Goal: Task Accomplishment & Management: Manage account settings

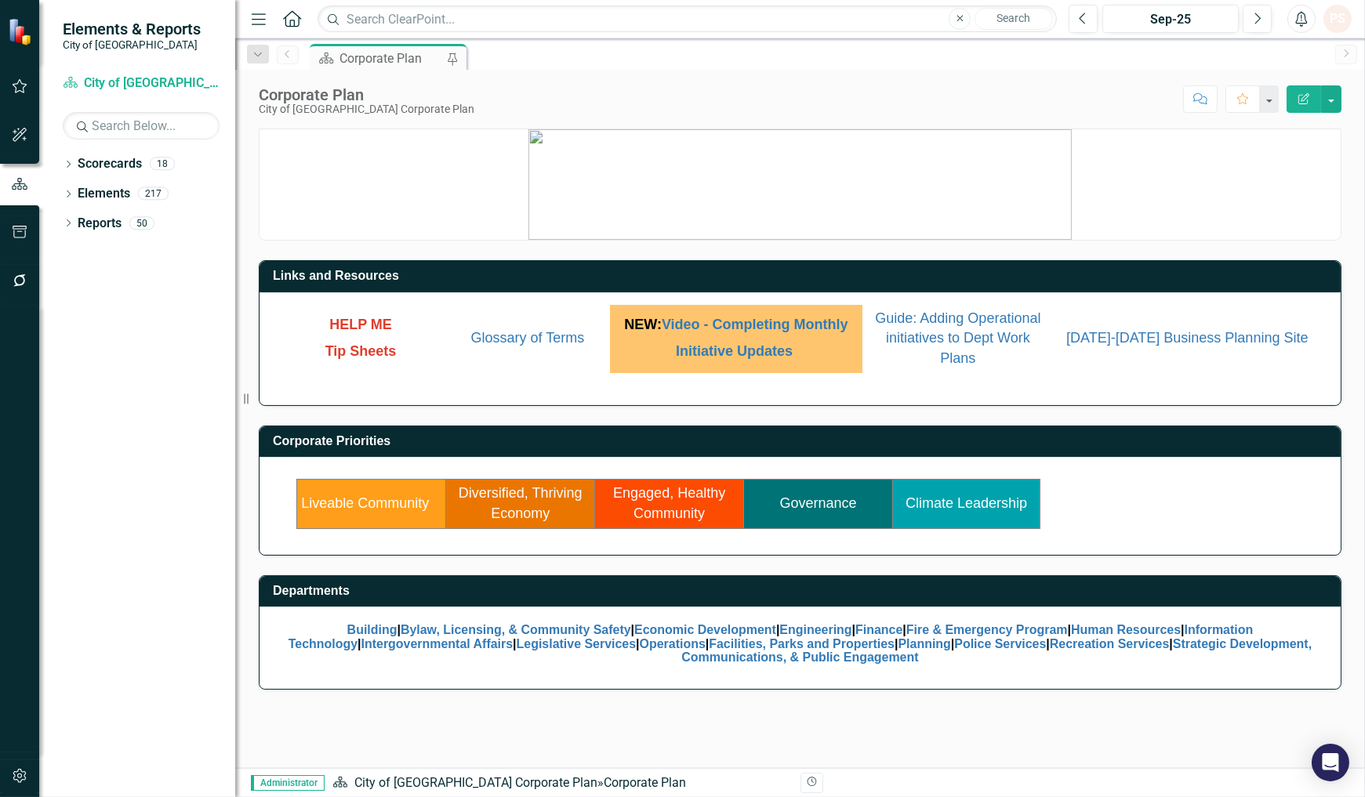
click at [357, 505] on link "Liveable Community" at bounding box center [365, 503] width 128 height 16
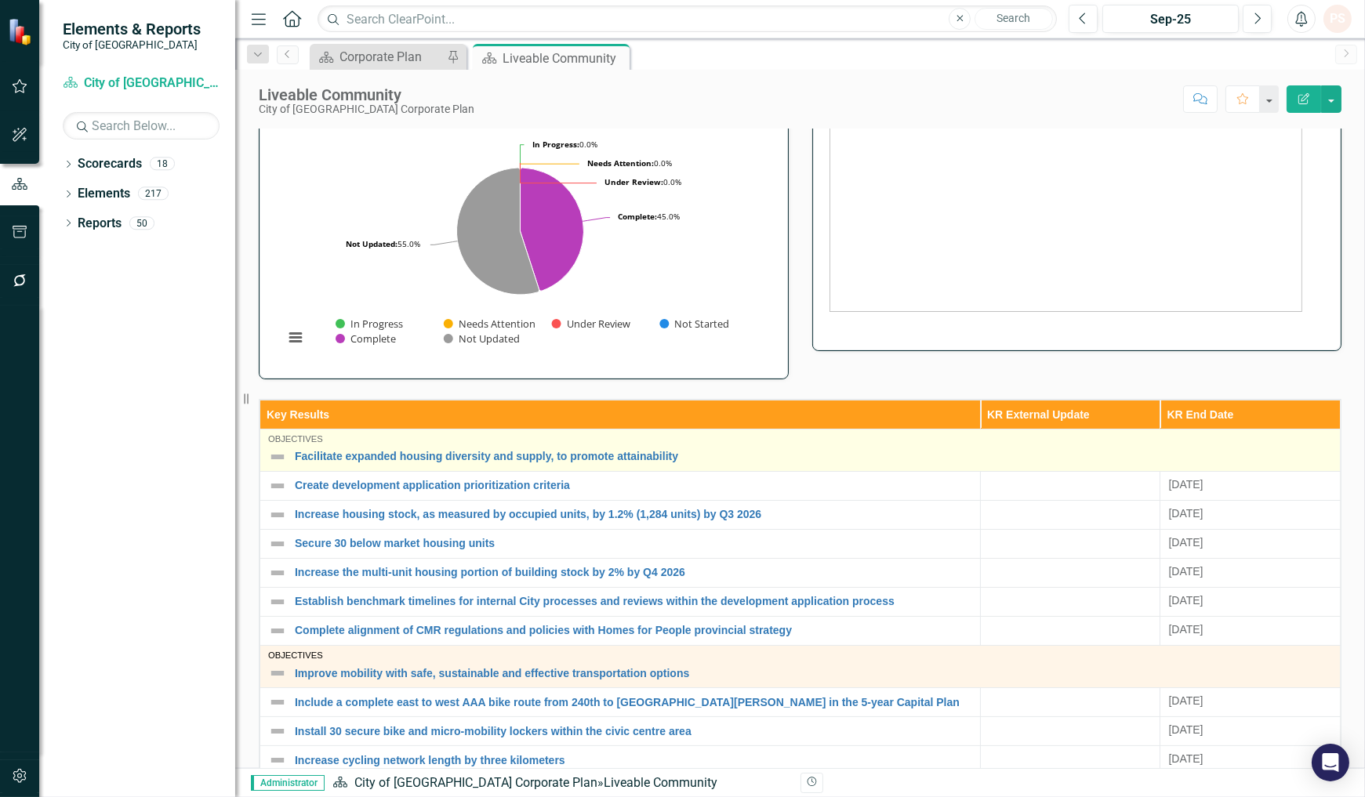
scroll to position [270, 0]
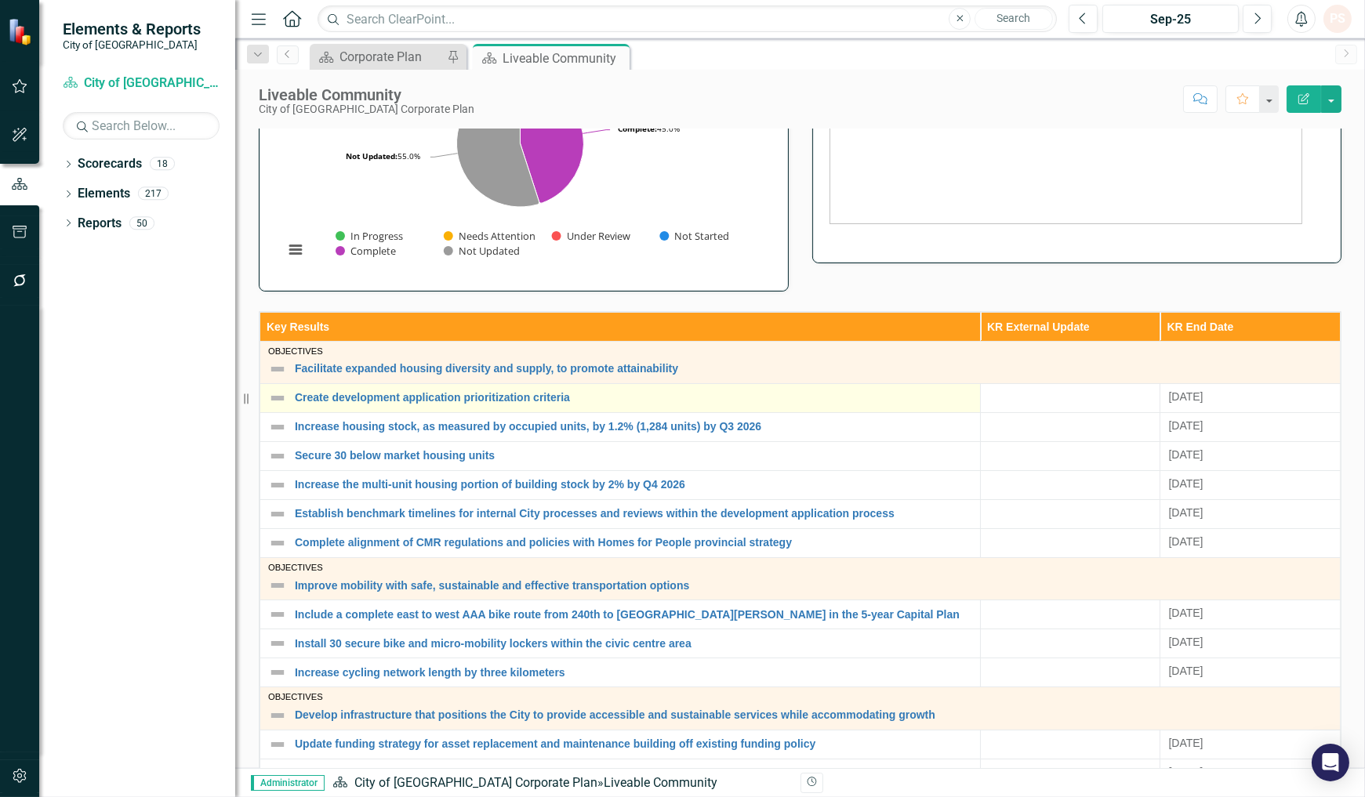
click at [275, 400] on img at bounding box center [277, 398] width 19 height 19
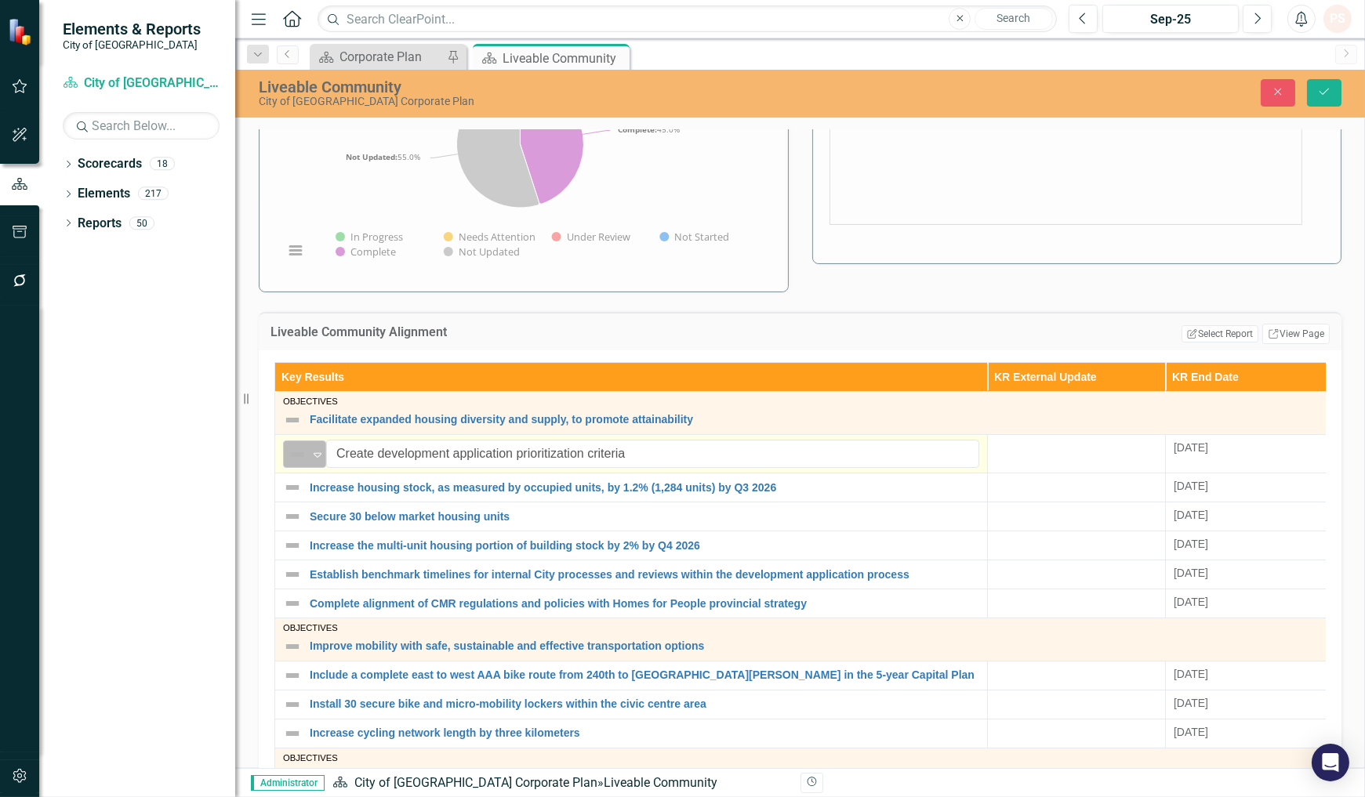
click at [314, 457] on icon "Expand" at bounding box center [318, 454] width 16 height 13
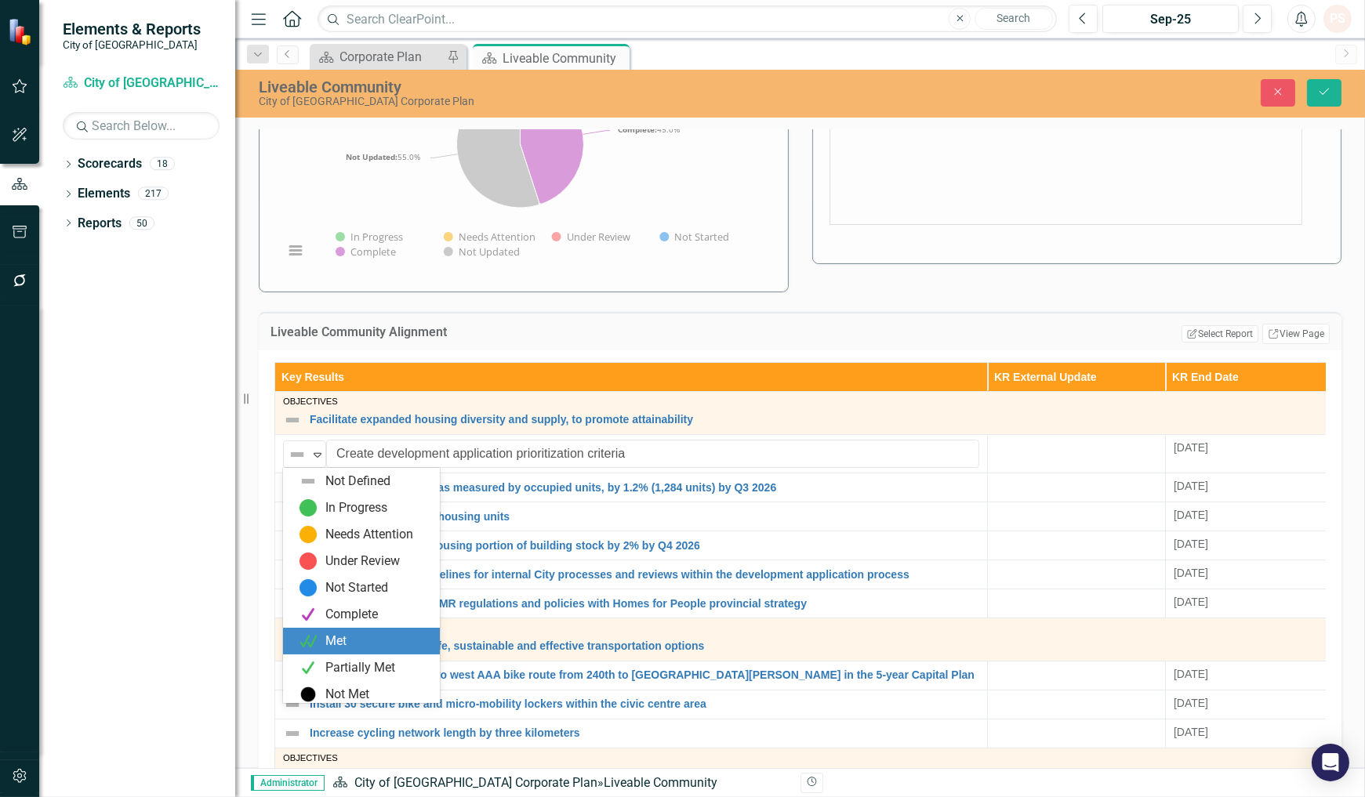
click at [341, 644] on div "Met" at bounding box center [335, 641] width 21 height 18
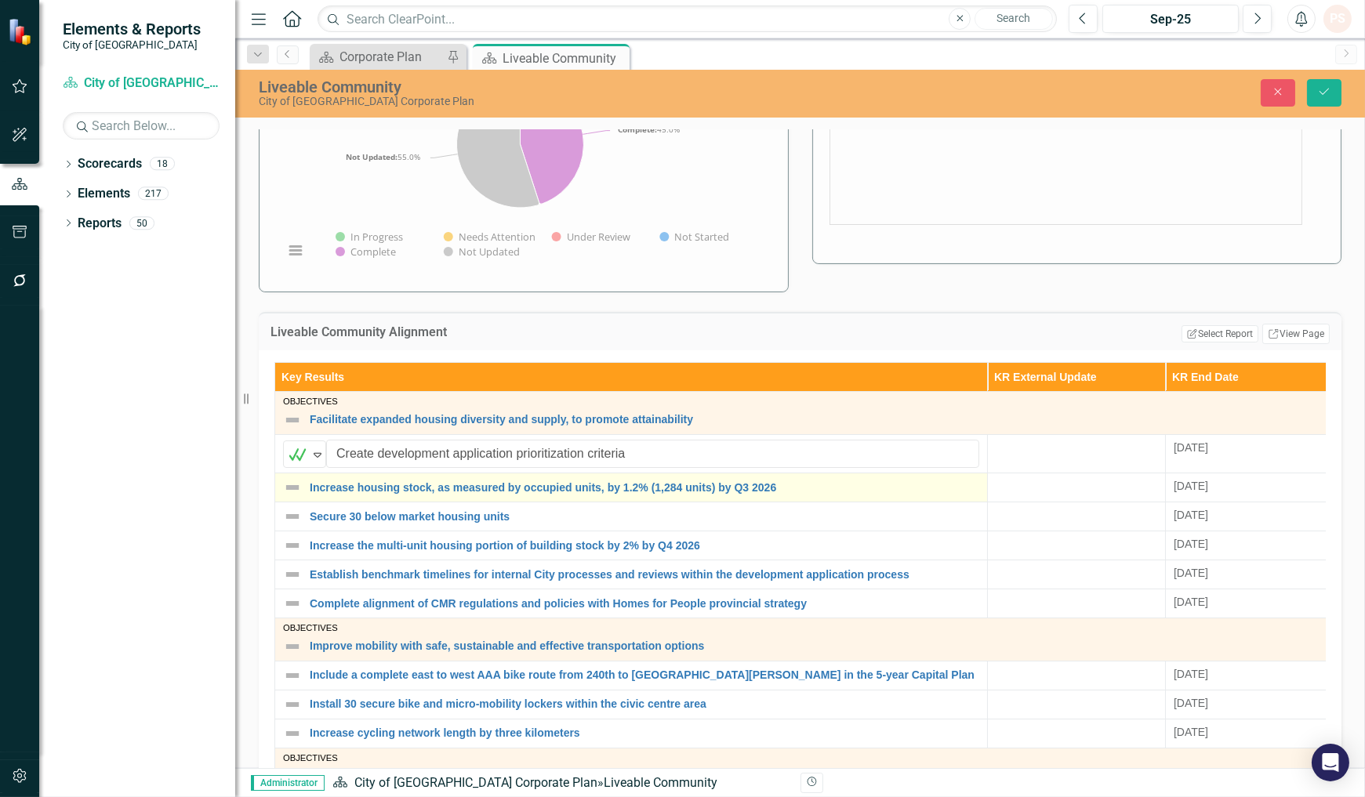
click at [295, 489] on img at bounding box center [292, 487] width 19 height 19
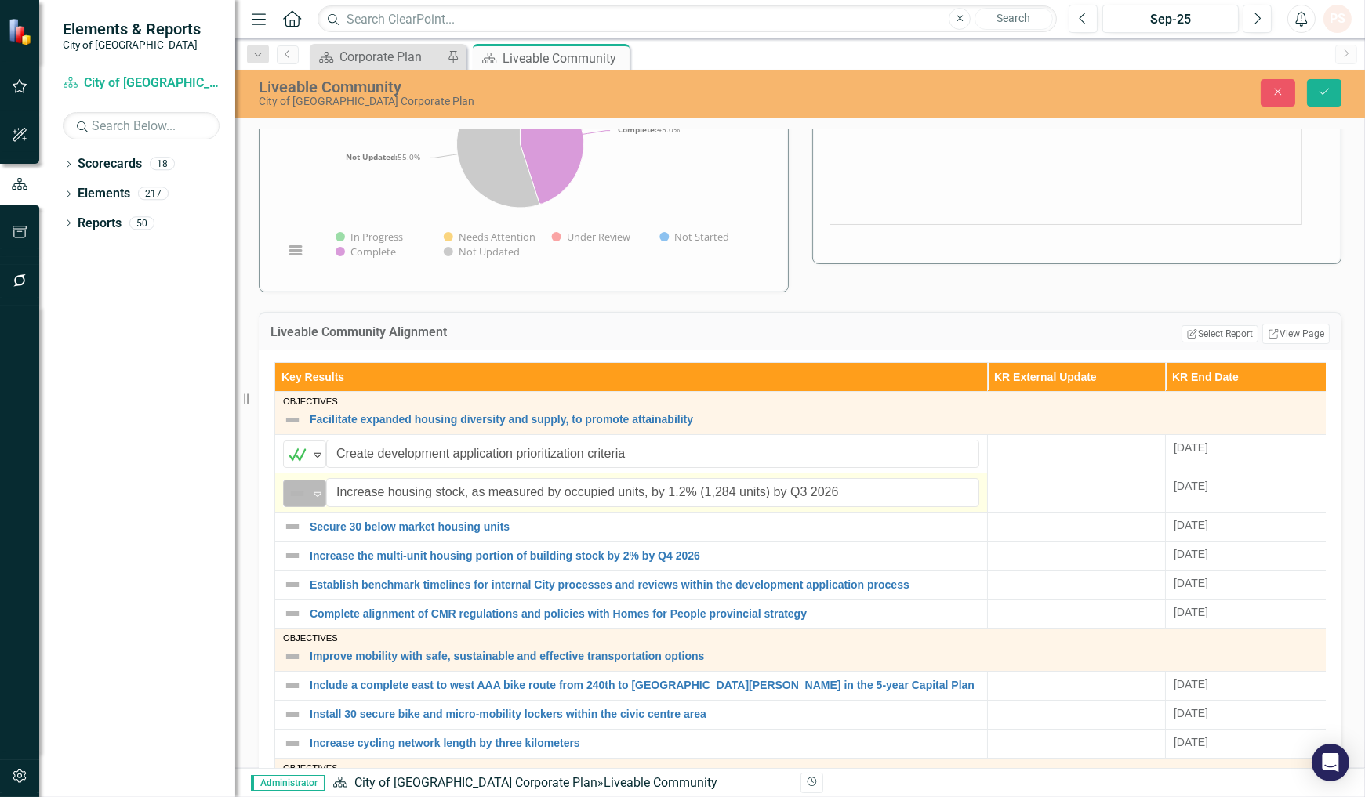
click at [316, 495] on icon at bounding box center [318, 494] width 8 height 5
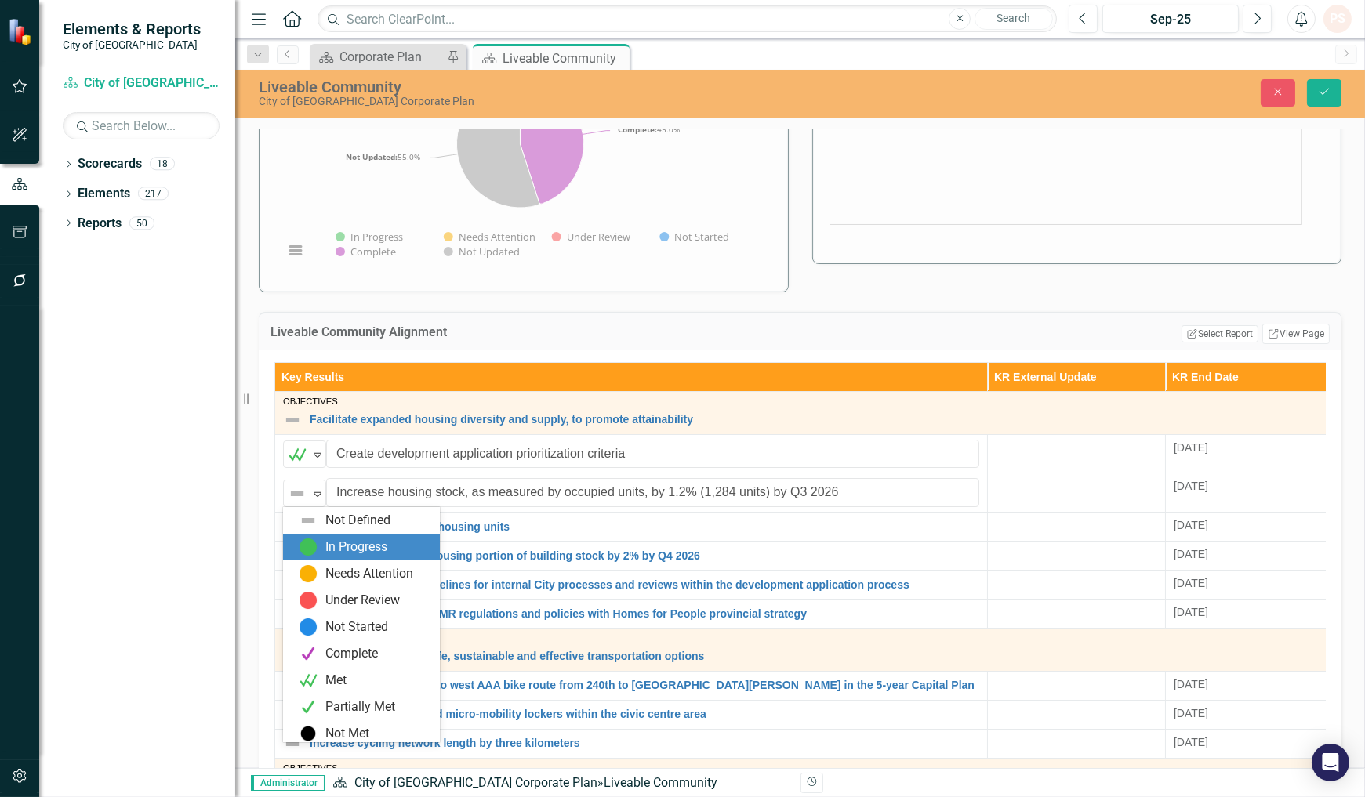
click at [309, 549] on img at bounding box center [308, 547] width 19 height 19
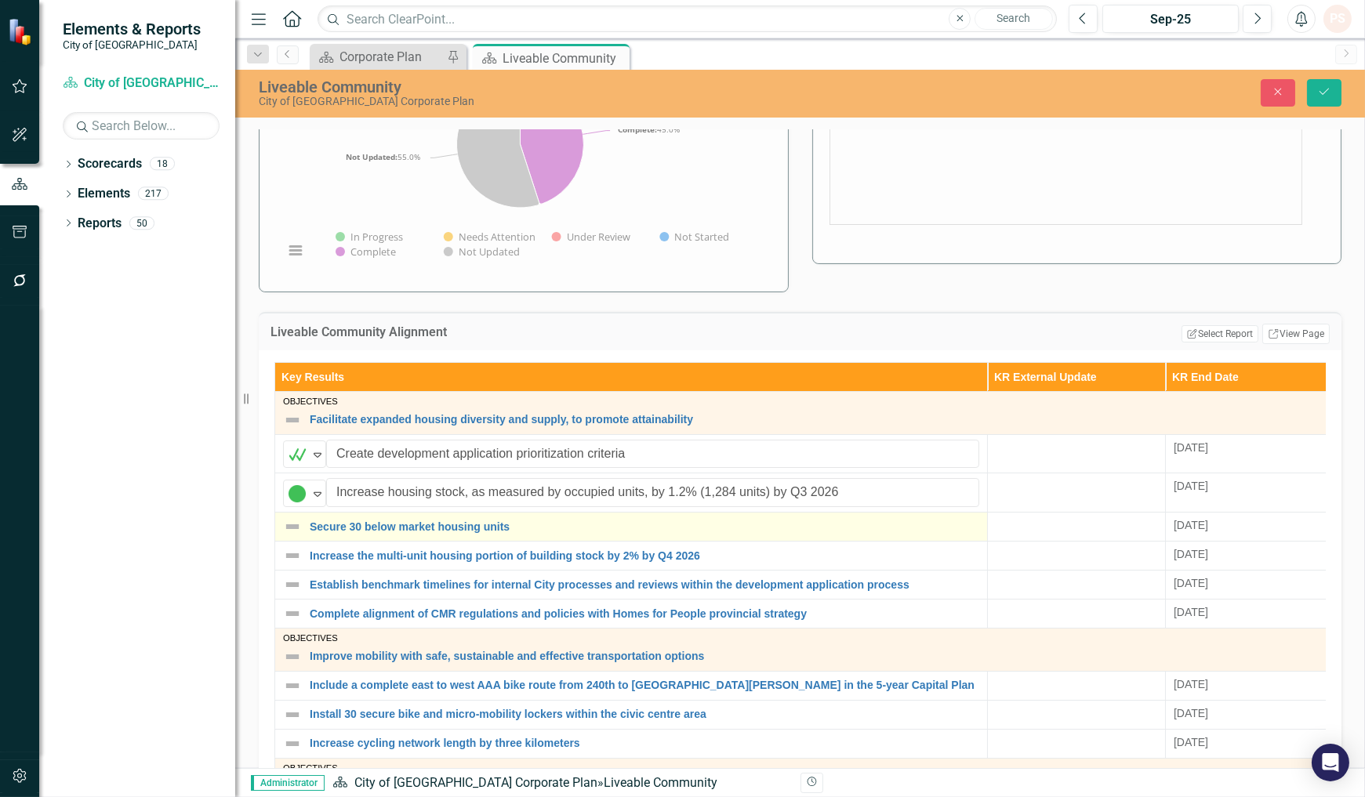
click at [294, 525] on img at bounding box center [292, 526] width 19 height 19
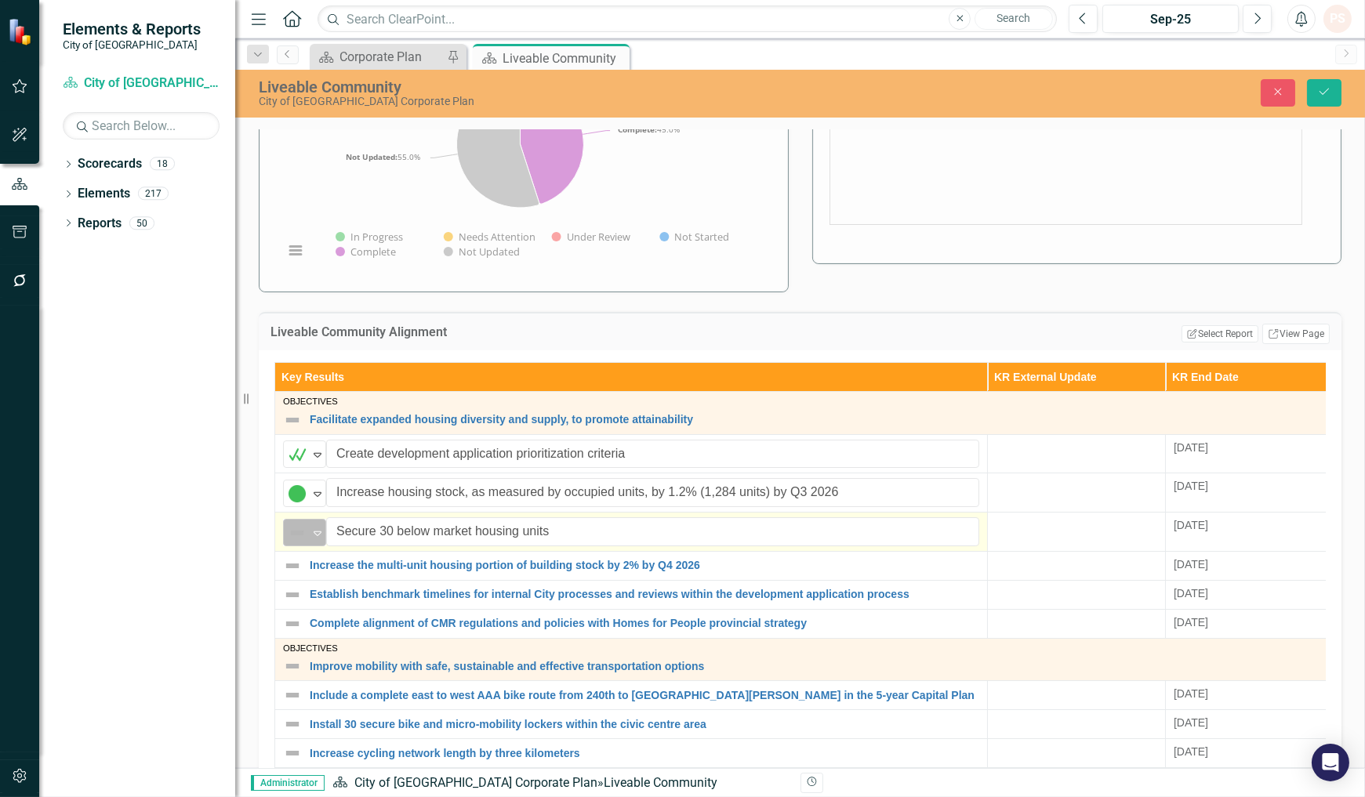
click at [315, 527] on icon "Expand" at bounding box center [318, 533] width 16 height 13
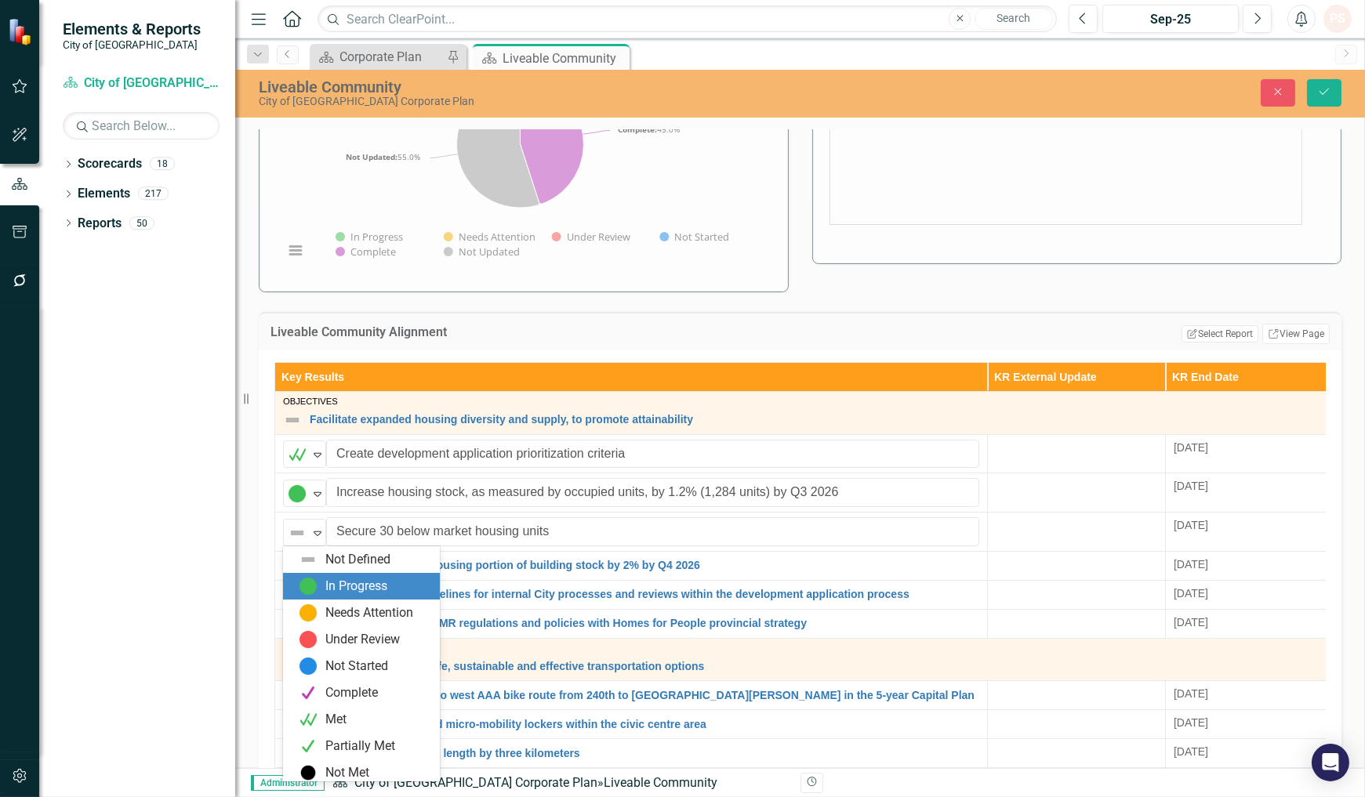
click at [310, 588] on img at bounding box center [308, 586] width 19 height 19
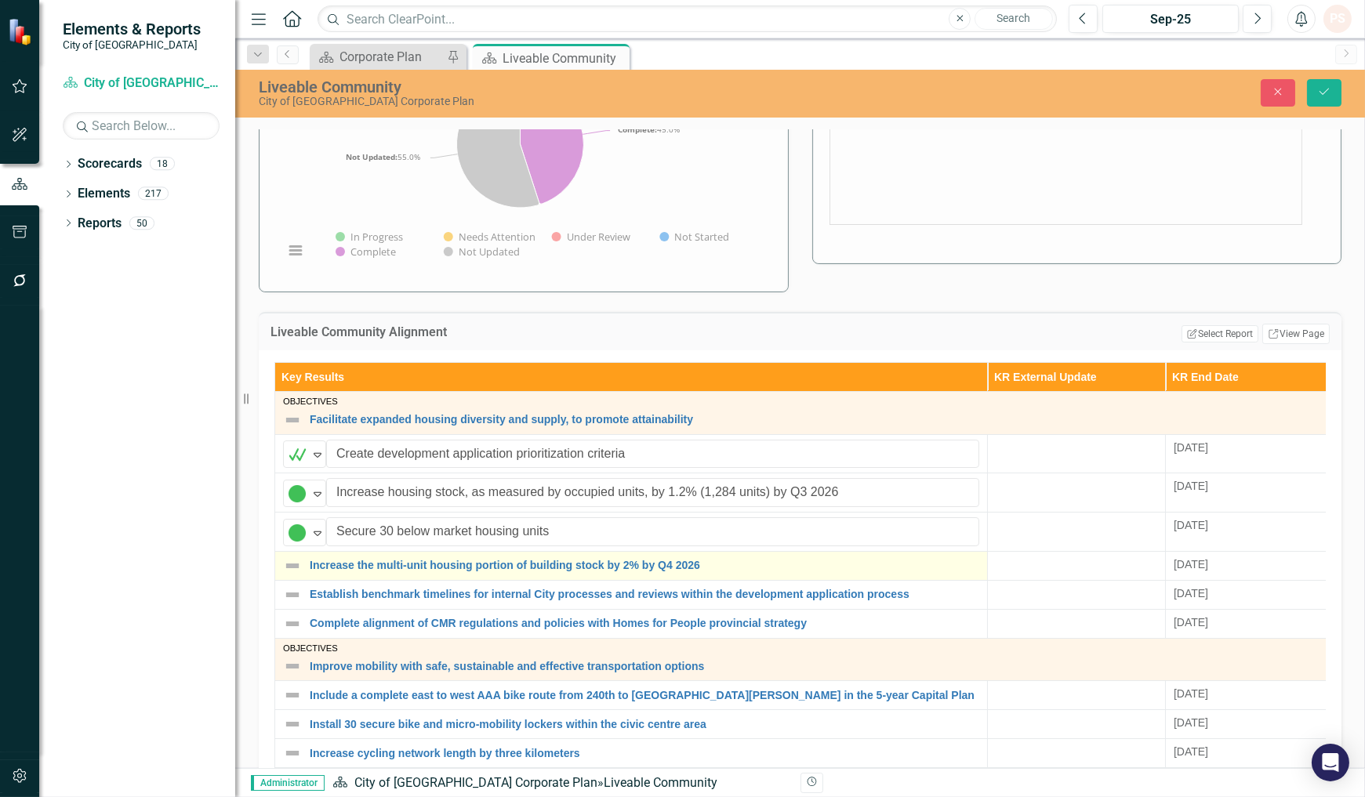
click at [294, 566] on img at bounding box center [292, 565] width 19 height 19
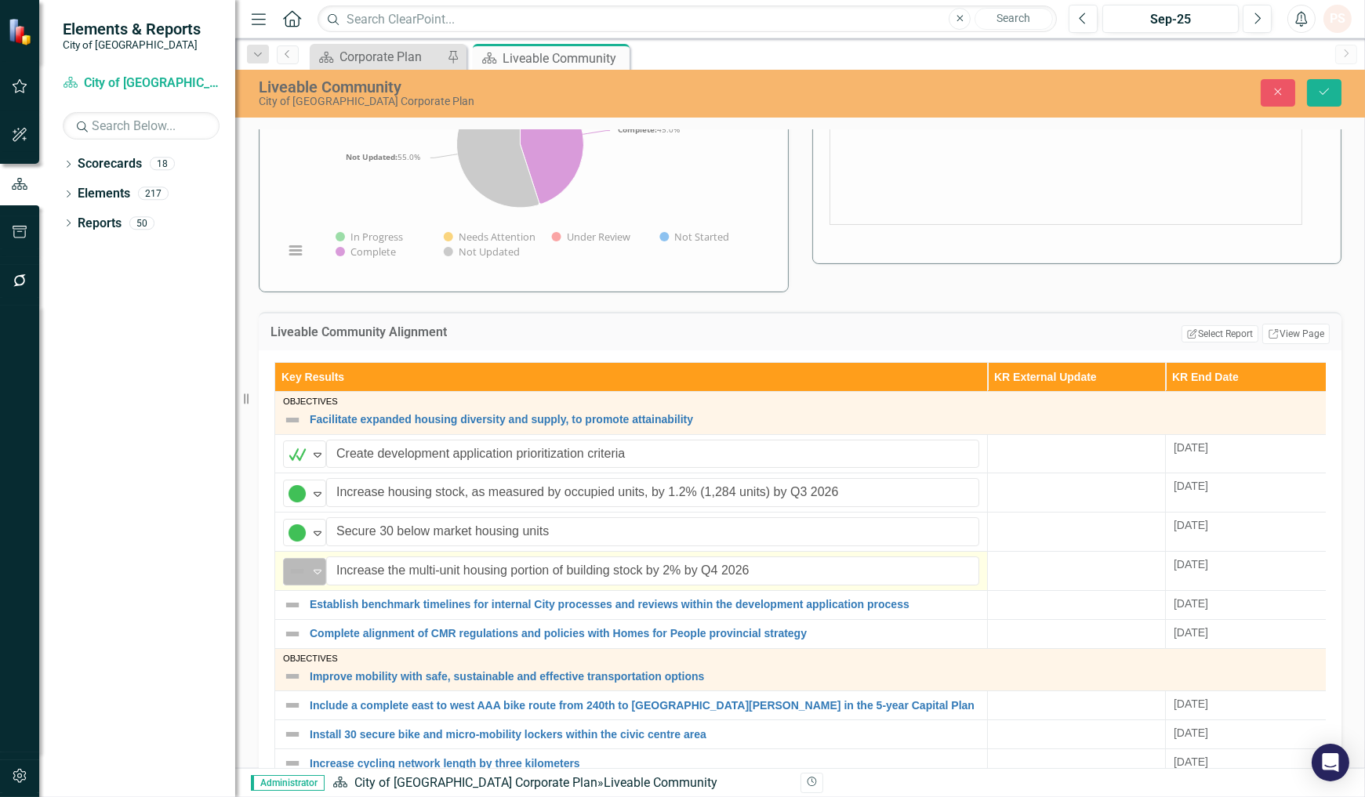
click at [317, 567] on icon "Expand" at bounding box center [318, 571] width 16 height 13
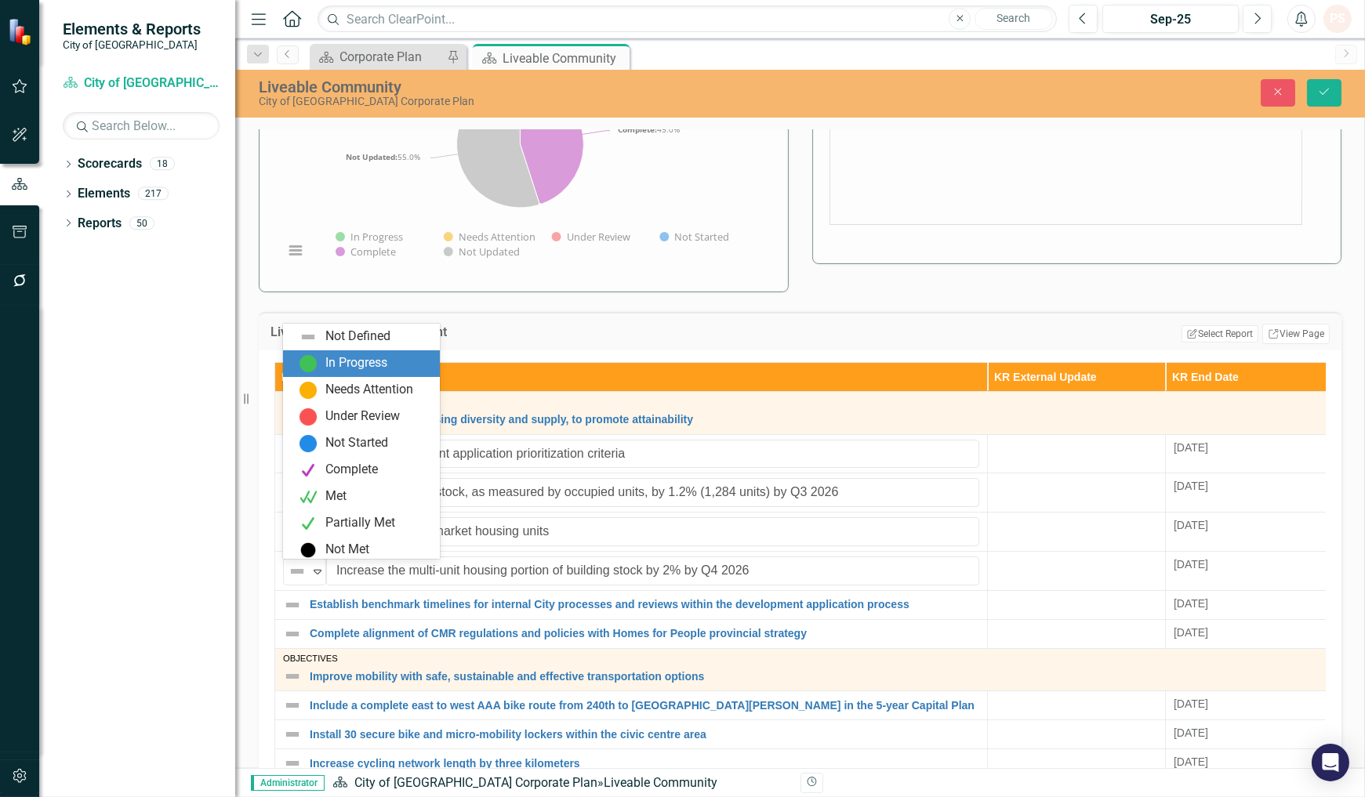
click at [303, 367] on img at bounding box center [308, 363] width 19 height 19
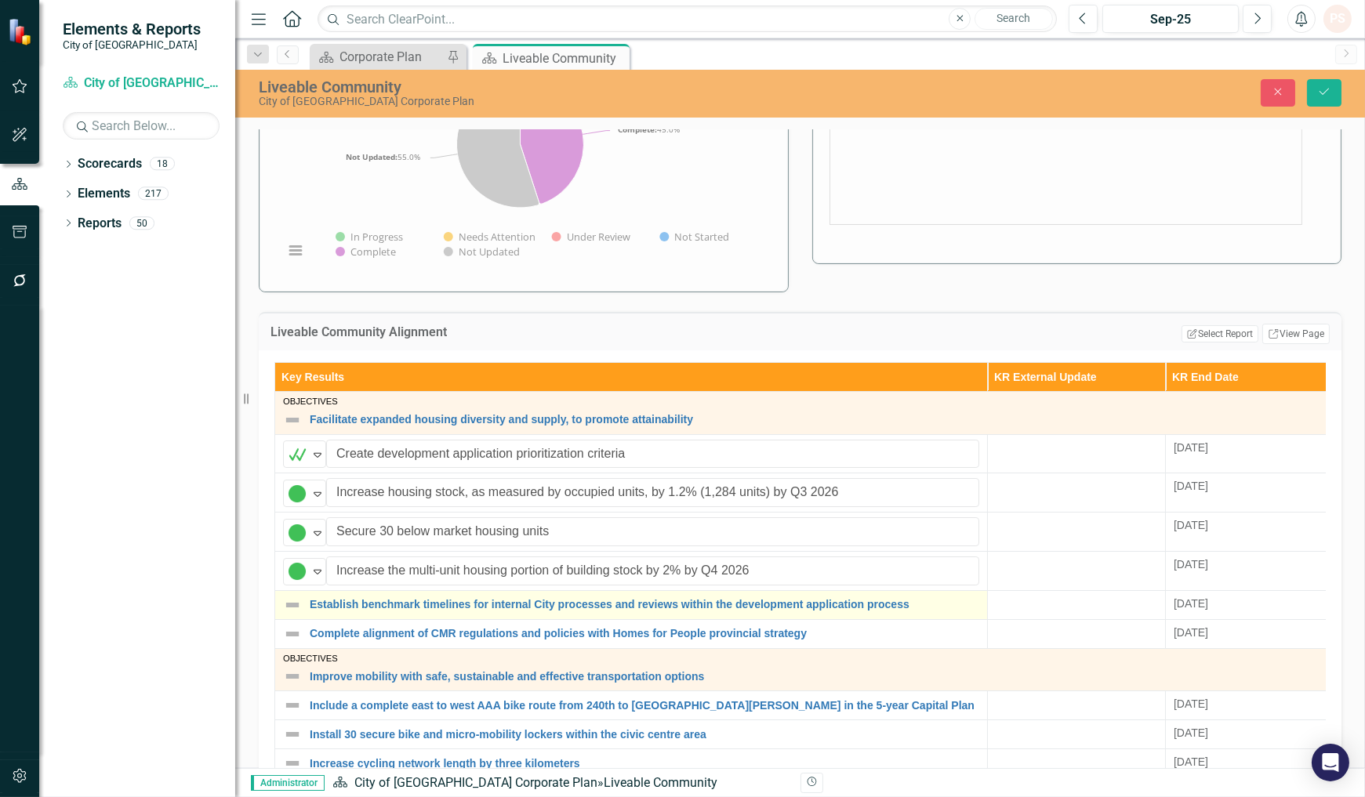
click at [292, 607] on img at bounding box center [292, 605] width 19 height 19
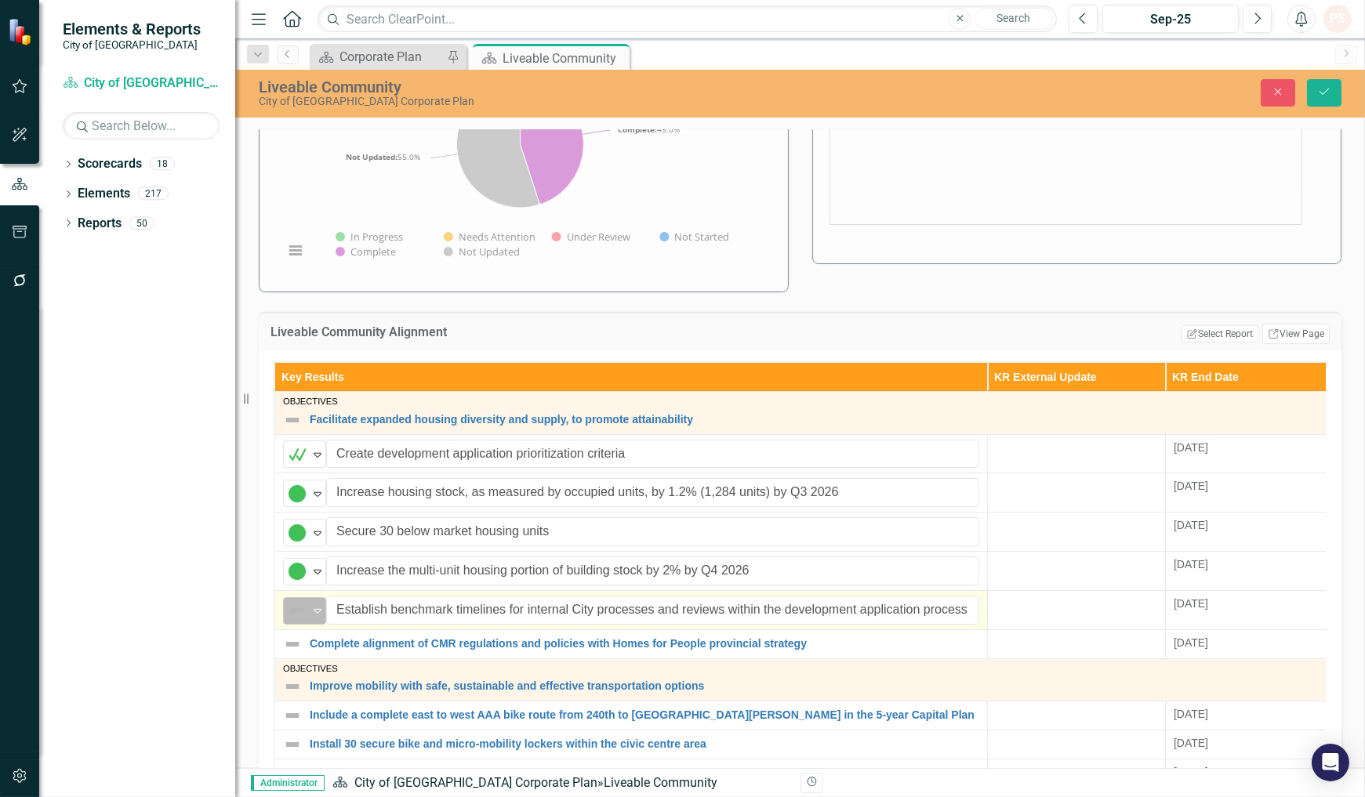
click at [314, 610] on icon "Expand" at bounding box center [318, 610] width 16 height 13
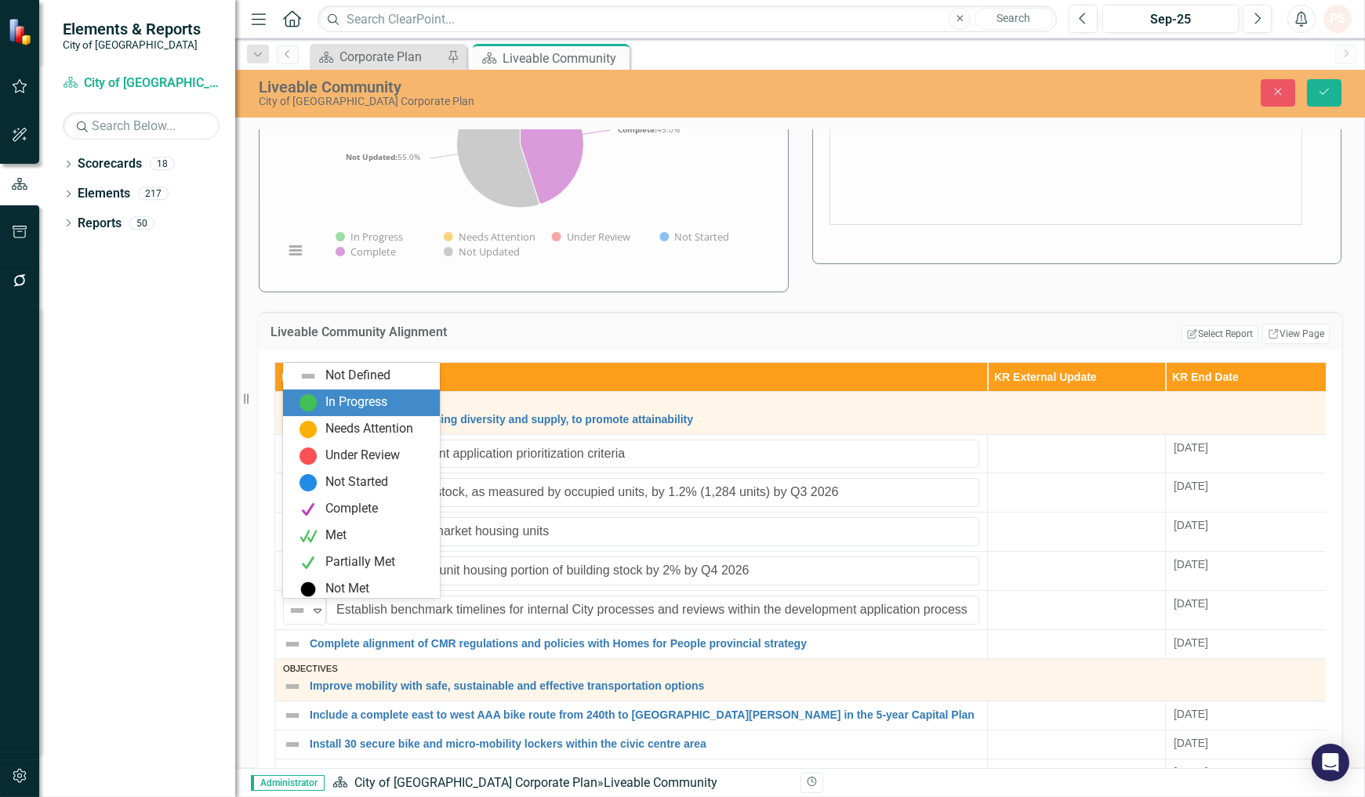
click at [304, 406] on img at bounding box center [308, 402] width 19 height 19
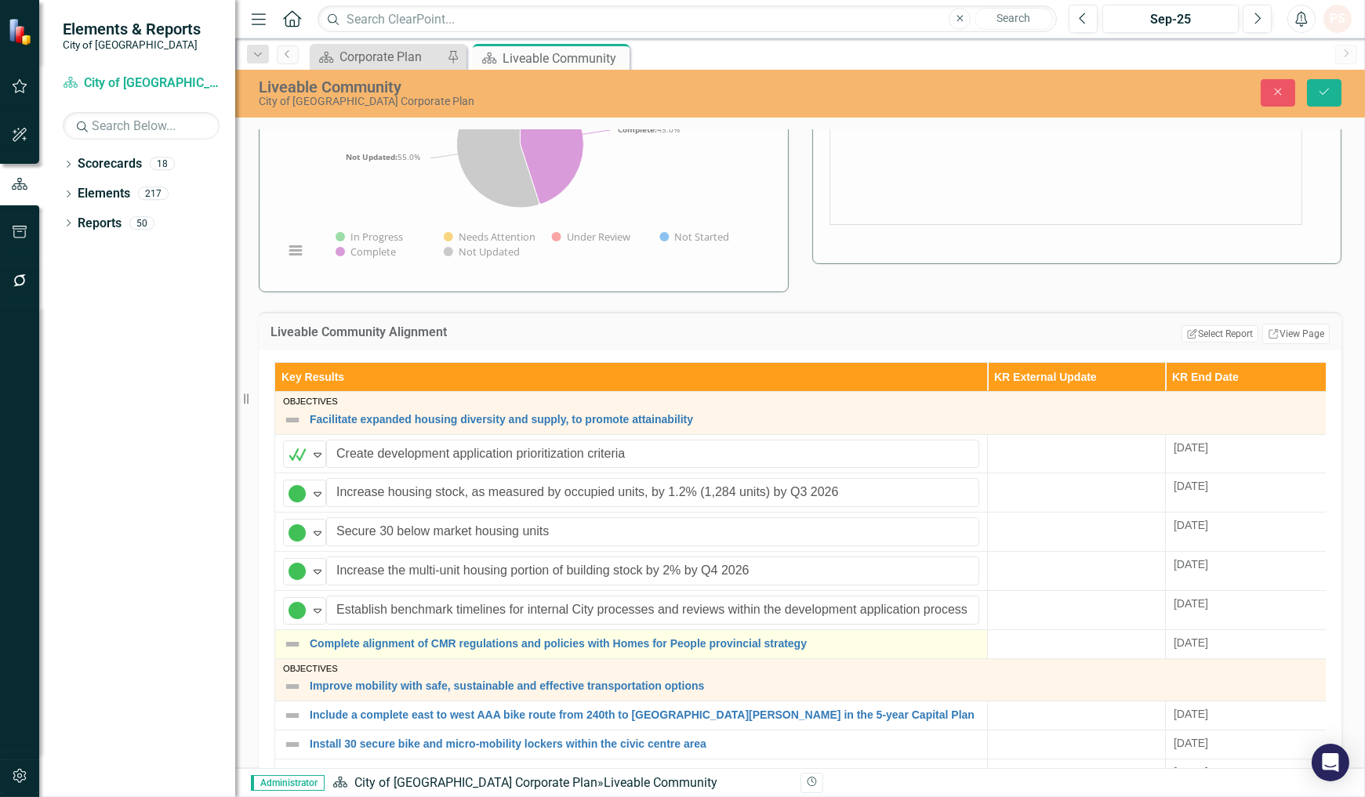
click at [294, 647] on img at bounding box center [292, 644] width 19 height 19
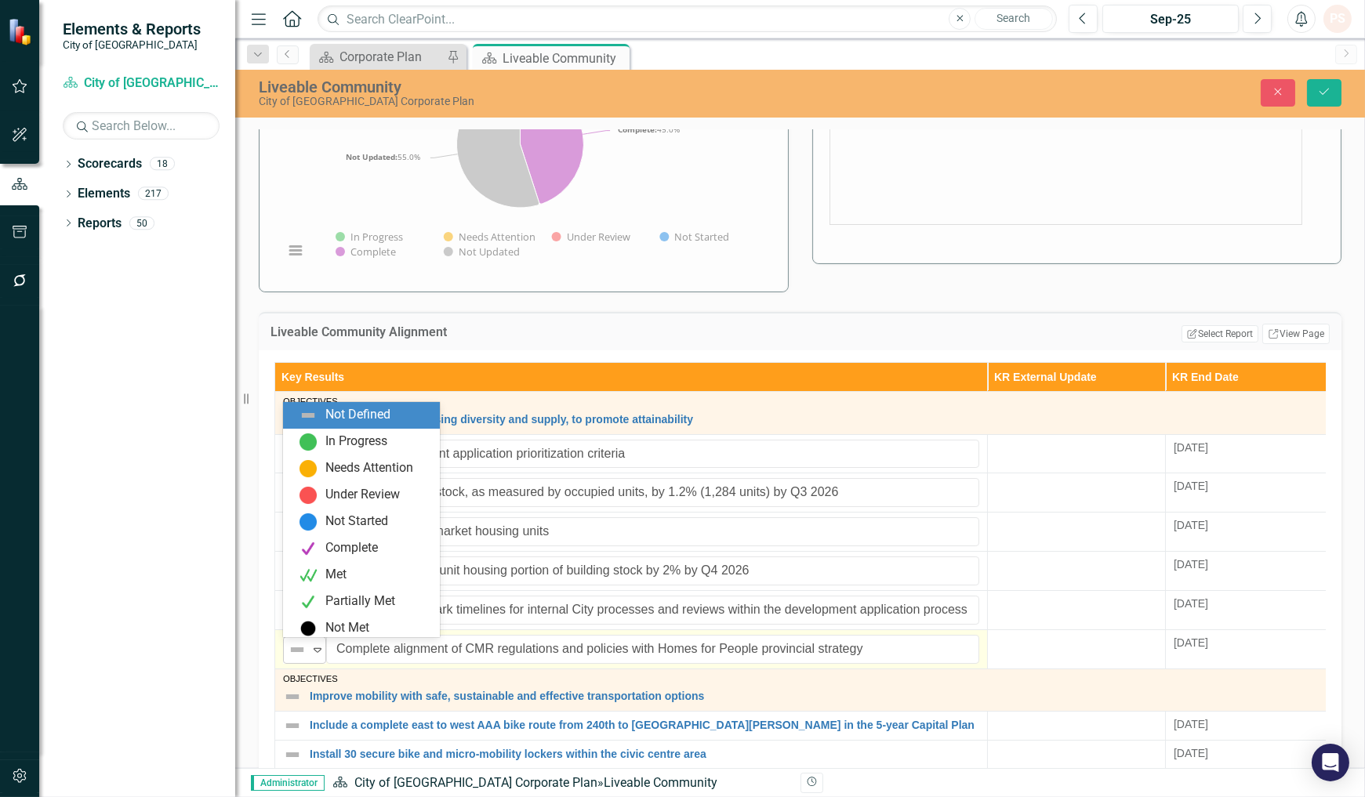
click at [318, 654] on icon "Expand" at bounding box center [318, 649] width 16 height 13
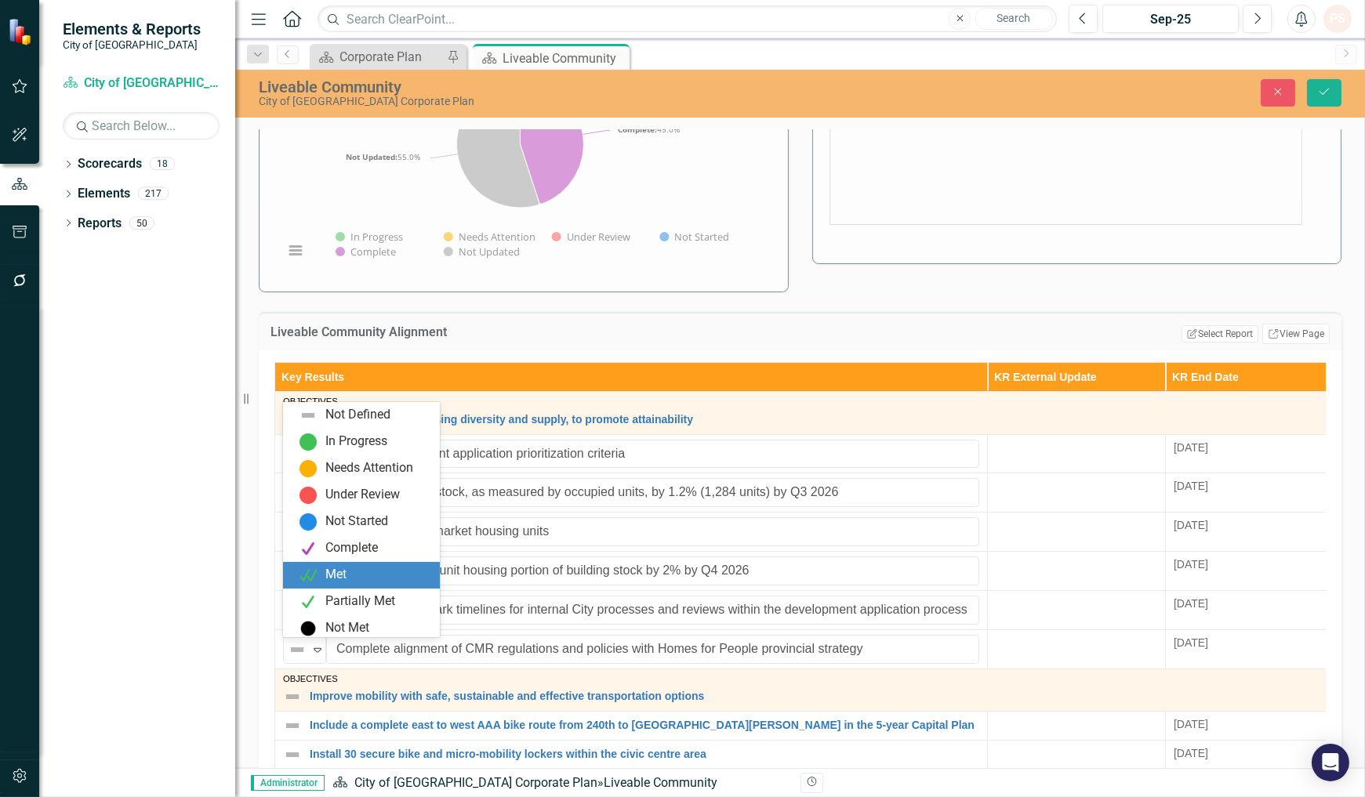
click at [343, 578] on div "Met" at bounding box center [335, 575] width 21 height 18
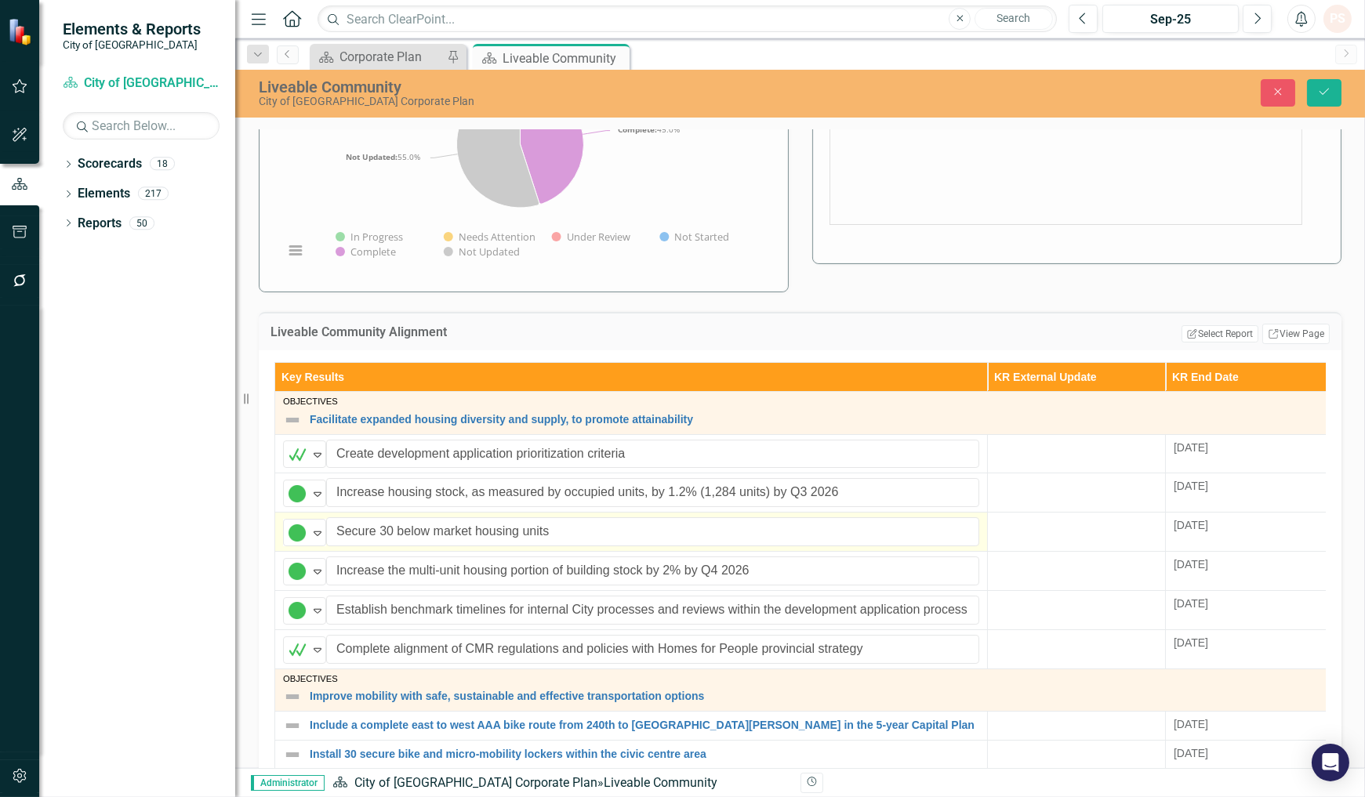
scroll to position [52, 0]
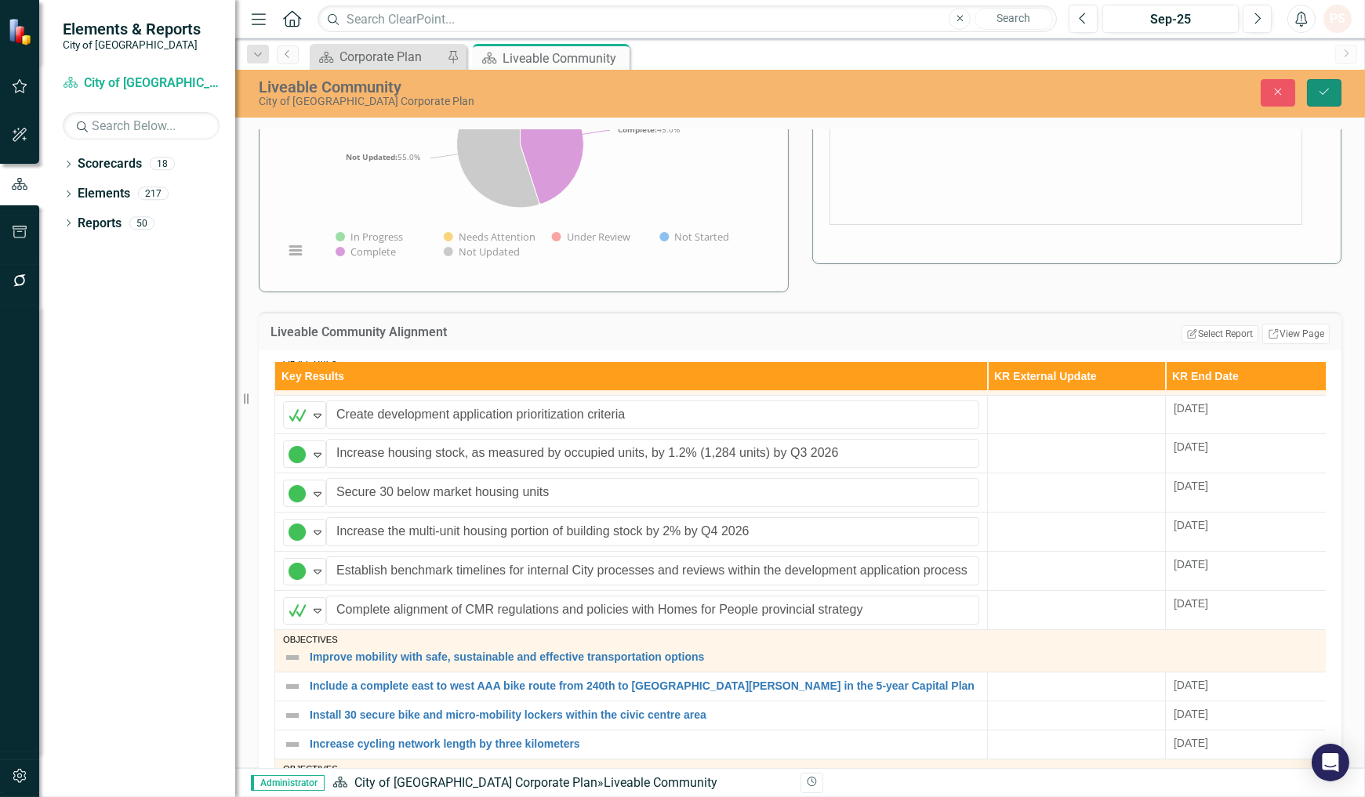
click at [1314, 84] on button "Save" at bounding box center [1324, 92] width 34 height 27
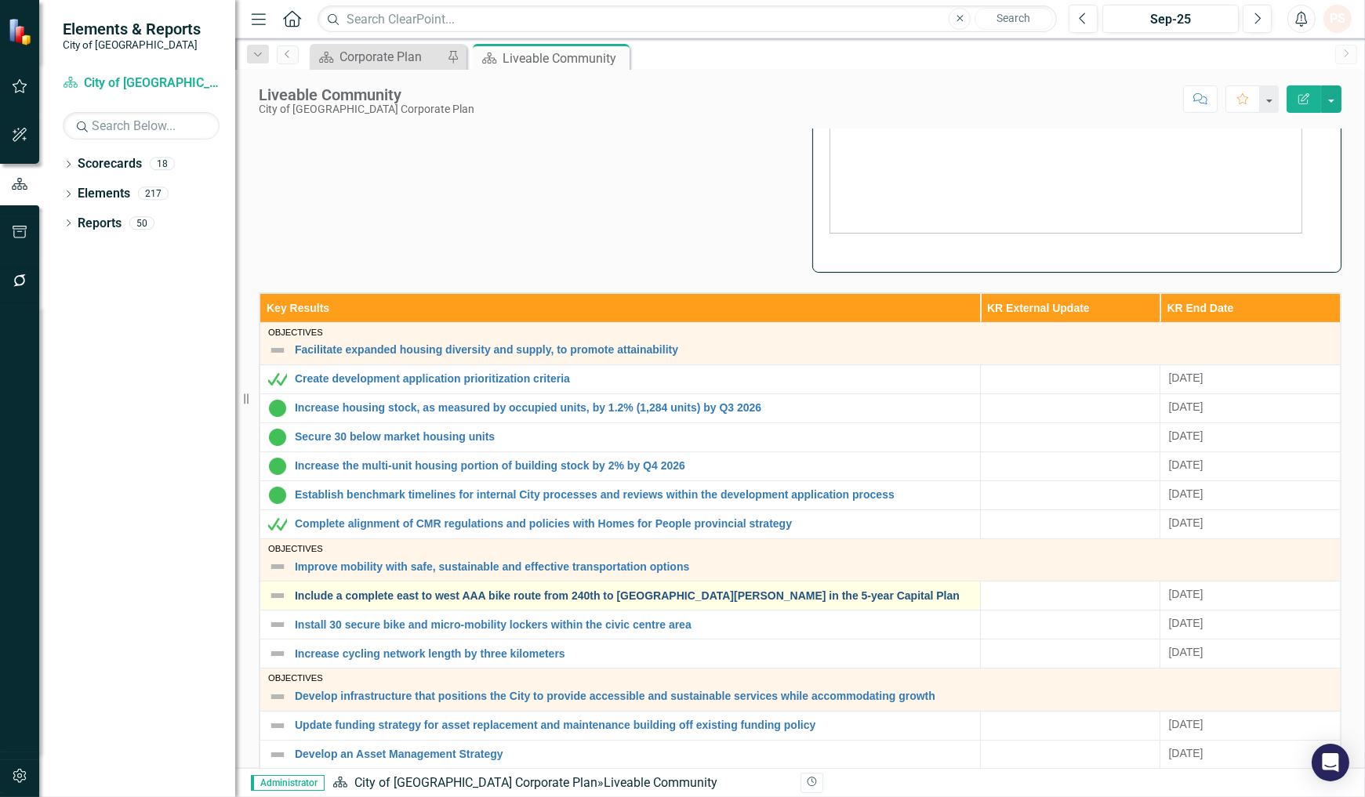
scroll to position [261, 0]
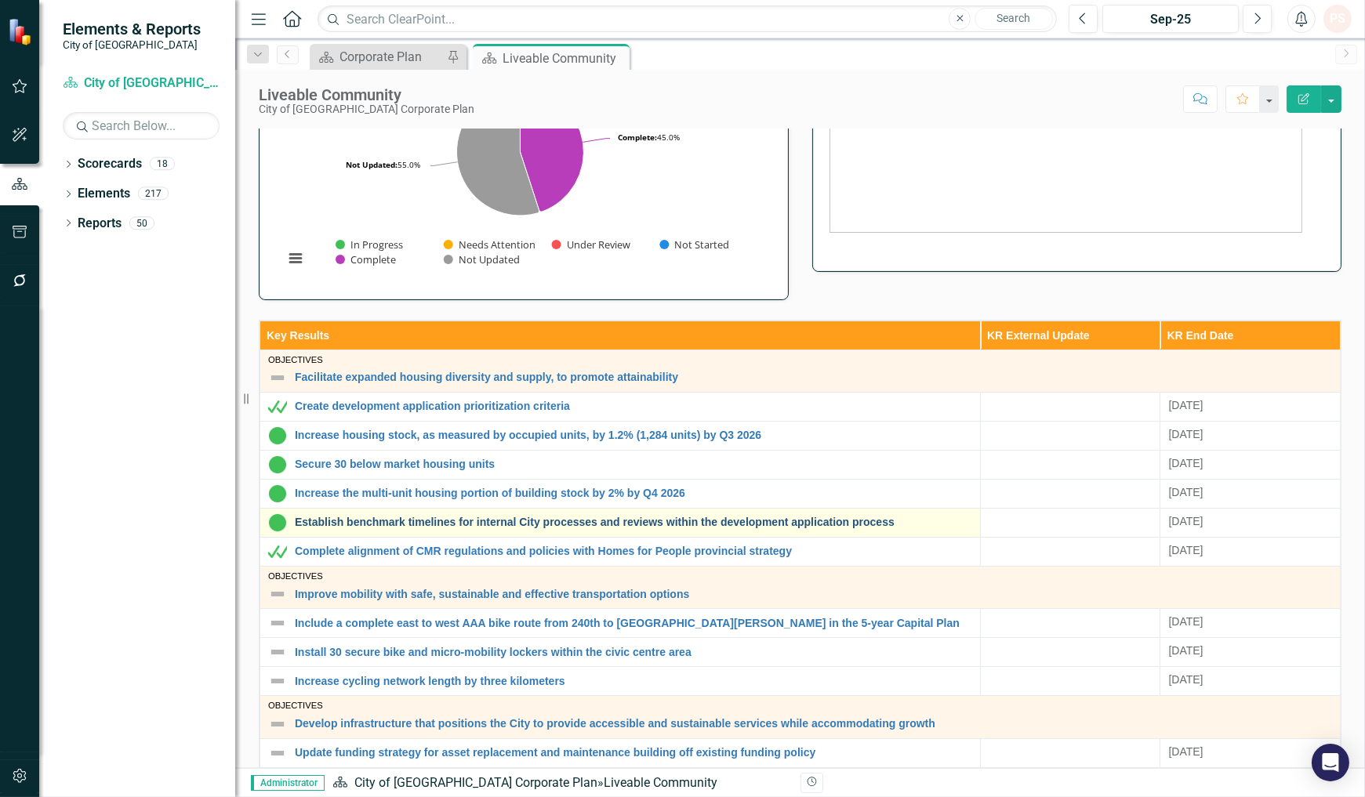
click at [450, 523] on link "Establish benchmark timelines for internal City processes and reviews within th…" at bounding box center [633, 523] width 677 height 12
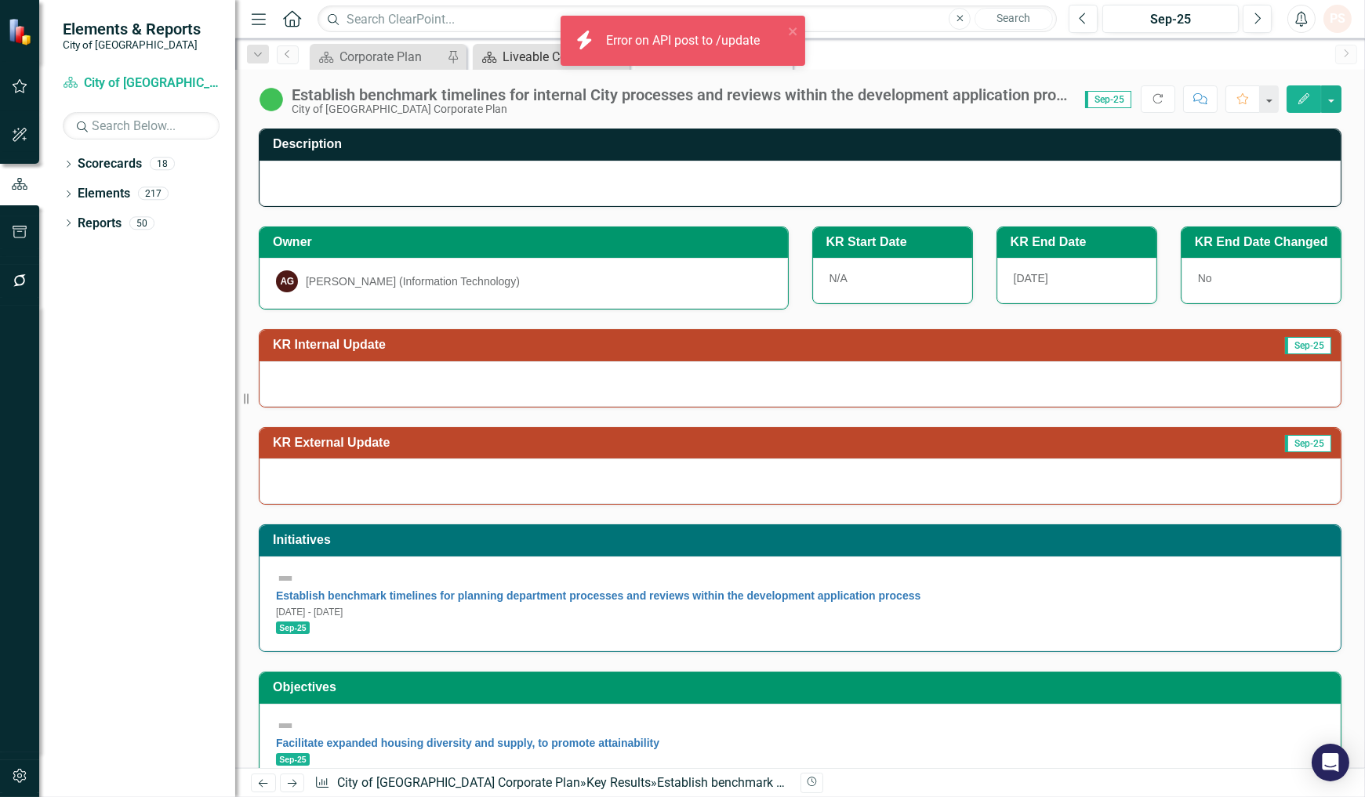
click at [522, 61] on div "Liveable Community" at bounding box center [553, 57] width 103 height 20
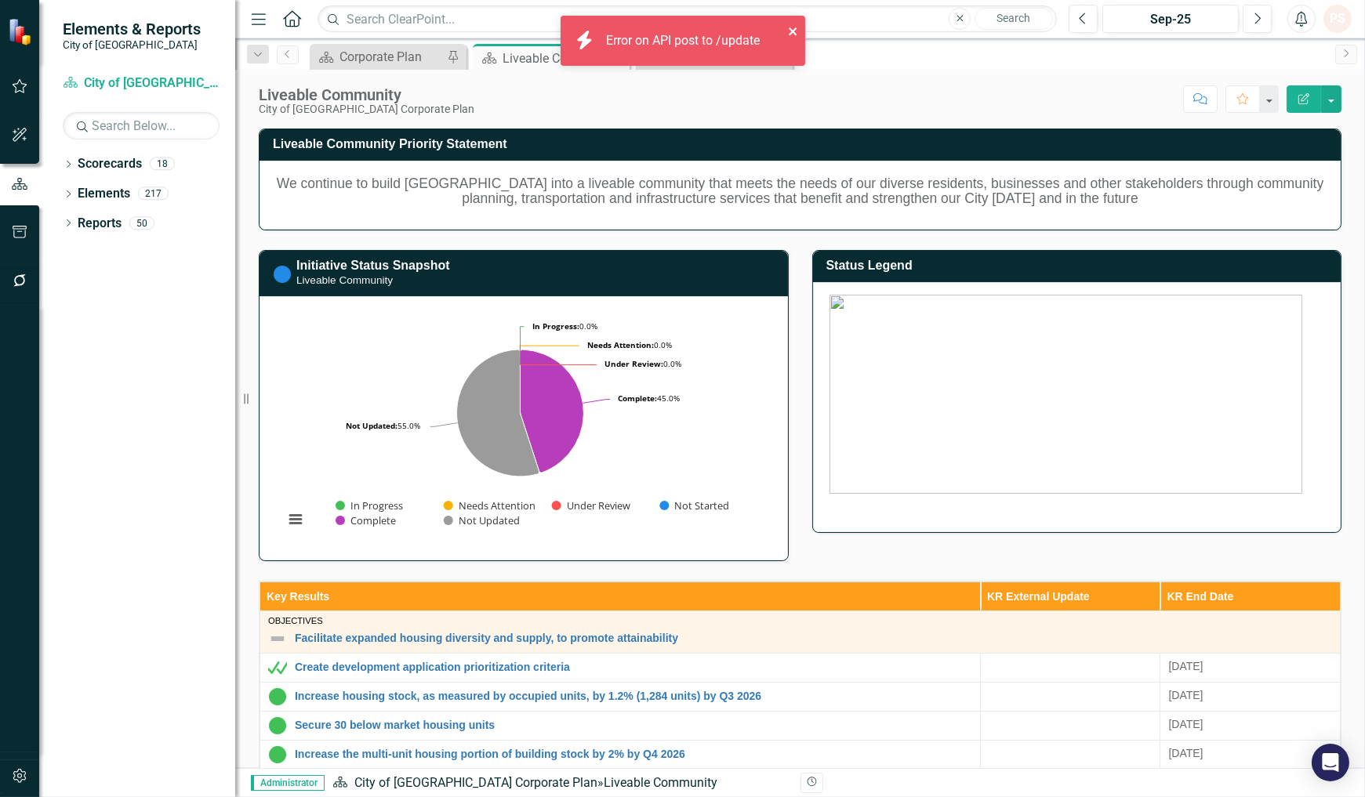
click at [790, 27] on icon "close" at bounding box center [793, 31] width 11 height 13
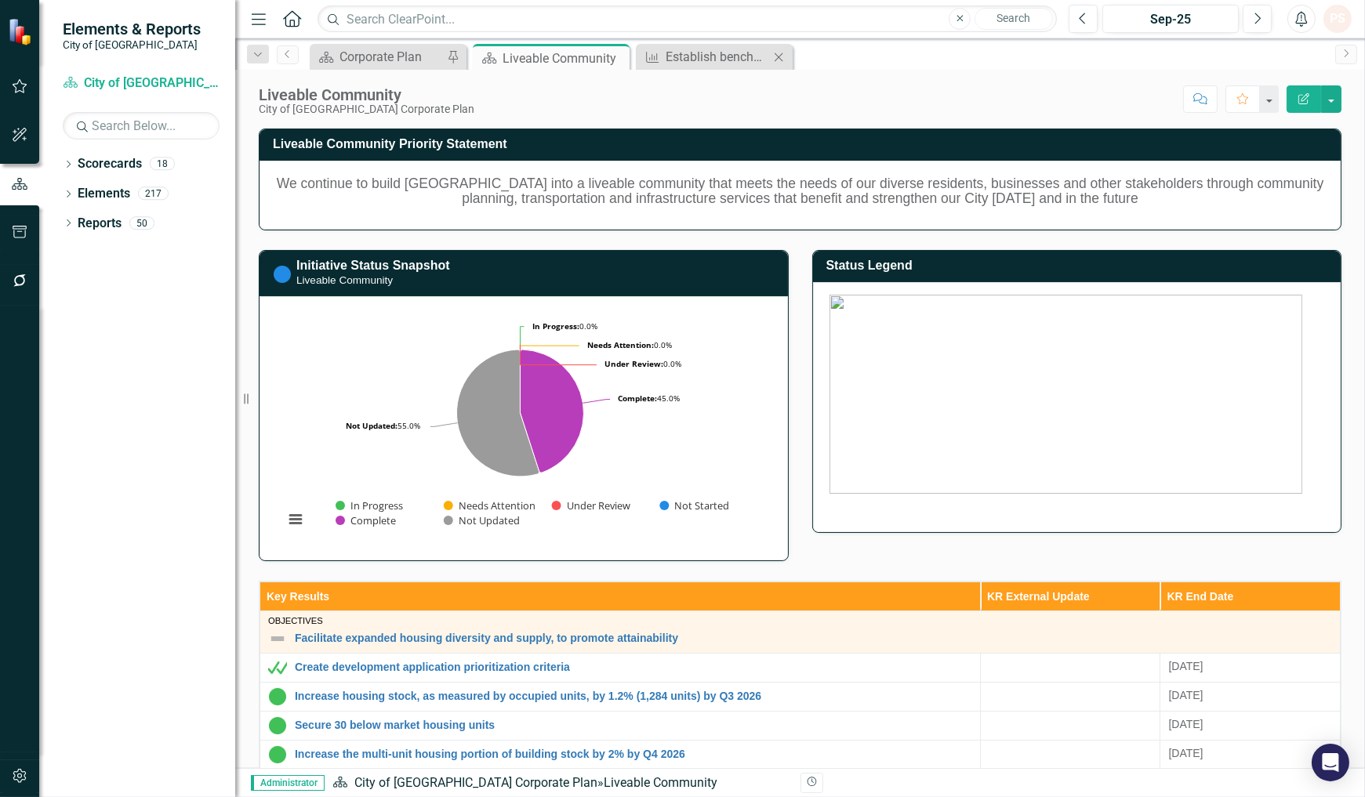
click at [770, 56] on icon "Close" at bounding box center [778, 57] width 16 height 13
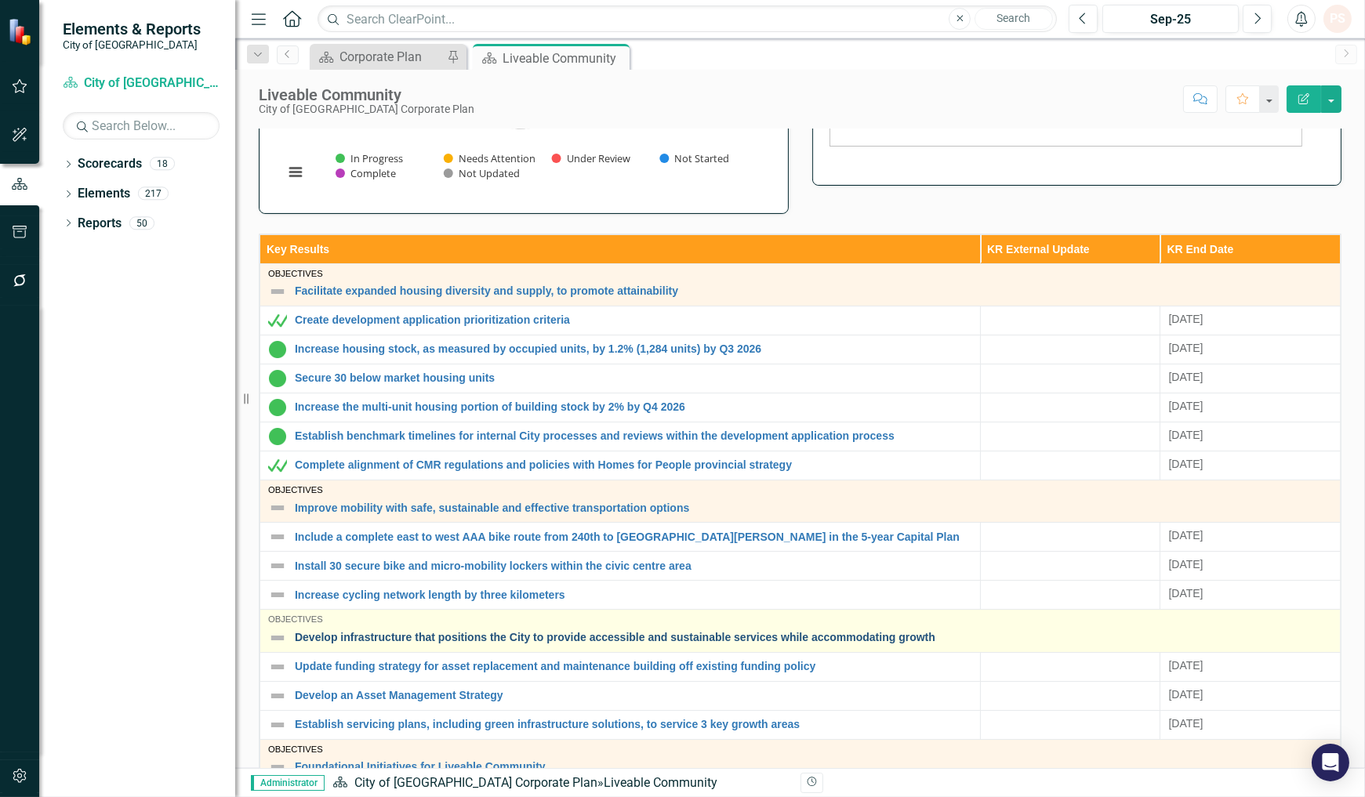
scroll to position [348, 0]
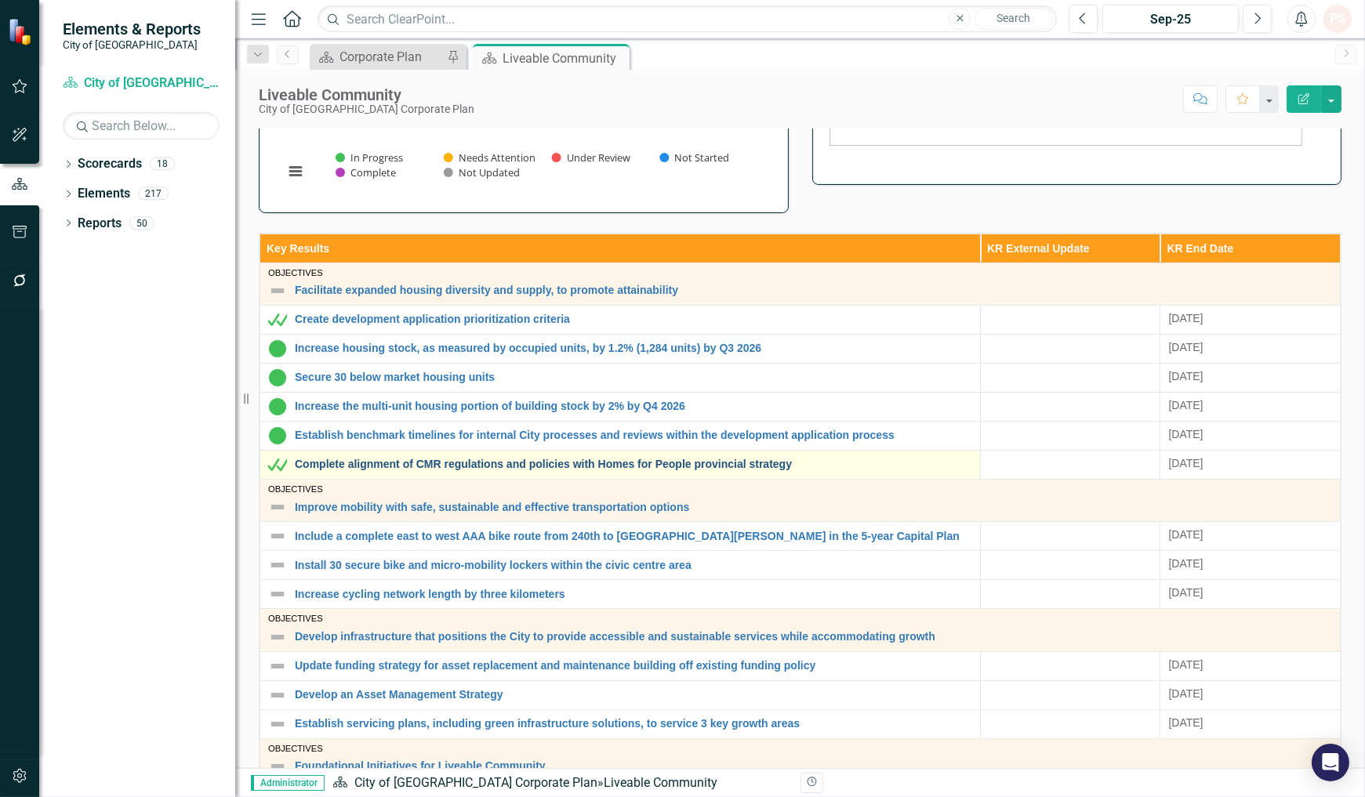
click at [425, 462] on link "Complete alignment of CMR regulations and policies with Homes for People provin…" at bounding box center [633, 465] width 677 height 12
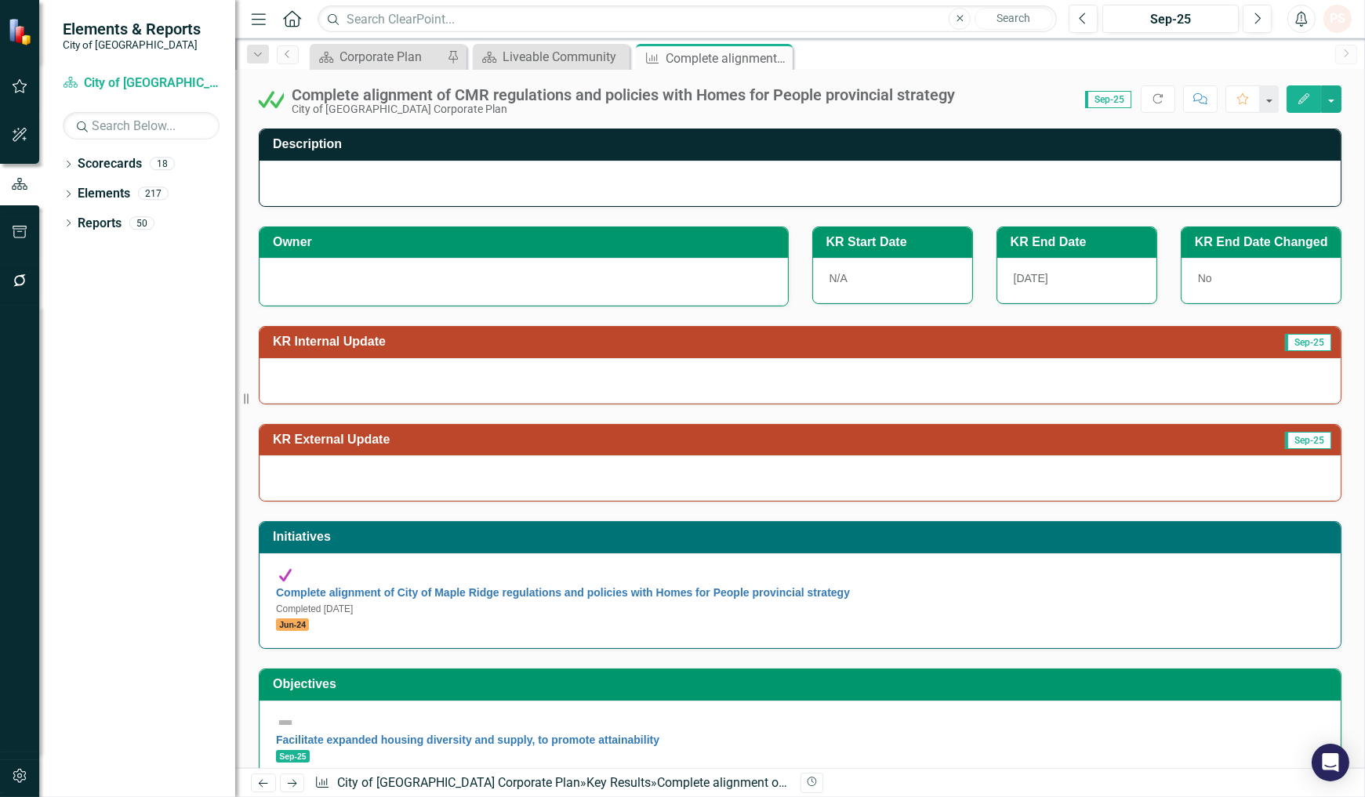
click at [427, 271] on div at bounding box center [523, 279] width 495 height 19
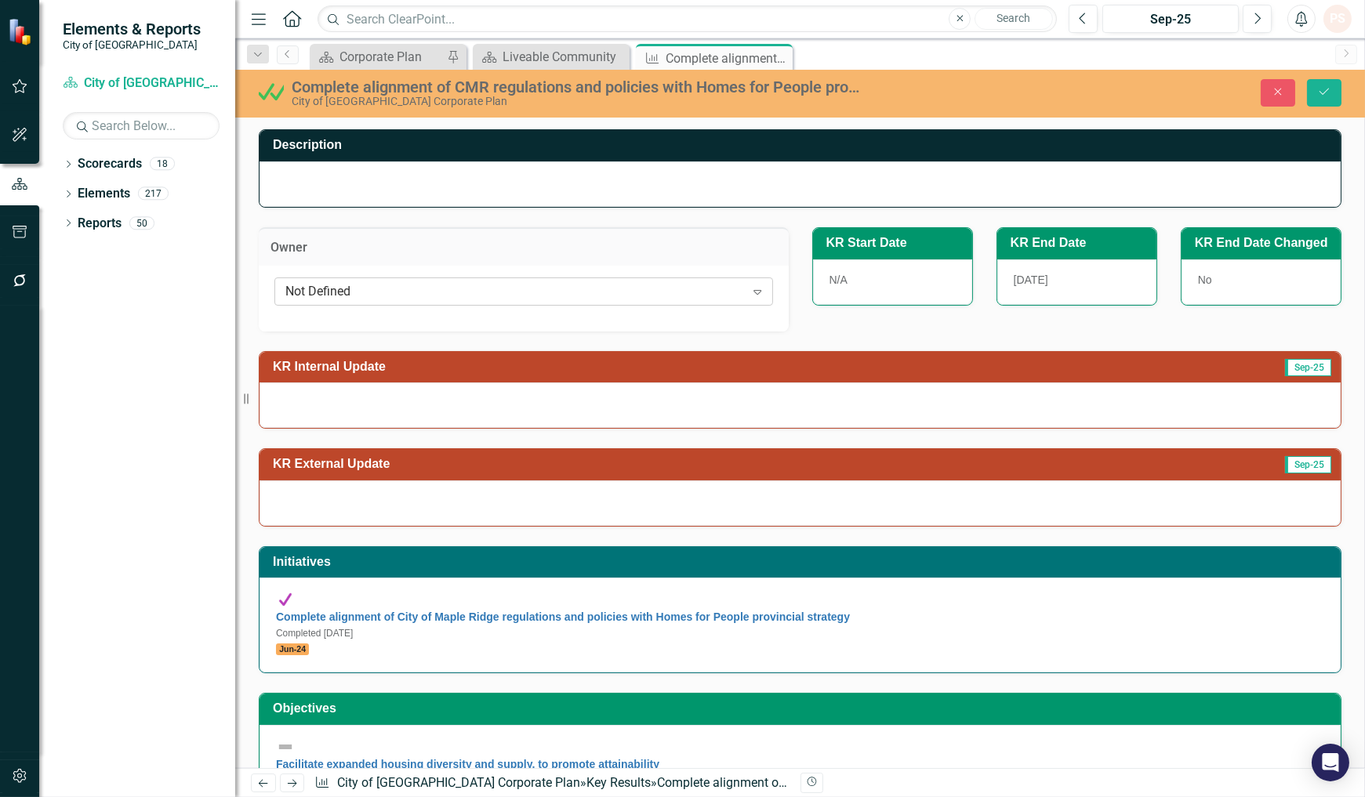
click at [370, 284] on div "Not Defined" at bounding box center [514, 291] width 459 height 18
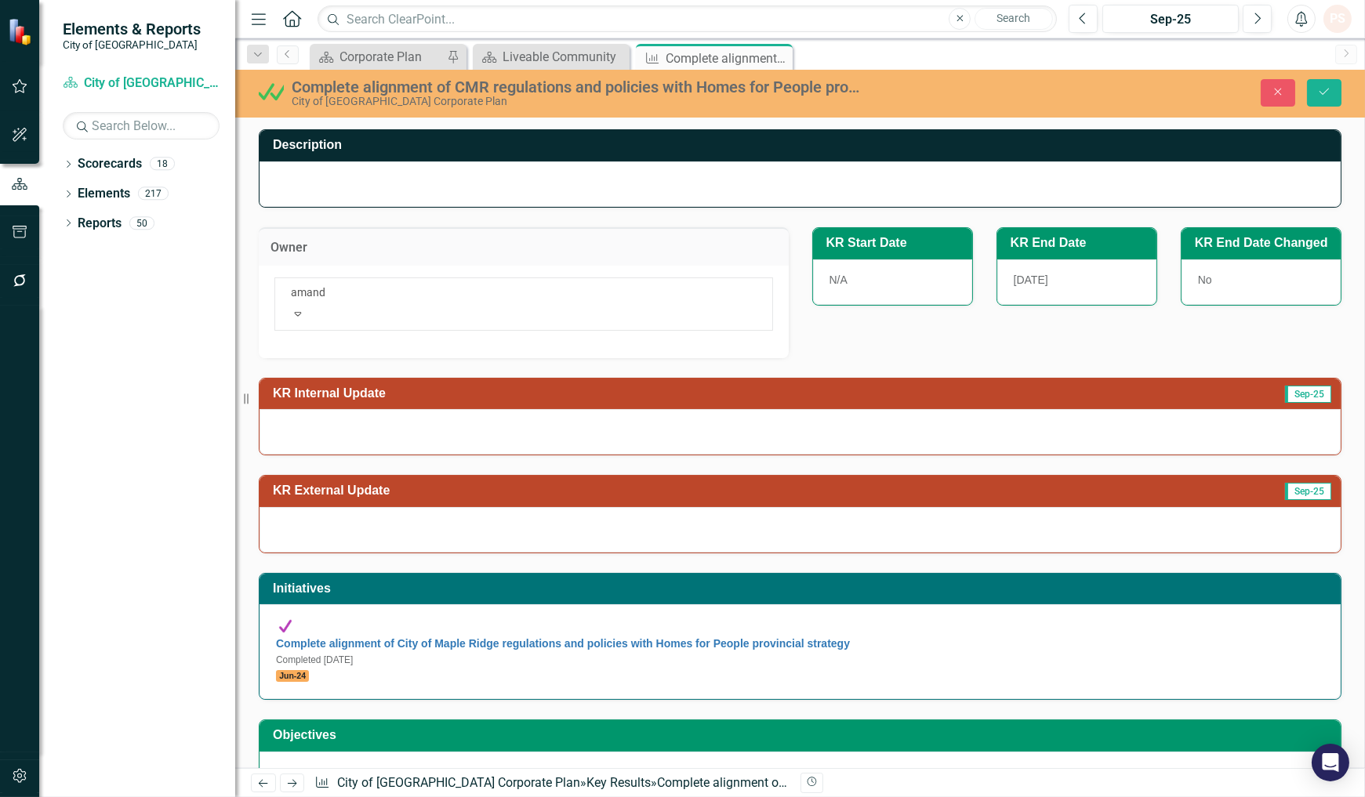
type input "amanda"
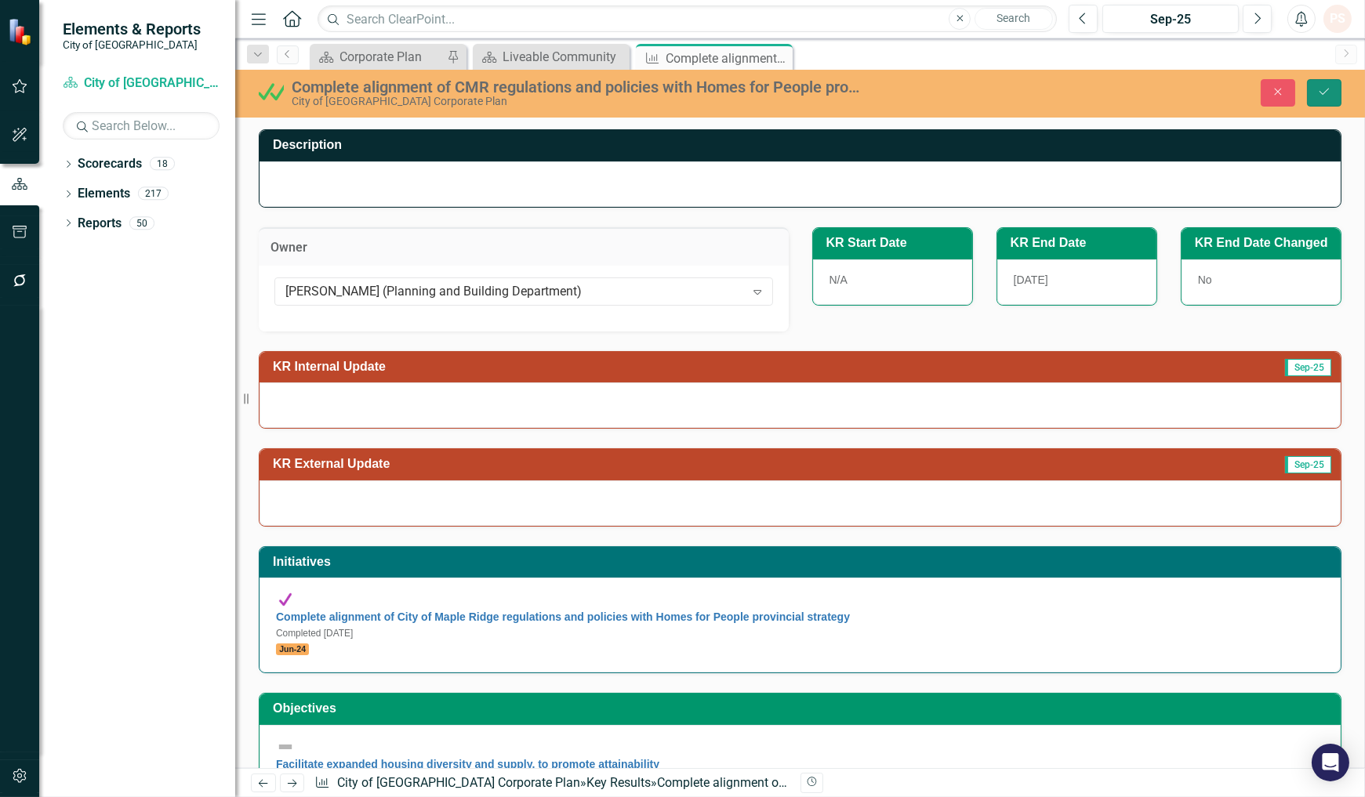
click at [1319, 89] on icon "Save" at bounding box center [1324, 91] width 14 height 11
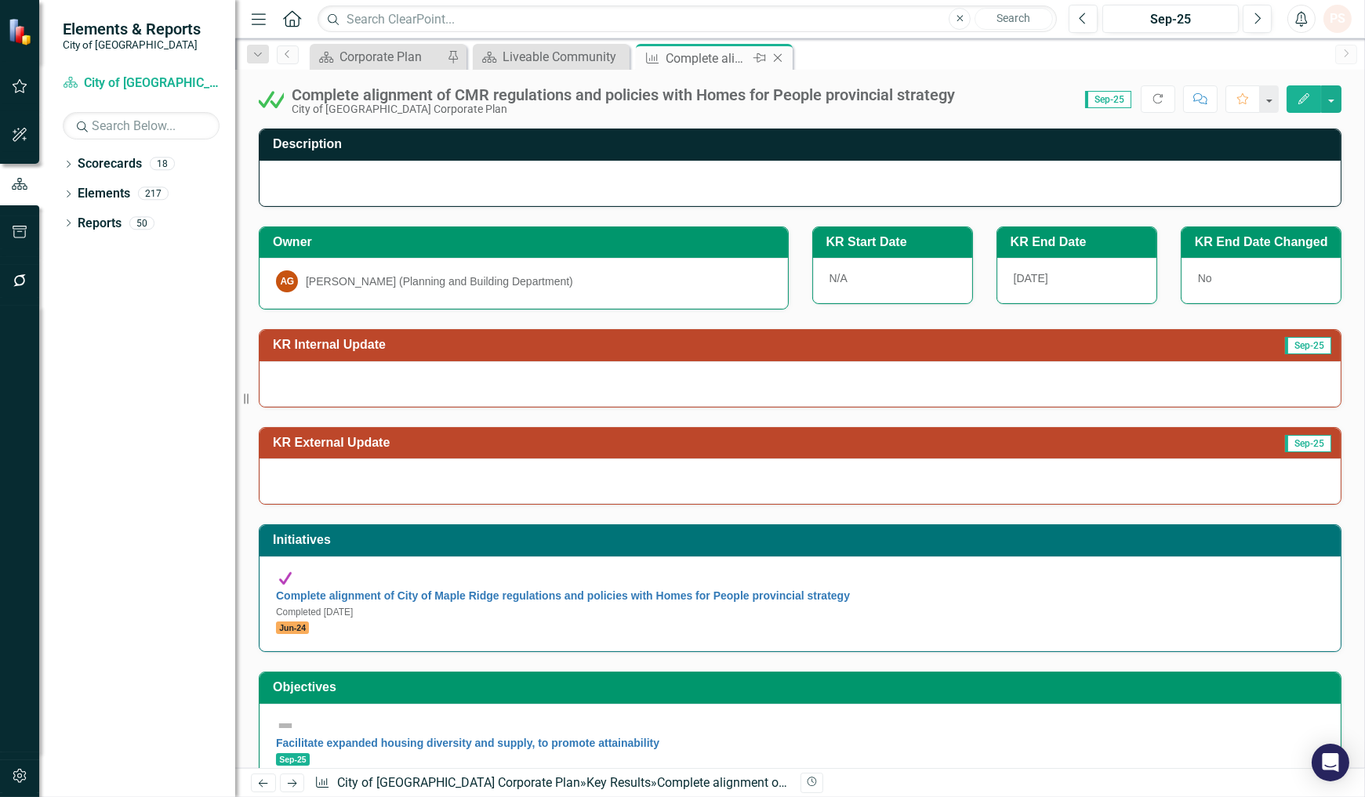
click at [776, 57] on icon "Close" at bounding box center [778, 58] width 16 height 13
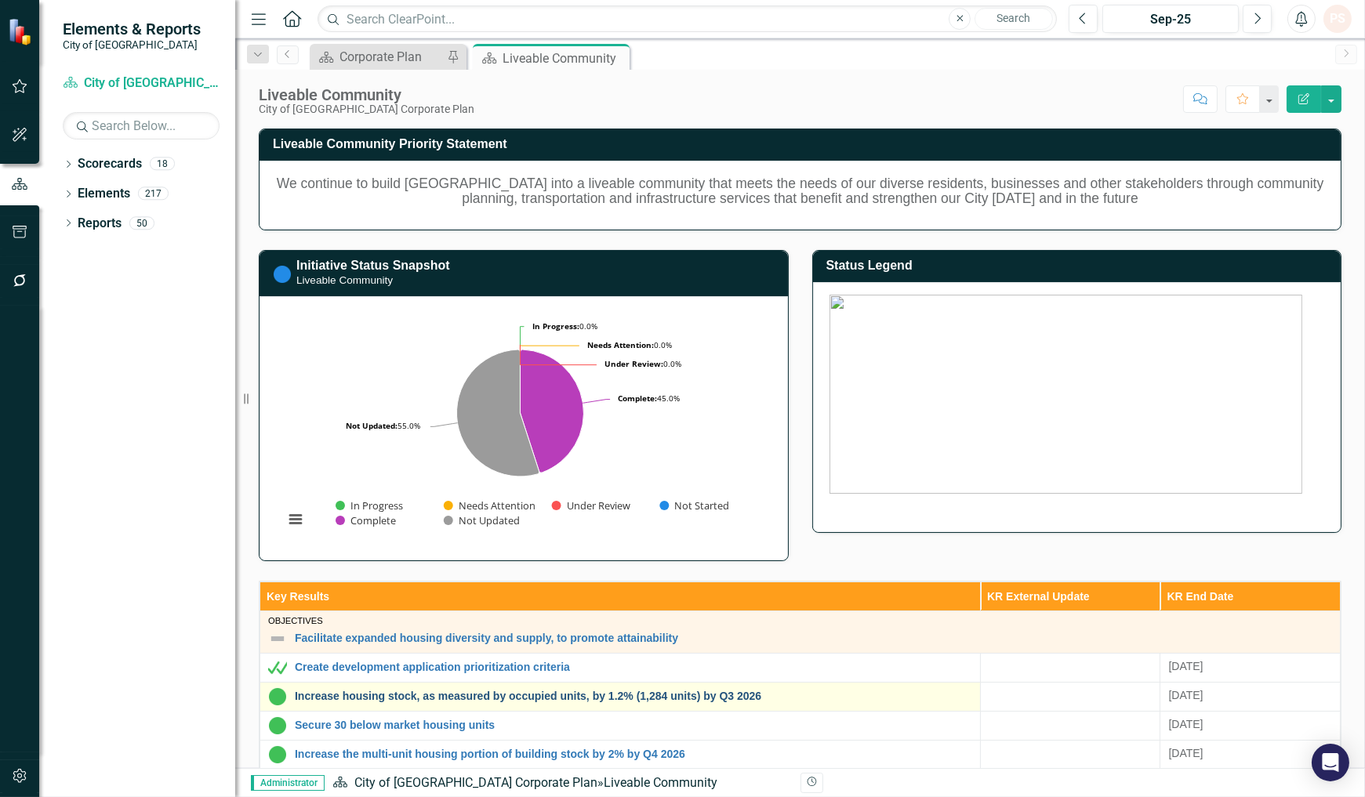
click at [373, 700] on link "Increase housing stock, as measured by occupied units, by 1.2% (1,284 units) by…" at bounding box center [633, 696] width 677 height 12
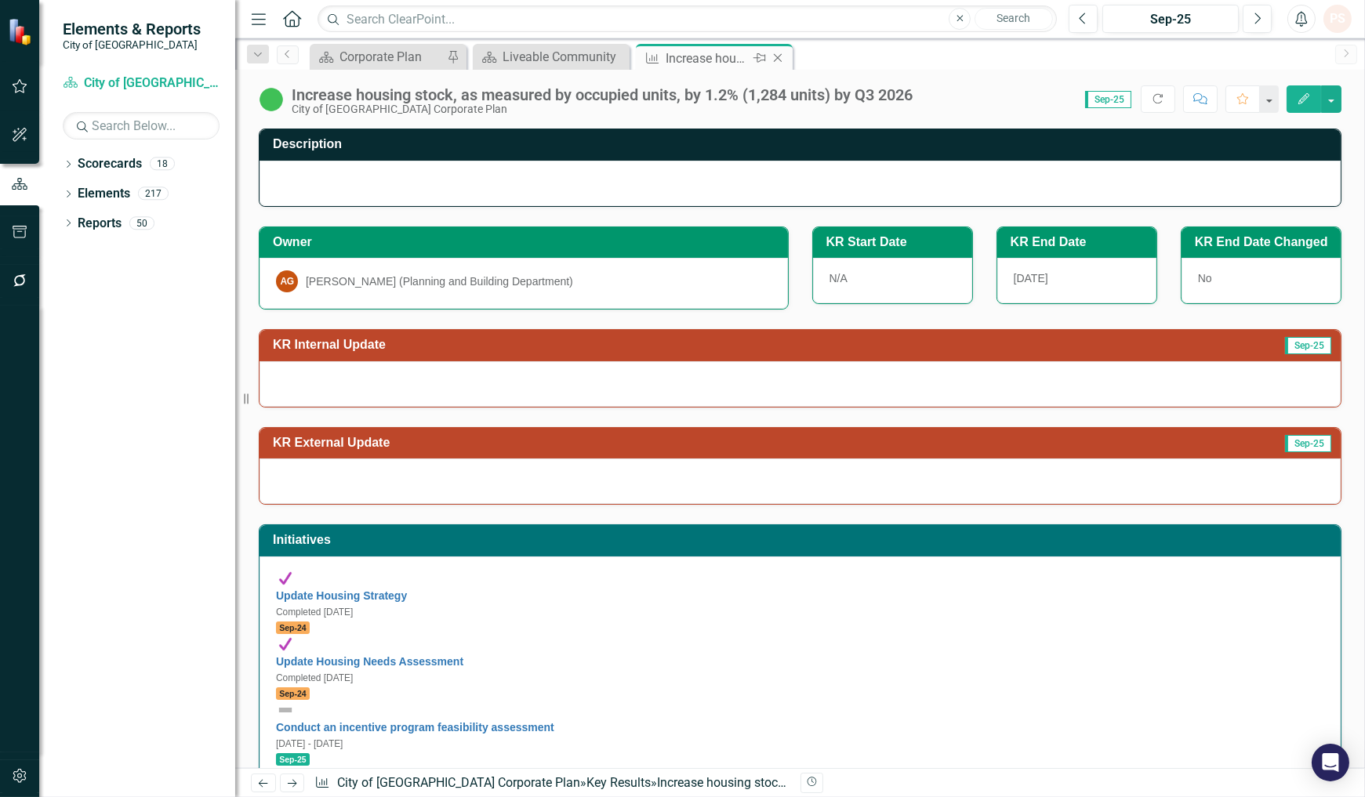
click at [774, 60] on icon at bounding box center [778, 58] width 9 height 9
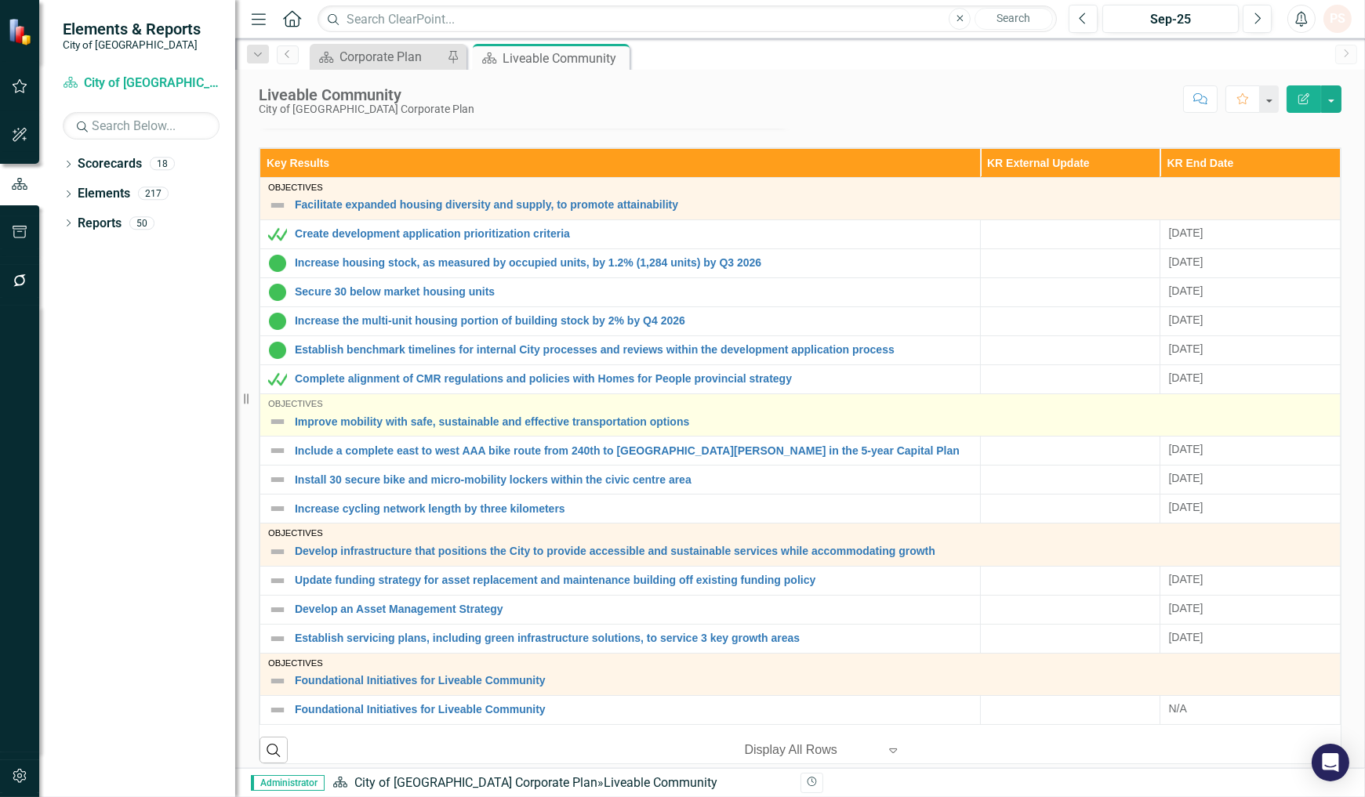
scroll to position [435, 0]
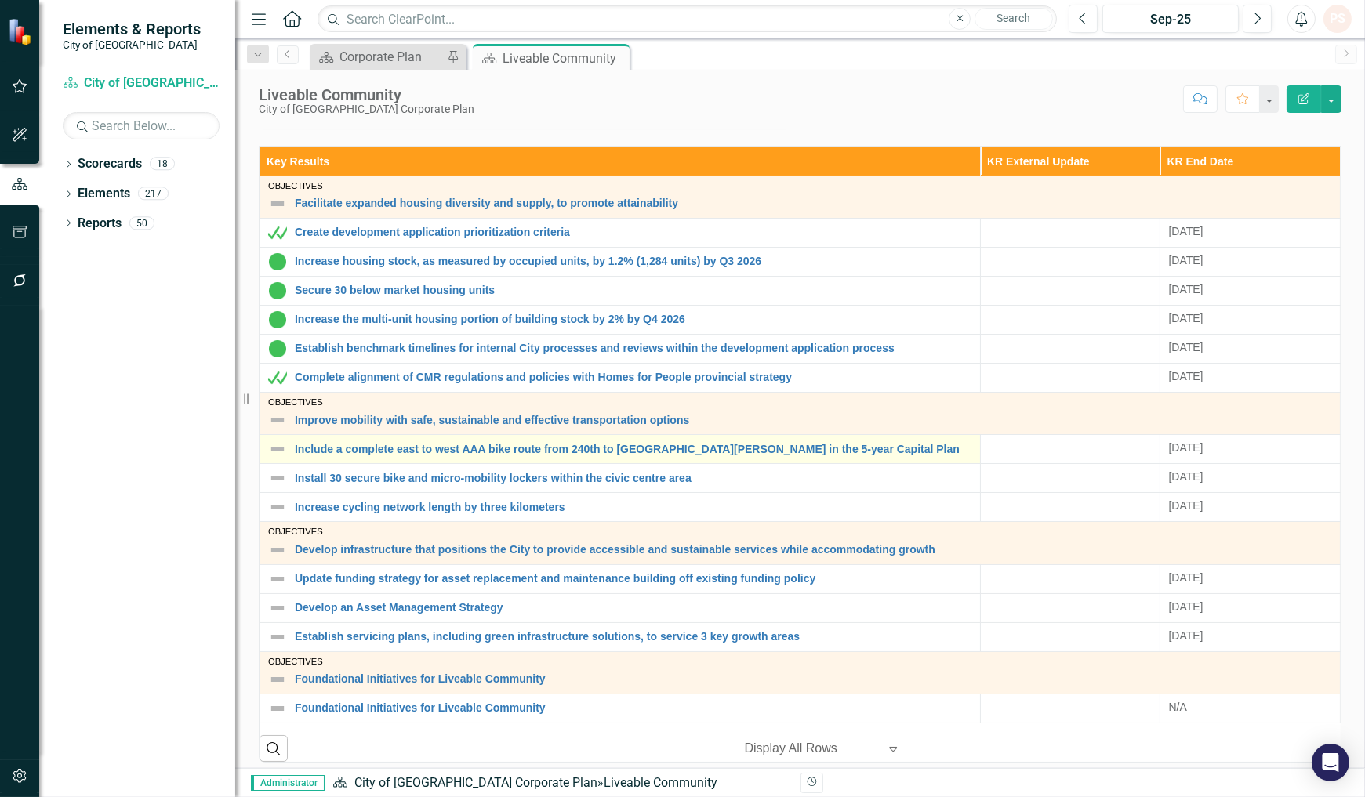
click at [277, 451] on img at bounding box center [277, 449] width 19 height 19
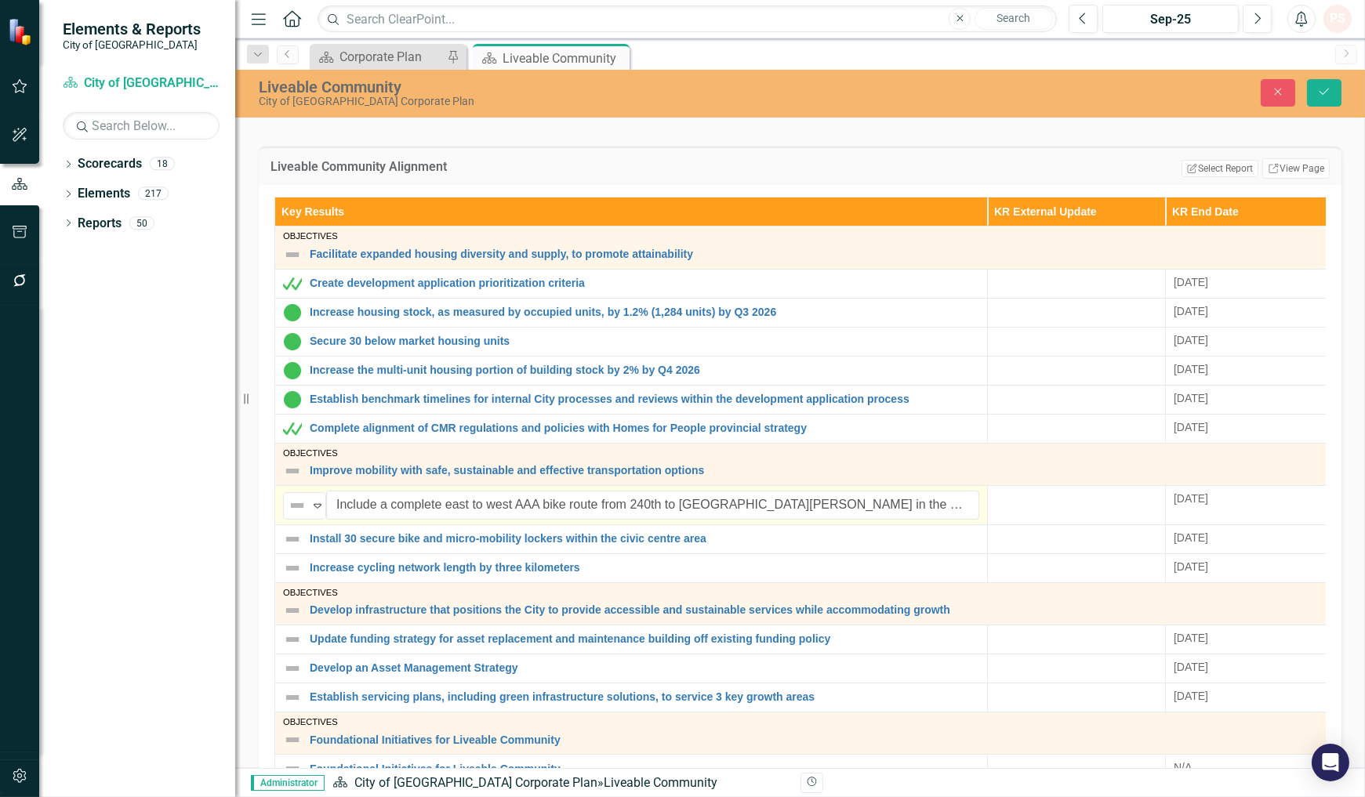
click at [220, 496] on div "Dropdown Scorecards 18 Dropdown City of Maple Ridge Corporate Plan Building Byl…" at bounding box center [137, 474] width 196 height 646
click at [1274, 92] on icon "Close" at bounding box center [1277, 91] width 14 height 11
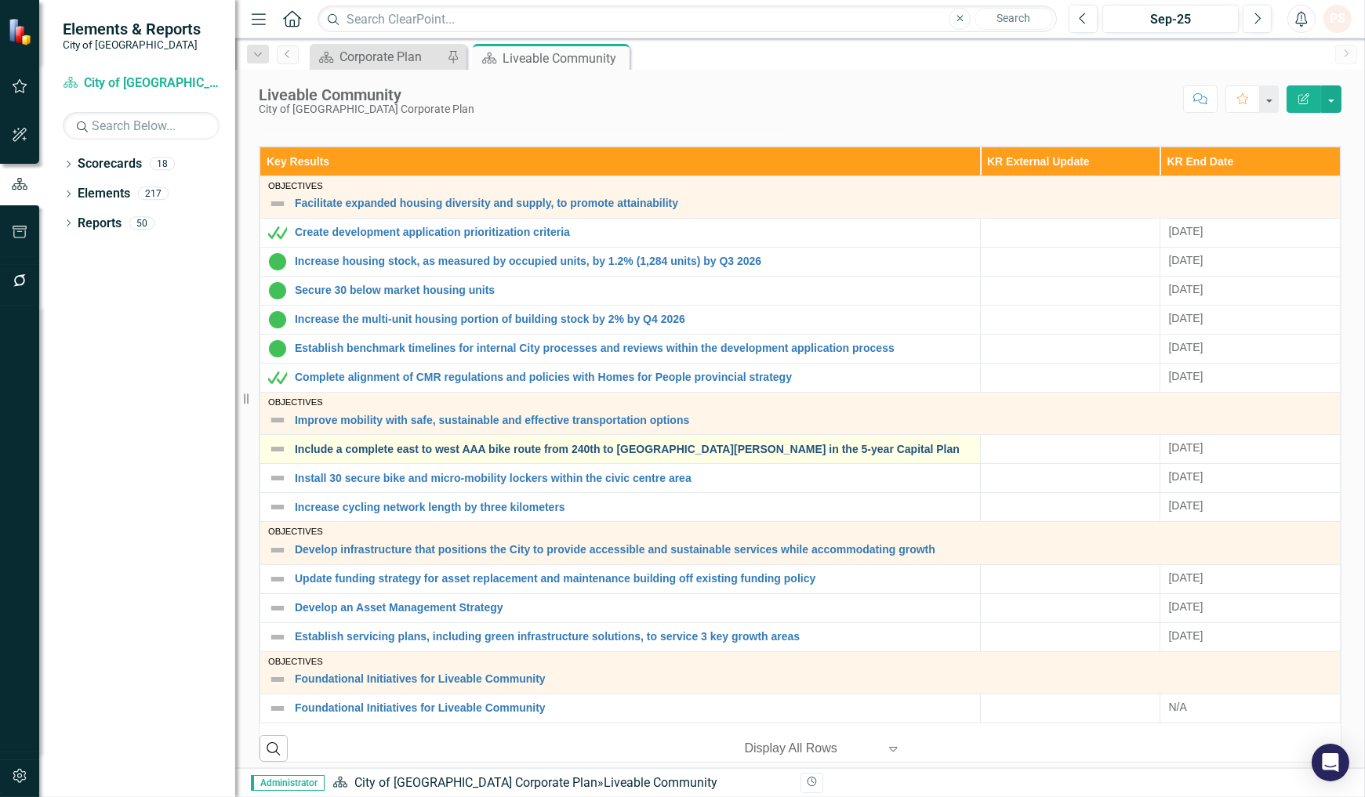
click at [465, 451] on link "Include a complete east to west AAA bike route from 240th to [GEOGRAPHIC_DATA][…" at bounding box center [633, 450] width 677 height 12
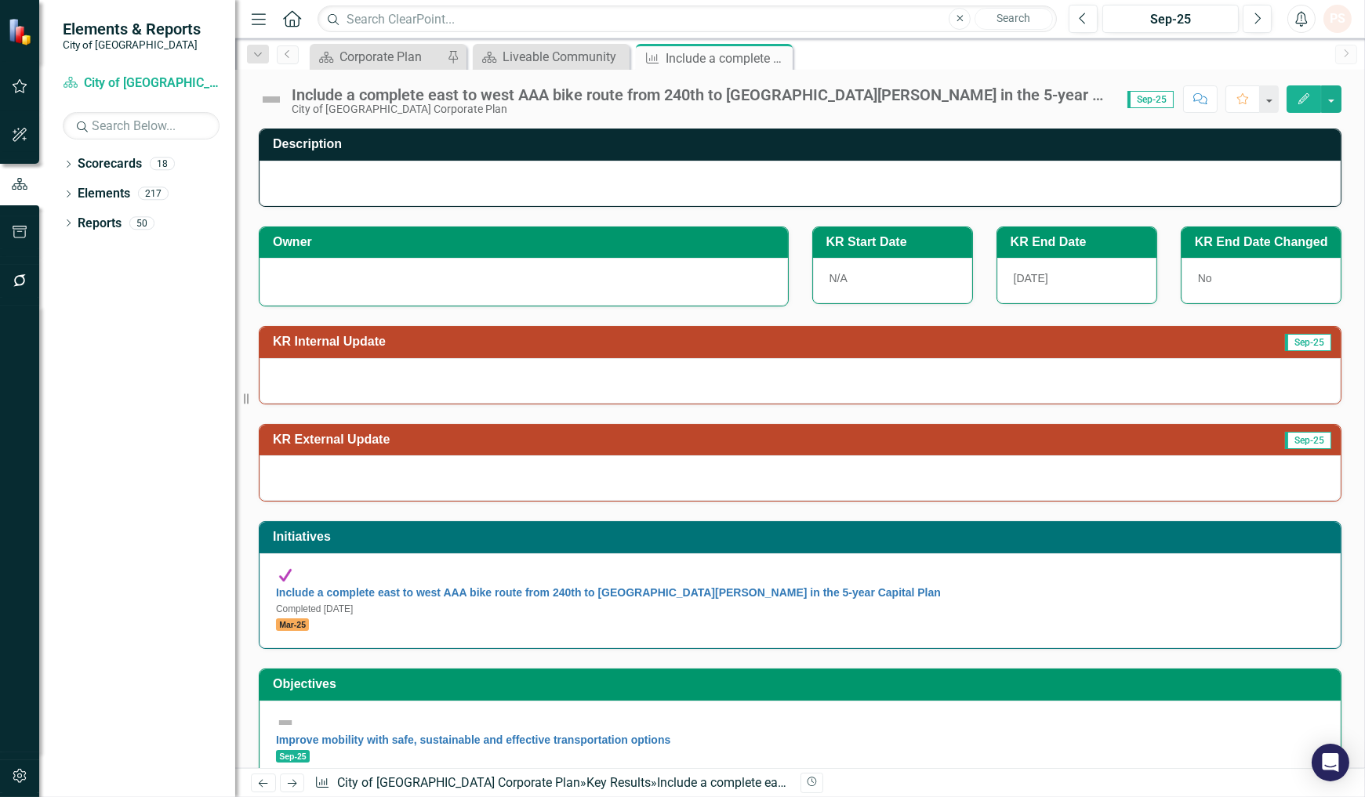
click at [275, 92] on img at bounding box center [271, 99] width 25 height 25
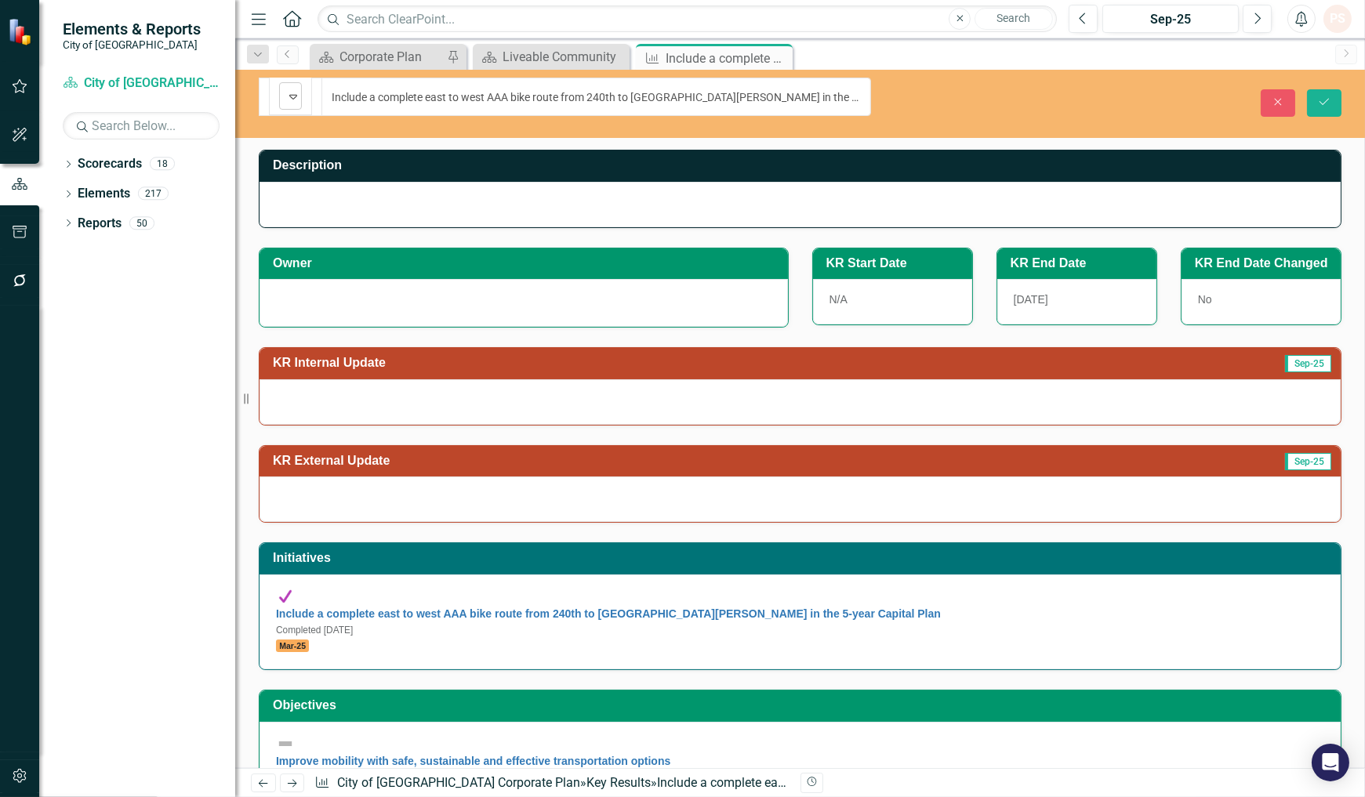
click at [294, 92] on icon "Expand" at bounding box center [293, 96] width 16 height 13
click at [1319, 100] on button "Save" at bounding box center [1324, 102] width 34 height 27
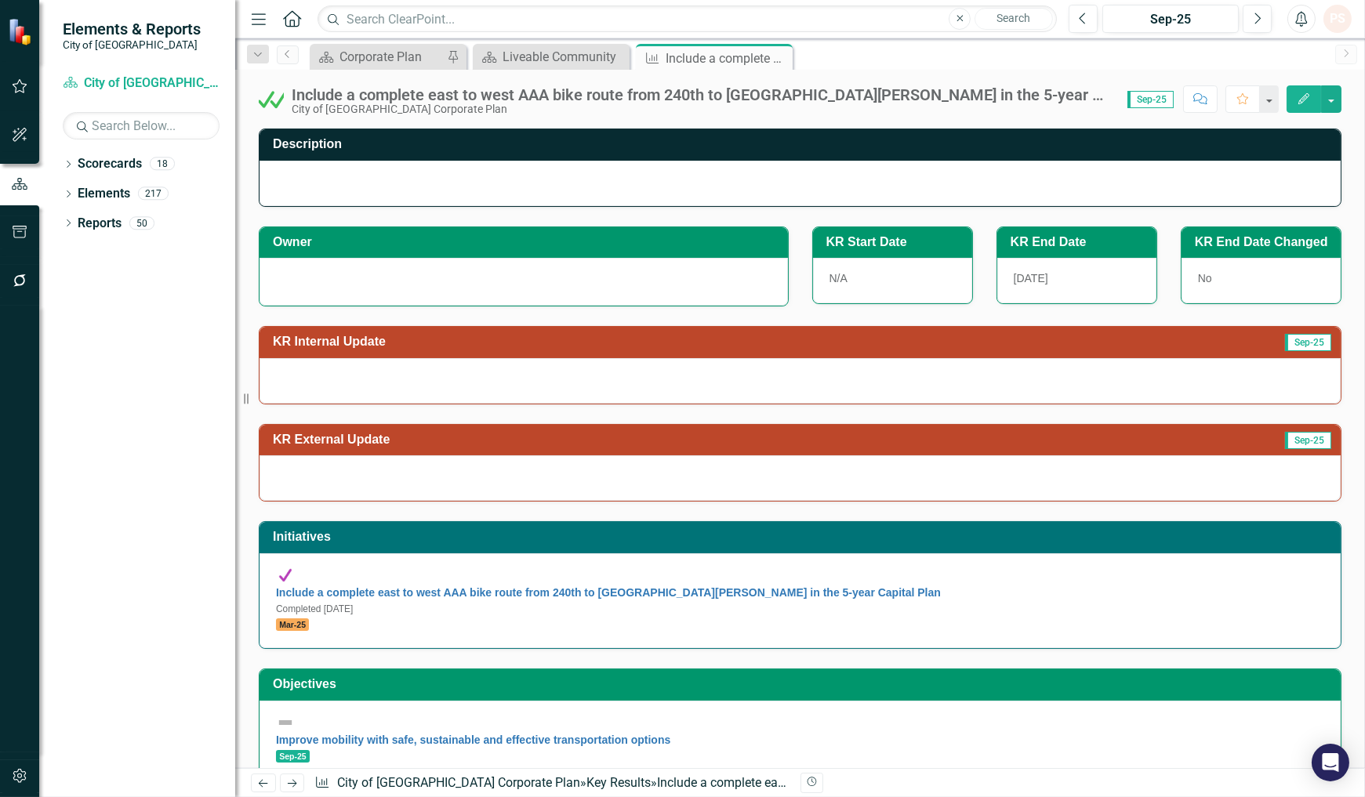
click at [0, 0] on icon "Close" at bounding box center [0, 0] width 0 height 0
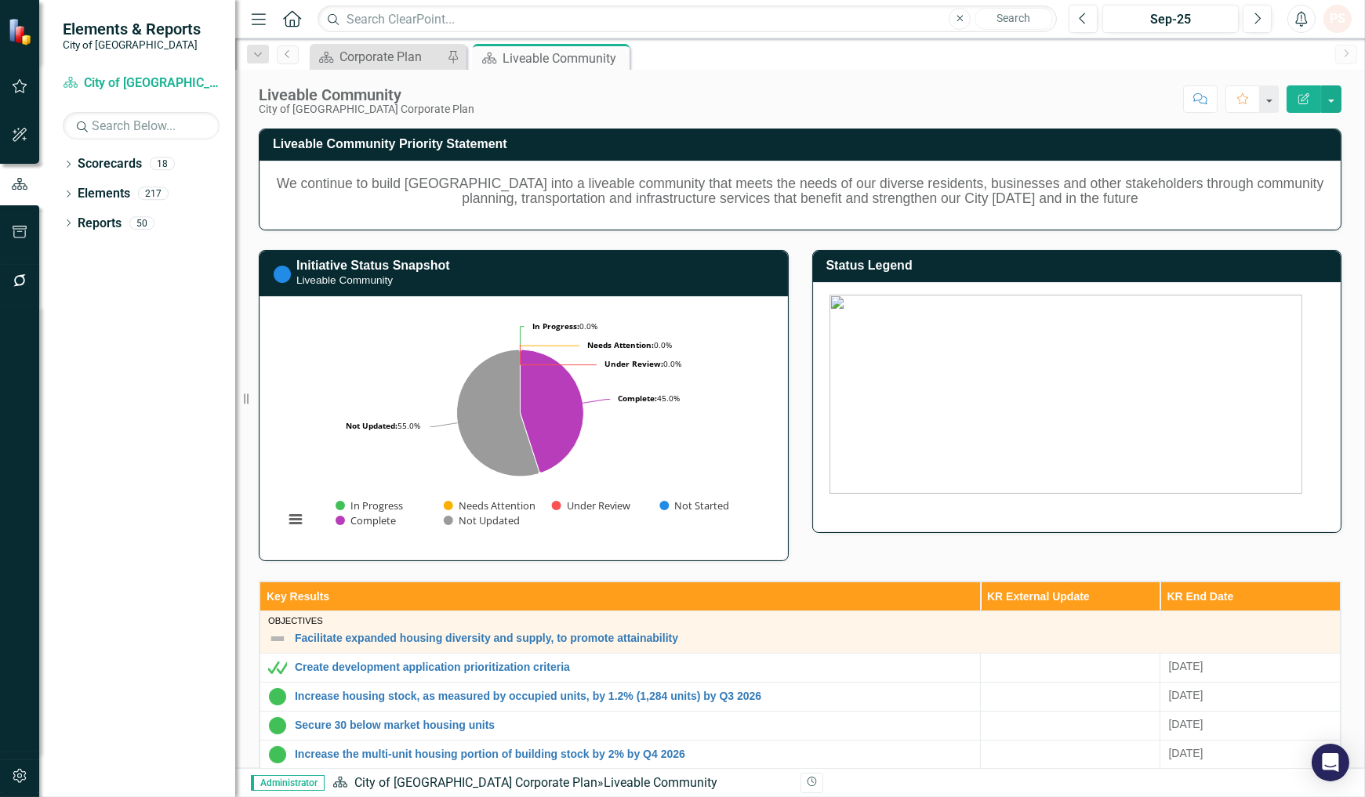
scroll to position [435, 0]
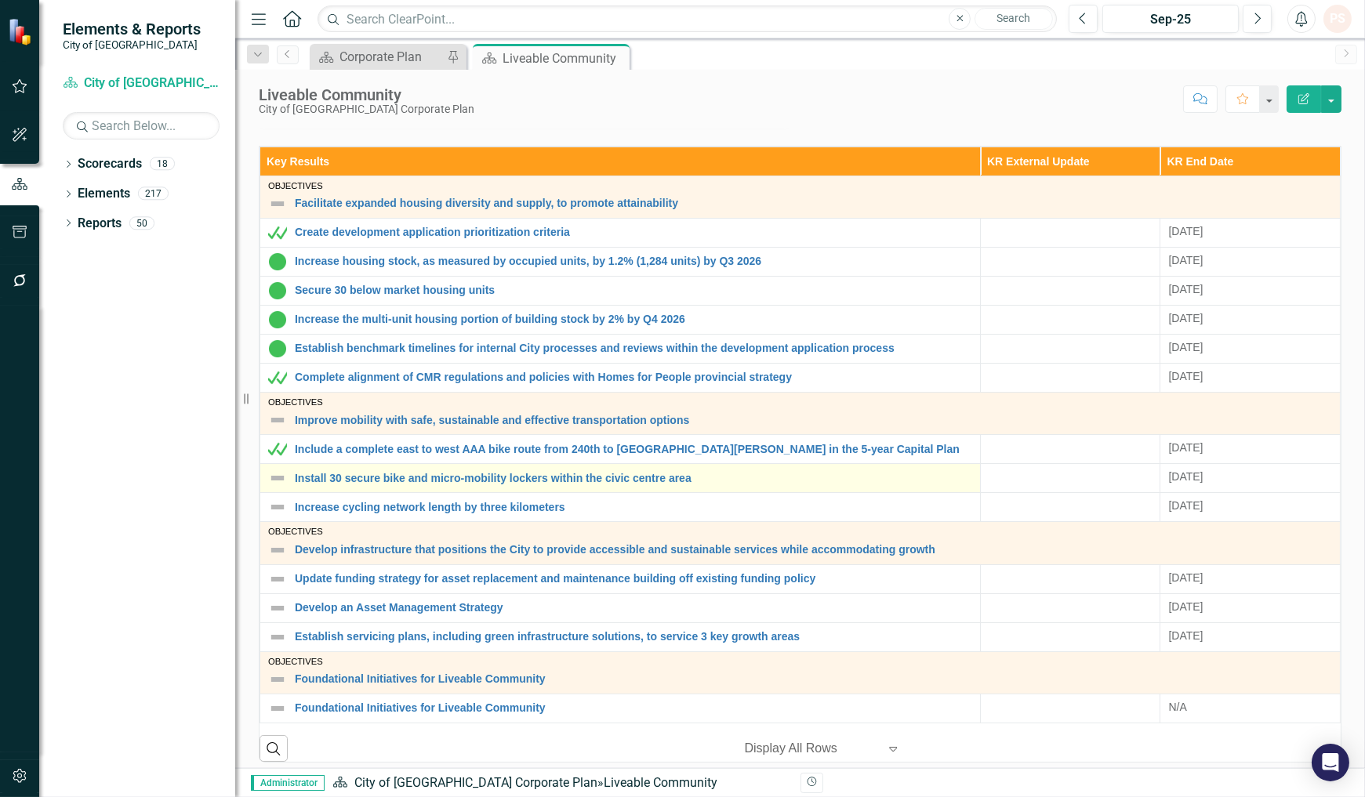
click at [280, 480] on img at bounding box center [277, 478] width 19 height 19
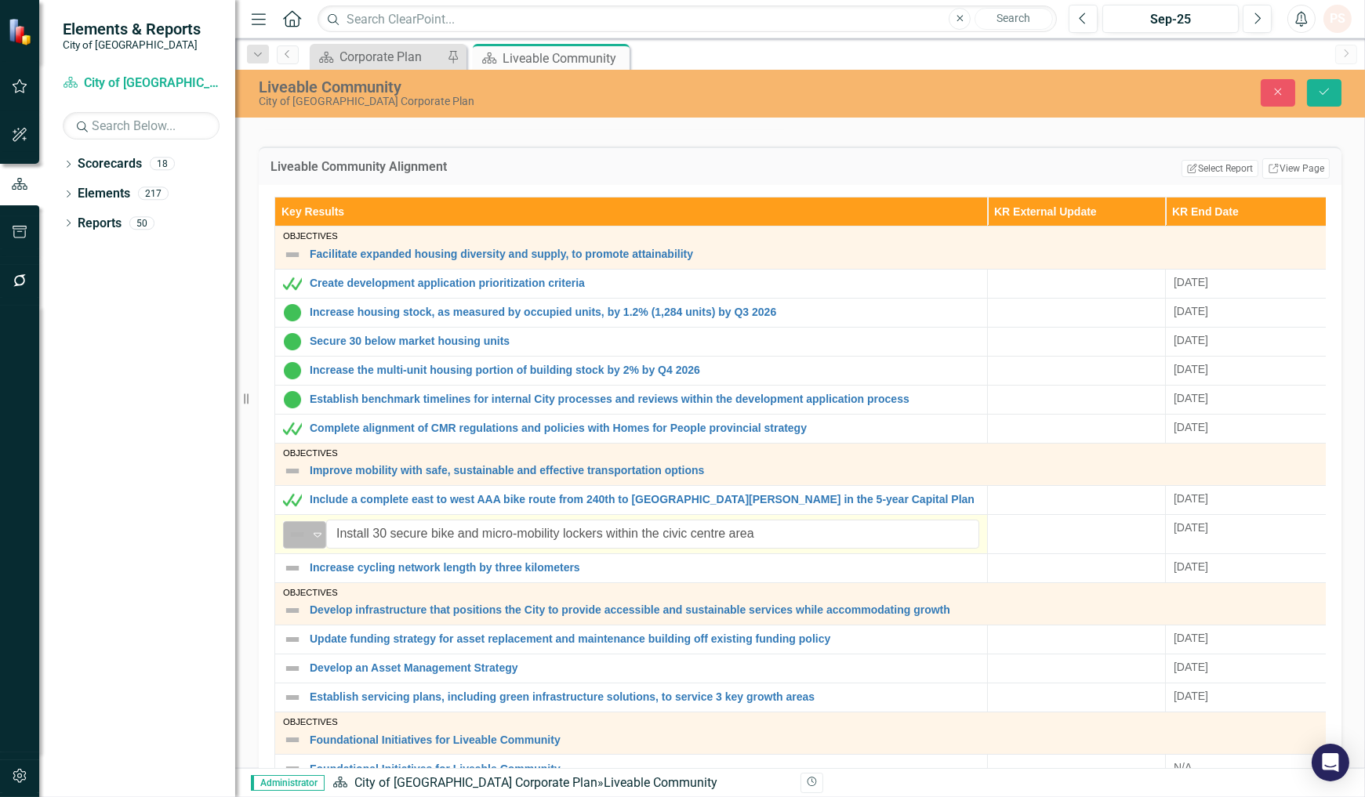
click at [312, 535] on icon "Expand" at bounding box center [318, 534] width 16 height 13
click at [1335, 91] on button "Save" at bounding box center [1324, 92] width 34 height 27
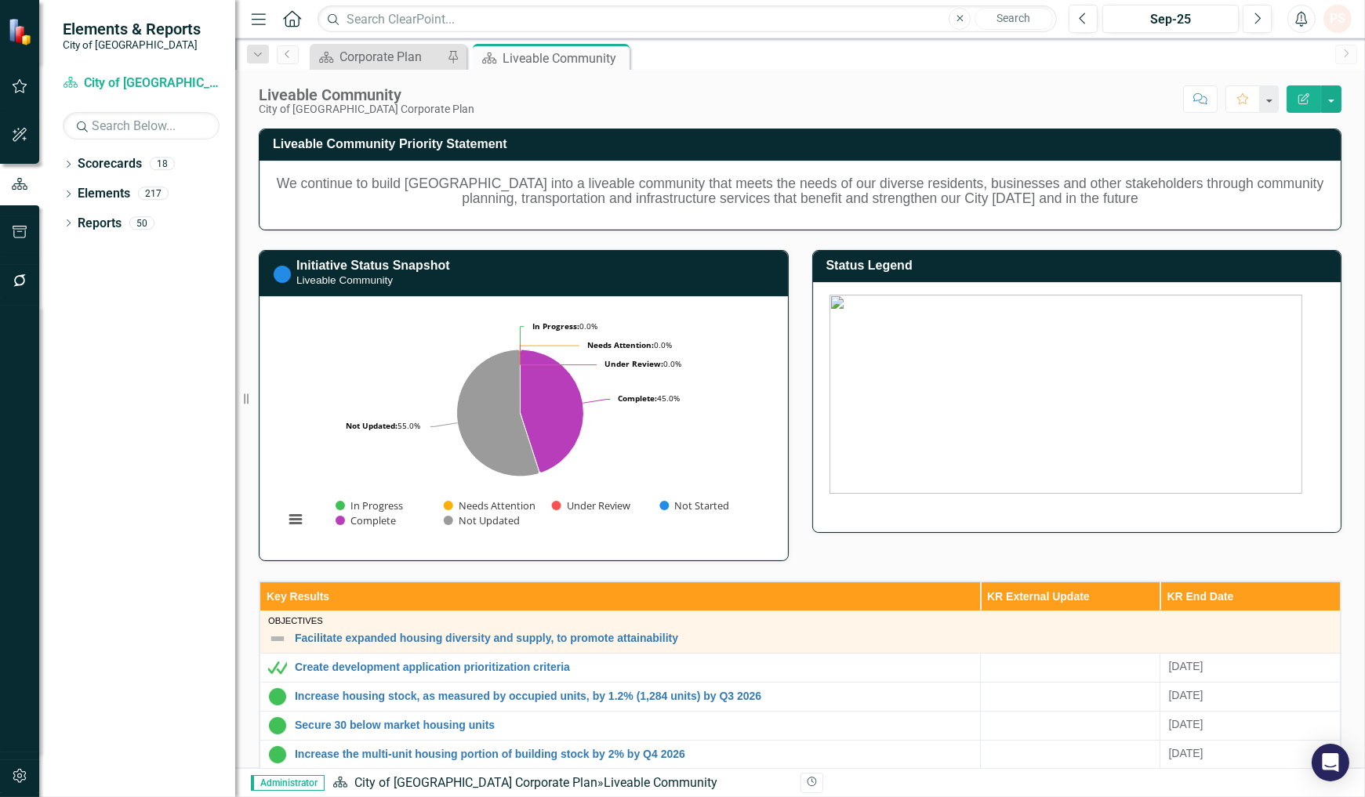
scroll to position [348, 0]
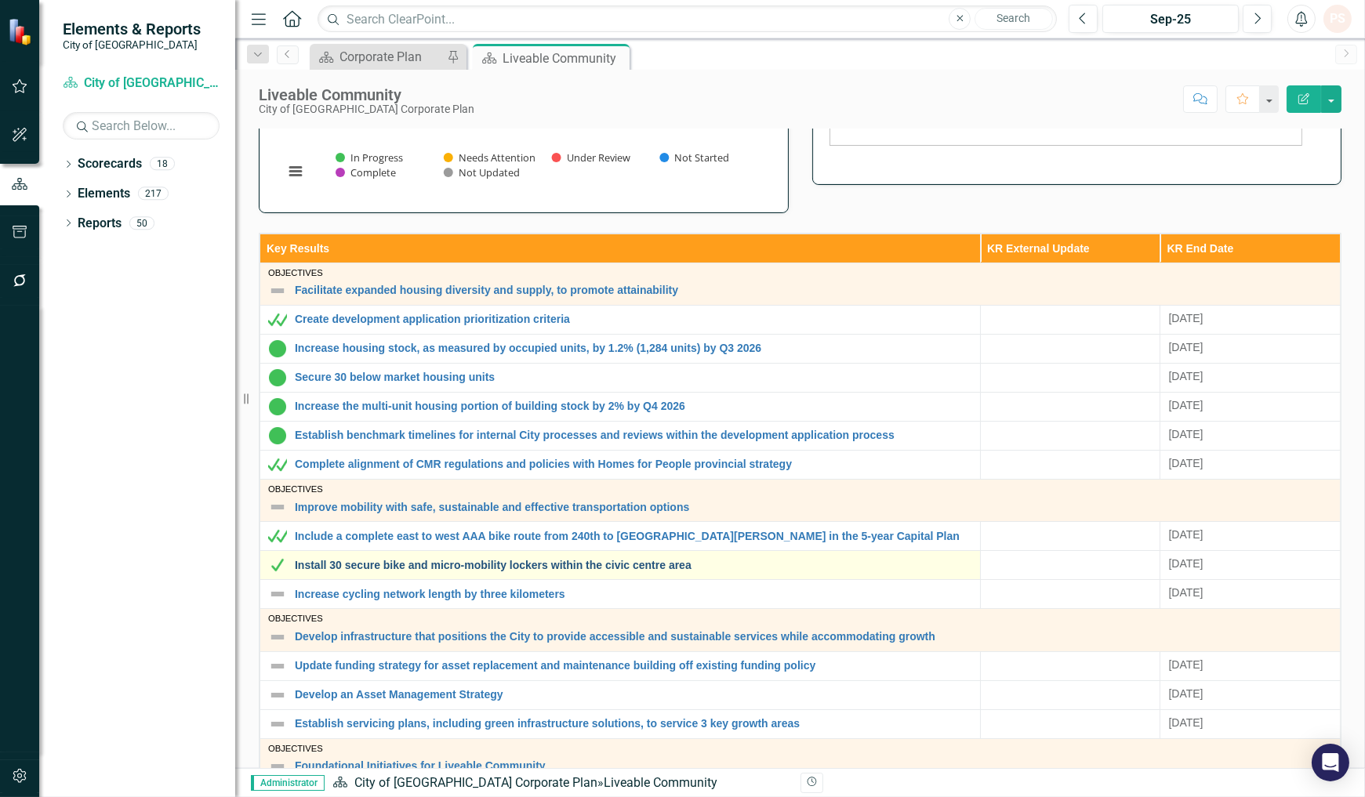
click at [386, 567] on link "Install 30 secure bike and micro-mobility lockers within the civic centre area" at bounding box center [633, 566] width 677 height 12
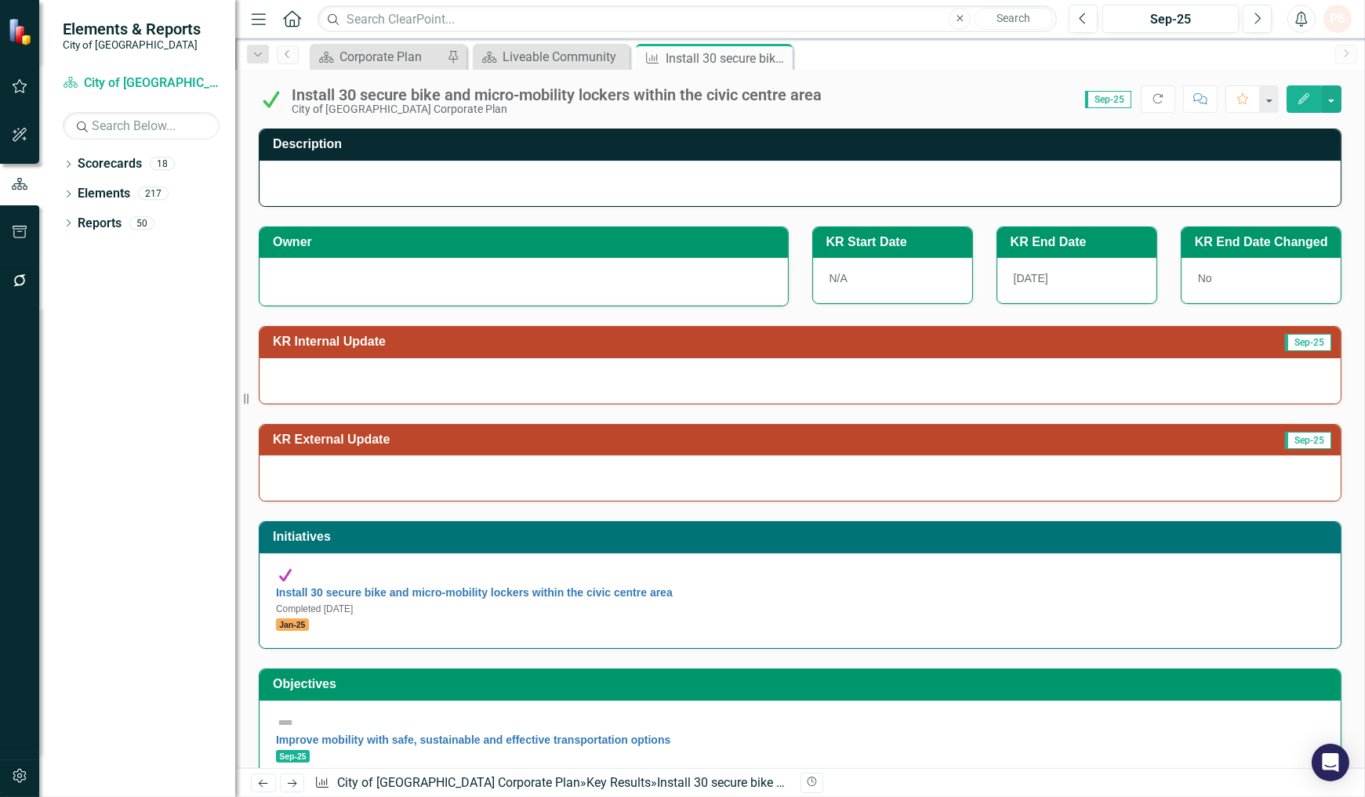
click at [385, 286] on div at bounding box center [523, 279] width 495 height 19
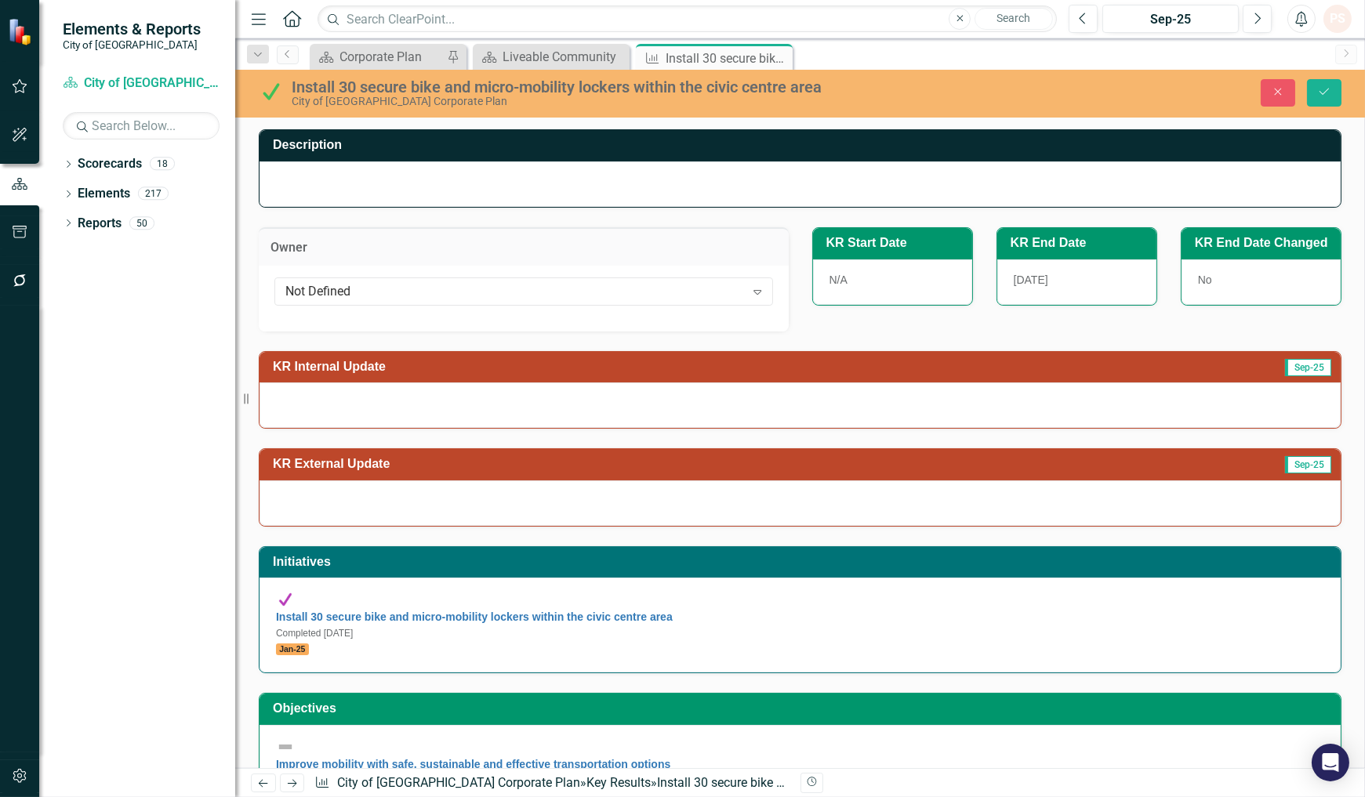
click at [385, 286] on div "Not Defined" at bounding box center [514, 291] width 459 height 18
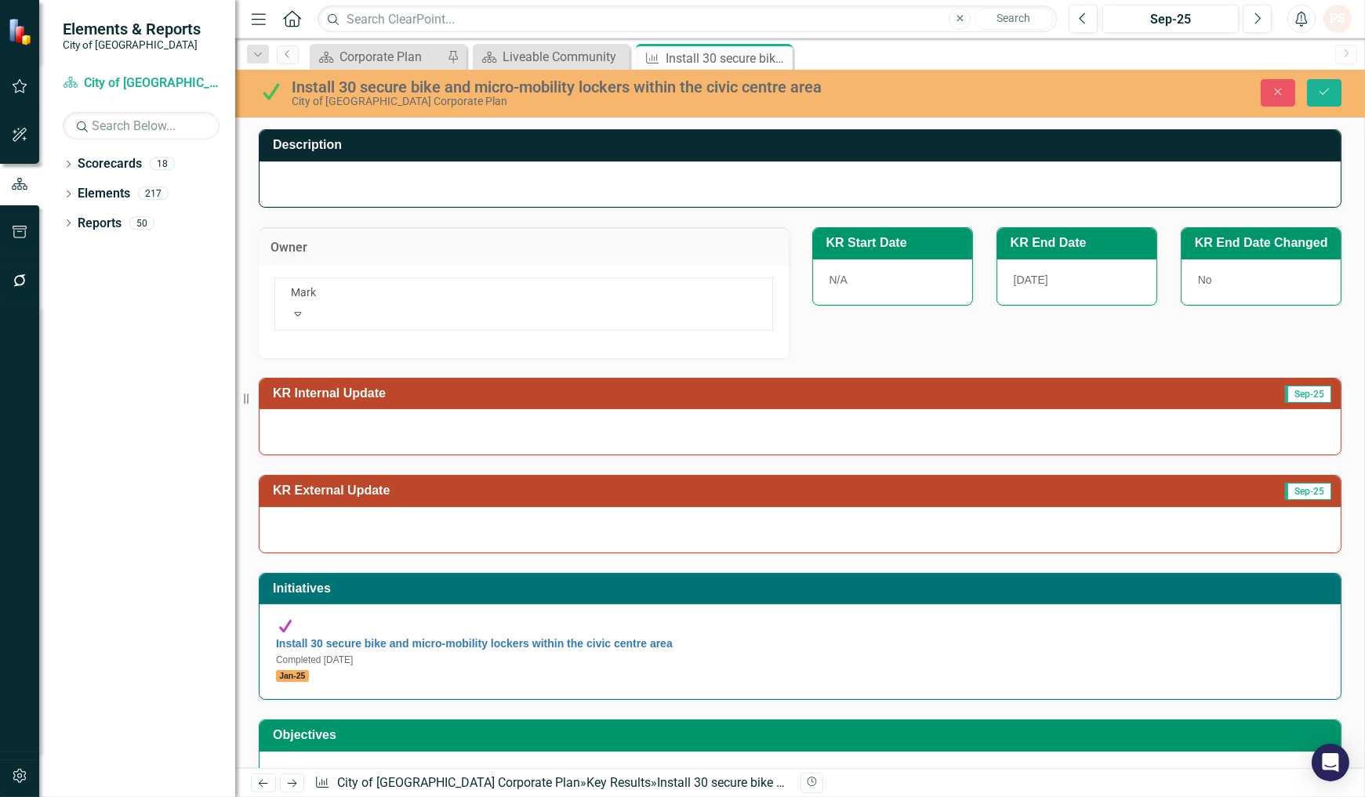
type input "Mark H"
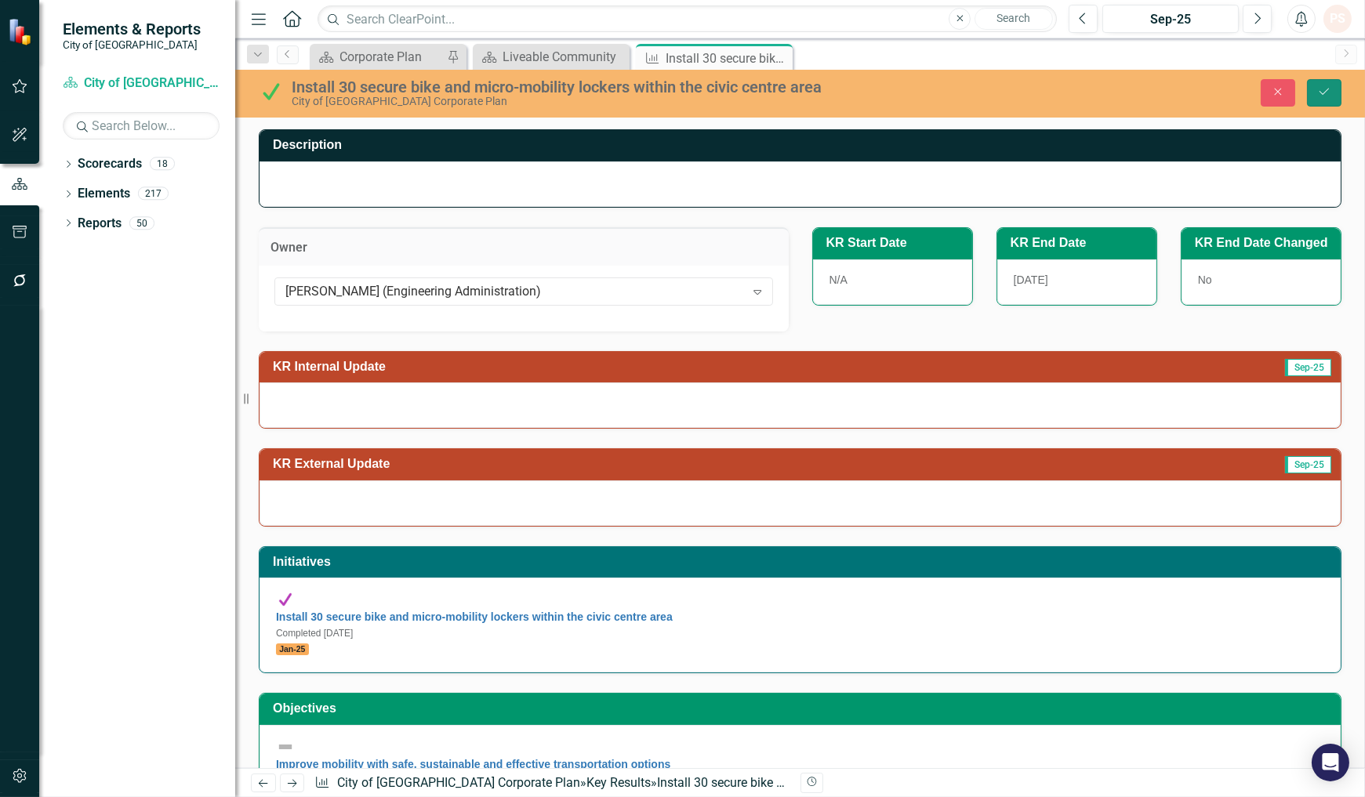
click at [1323, 89] on icon "Save" at bounding box center [1324, 91] width 14 height 11
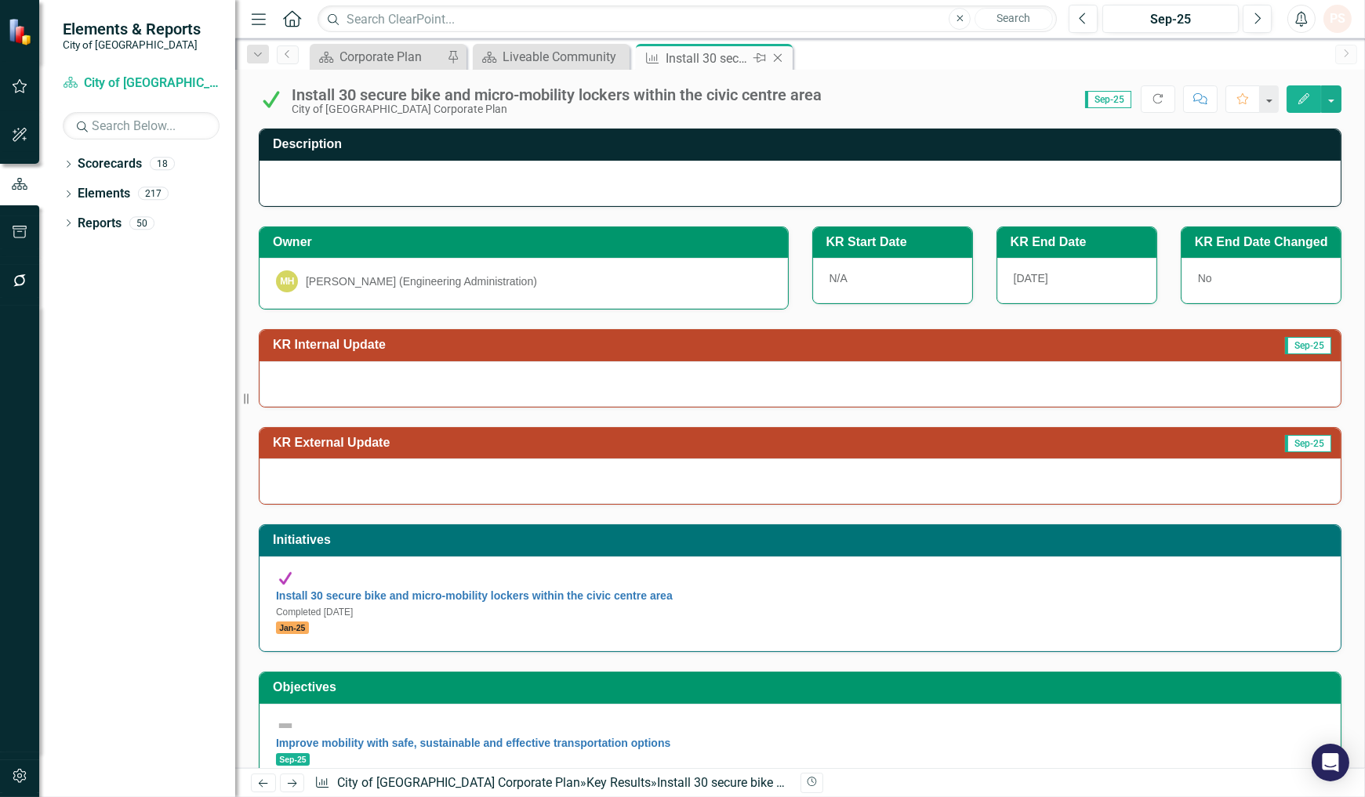
click at [774, 55] on icon at bounding box center [778, 58] width 9 height 9
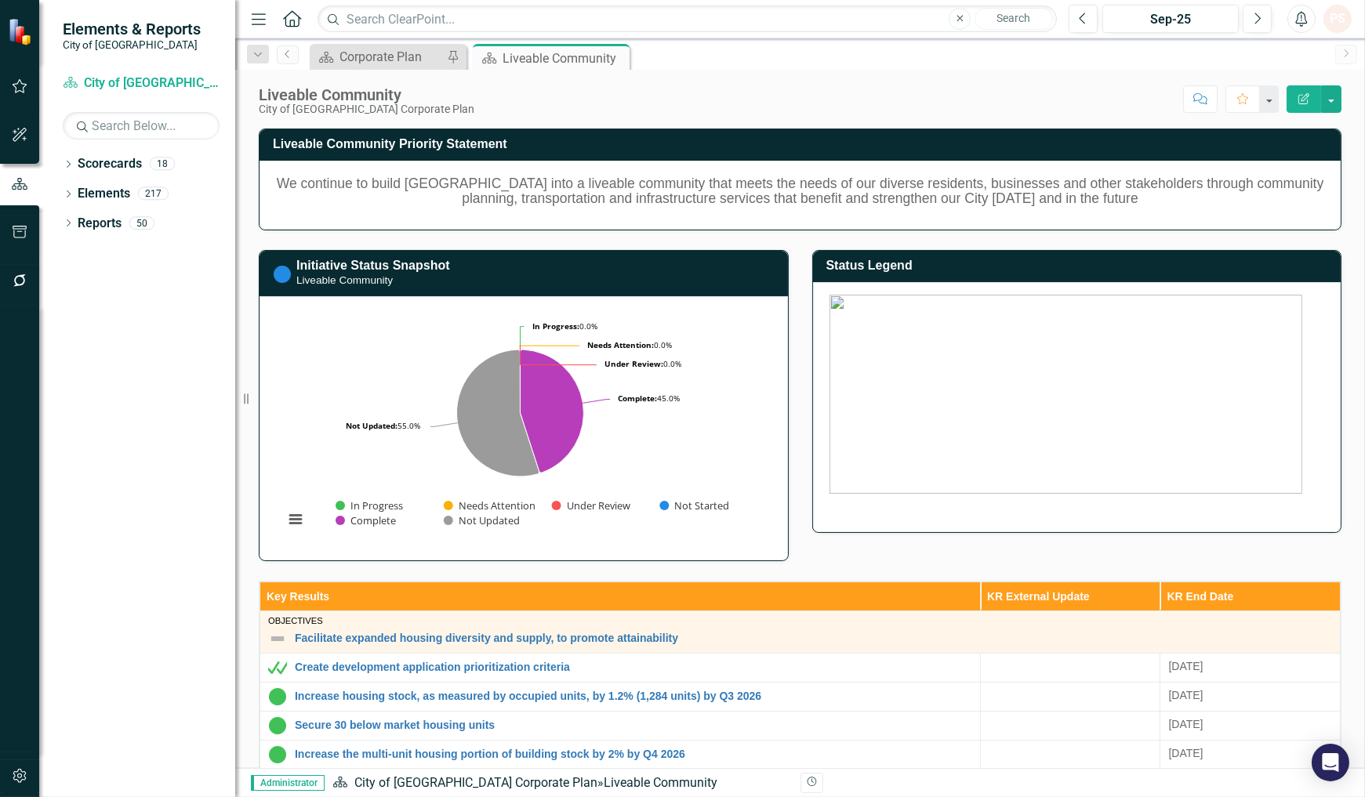
scroll to position [348, 0]
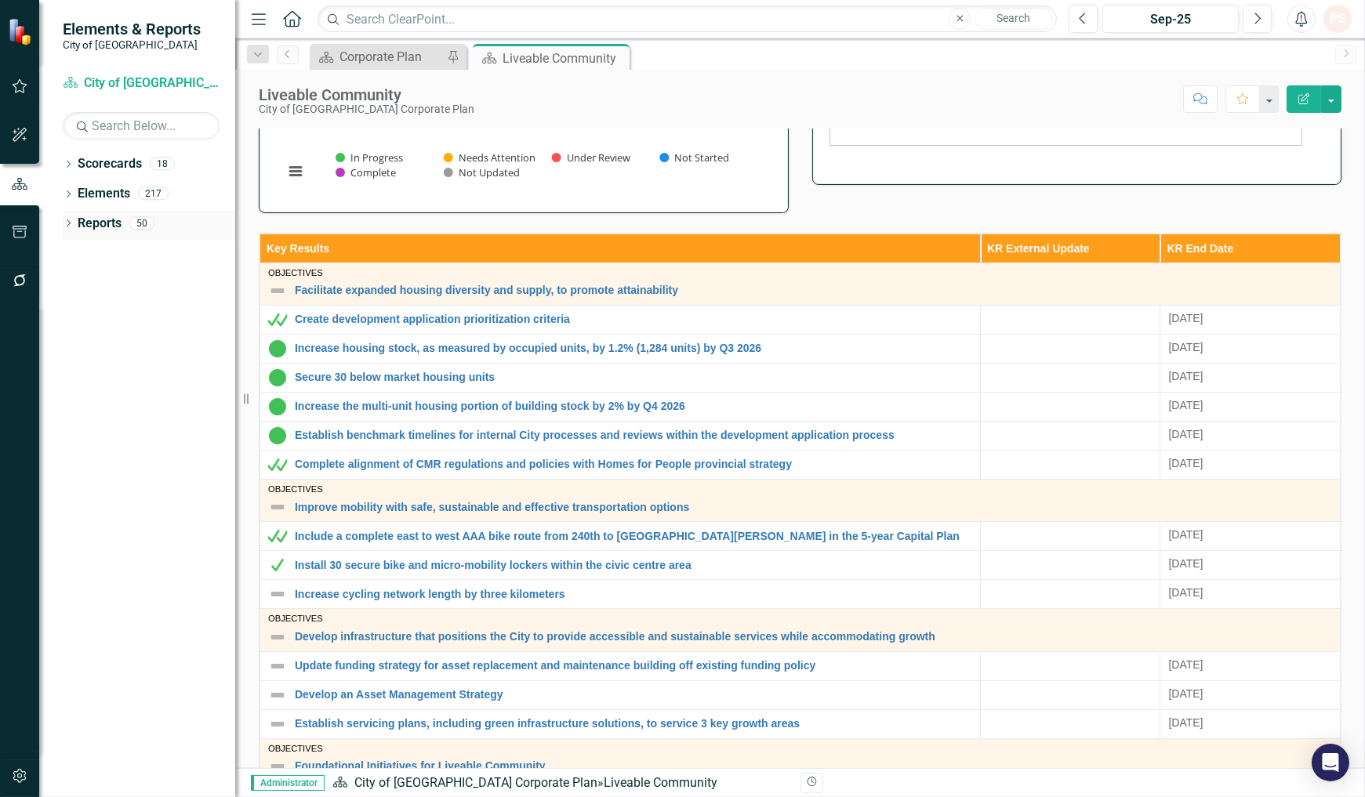
click at [68, 223] on icon "Dropdown" at bounding box center [68, 224] width 11 height 9
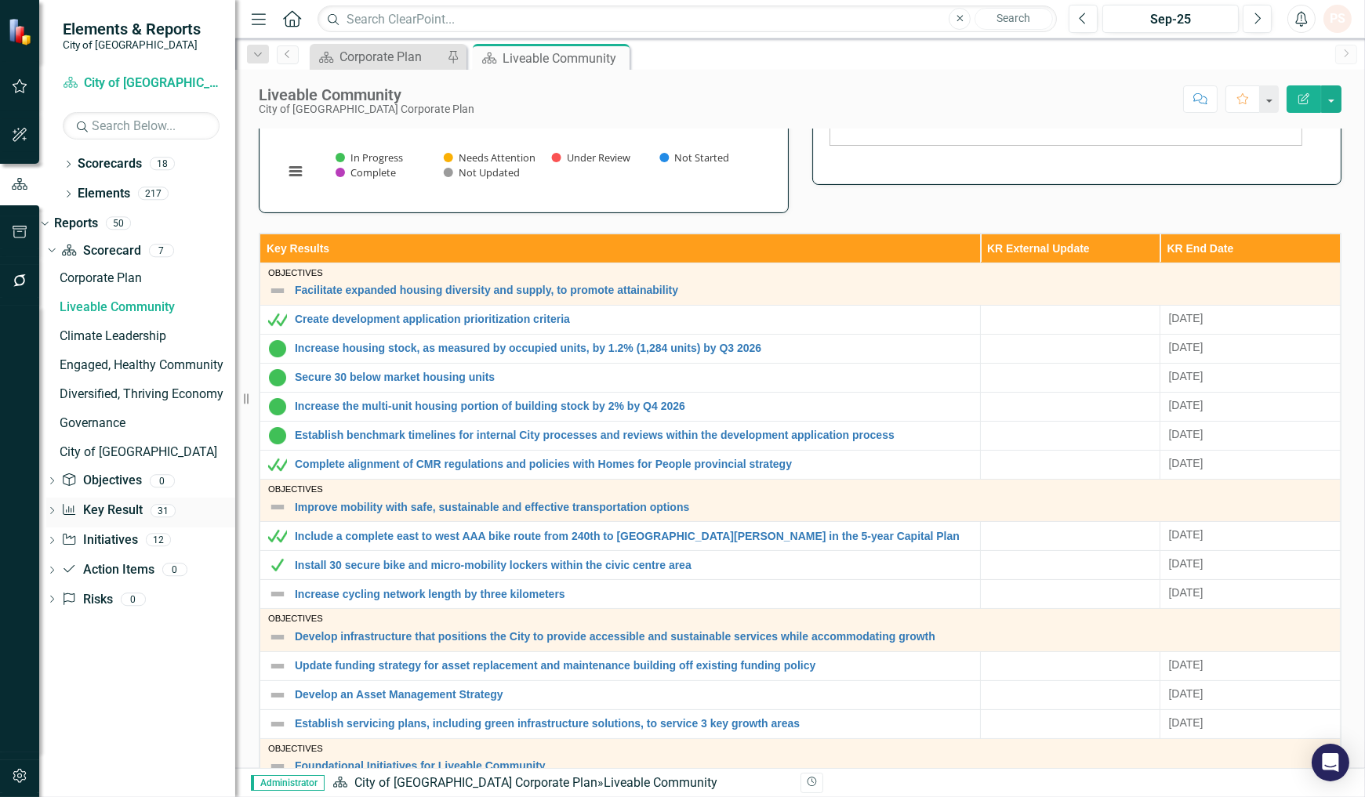
click at [57, 510] on icon "Dropdown" at bounding box center [51, 512] width 11 height 9
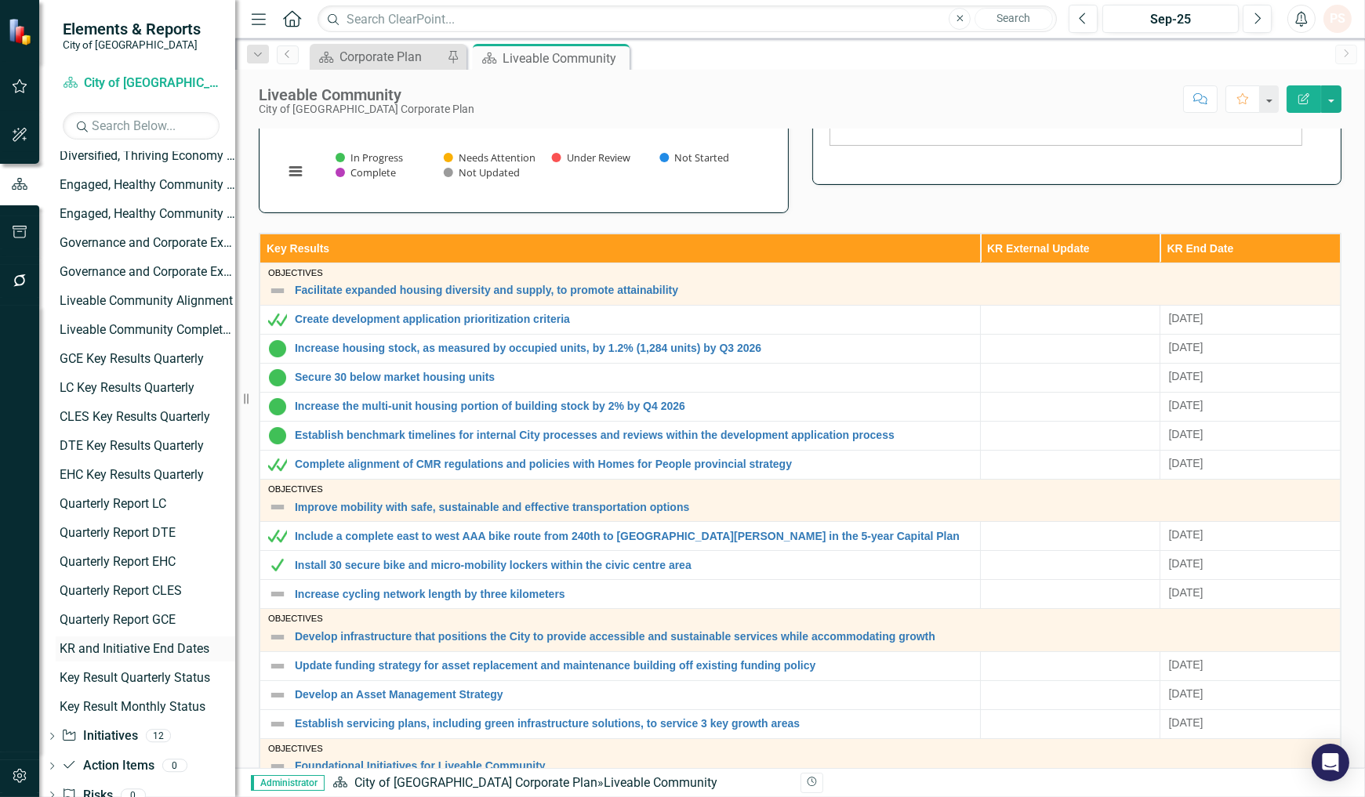
scroll to position [522, 0]
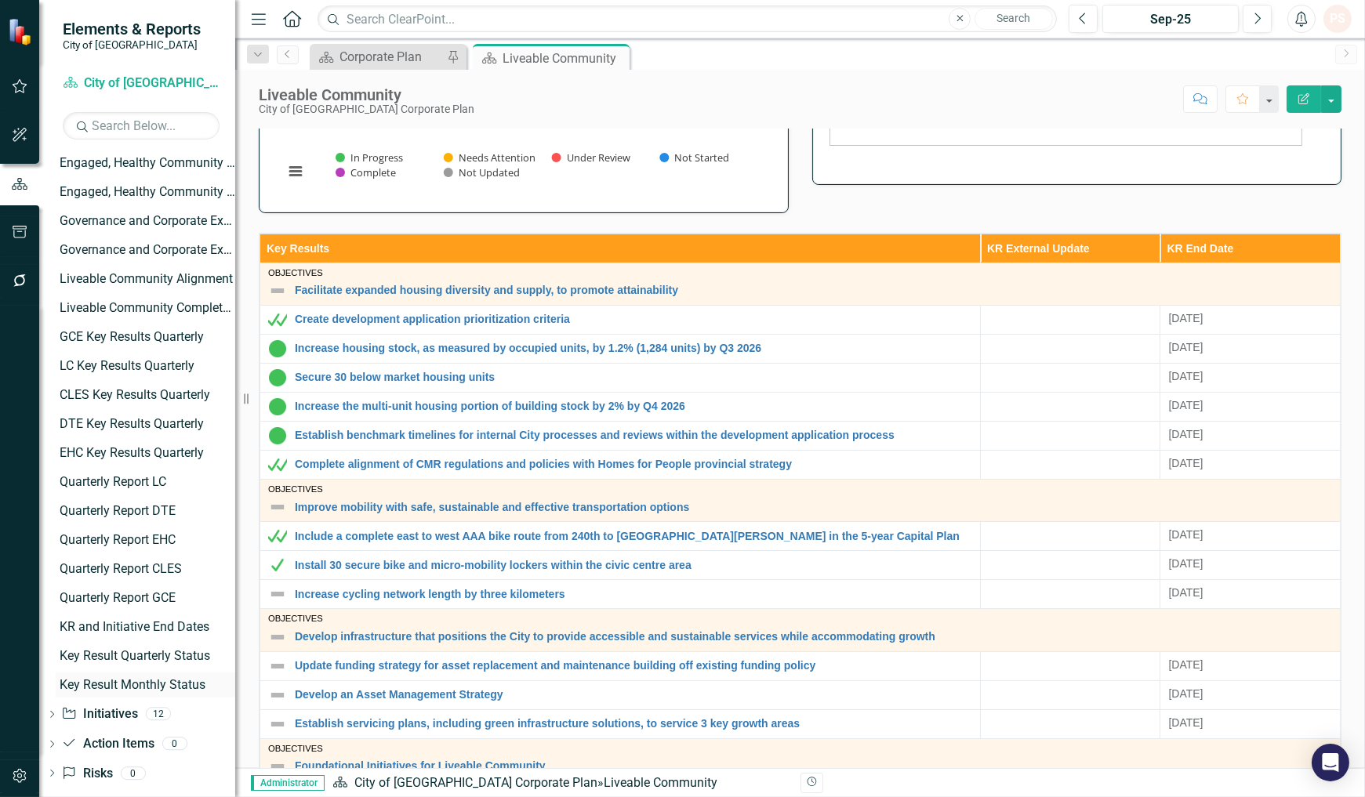
click at [158, 683] on div "Key Result Monthly Status" at bounding box center [148, 685] width 176 height 14
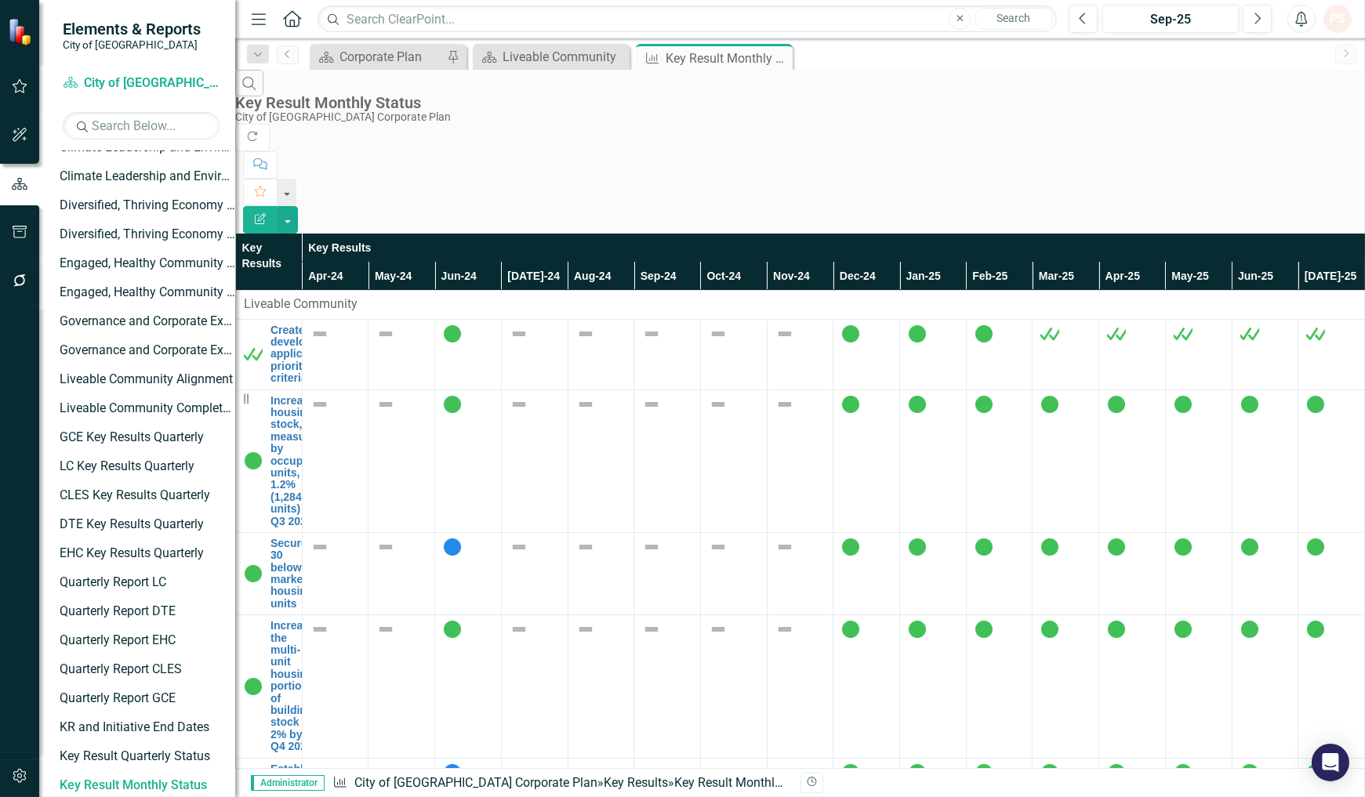
scroll to position [422, 0]
click at [298, 206] on button "button" at bounding box center [287, 219] width 20 height 27
click at [1303, 189] on link "Excel Export to Excel" at bounding box center [1278, 188] width 124 height 29
click at [776, 56] on icon at bounding box center [778, 58] width 9 height 9
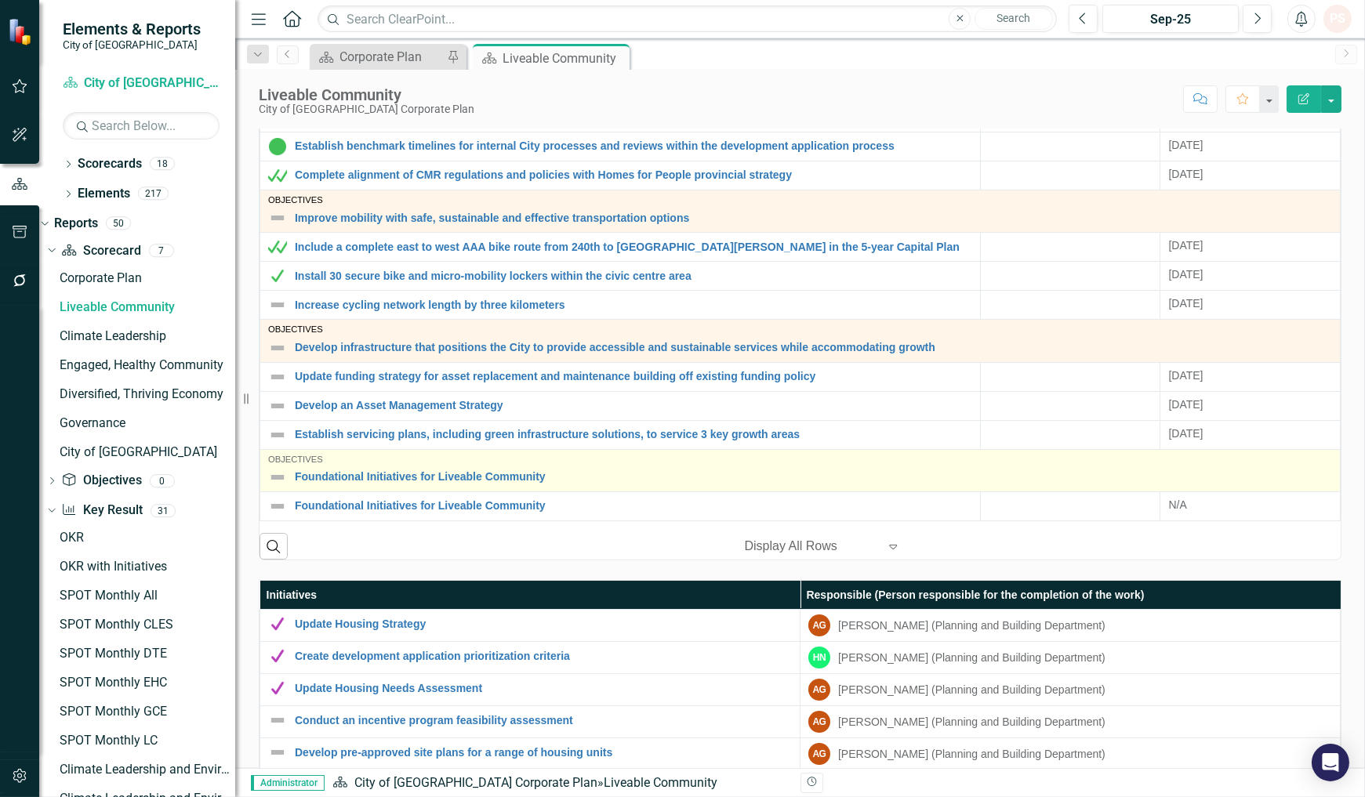
scroll to position [609, 0]
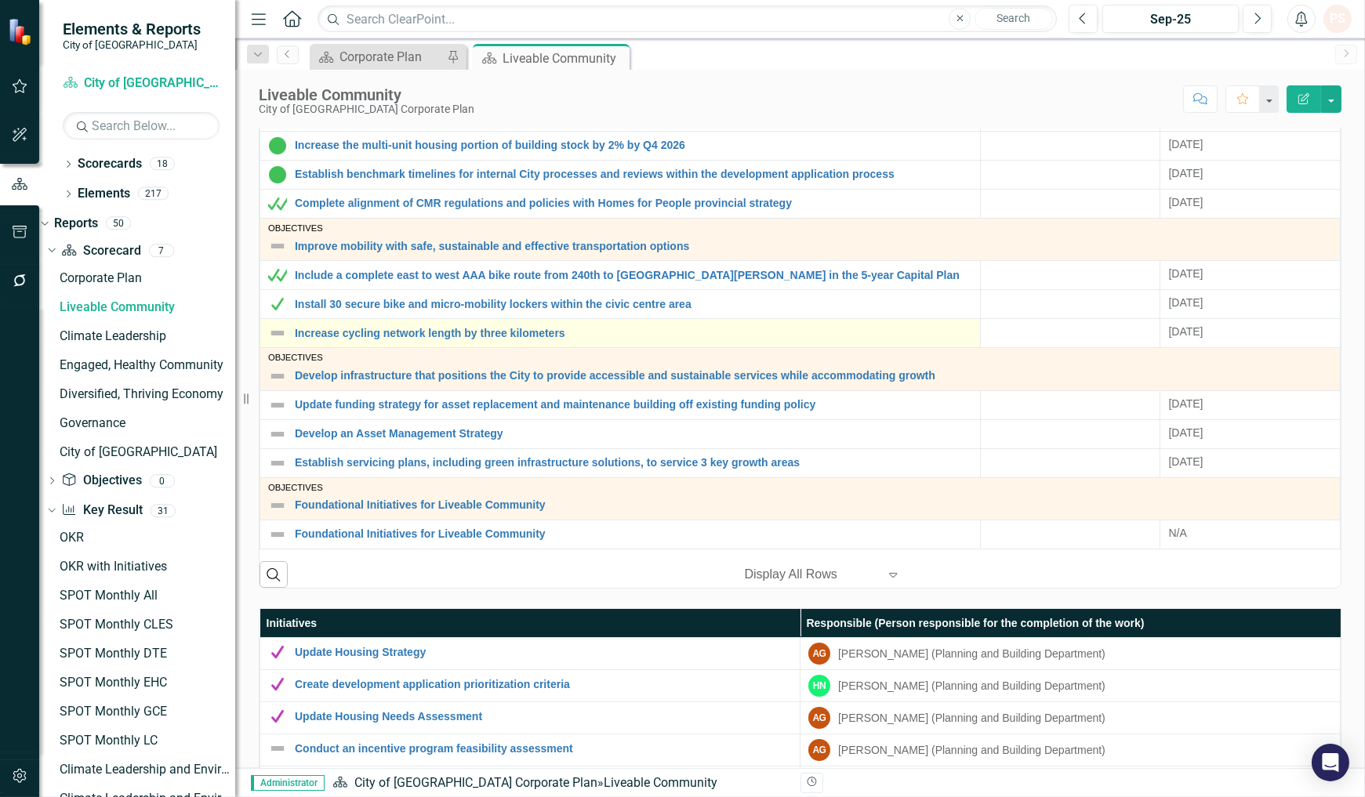
click at [270, 339] on img at bounding box center [277, 333] width 19 height 19
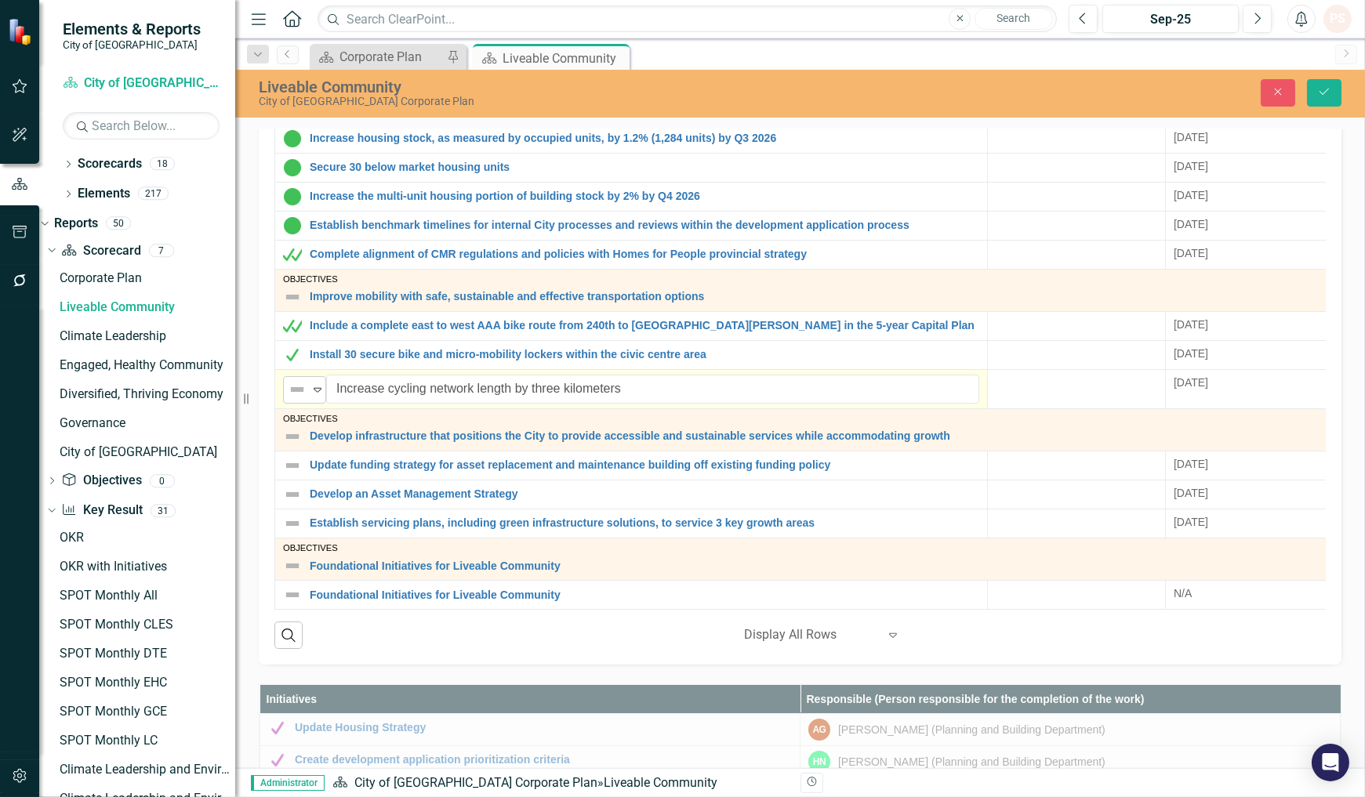
click at [314, 387] on icon "Expand" at bounding box center [318, 389] width 16 height 13
click at [1330, 86] on icon "Save" at bounding box center [1324, 91] width 14 height 11
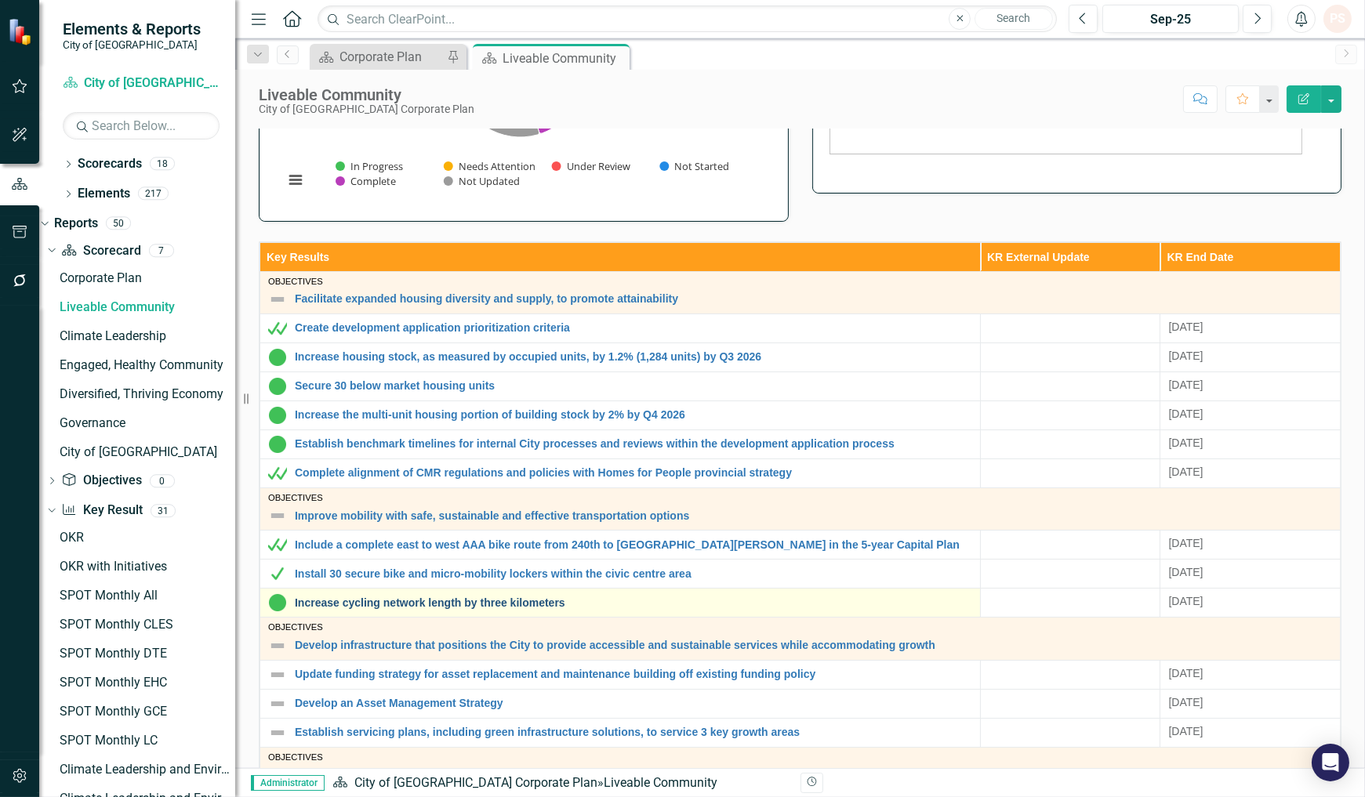
scroll to position [348, 0]
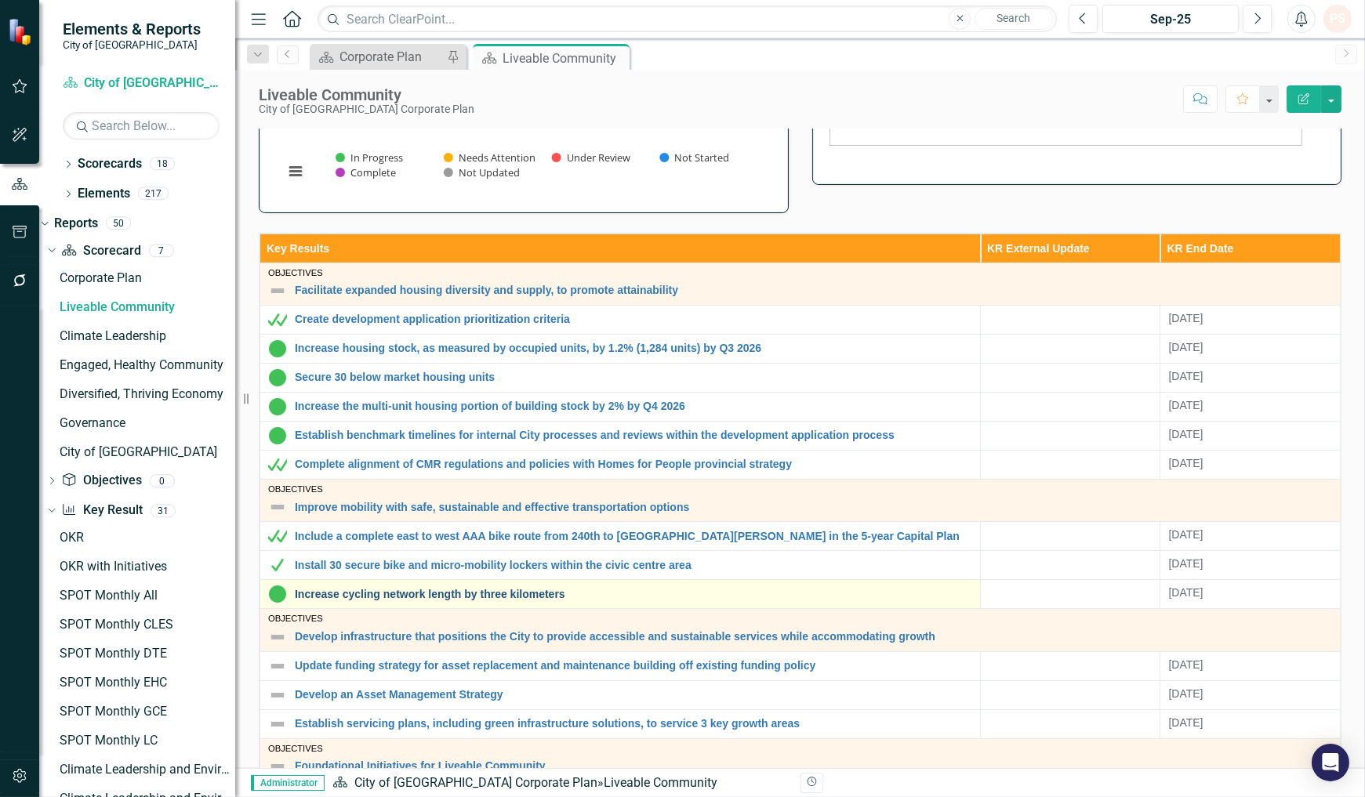
click at [357, 599] on link "Increase cycling network length by three kilometers" at bounding box center [633, 595] width 677 height 12
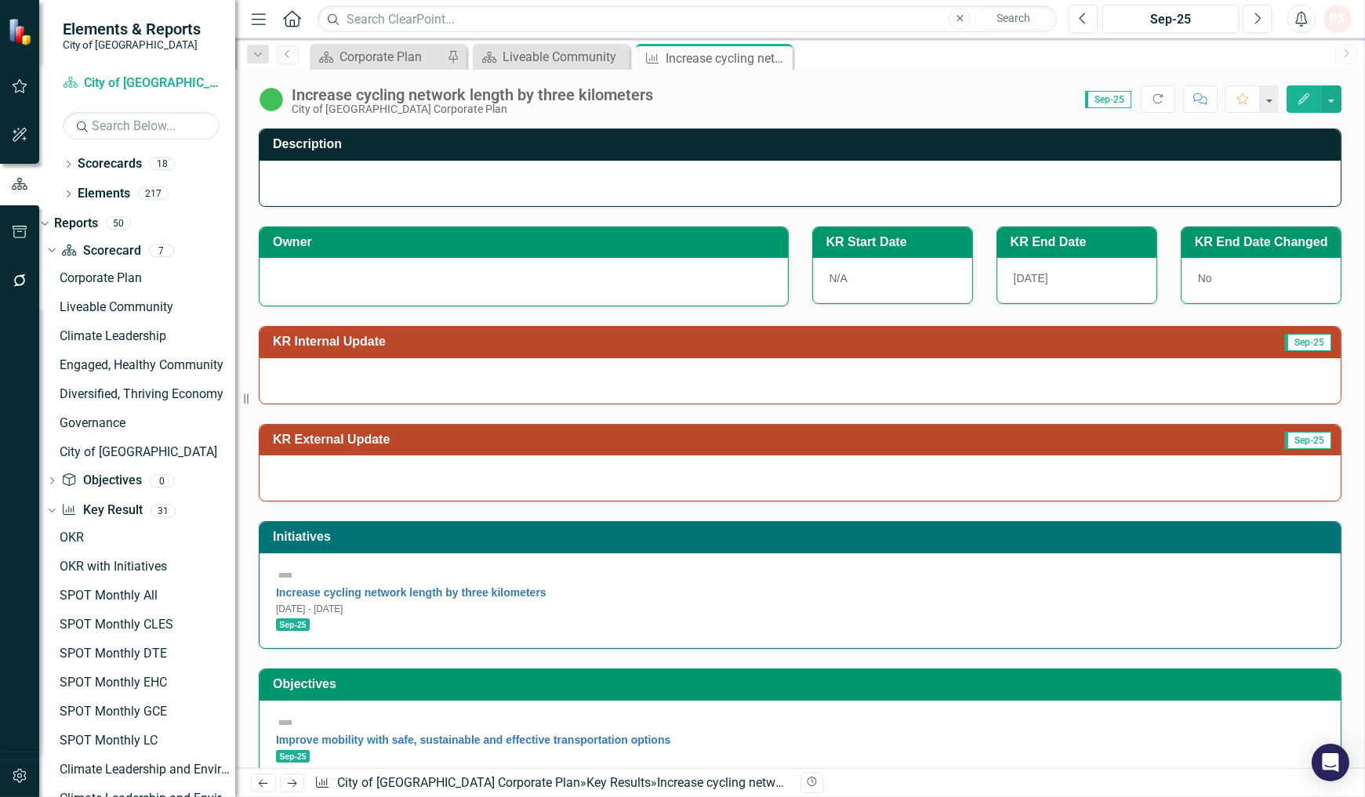
click at [389, 288] on div at bounding box center [523, 279] width 495 height 19
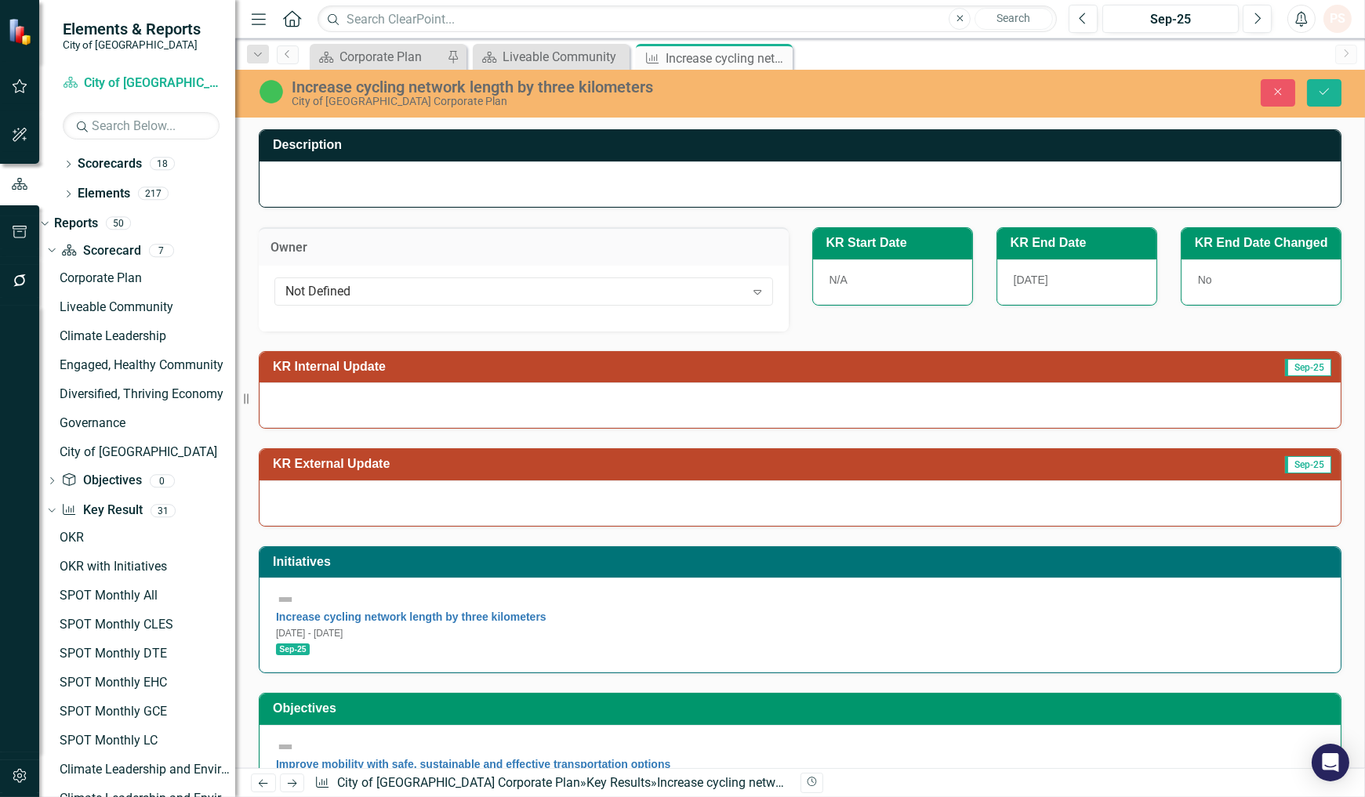
click at [389, 288] on div "Not Defined" at bounding box center [514, 291] width 459 height 18
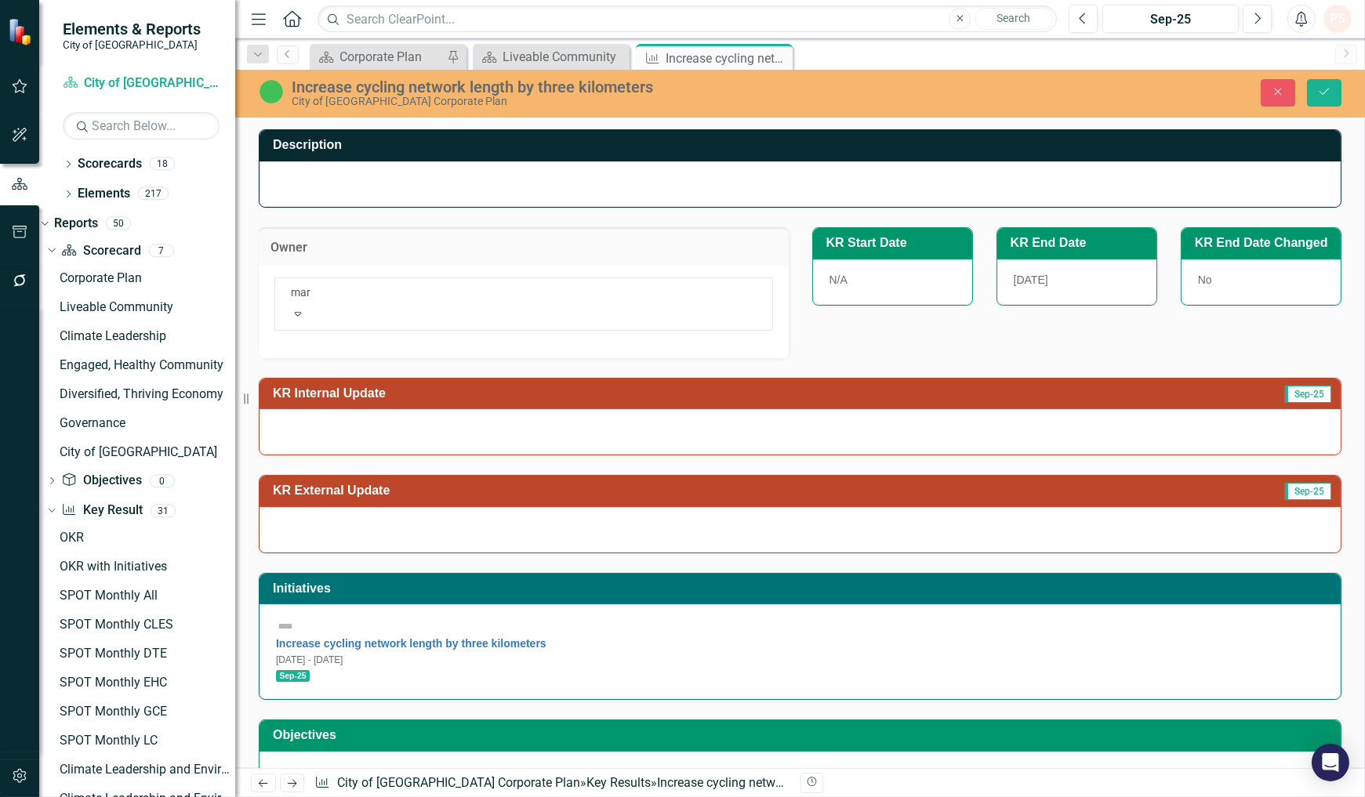
type input "mark"
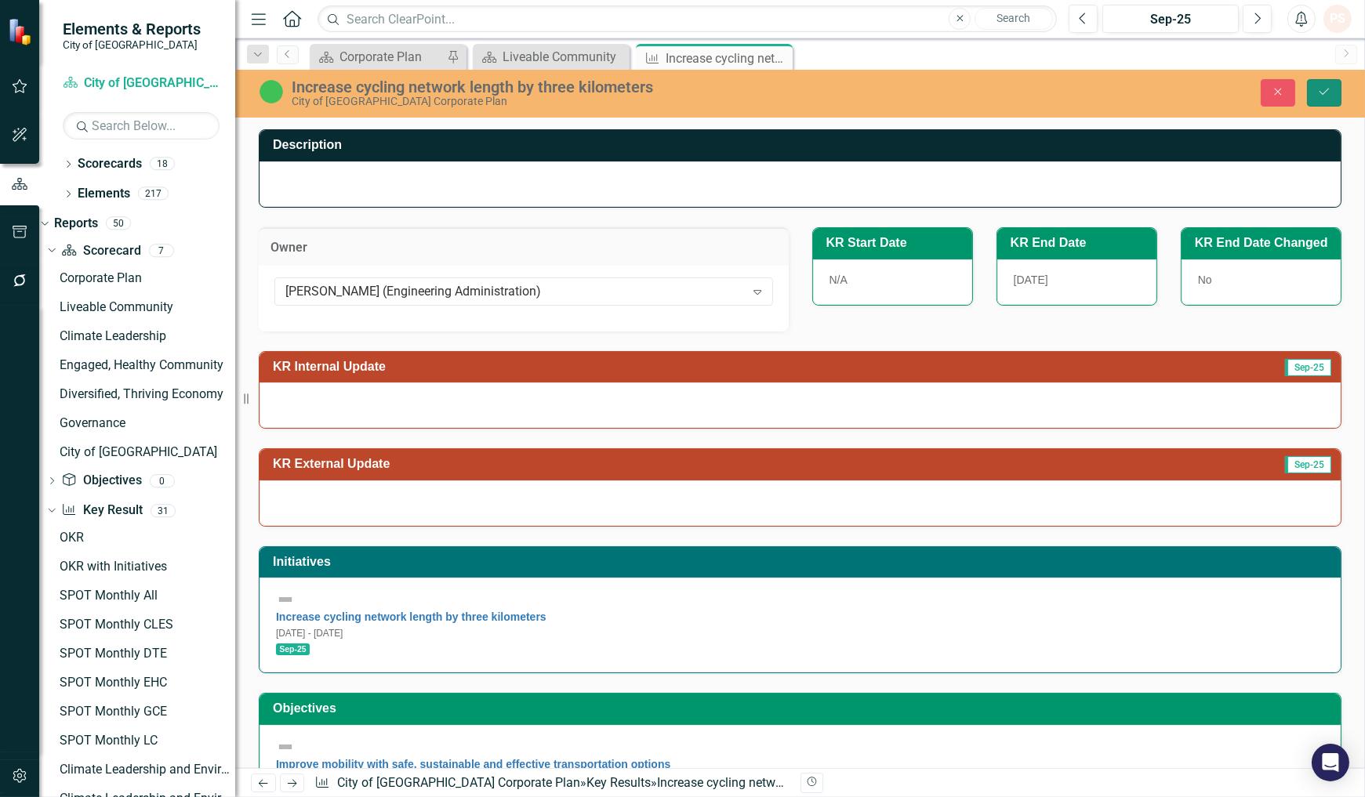
click at [1323, 89] on icon "Save" at bounding box center [1324, 91] width 14 height 11
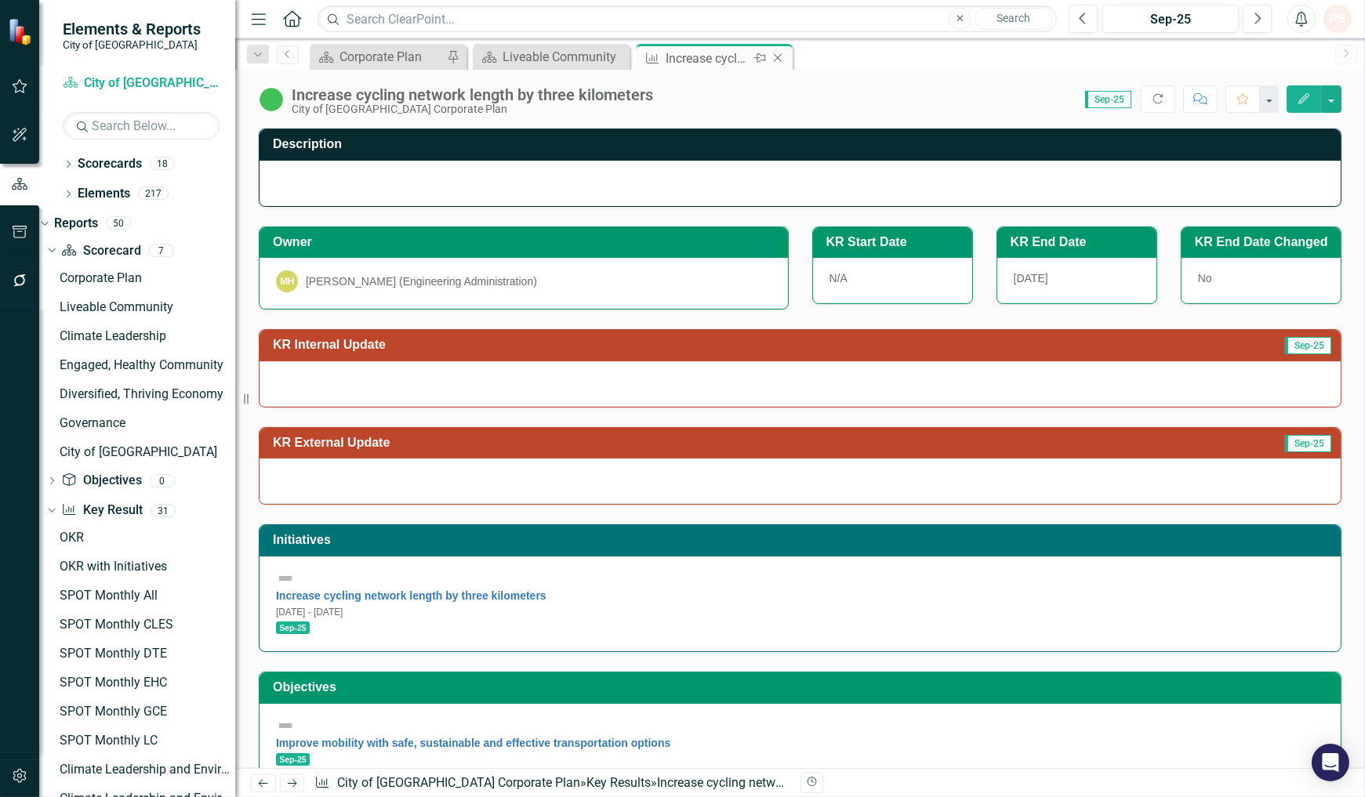
click at [776, 53] on icon "Close" at bounding box center [778, 58] width 16 height 13
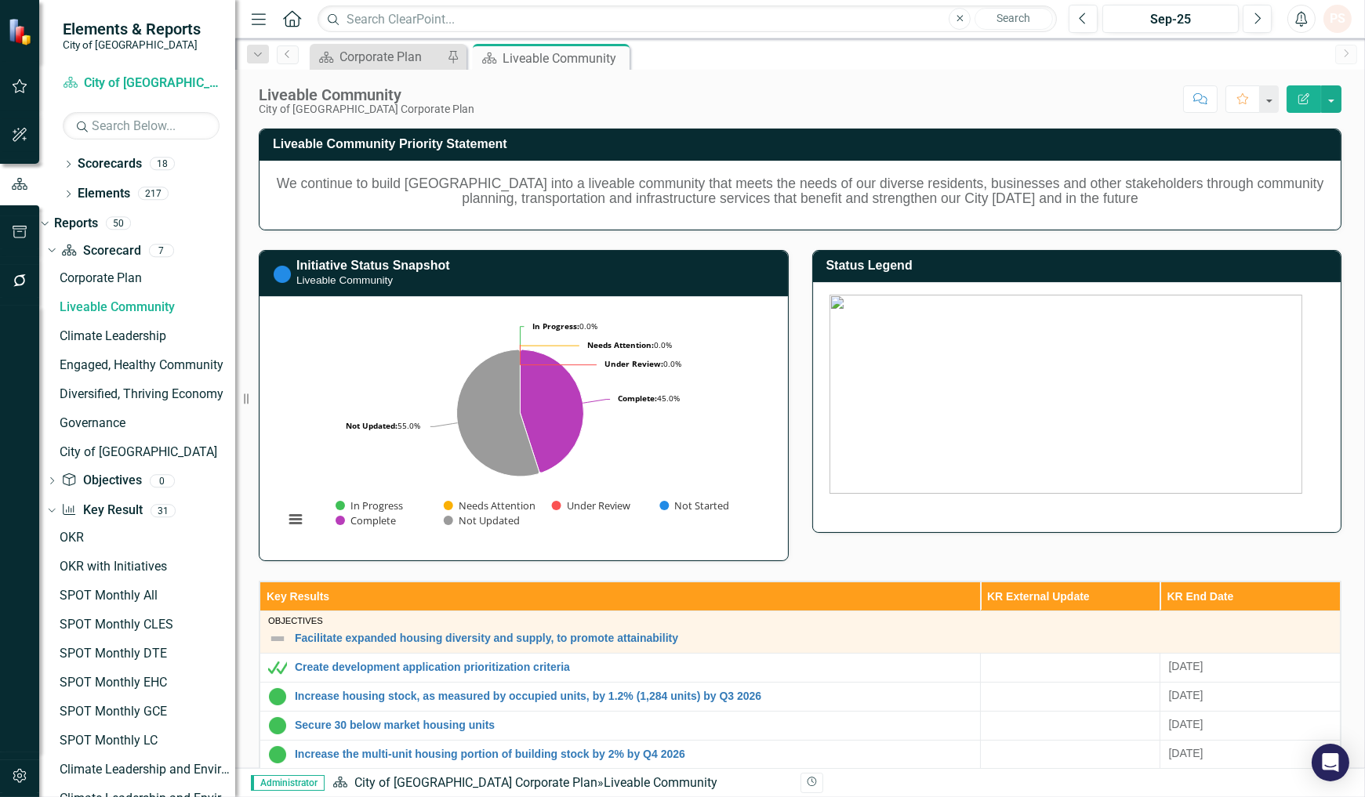
scroll to position [348, 0]
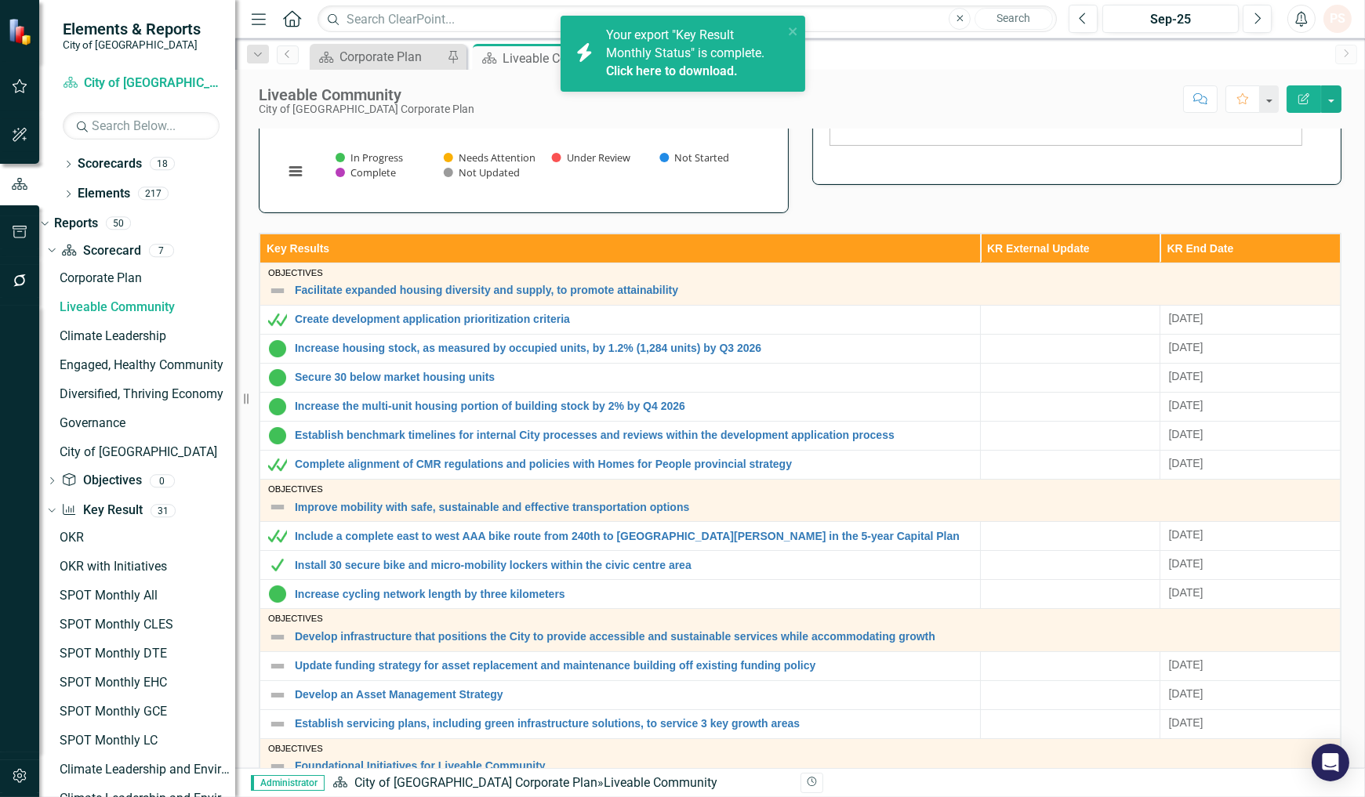
click at [672, 71] on link "Click here to download." at bounding box center [672, 70] width 132 height 15
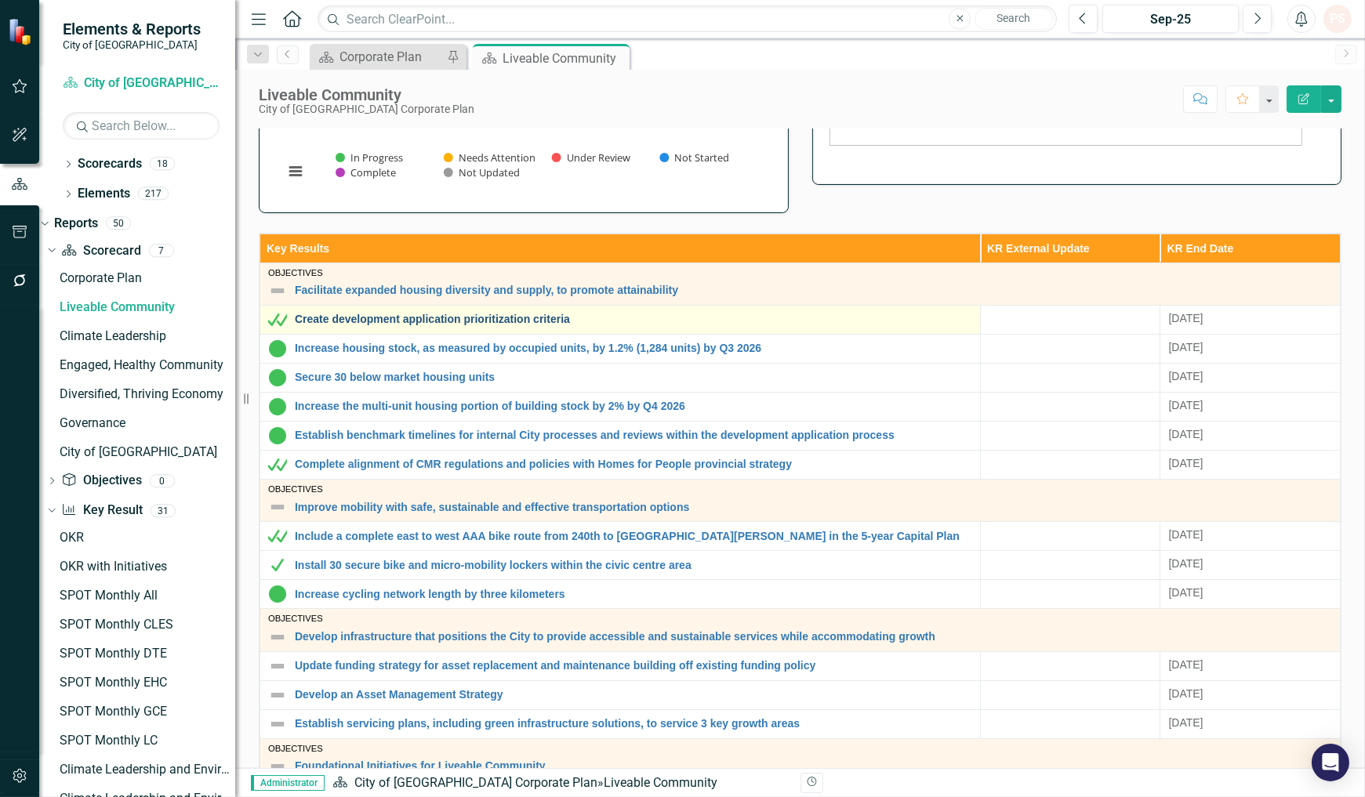
click at [401, 324] on link "Create development application prioritization criteria" at bounding box center [633, 320] width 677 height 12
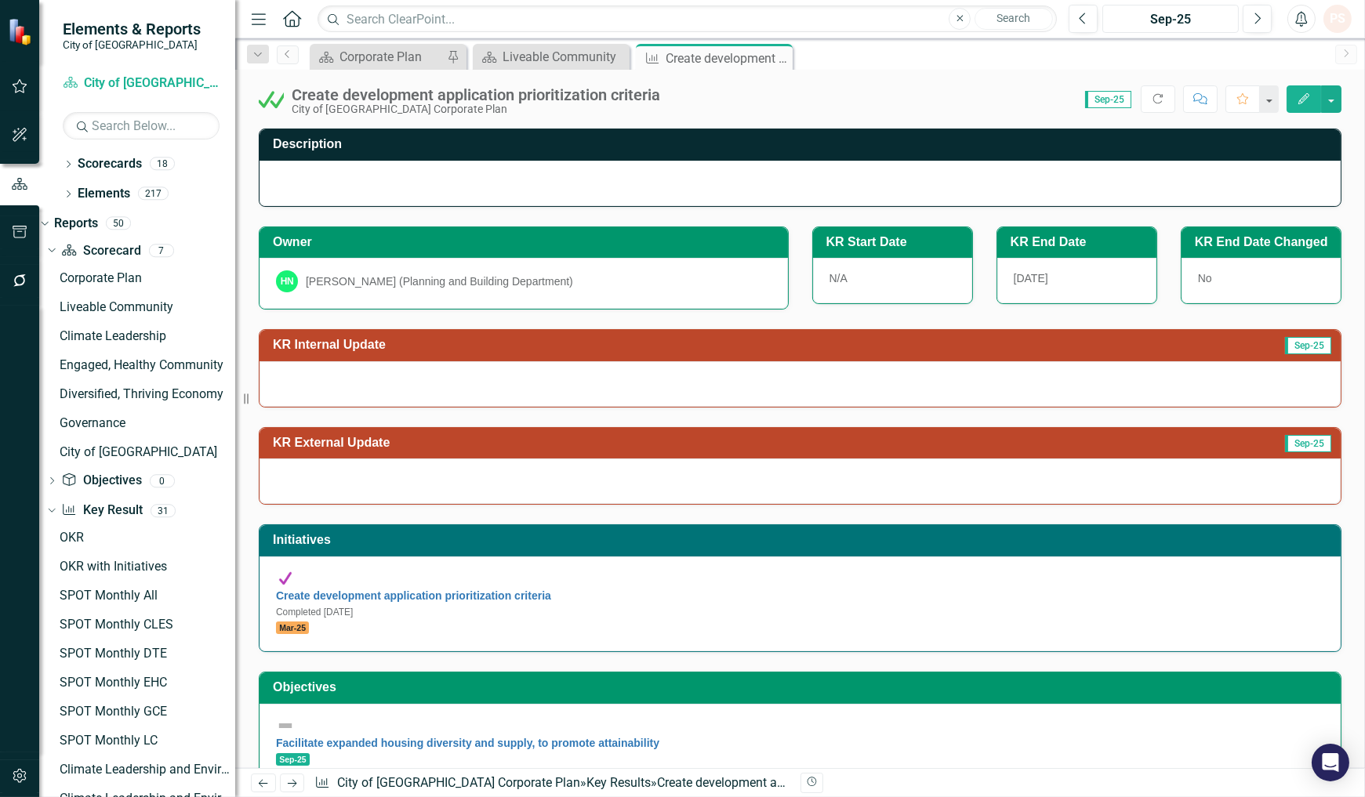
click at [1212, 17] on div "Sep-25" at bounding box center [1169, 19] width 125 height 19
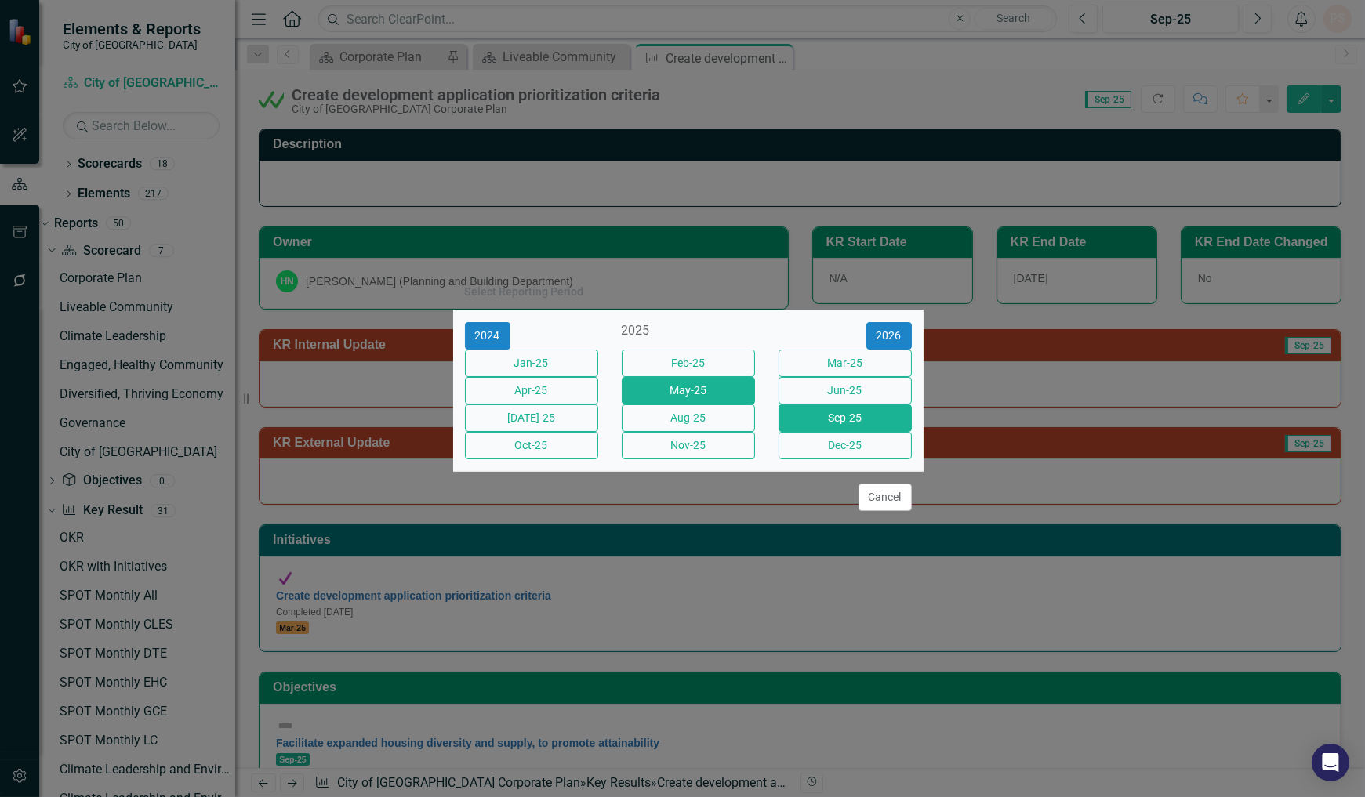
click at [675, 387] on button "May-25" at bounding box center [688, 390] width 133 height 27
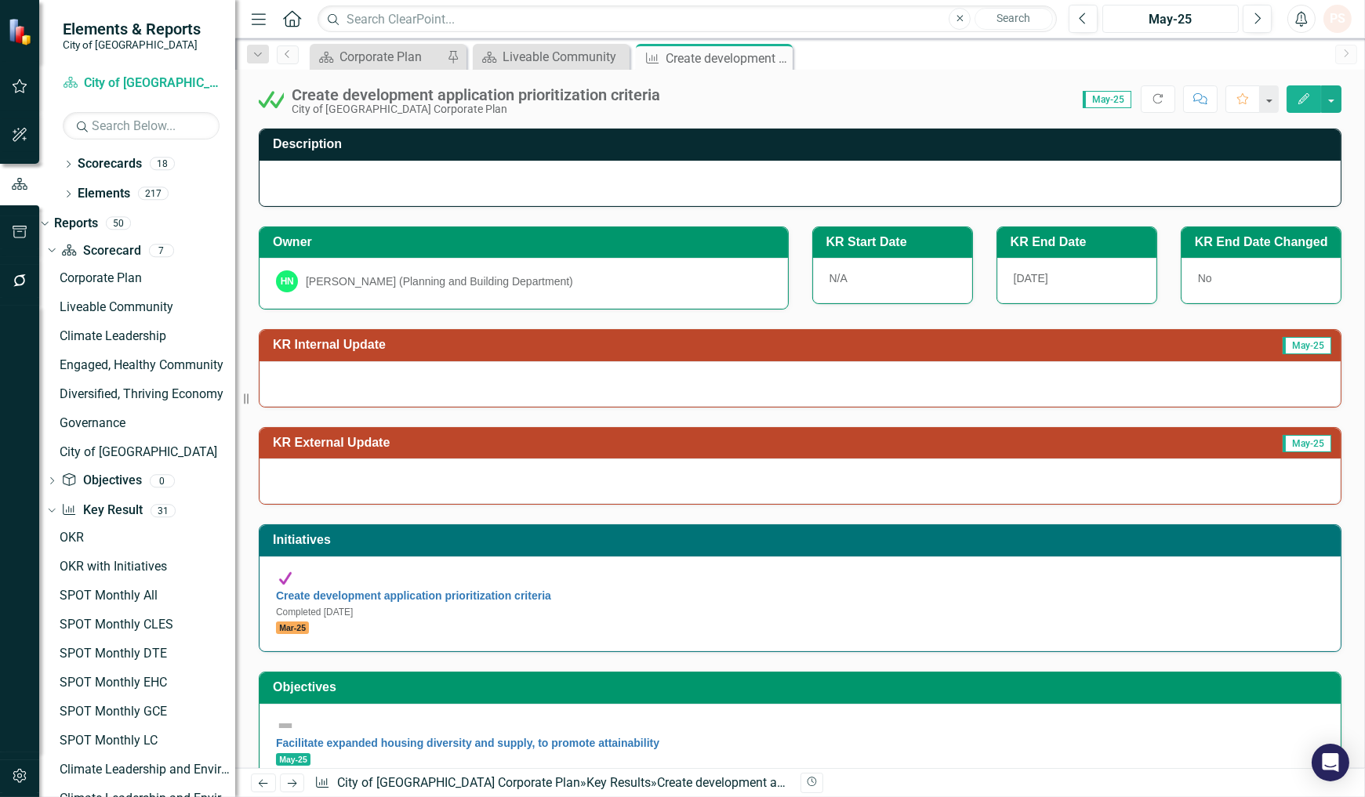
click at [1165, 22] on div "May-25" at bounding box center [1169, 19] width 125 height 19
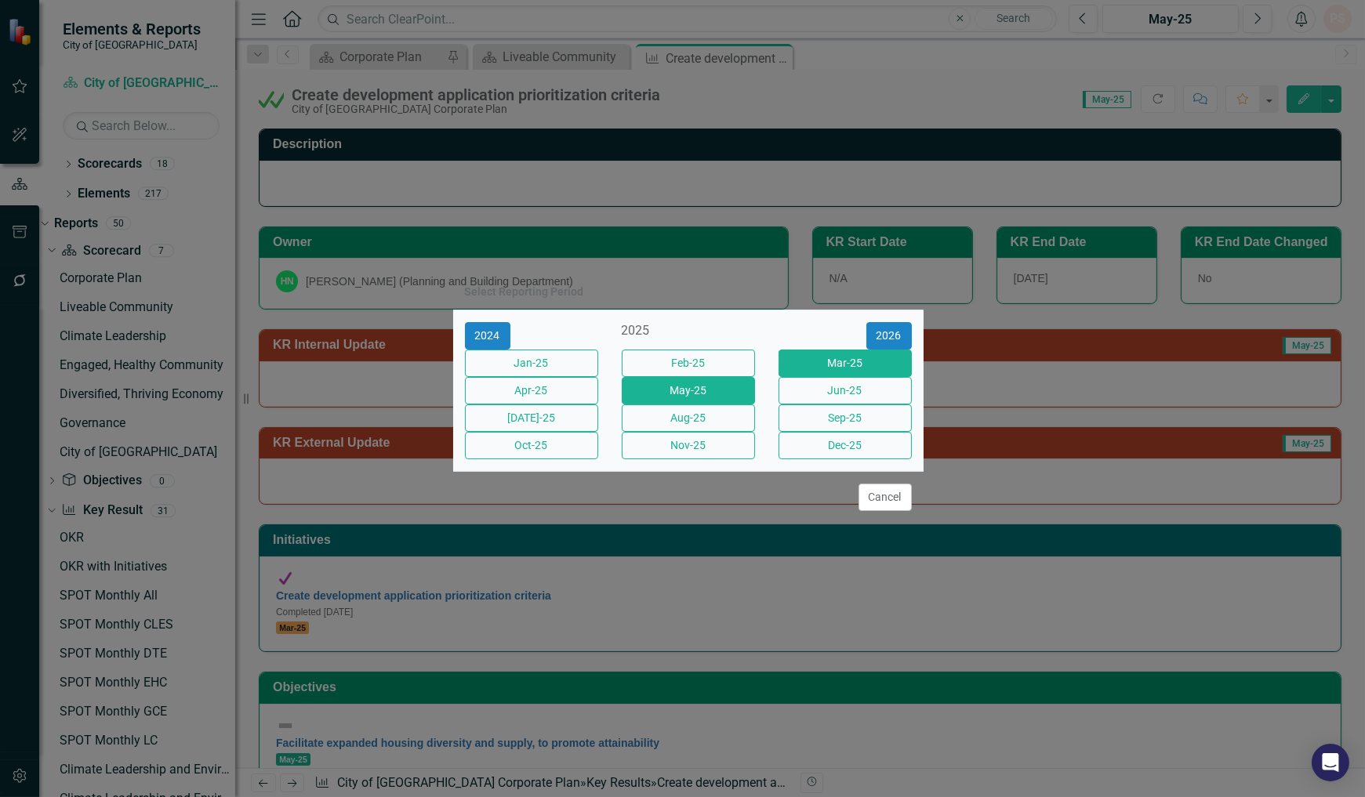
click at [870, 350] on button "Mar-25" at bounding box center [844, 363] width 133 height 27
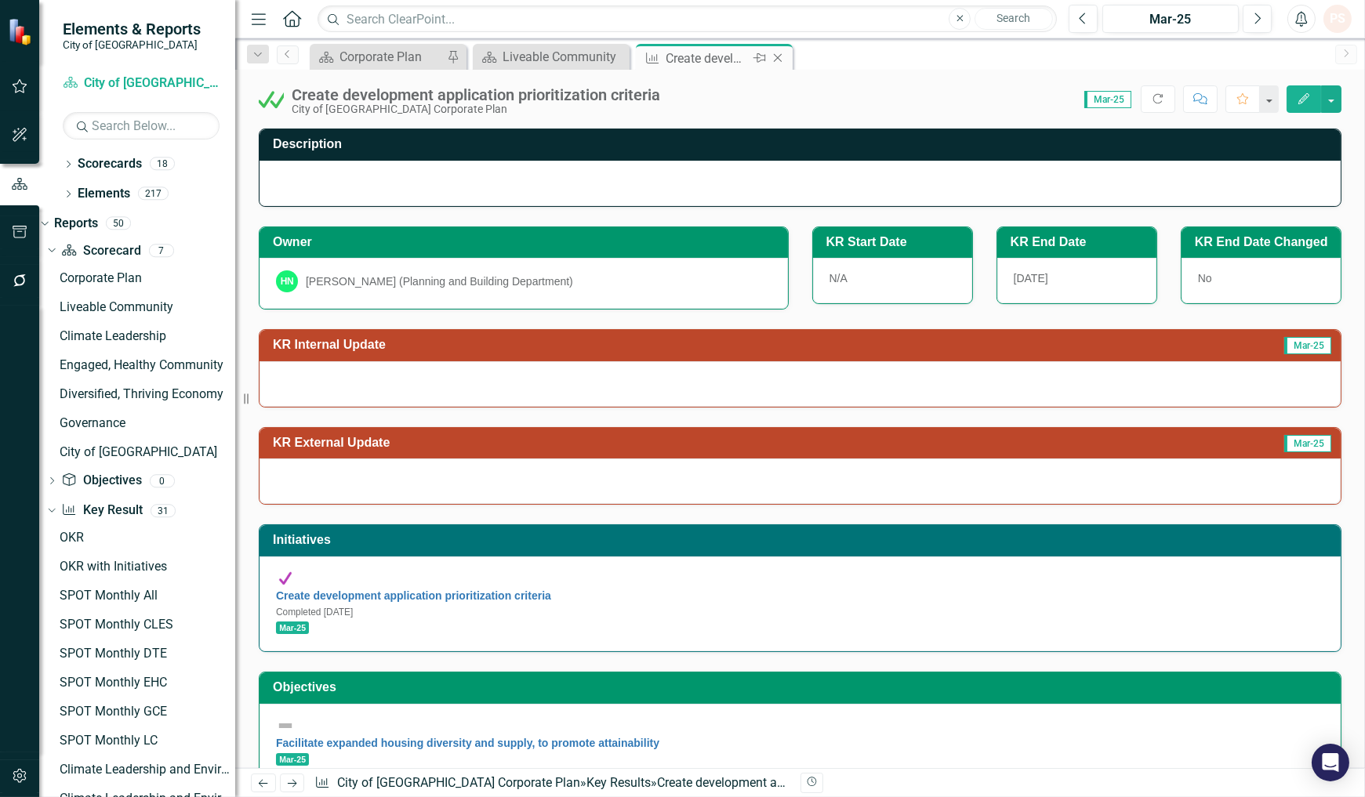
click at [776, 58] on icon "Close" at bounding box center [778, 58] width 16 height 13
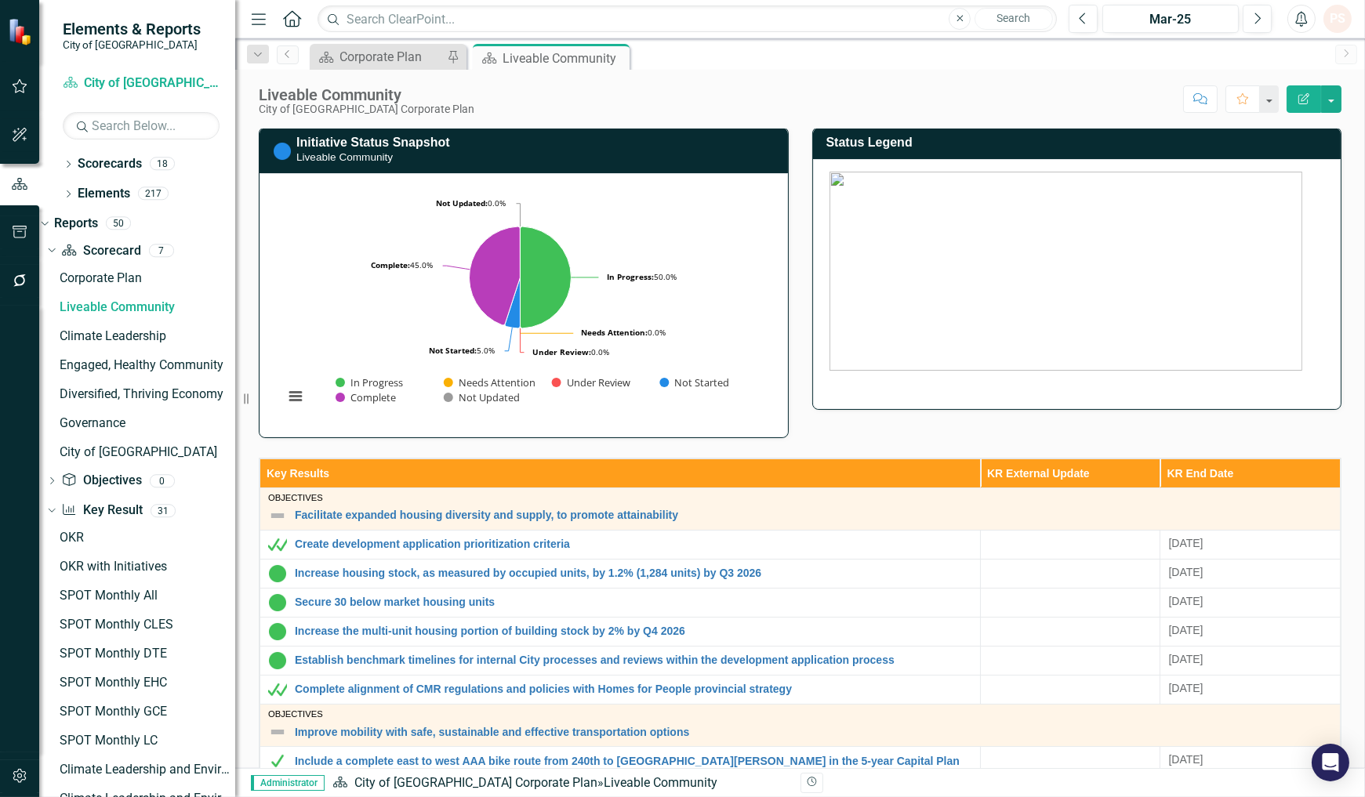
scroll to position [124, 0]
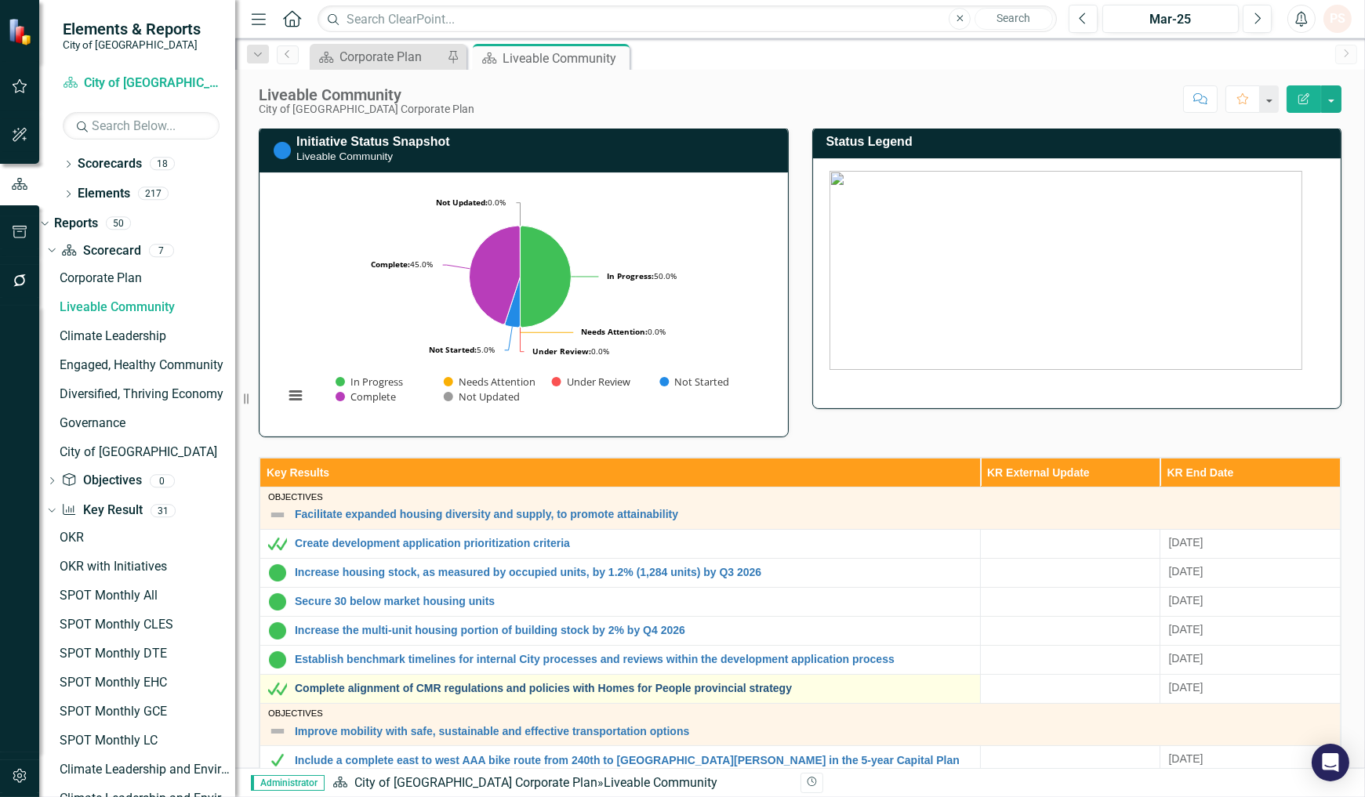
click at [371, 685] on link "Complete alignment of CMR regulations and policies with Homes for People provin…" at bounding box center [633, 689] width 677 height 12
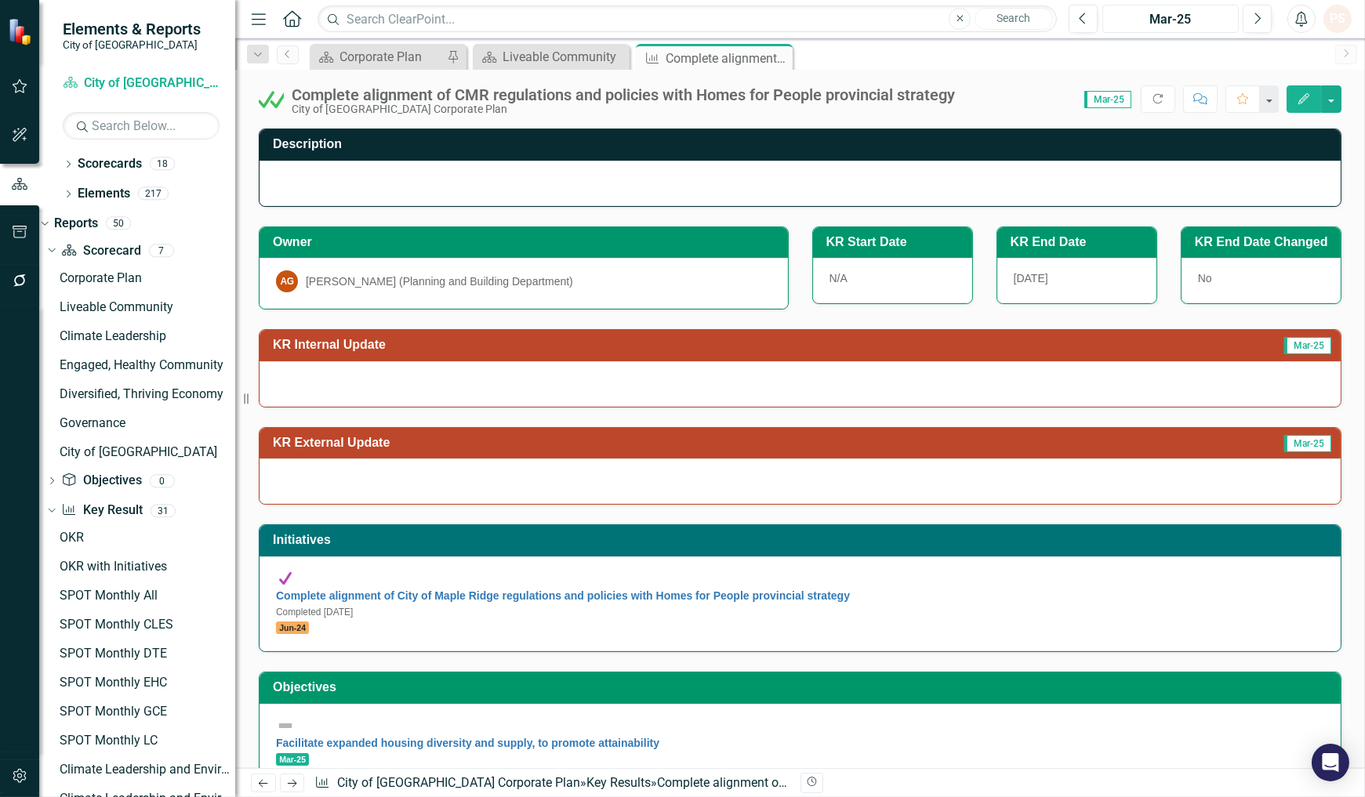
click at [1203, 22] on div "Mar-25" at bounding box center [1169, 19] width 125 height 19
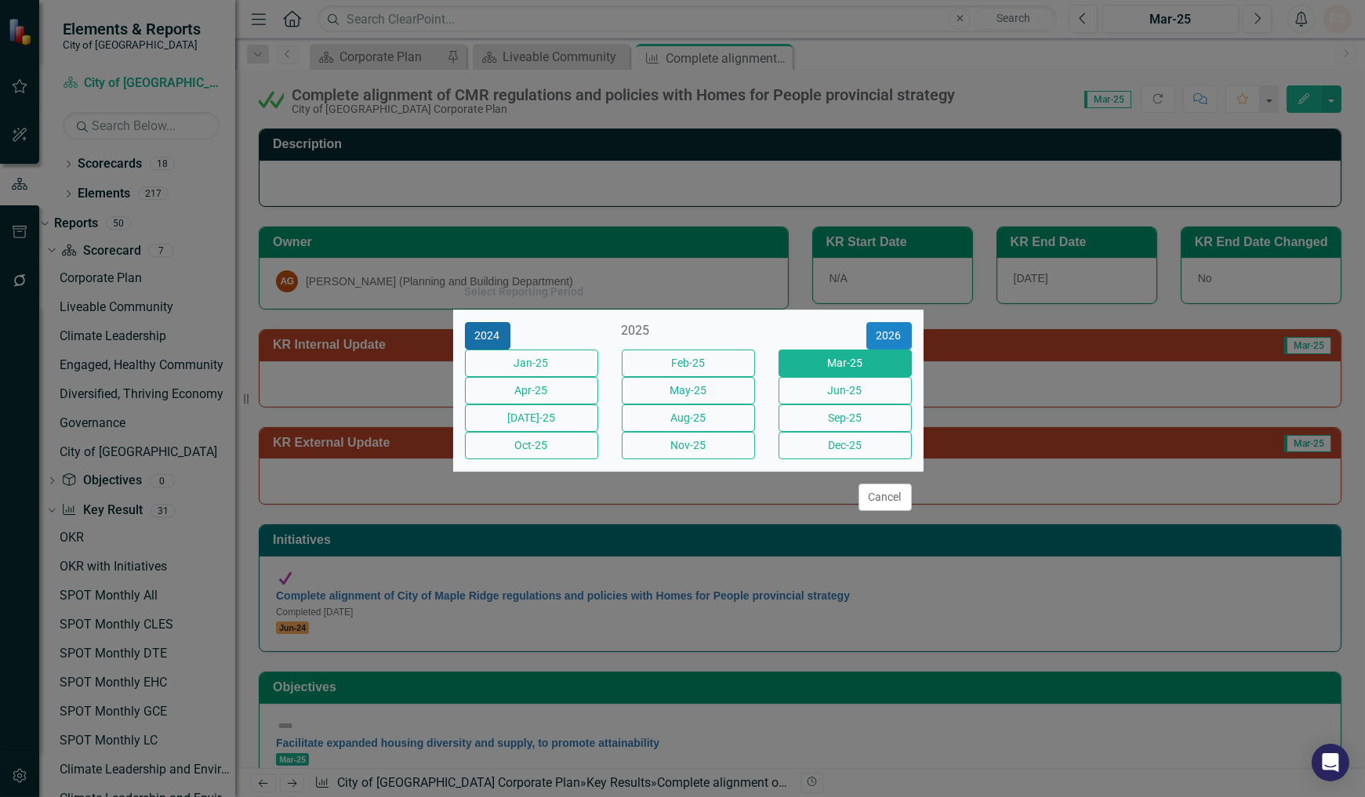
click at [479, 322] on button "2024" at bounding box center [487, 335] width 45 height 27
click at [558, 458] on button "Oct-24" at bounding box center [531, 445] width 133 height 27
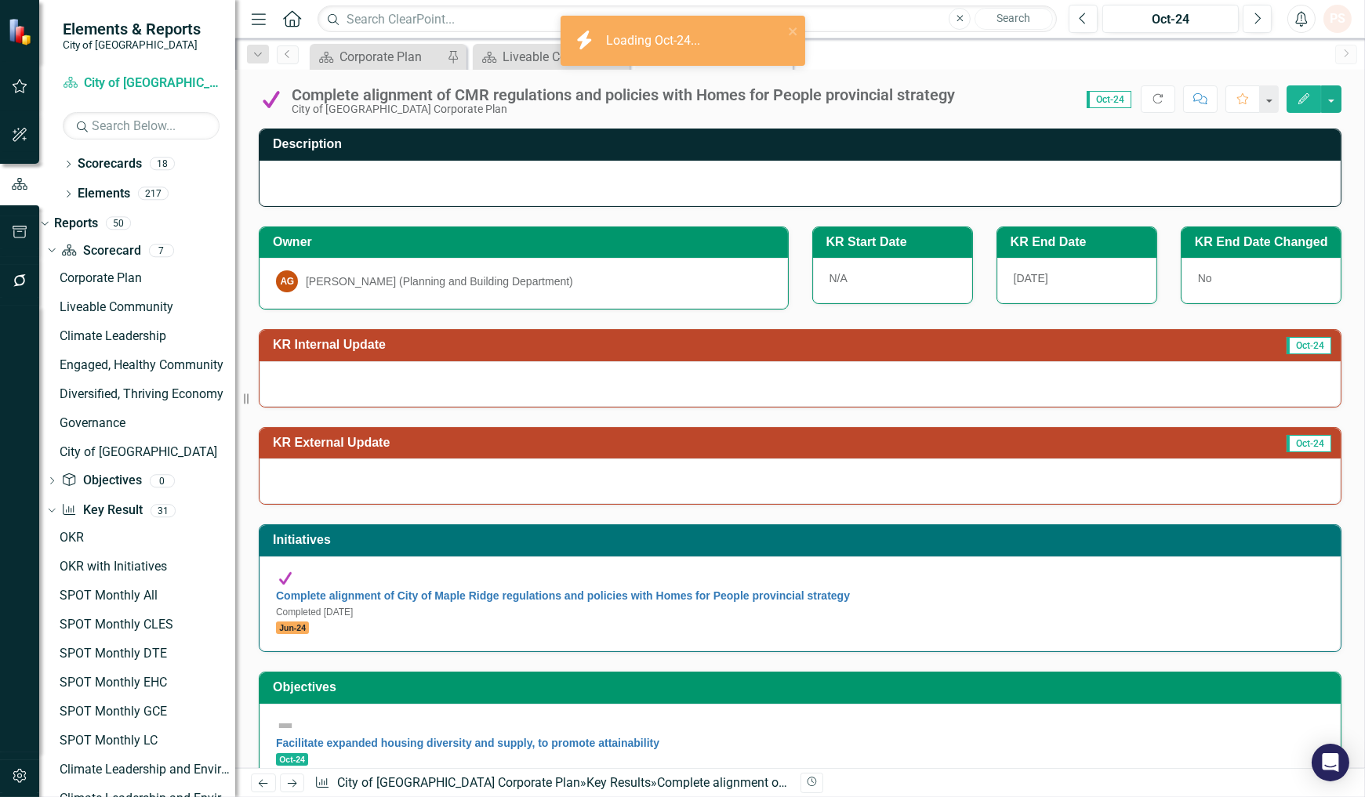
click at [278, 104] on img at bounding box center [271, 99] width 25 height 25
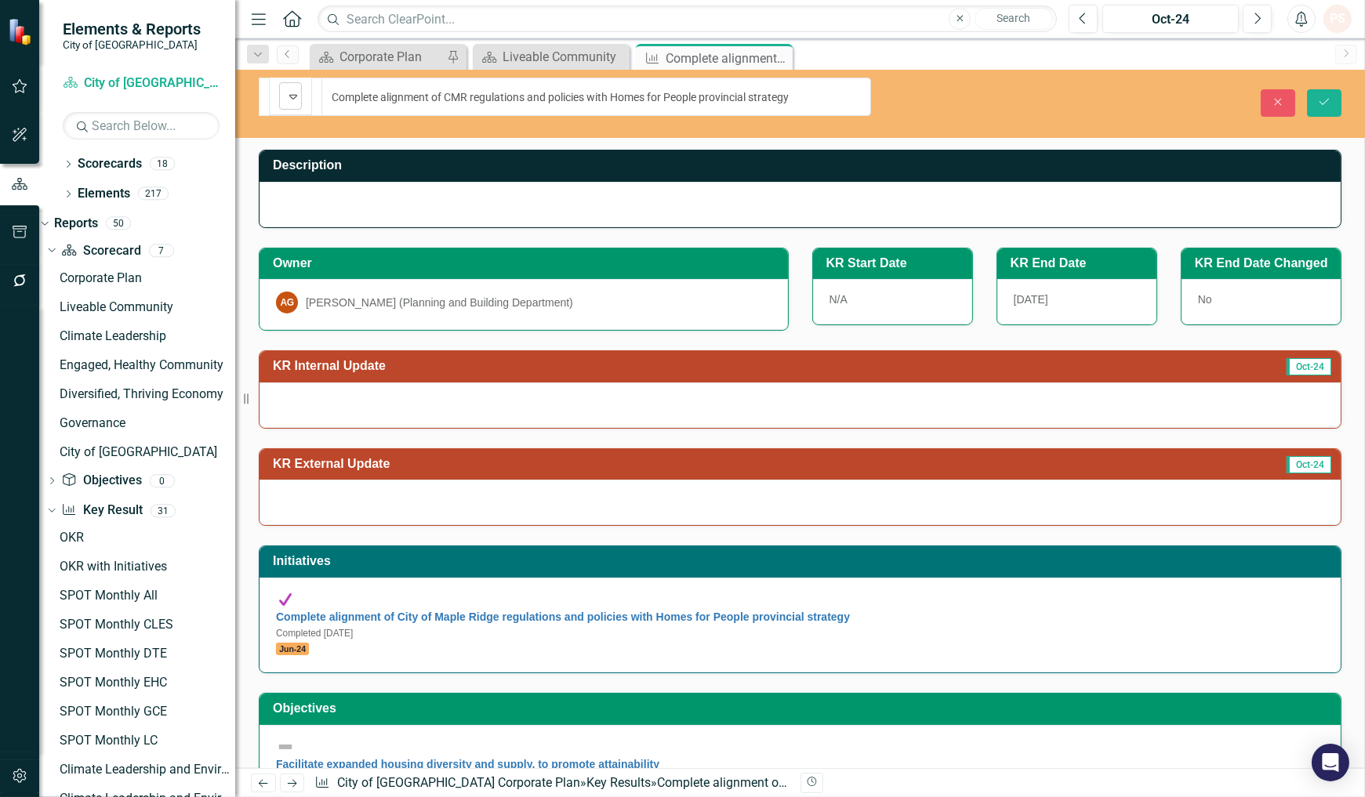
click at [290, 90] on icon "Expand" at bounding box center [293, 96] width 16 height 13
click at [1311, 90] on button "Save" at bounding box center [1324, 102] width 34 height 27
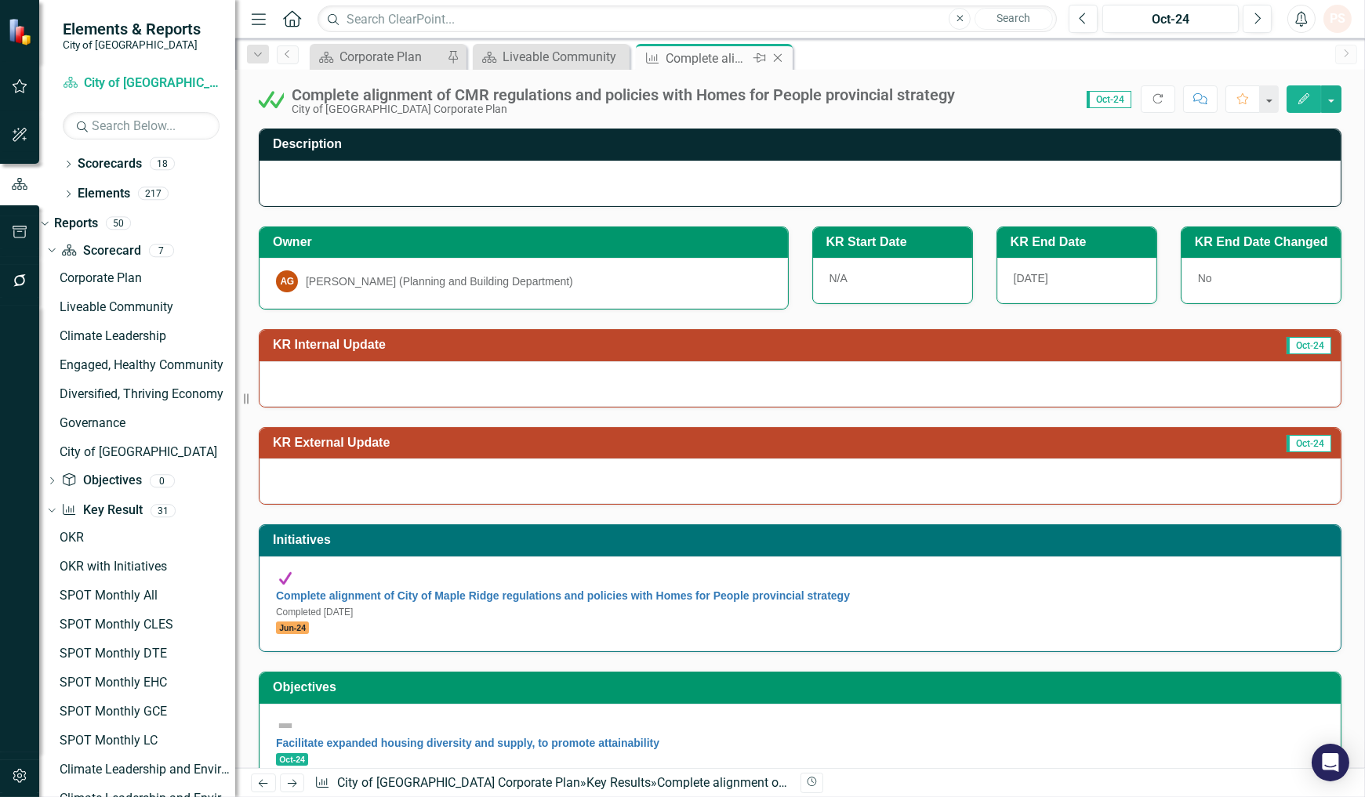
click at [774, 56] on icon at bounding box center [778, 58] width 9 height 9
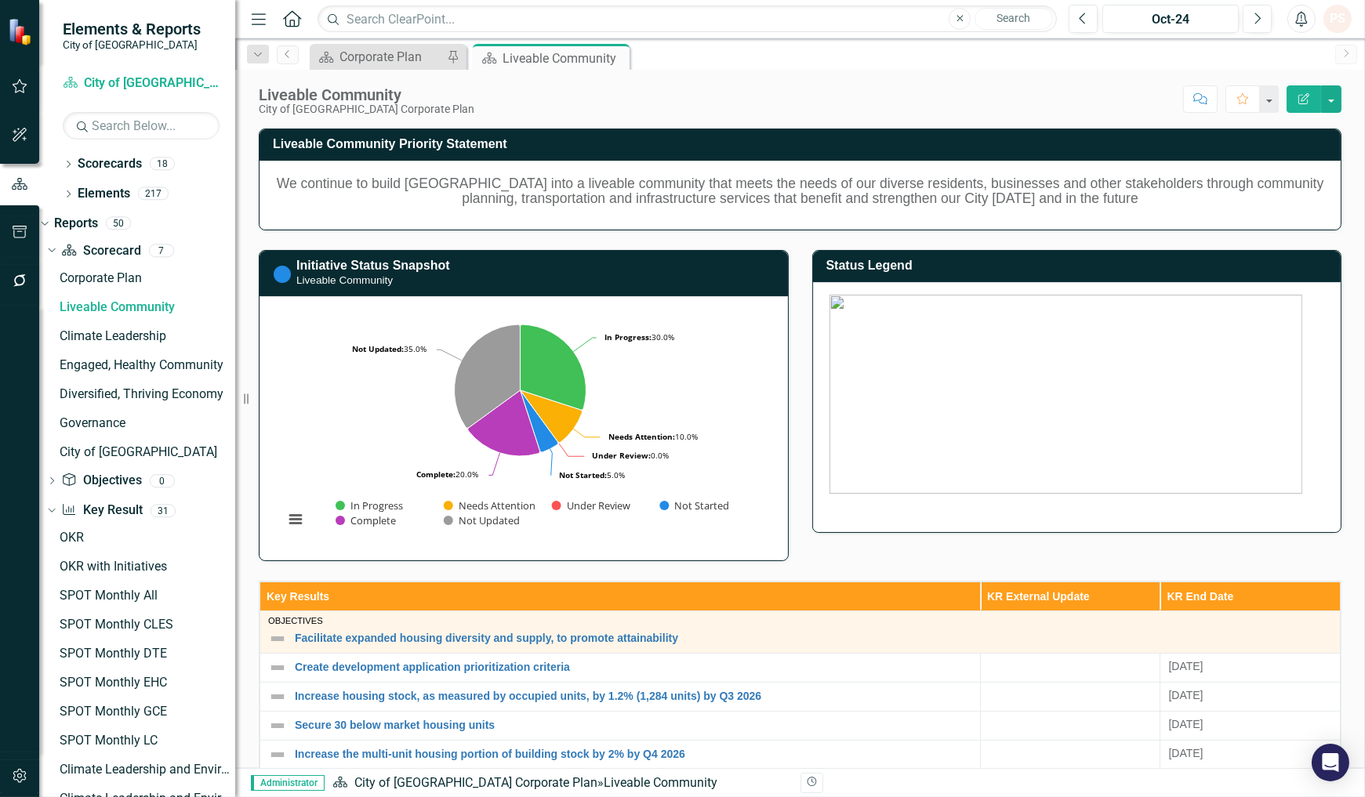
drag, startPoint x: 617, startPoint y: 58, endPoint x: 592, endPoint y: 74, distance: 30.0
click at [0, 0] on icon "Close" at bounding box center [0, 0] width 0 height 0
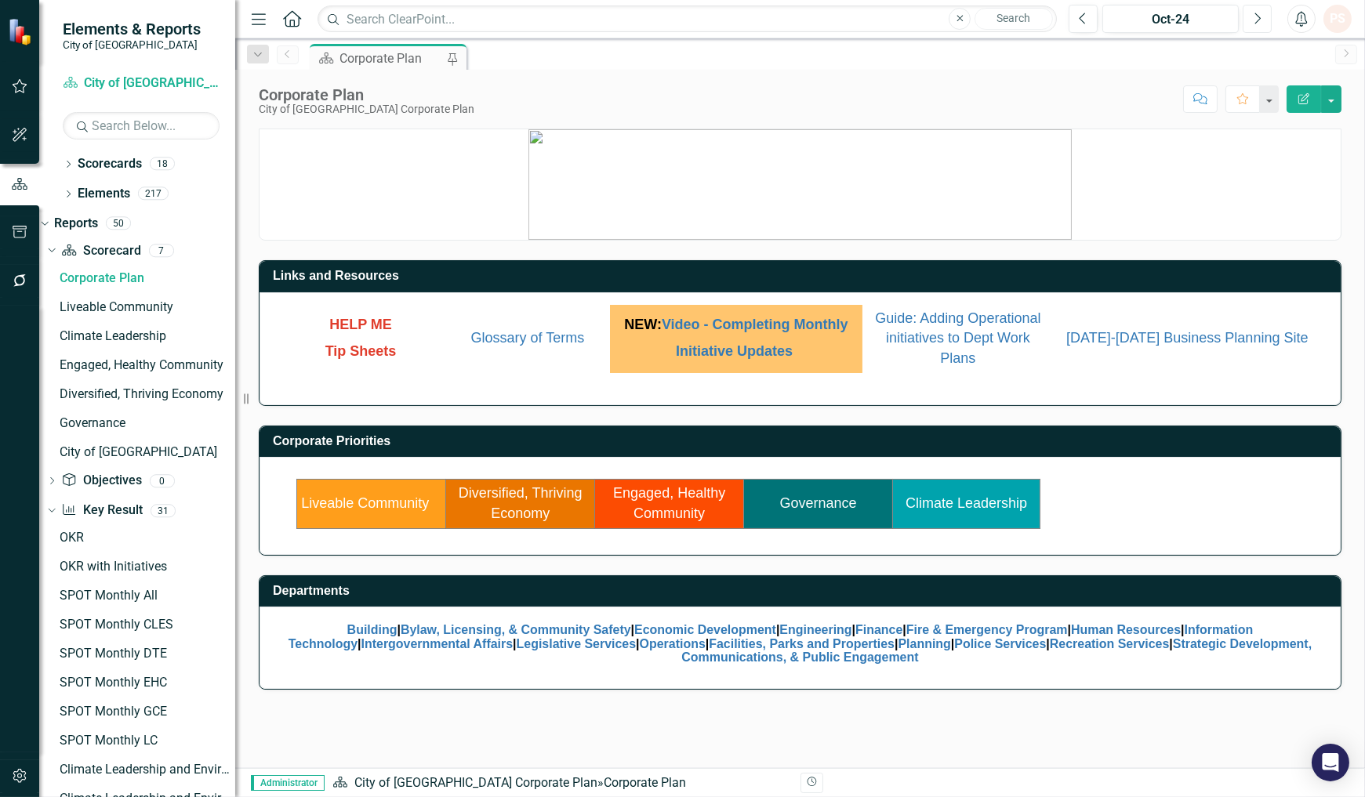
click at [1252, 19] on icon "Next" at bounding box center [1256, 19] width 9 height 14
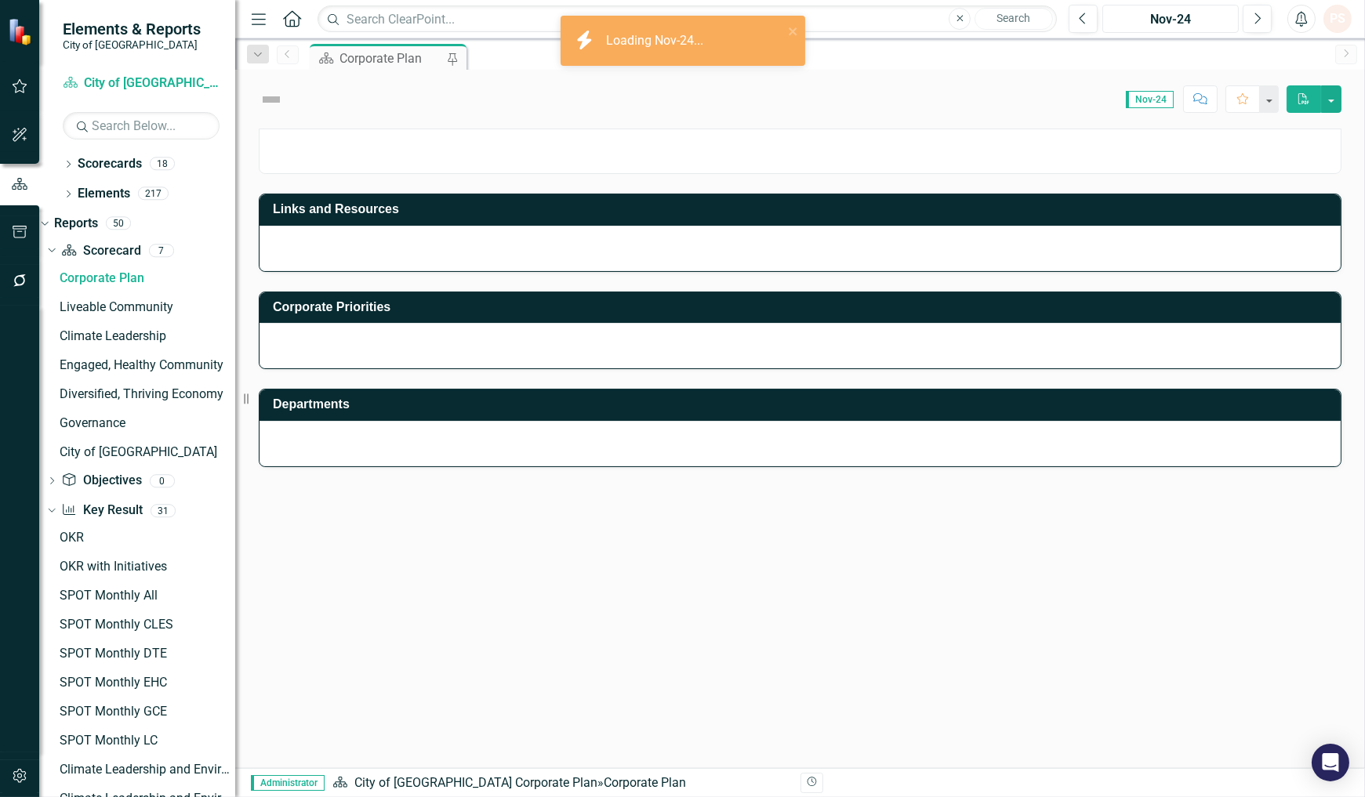
click at [1184, 25] on div "Nov-24" at bounding box center [1169, 19] width 125 height 19
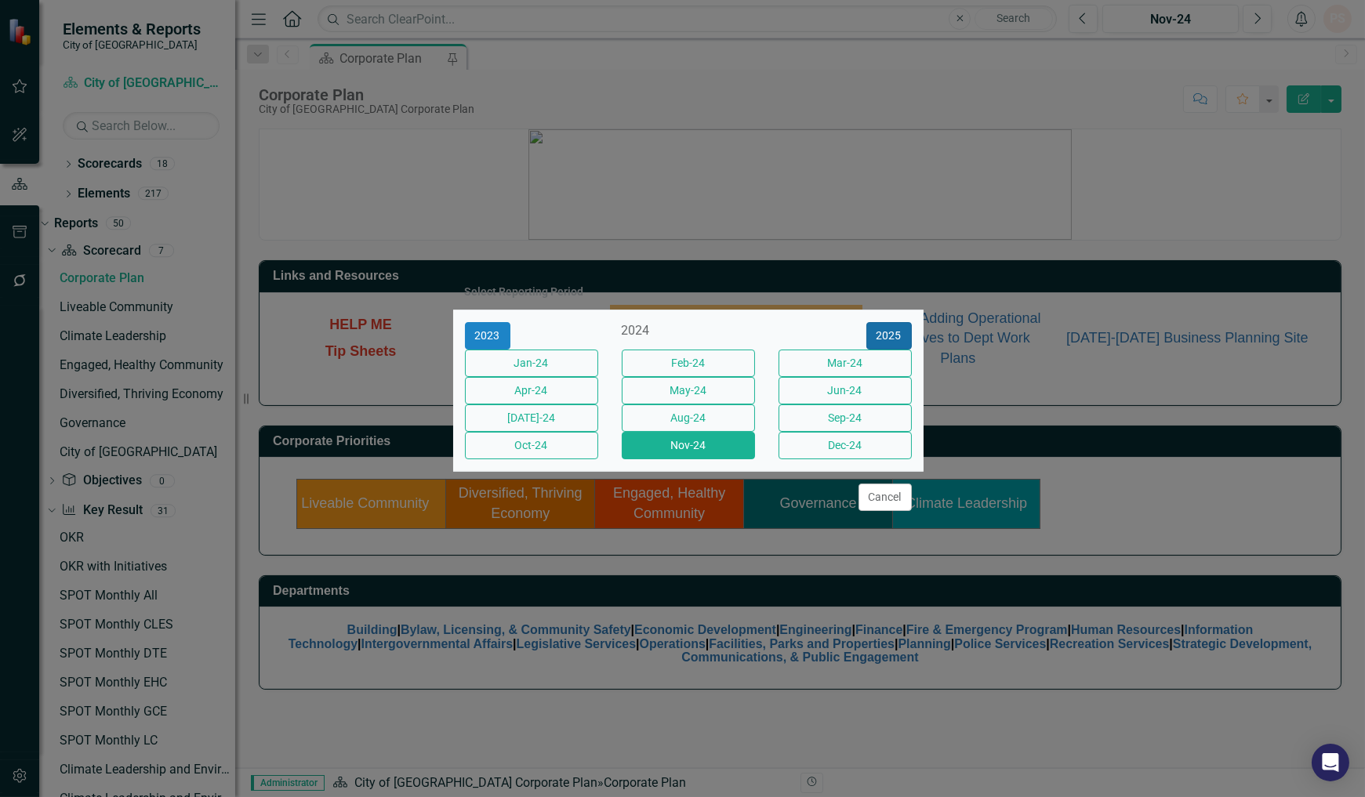
click at [894, 322] on button "2025" at bounding box center [888, 335] width 45 height 27
click at [861, 428] on button "Sep-25" at bounding box center [844, 417] width 133 height 27
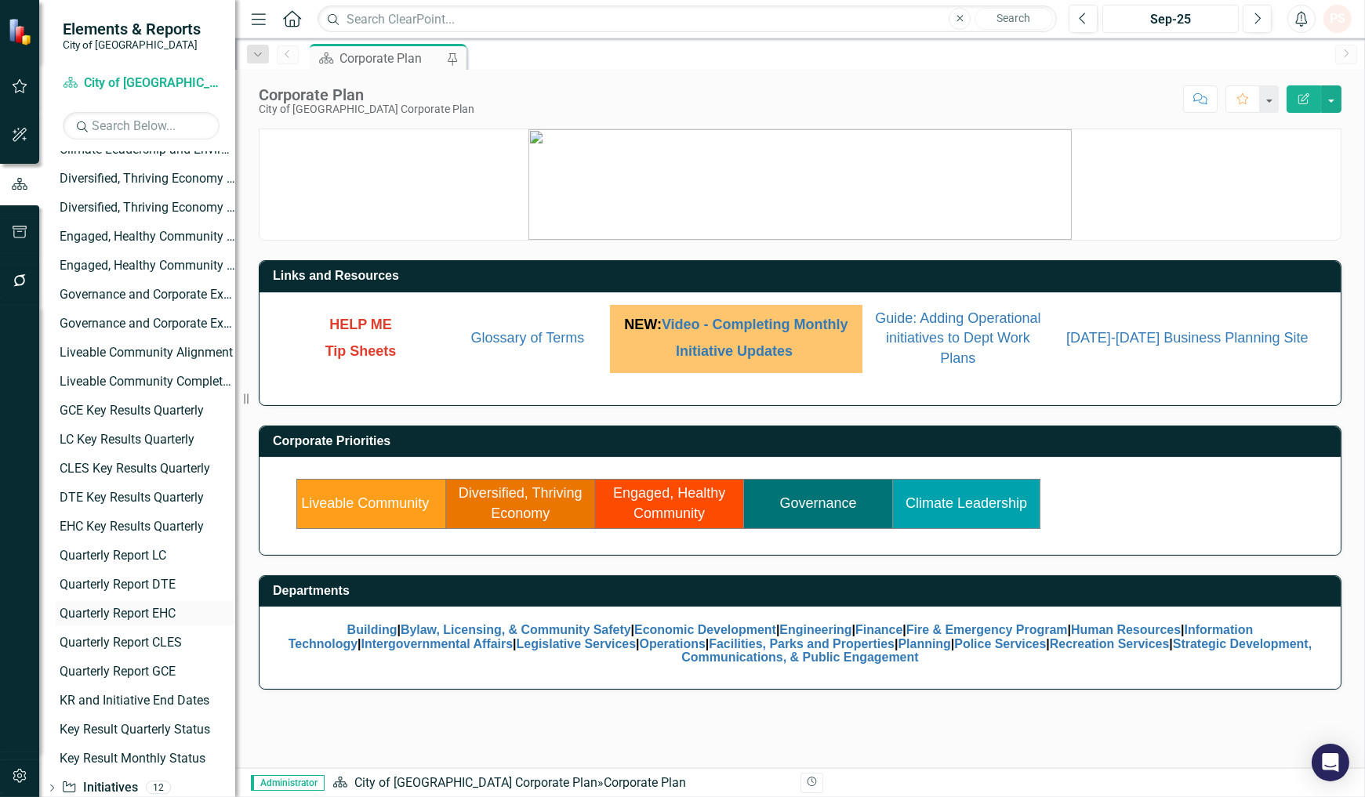
scroll to position [739, 0]
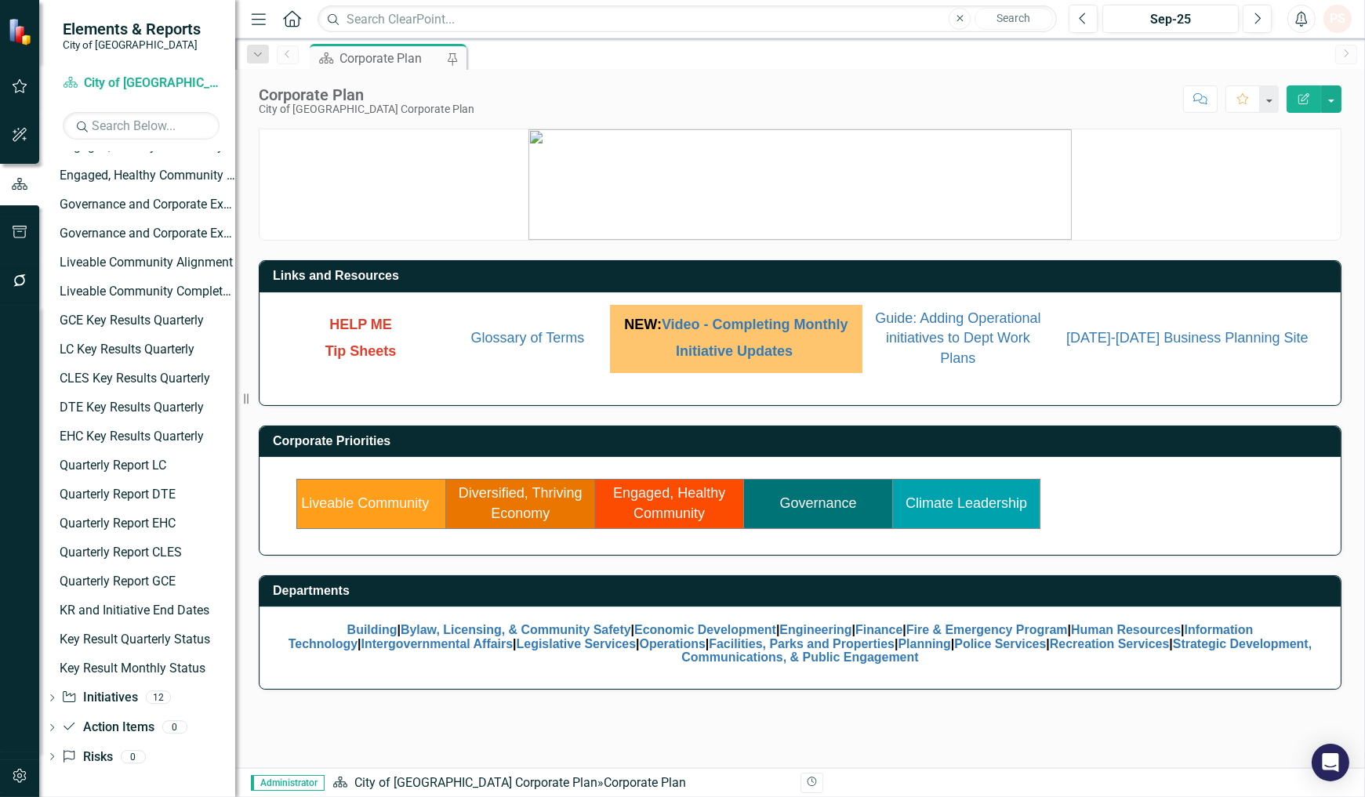
click at [412, 521] on td "Liveable Community" at bounding box center [371, 504] width 149 height 49
click at [411, 491] on td "Liveable Community" at bounding box center [371, 504] width 149 height 49
click at [401, 507] on link "Liveable Community" at bounding box center [365, 503] width 128 height 16
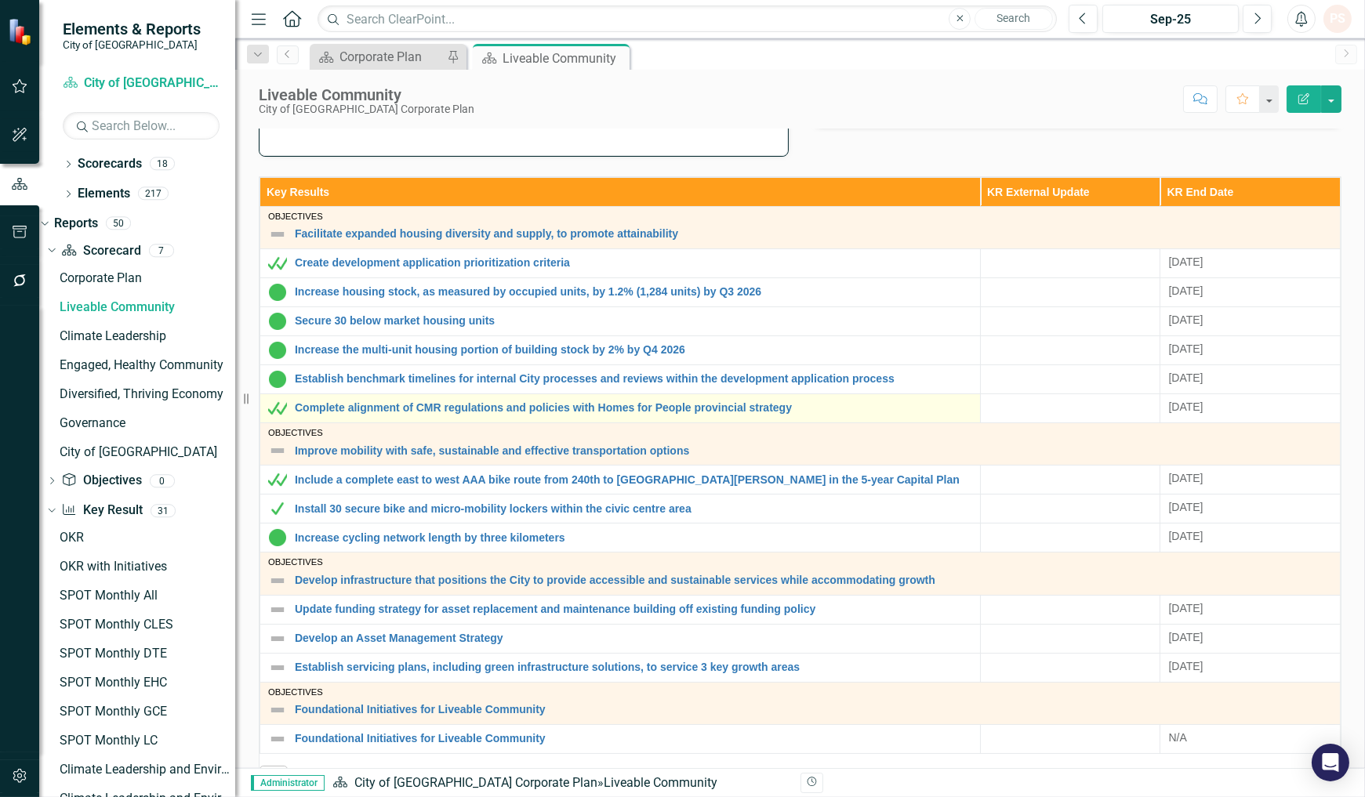
scroll to position [435, 0]
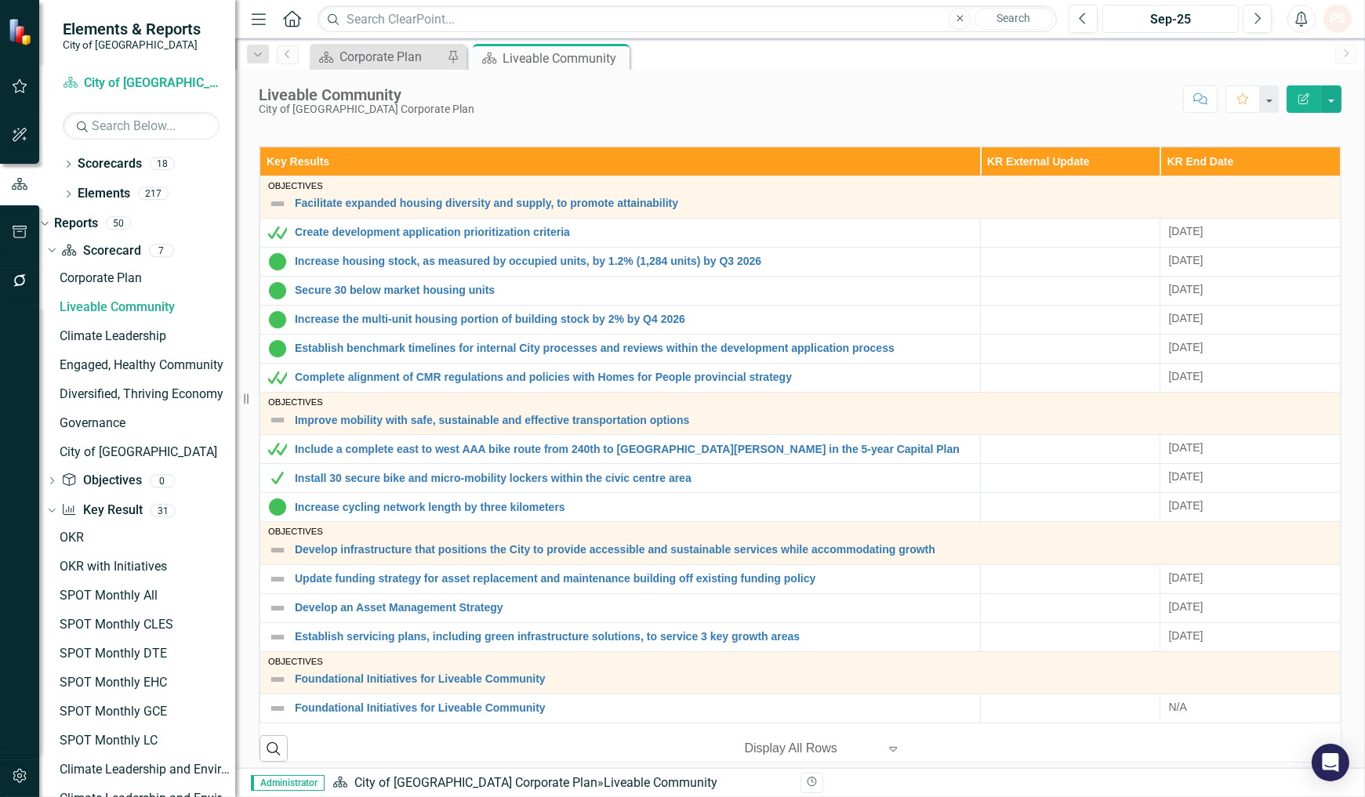
click at [1226, 9] on button "Sep-25" at bounding box center [1170, 19] width 136 height 28
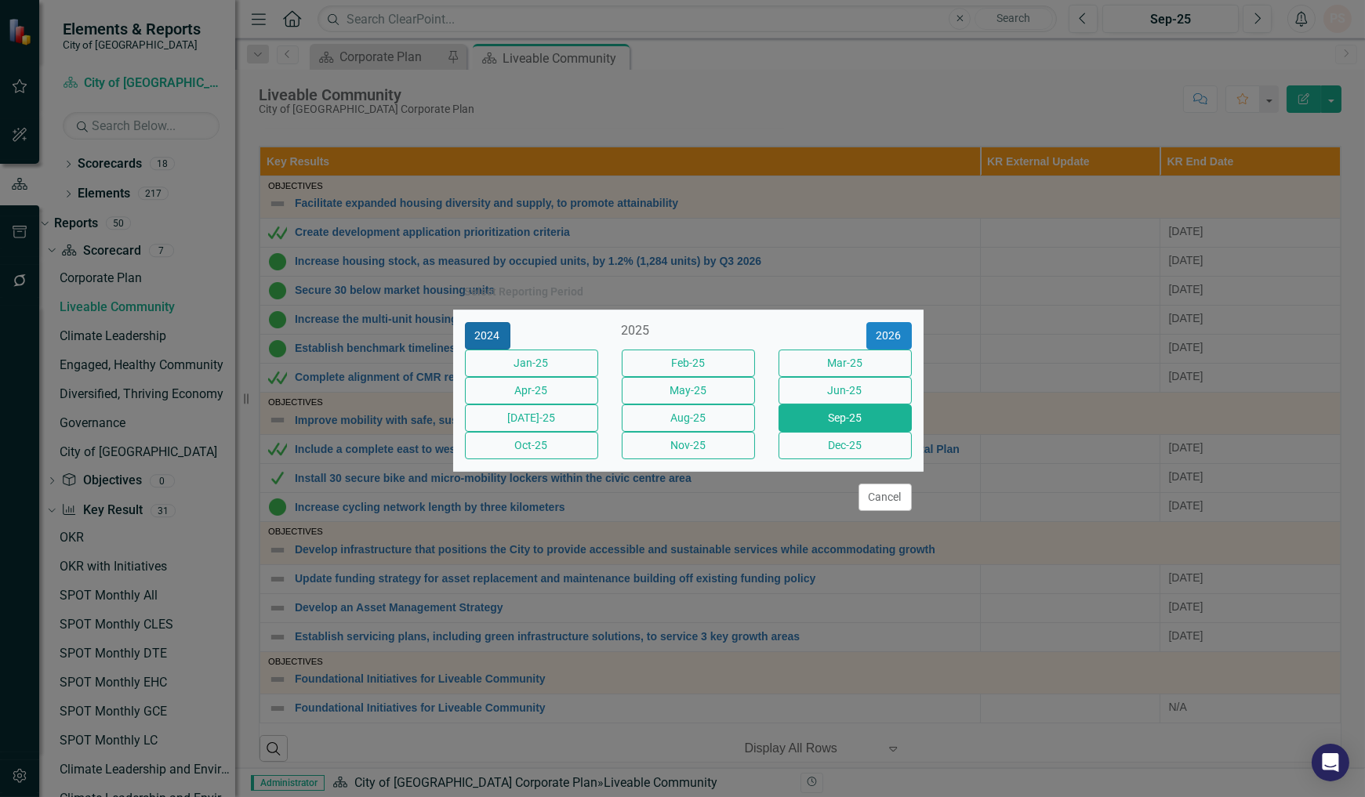
click at [477, 324] on button "2024" at bounding box center [487, 335] width 45 height 27
click at [820, 459] on button "Dec-24" at bounding box center [844, 445] width 133 height 27
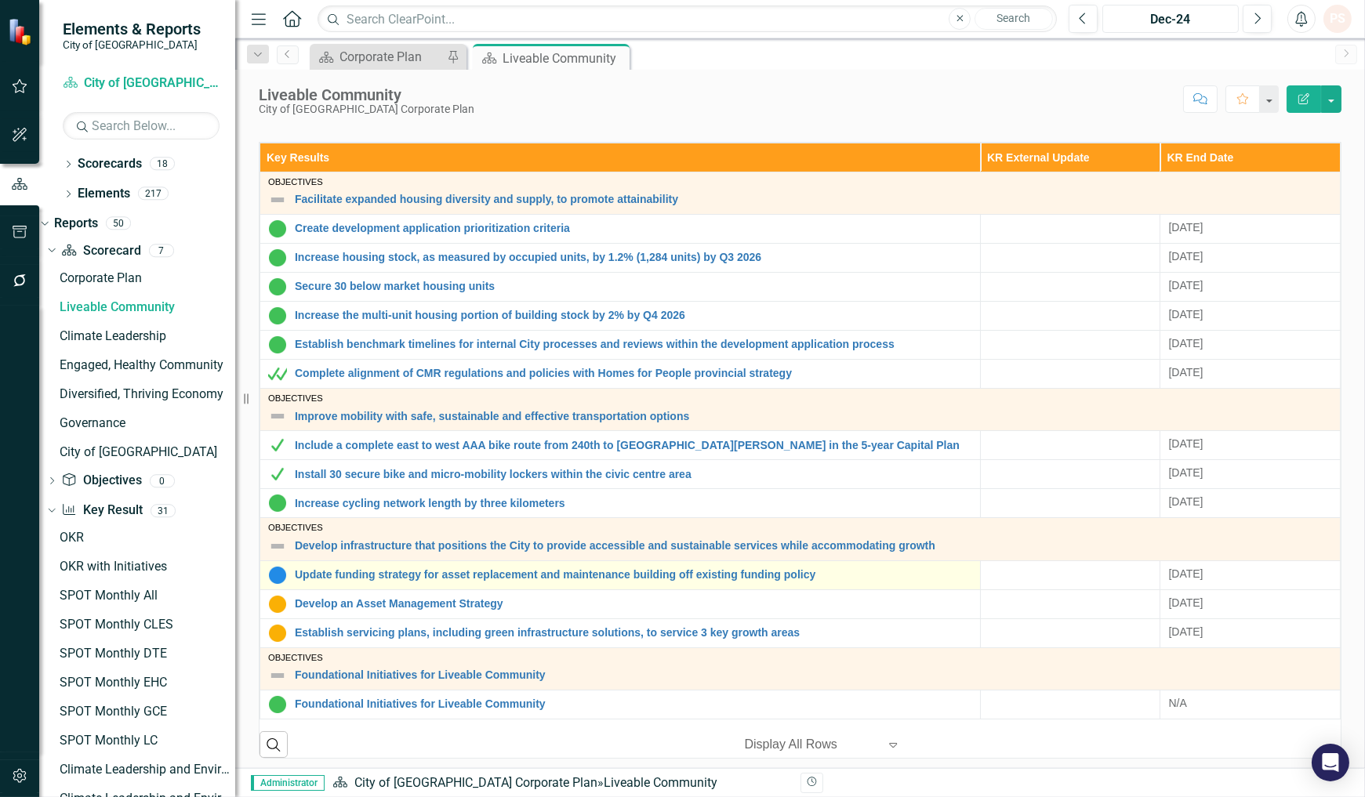
scroll to position [472, 0]
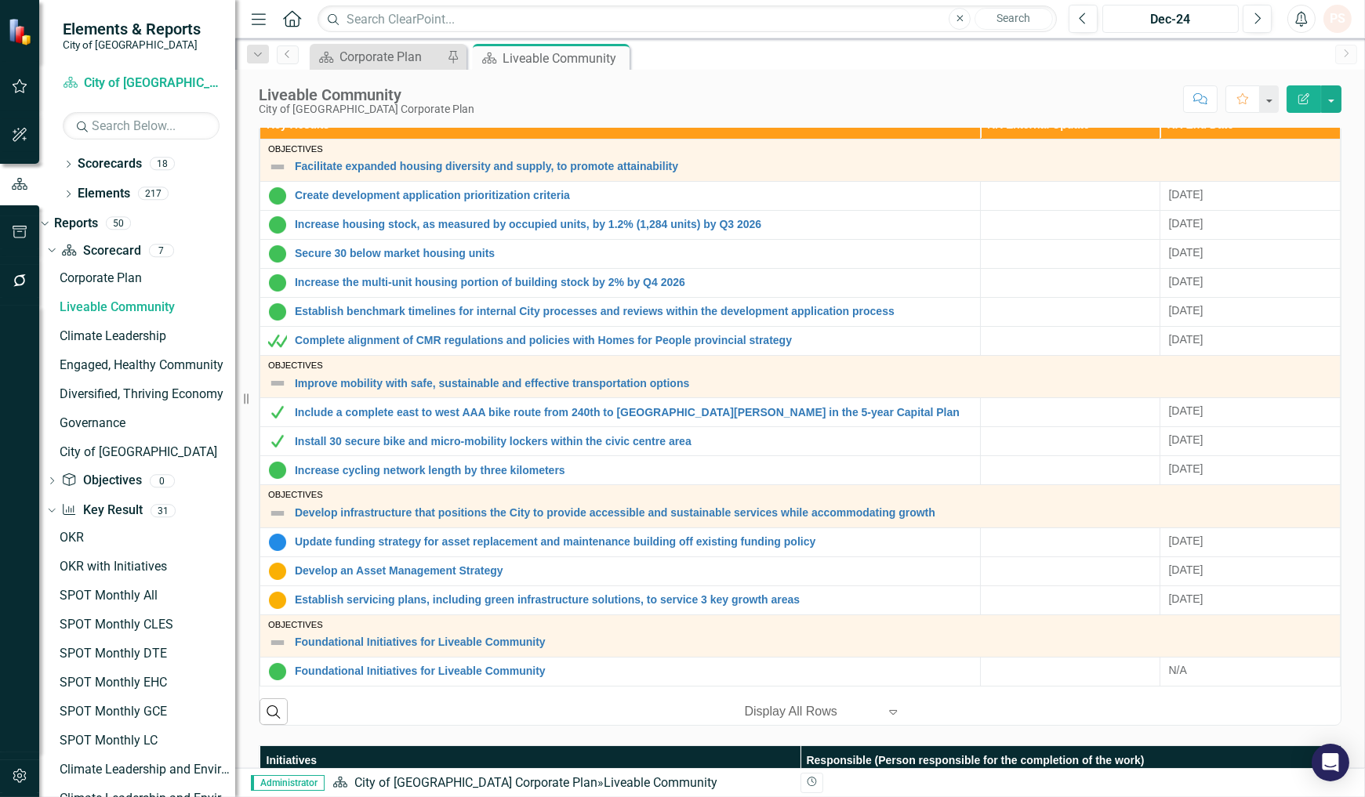
click at [1178, 20] on div "Dec-24" at bounding box center [1169, 19] width 125 height 19
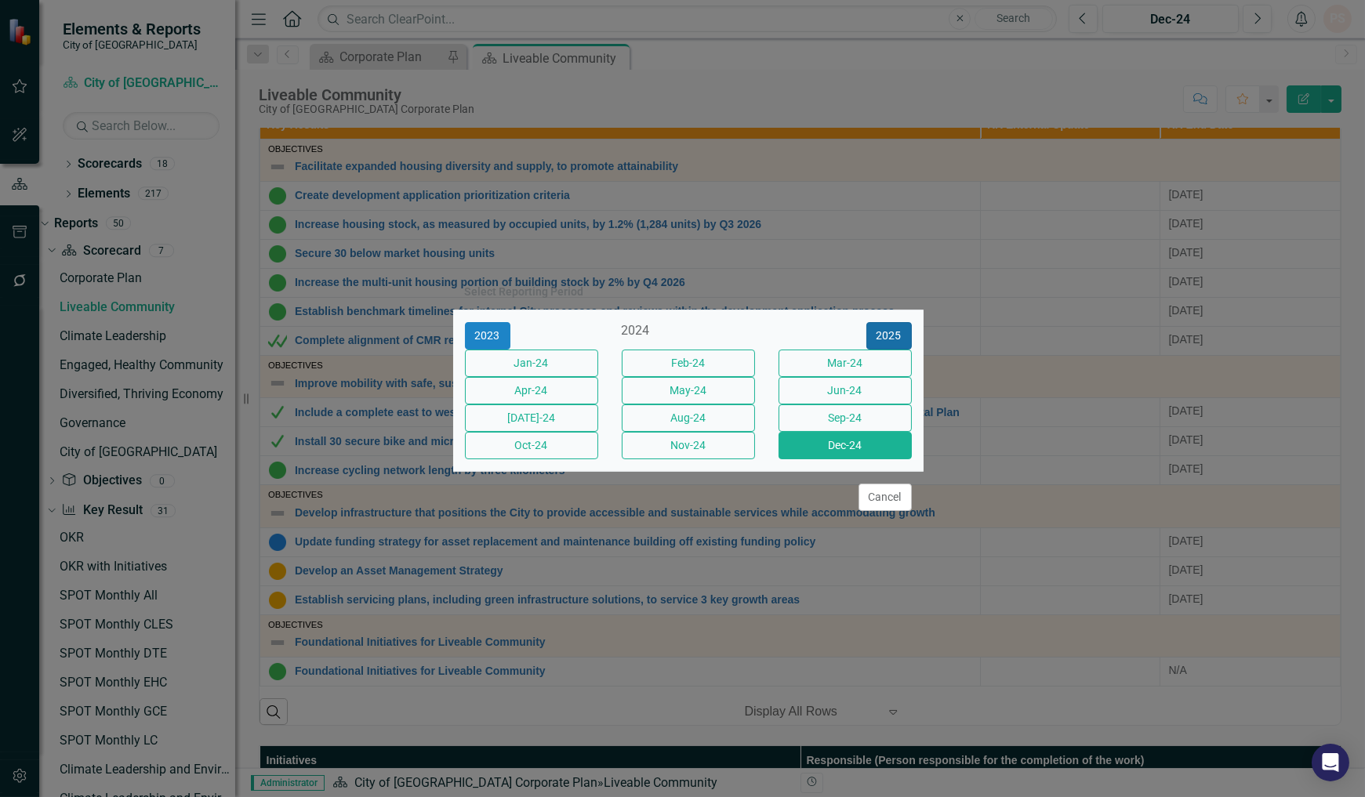
click at [886, 322] on button "2025" at bounding box center [888, 335] width 45 height 27
drag, startPoint x: 814, startPoint y: 416, endPoint x: 716, endPoint y: 419, distance: 98.0
click at [815, 416] on button "Sep-25" at bounding box center [844, 417] width 133 height 27
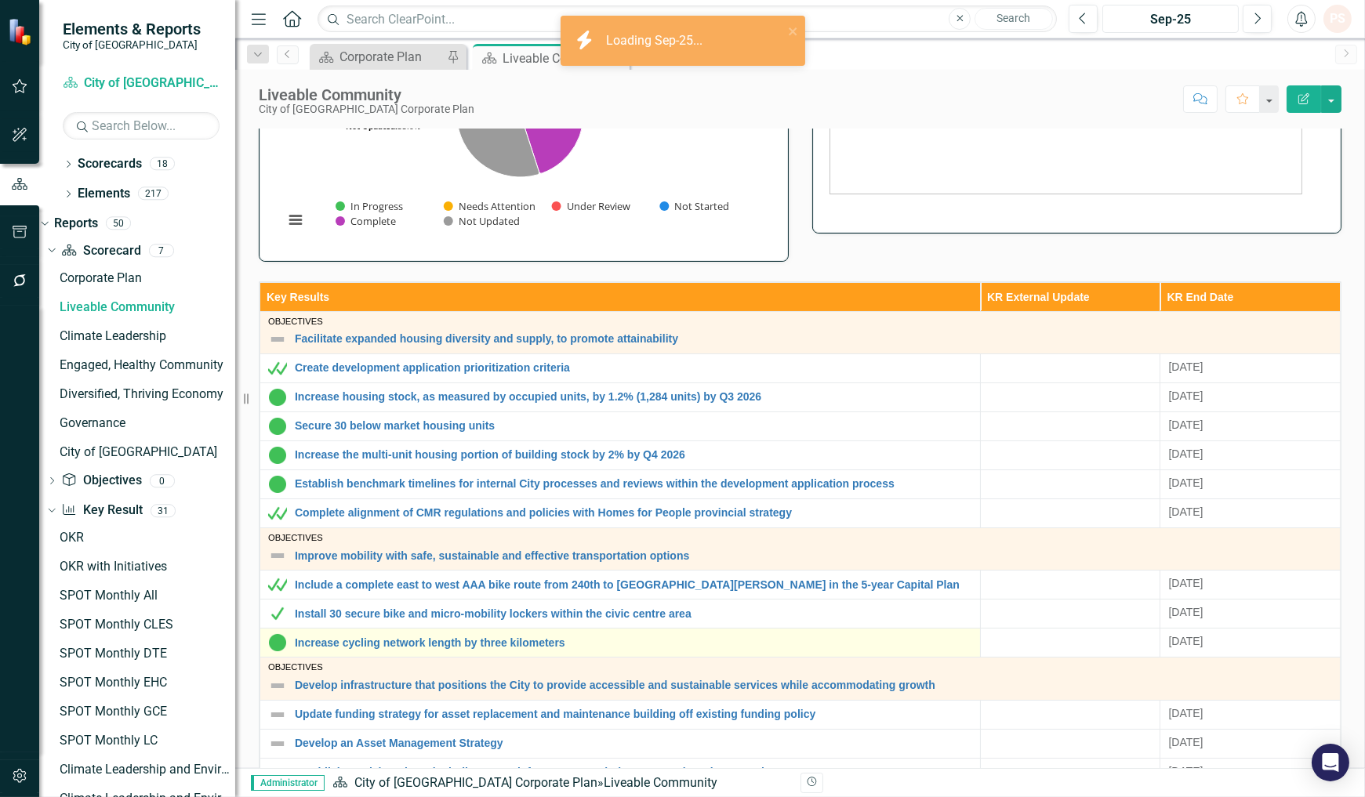
scroll to position [348, 0]
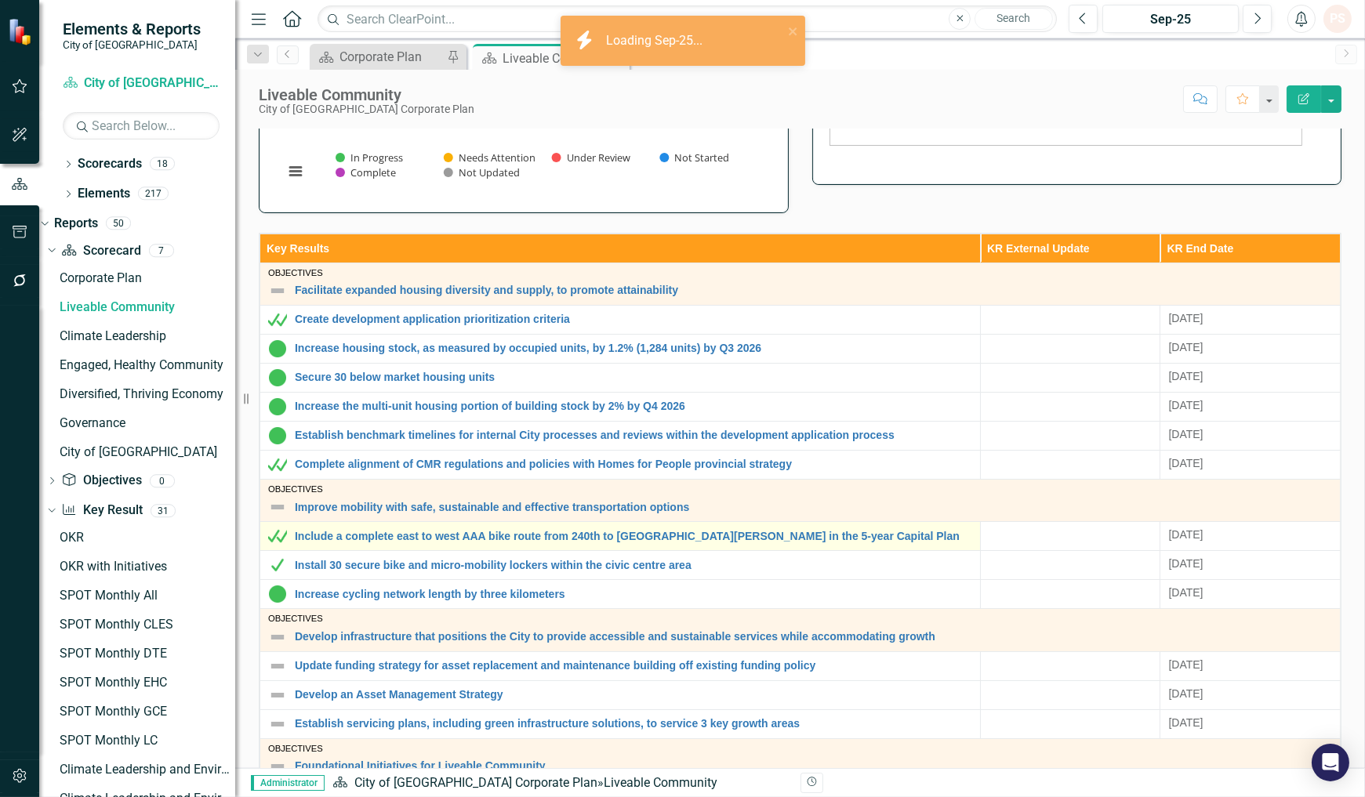
click at [281, 535] on img at bounding box center [277, 536] width 19 height 19
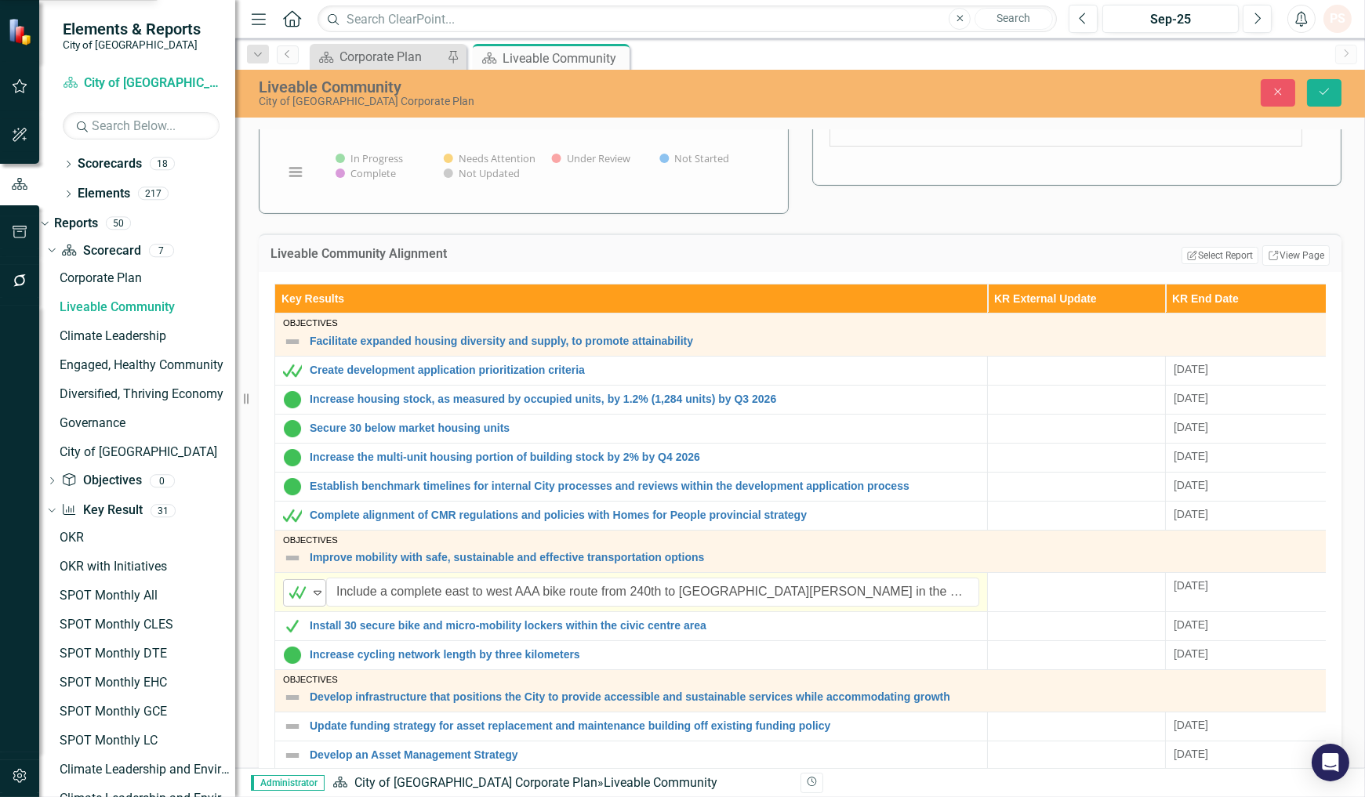
click at [316, 598] on icon "Expand" at bounding box center [318, 592] width 16 height 13
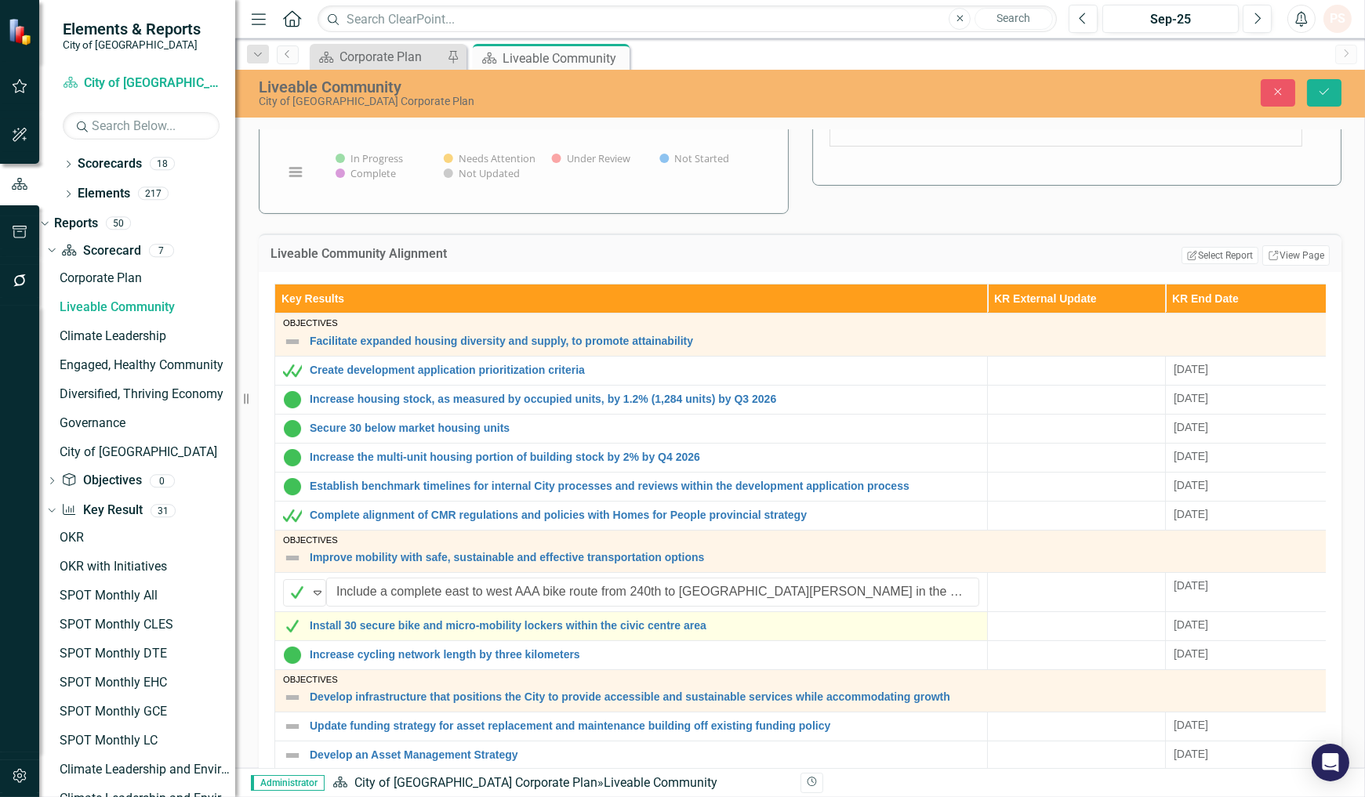
click at [459, 639] on td "Install 30 secure bike and micro-mobility lockers within the civic centre area …" at bounding box center [631, 625] width 712 height 29
click at [889, 627] on link "Install 30 secure bike and micro-mobility lockers within the civic centre area" at bounding box center [644, 626] width 669 height 12
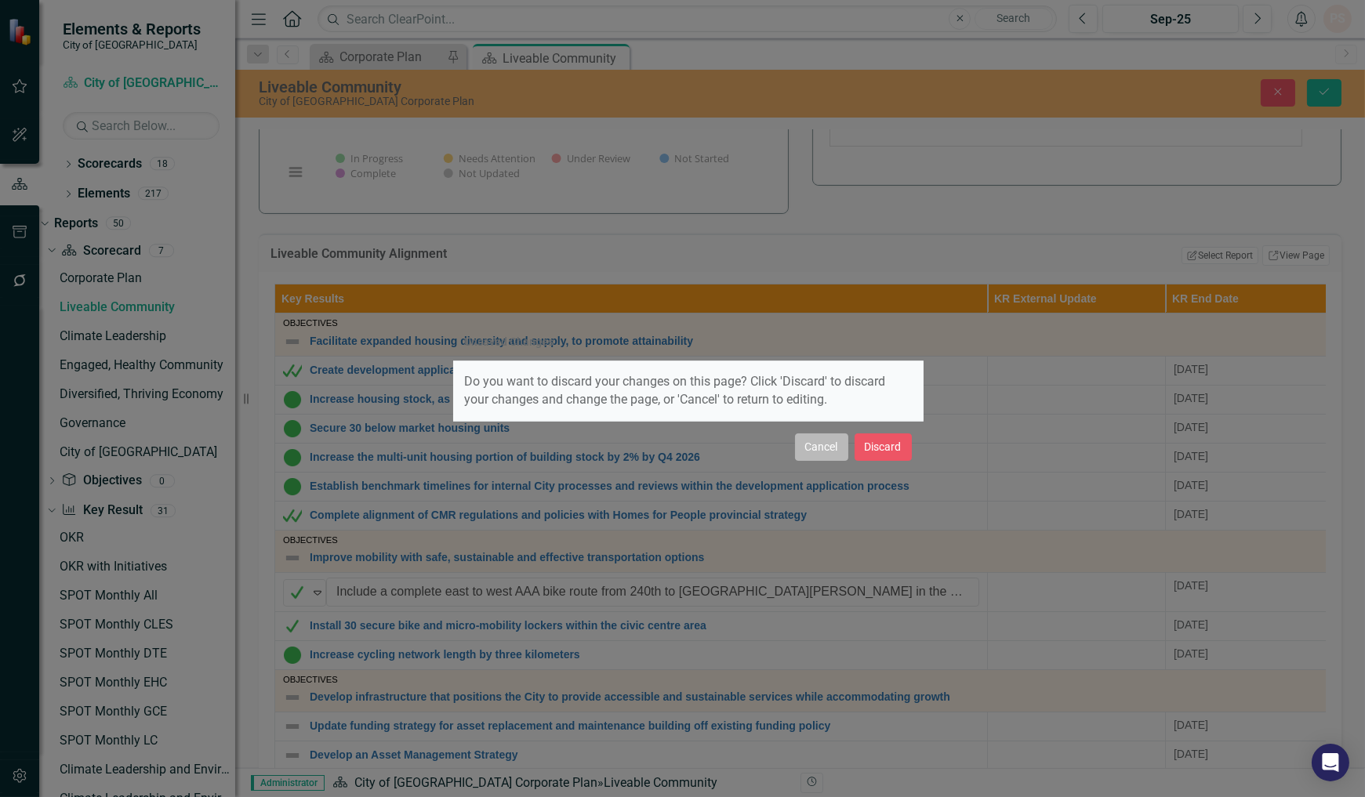
click at [828, 448] on button "Cancel" at bounding box center [821, 446] width 53 height 27
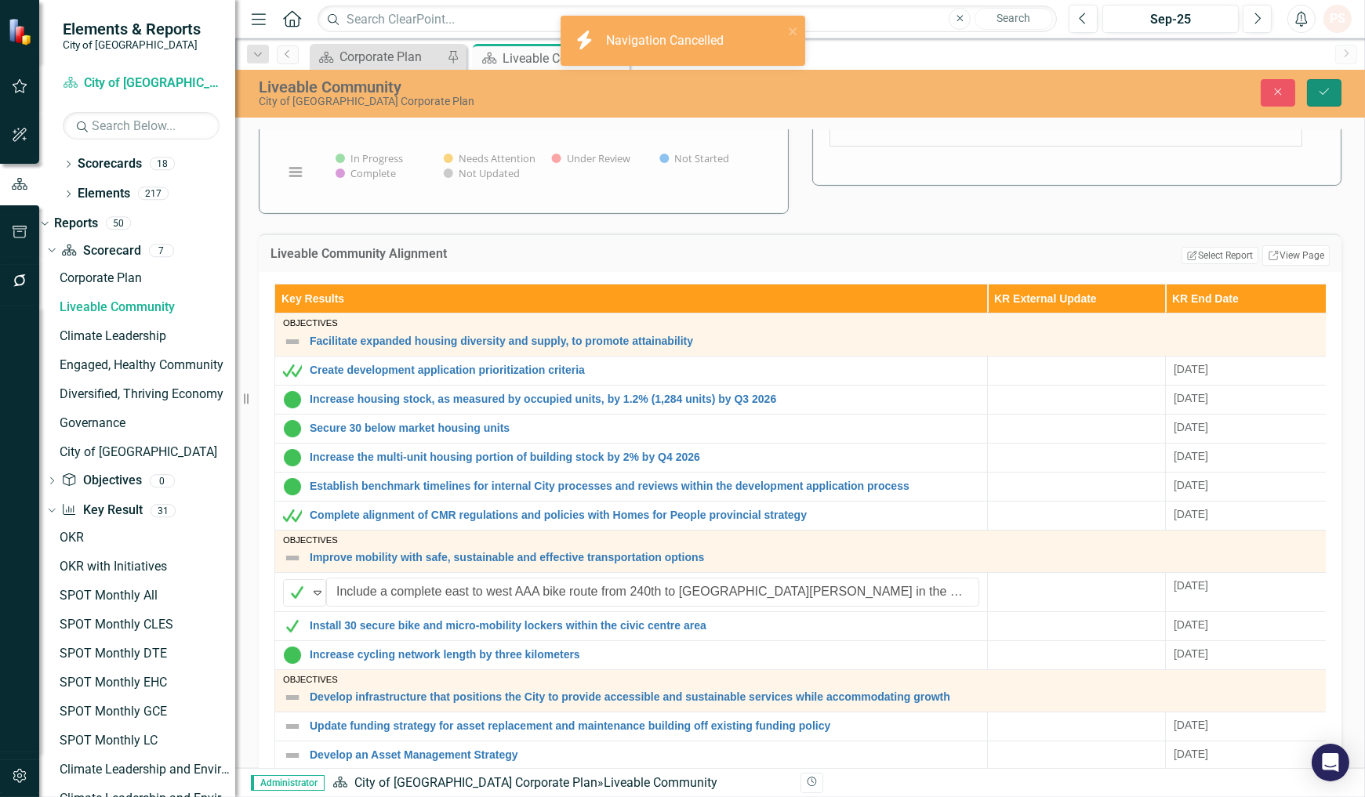
click at [1321, 89] on icon "Save" at bounding box center [1324, 91] width 14 height 11
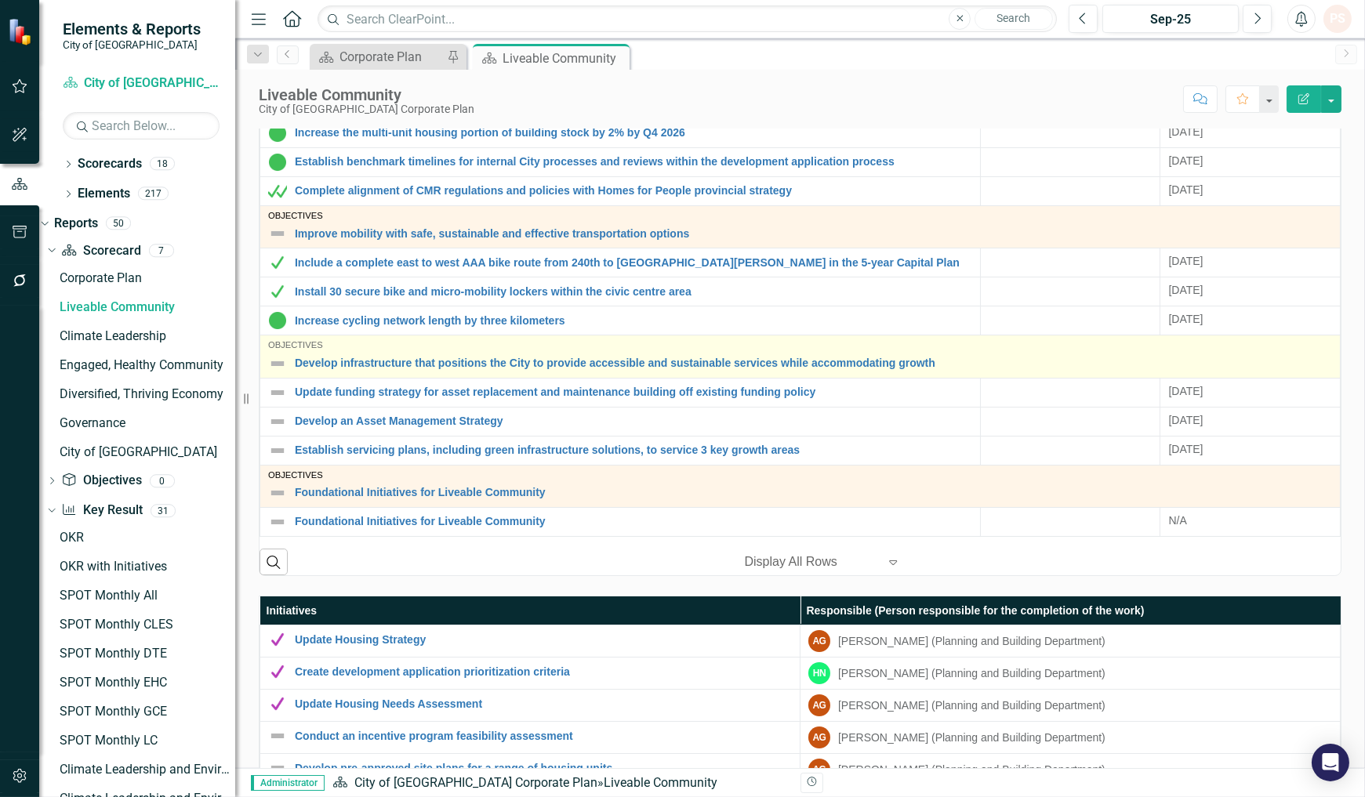
scroll to position [637, 0]
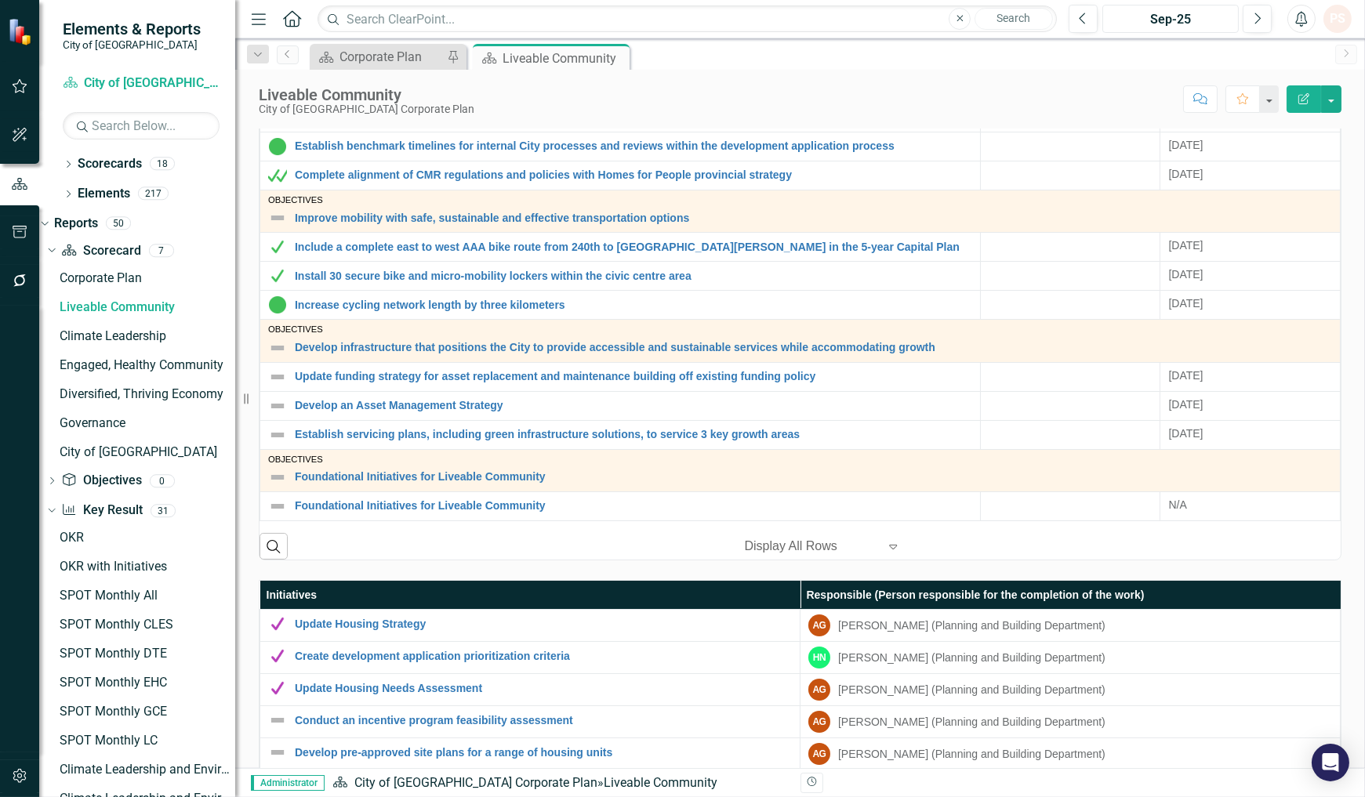
click at [1189, 24] on div "Sep-25" at bounding box center [1169, 19] width 125 height 19
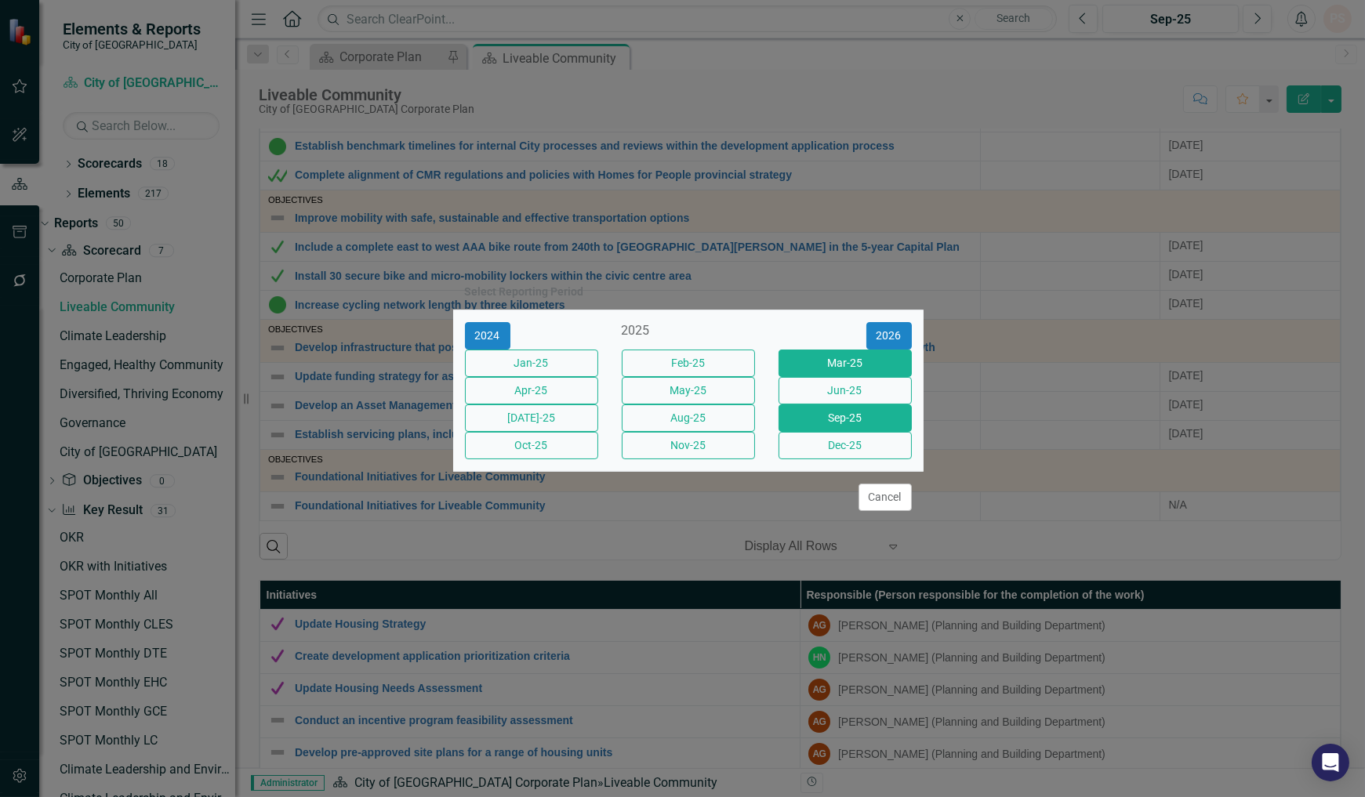
click at [806, 361] on button "Mar-25" at bounding box center [844, 363] width 133 height 27
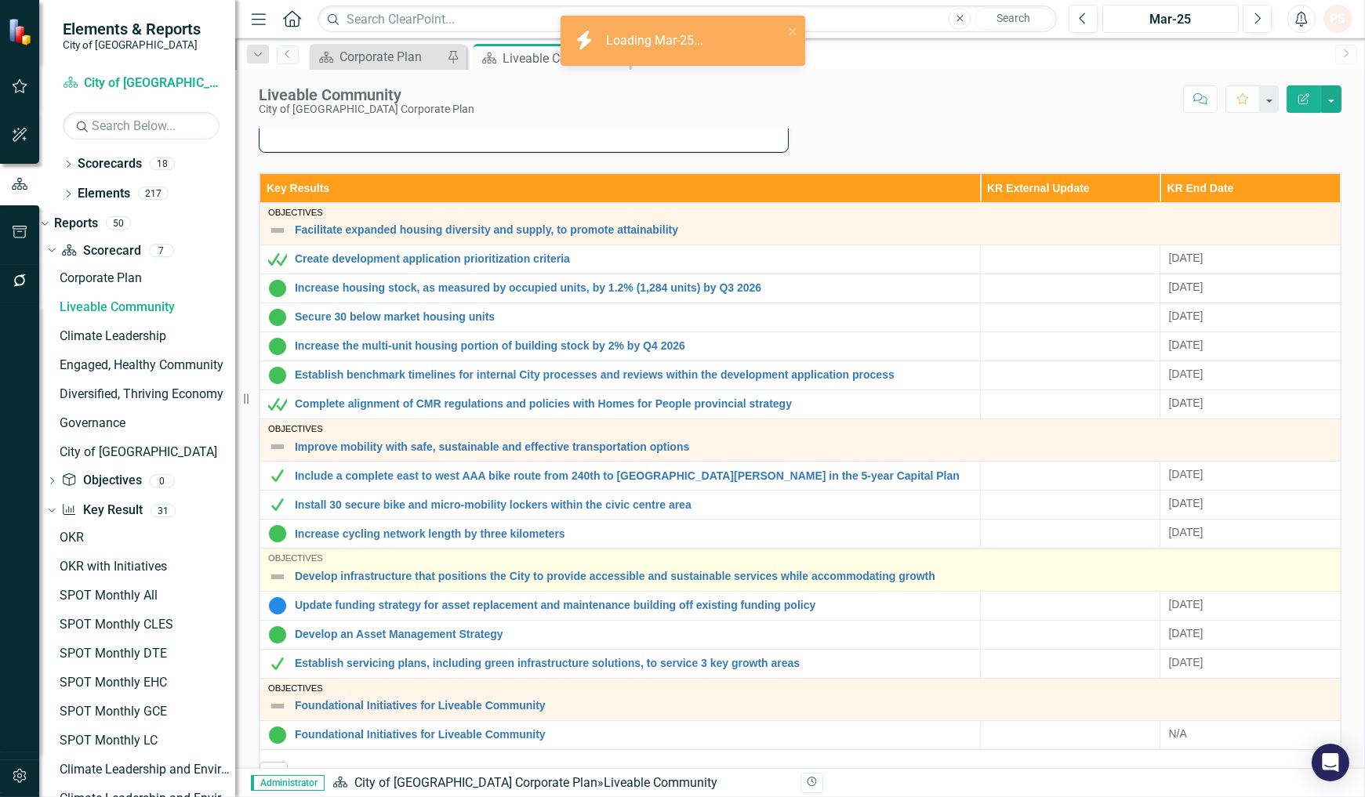
scroll to position [435, 0]
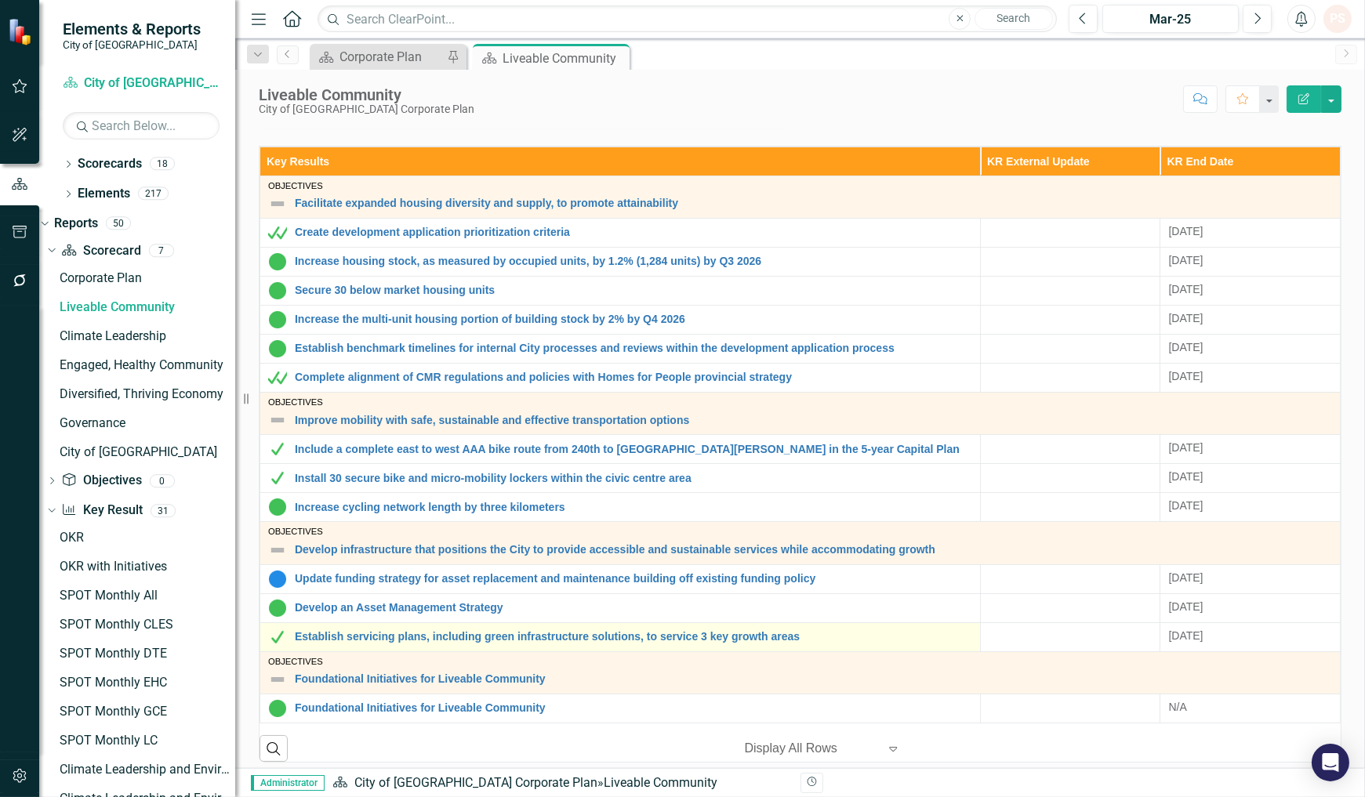
click at [274, 639] on img at bounding box center [277, 637] width 19 height 19
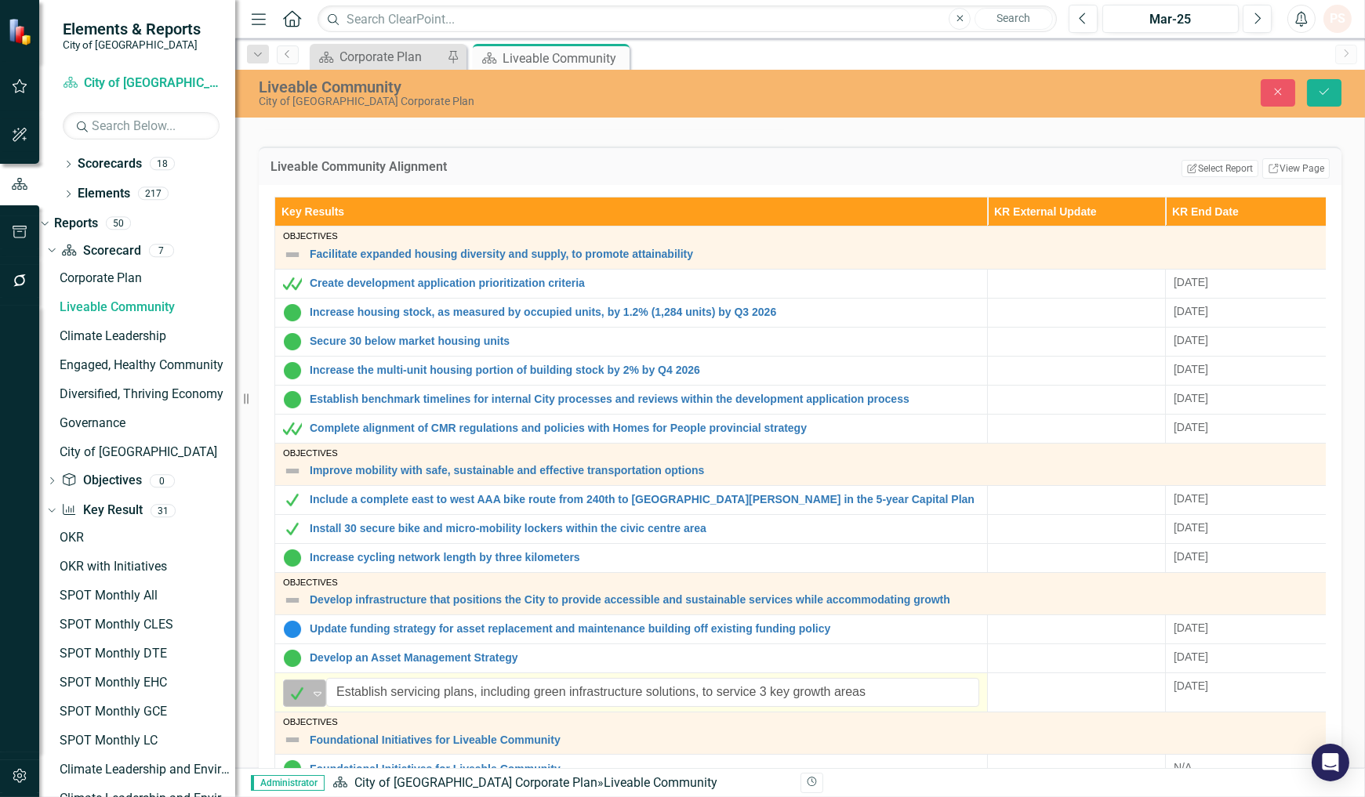
click at [314, 688] on icon "Expand" at bounding box center [318, 693] width 16 height 13
click at [1305, 96] on div "Close Save" at bounding box center [1129, 92] width 447 height 27
click at [1329, 90] on icon "Save" at bounding box center [1324, 91] width 14 height 11
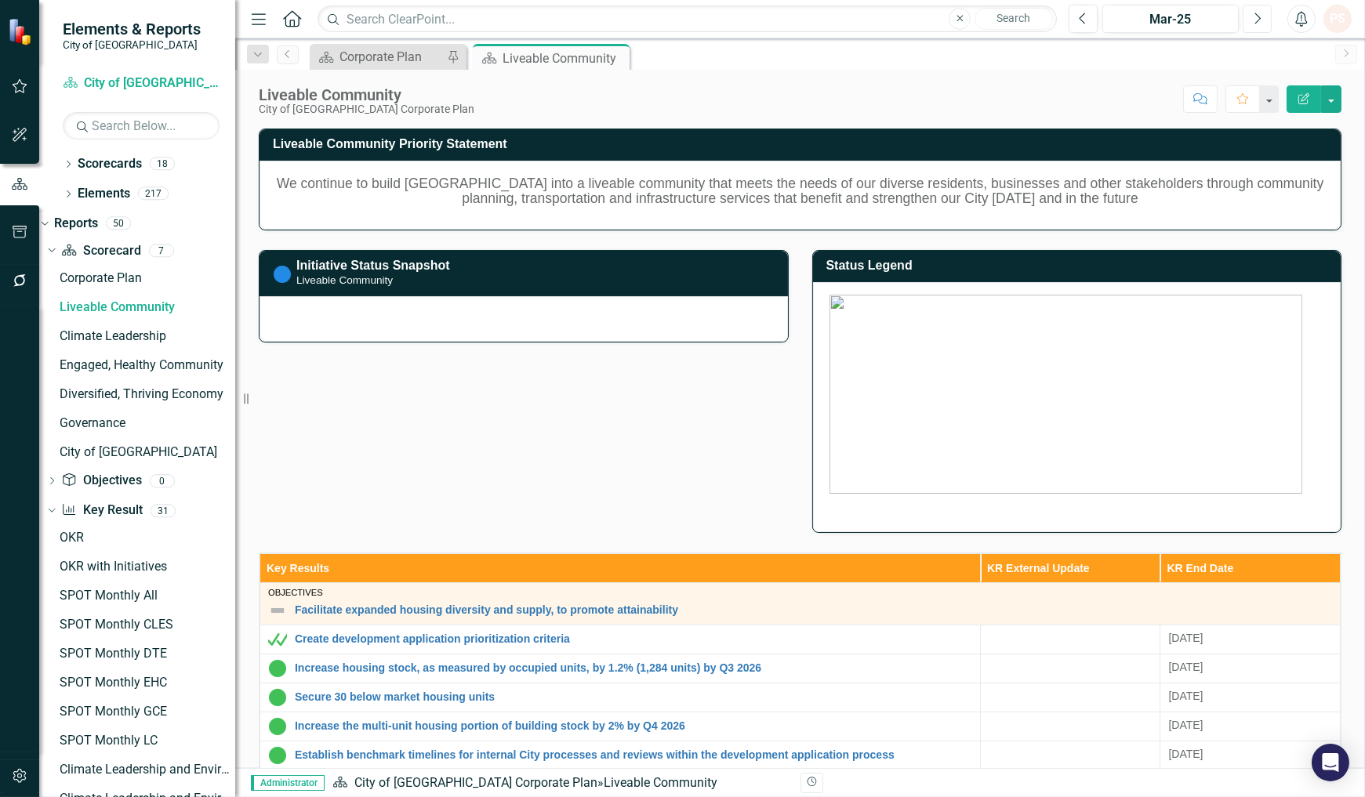
click at [1252, 9] on button "Next" at bounding box center [1256, 19] width 29 height 28
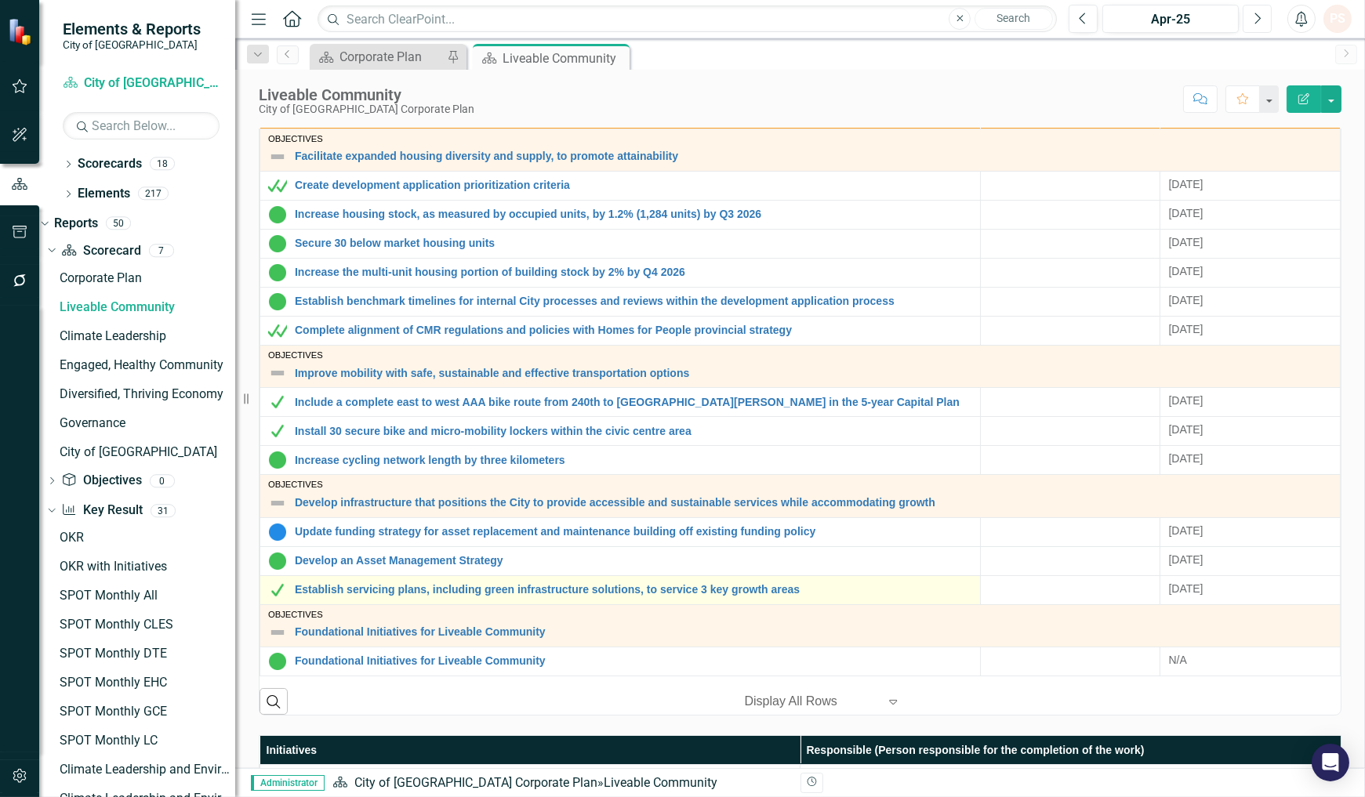
scroll to position [559, 0]
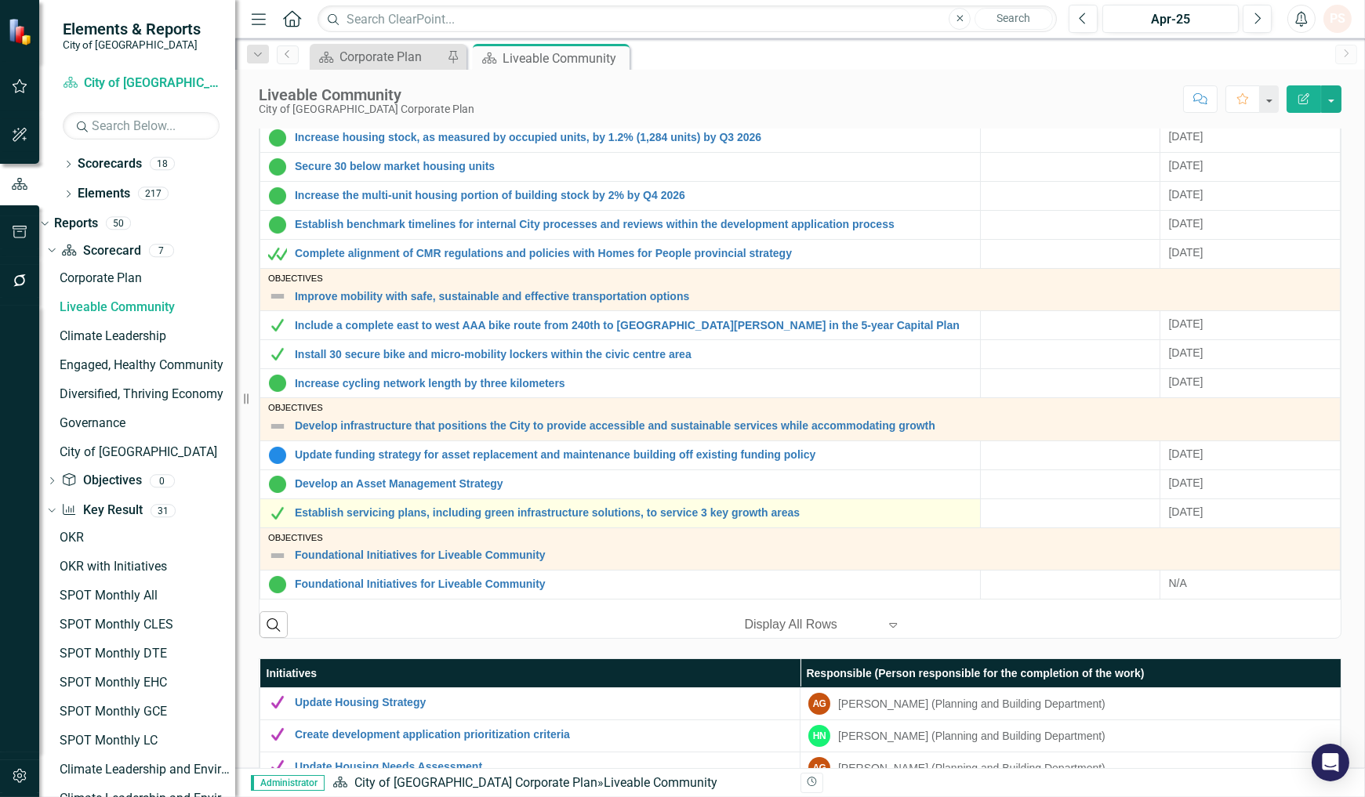
click at [277, 512] on img at bounding box center [277, 513] width 19 height 19
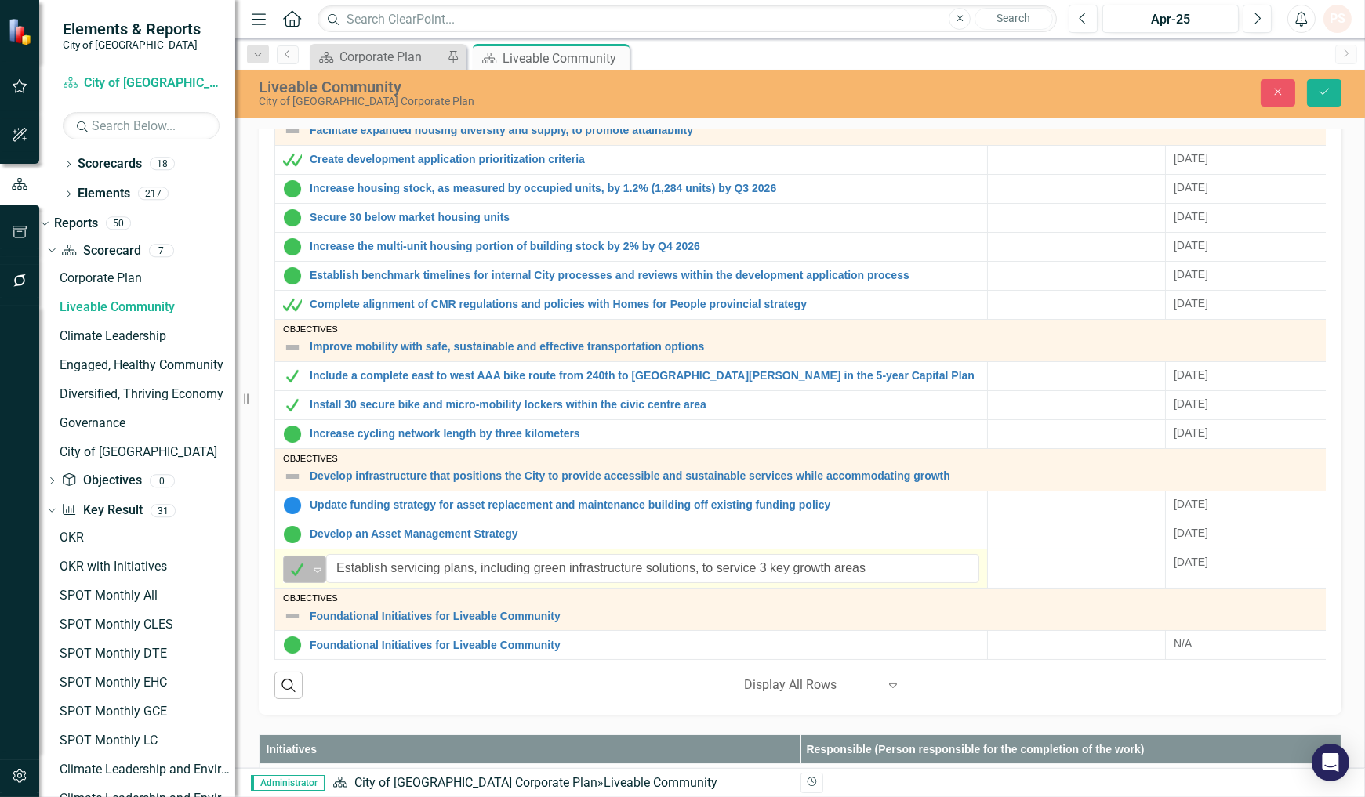
click at [320, 573] on icon "Expand" at bounding box center [318, 570] width 16 height 13
click at [1333, 86] on button "Save" at bounding box center [1324, 92] width 34 height 27
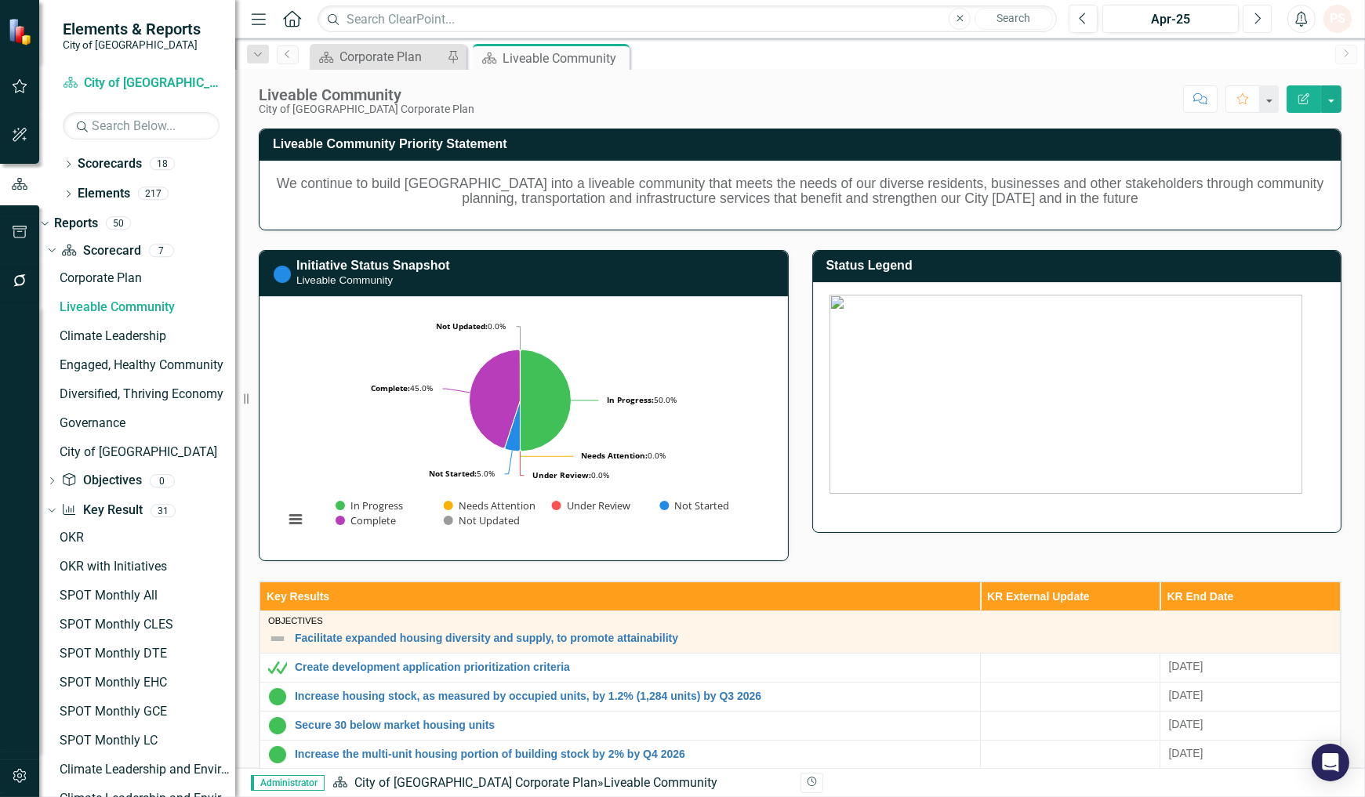
click at [1251, 17] on button "Next" at bounding box center [1256, 19] width 29 height 28
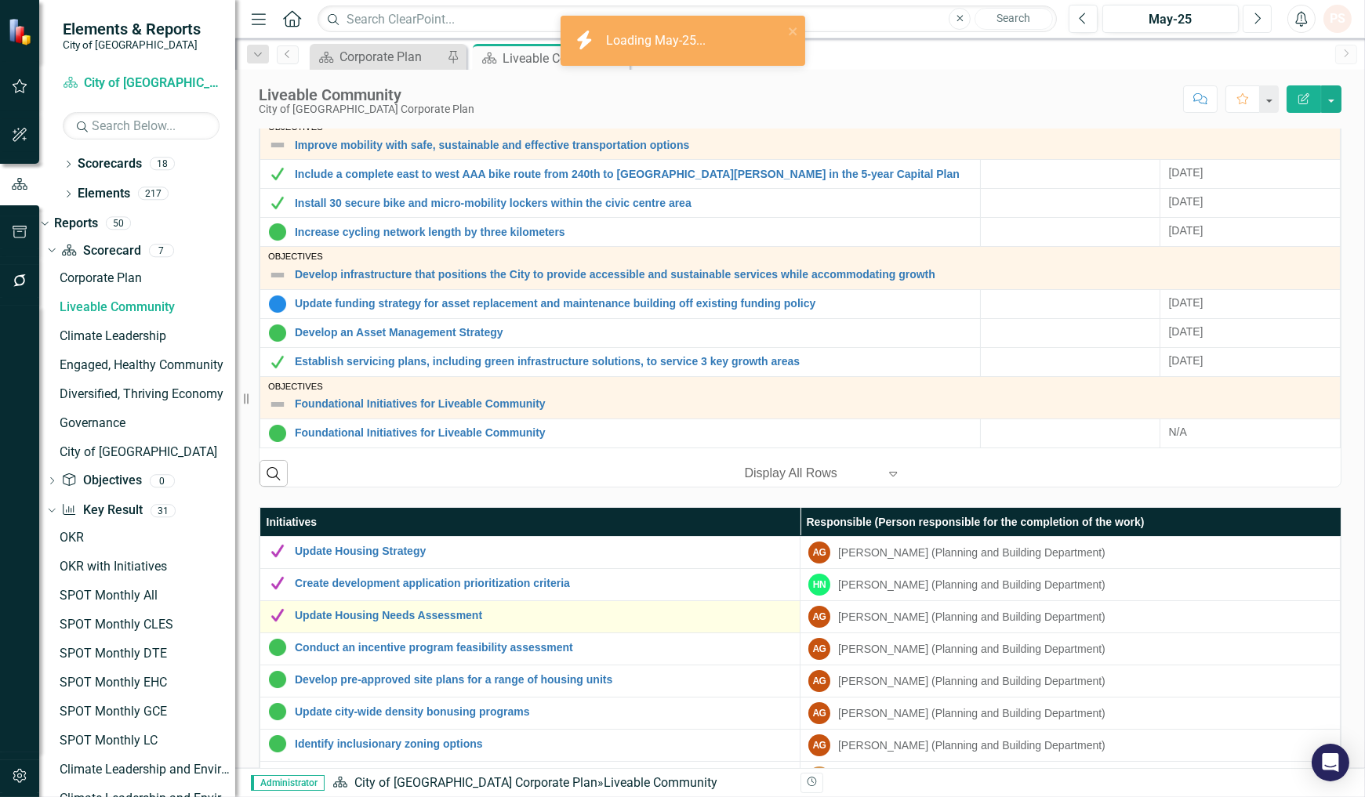
scroll to position [784, 0]
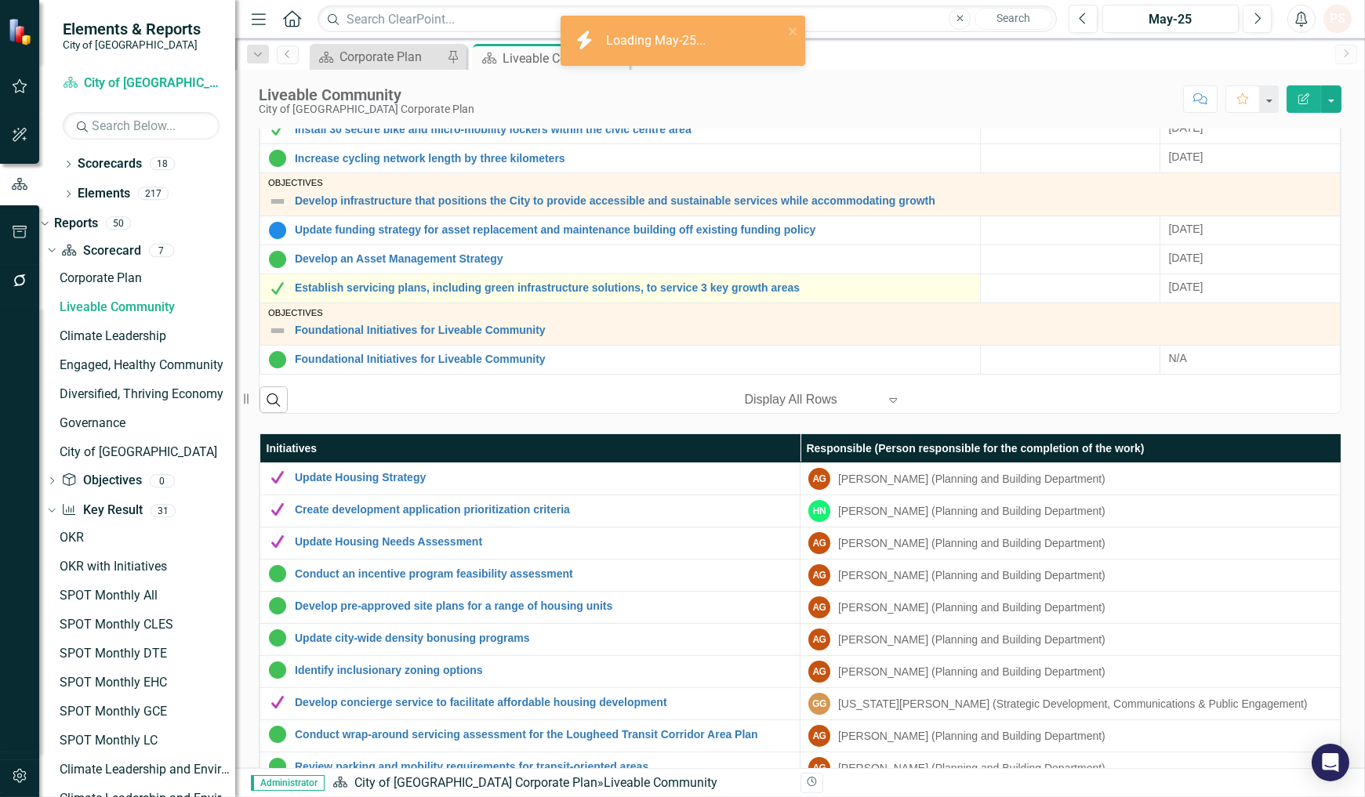
click at [278, 294] on img at bounding box center [277, 288] width 19 height 19
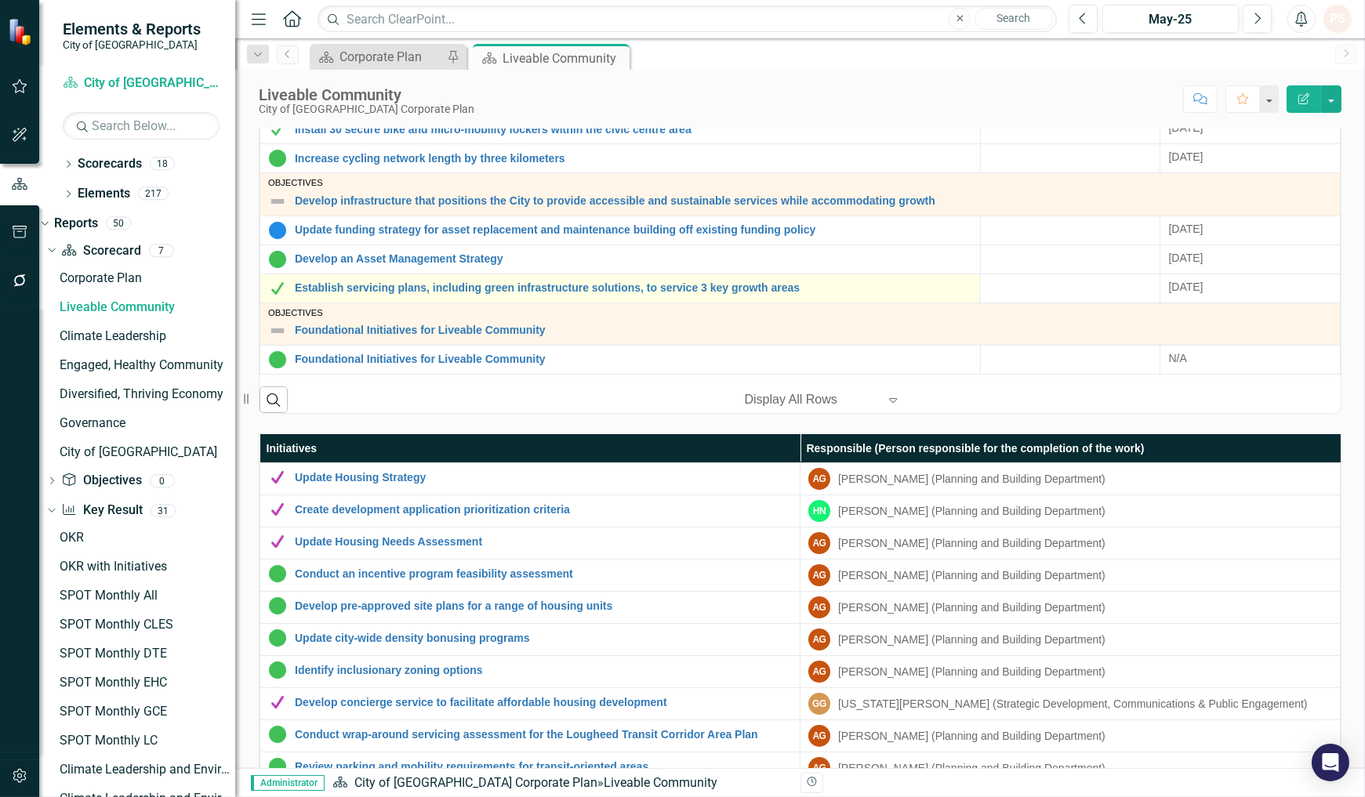
click at [278, 294] on img at bounding box center [277, 288] width 19 height 19
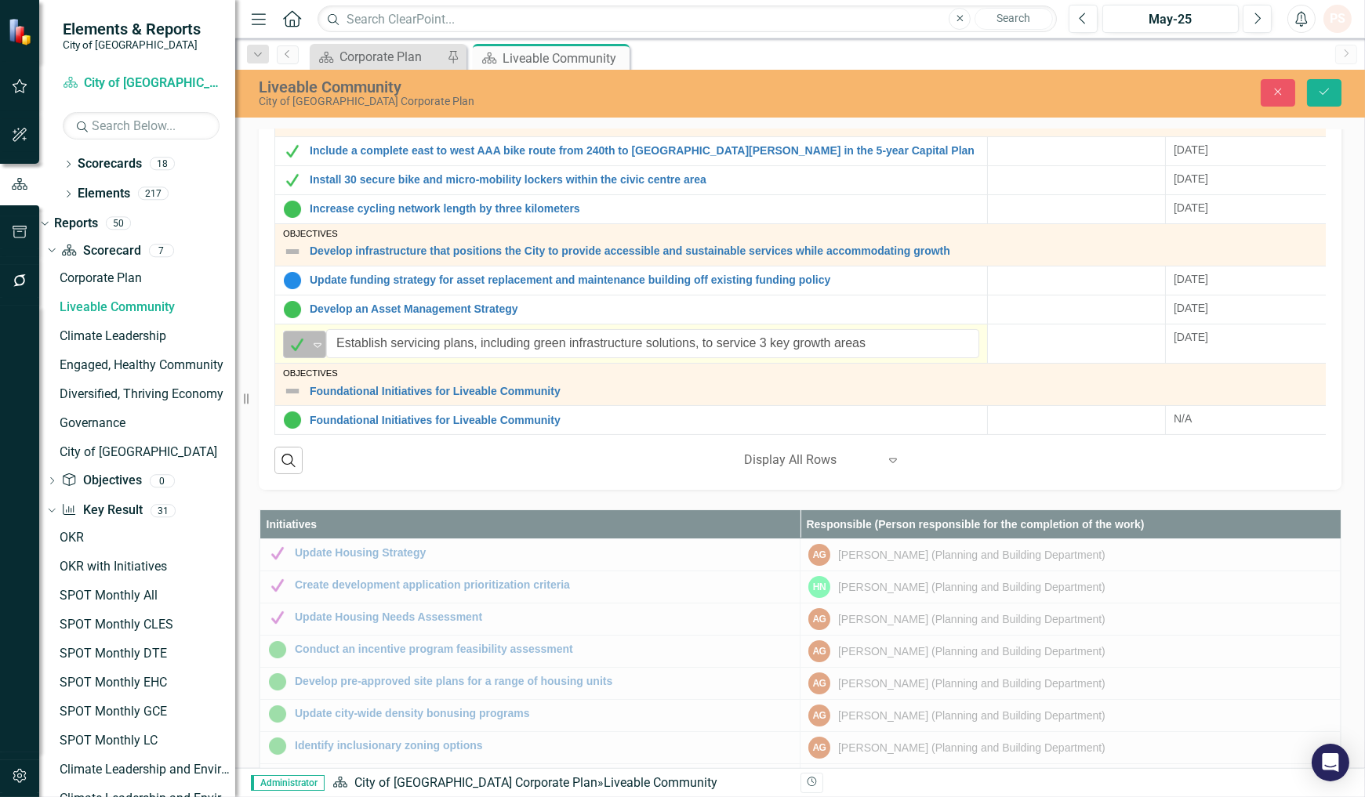
click at [315, 343] on icon at bounding box center [318, 345] width 8 height 5
click at [1323, 103] on button "Save" at bounding box center [1324, 92] width 34 height 27
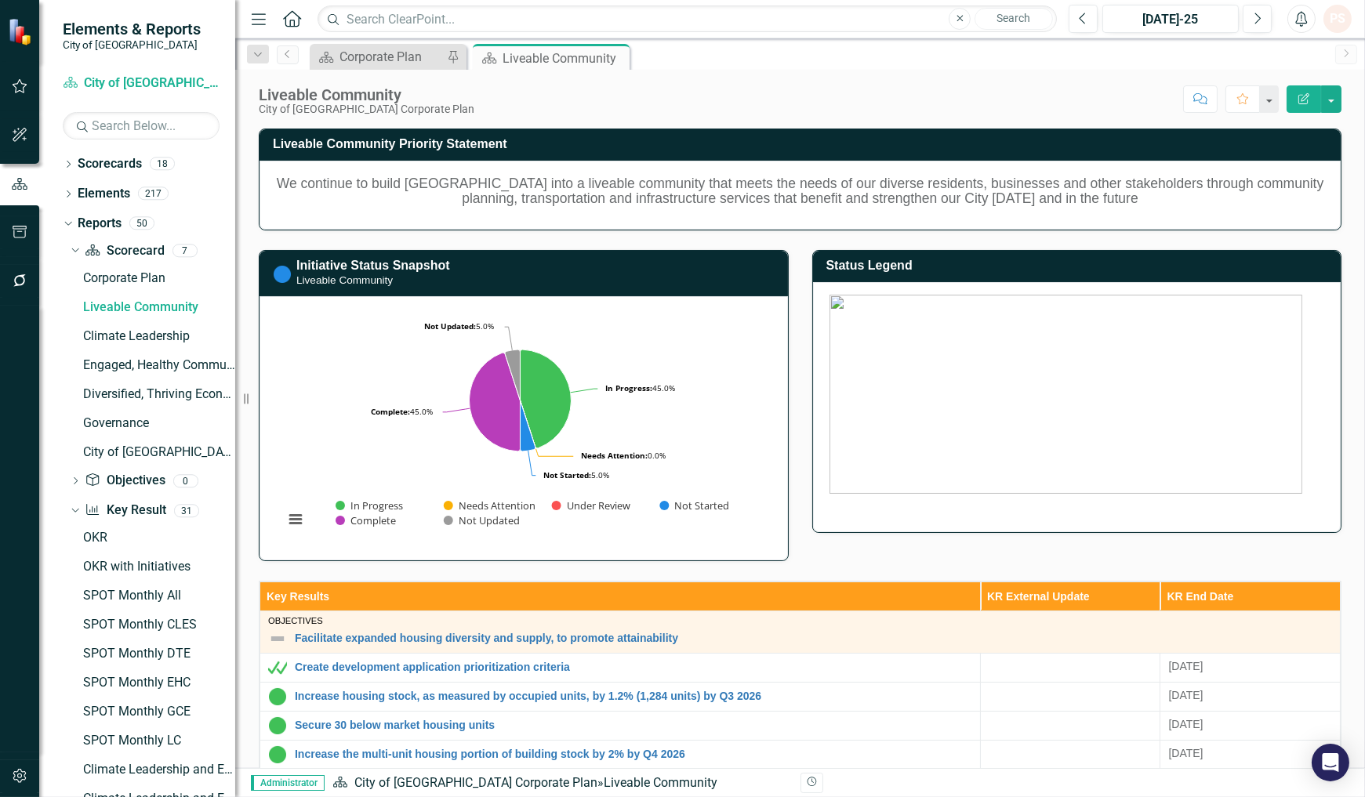
scroll to position [646, 0]
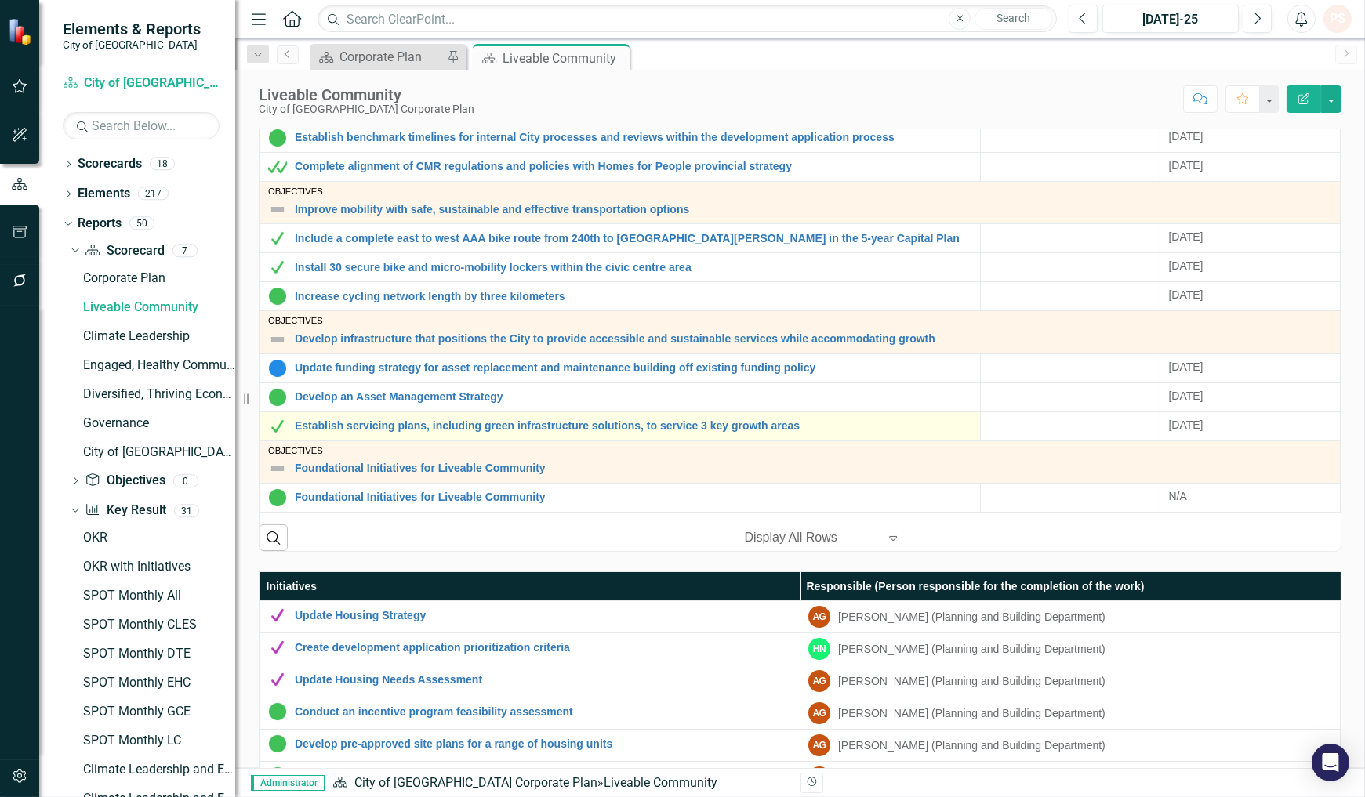
click at [274, 427] on img at bounding box center [277, 426] width 19 height 19
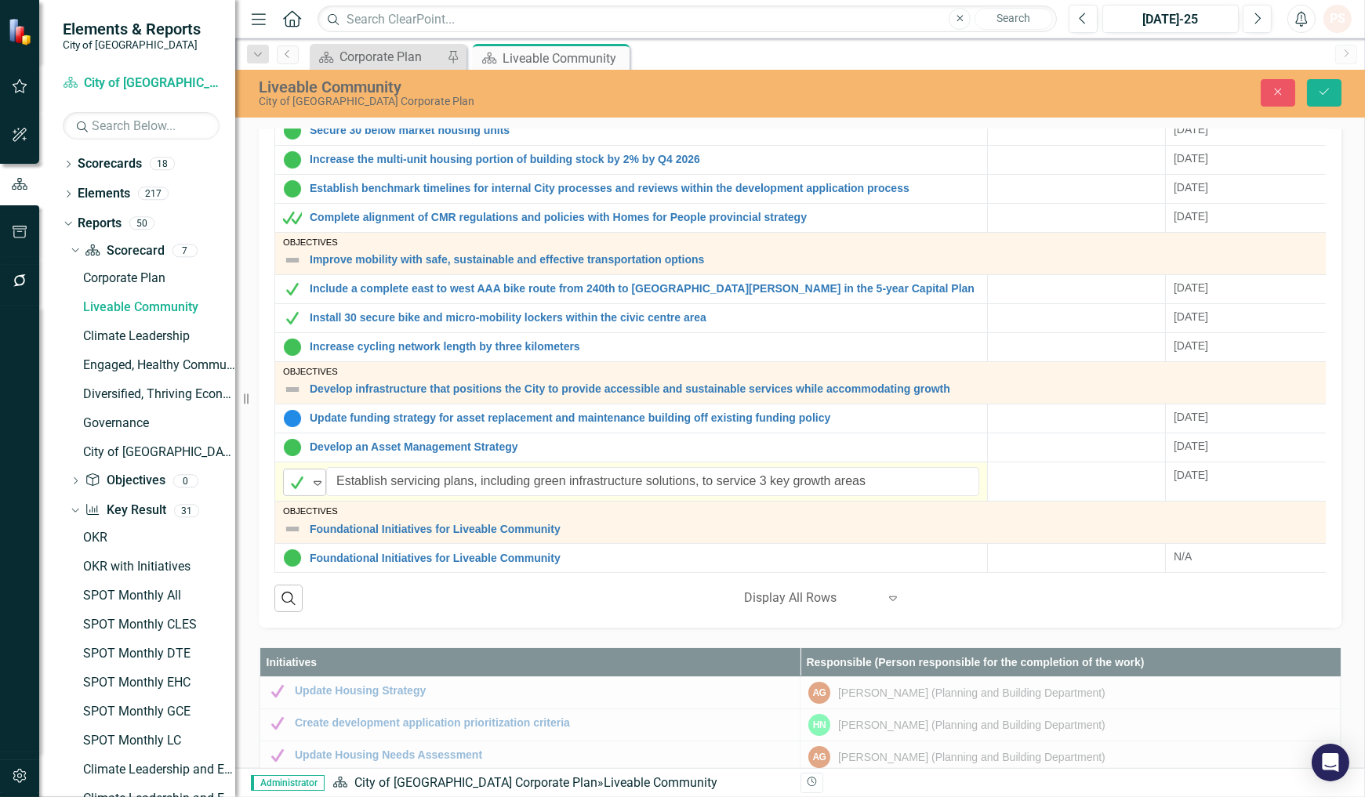
click at [304, 483] on img at bounding box center [297, 482] width 19 height 19
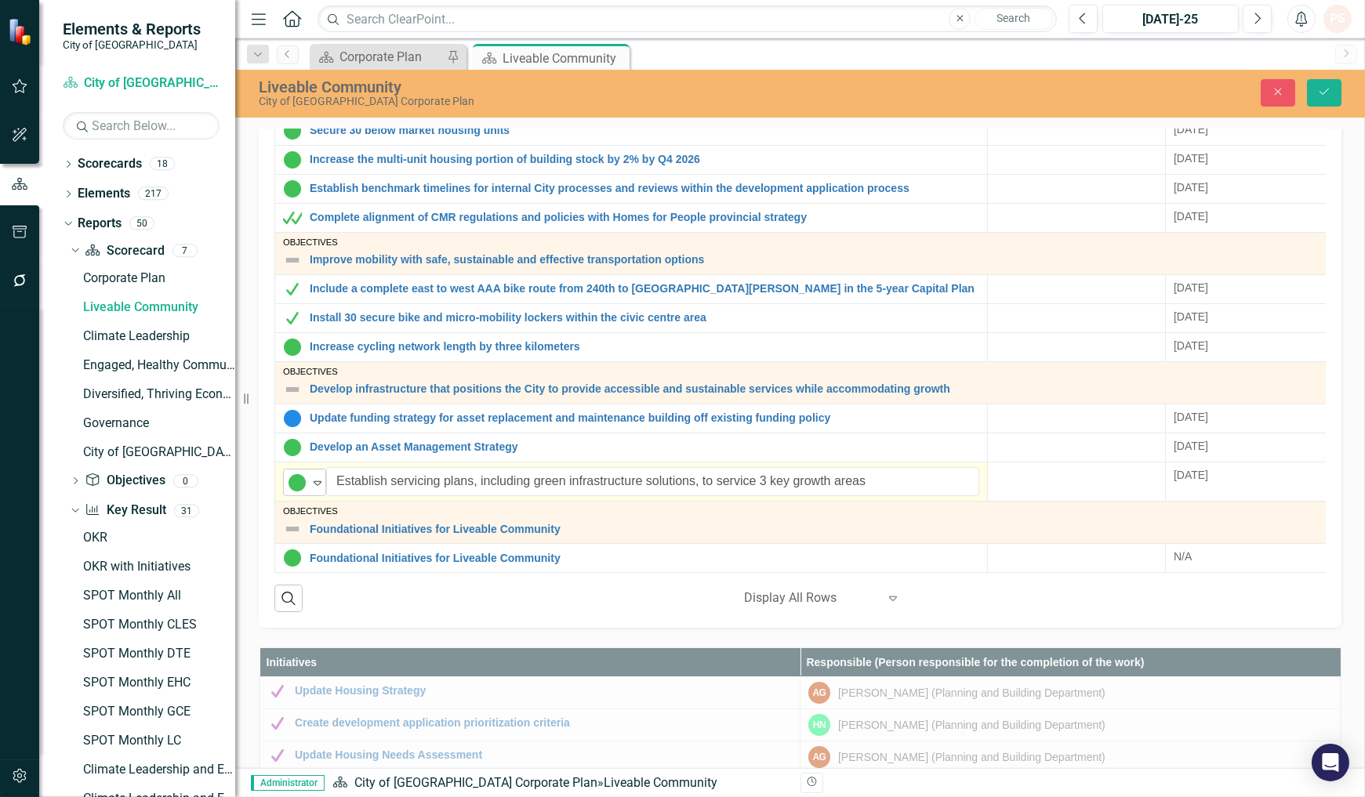
click at [310, 483] on div "In Progress Expand" at bounding box center [304, 482] width 43 height 27
click at [1351, 89] on div "Close Save" at bounding box center [1129, 92] width 447 height 27
click at [1328, 97] on button "Save" at bounding box center [1324, 92] width 34 height 27
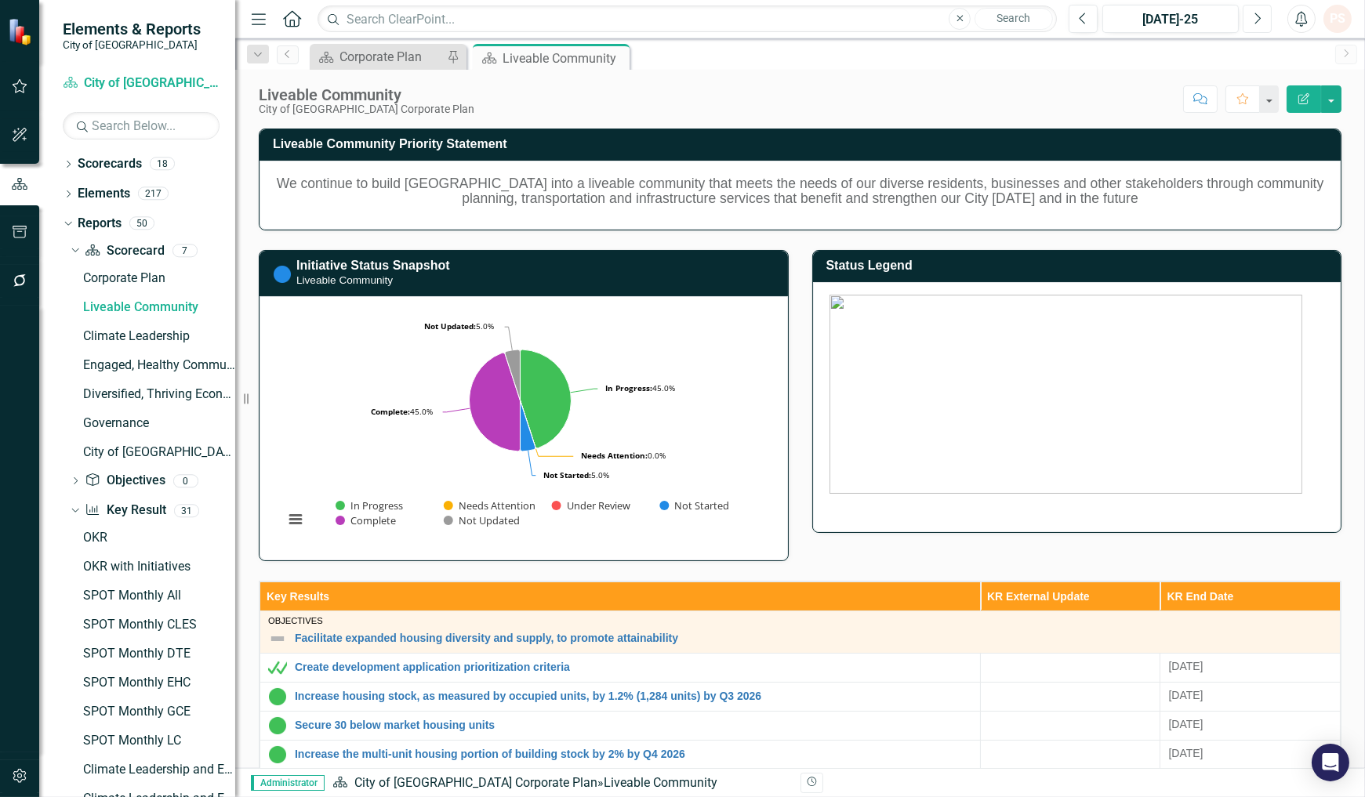
click at [1256, 12] on icon "Next" at bounding box center [1256, 19] width 9 height 14
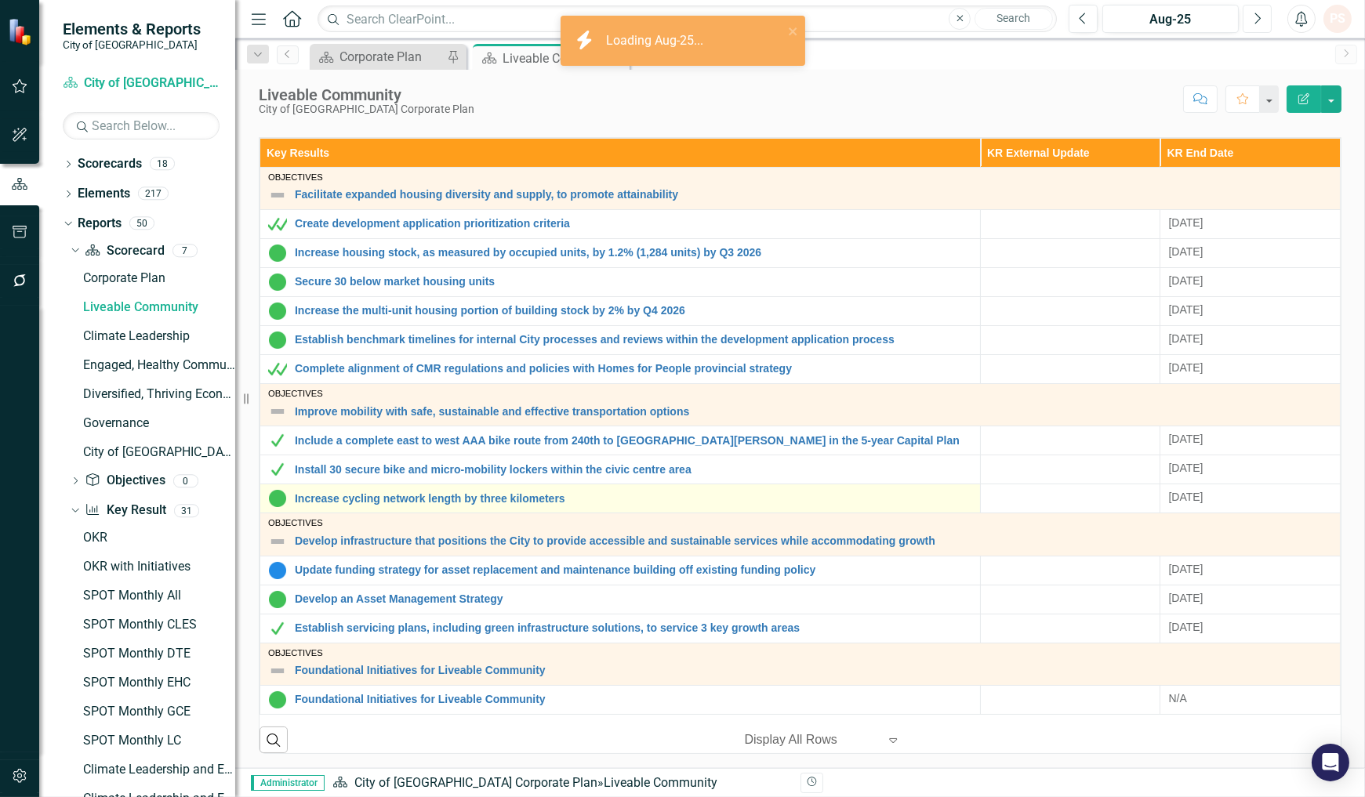
scroll to position [472, 0]
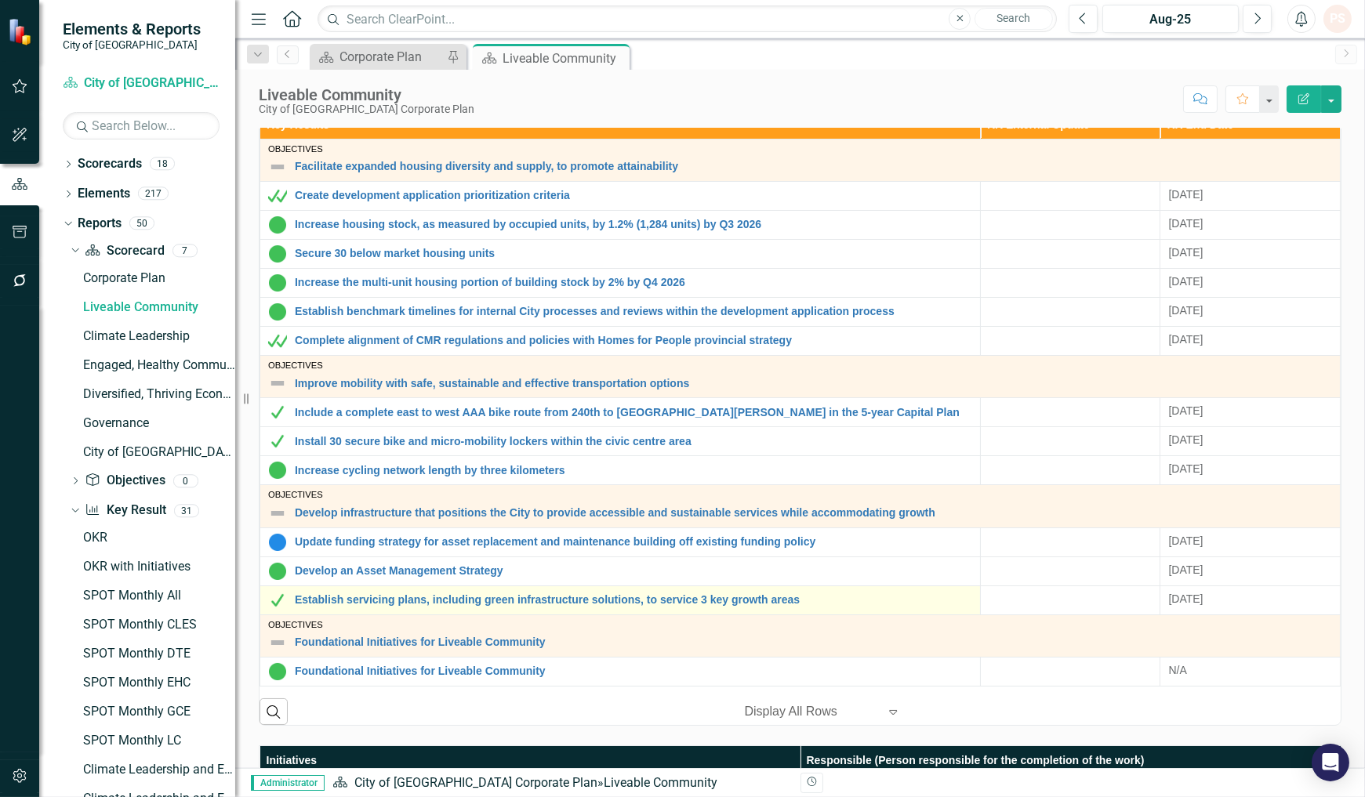
click at [274, 604] on img at bounding box center [277, 600] width 19 height 19
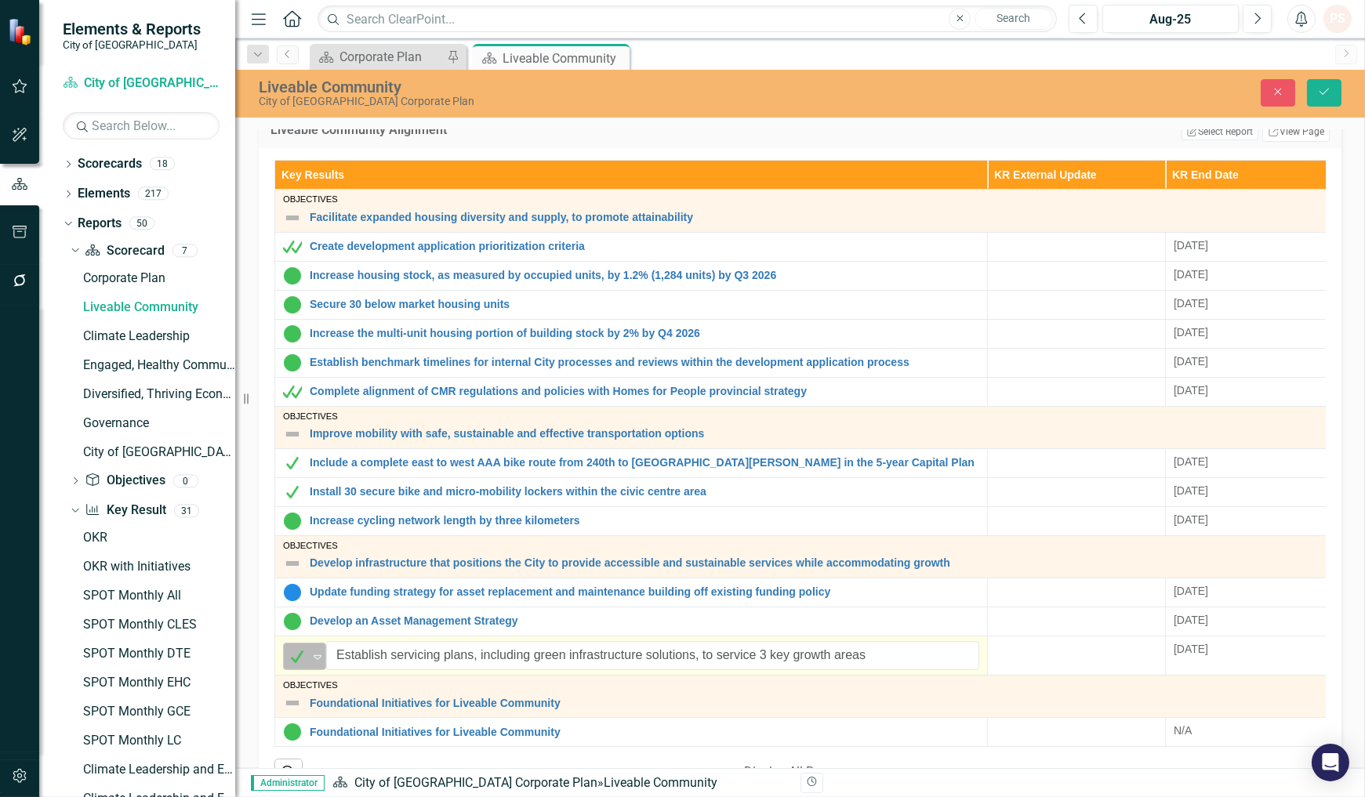
click at [316, 657] on icon "Expand" at bounding box center [318, 657] width 16 height 13
click at [1330, 91] on icon "Save" at bounding box center [1324, 91] width 14 height 11
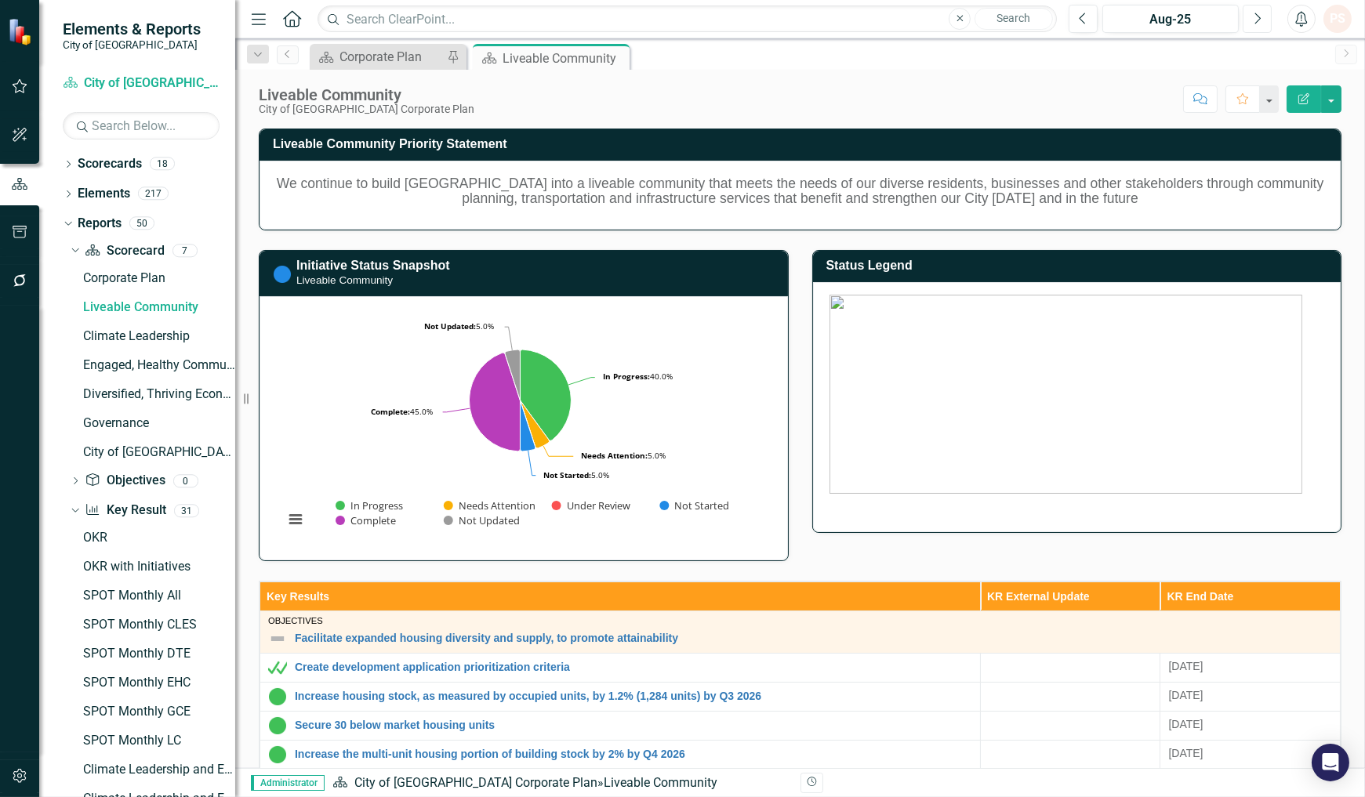
click at [1255, 32] on button "Next" at bounding box center [1256, 19] width 29 height 28
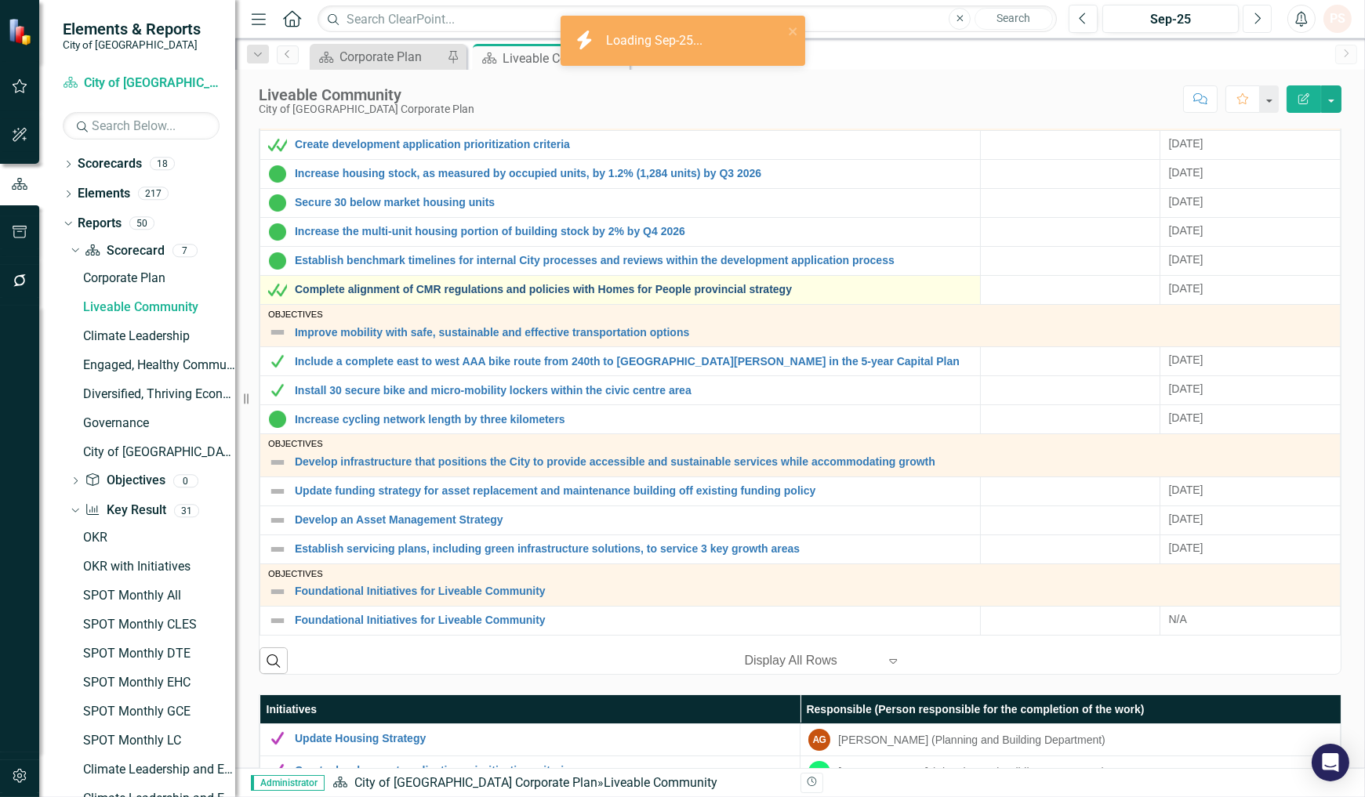
scroll to position [609, 0]
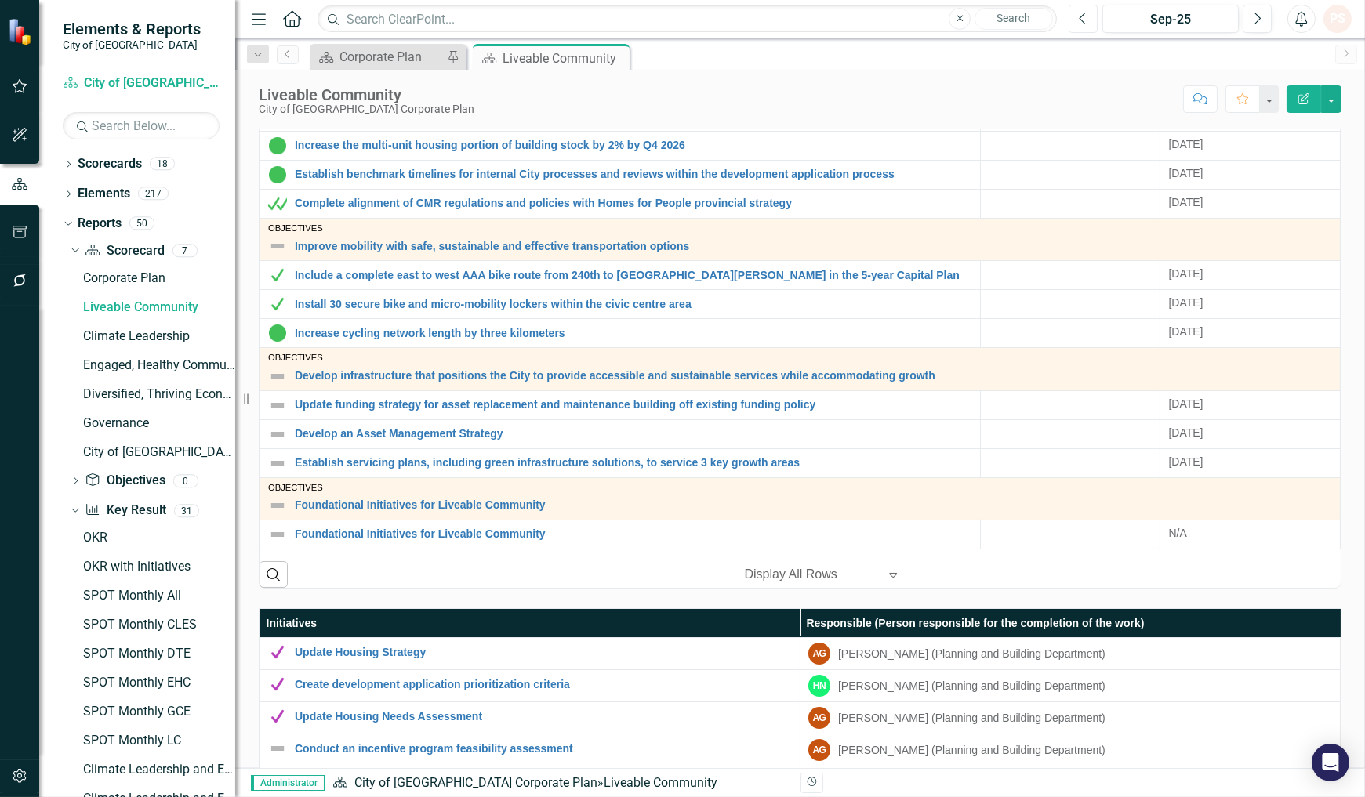
click at [1092, 13] on button "Previous" at bounding box center [1082, 19] width 29 height 28
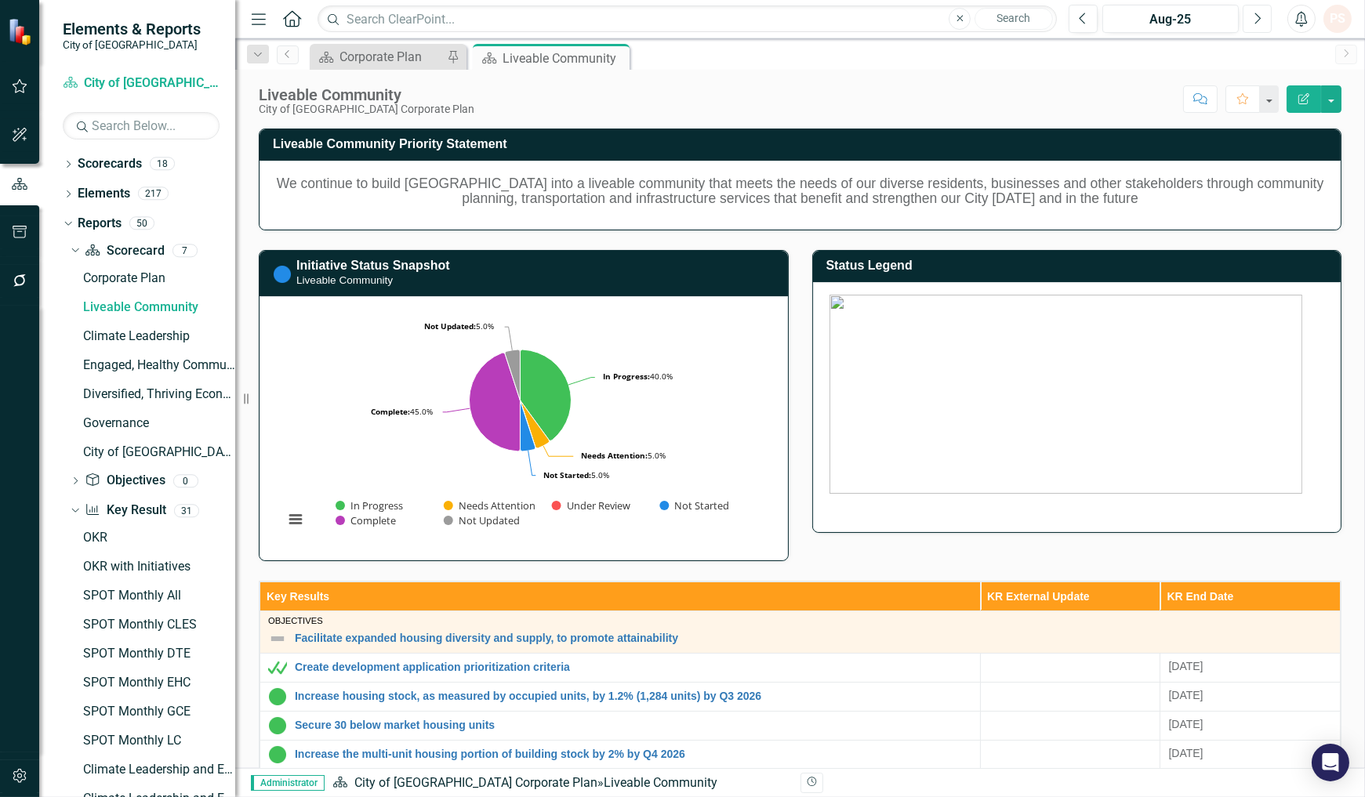
click at [1262, 20] on button "Next" at bounding box center [1256, 19] width 29 height 28
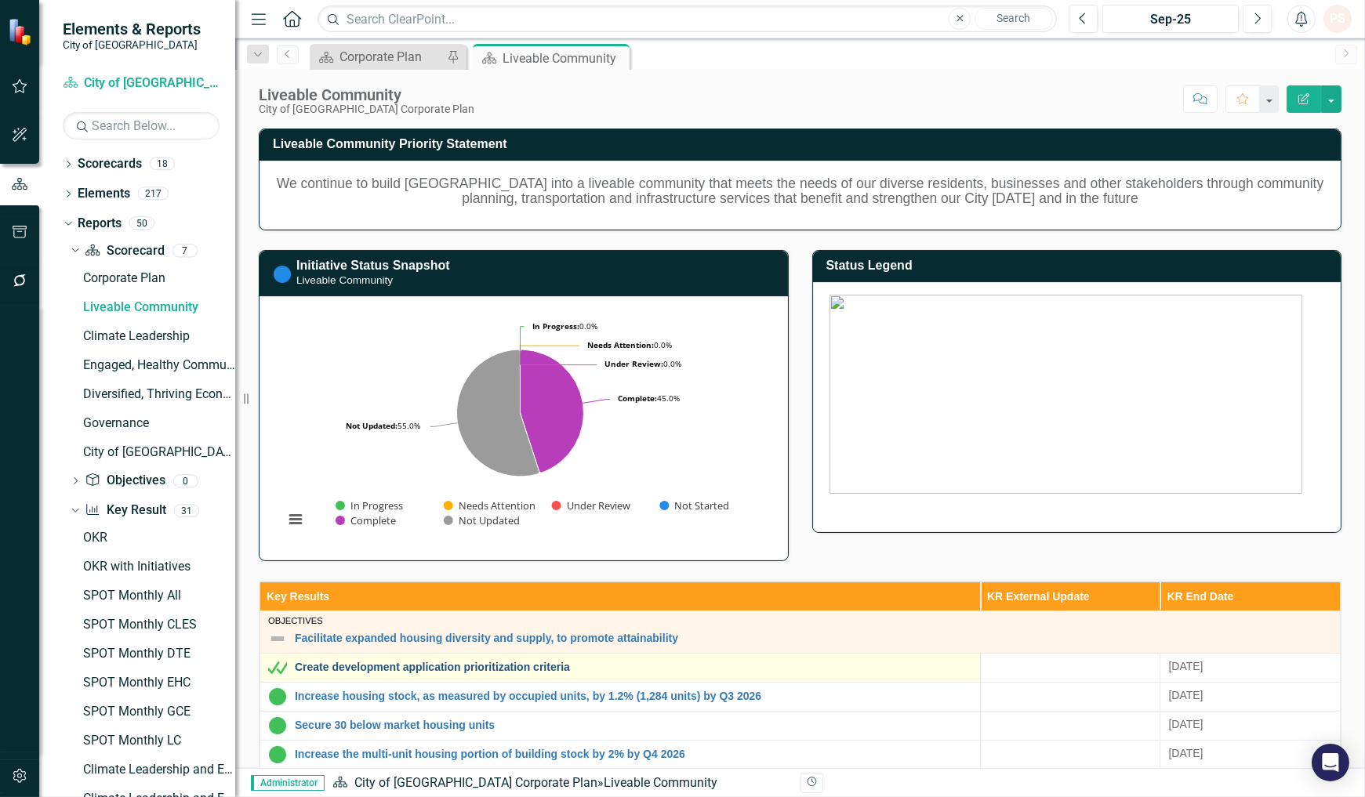
click at [498, 669] on link "Create development application prioritization criteria" at bounding box center [633, 667] width 677 height 12
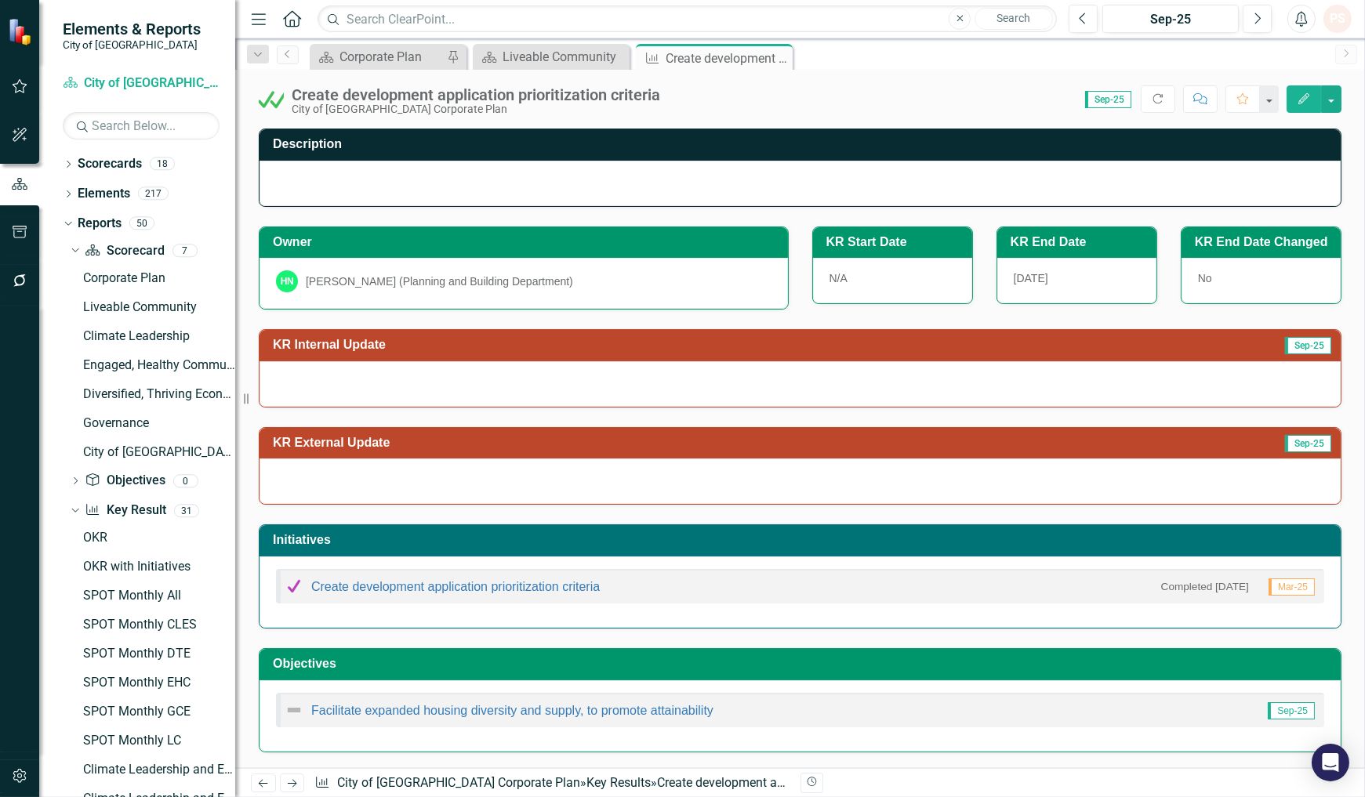
click at [533, 285] on div "[PERSON_NAME] (Planning and Building Department)" at bounding box center [439, 282] width 267 height 16
click at [551, 287] on div "[PERSON_NAME] (Planning and Building Department)" at bounding box center [523, 281] width 495 height 22
click at [545, 284] on div "[PERSON_NAME] (Planning and Building Department)" at bounding box center [523, 281] width 495 height 22
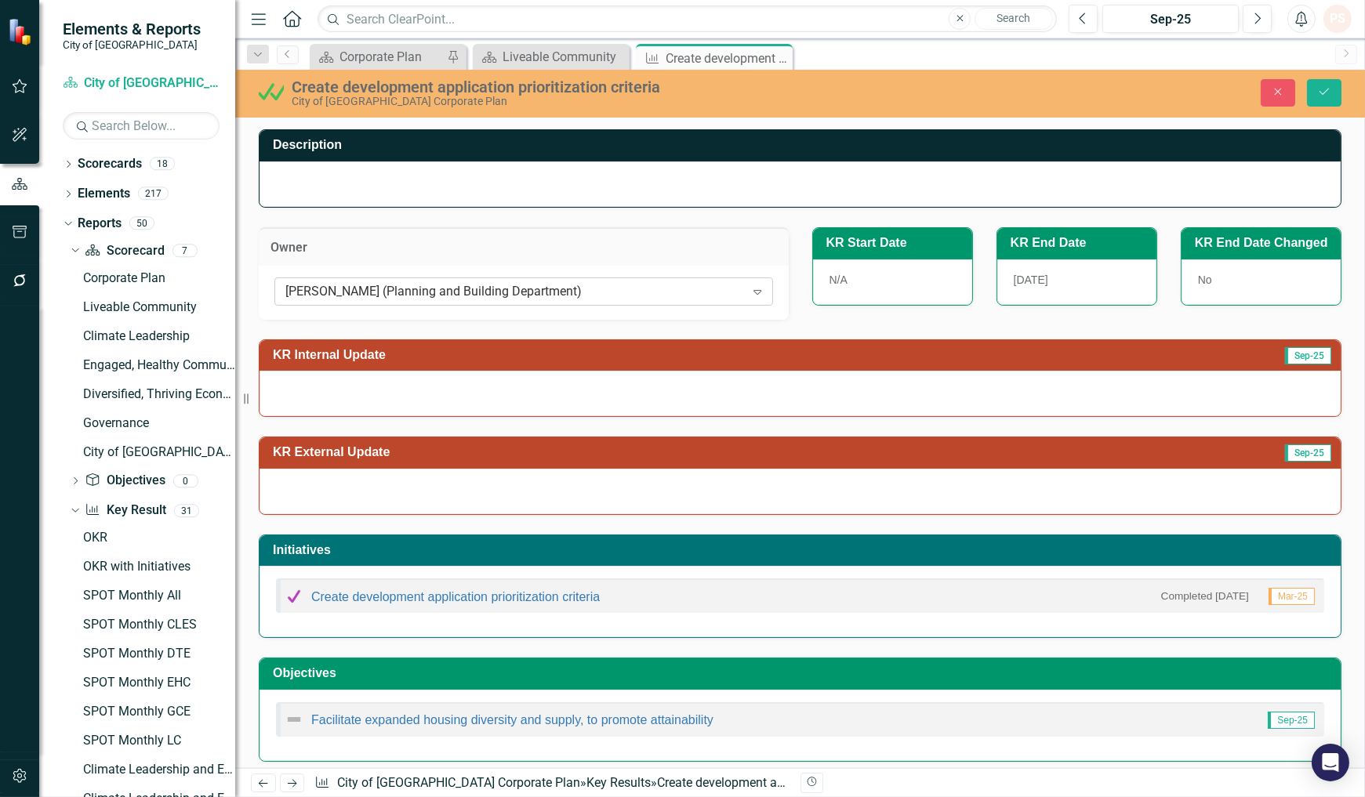
click at [578, 292] on div "[PERSON_NAME] (Planning and Building Department)" at bounding box center [514, 291] width 459 height 18
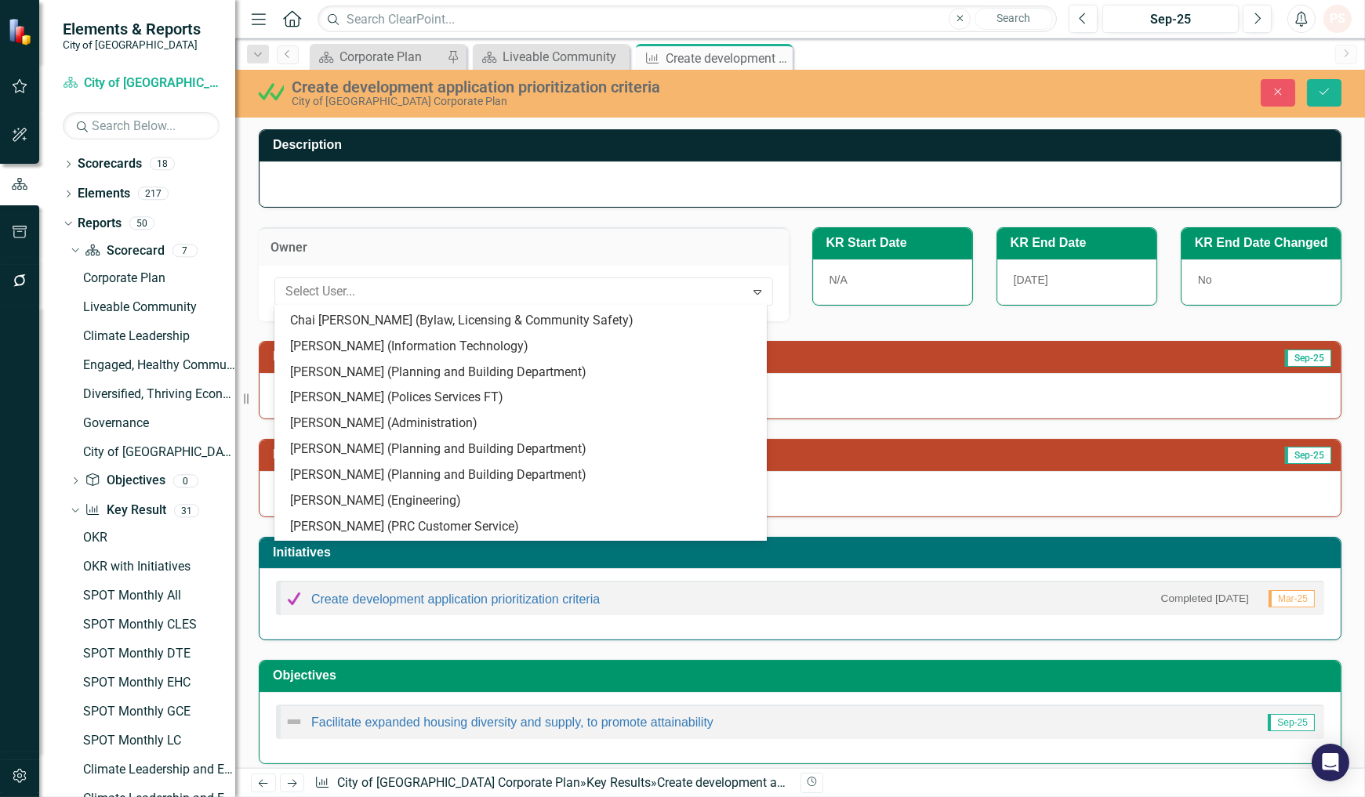
scroll to position [6869, 0]
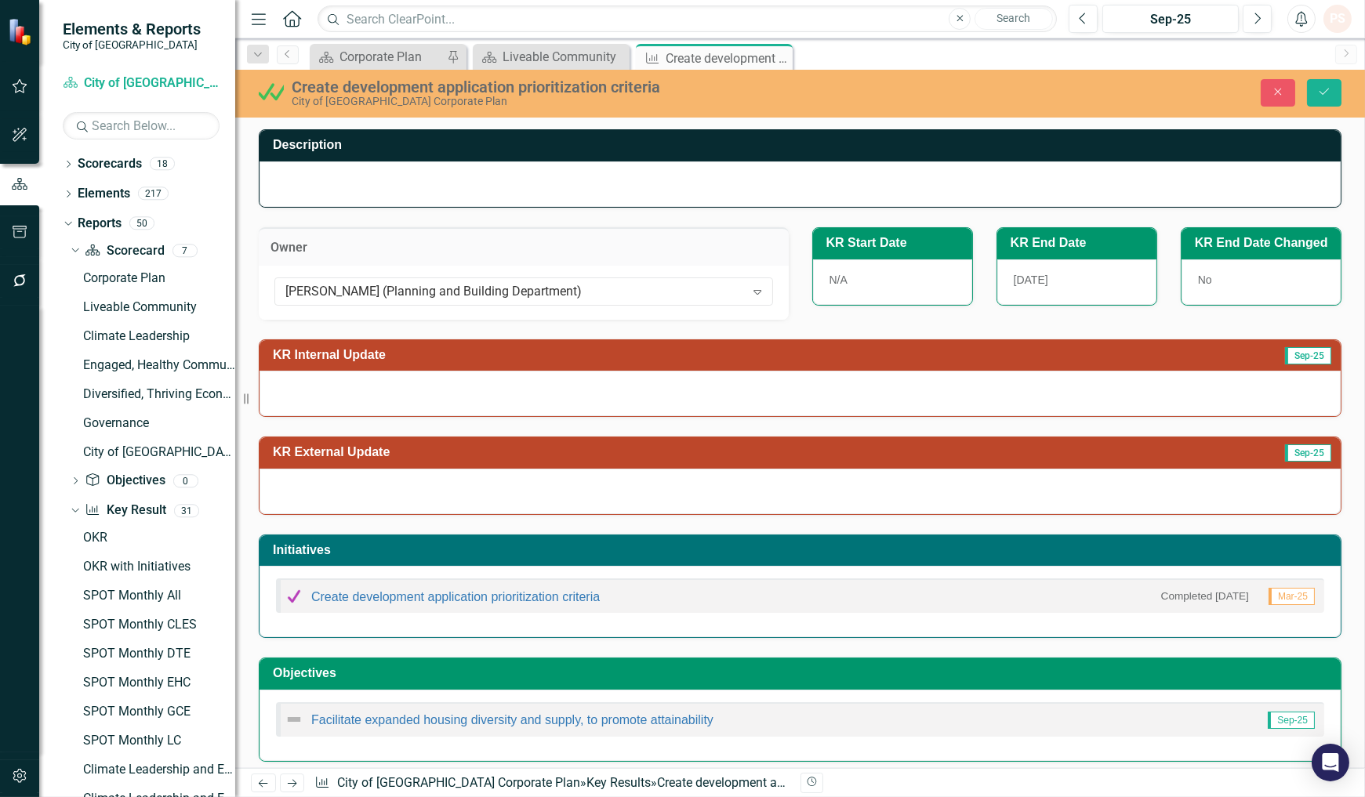
click at [621, 215] on div "Owner [PERSON_NAME] (Planning and Building Department) Expand" at bounding box center [523, 264] width 553 height 112
click at [758, 296] on icon "Expand" at bounding box center [757, 291] width 16 height 13
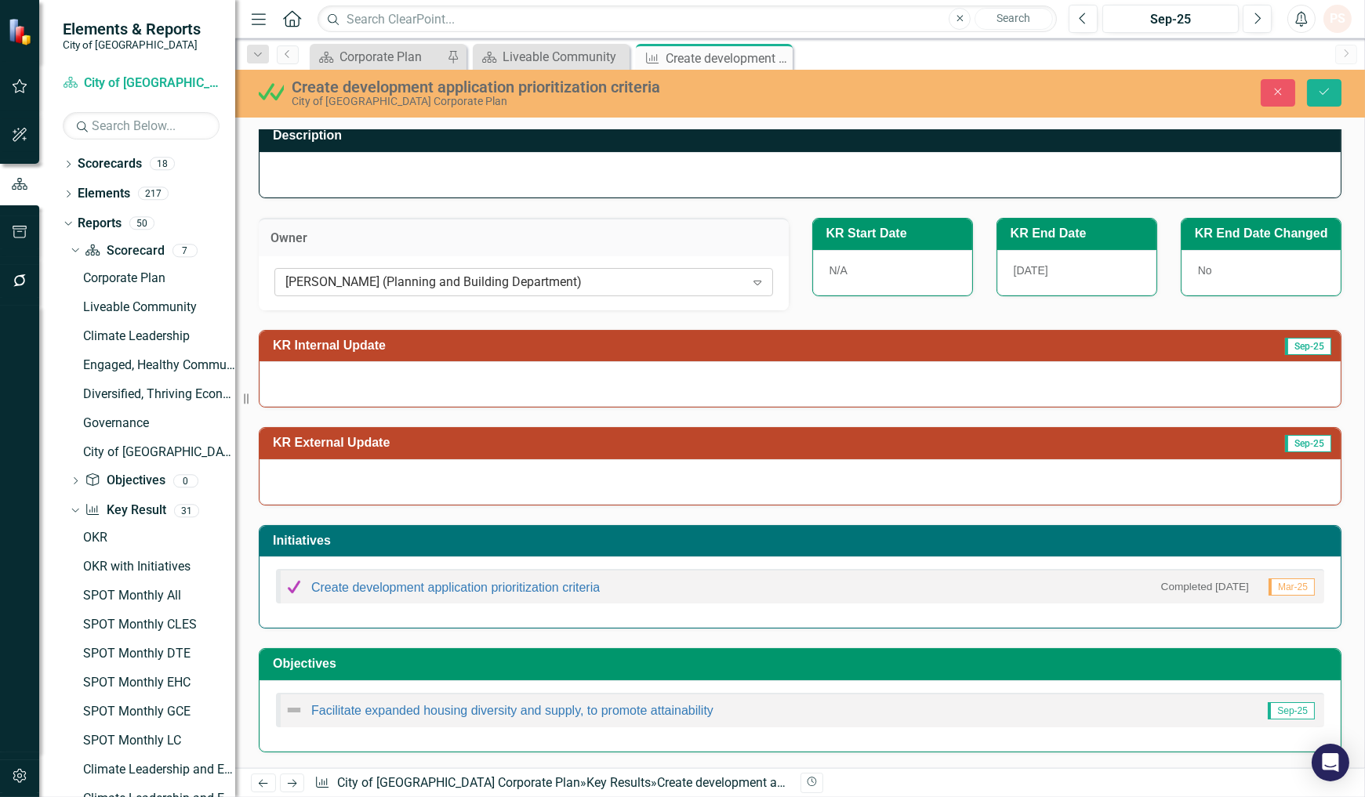
click at [567, 277] on div "[PERSON_NAME] (Planning and Building Department)" at bounding box center [514, 282] width 459 height 18
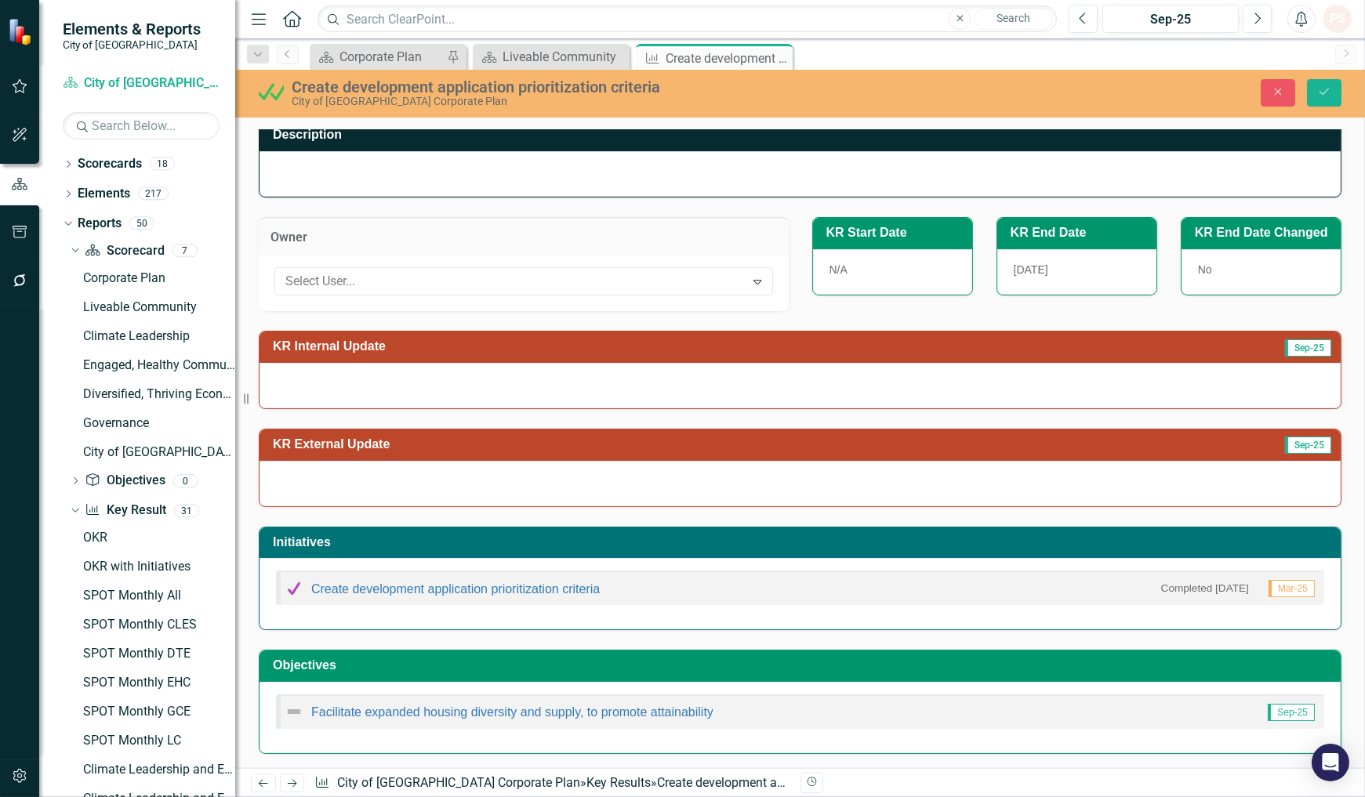
scroll to position [6869, 0]
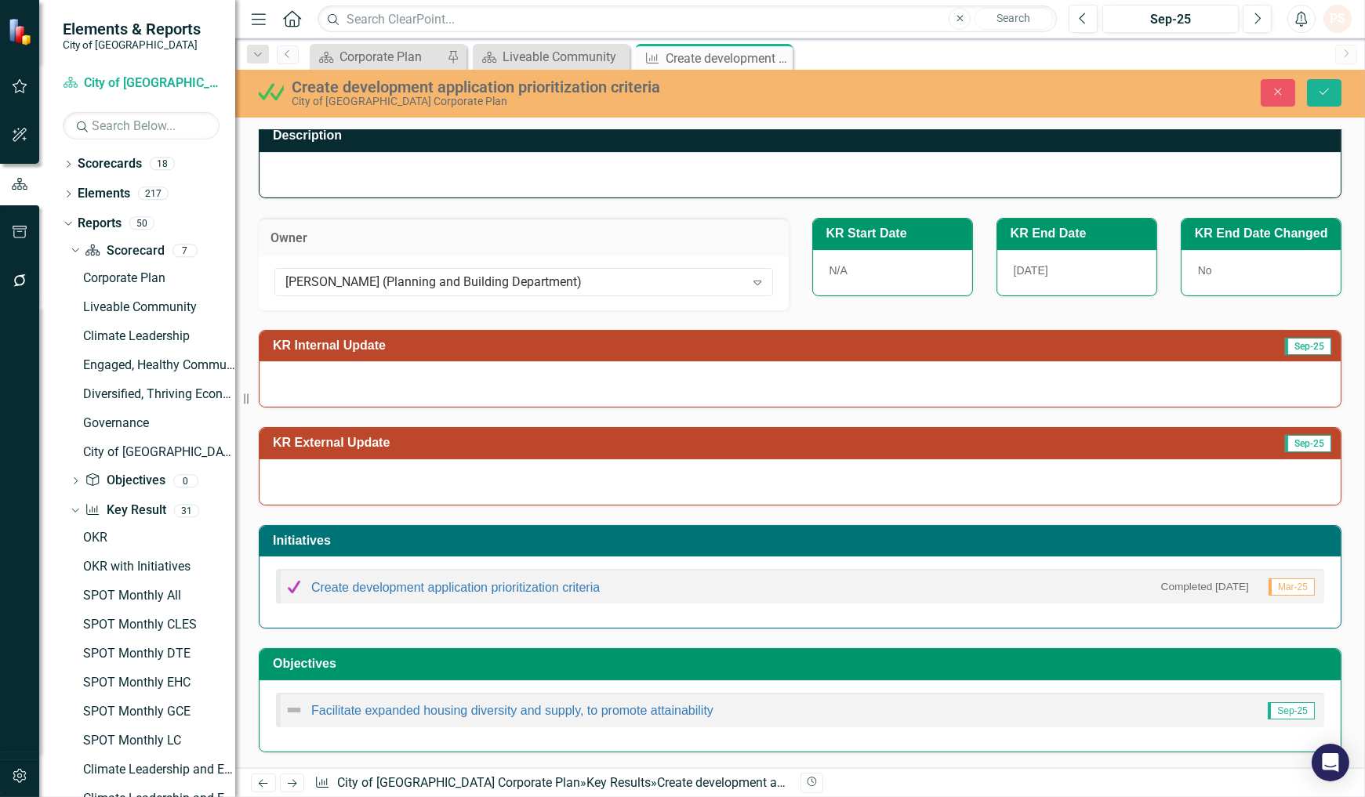
click at [387, 240] on h3 "Owner" at bounding box center [523, 238] width 506 height 14
click at [760, 282] on div "Expand" at bounding box center [757, 282] width 28 height 25
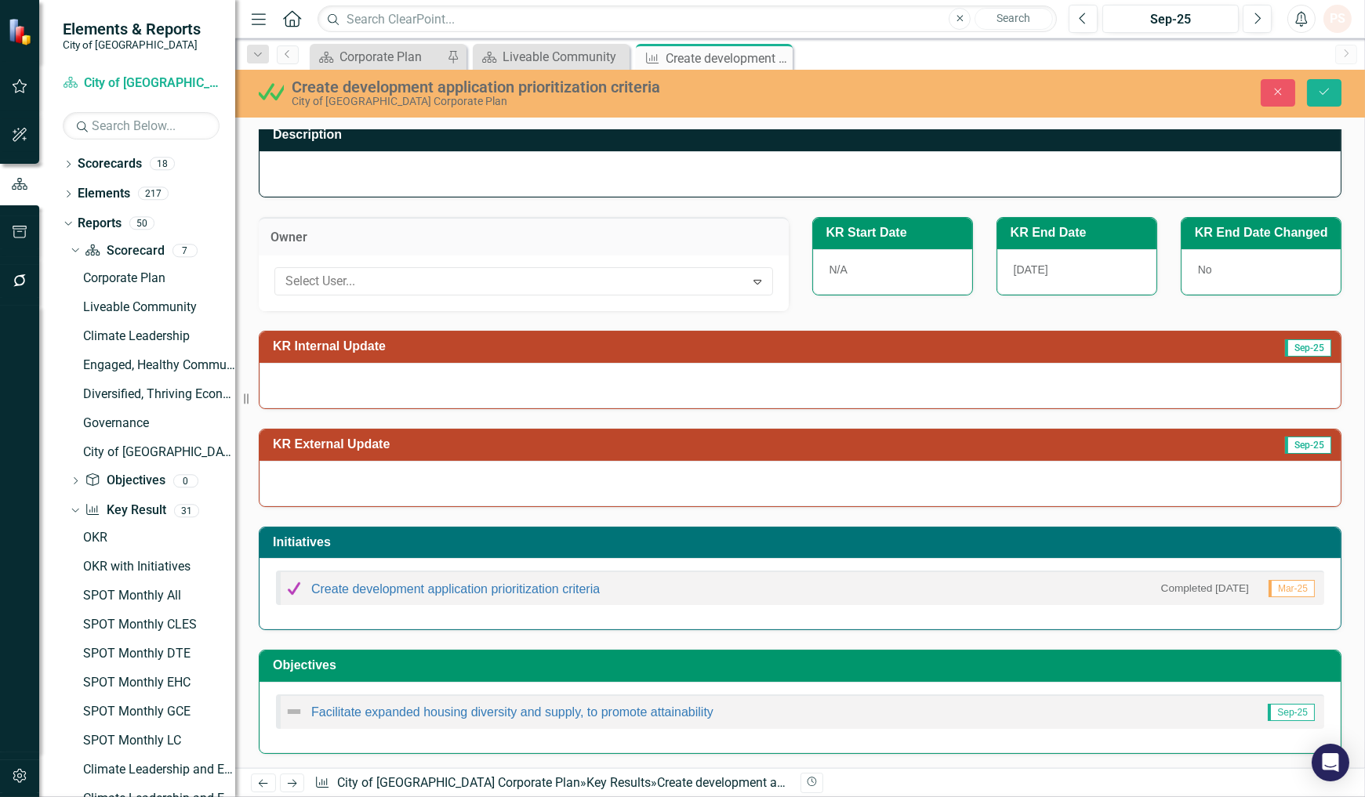
scroll to position [0, 0]
click at [453, 796] on div "Not Defined" at bounding box center [682, 810] width 1365 height 26
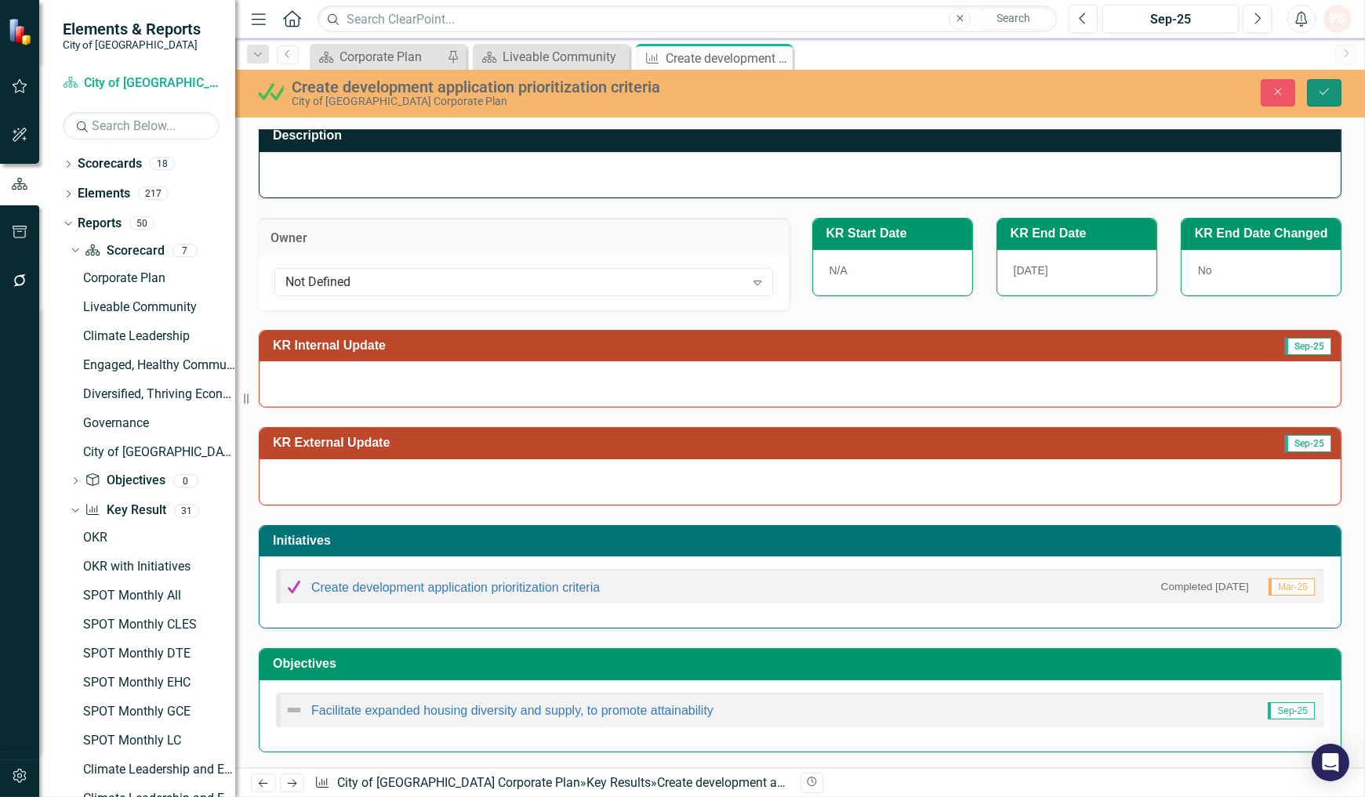
click at [1332, 91] on button "Save" at bounding box center [1324, 92] width 34 height 27
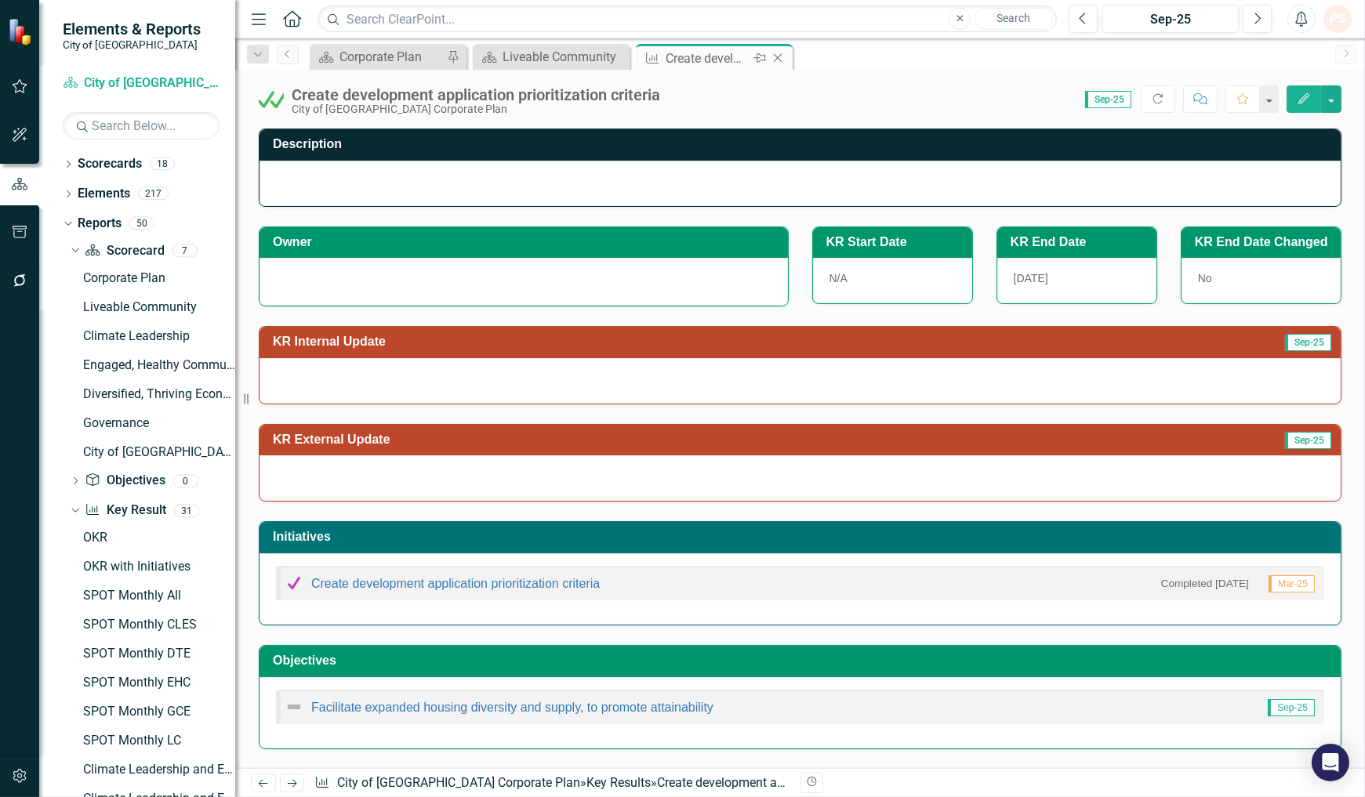
click at [774, 56] on icon at bounding box center [778, 58] width 9 height 9
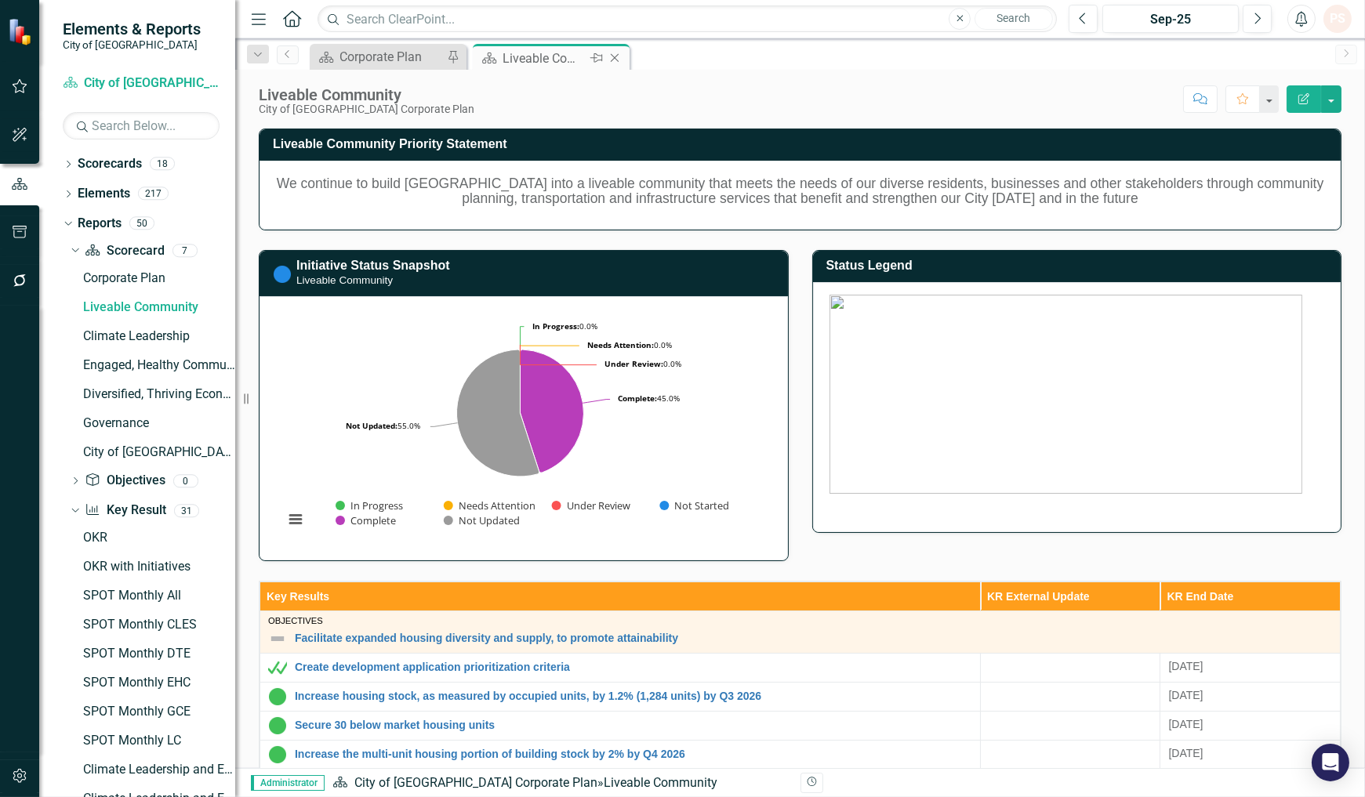
click at [613, 56] on icon "Close" at bounding box center [615, 58] width 16 height 13
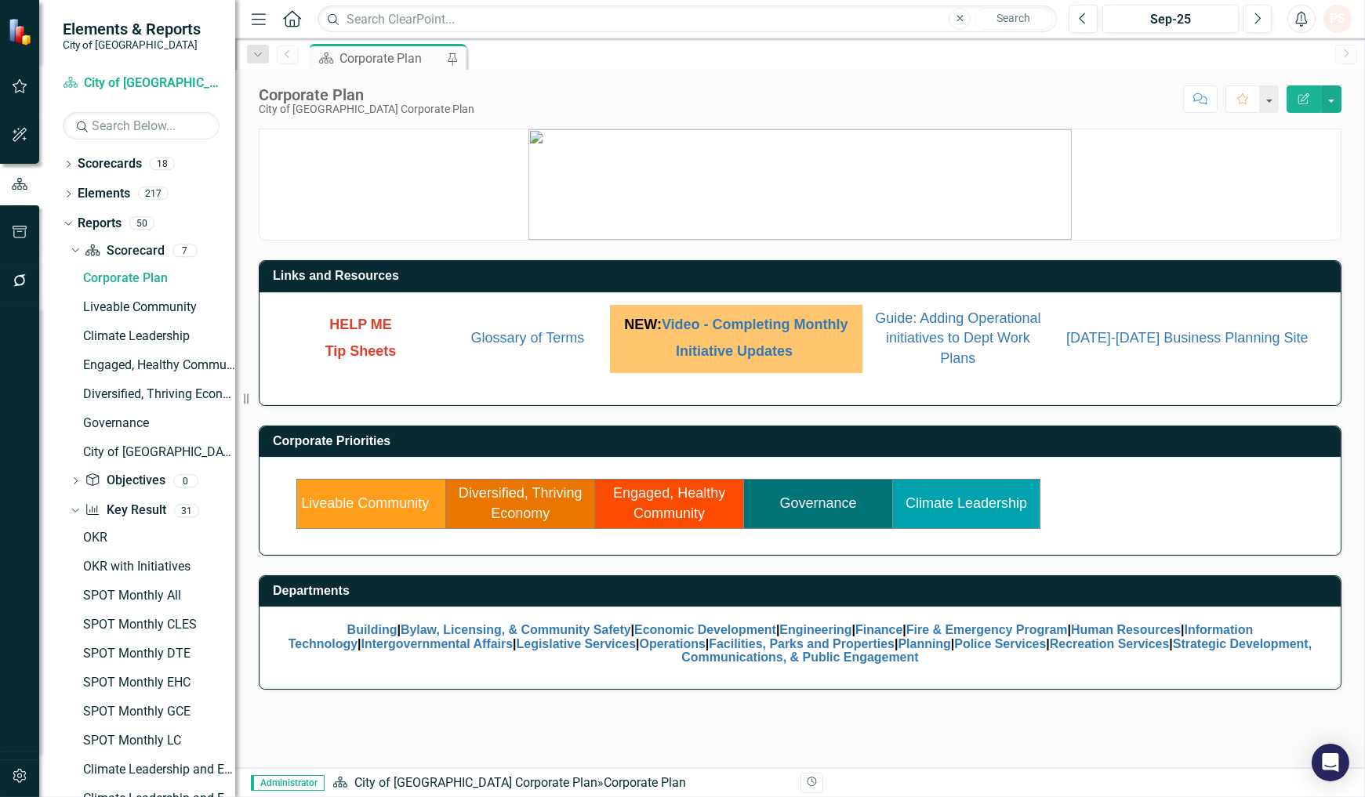
click at [404, 505] on link "Liveable Community" at bounding box center [365, 503] width 128 height 16
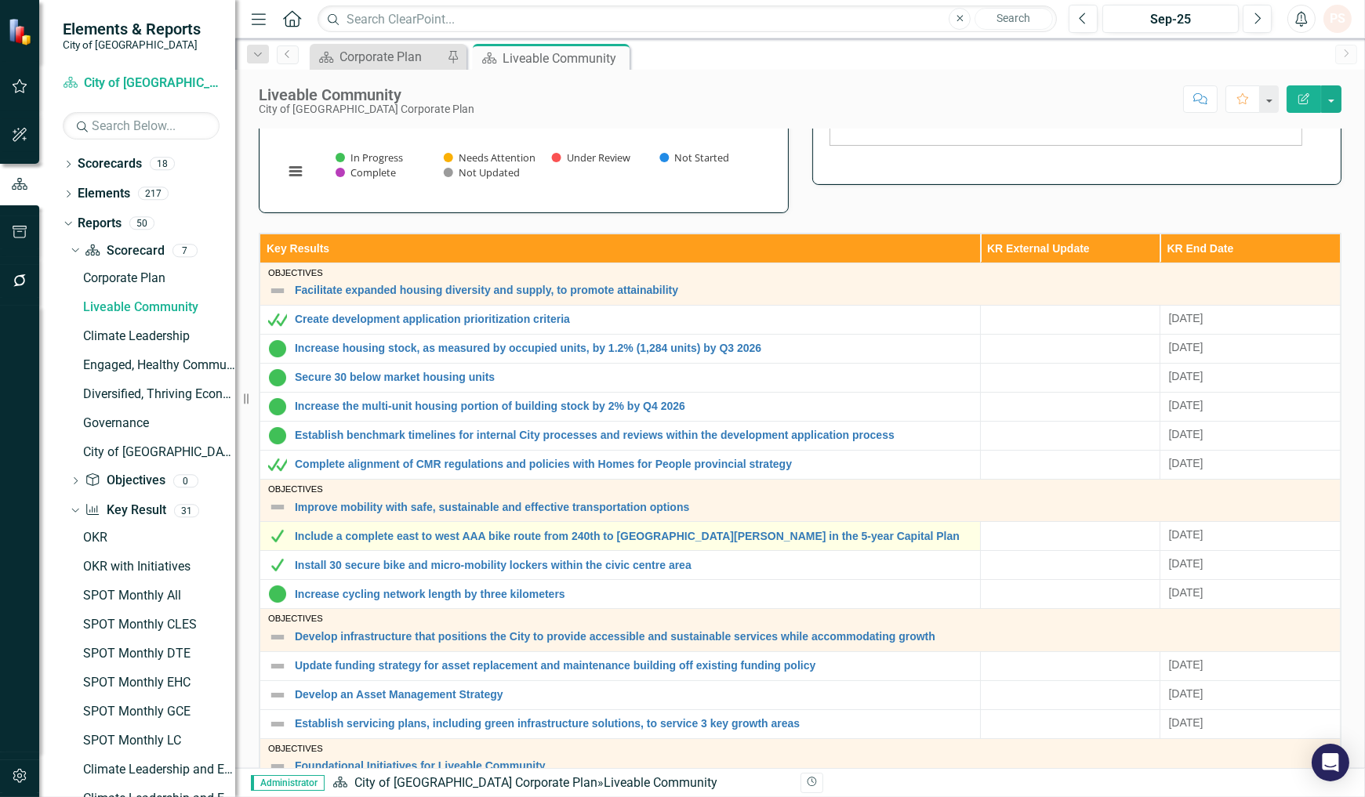
scroll to position [435, 0]
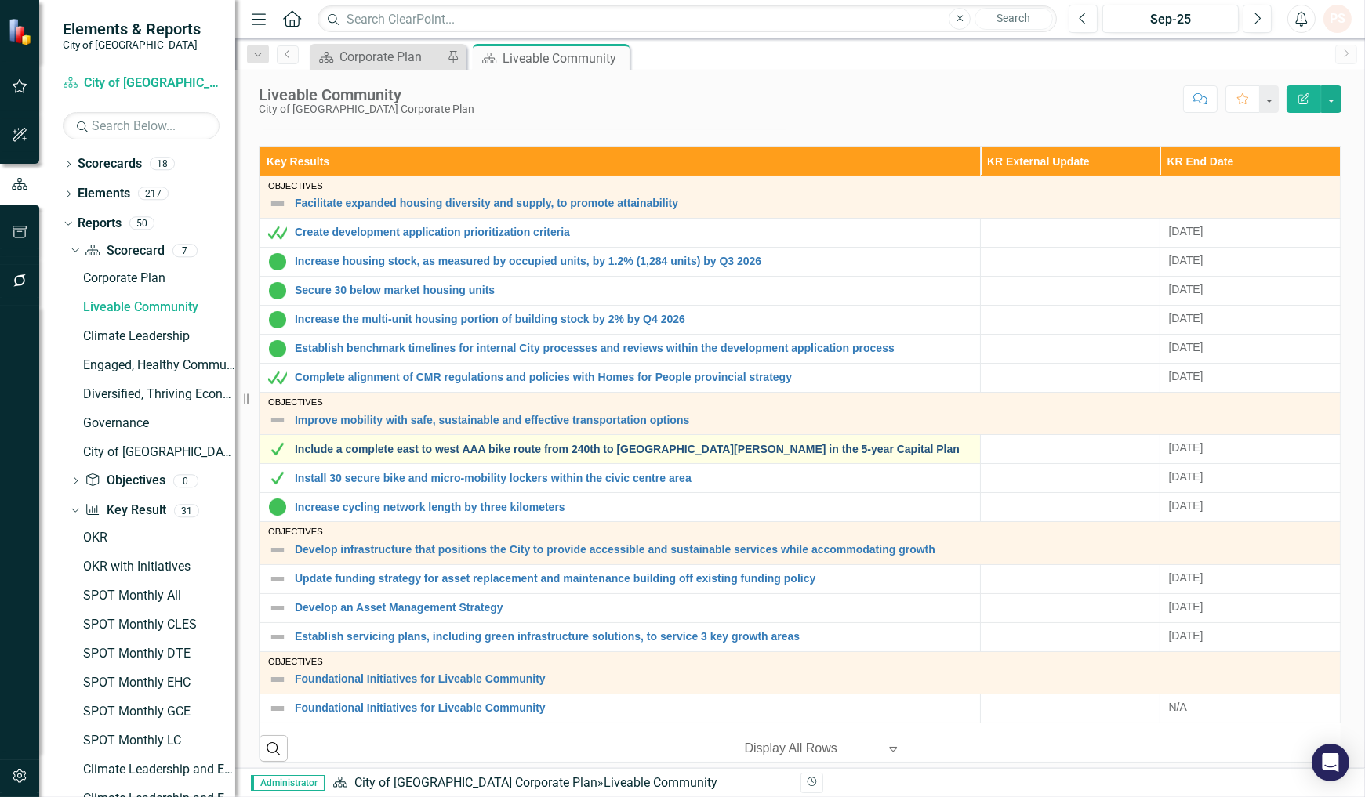
click at [465, 455] on link "Include a complete east to west AAA bike route from 240th to [GEOGRAPHIC_DATA][…" at bounding box center [633, 450] width 677 height 12
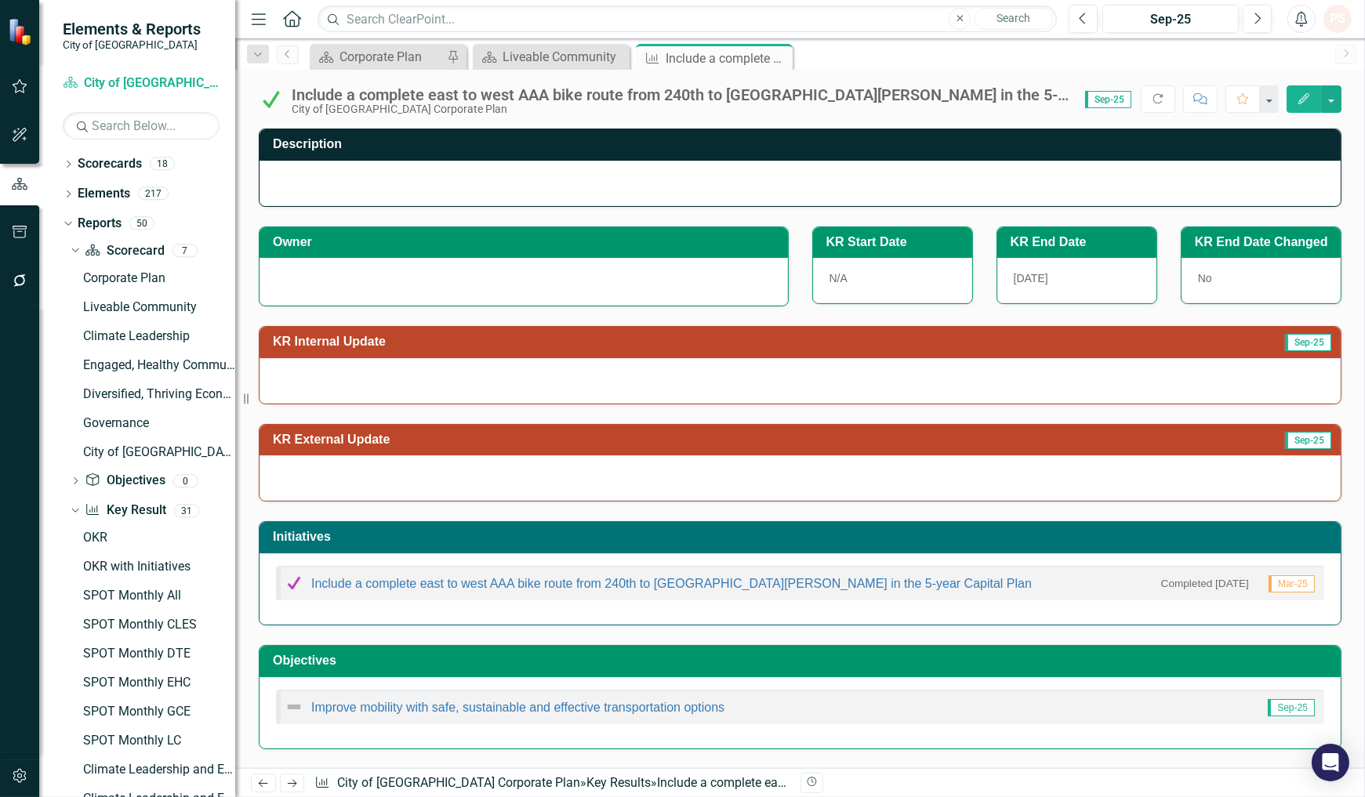
click at [378, 292] on div at bounding box center [523, 282] width 528 height 48
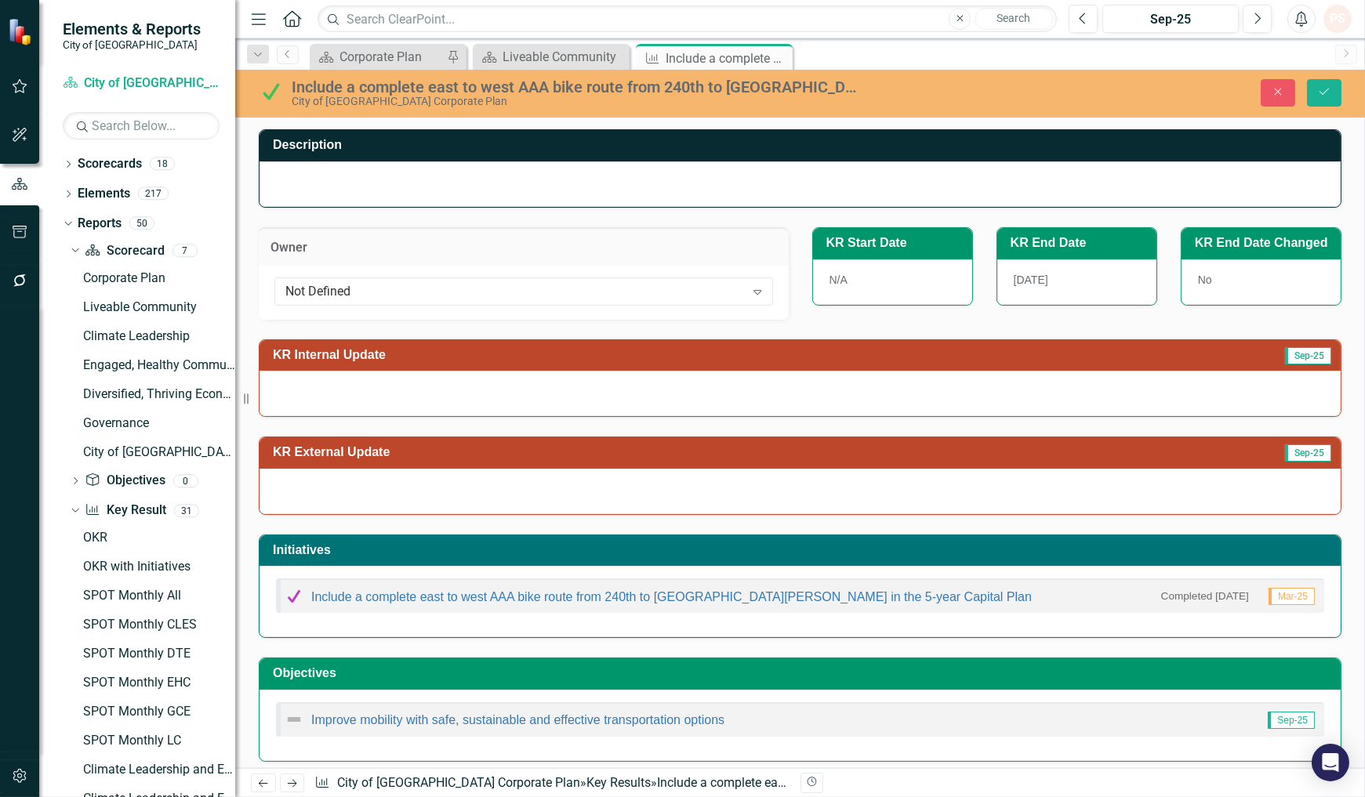
click at [378, 292] on div "Not Defined" at bounding box center [514, 291] width 459 height 18
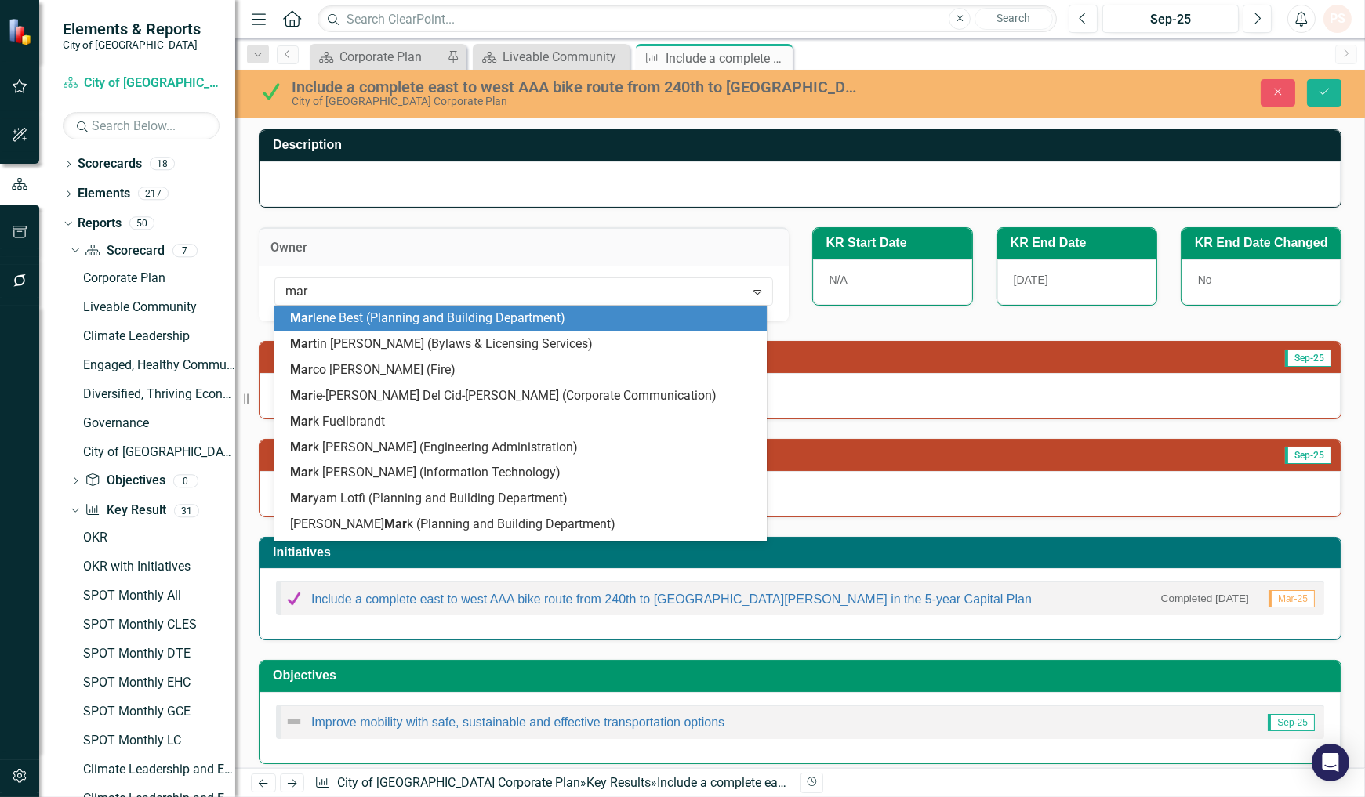
type input "mark"
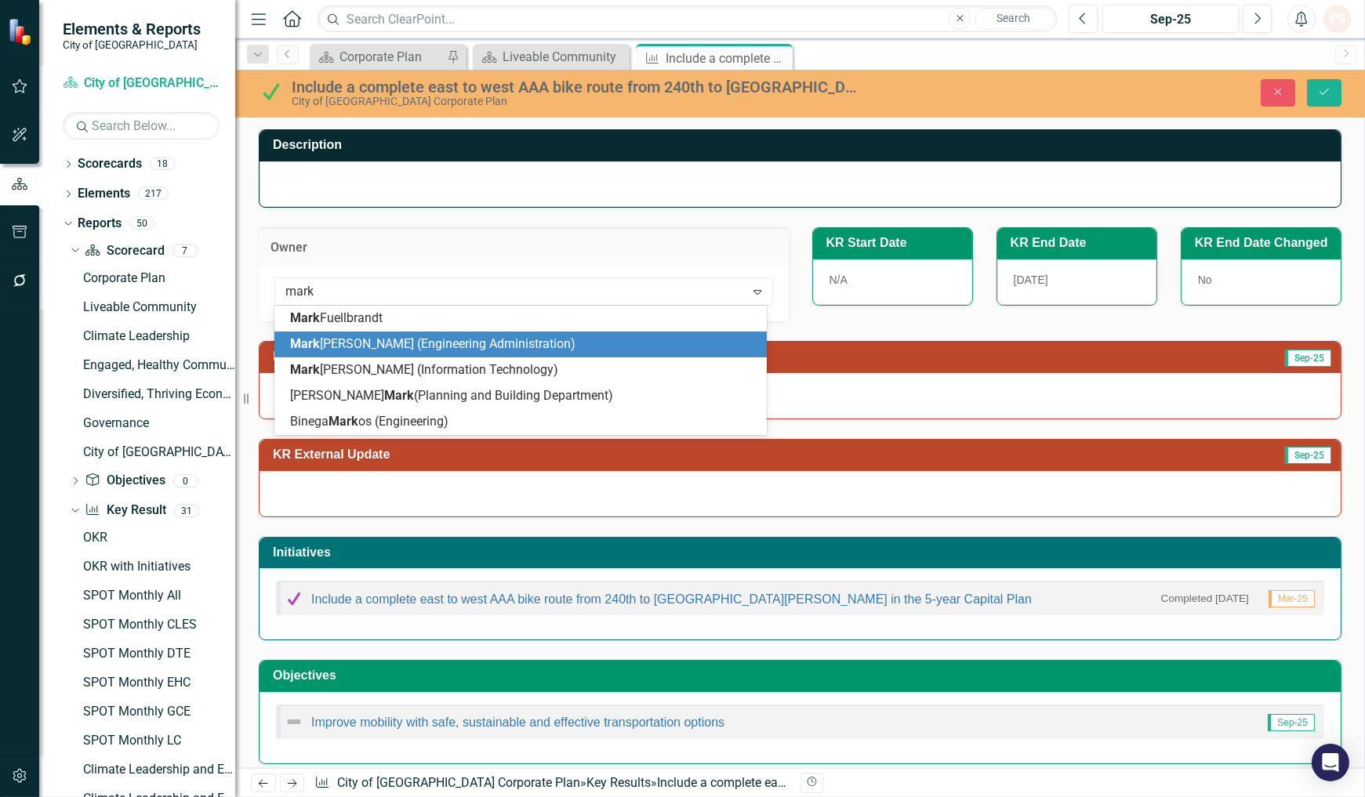
click at [363, 347] on span "[PERSON_NAME] (Engineering Administration)" at bounding box center [432, 343] width 285 height 15
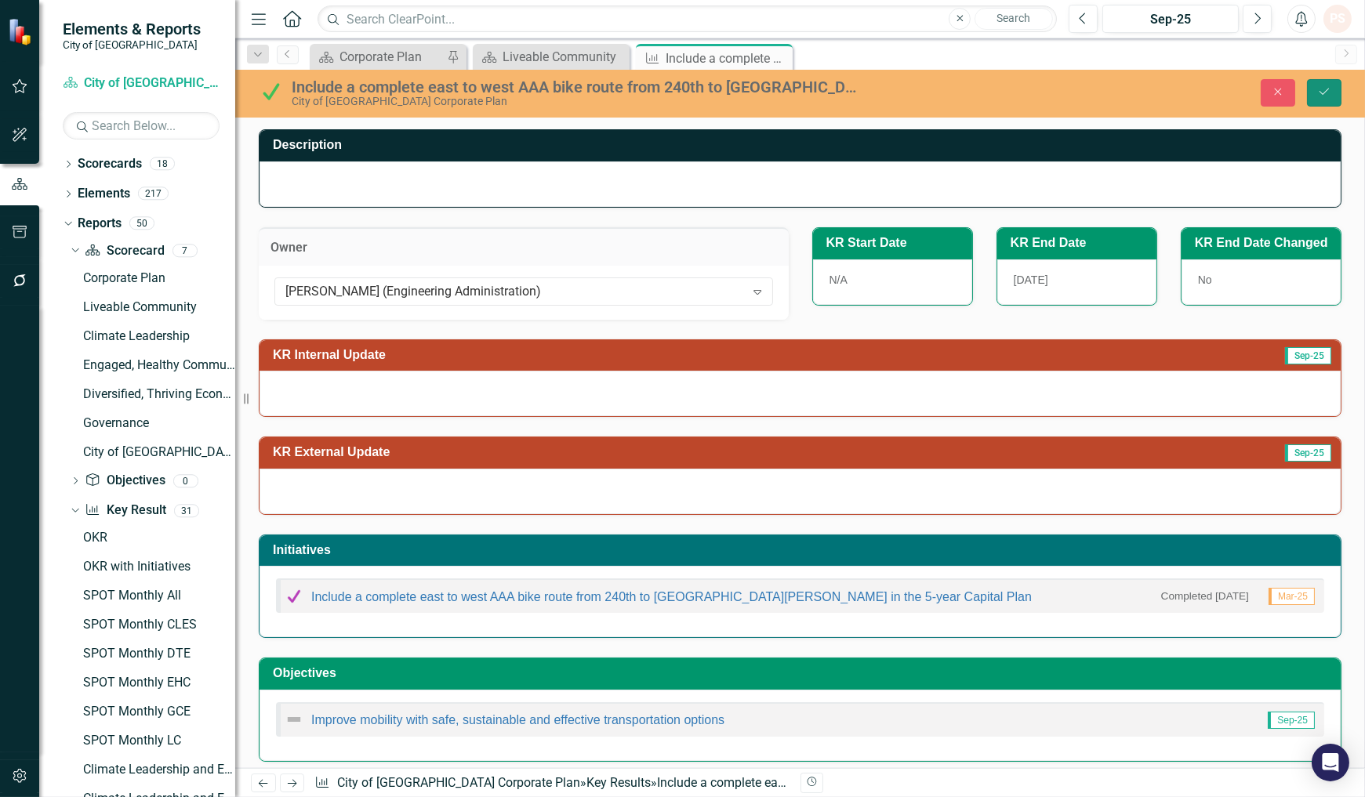
click at [1325, 84] on button "Save" at bounding box center [1324, 92] width 34 height 27
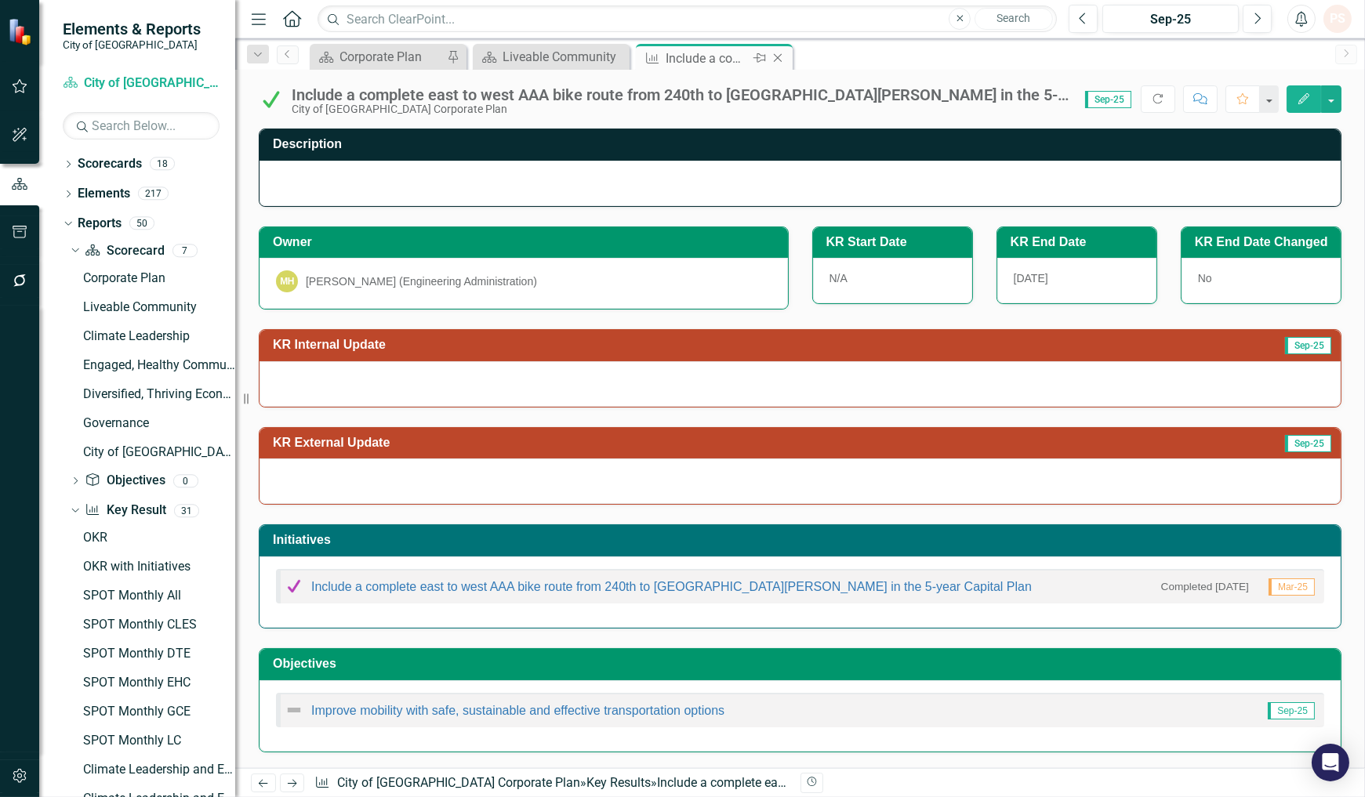
click at [778, 52] on icon "Close" at bounding box center [778, 58] width 16 height 13
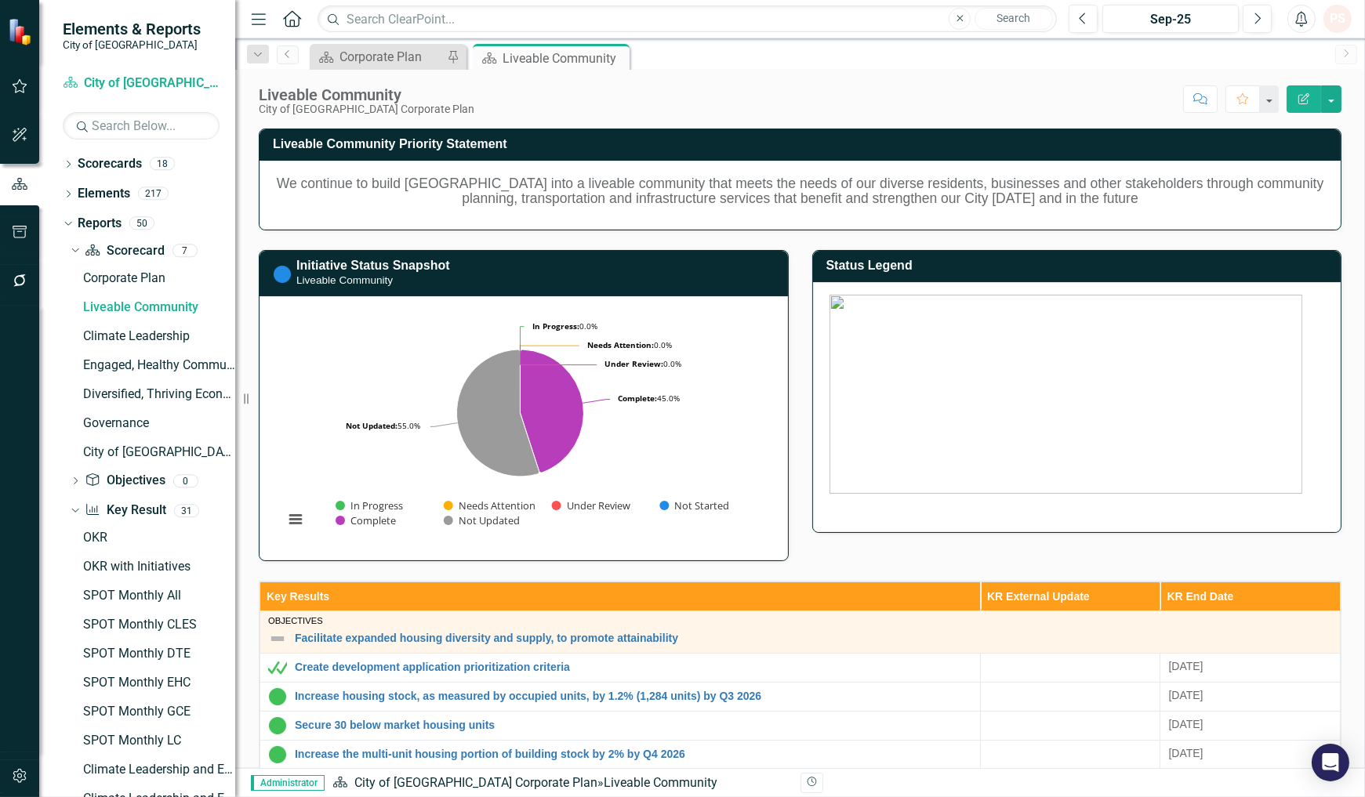
scroll to position [348, 0]
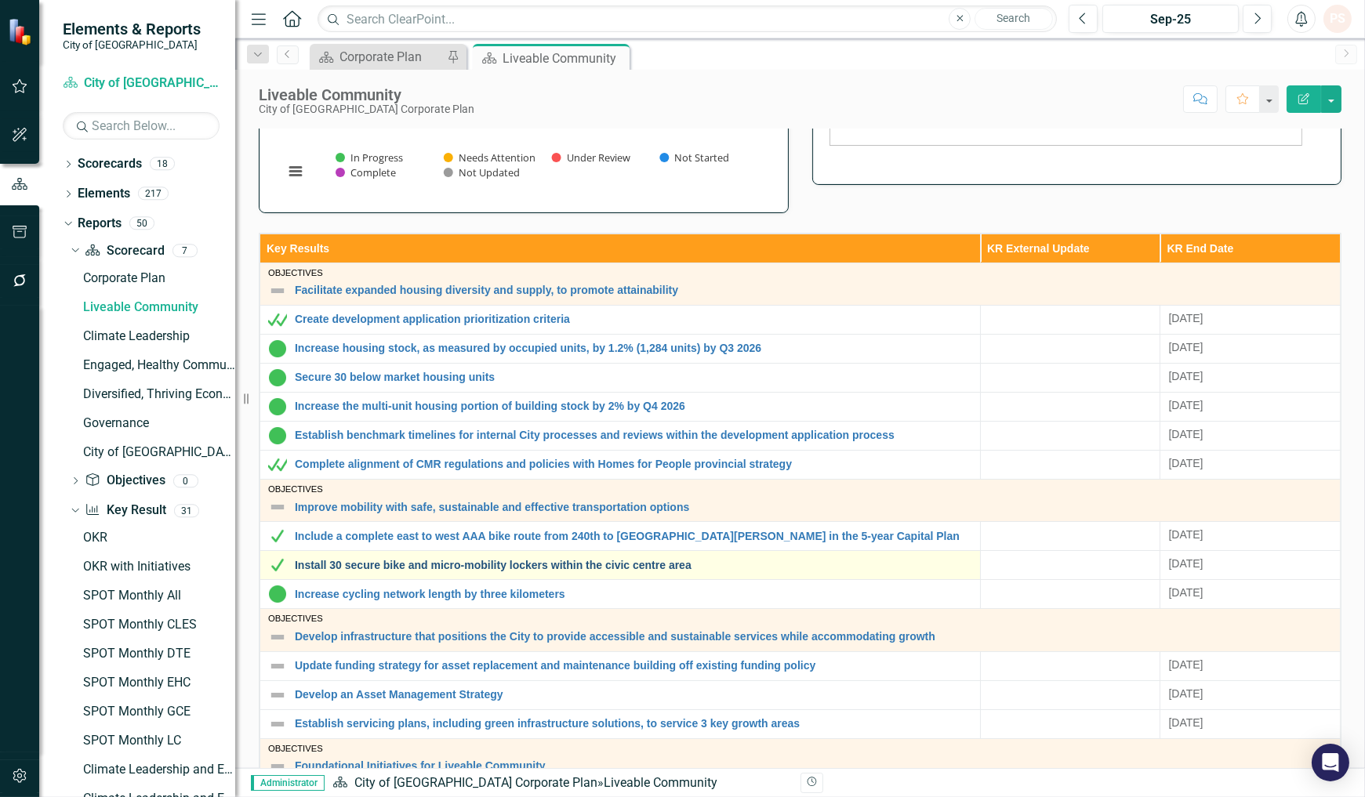
click at [430, 568] on link "Install 30 secure bike and micro-mobility lockers within the civic centre area" at bounding box center [633, 566] width 677 height 12
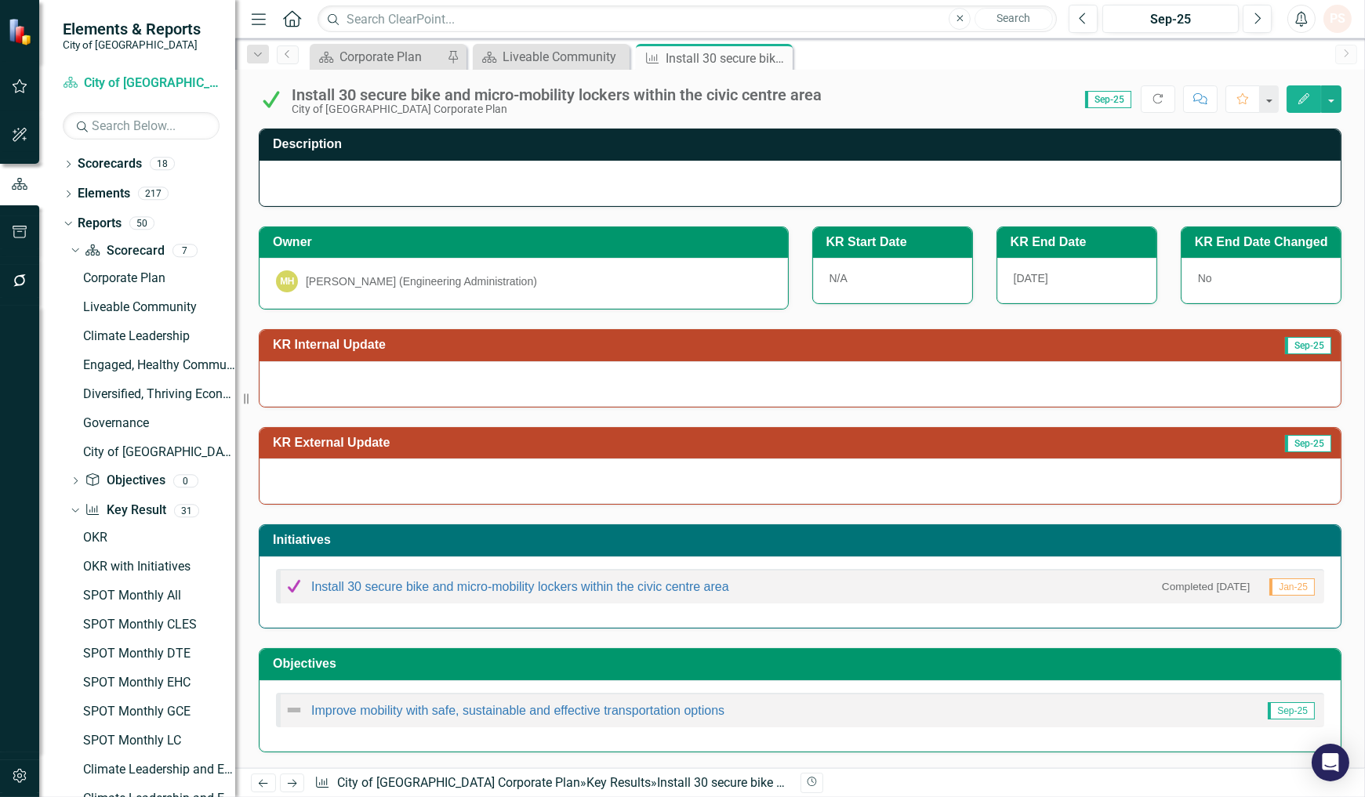
click at [0, 0] on icon at bounding box center [0, 0] width 0 height 0
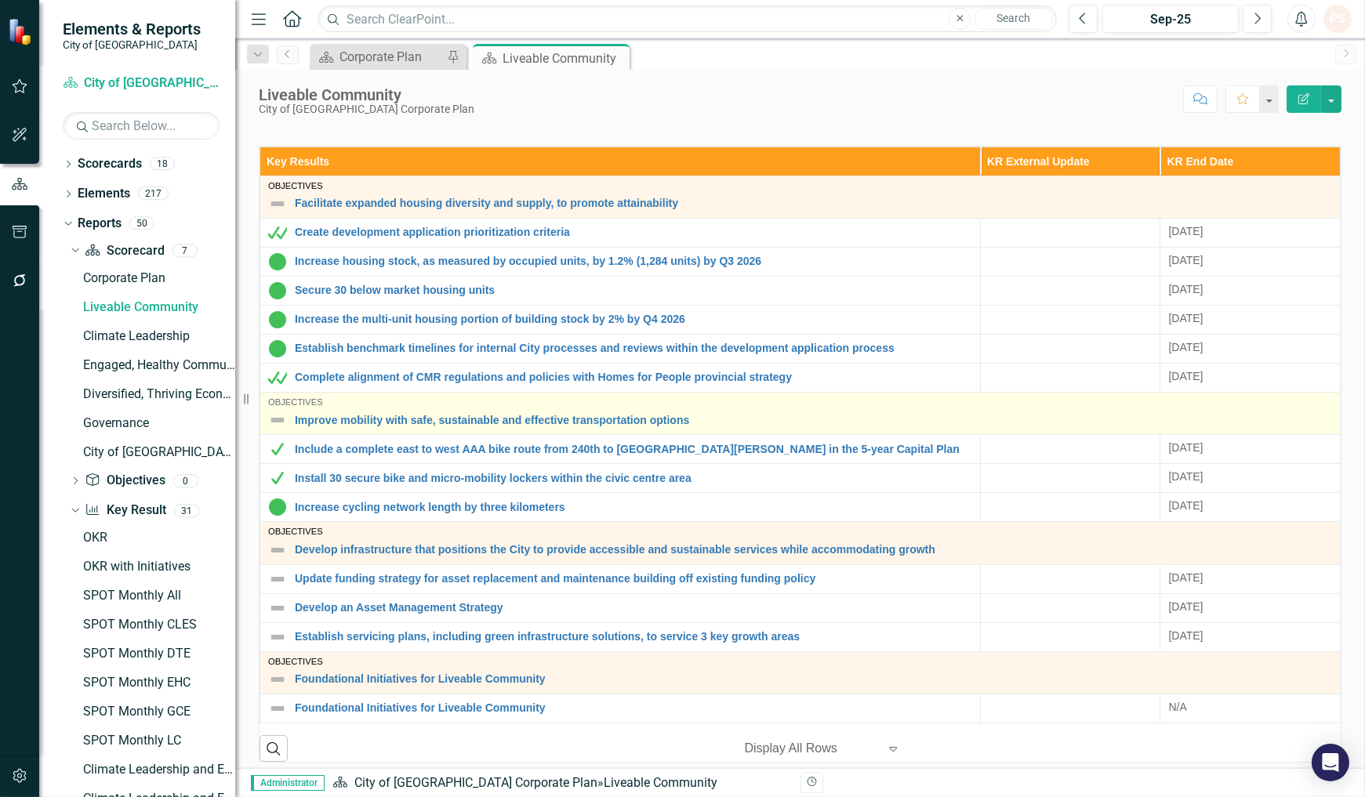
scroll to position [522, 0]
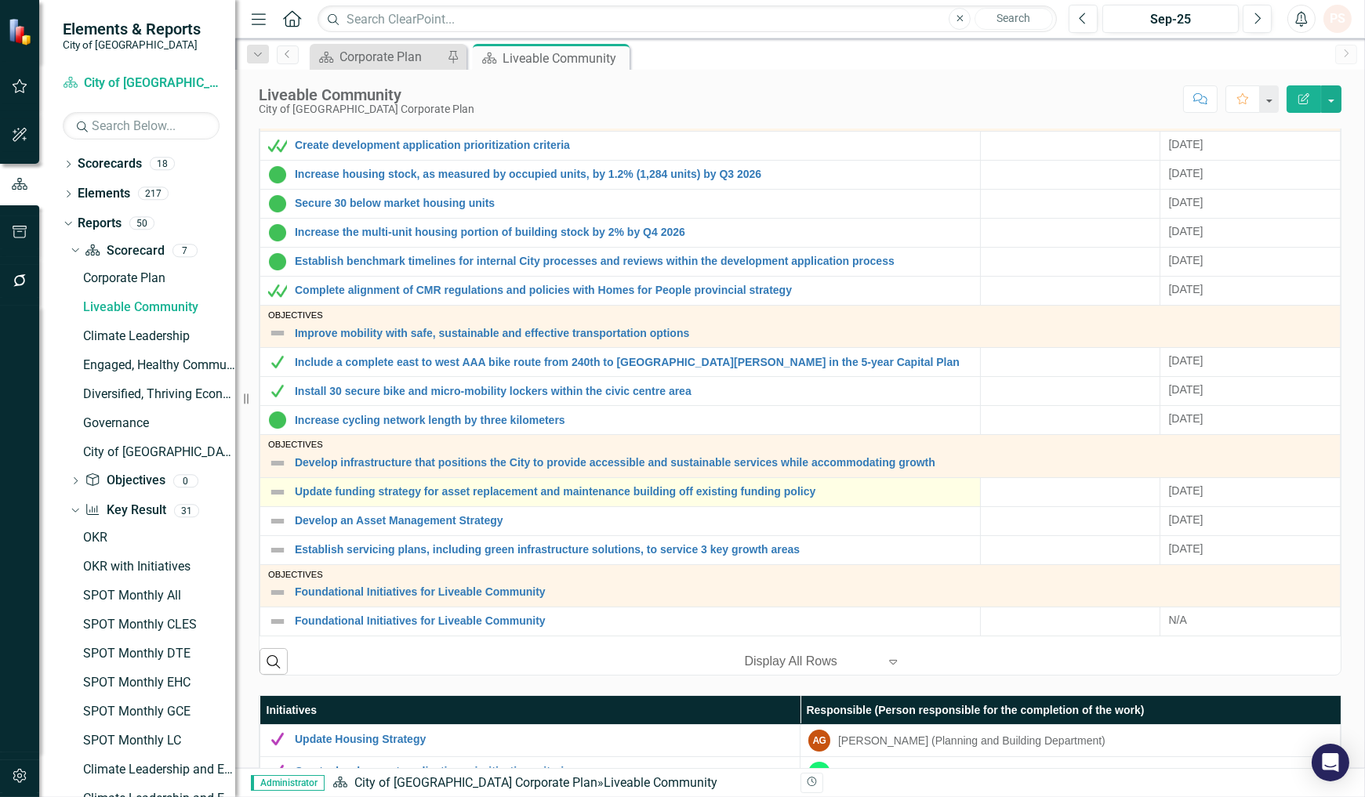
click at [275, 496] on img at bounding box center [277, 492] width 19 height 19
click at [276, 496] on img at bounding box center [277, 492] width 19 height 19
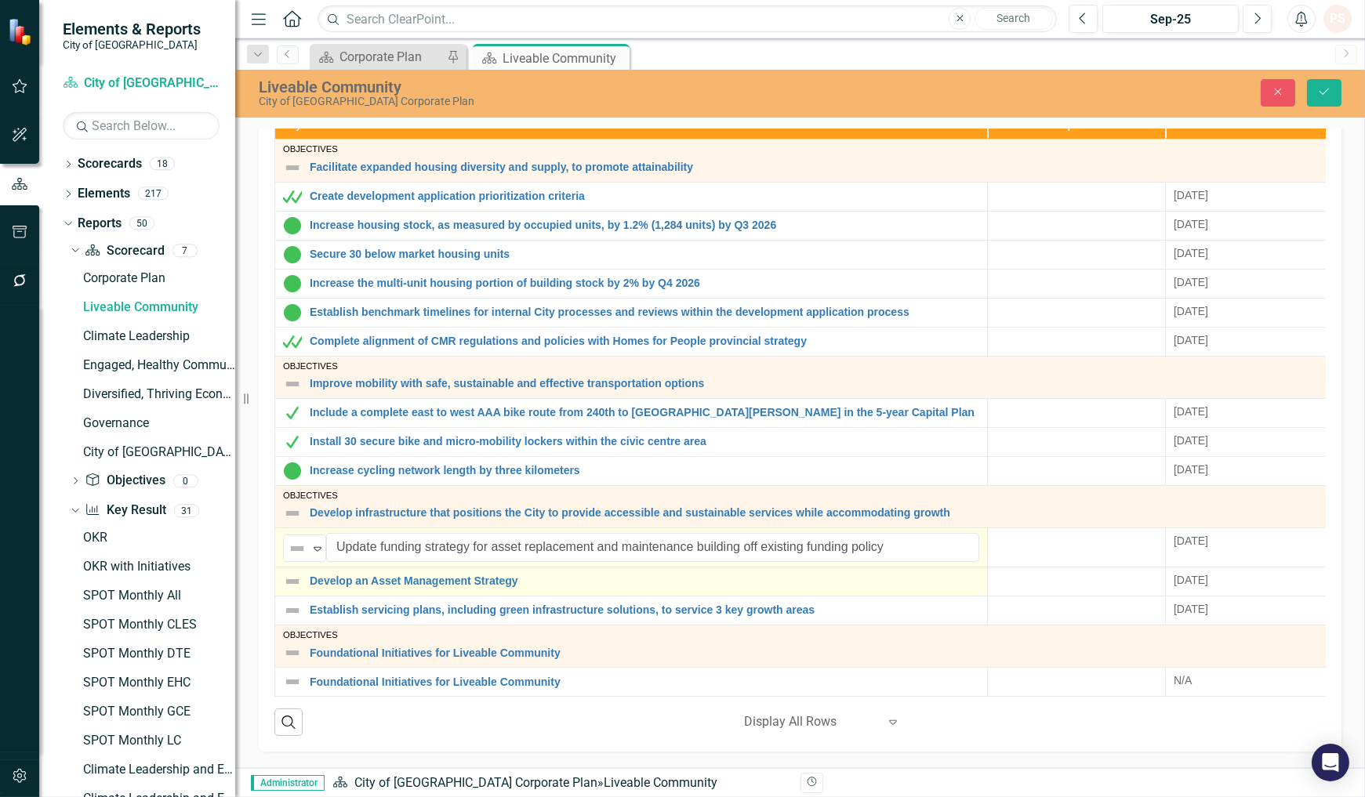
click at [300, 585] on img at bounding box center [292, 581] width 19 height 19
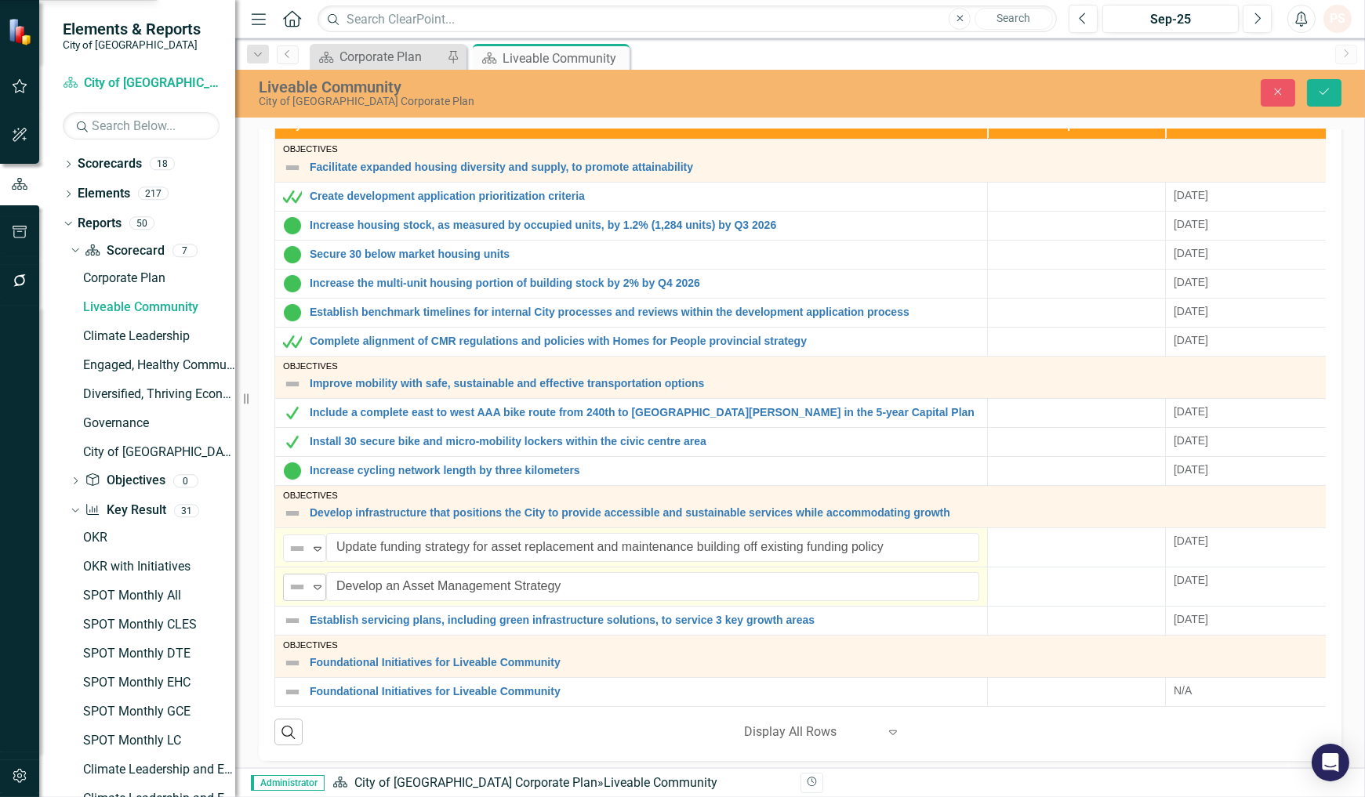
click at [314, 589] on icon "Expand" at bounding box center [318, 587] width 16 height 13
click at [312, 591] on icon "Expand" at bounding box center [318, 587] width 16 height 13
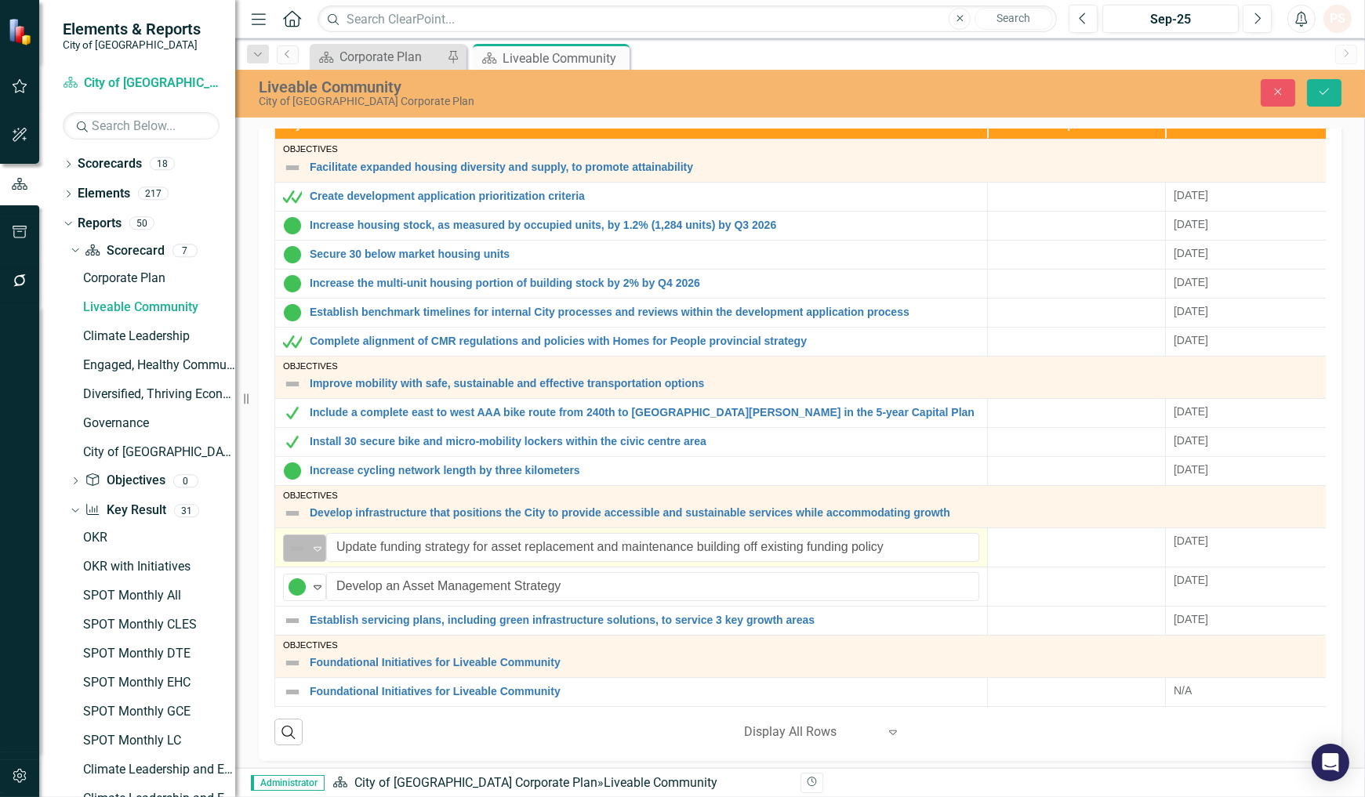
click at [311, 547] on icon "Expand" at bounding box center [318, 548] width 16 height 13
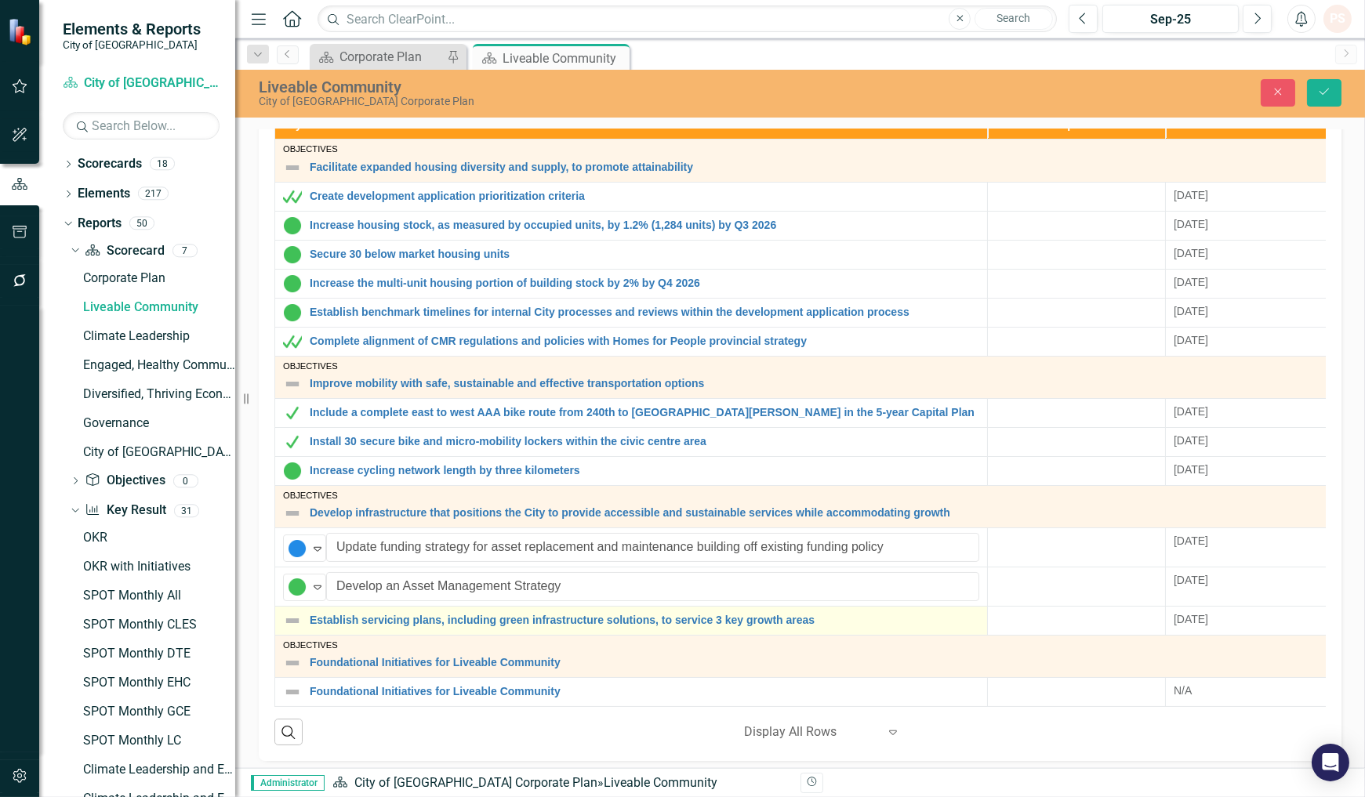
click at [300, 625] on img at bounding box center [292, 620] width 19 height 19
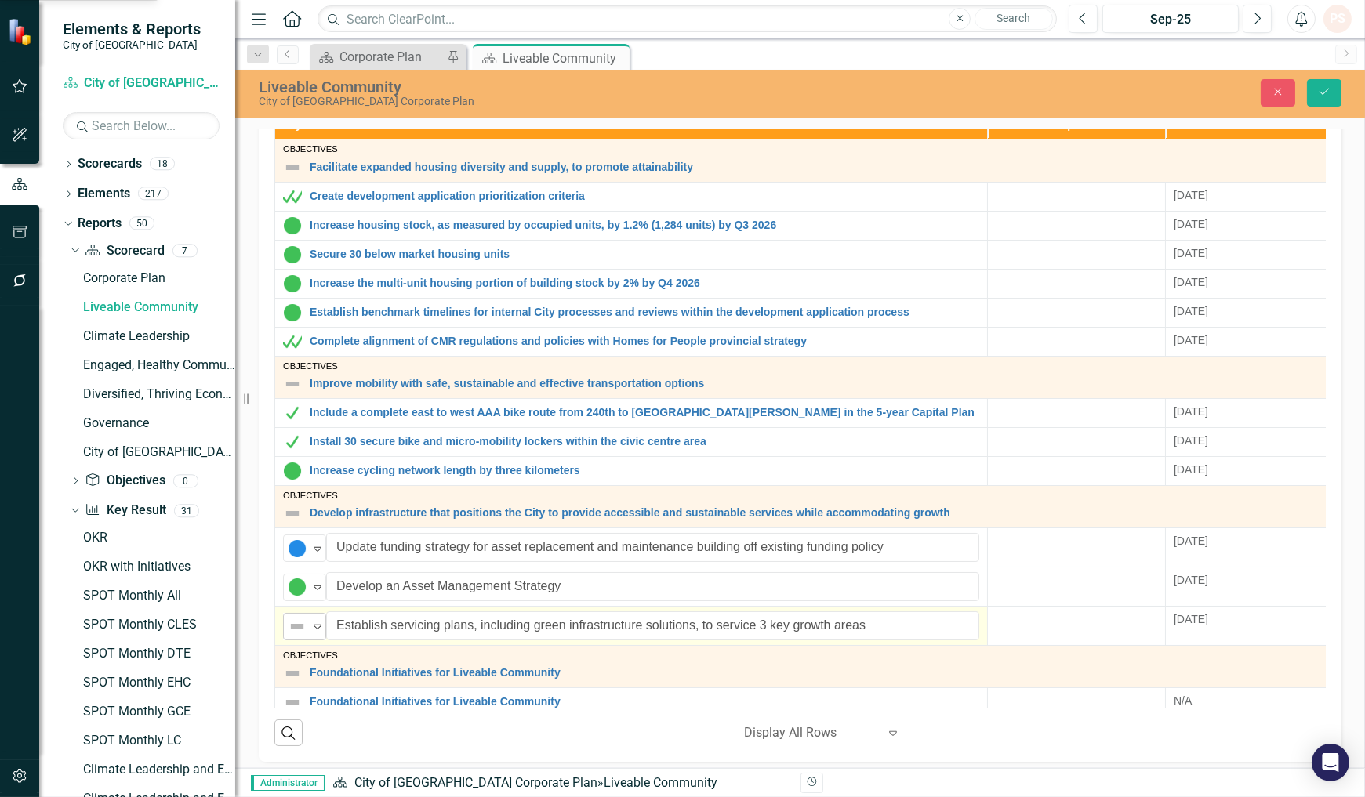
click at [314, 625] on icon at bounding box center [318, 627] width 8 height 5
click at [1335, 89] on button "Save" at bounding box center [1324, 92] width 34 height 27
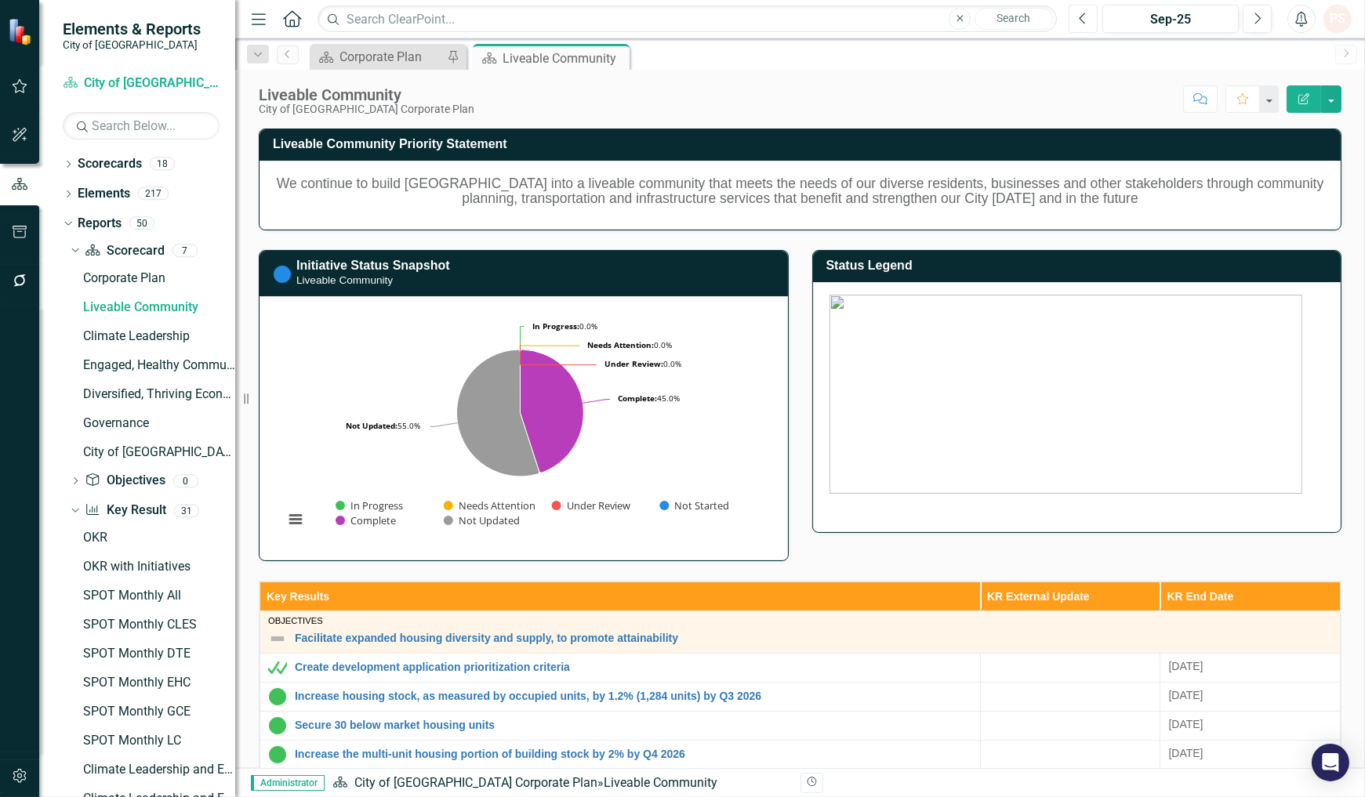
click at [1088, 13] on button "Previous" at bounding box center [1082, 19] width 29 height 28
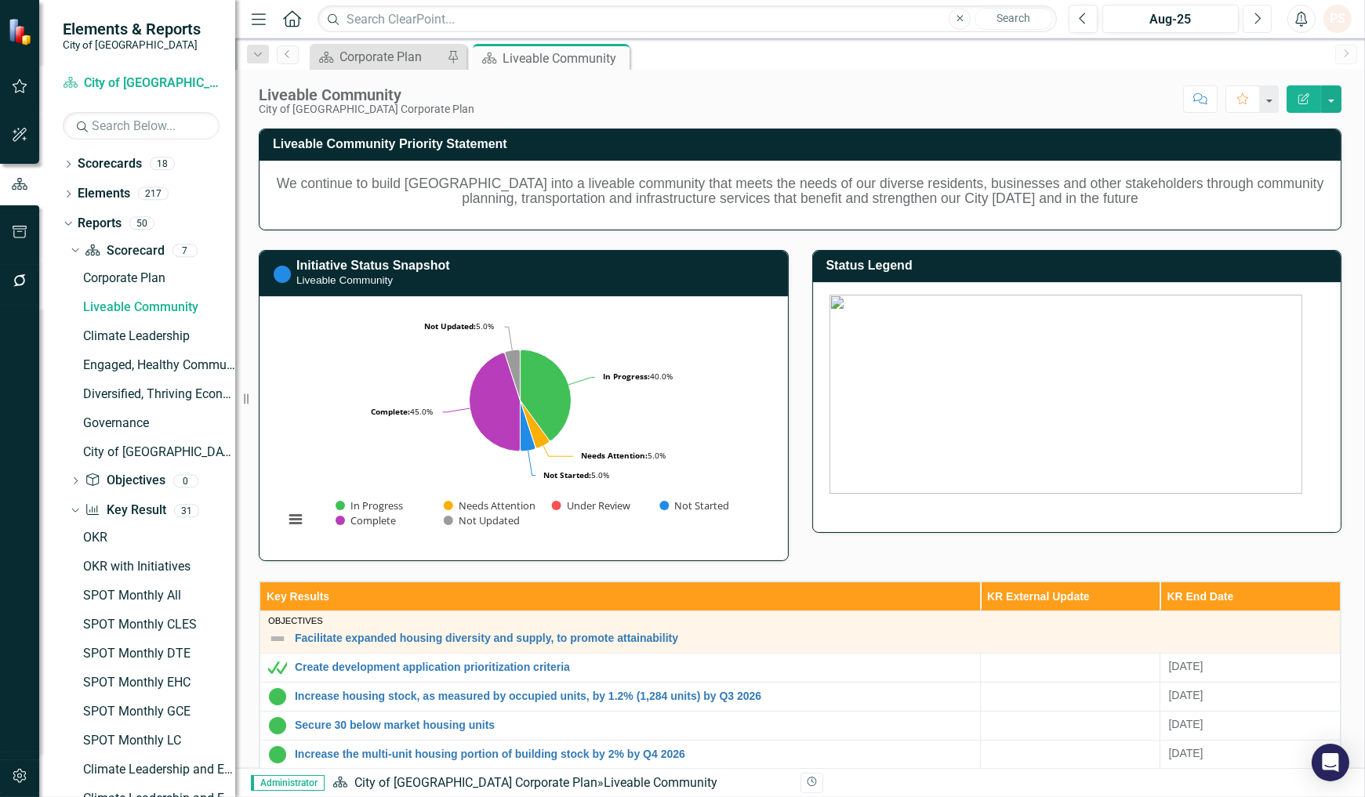
click at [1260, 9] on button "Next" at bounding box center [1256, 19] width 29 height 28
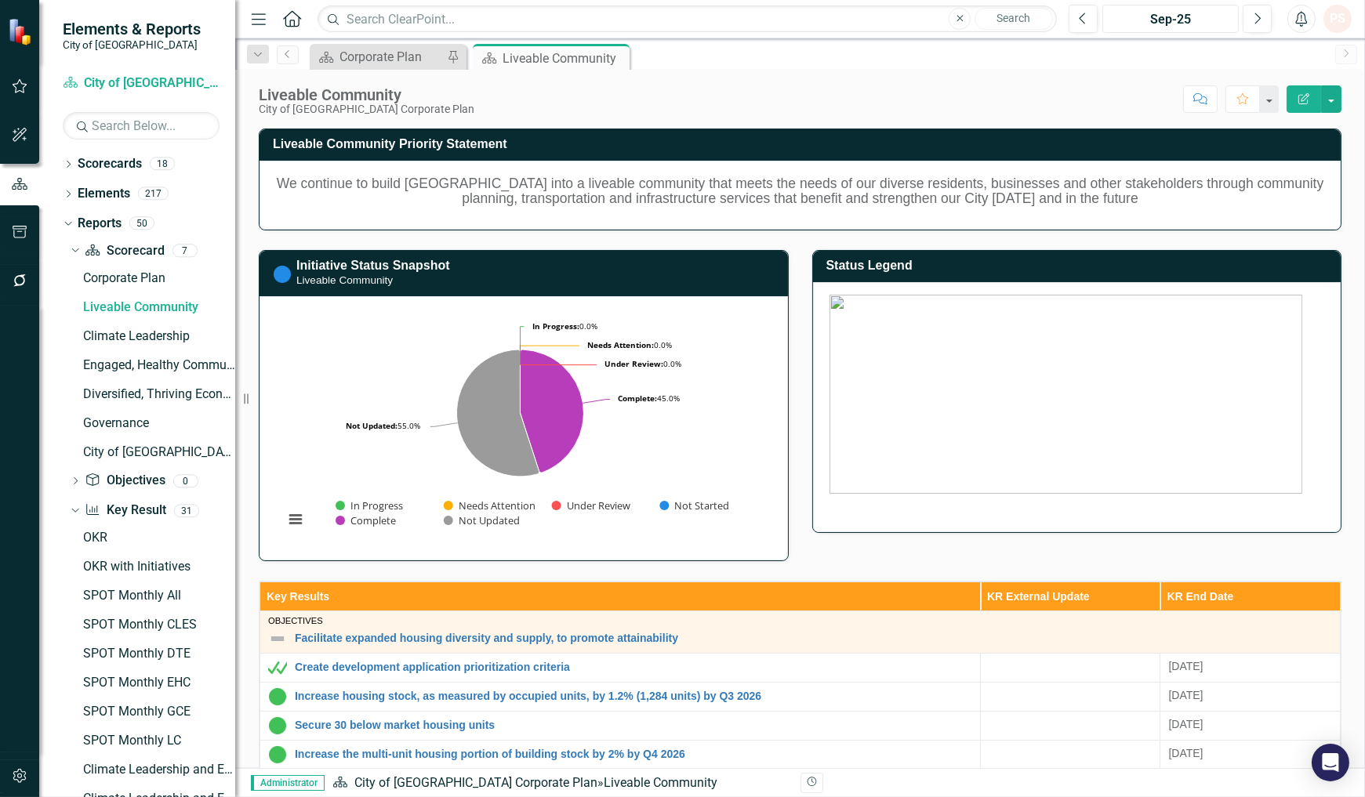
click at [1157, 22] on div "Sep-25" at bounding box center [1169, 19] width 125 height 19
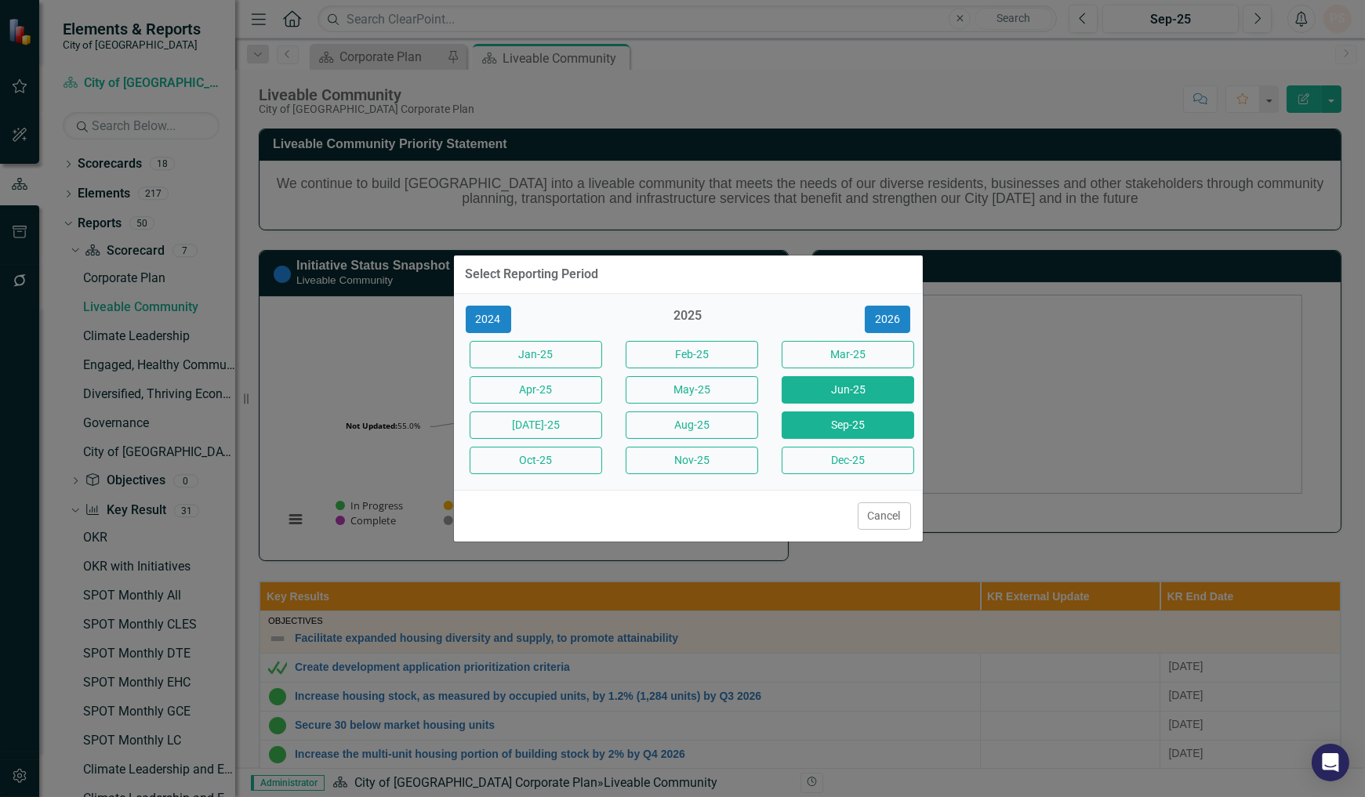
click at [845, 388] on button "Jun-25" at bounding box center [847, 389] width 132 height 27
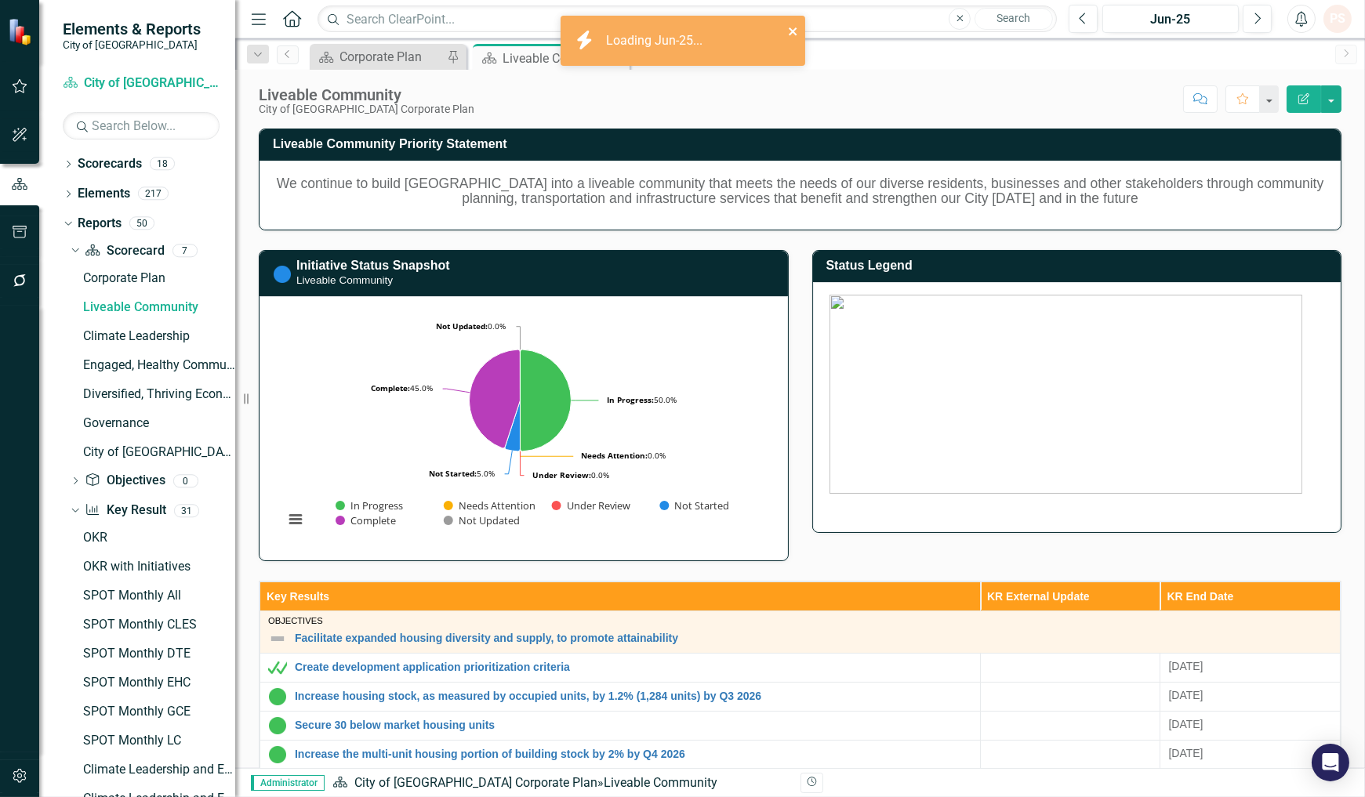
click at [792, 25] on icon "close" at bounding box center [793, 31] width 11 height 13
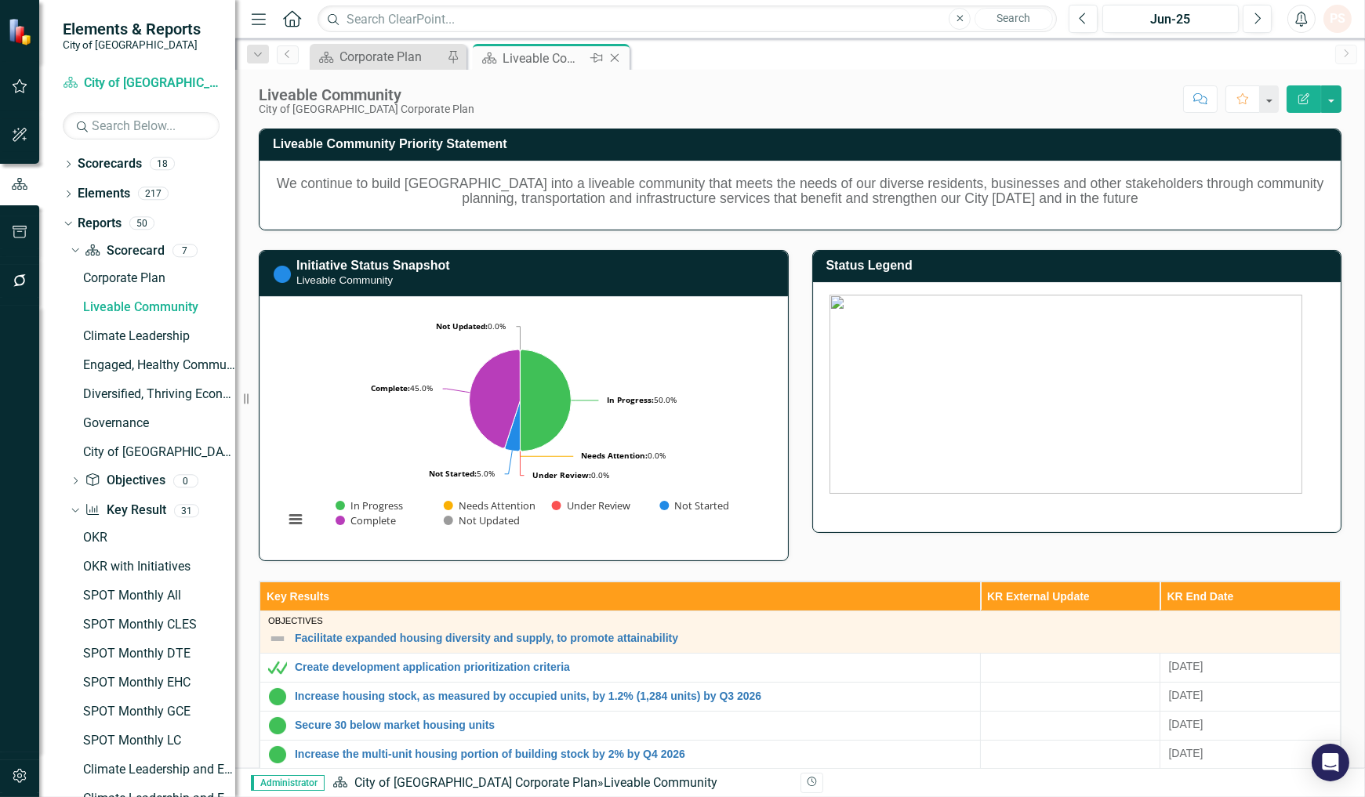
click at [621, 56] on icon "Close" at bounding box center [615, 58] width 16 height 13
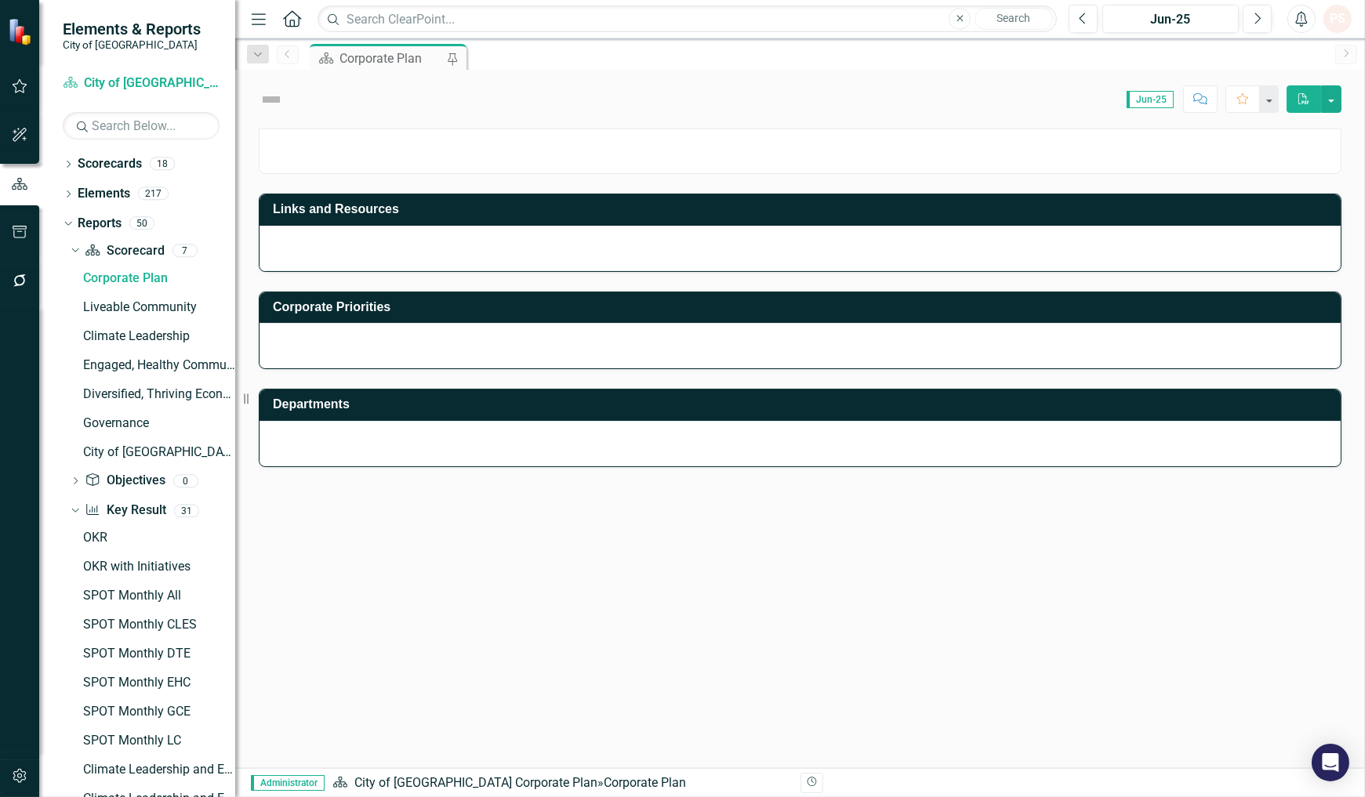
click at [364, 63] on div "Corporate Plan" at bounding box center [390, 59] width 103 height 20
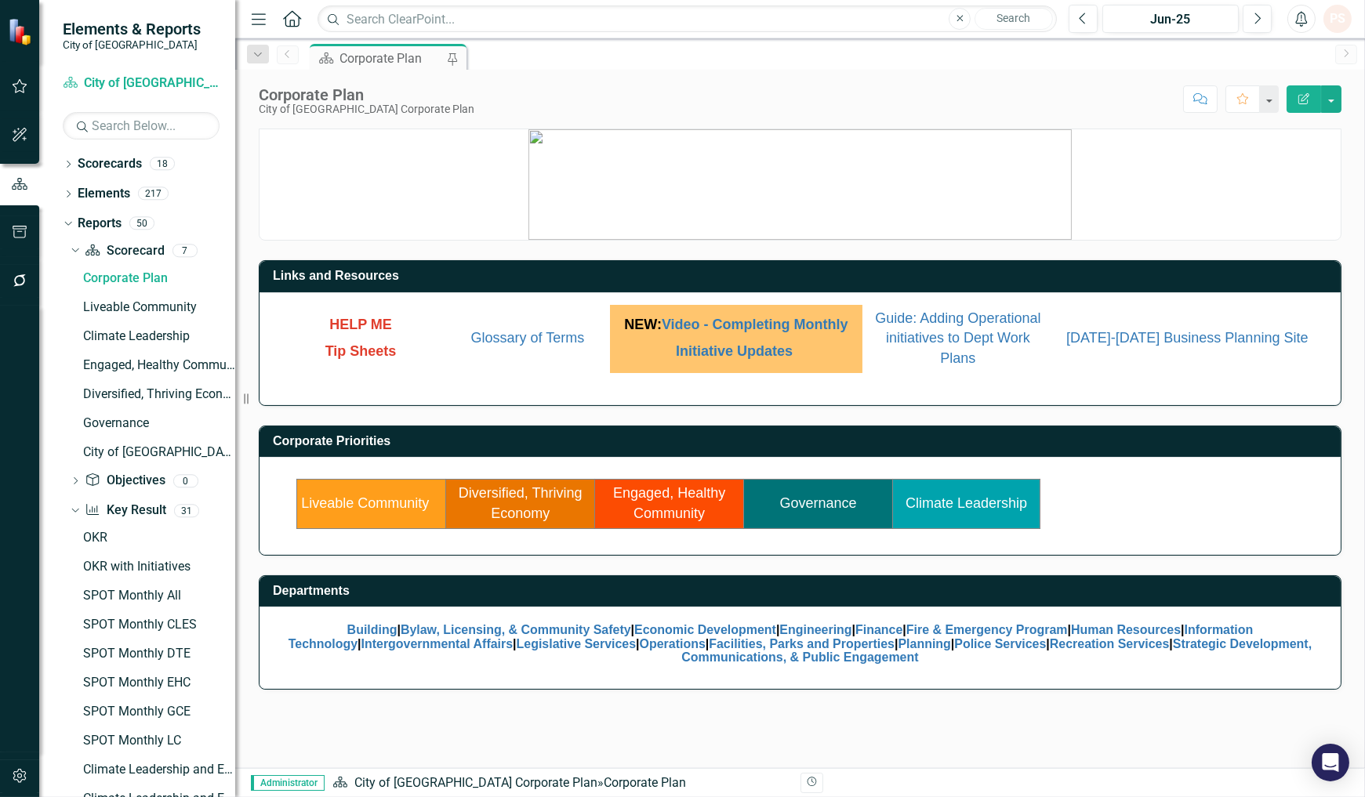
click at [981, 503] on link "Climate Leadership" at bounding box center [965, 503] width 121 height 16
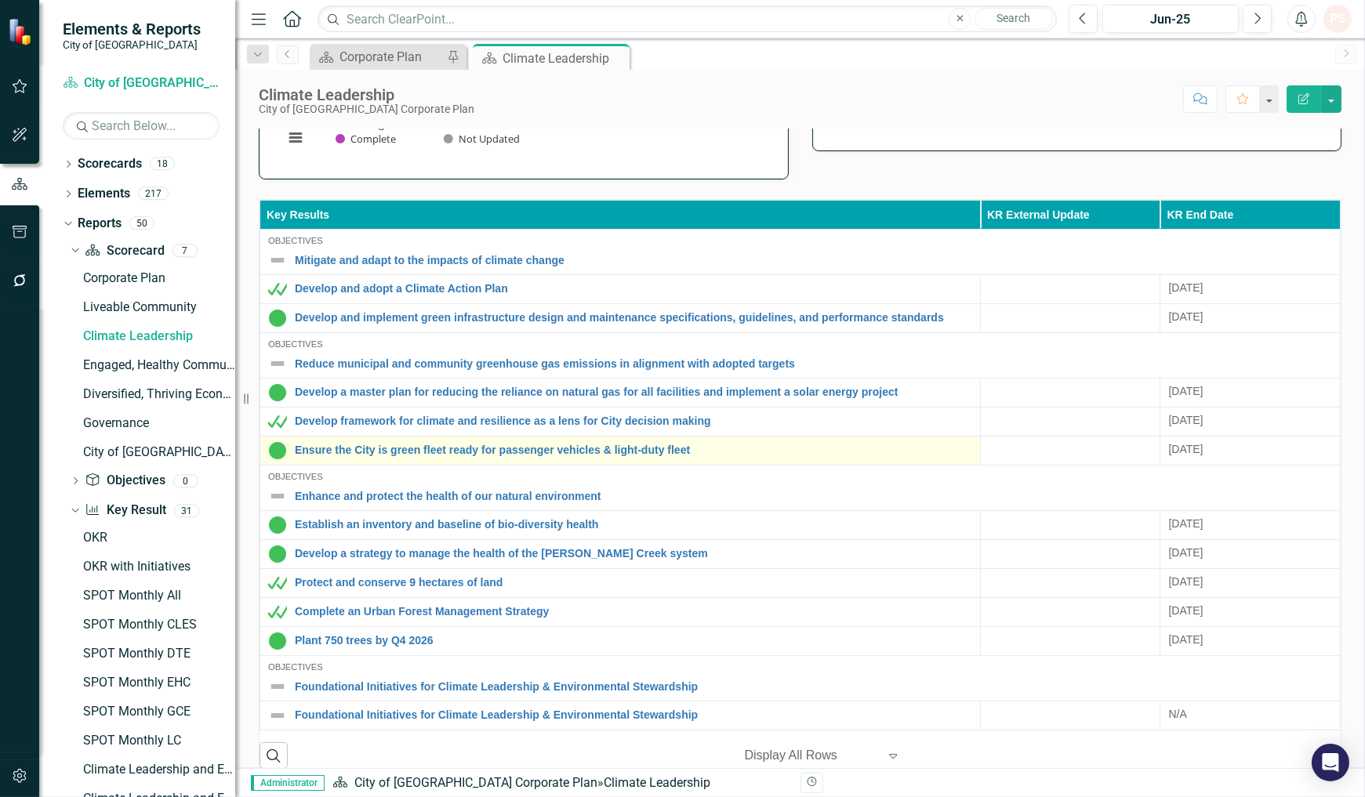
scroll to position [389, 0]
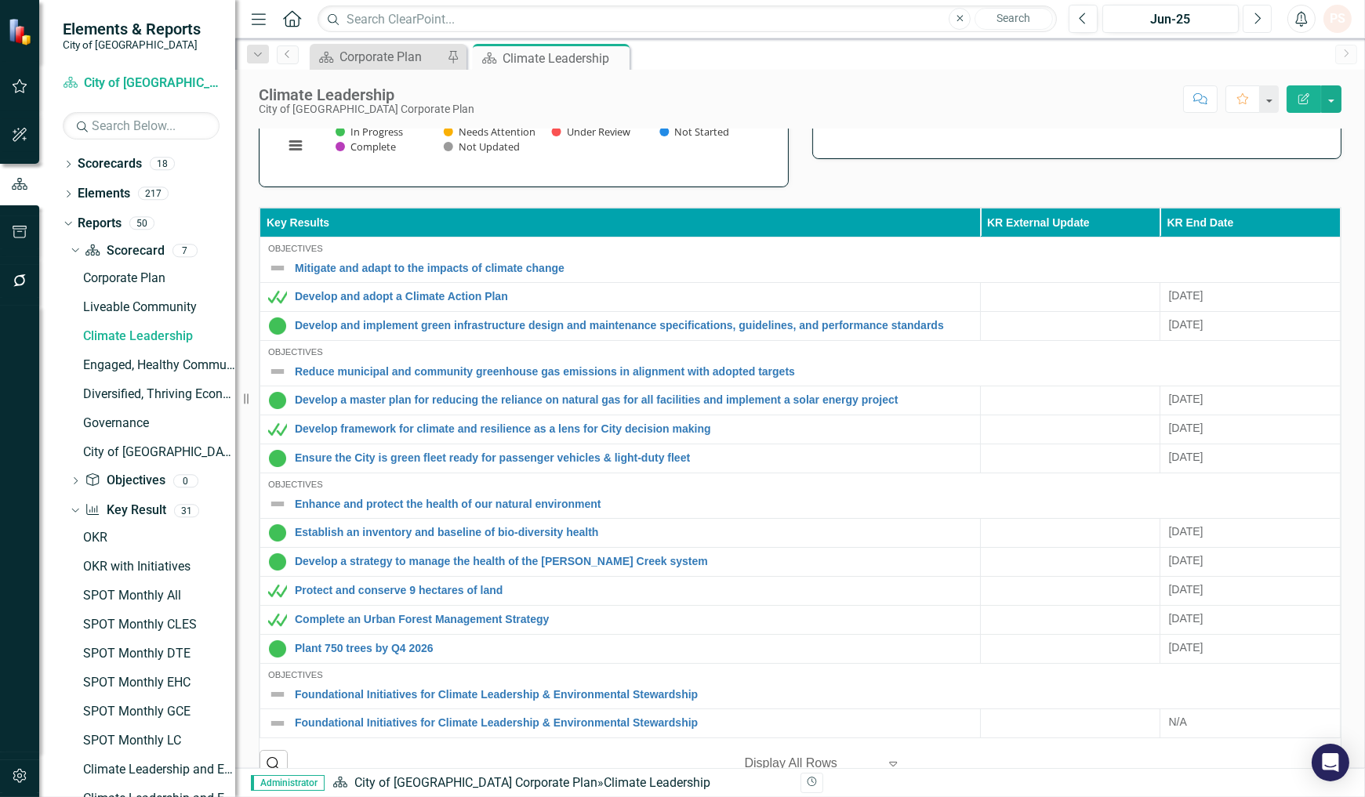
click at [1249, 19] on button "Next" at bounding box center [1256, 19] width 29 height 28
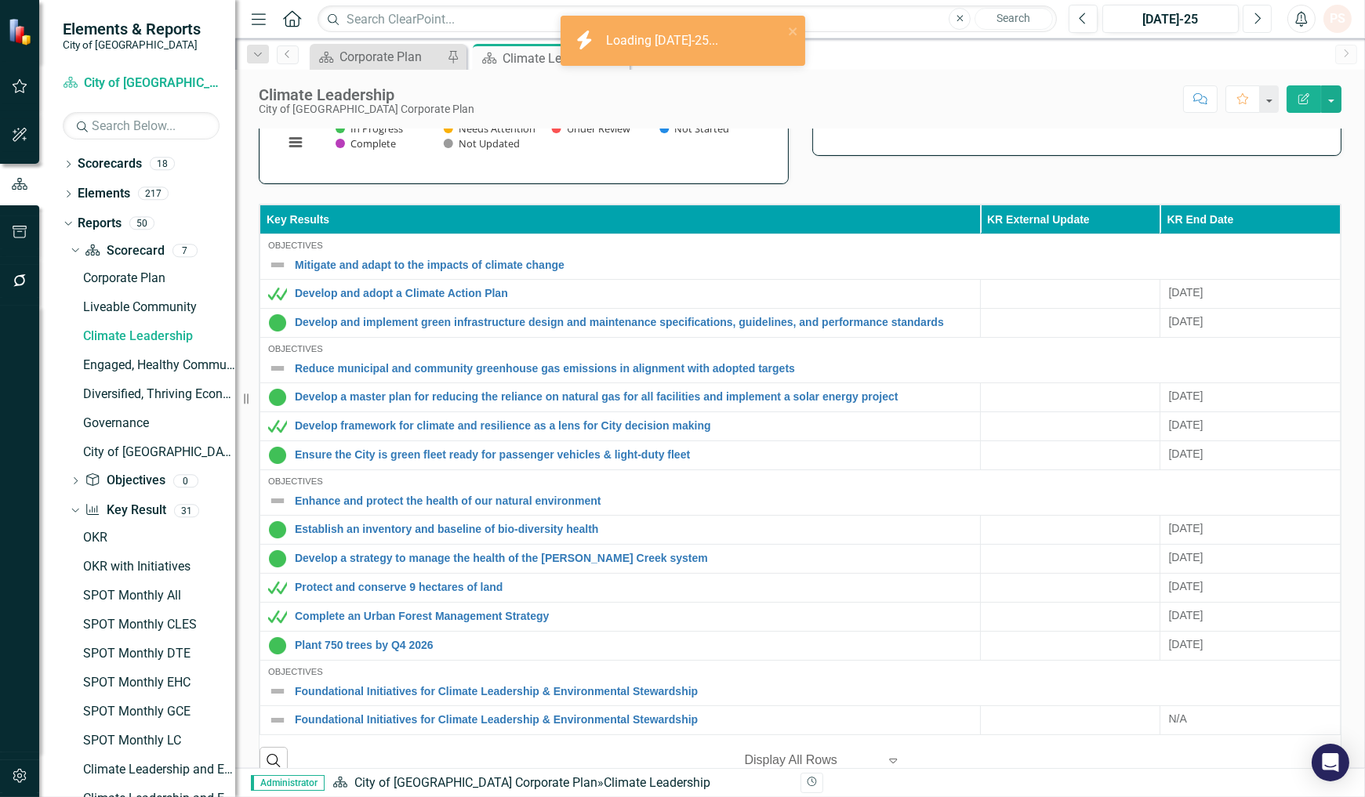
scroll to position [435, 0]
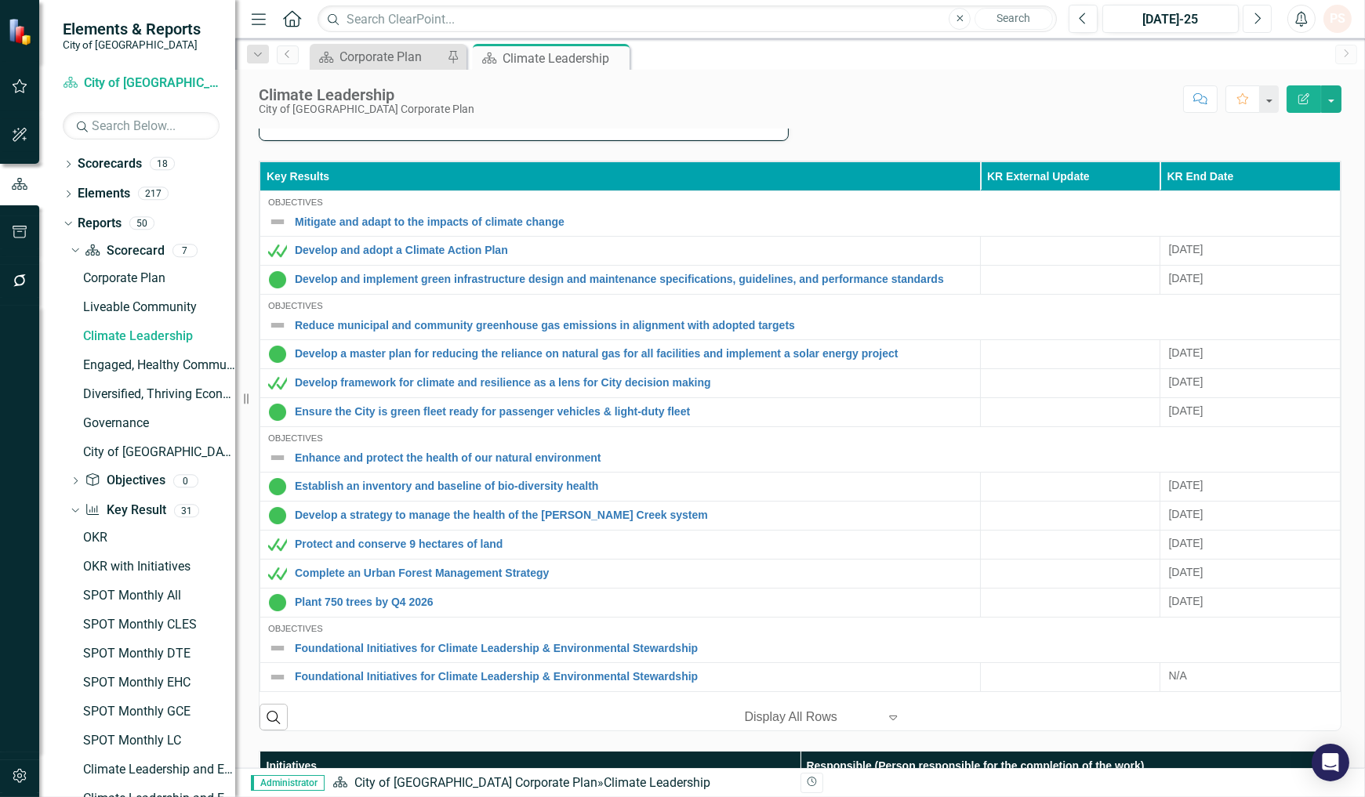
click at [1257, 28] on button "Next" at bounding box center [1256, 19] width 29 height 28
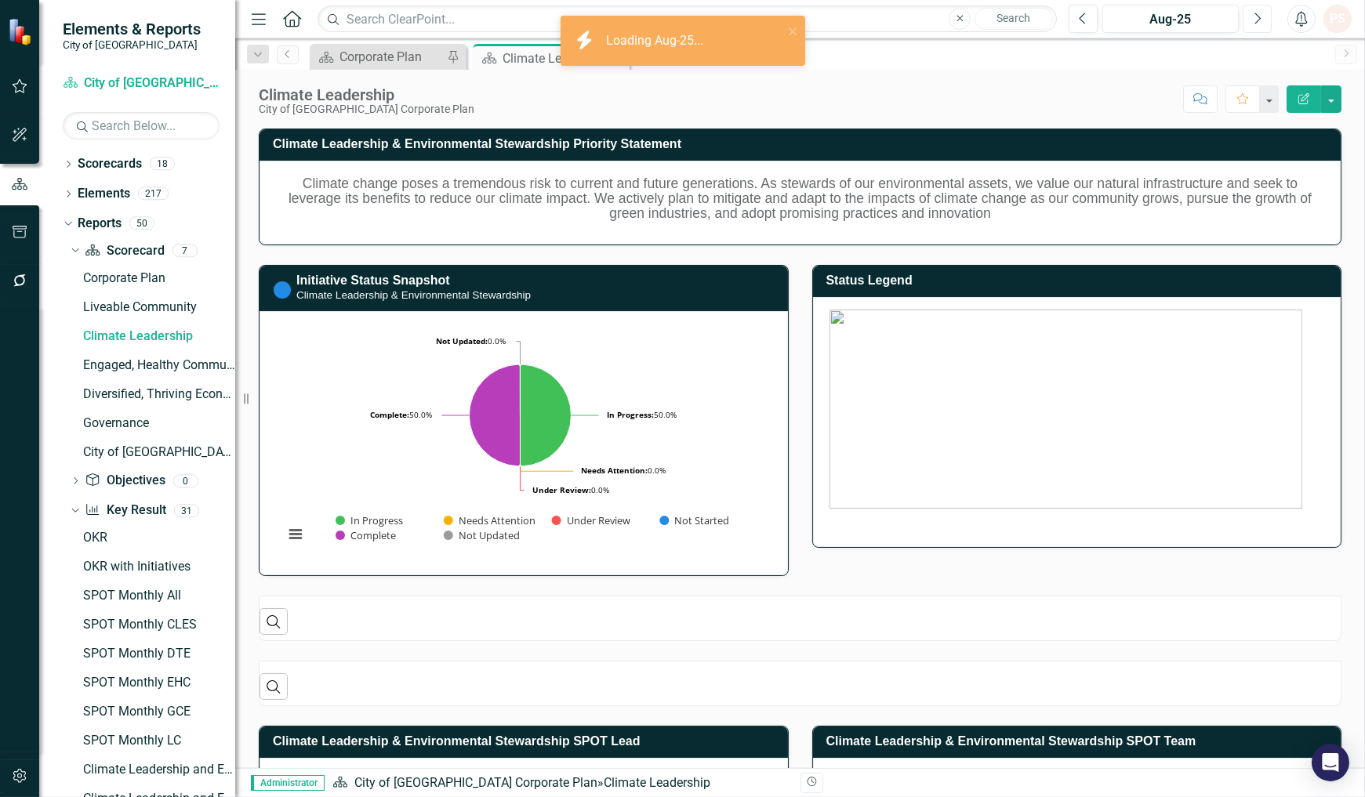
click at [1257, 28] on button "Next" at bounding box center [1256, 19] width 29 height 28
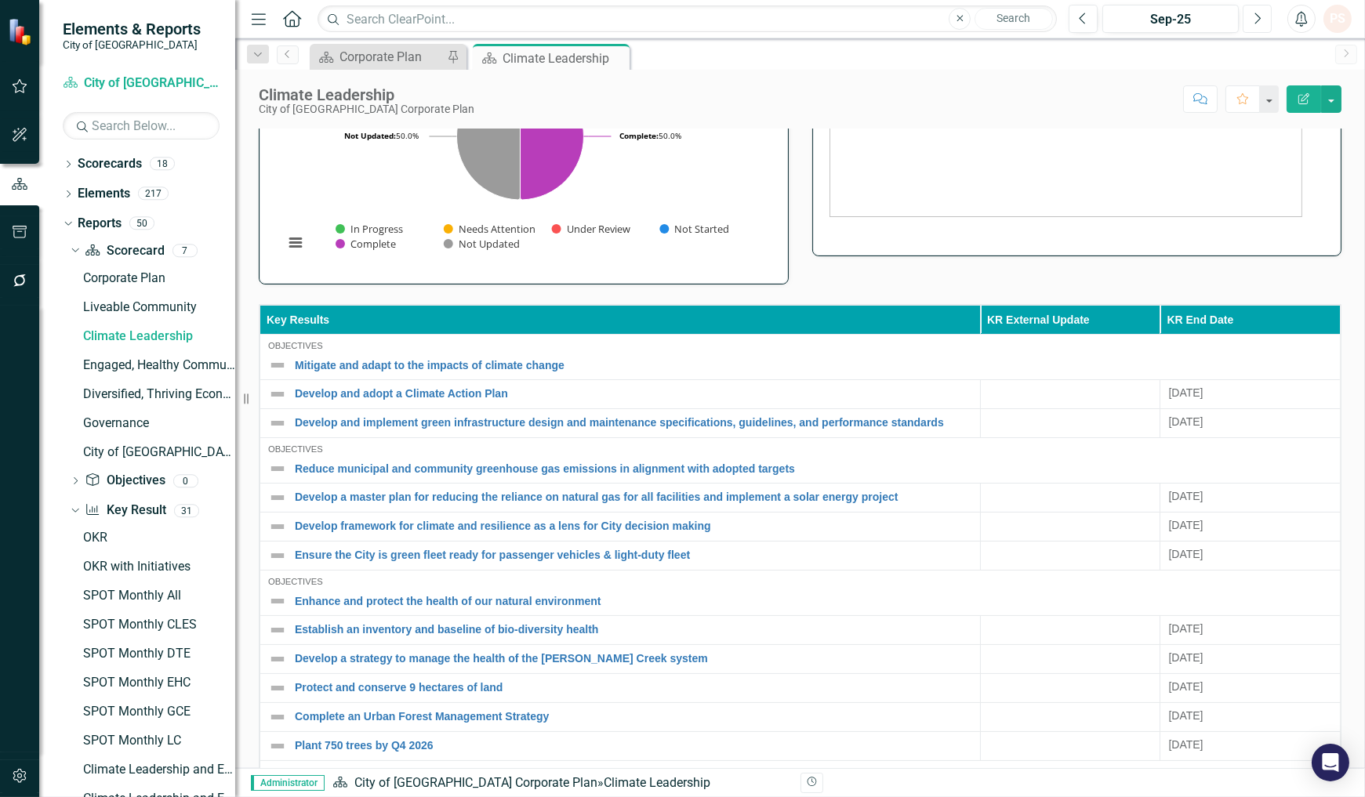
scroll to position [261, 0]
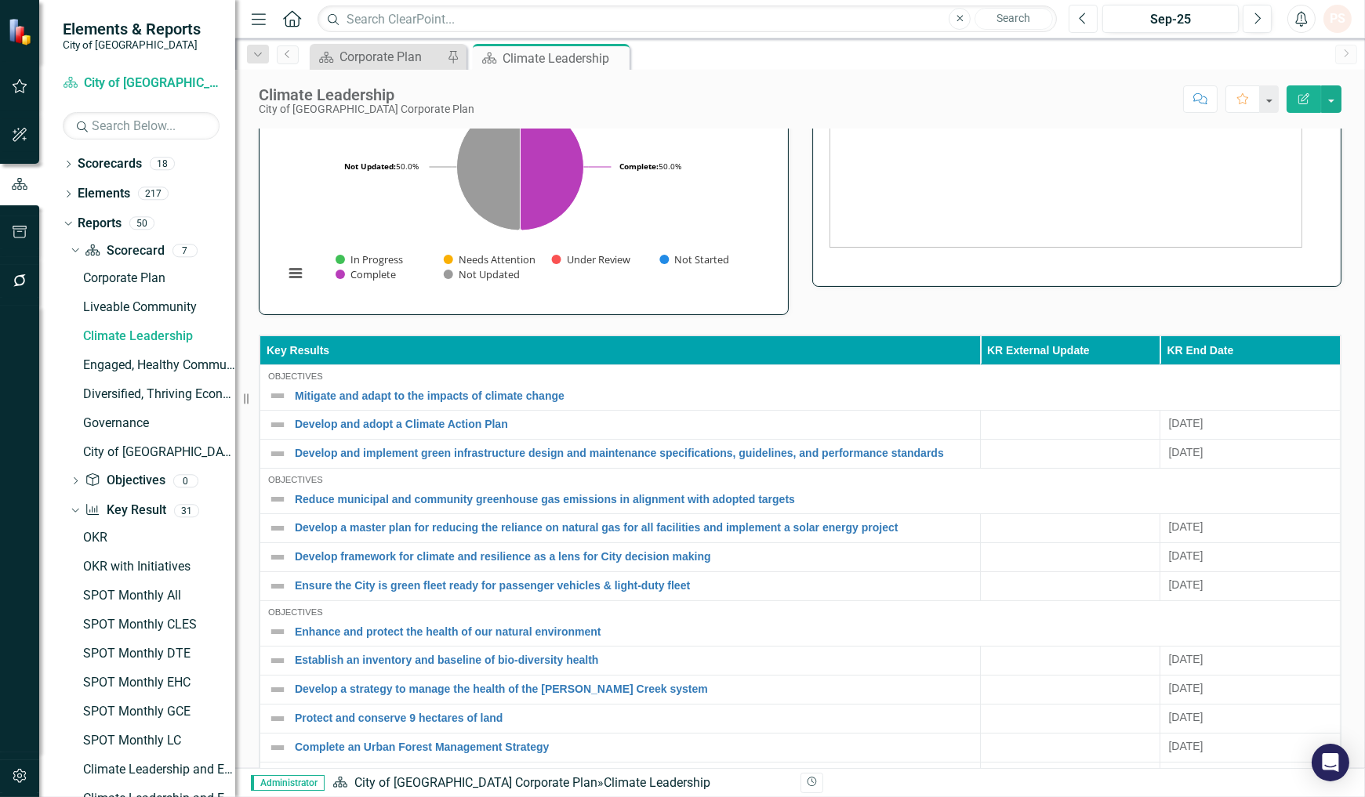
click at [1079, 16] on icon "button" at bounding box center [1082, 18] width 6 height 11
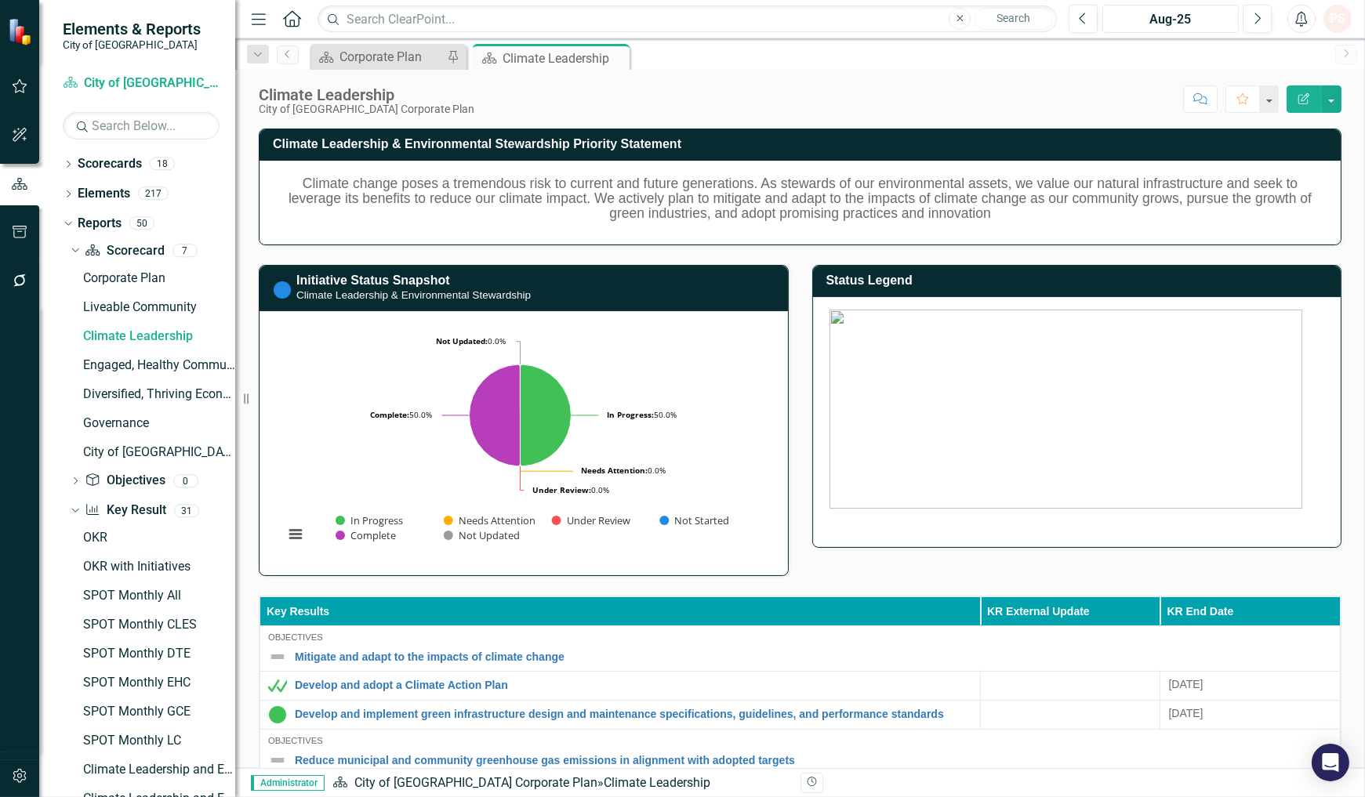
click at [1162, 11] on div "Aug-25" at bounding box center [1169, 19] width 125 height 19
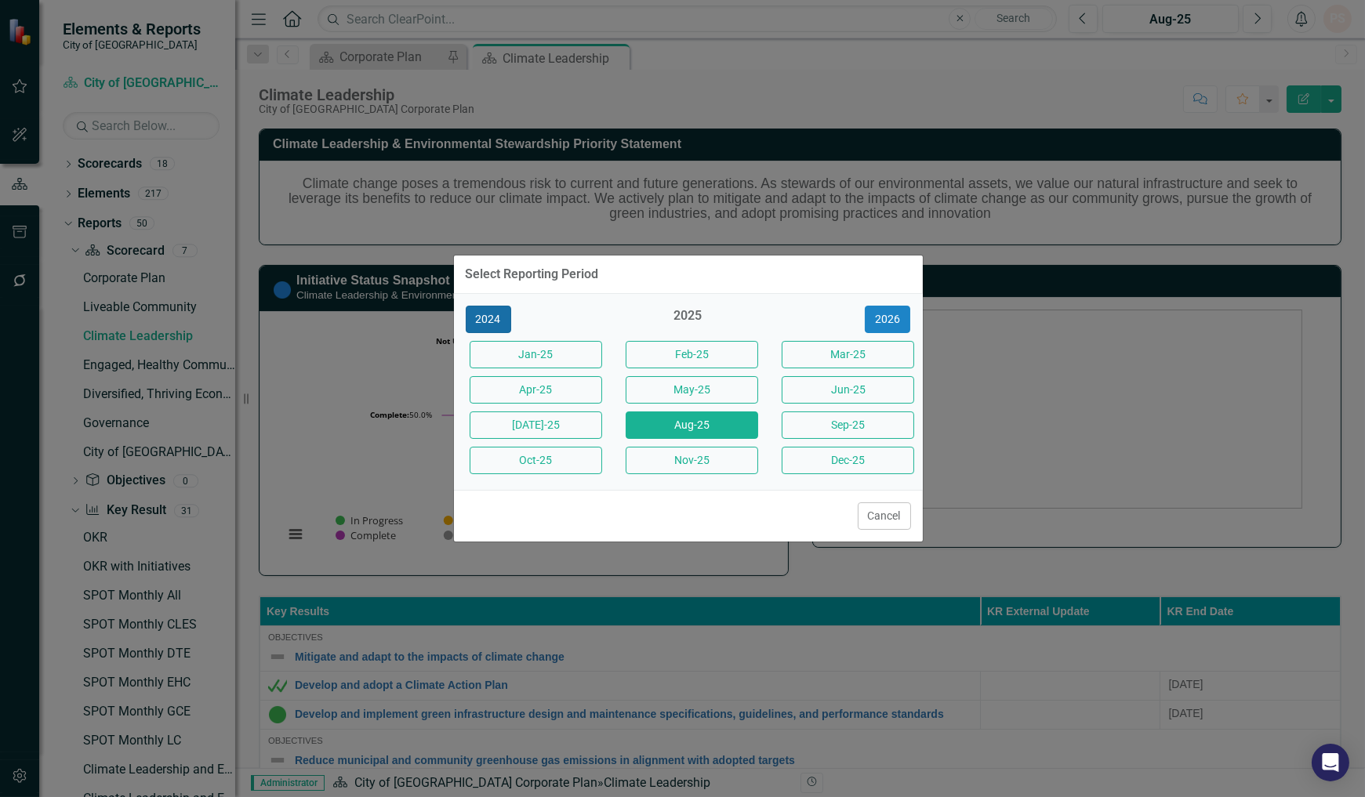
click at [495, 325] on button "2024" at bounding box center [488, 319] width 45 height 27
click at [827, 469] on button "Dec-24" at bounding box center [847, 460] width 132 height 27
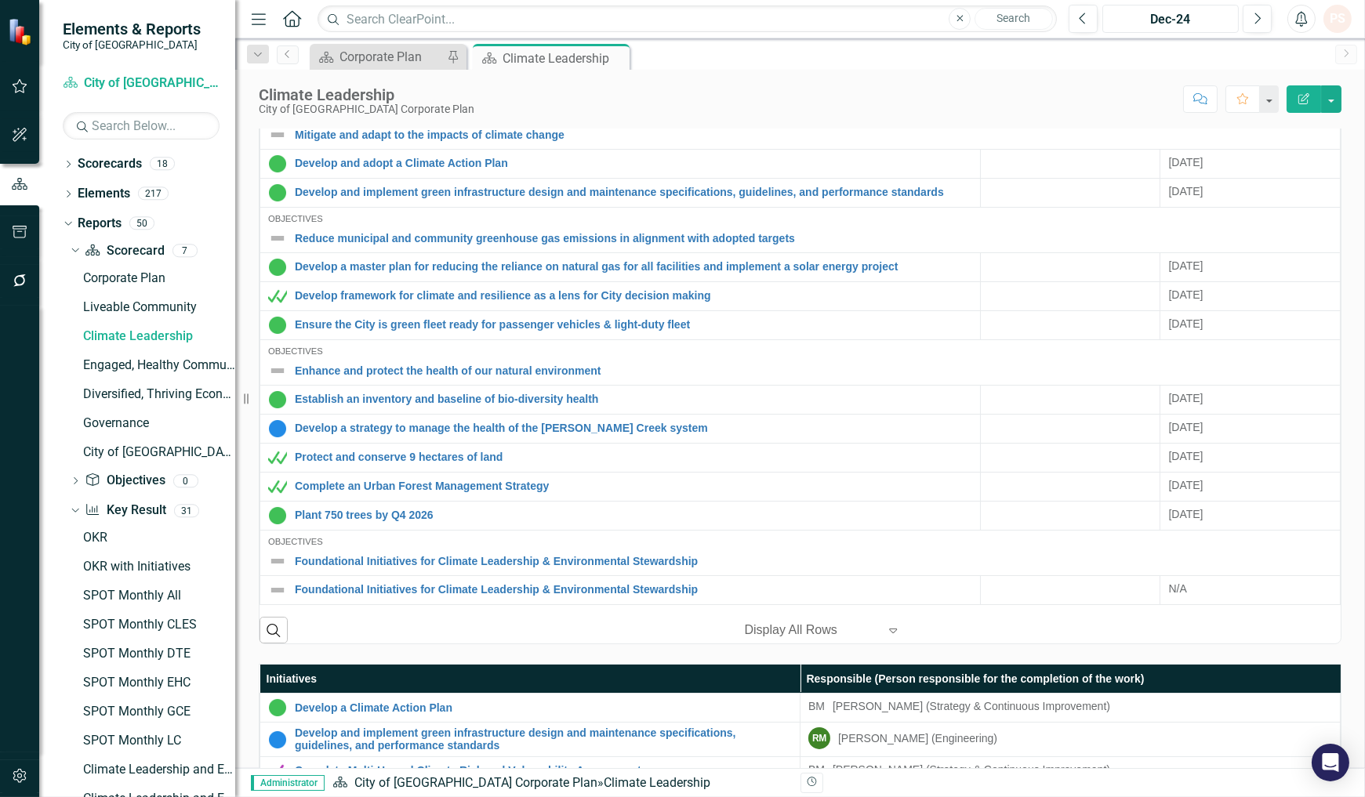
scroll to position [435, 0]
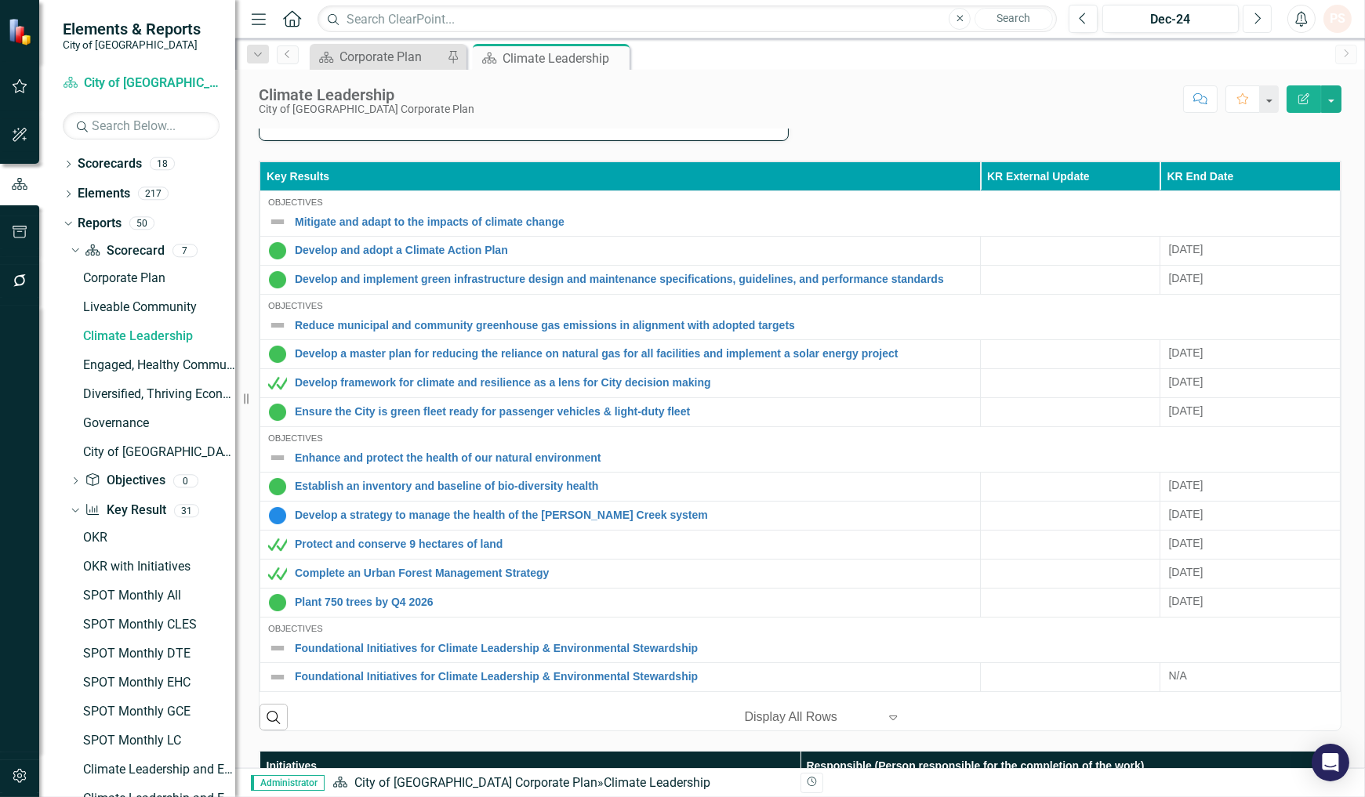
click at [1249, 24] on button "Next" at bounding box center [1256, 19] width 29 height 28
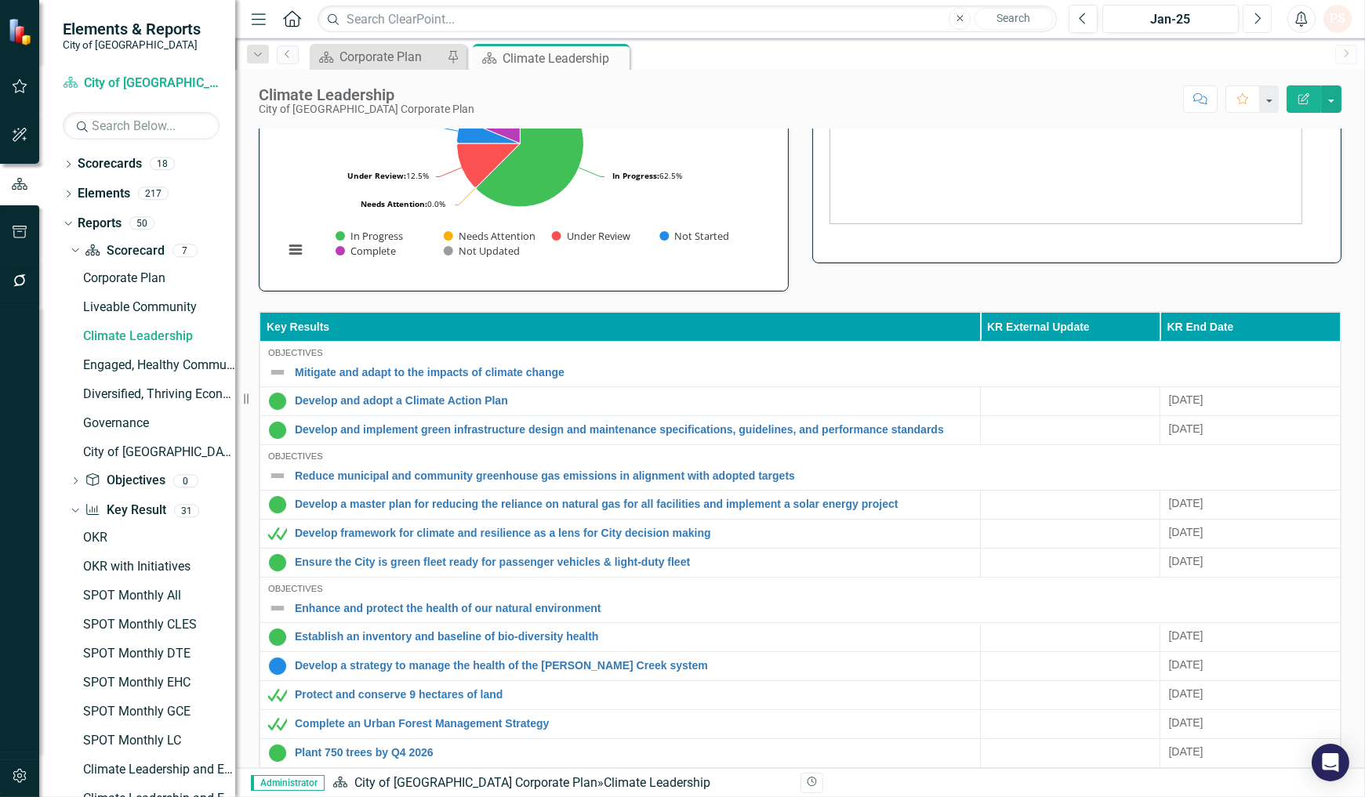
scroll to position [435, 0]
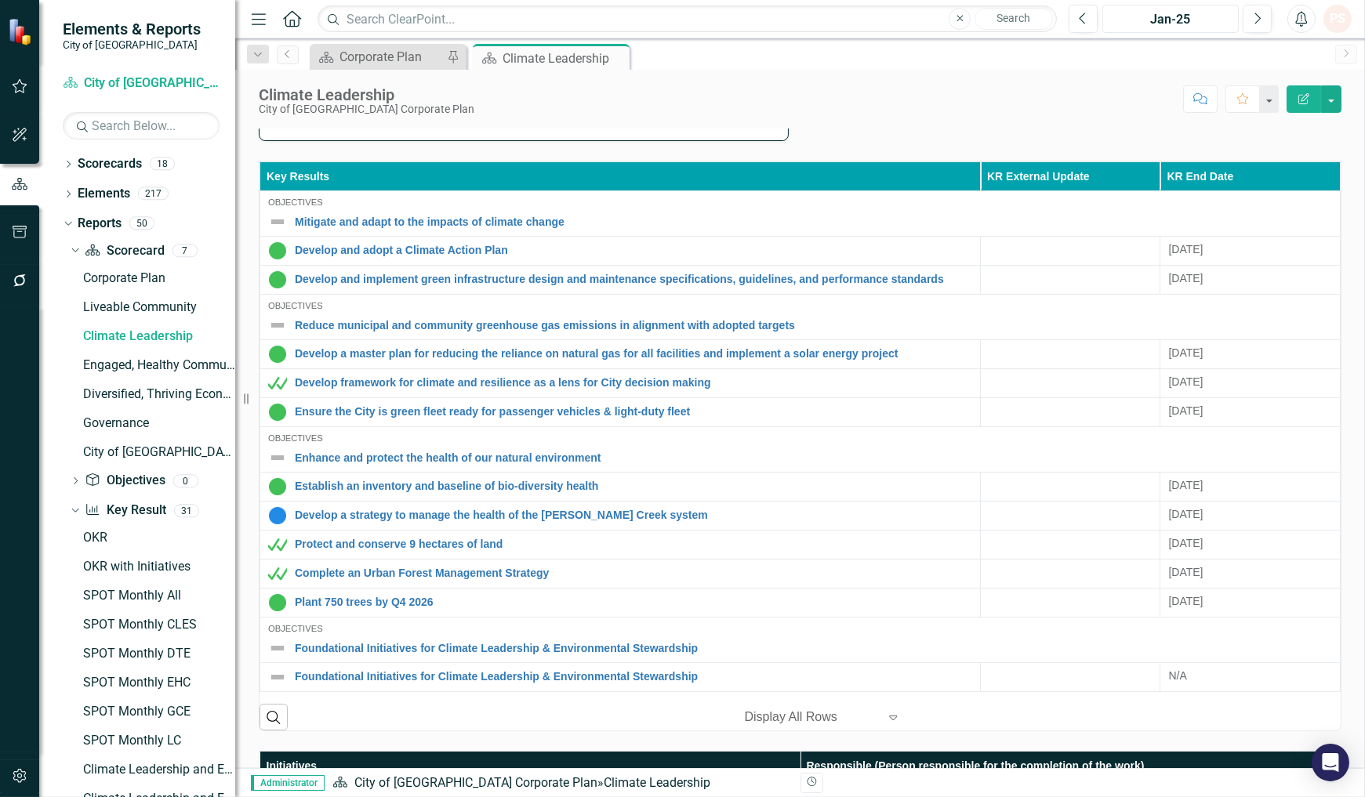
click at [1171, 19] on div "Jan-25" at bounding box center [1169, 19] width 125 height 19
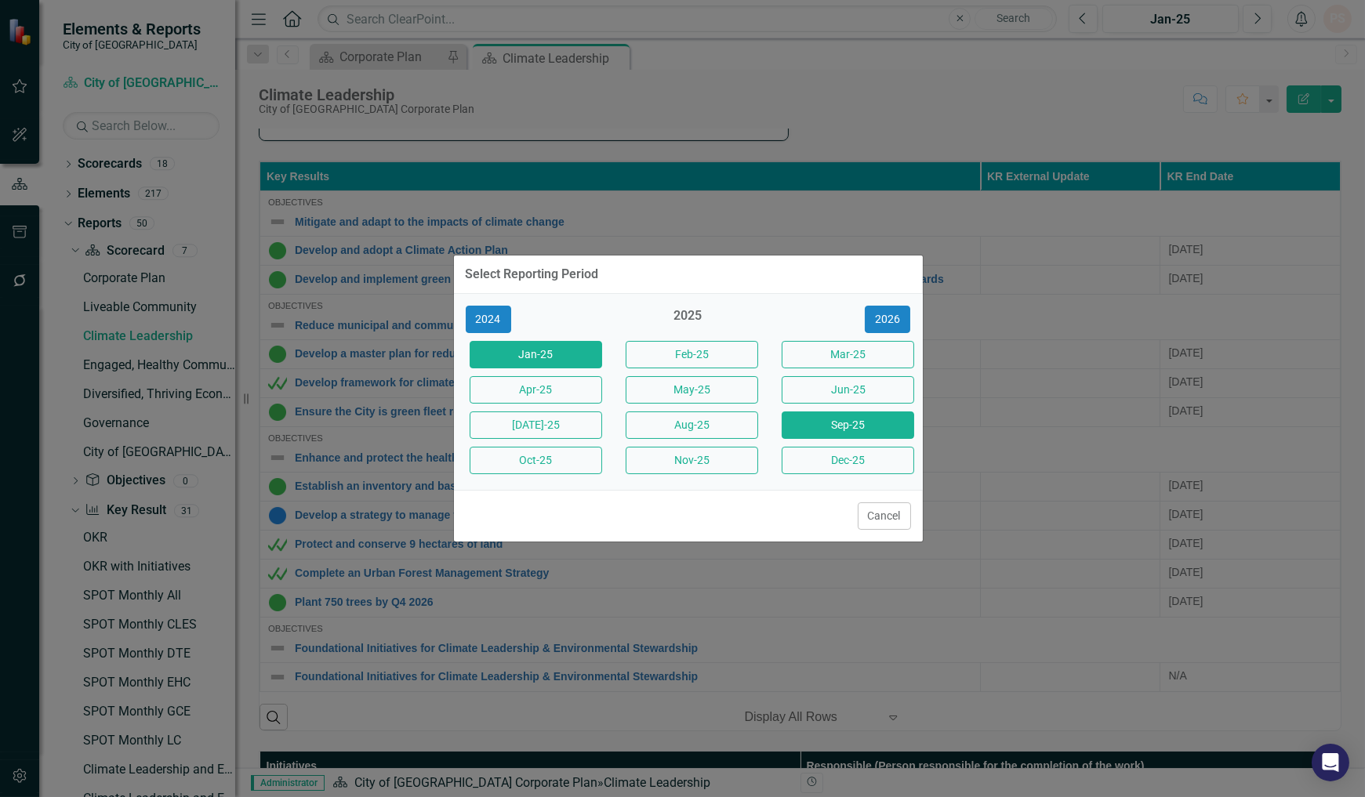
click at [819, 427] on button "Sep-25" at bounding box center [847, 424] width 132 height 27
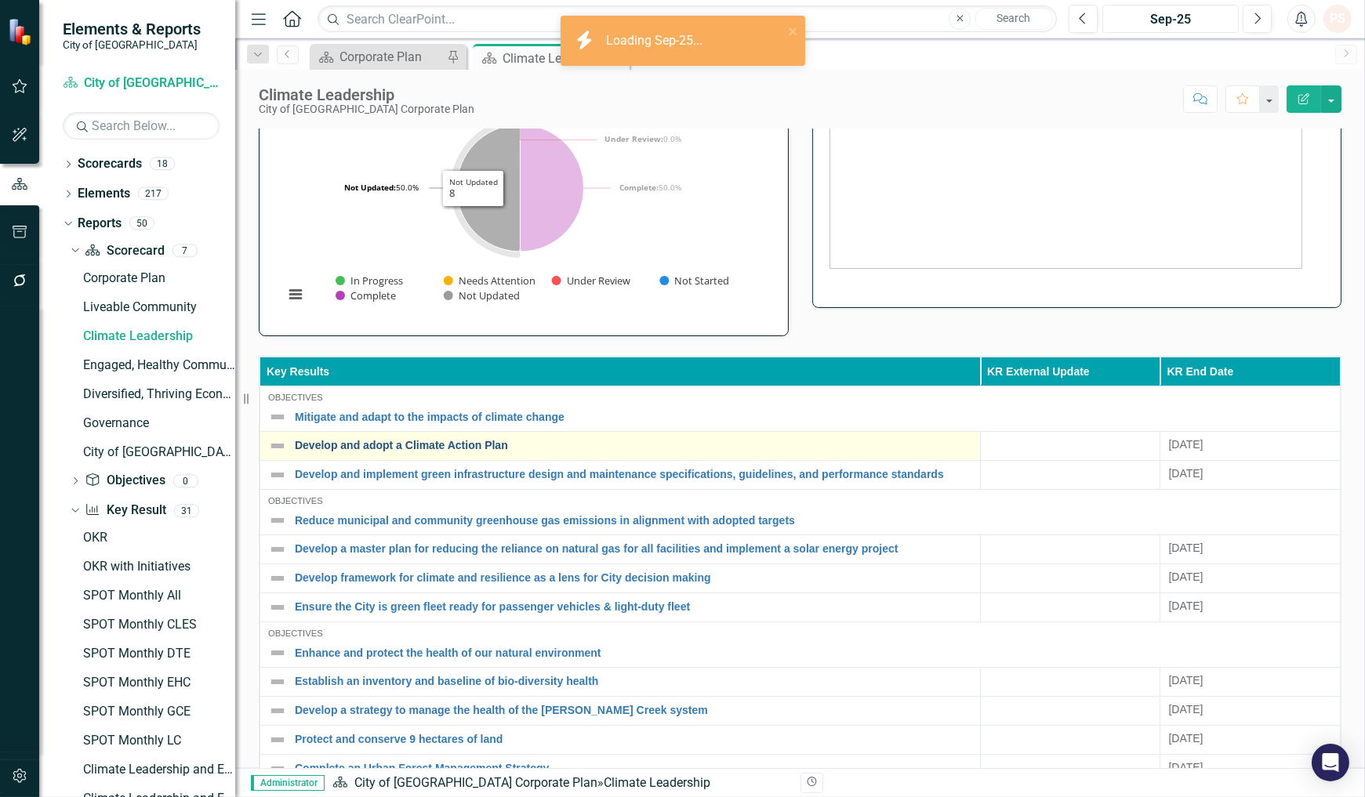
scroll to position [261, 0]
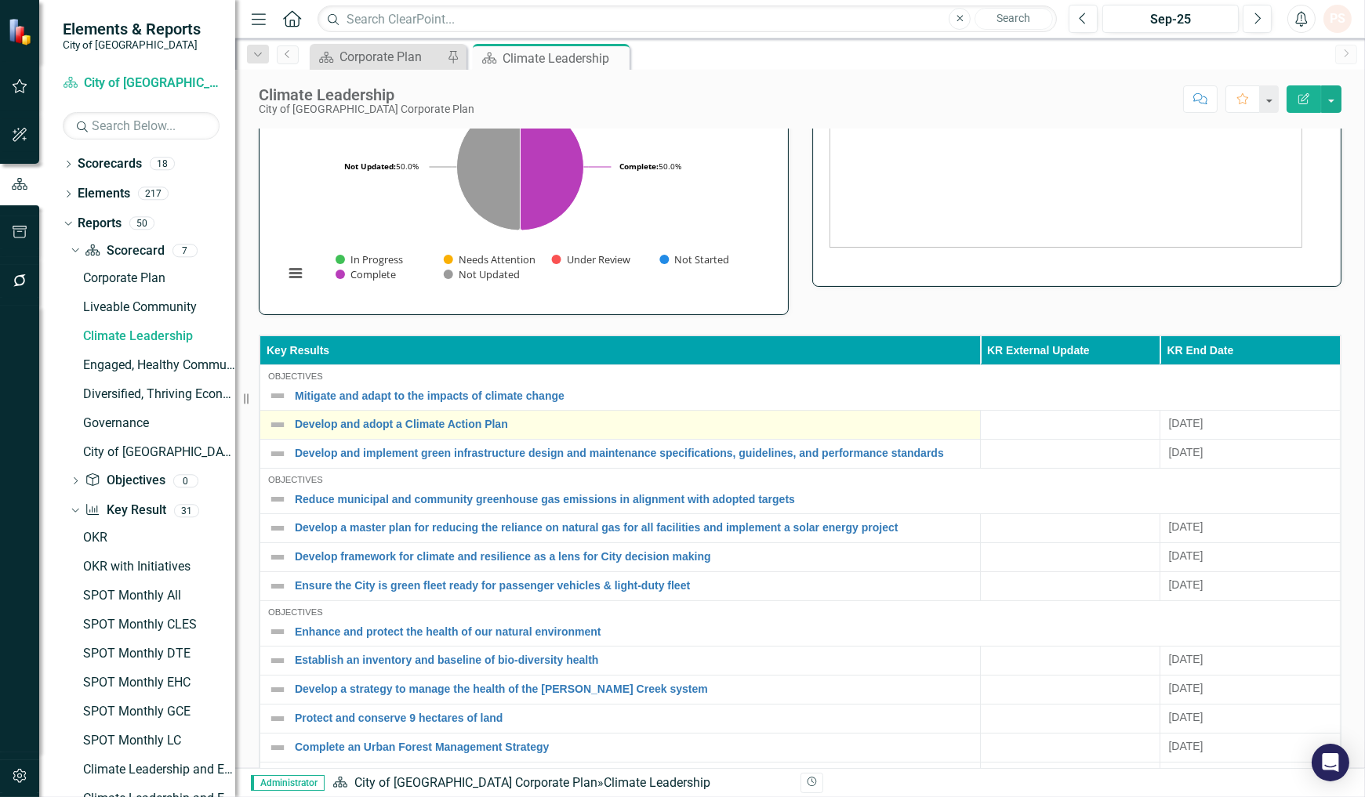
click at [277, 422] on img at bounding box center [277, 424] width 19 height 19
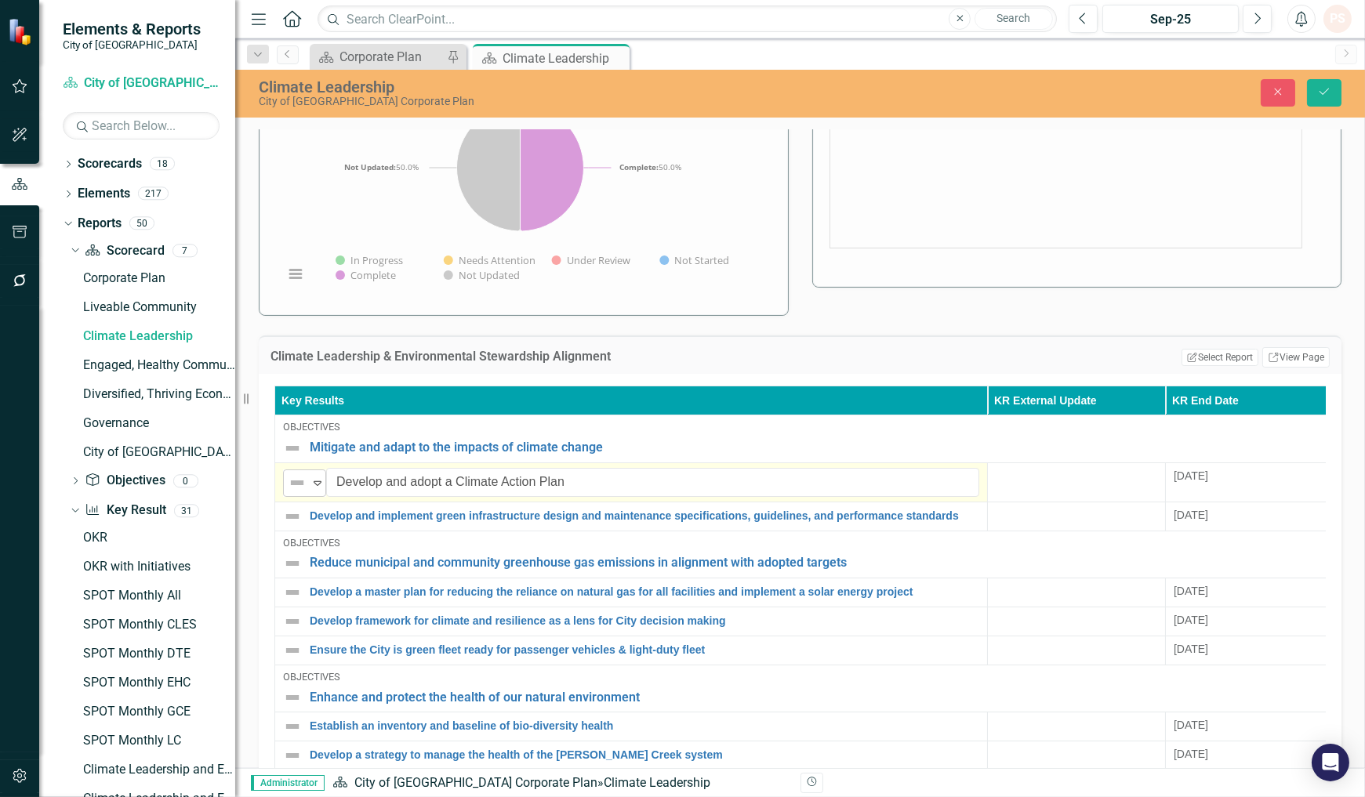
click at [304, 480] on img at bounding box center [297, 482] width 19 height 19
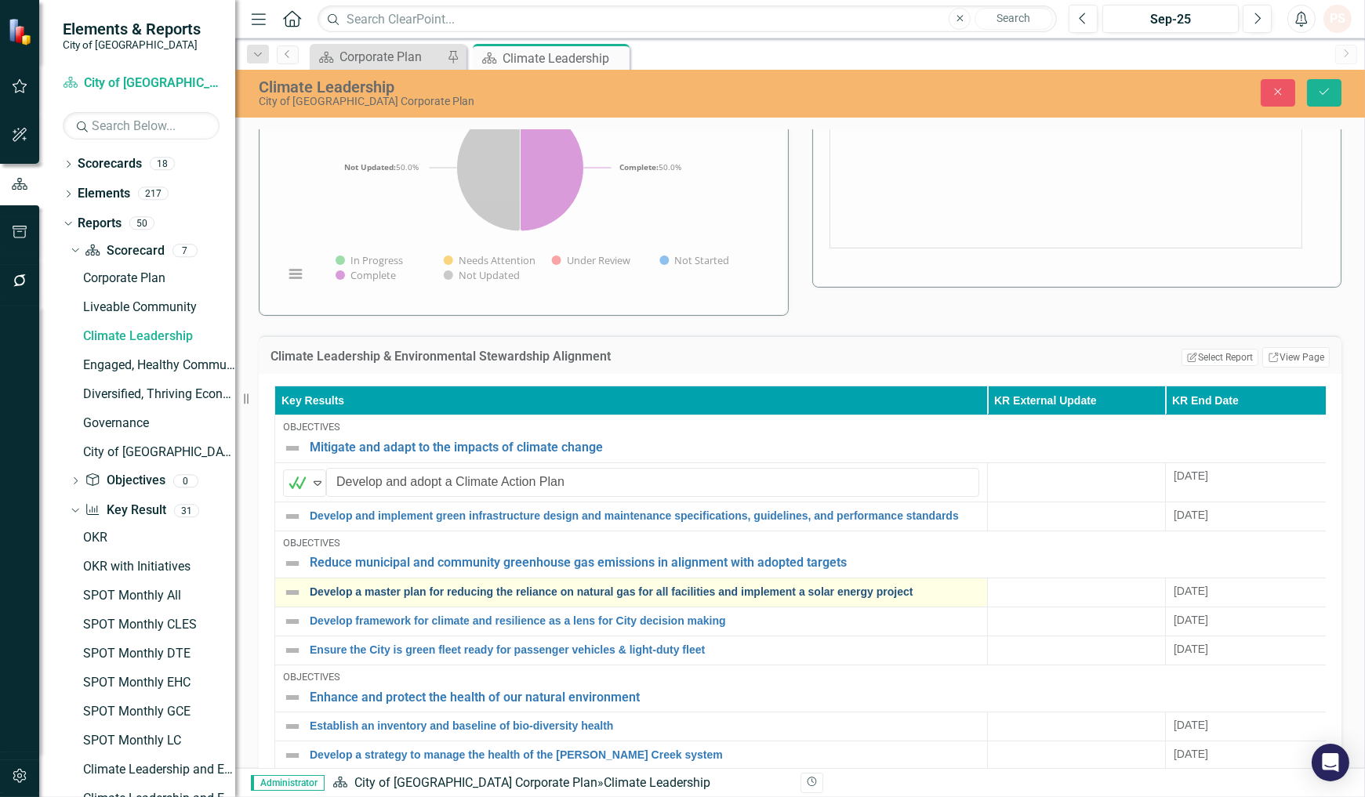
scroll to position [348, 0]
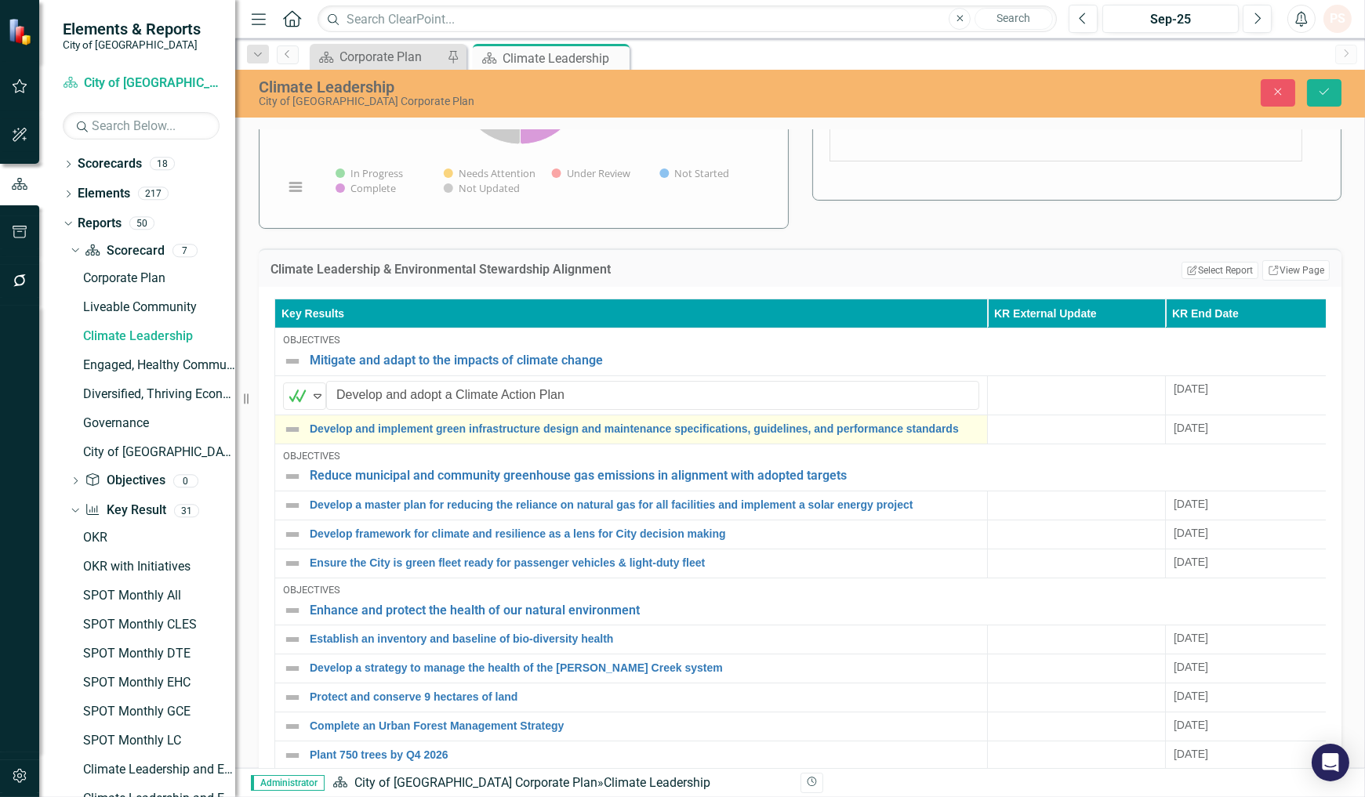
click at [304, 420] on div "Develop and implement green infrastructure design and maintenance specification…" at bounding box center [631, 429] width 696 height 19
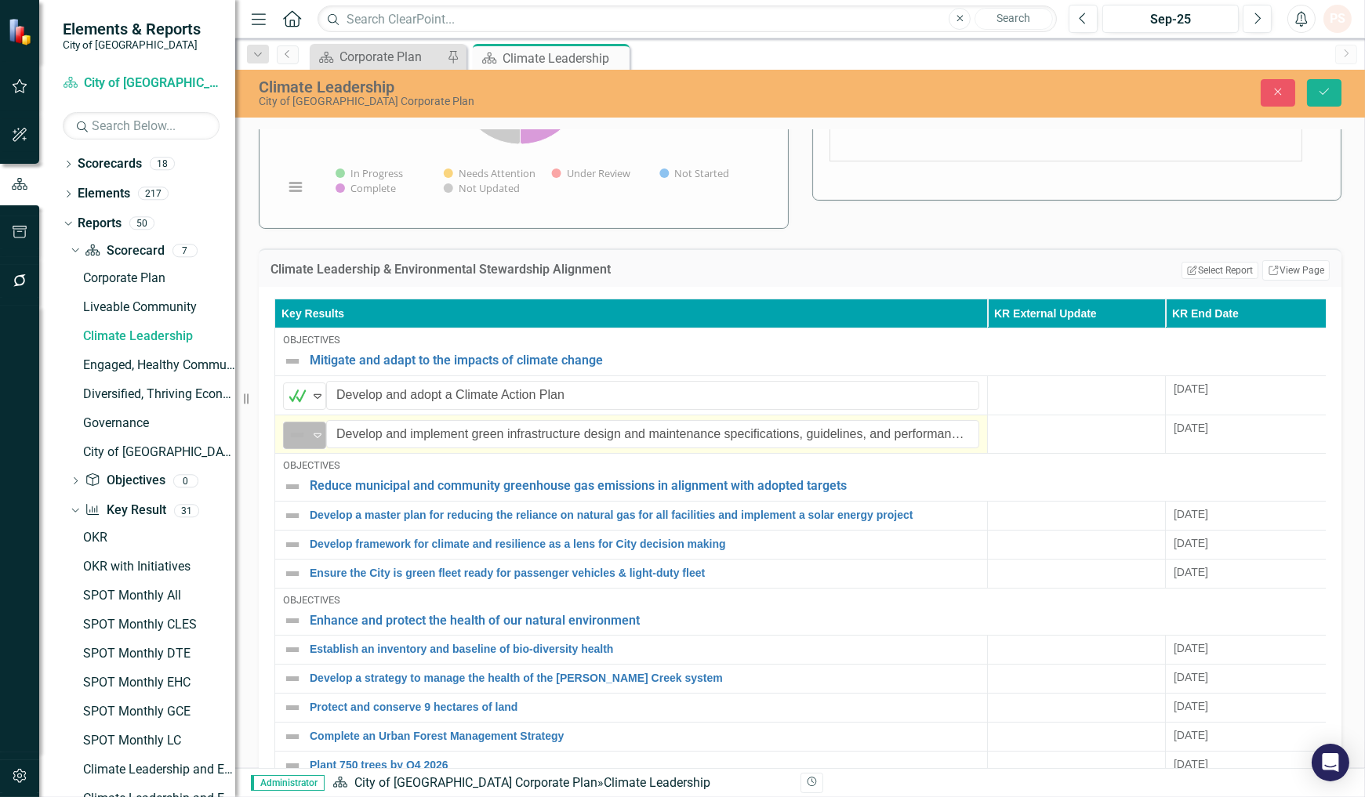
click at [311, 429] on icon "Expand" at bounding box center [318, 435] width 16 height 13
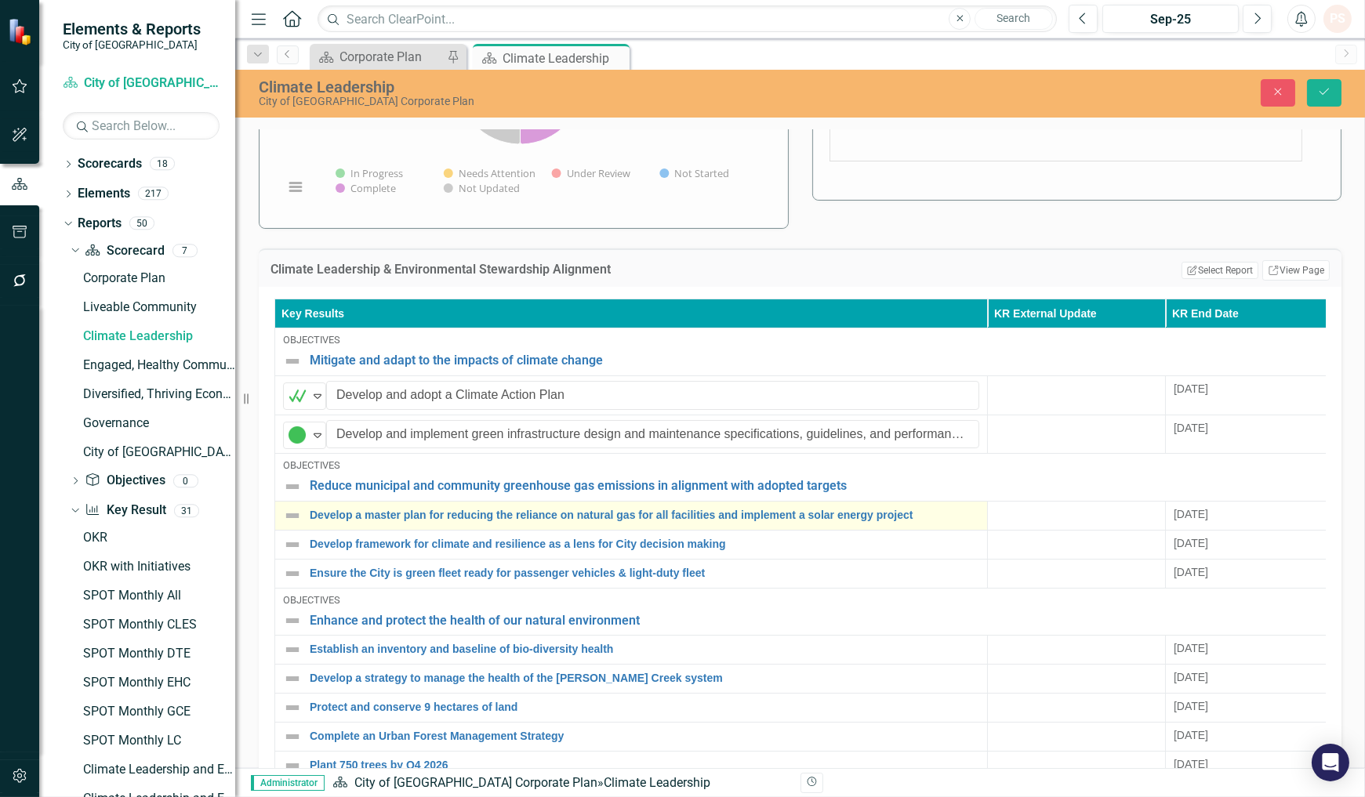
click at [295, 508] on img at bounding box center [292, 515] width 19 height 19
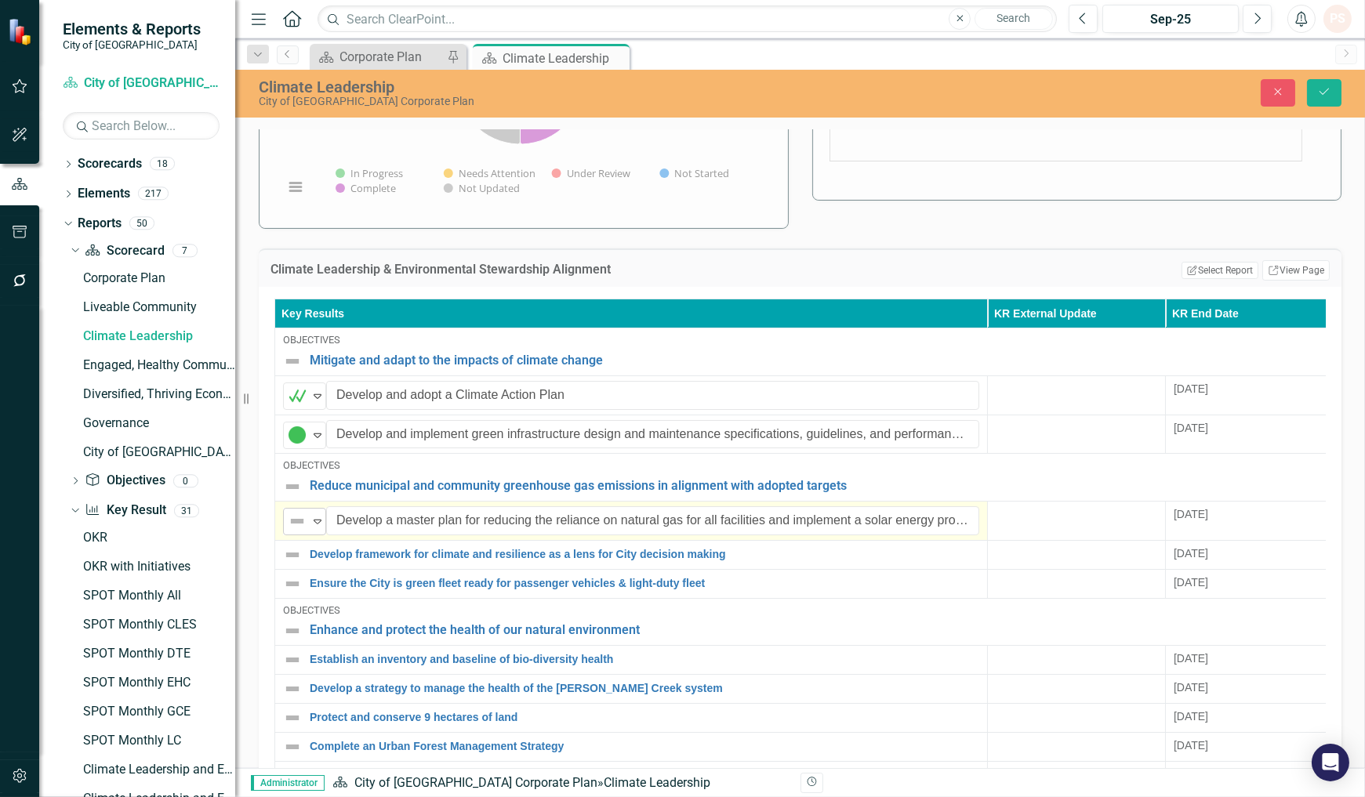
click at [317, 515] on icon "Expand" at bounding box center [318, 521] width 16 height 13
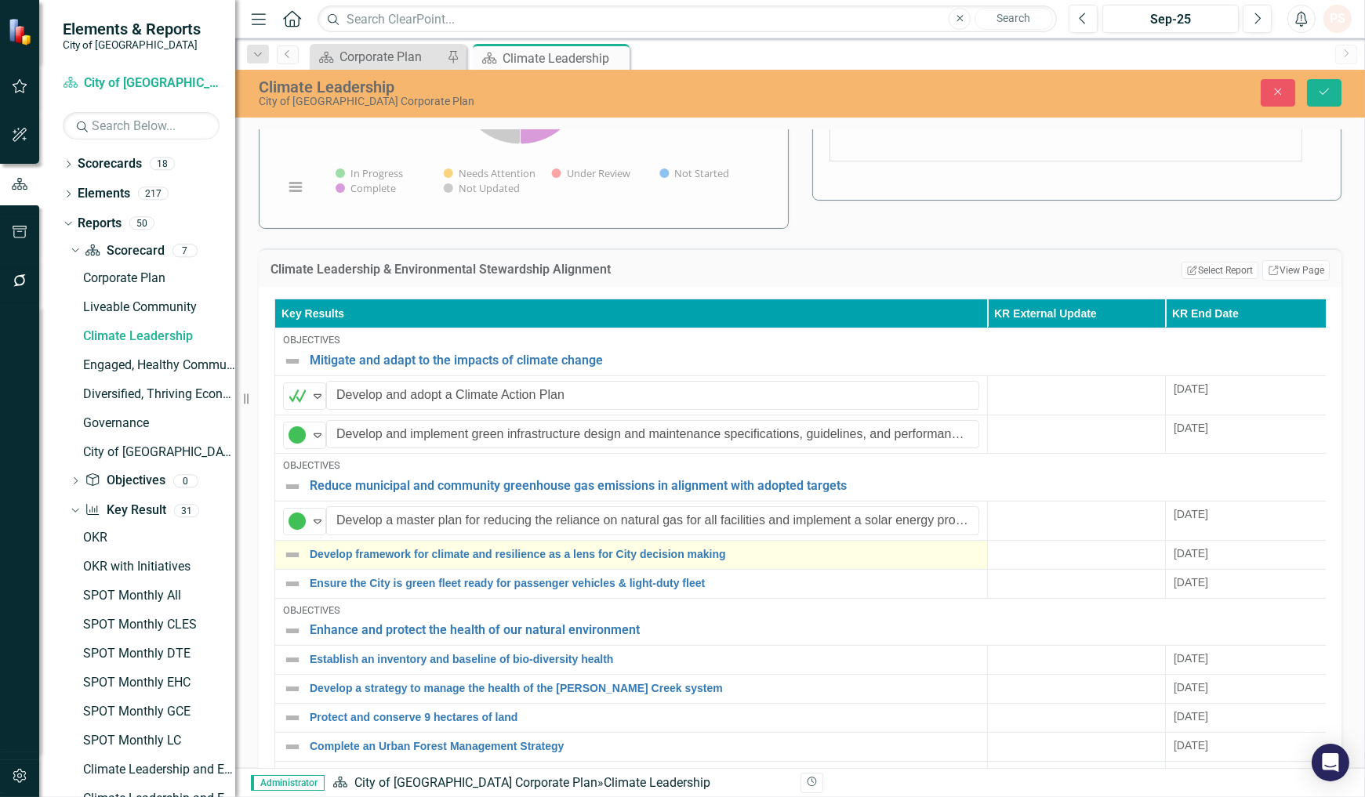
click at [291, 549] on img at bounding box center [292, 555] width 19 height 19
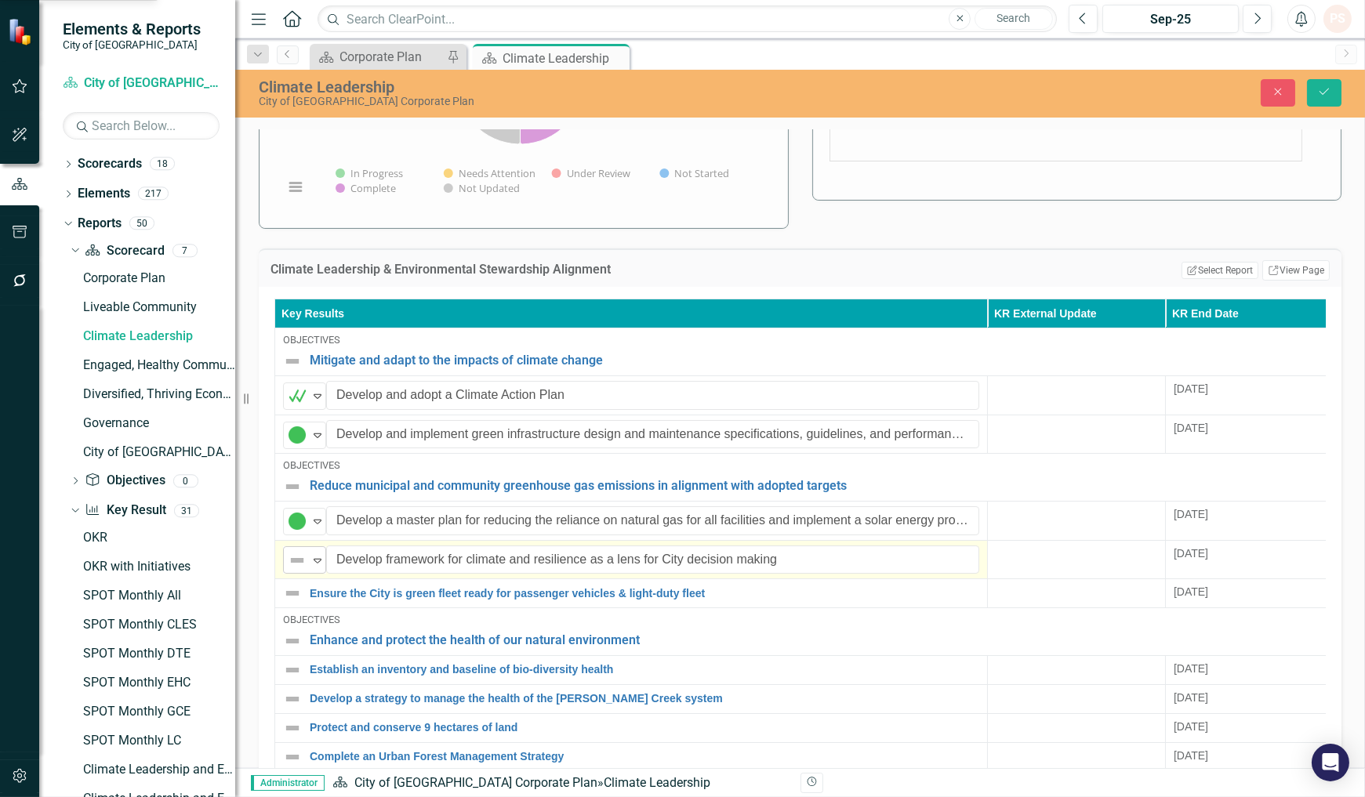
click at [320, 554] on icon "Expand" at bounding box center [318, 560] width 16 height 13
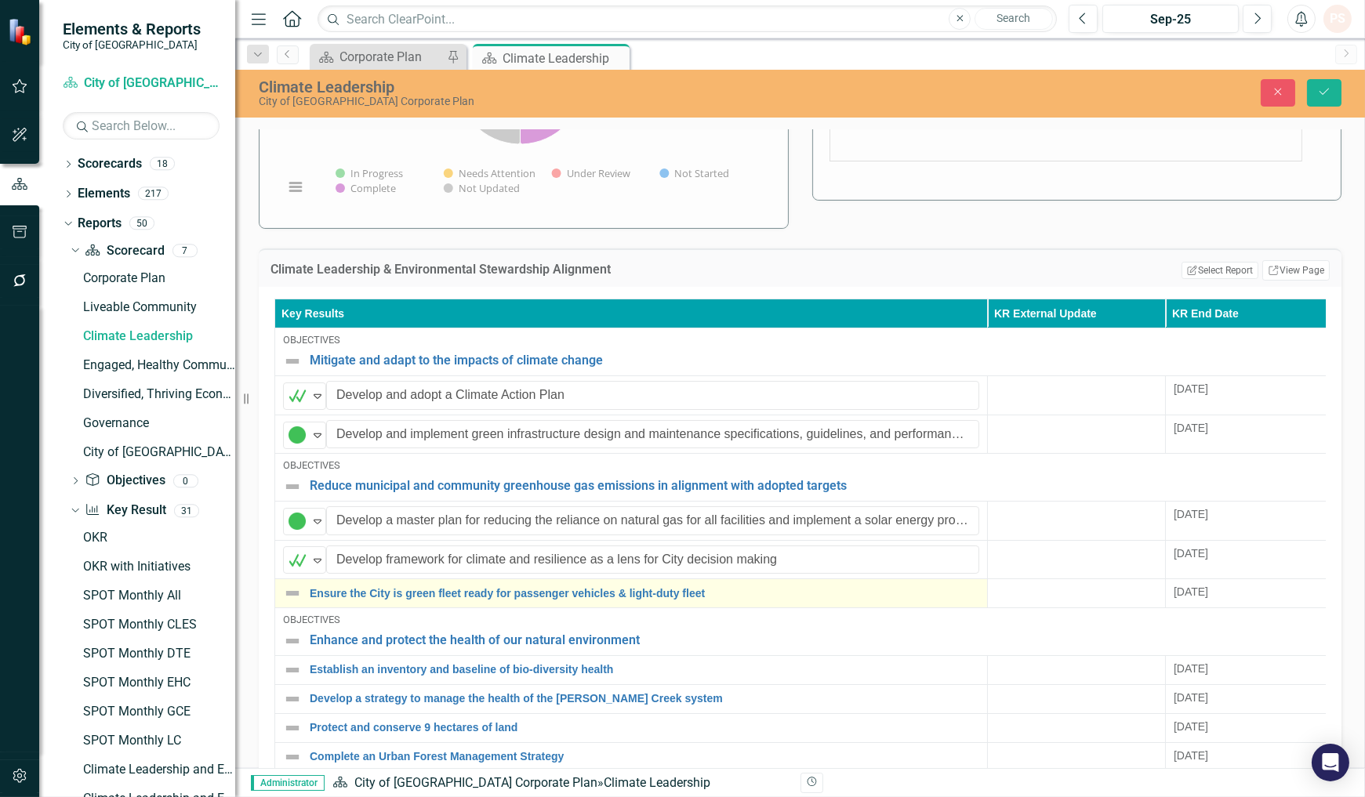
click at [295, 585] on img at bounding box center [292, 593] width 19 height 19
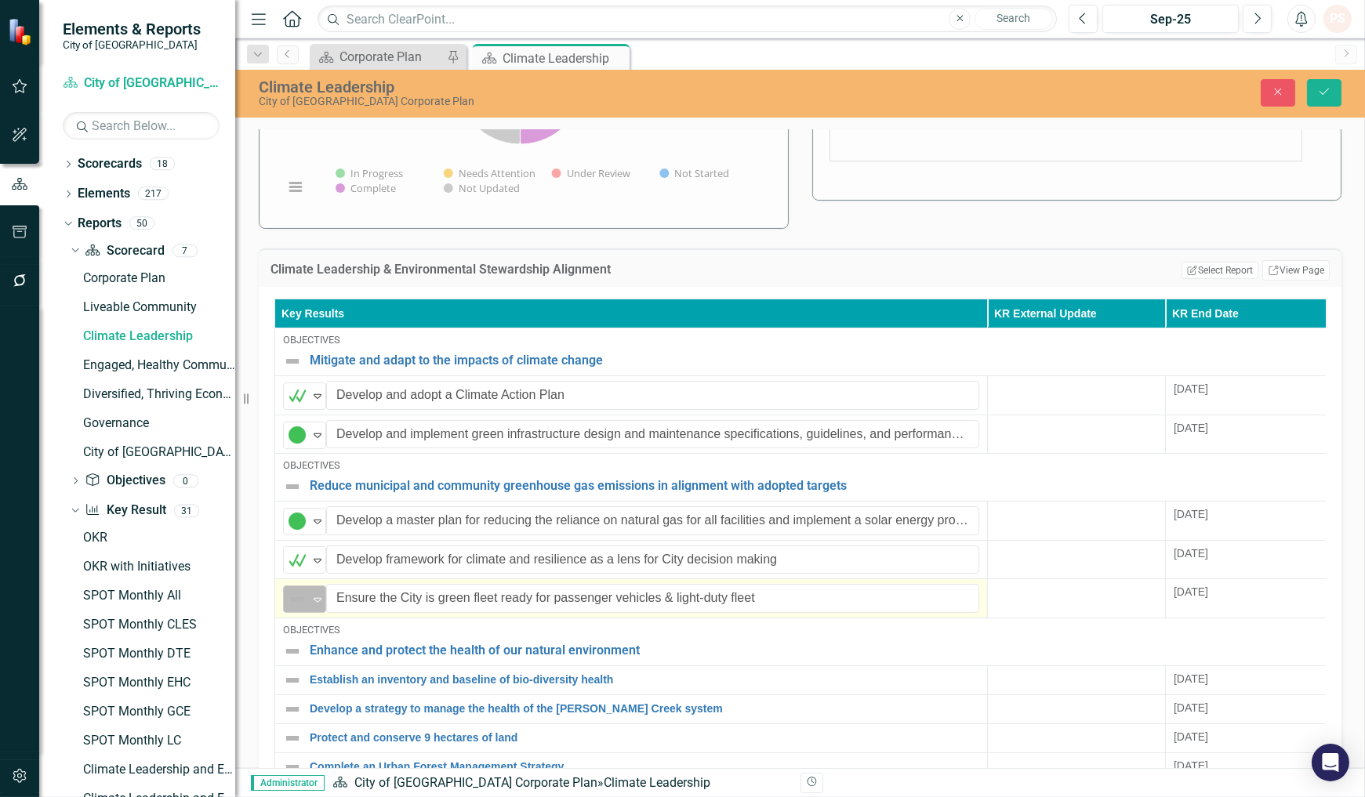
click at [312, 593] on icon "Expand" at bounding box center [318, 599] width 16 height 13
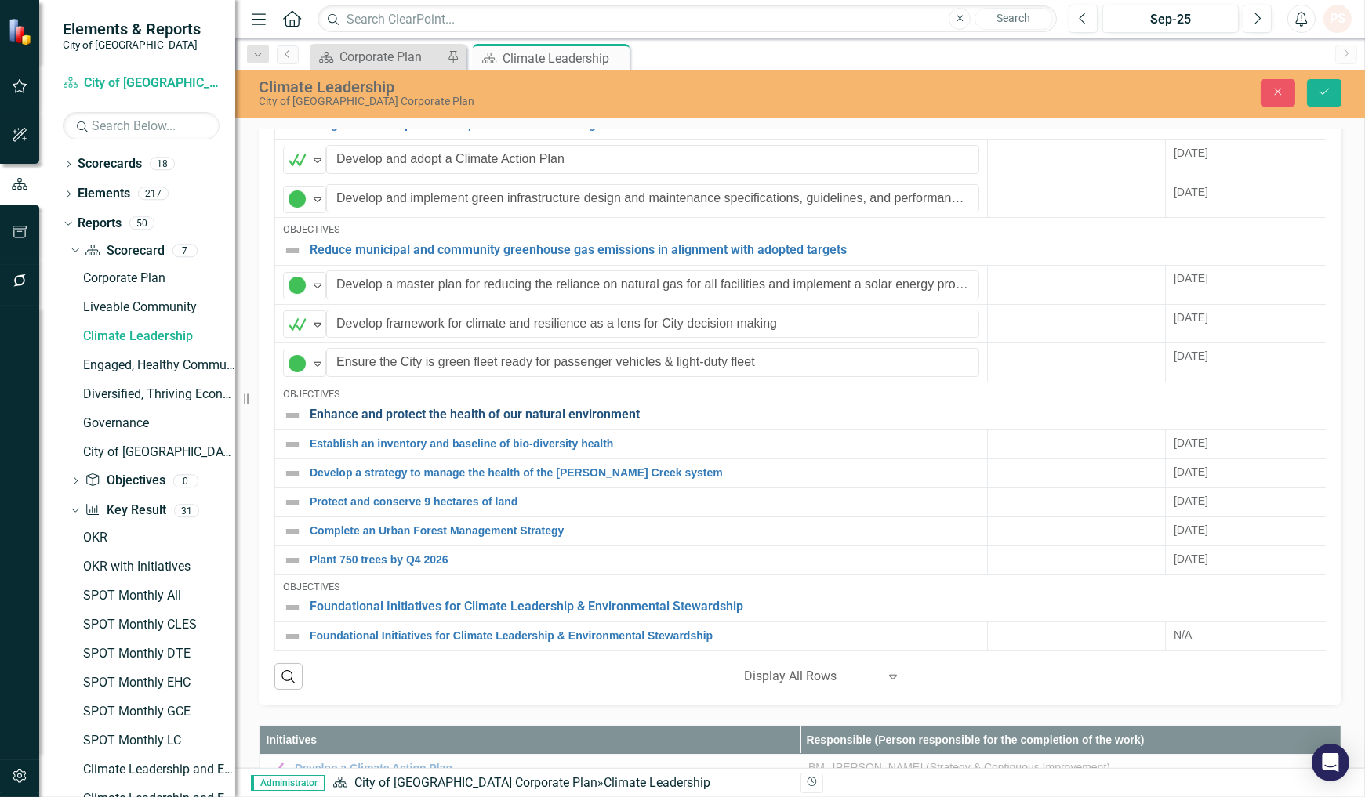
scroll to position [609, 0]
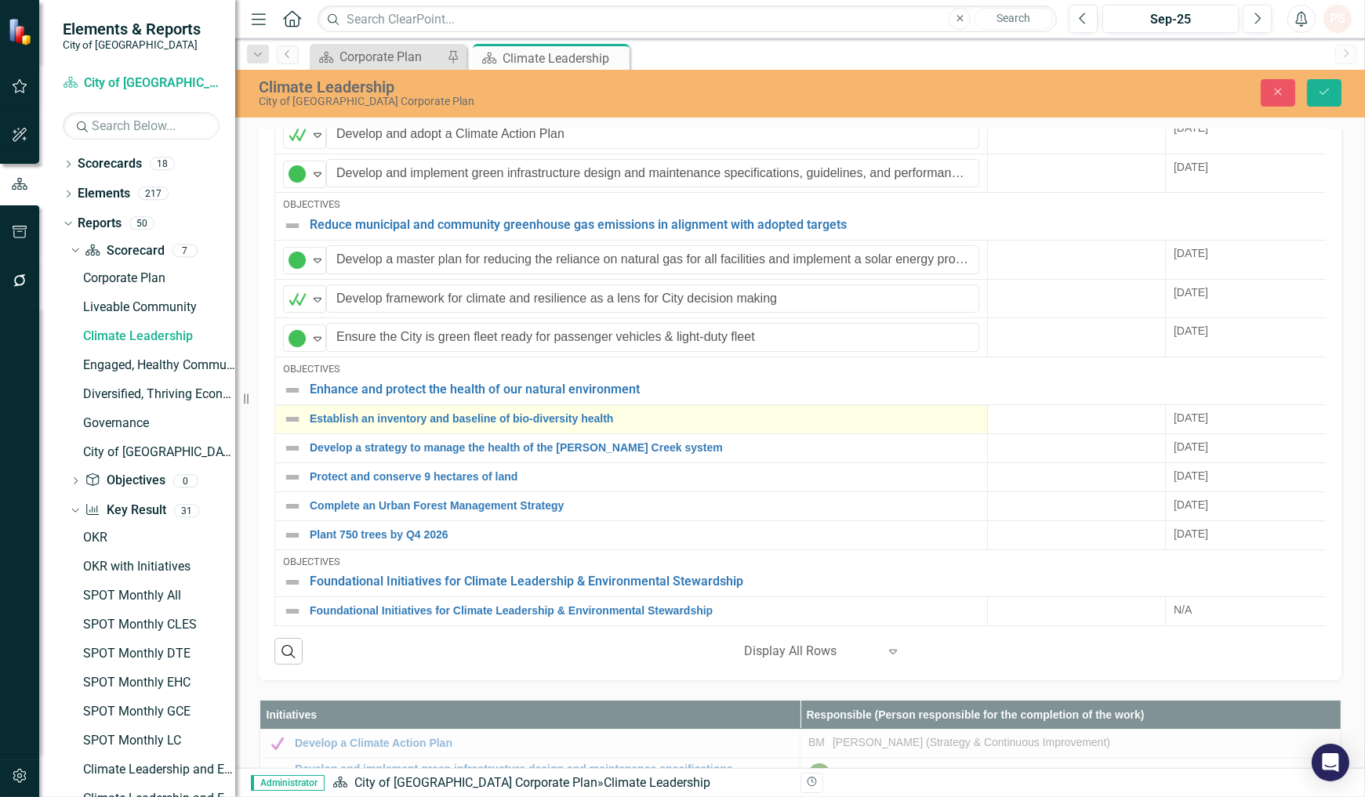
click at [296, 410] on img at bounding box center [292, 419] width 19 height 19
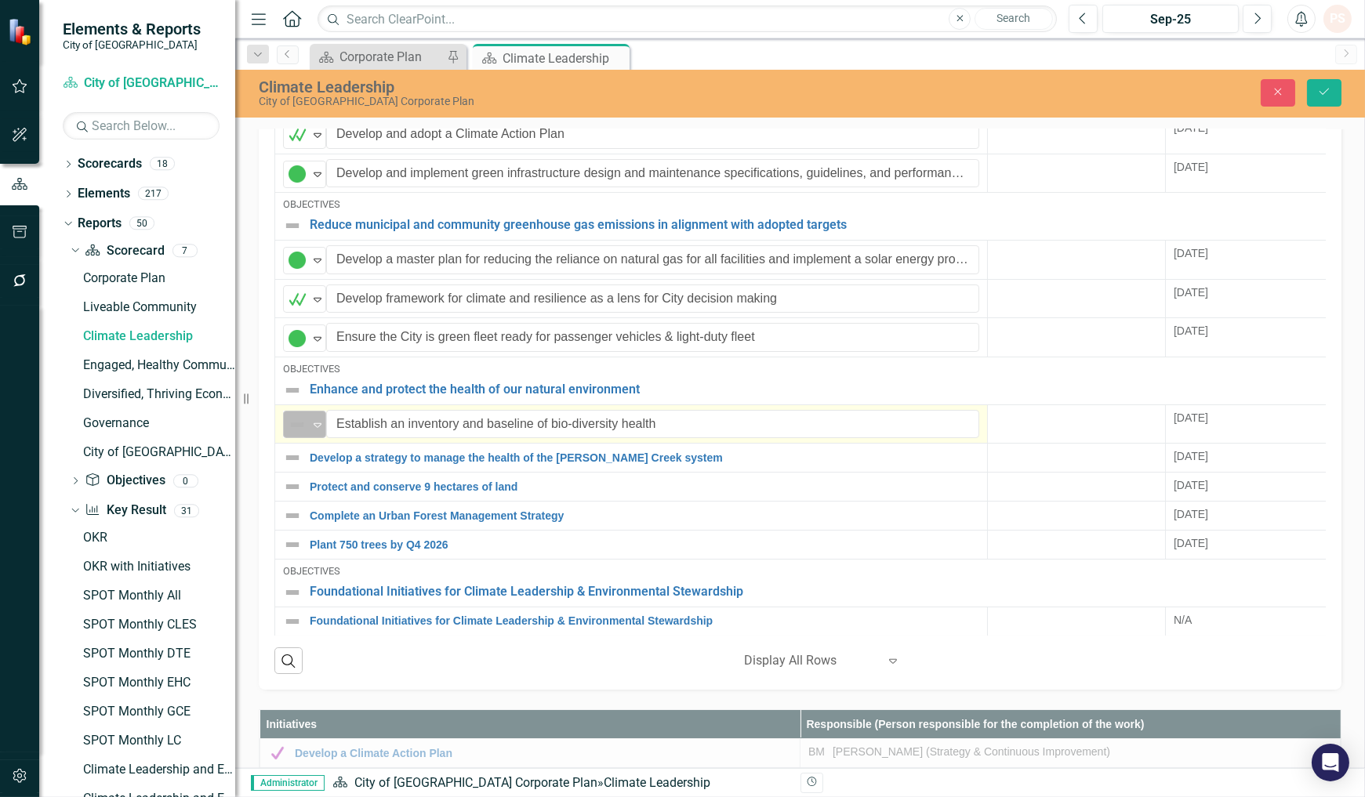
click at [314, 419] on icon "Expand" at bounding box center [318, 425] width 16 height 13
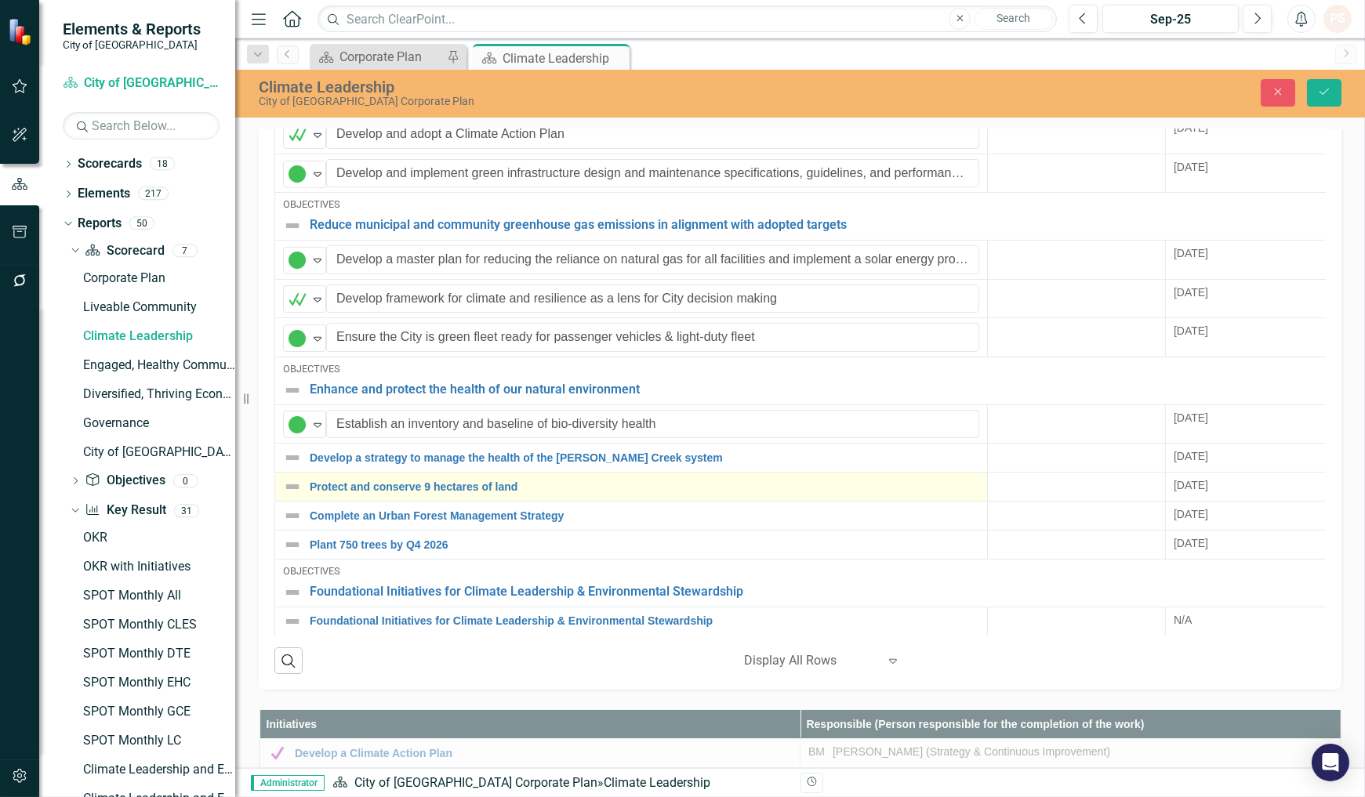
click at [290, 477] on img at bounding box center [292, 486] width 19 height 19
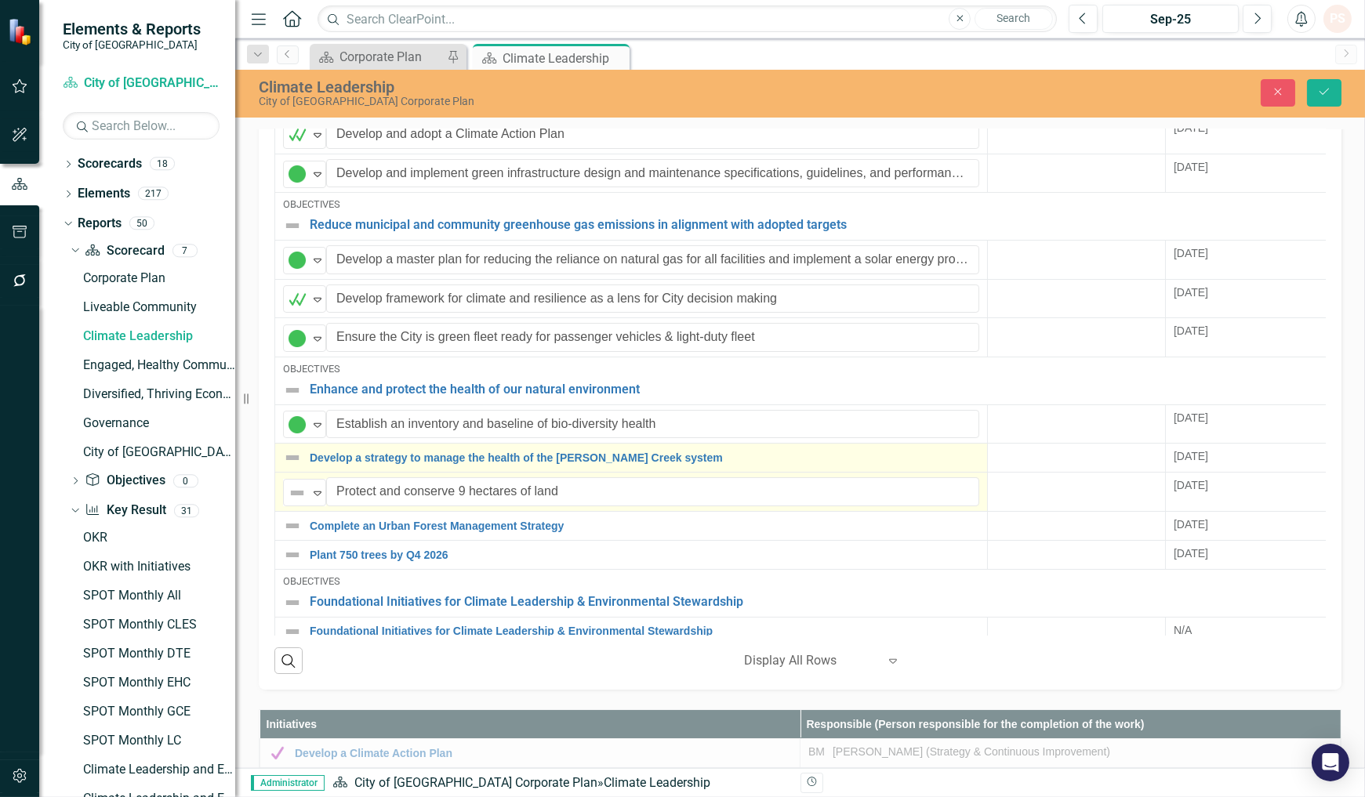
click at [295, 448] on img at bounding box center [292, 457] width 19 height 19
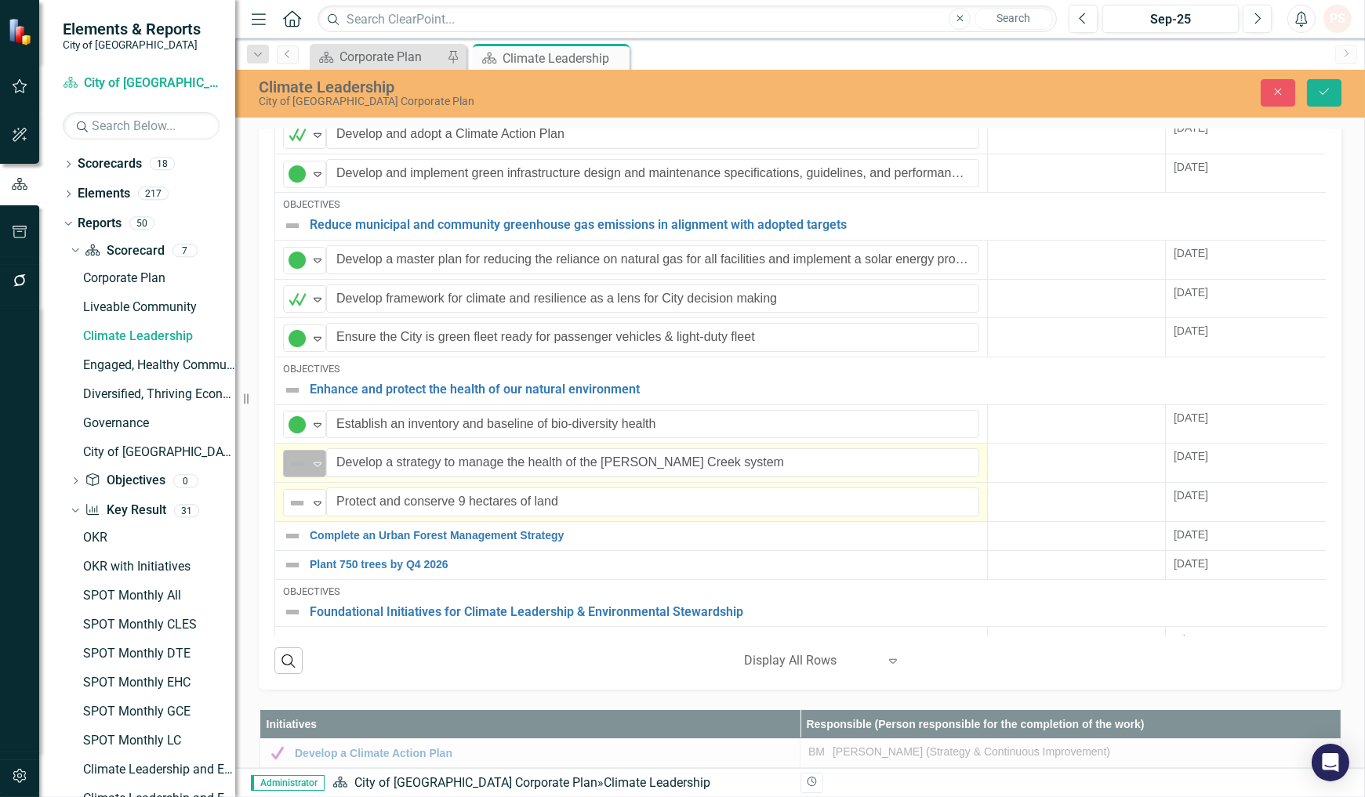
click at [309, 453] on div "Not Defined" at bounding box center [298, 464] width 24 height 22
click at [314, 502] on icon at bounding box center [318, 504] width 8 height 5
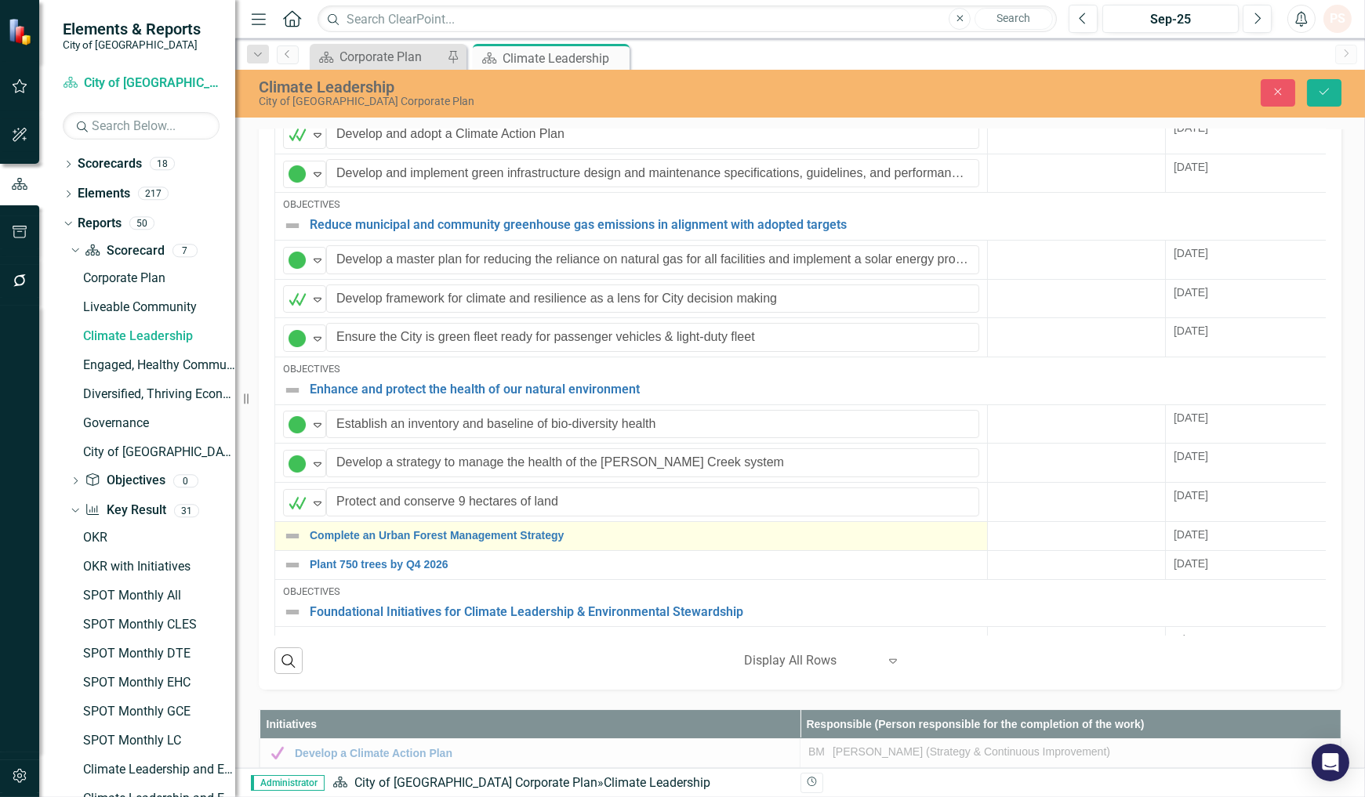
click at [292, 527] on img at bounding box center [292, 536] width 19 height 19
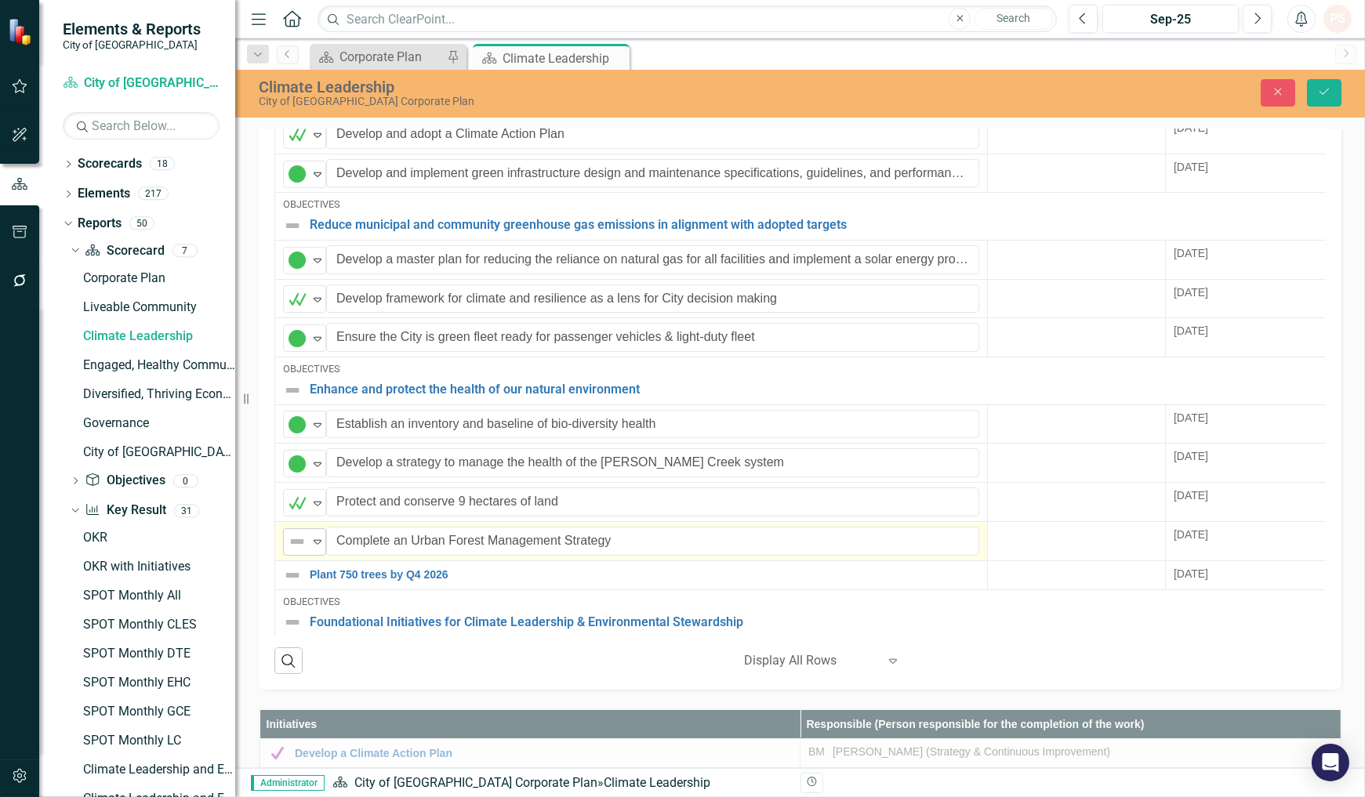
click at [314, 535] on icon "Expand" at bounding box center [318, 541] width 16 height 13
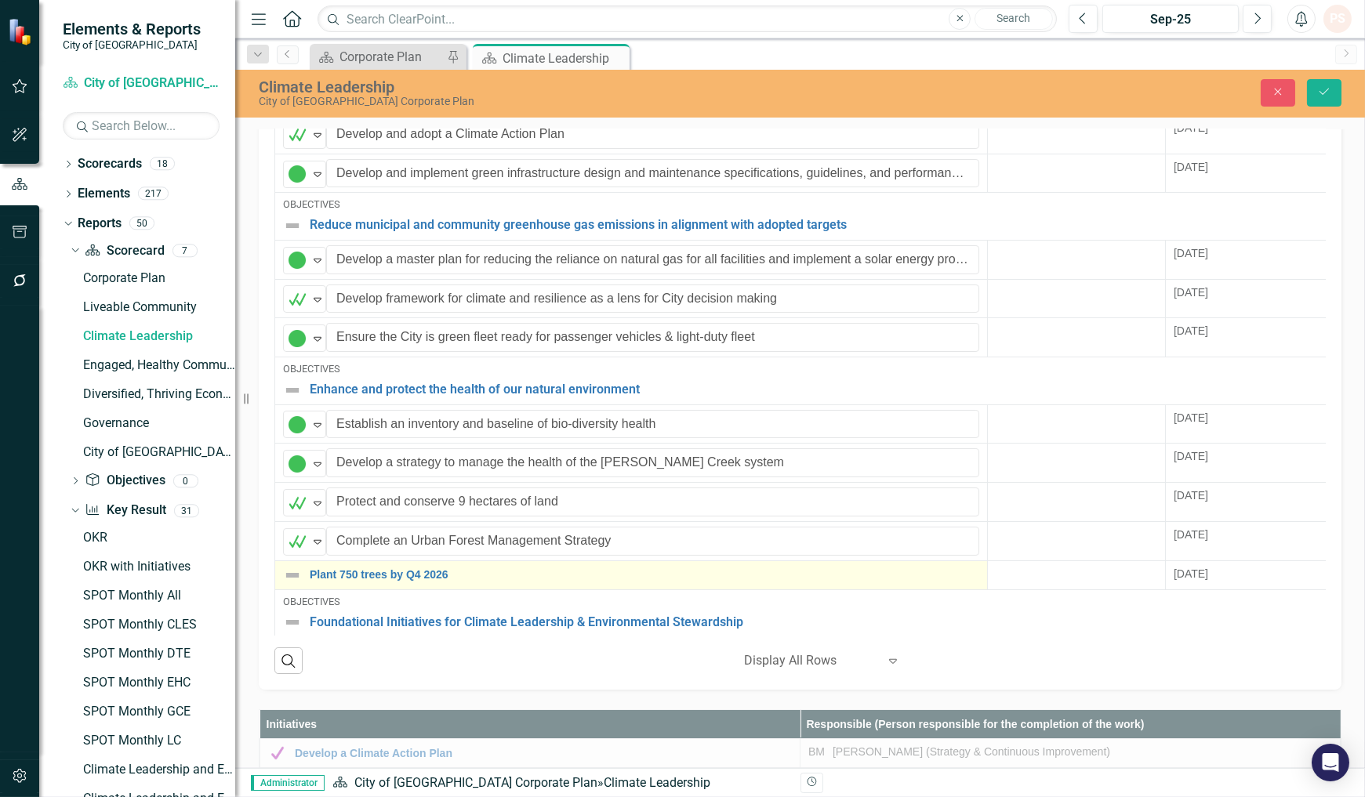
click at [290, 566] on img at bounding box center [292, 575] width 19 height 19
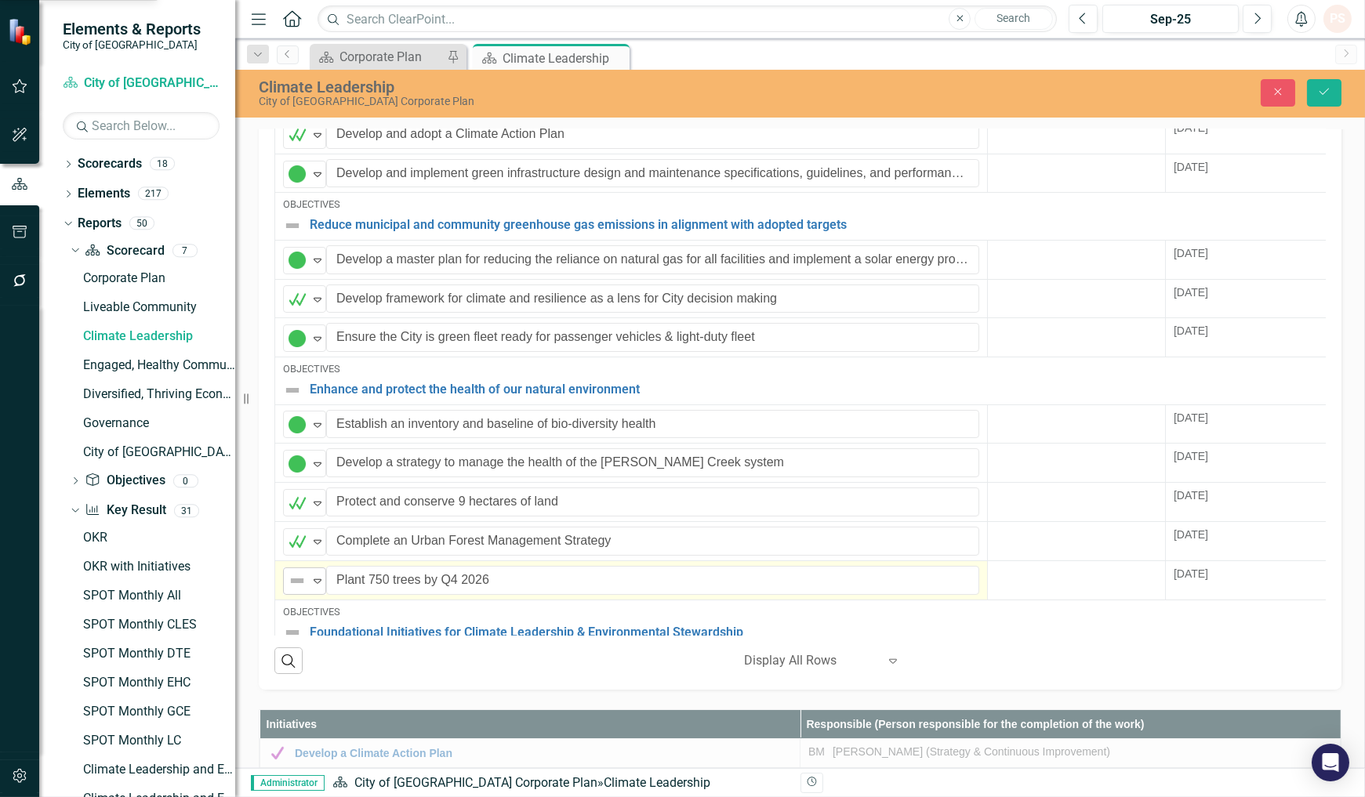
click at [314, 575] on icon "Expand" at bounding box center [318, 581] width 16 height 13
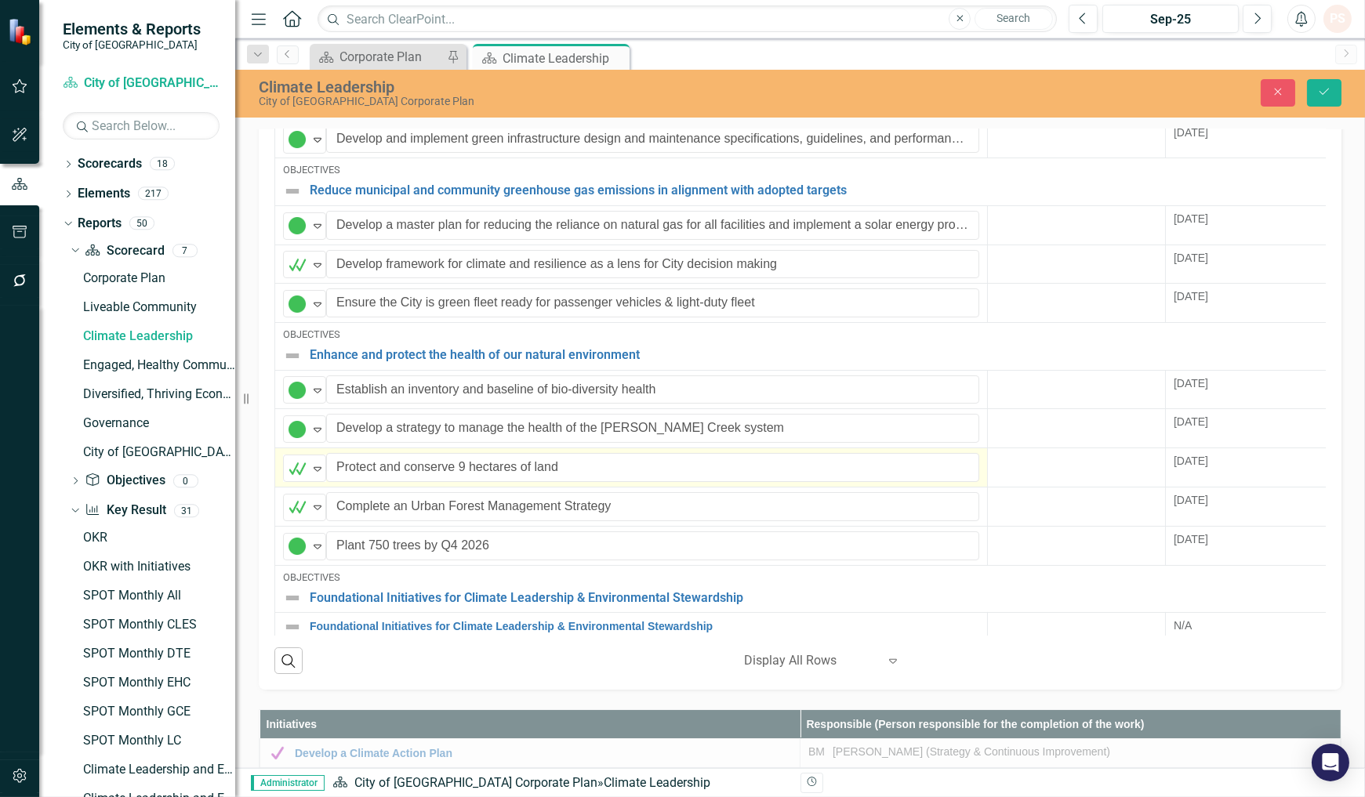
scroll to position [0, 0]
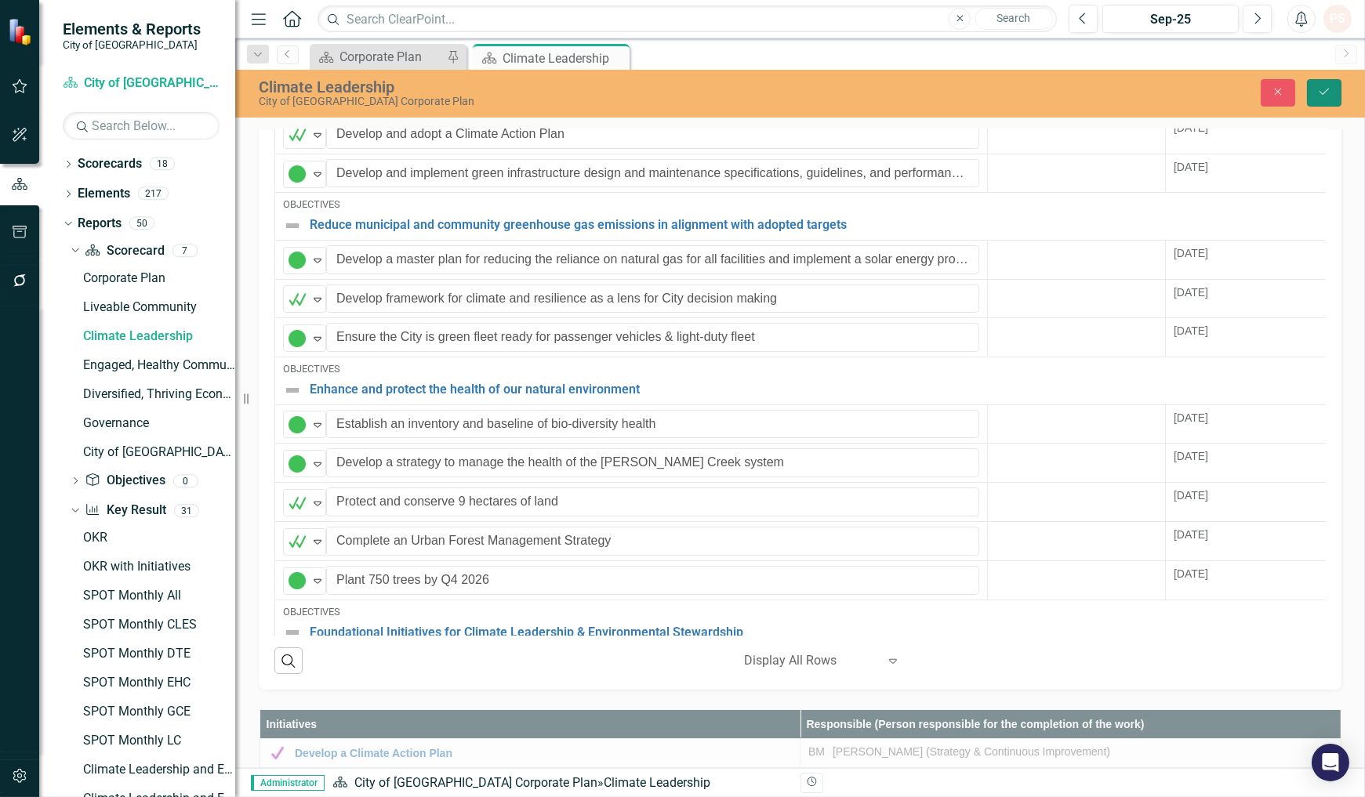
click at [1330, 91] on icon "Save" at bounding box center [1324, 91] width 14 height 11
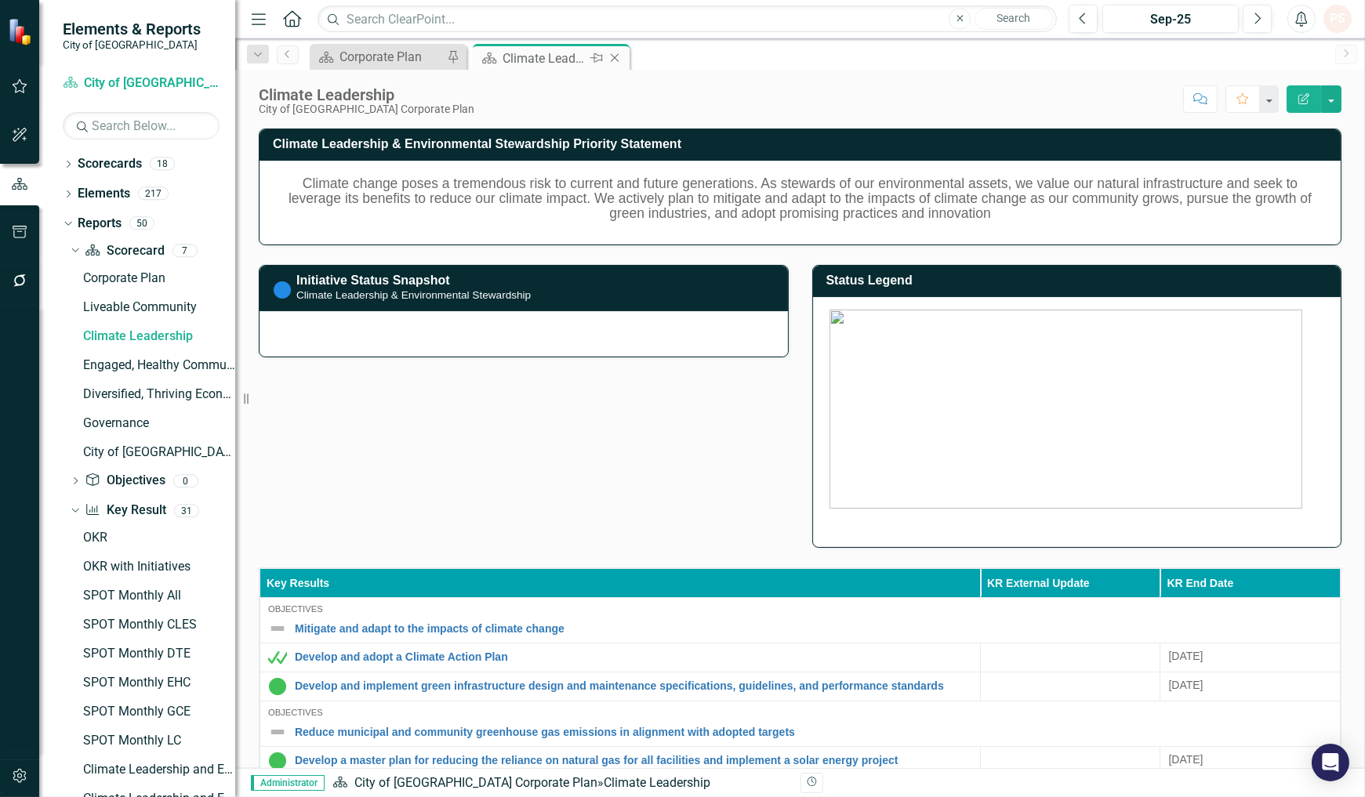
click at [614, 56] on icon "Close" at bounding box center [615, 58] width 16 height 13
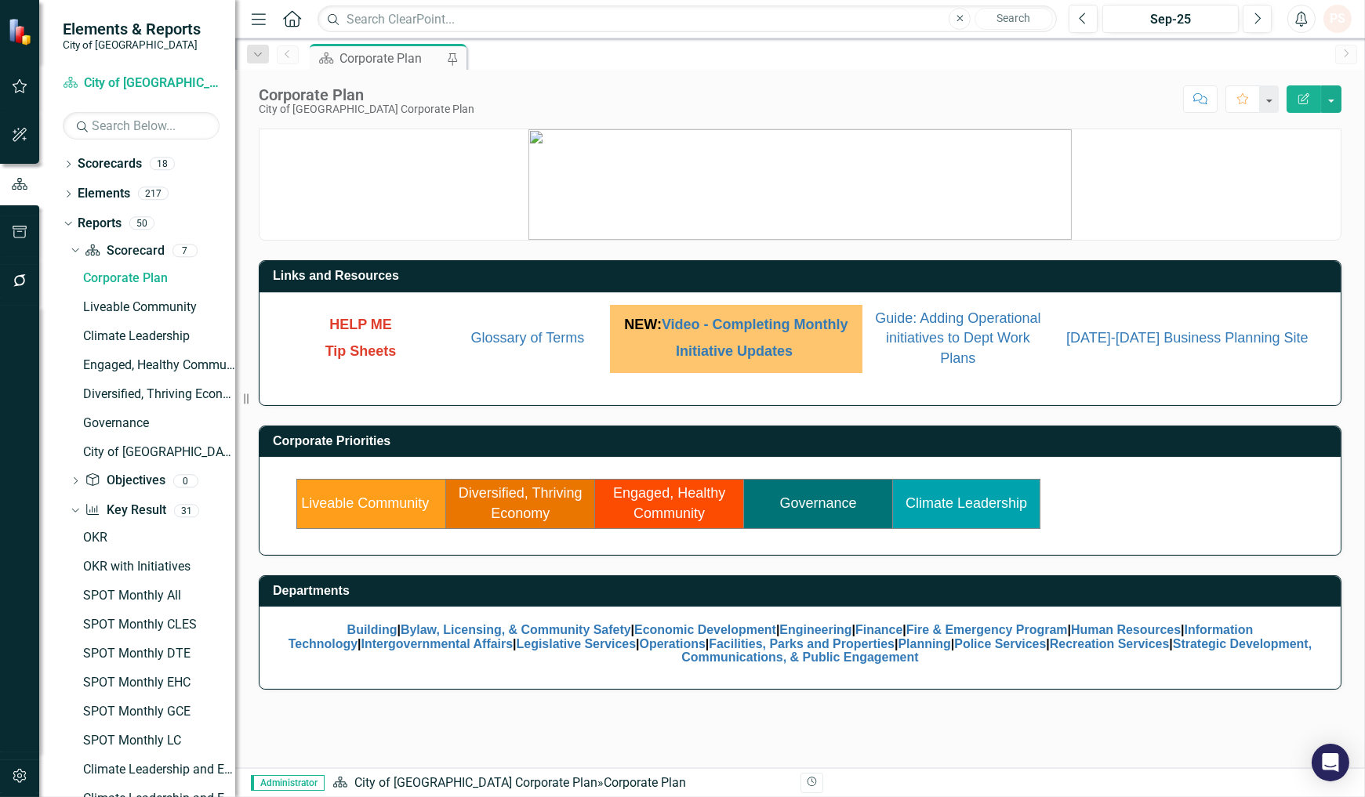
click at [698, 488] on link "Engaged, Healthy Community" at bounding box center [669, 503] width 112 height 36
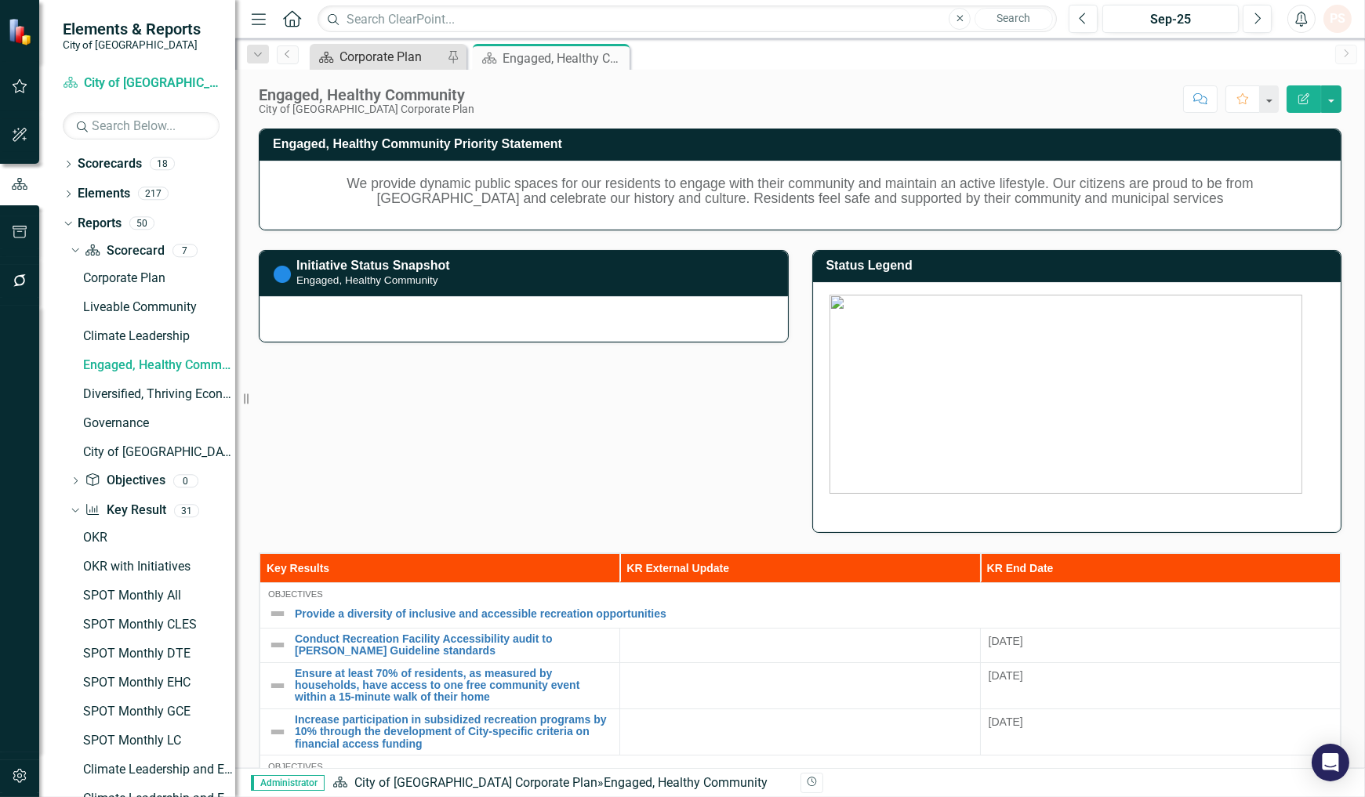
click at [348, 49] on div "Corporate Plan" at bounding box center [390, 57] width 103 height 20
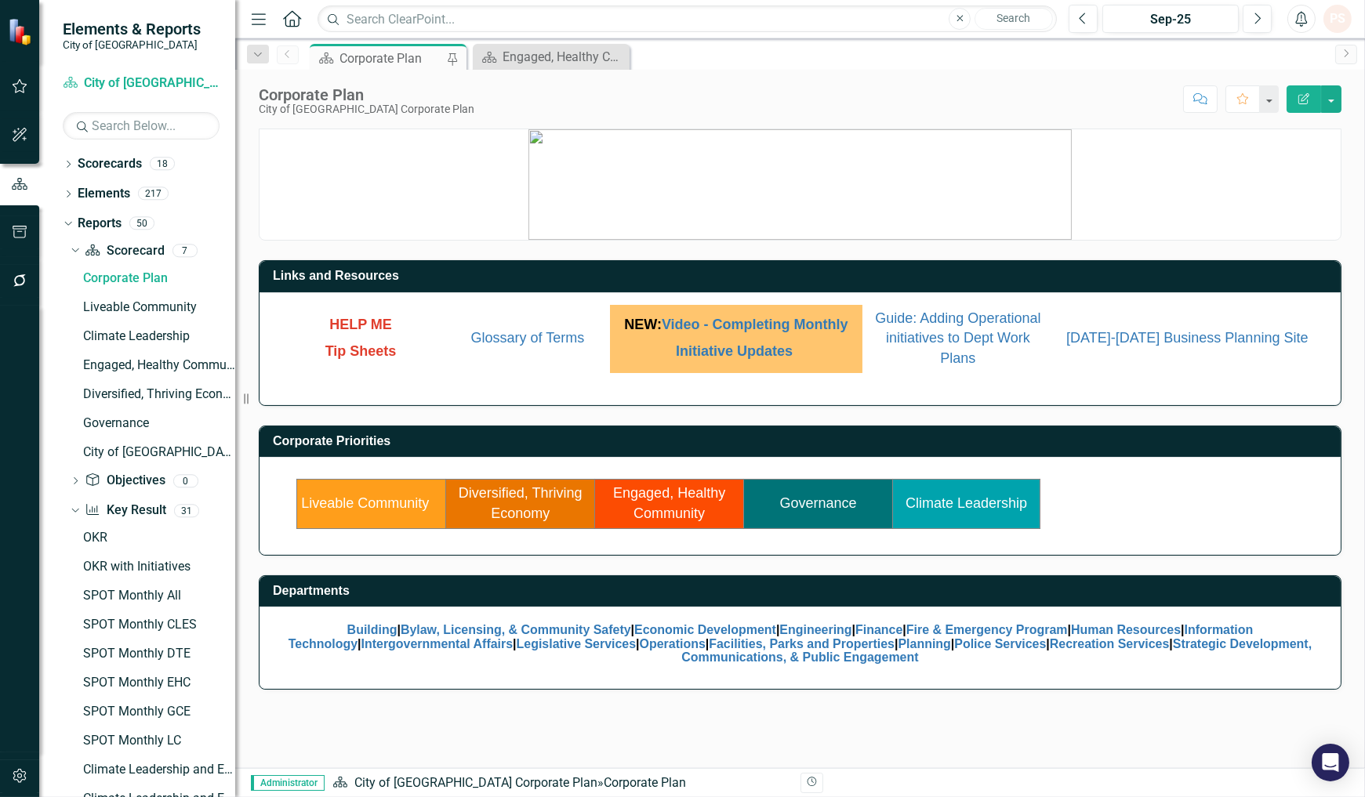
click at [950, 508] on link "Climate Leadership" at bounding box center [965, 503] width 121 height 16
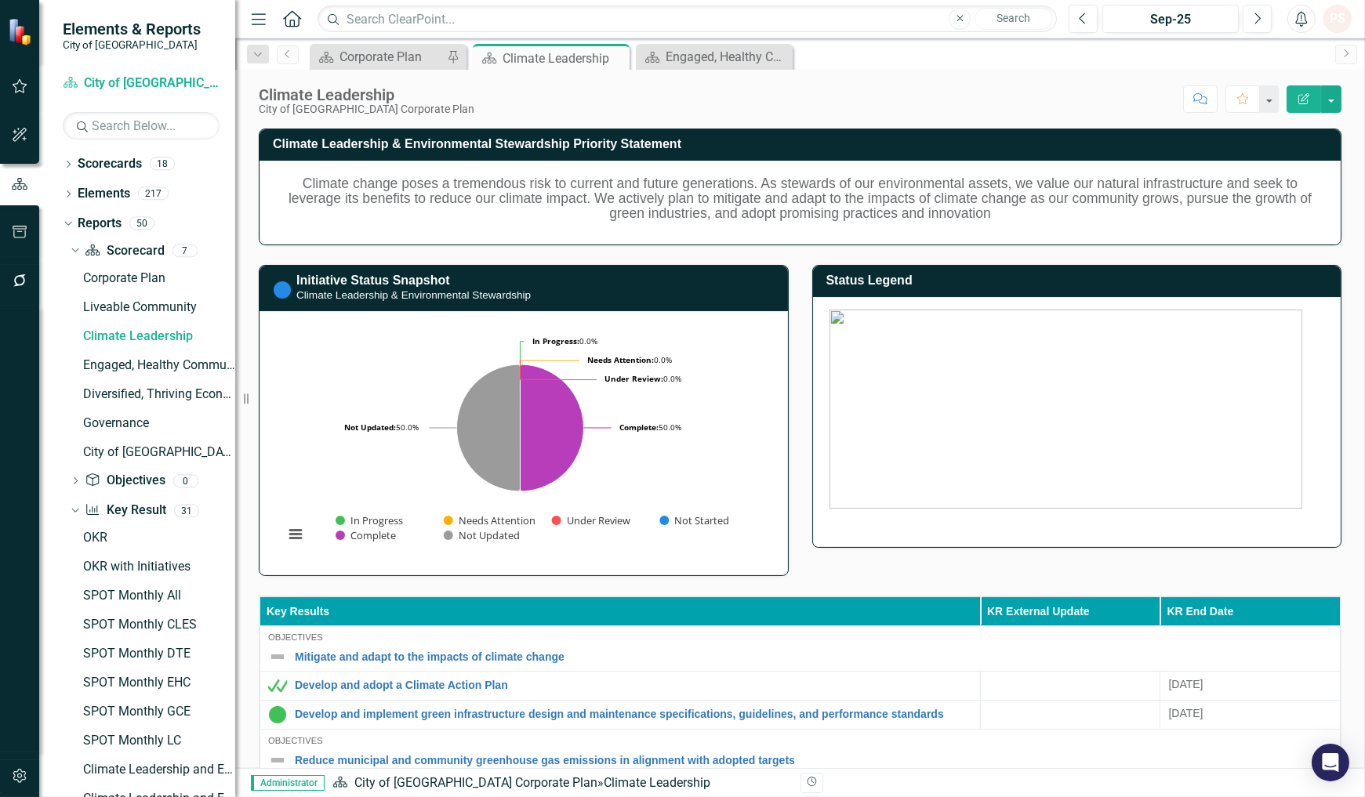
click at [0, 0] on icon "Close" at bounding box center [0, 0] width 0 height 0
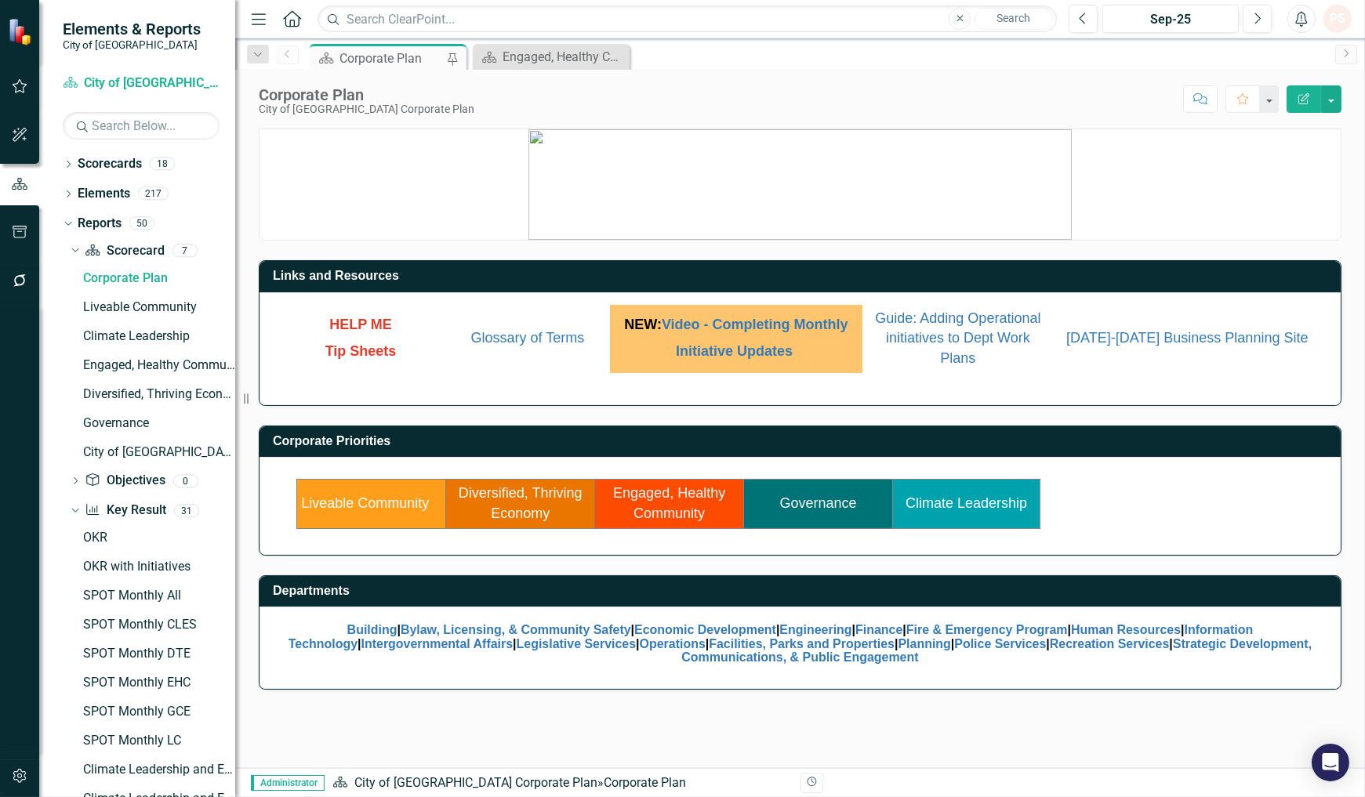
click at [386, 56] on div "Corporate Plan" at bounding box center [390, 59] width 103 height 20
click at [647, 486] on link "Engaged, Healthy Community" at bounding box center [669, 503] width 112 height 36
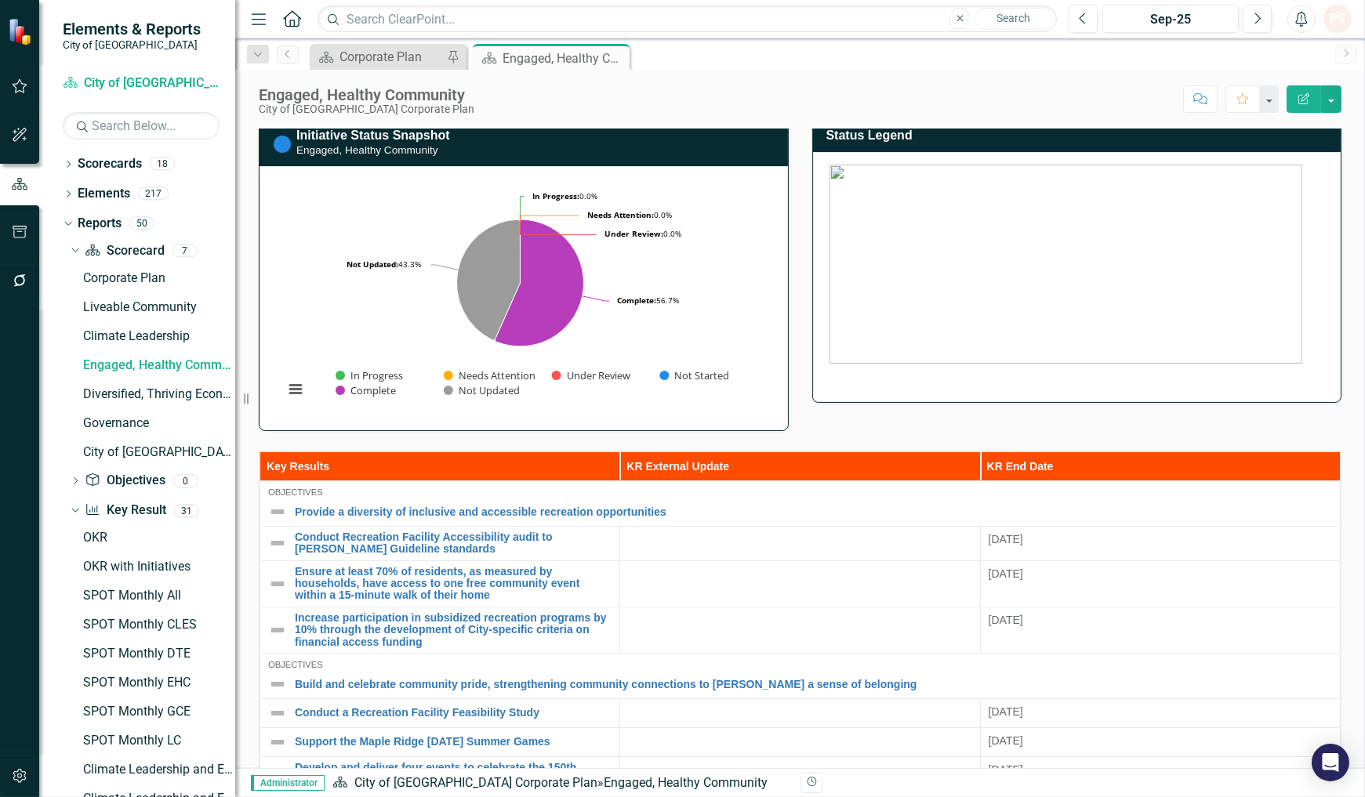
scroll to position [435, 0]
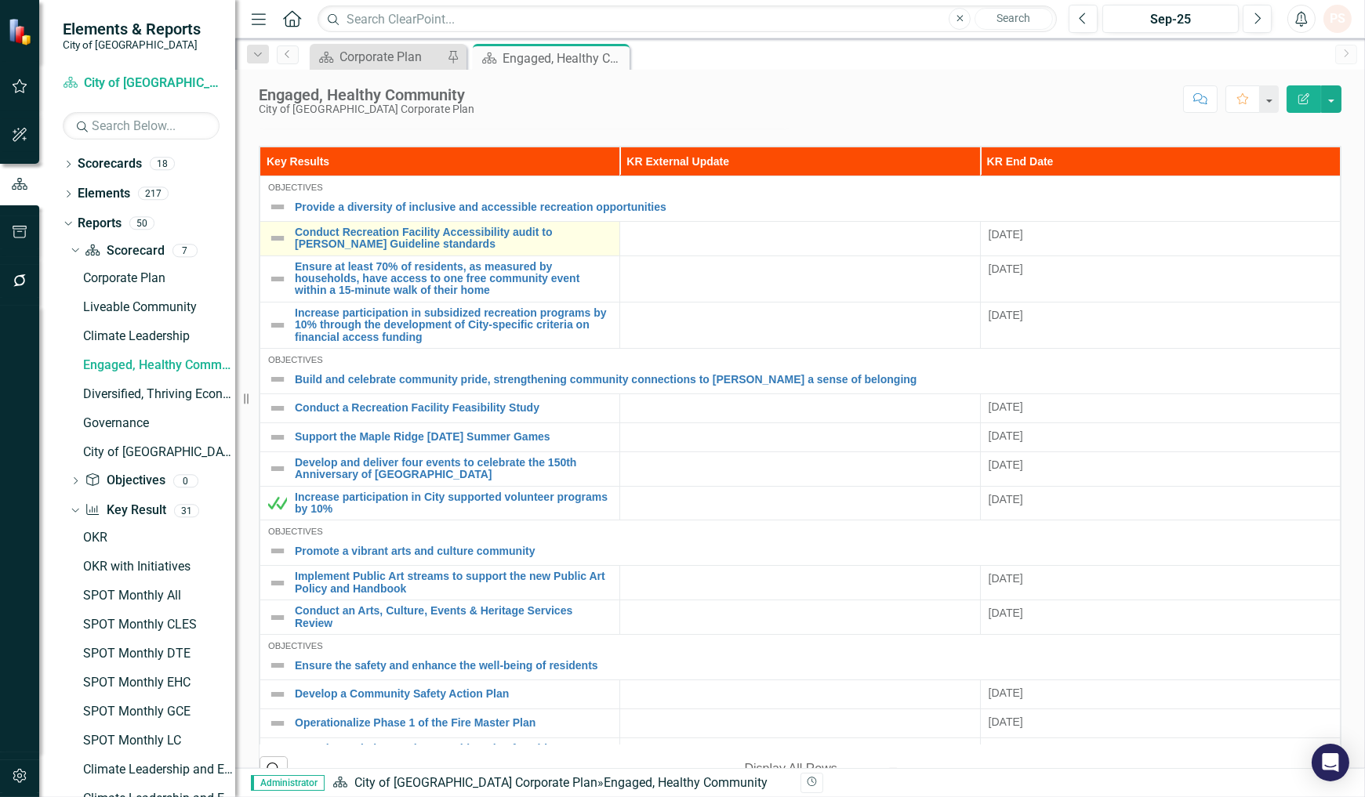
click at [278, 233] on img at bounding box center [277, 238] width 19 height 19
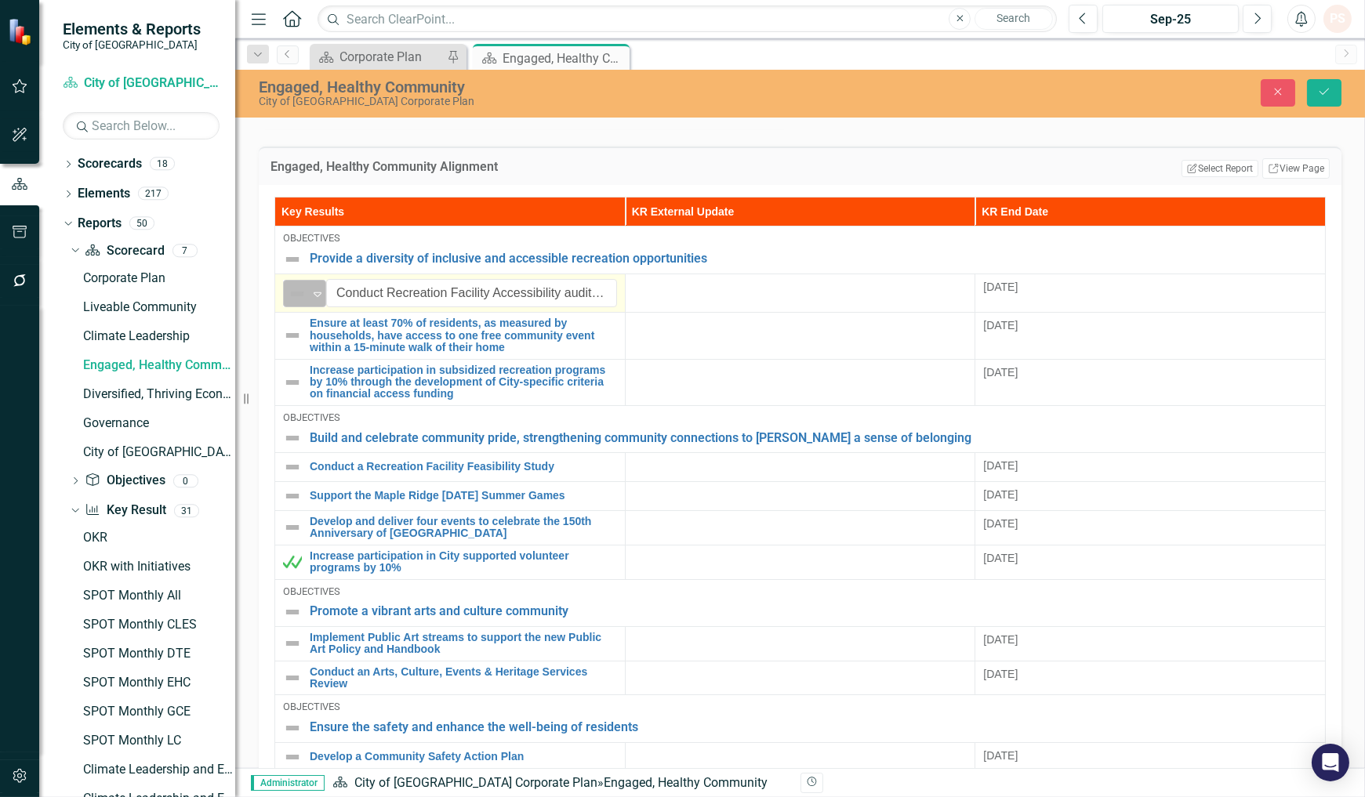
click at [309, 286] on div "Not Defined" at bounding box center [298, 294] width 24 height 22
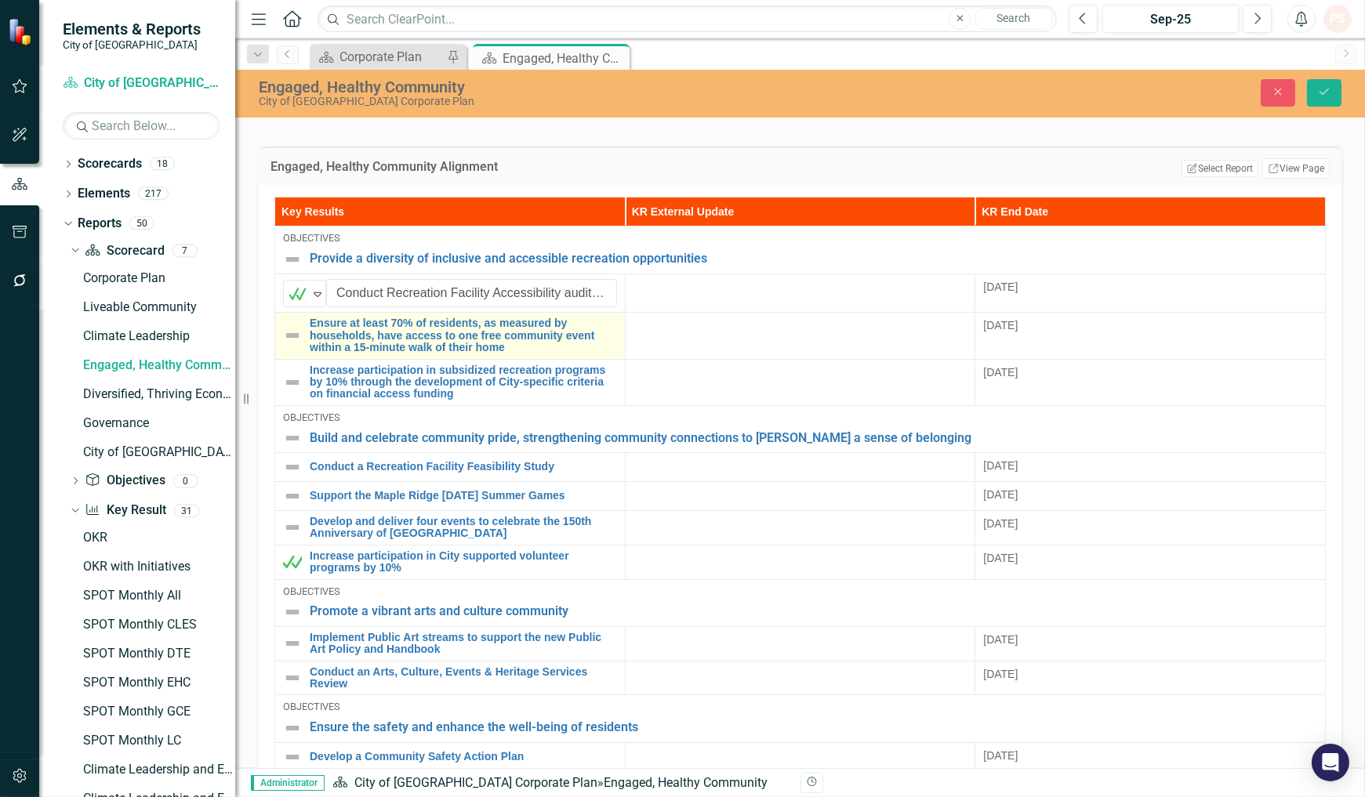
click at [287, 326] on img at bounding box center [292, 335] width 19 height 19
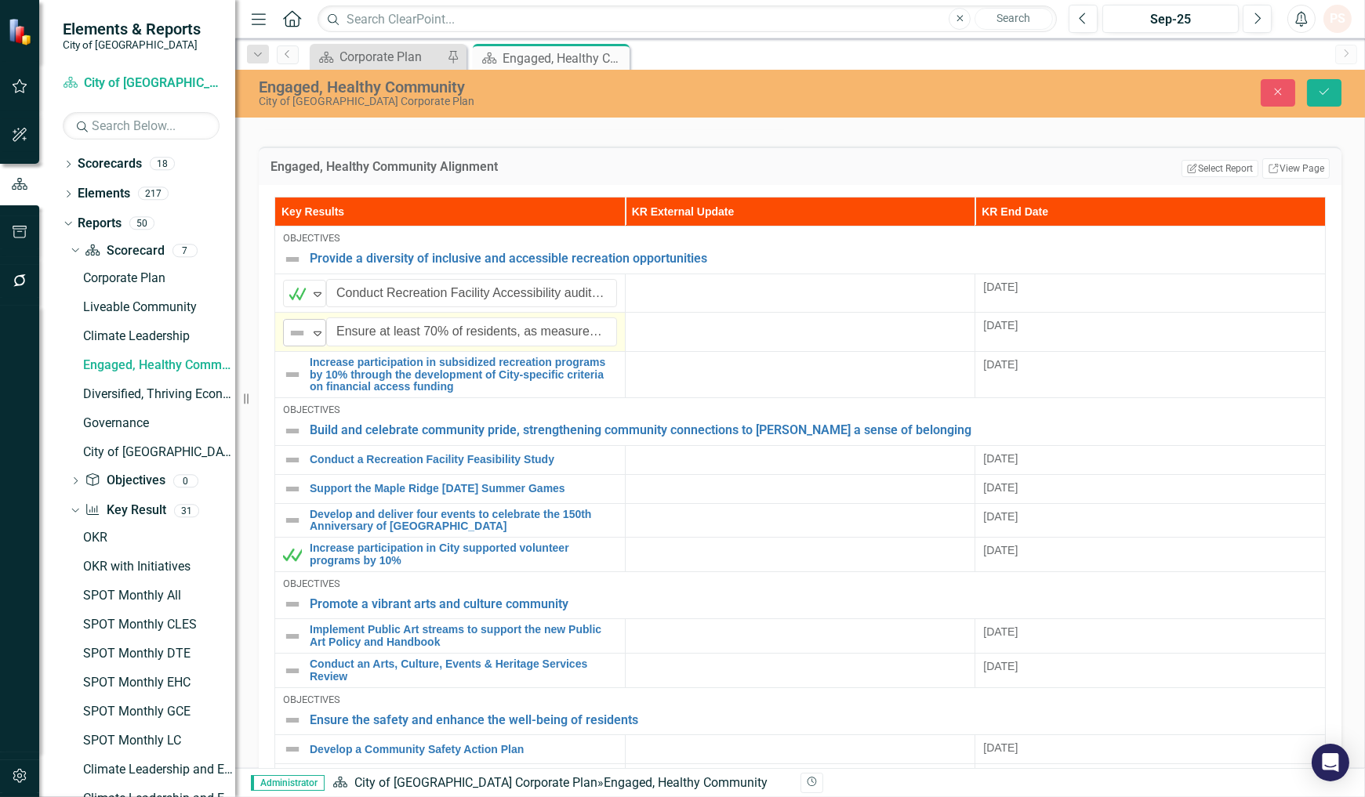
click at [314, 331] on icon "Expand" at bounding box center [318, 333] width 16 height 13
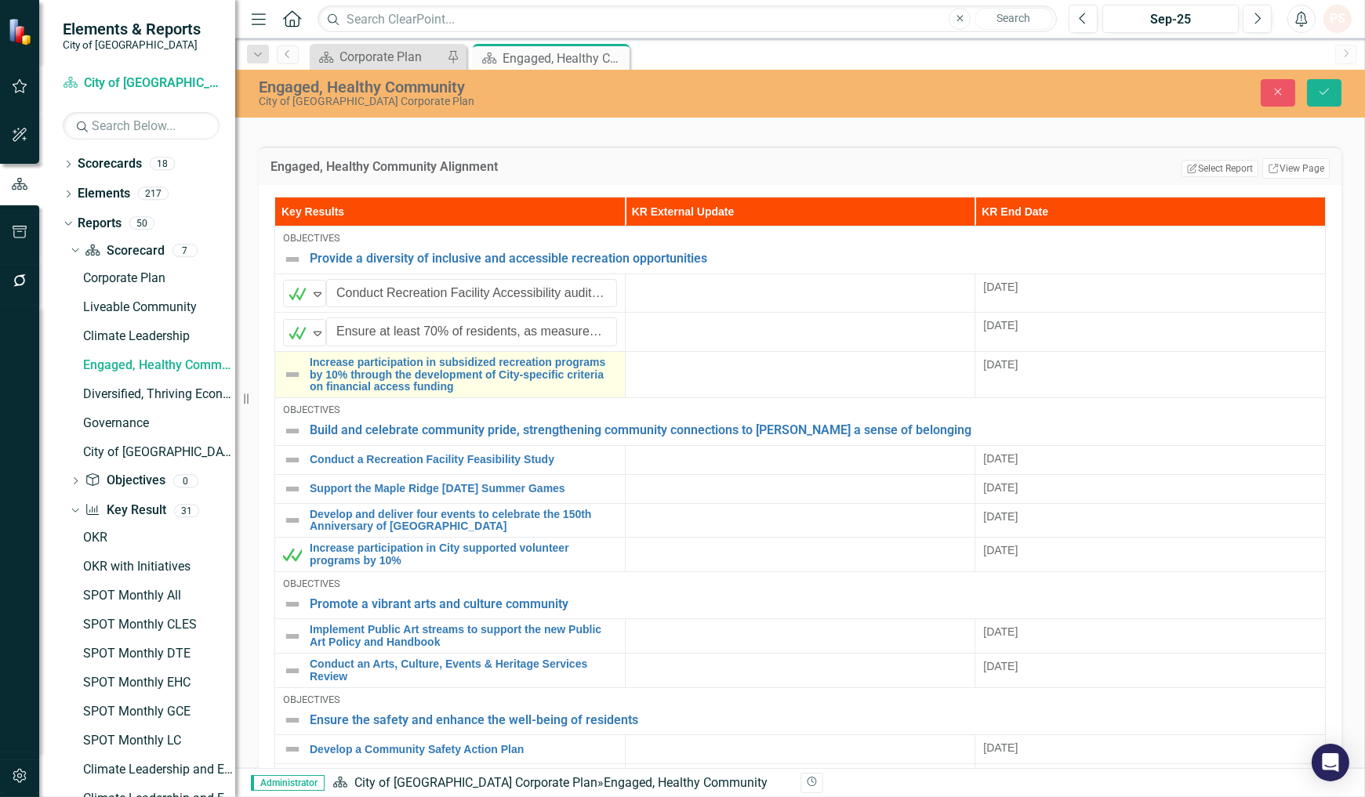
click at [293, 365] on img at bounding box center [292, 374] width 19 height 19
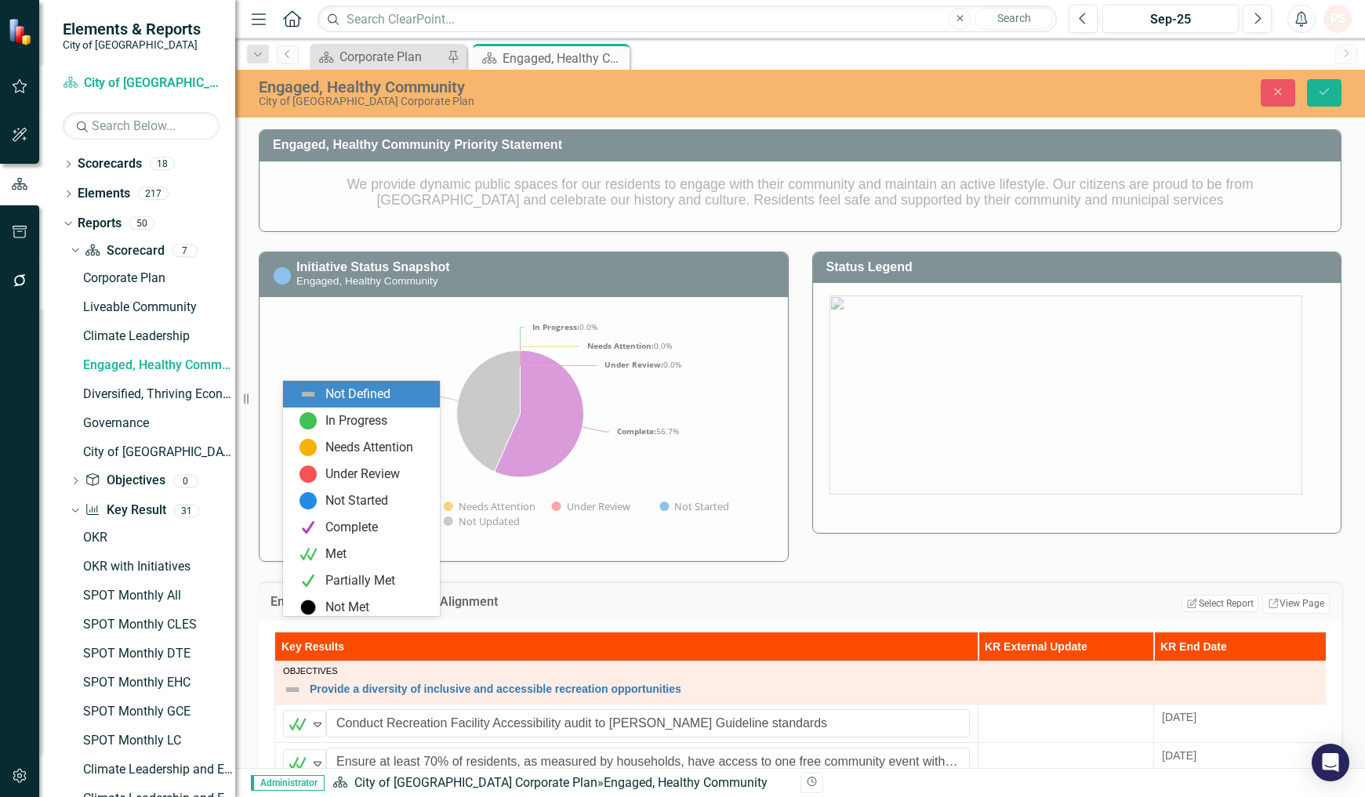
click at [311, 796] on icon "Expand" at bounding box center [318, 802] width 16 height 13
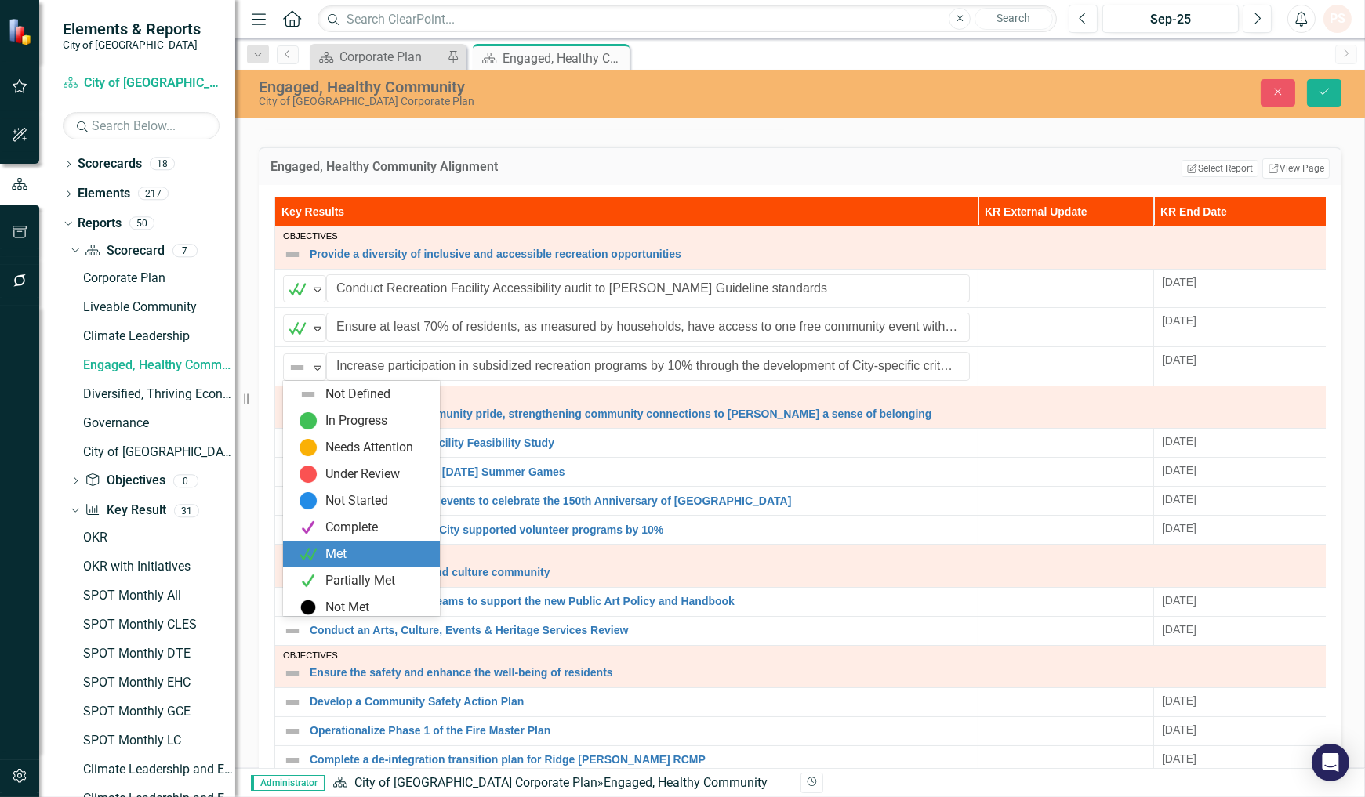
click at [339, 549] on div "Met" at bounding box center [335, 555] width 21 height 18
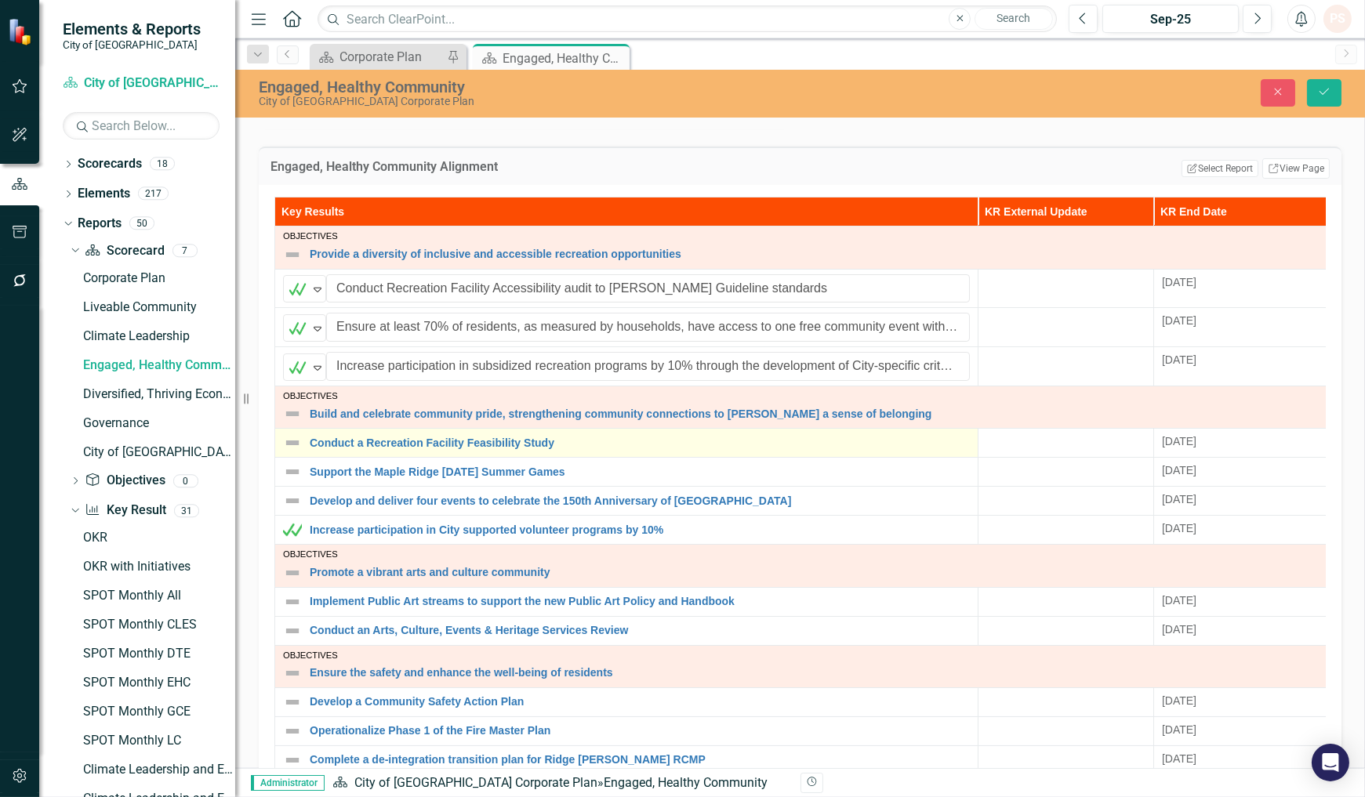
click at [292, 441] on img at bounding box center [292, 442] width 19 height 19
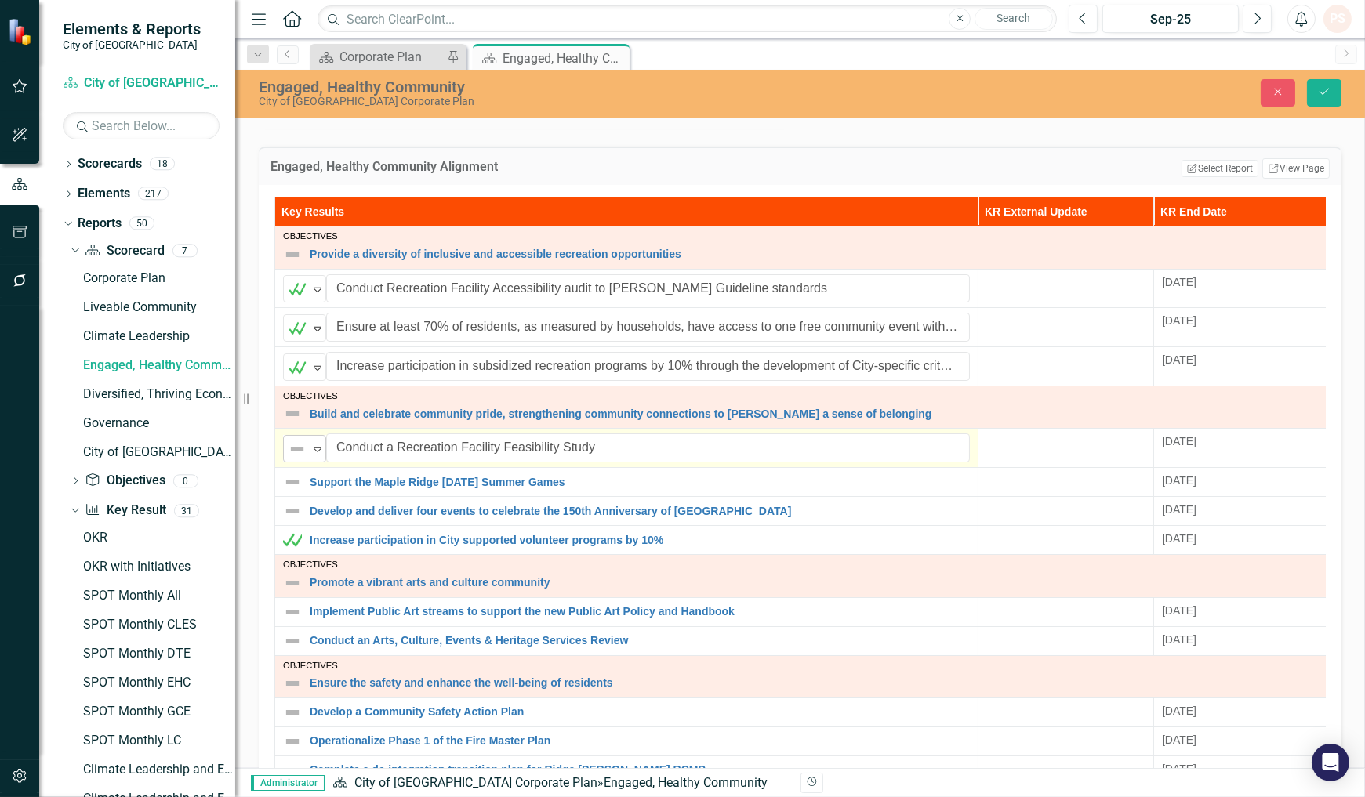
click at [310, 447] on div "Not Defined Expand" at bounding box center [304, 448] width 43 height 27
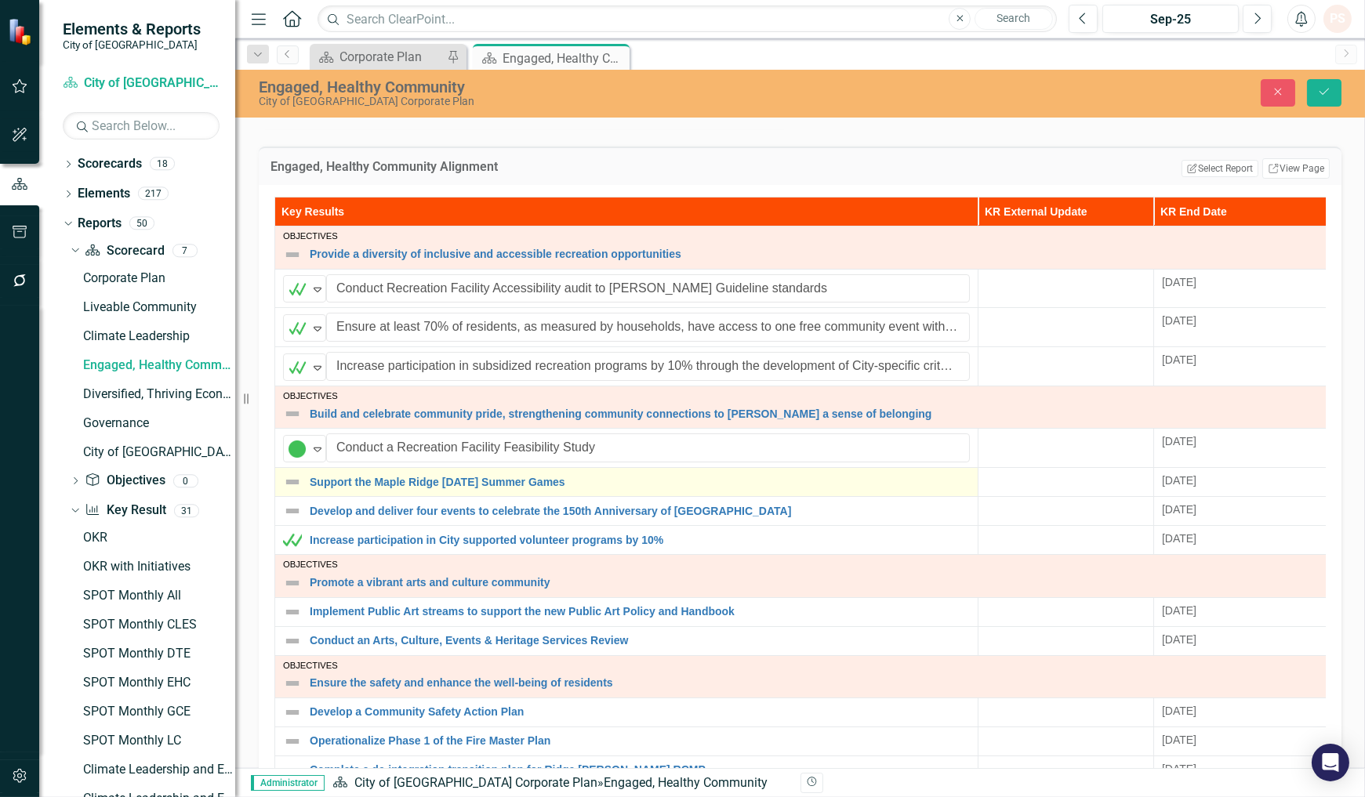
click at [291, 484] on img at bounding box center [292, 482] width 19 height 19
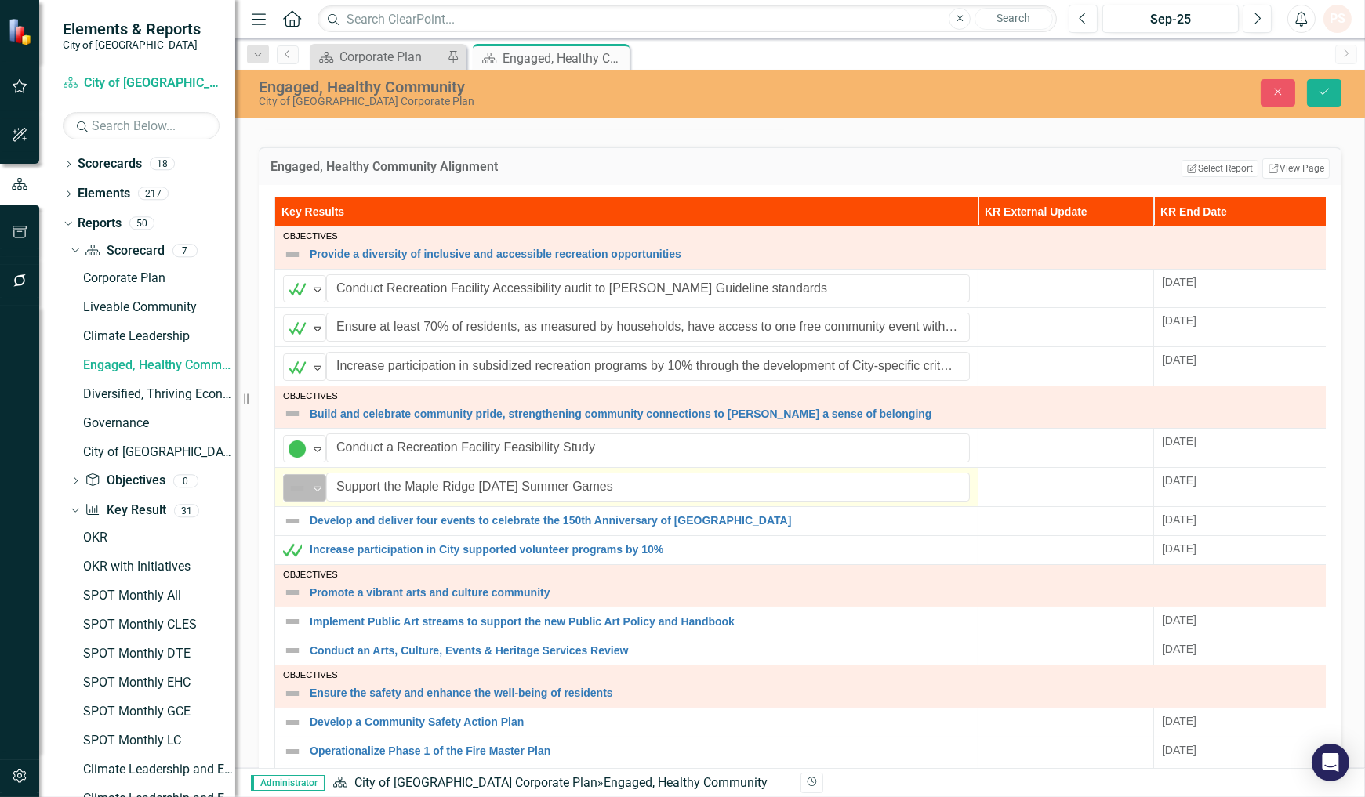
click at [312, 486] on icon "Expand" at bounding box center [318, 488] width 16 height 13
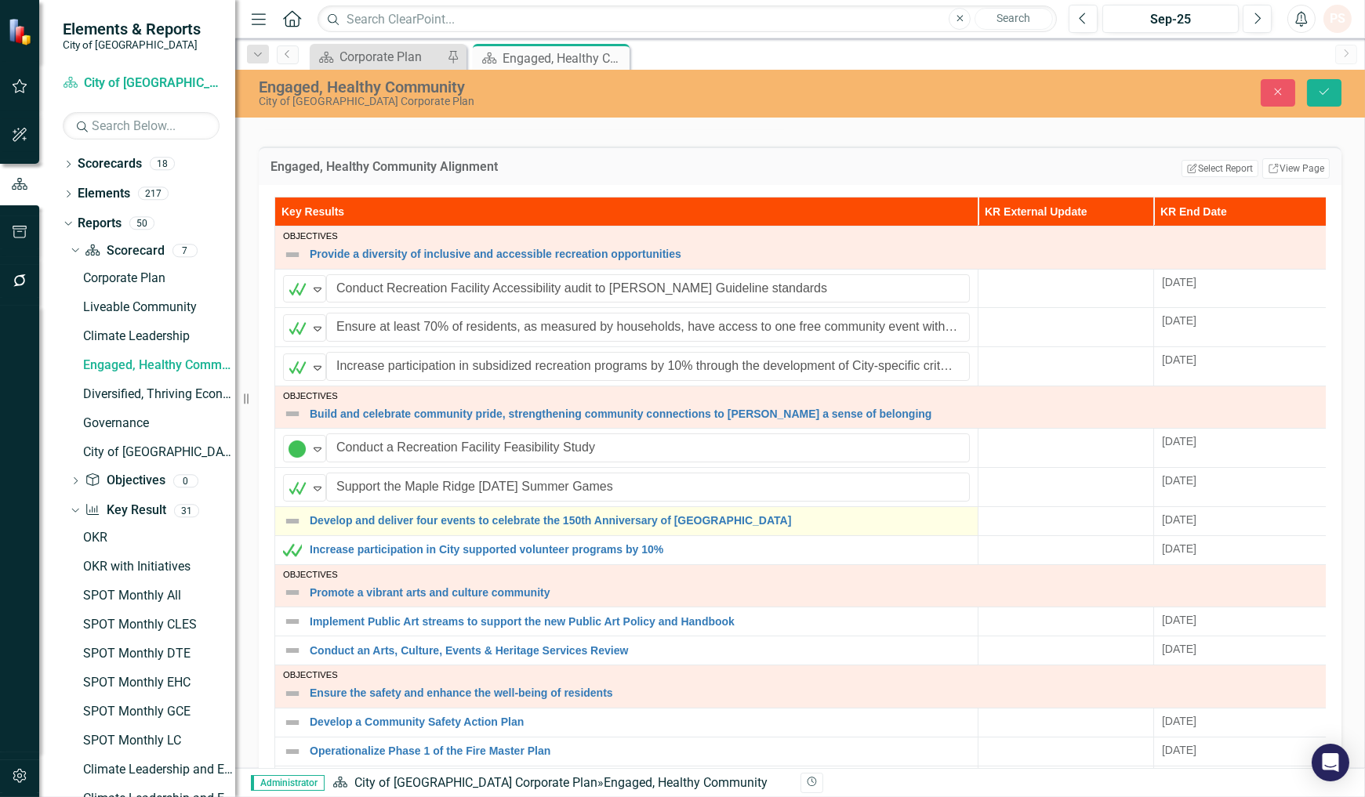
click at [299, 513] on img at bounding box center [292, 521] width 19 height 19
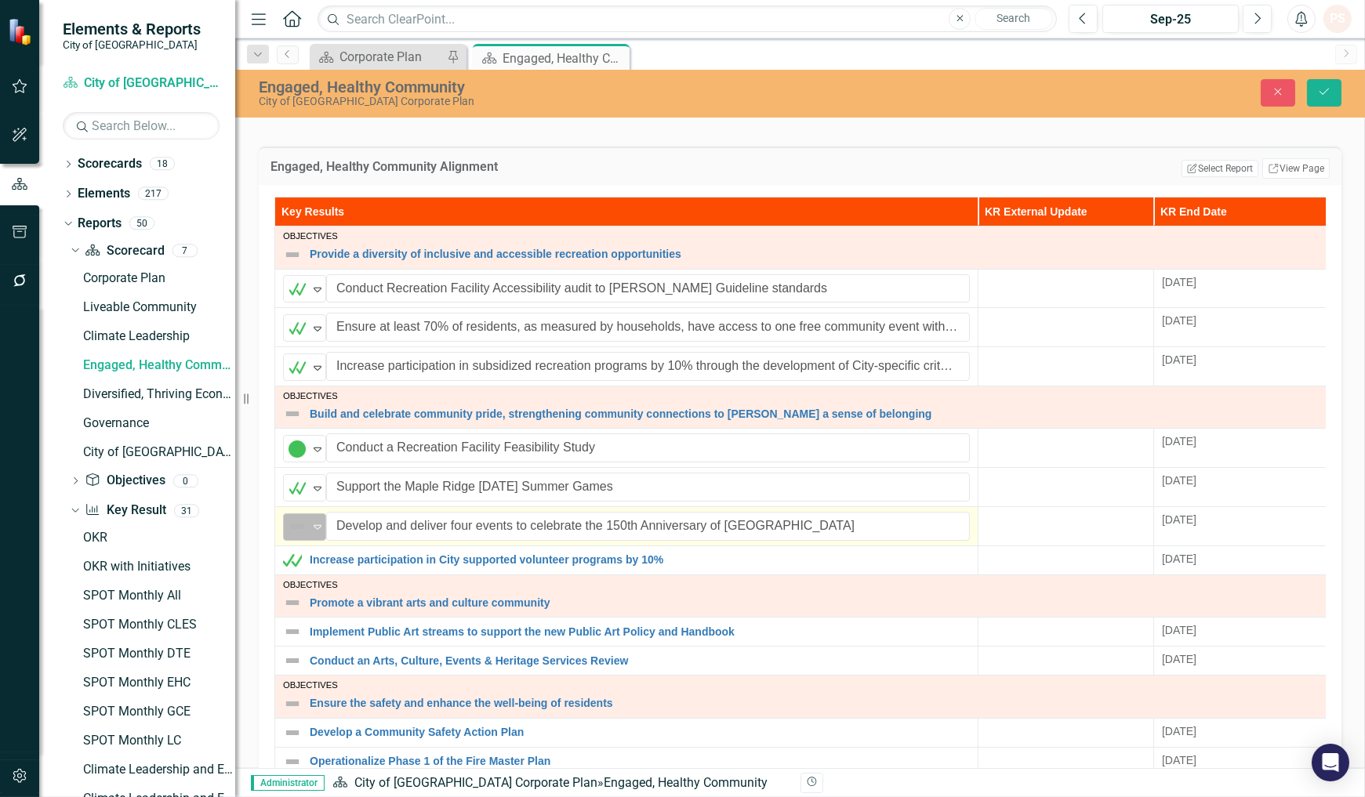
click at [314, 524] on icon "Expand" at bounding box center [318, 526] width 16 height 13
click at [311, 529] on icon "Expand" at bounding box center [318, 526] width 16 height 13
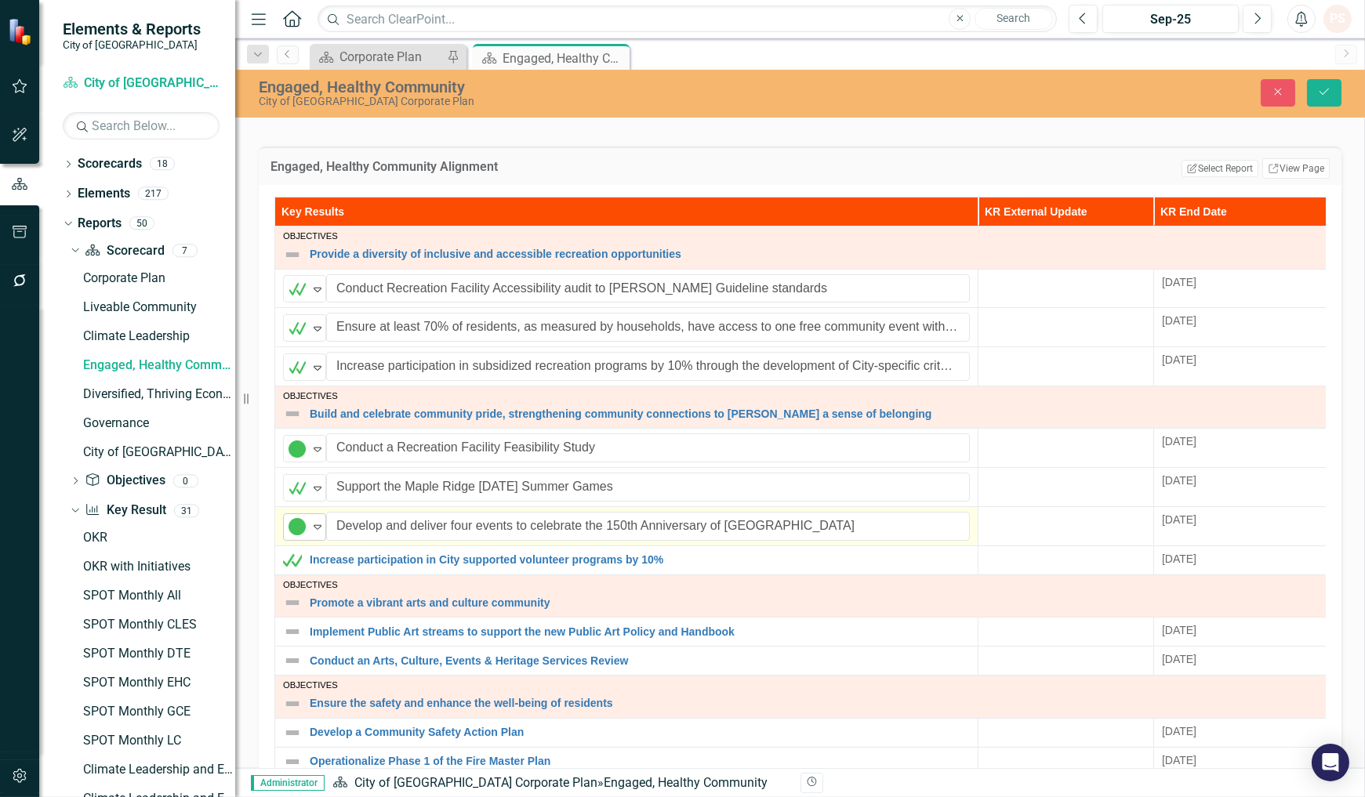
click at [315, 526] on icon "Expand" at bounding box center [318, 526] width 16 height 13
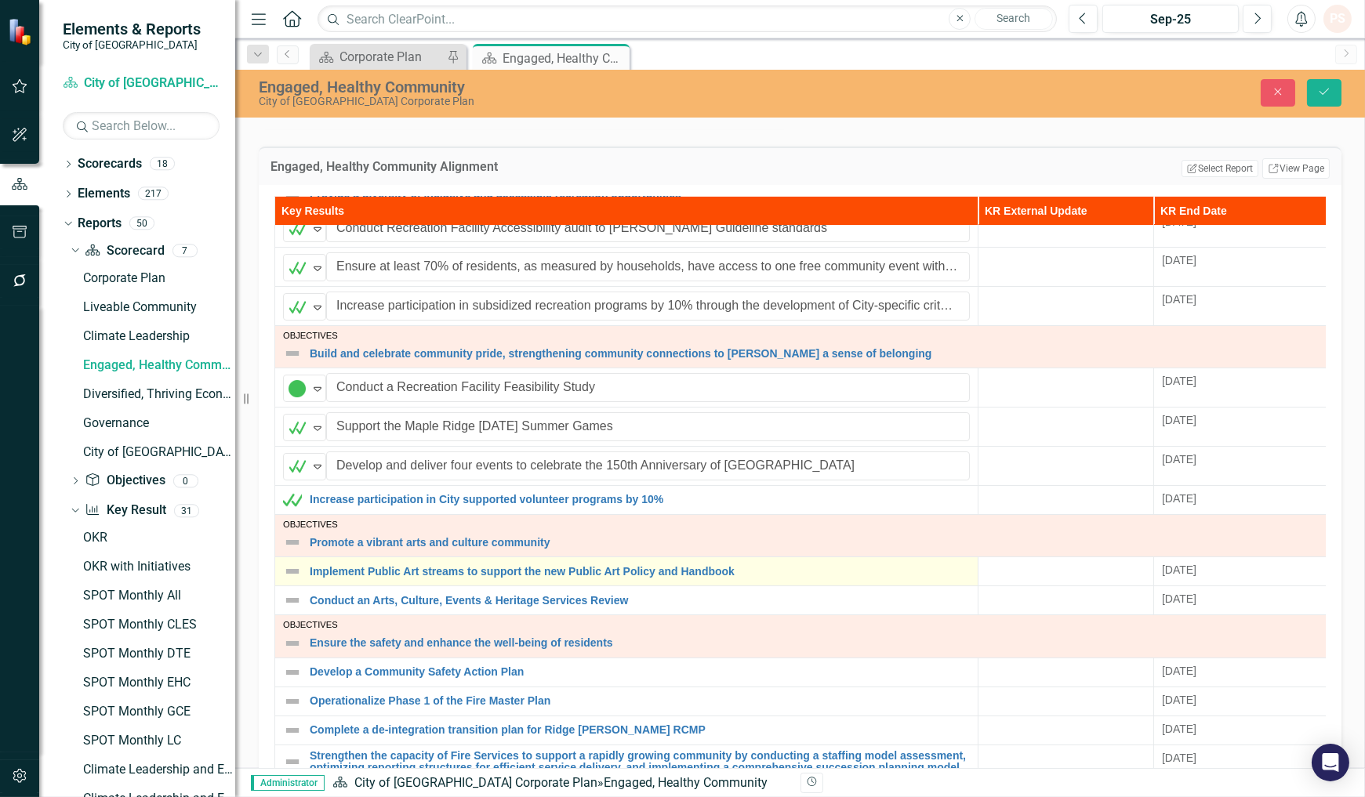
scroll to position [87, 0]
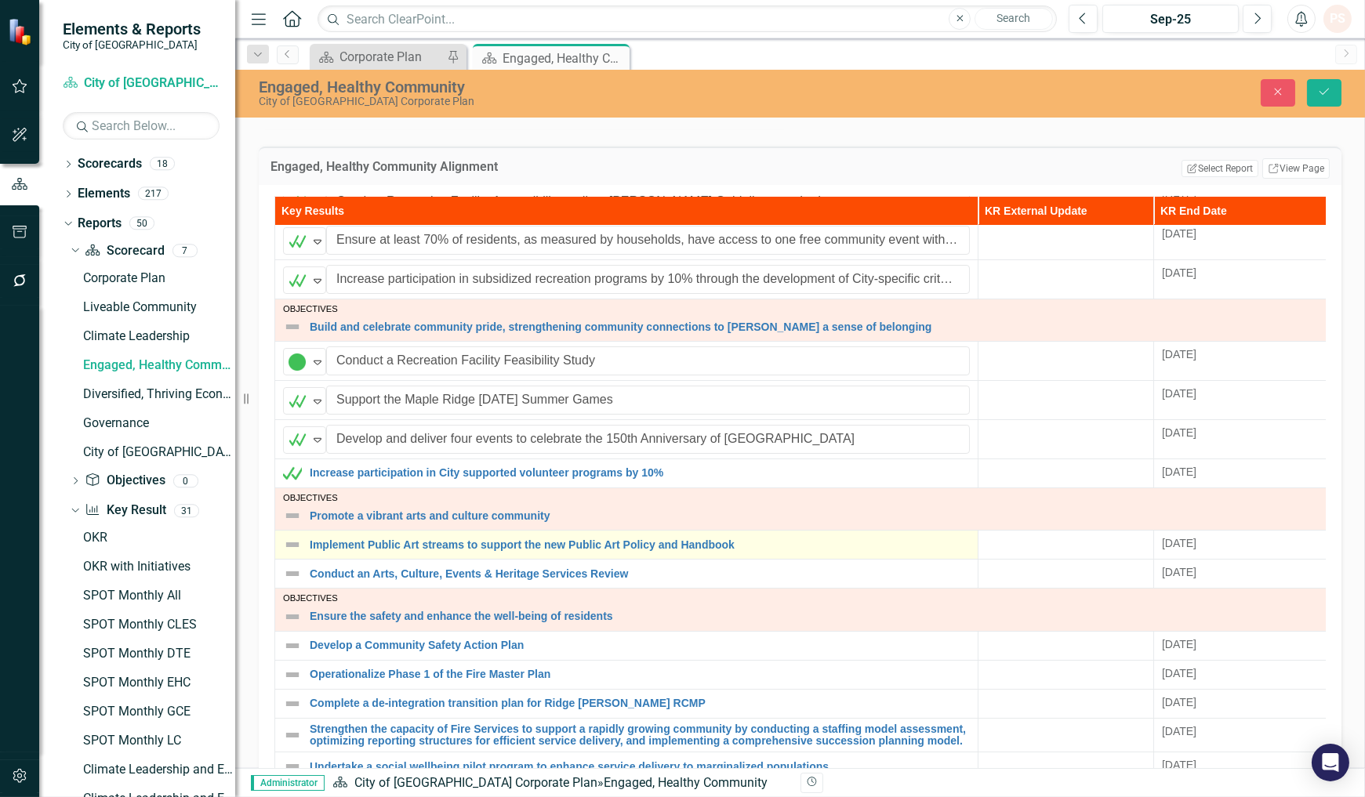
click at [292, 551] on img at bounding box center [292, 544] width 19 height 19
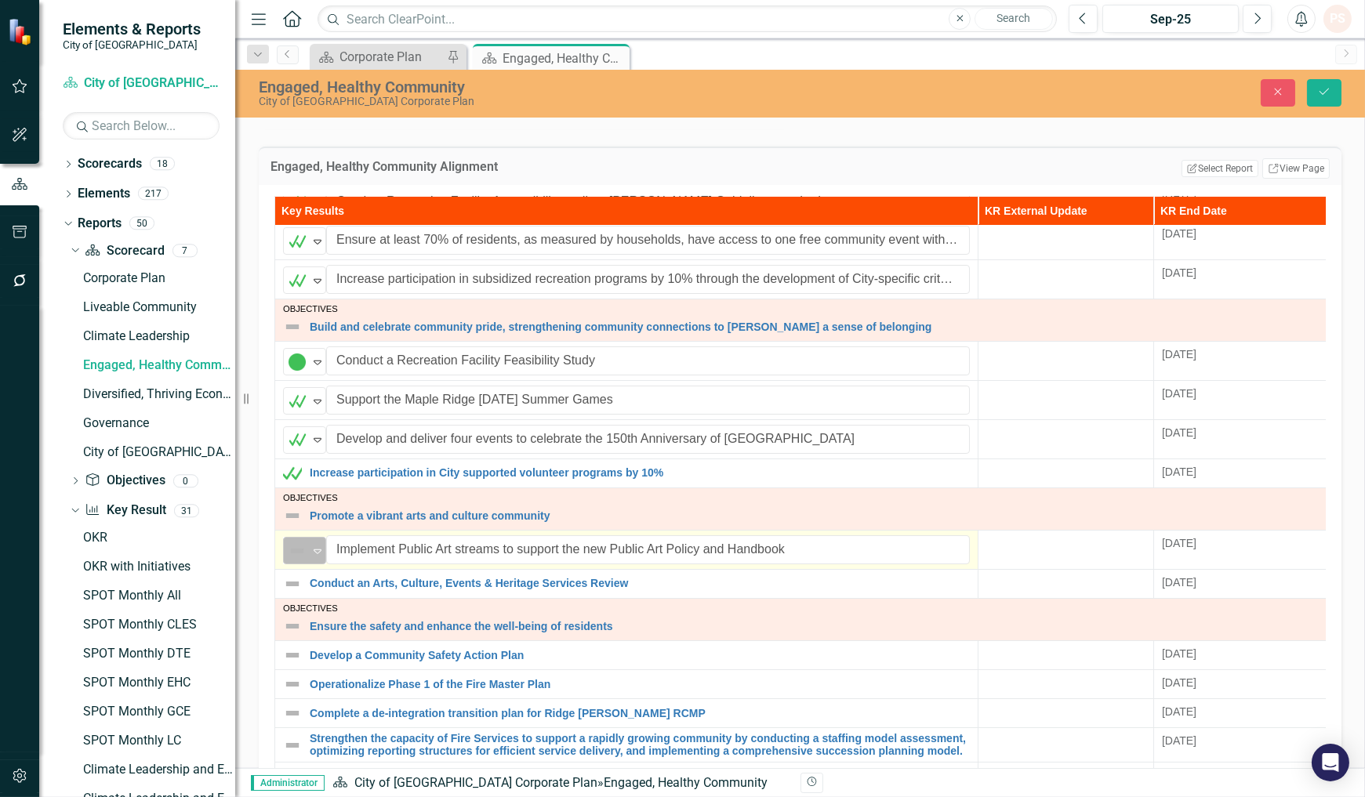
click at [311, 553] on icon "Expand" at bounding box center [318, 551] width 16 height 13
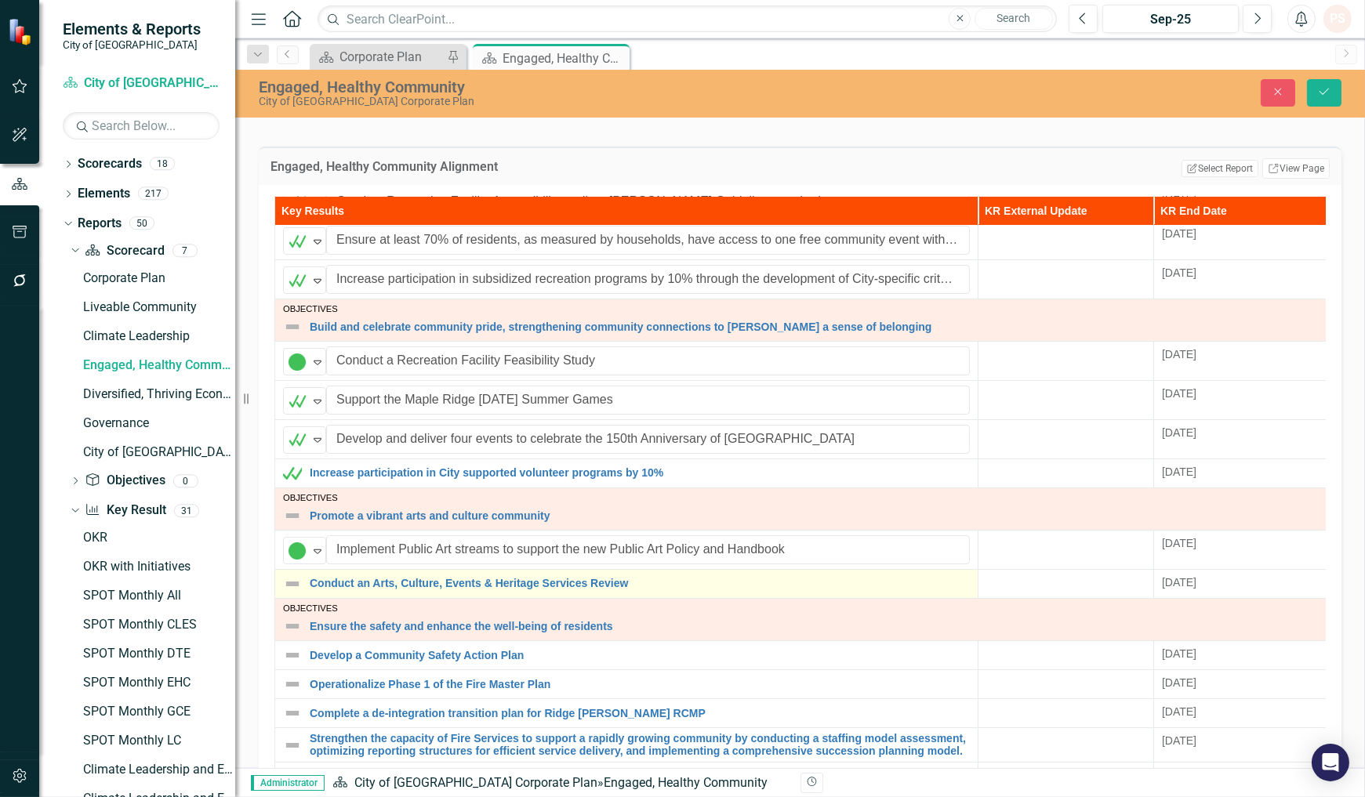
click at [298, 589] on img at bounding box center [292, 584] width 19 height 19
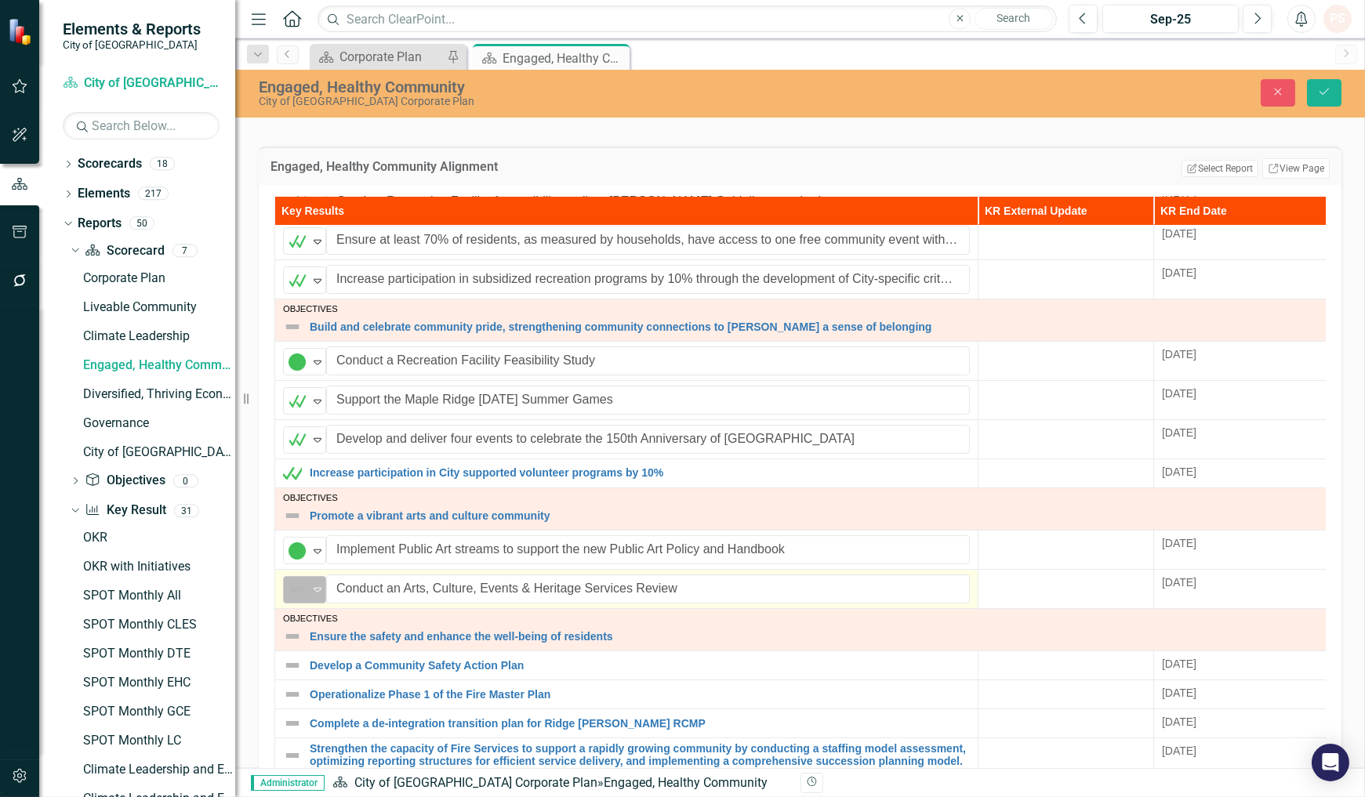
click at [314, 588] on icon "Expand" at bounding box center [318, 589] width 16 height 13
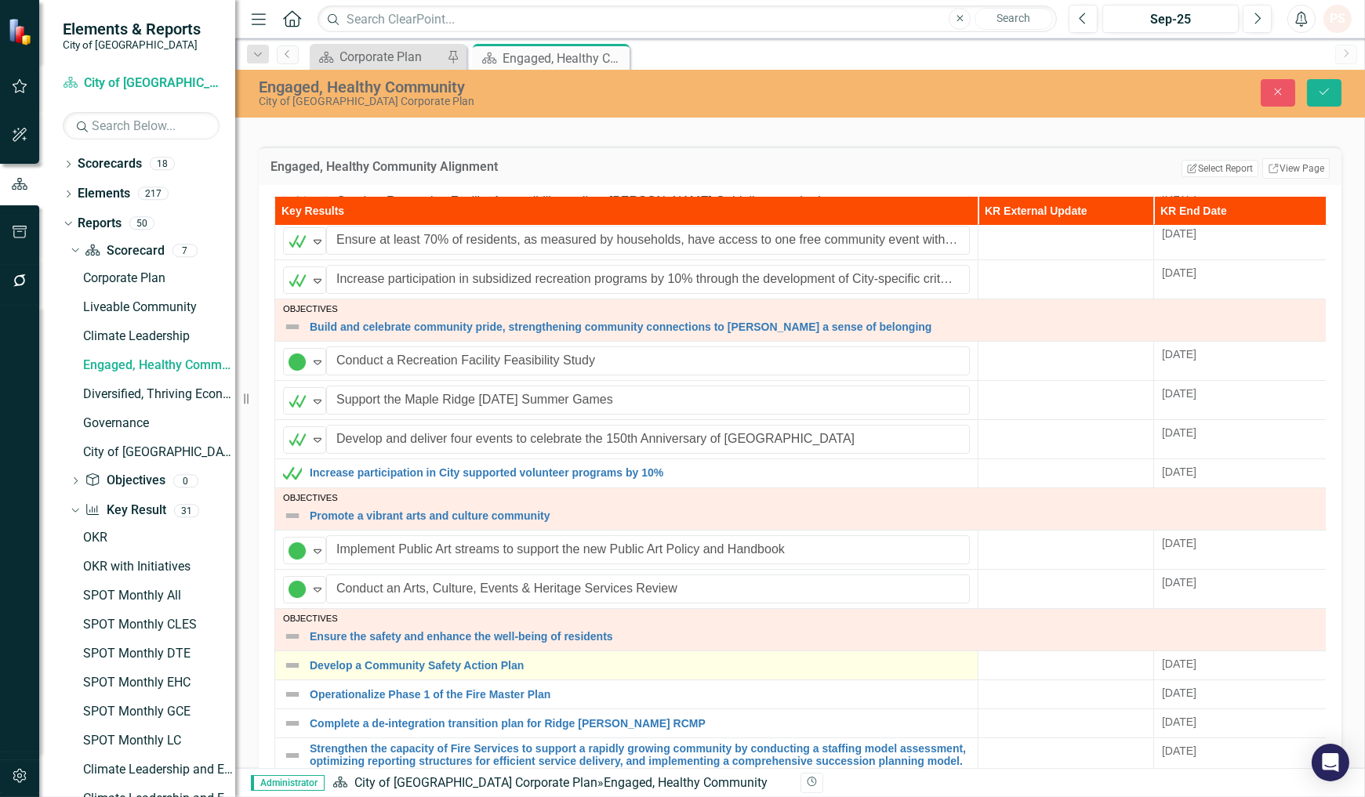
click at [300, 669] on img at bounding box center [292, 665] width 19 height 19
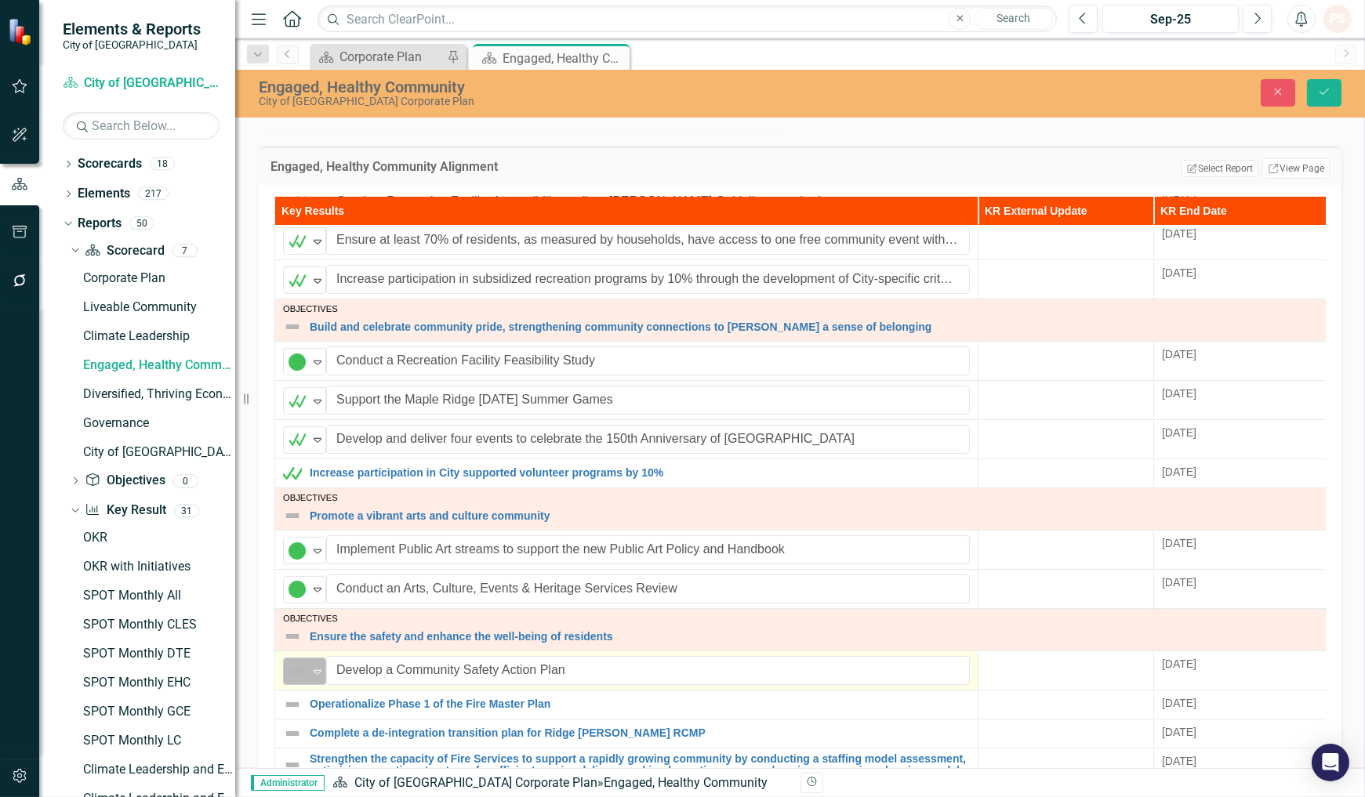
click at [315, 675] on icon "Expand" at bounding box center [318, 671] width 16 height 13
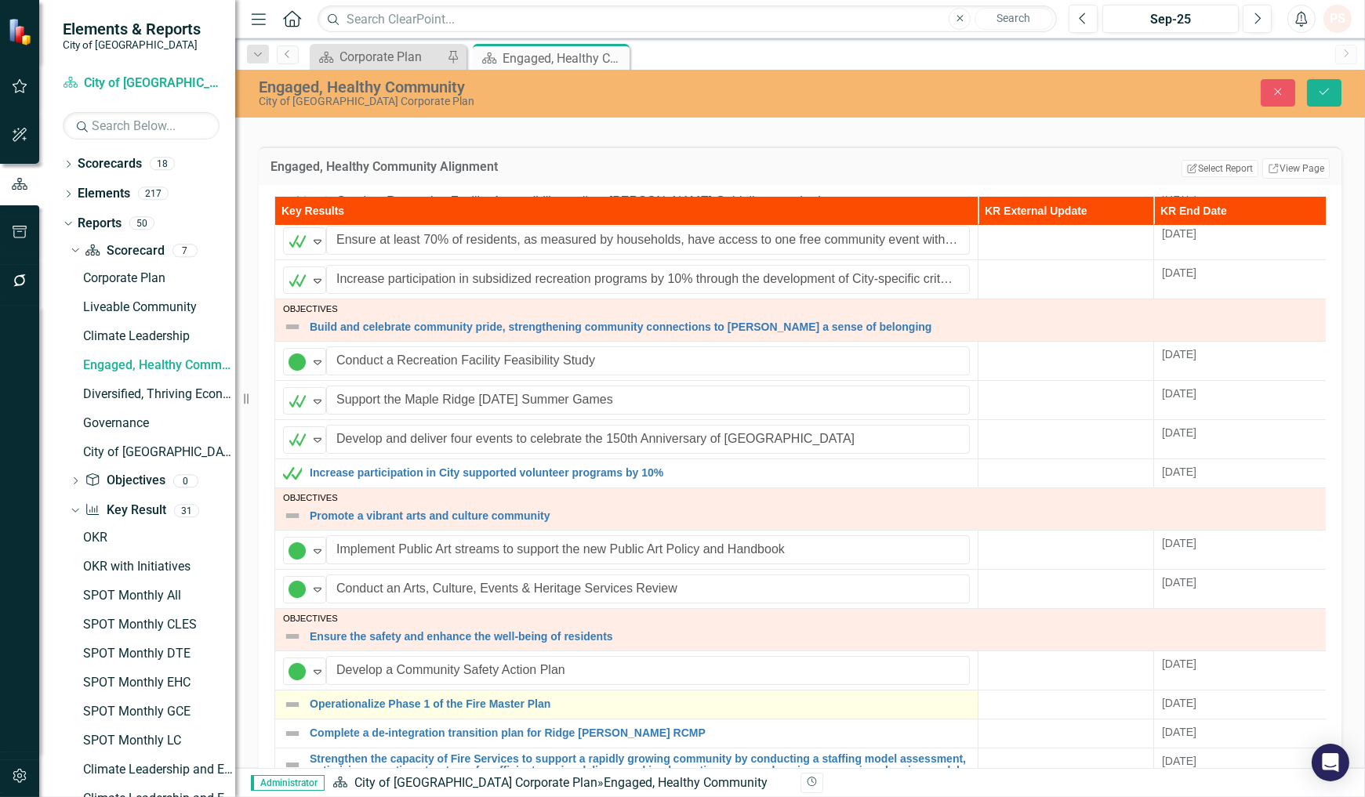
click at [295, 708] on img at bounding box center [292, 704] width 19 height 19
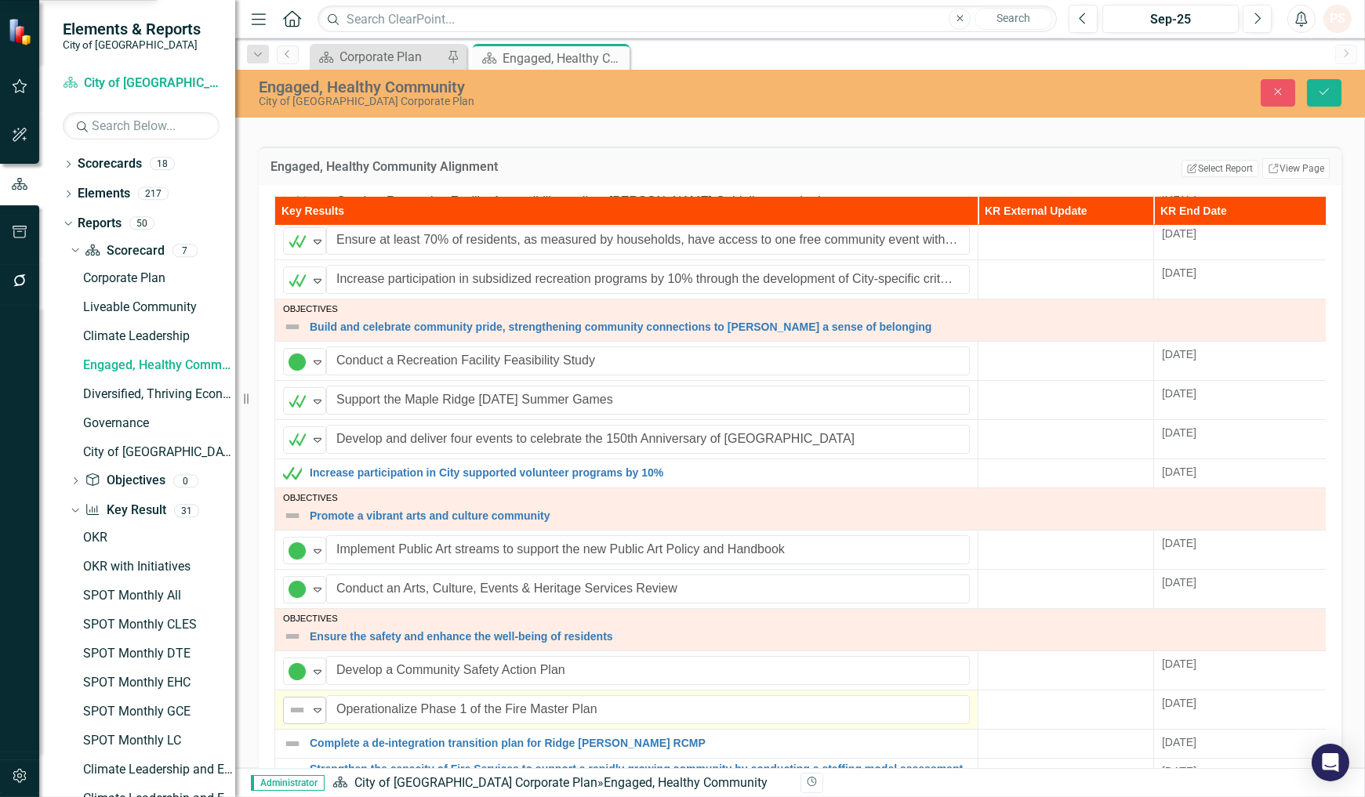
click at [315, 709] on icon "Expand" at bounding box center [318, 710] width 16 height 13
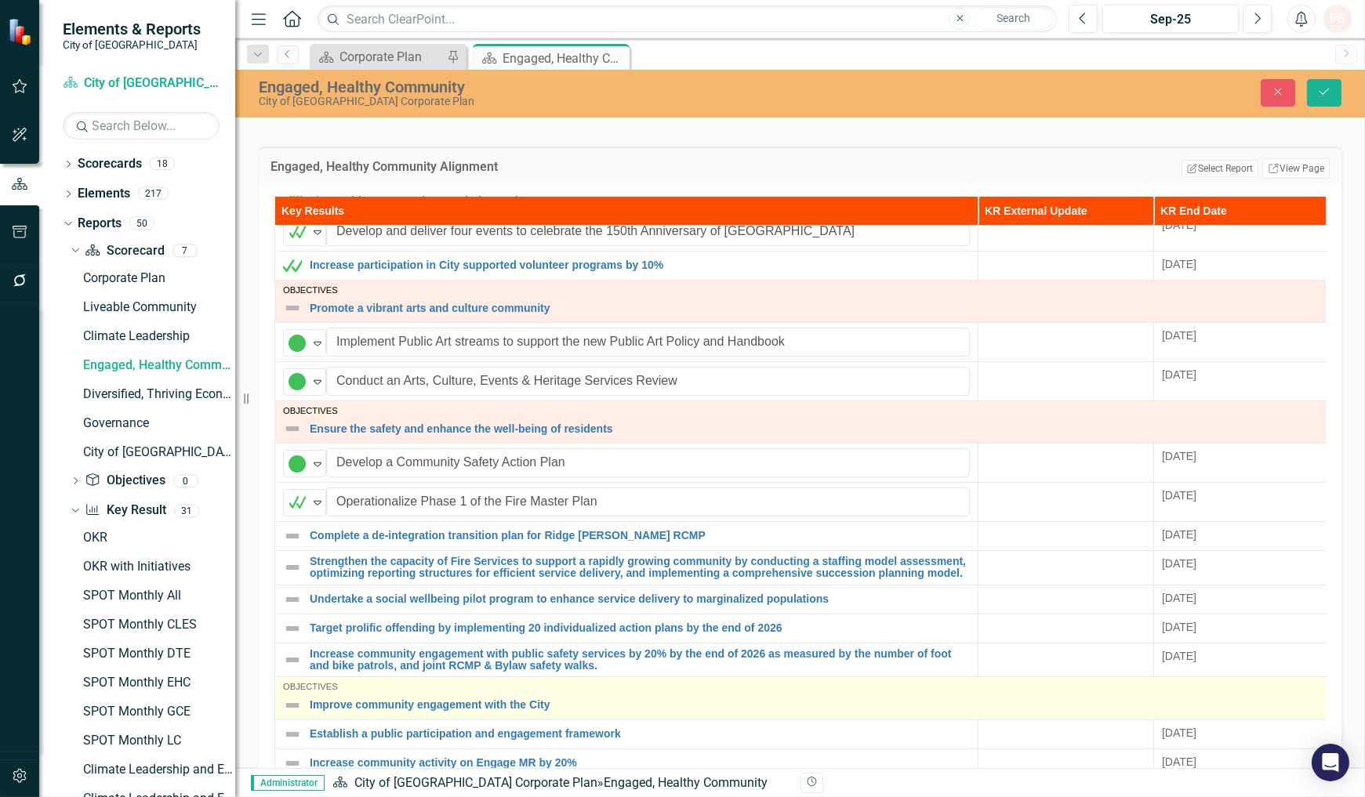
scroll to position [393, 0]
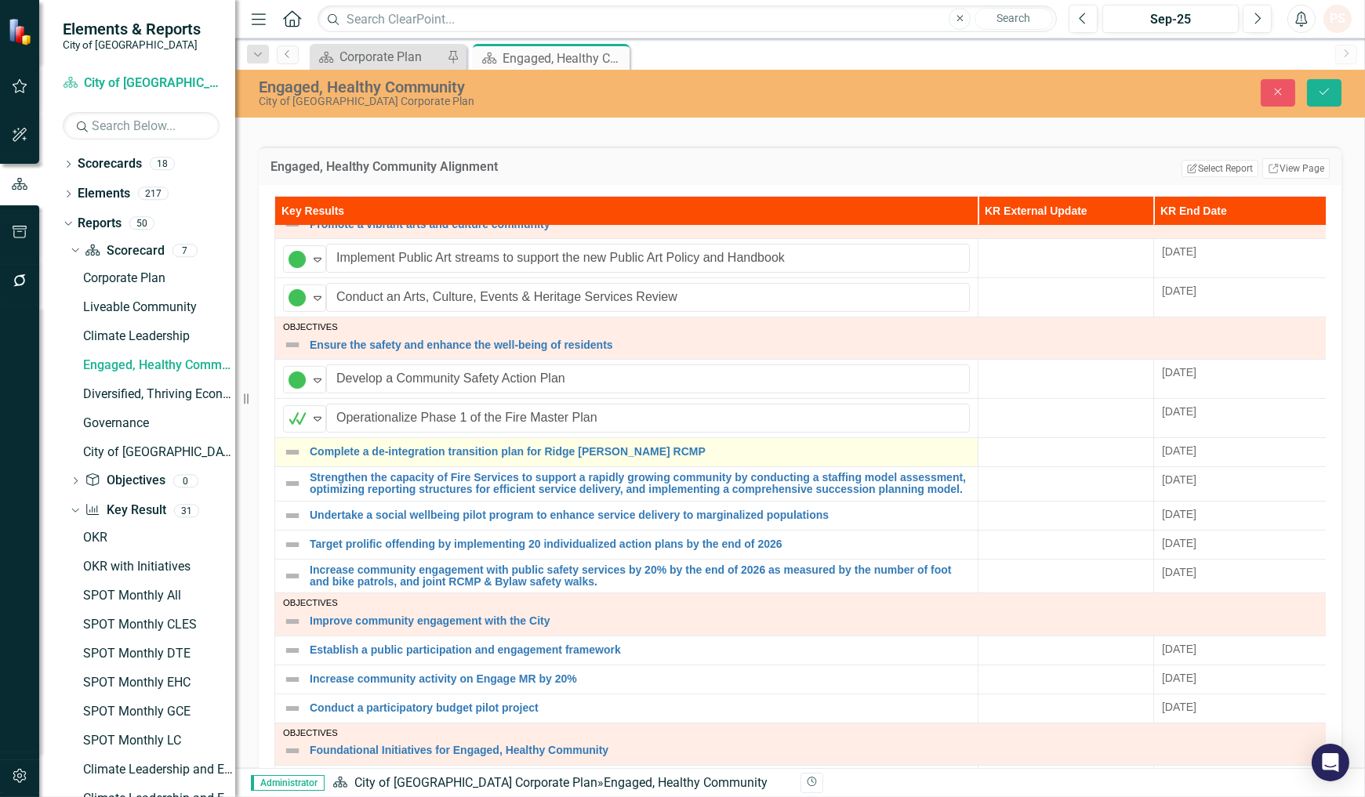
click at [286, 443] on img at bounding box center [292, 452] width 19 height 19
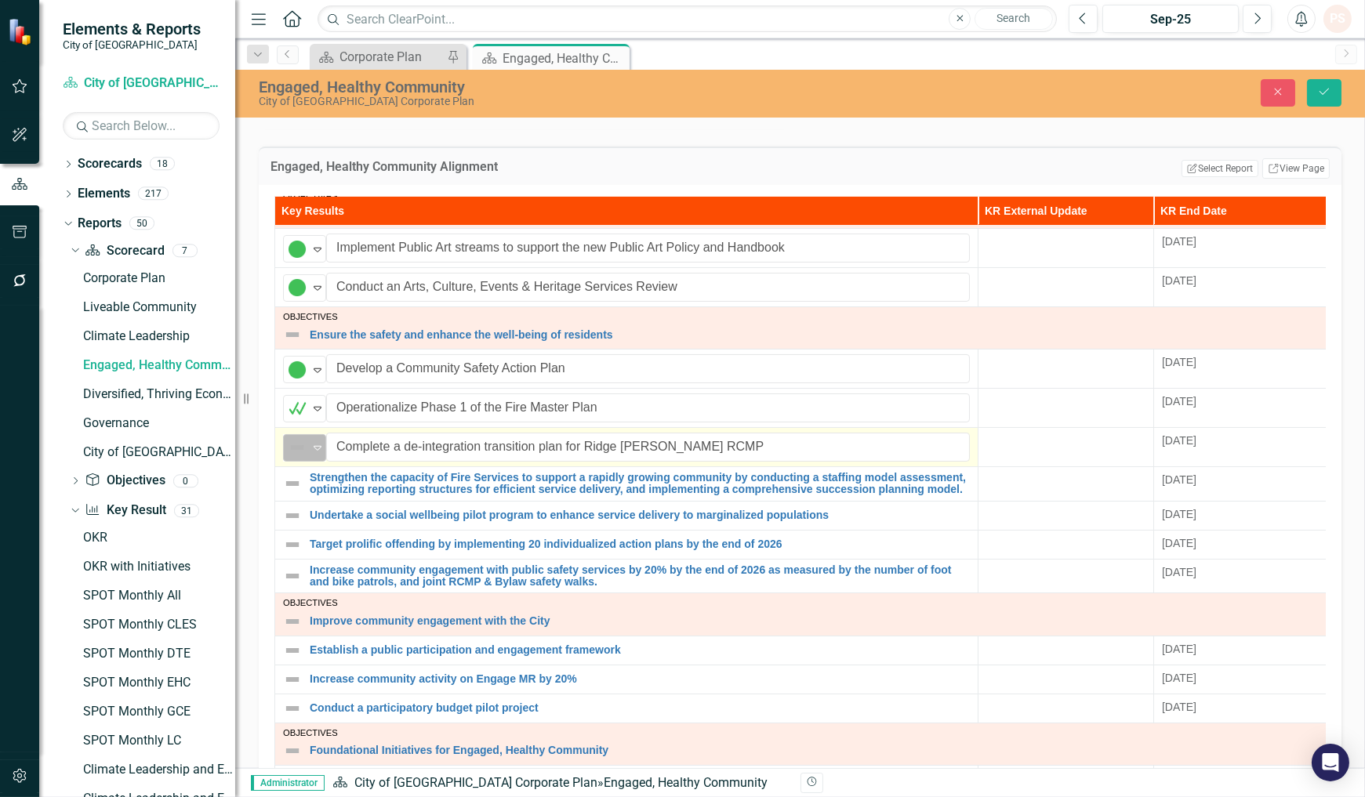
click at [315, 449] on icon "Expand" at bounding box center [318, 447] width 16 height 13
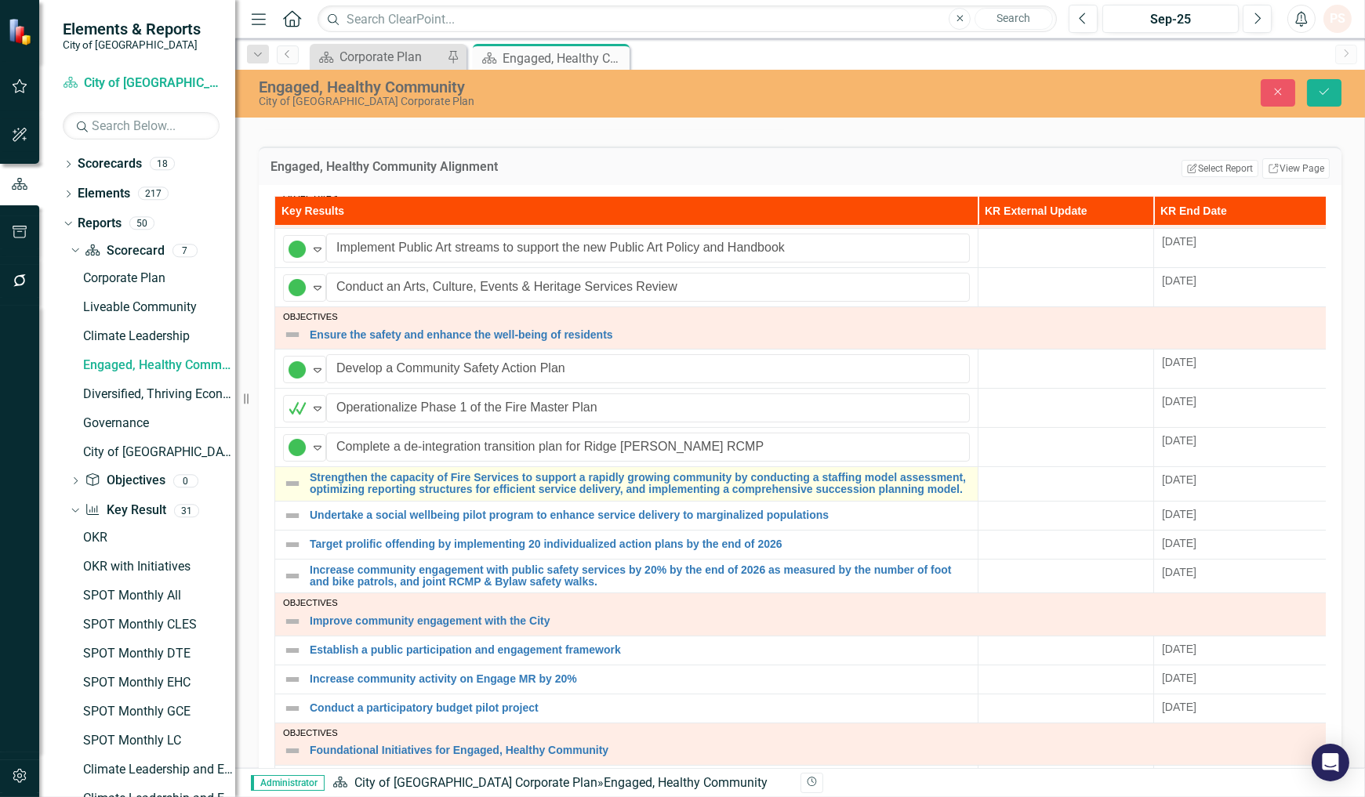
click at [295, 479] on img at bounding box center [292, 483] width 19 height 19
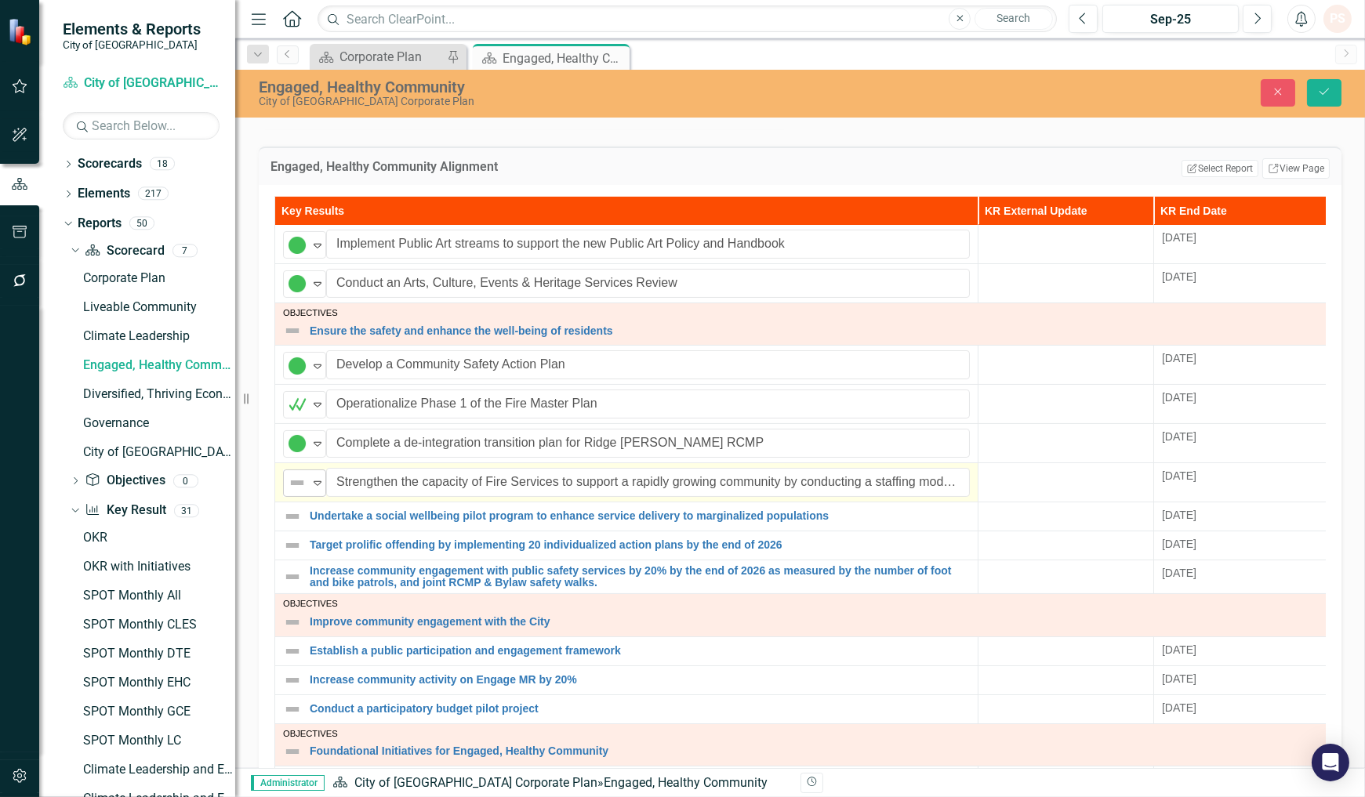
click at [318, 486] on icon "Expand" at bounding box center [318, 483] width 16 height 13
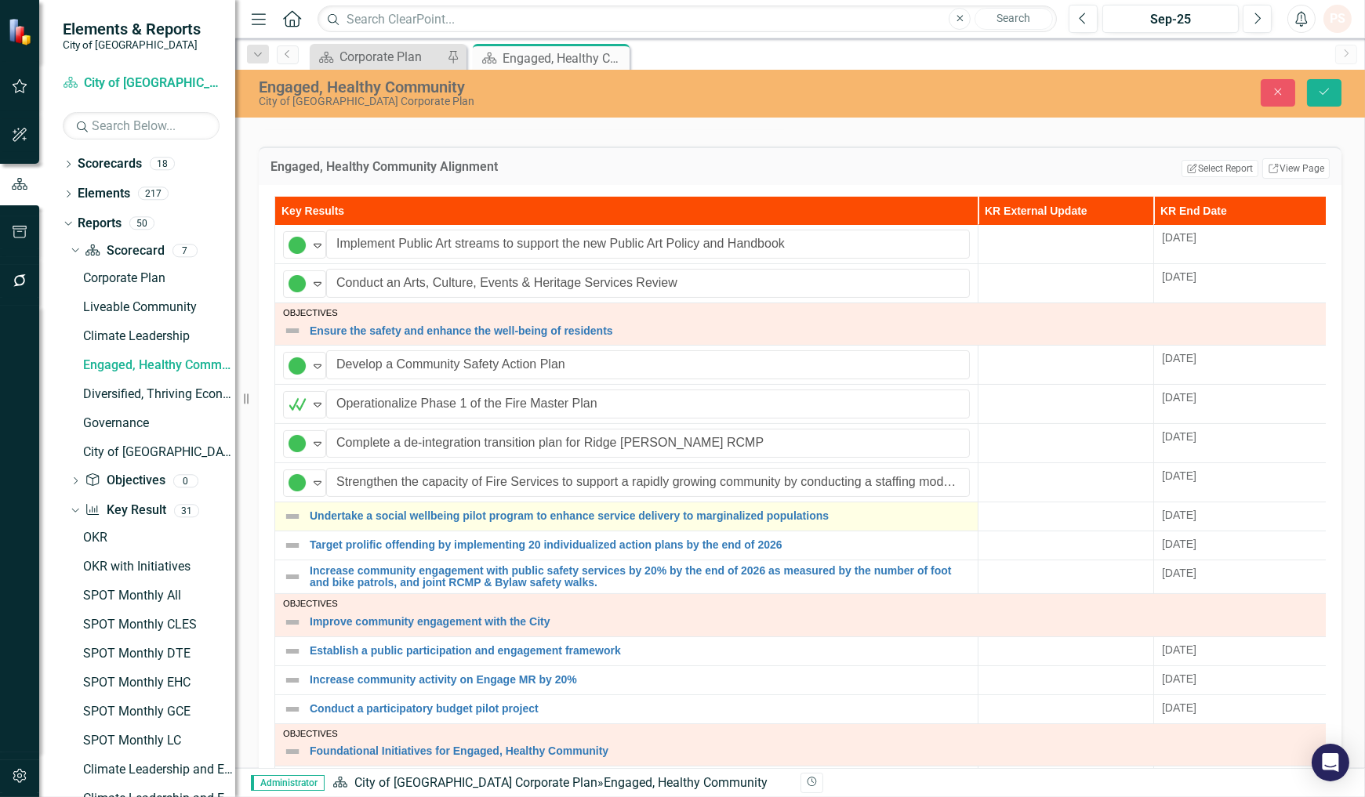
click at [292, 520] on img at bounding box center [292, 516] width 19 height 19
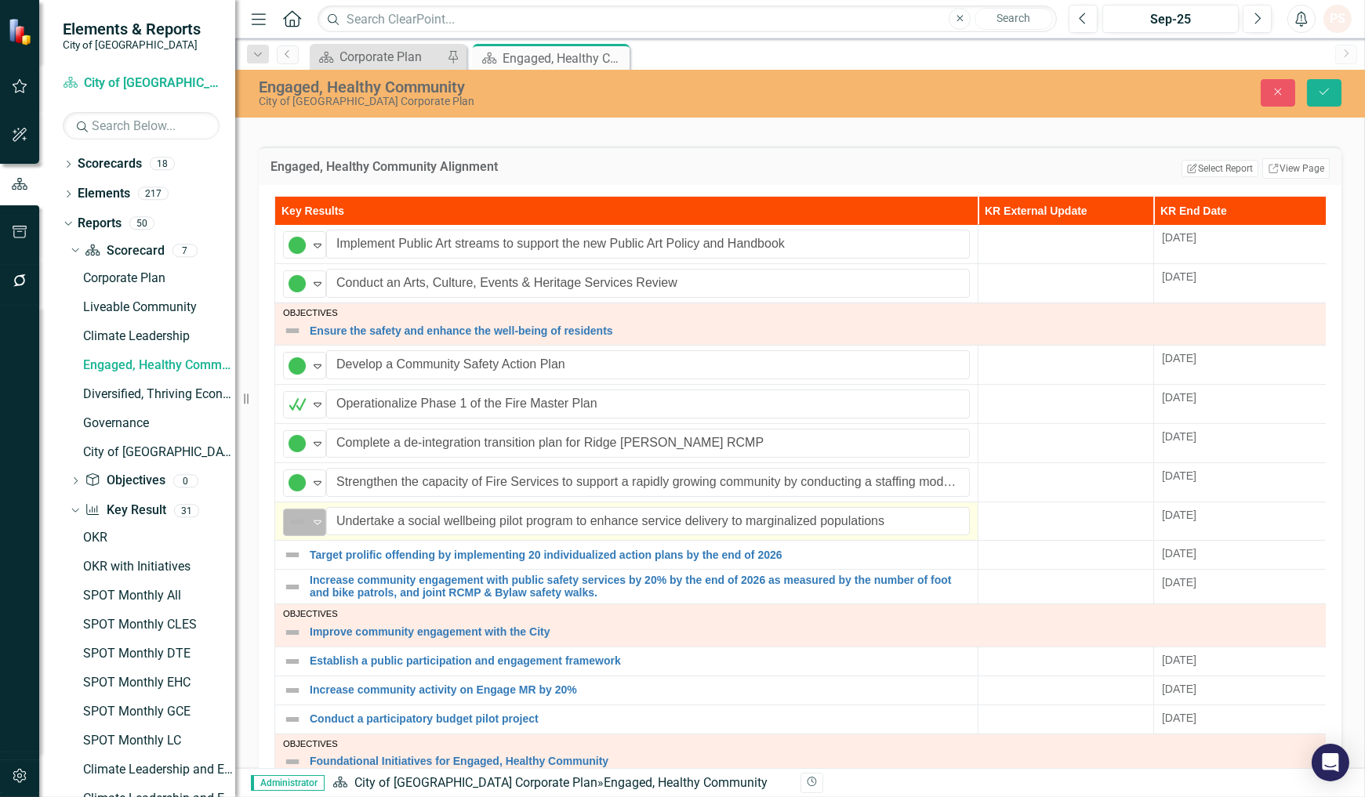
click at [318, 531] on div "Expand" at bounding box center [318, 522] width 16 height 26
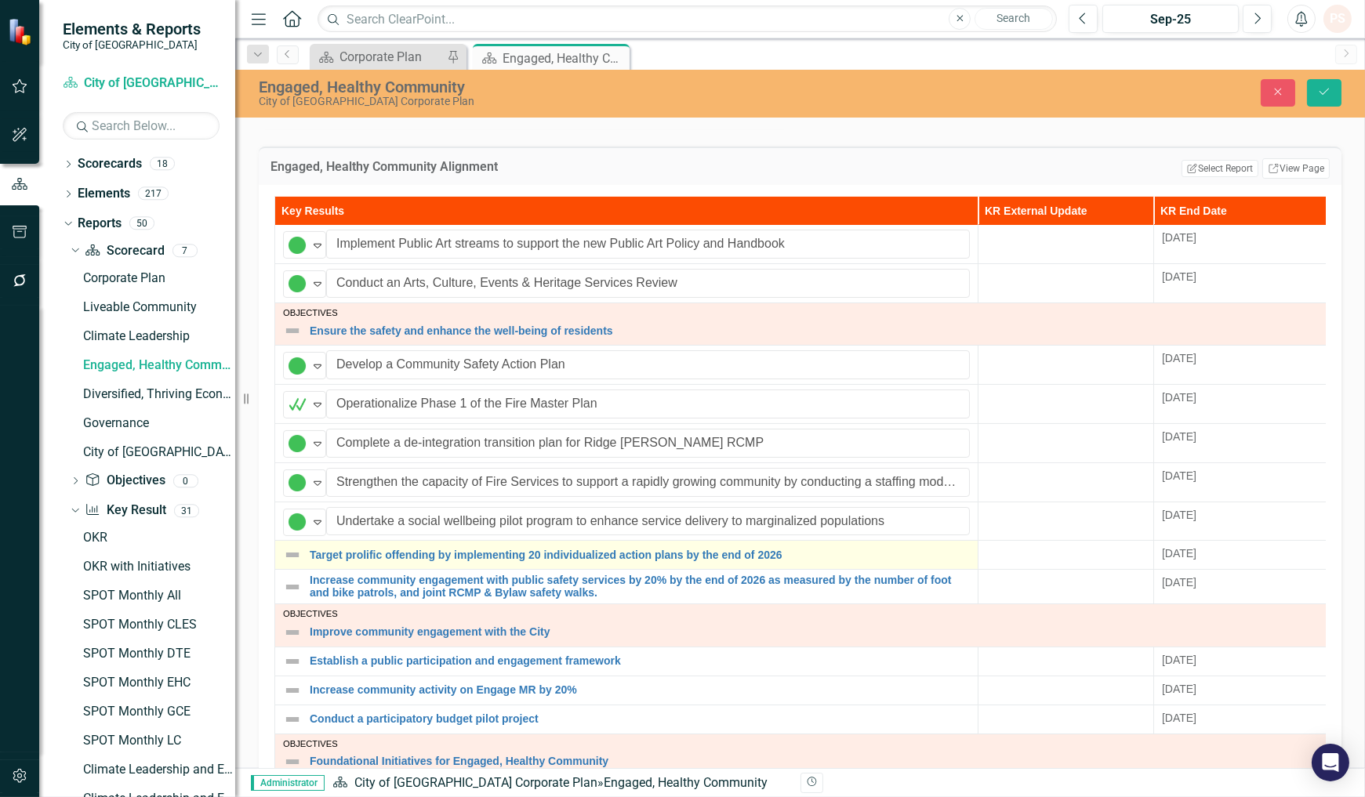
click at [288, 560] on img at bounding box center [292, 555] width 19 height 19
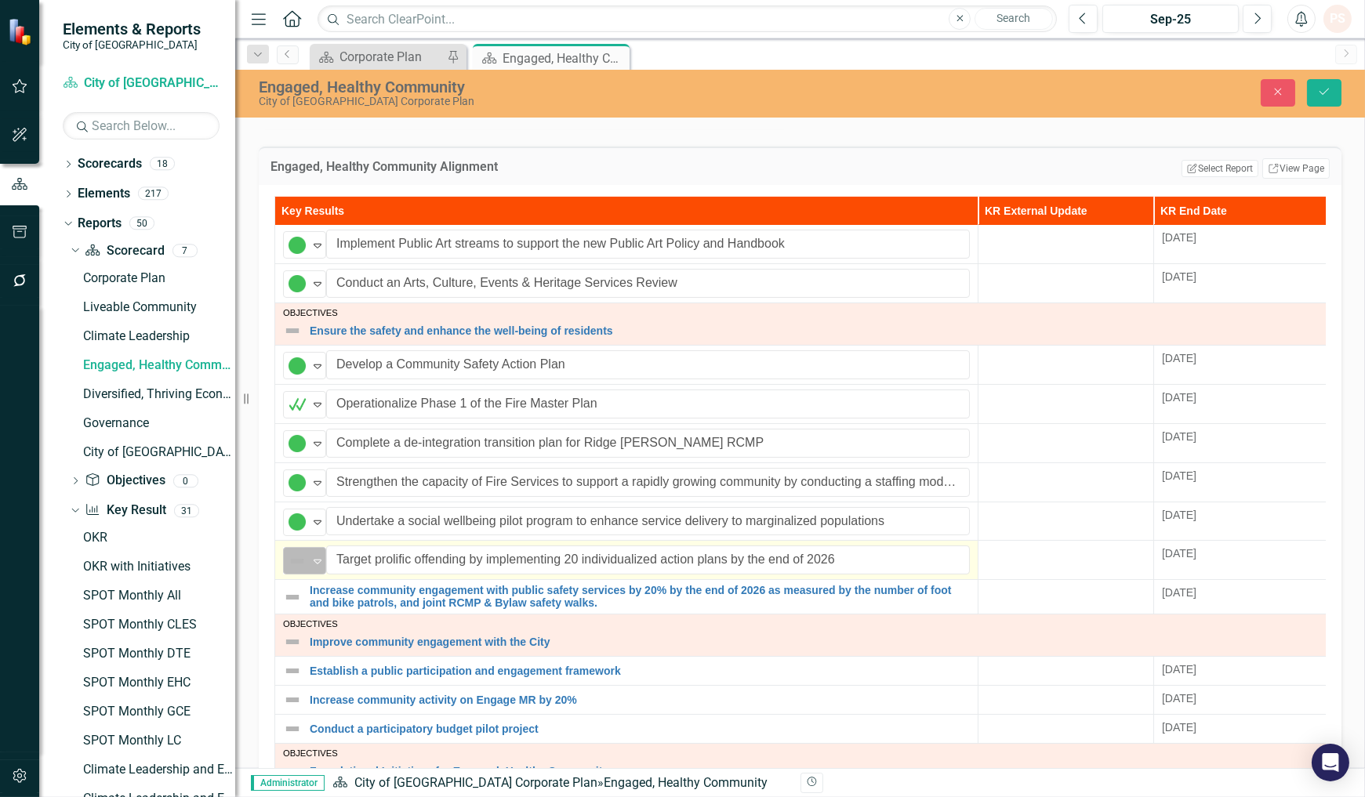
click at [318, 562] on icon at bounding box center [318, 562] width 8 height 5
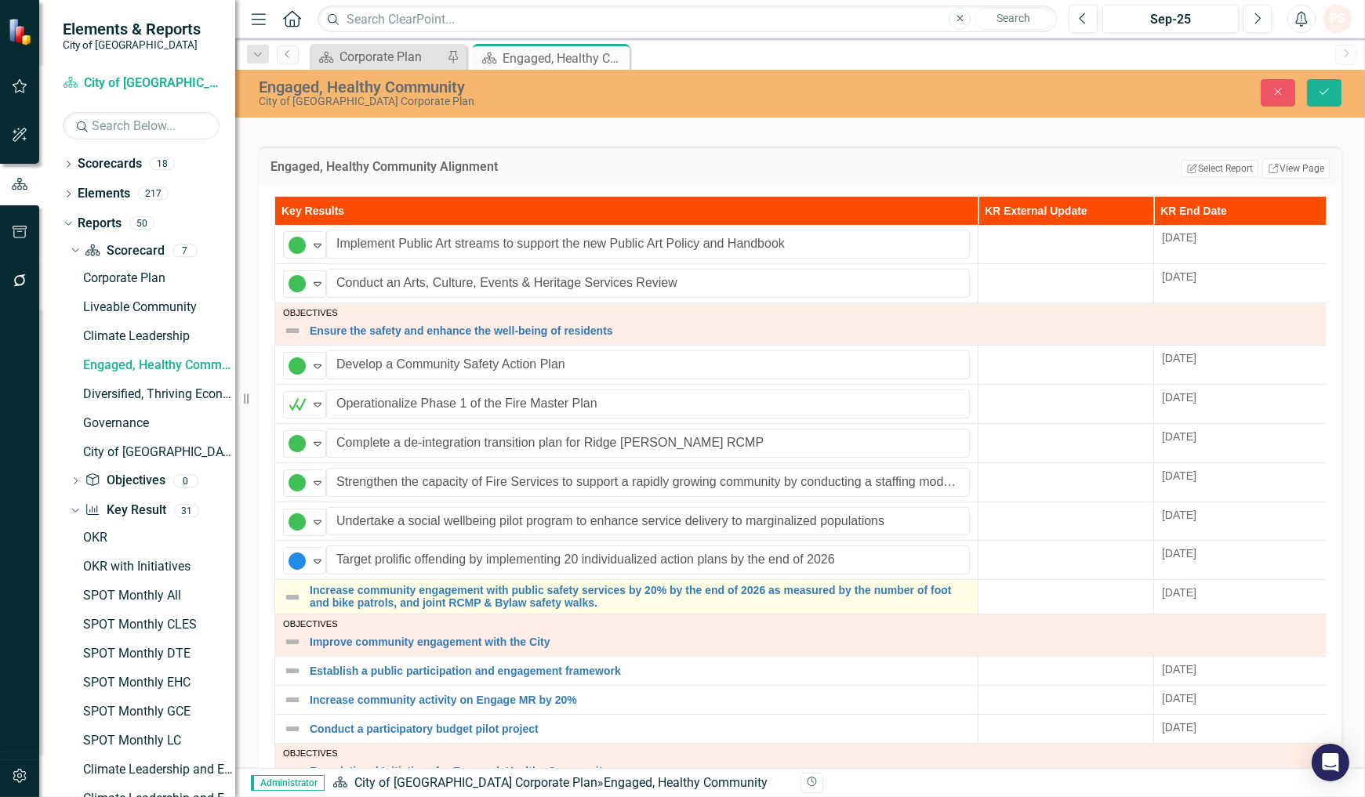
click at [299, 593] on img at bounding box center [292, 597] width 19 height 19
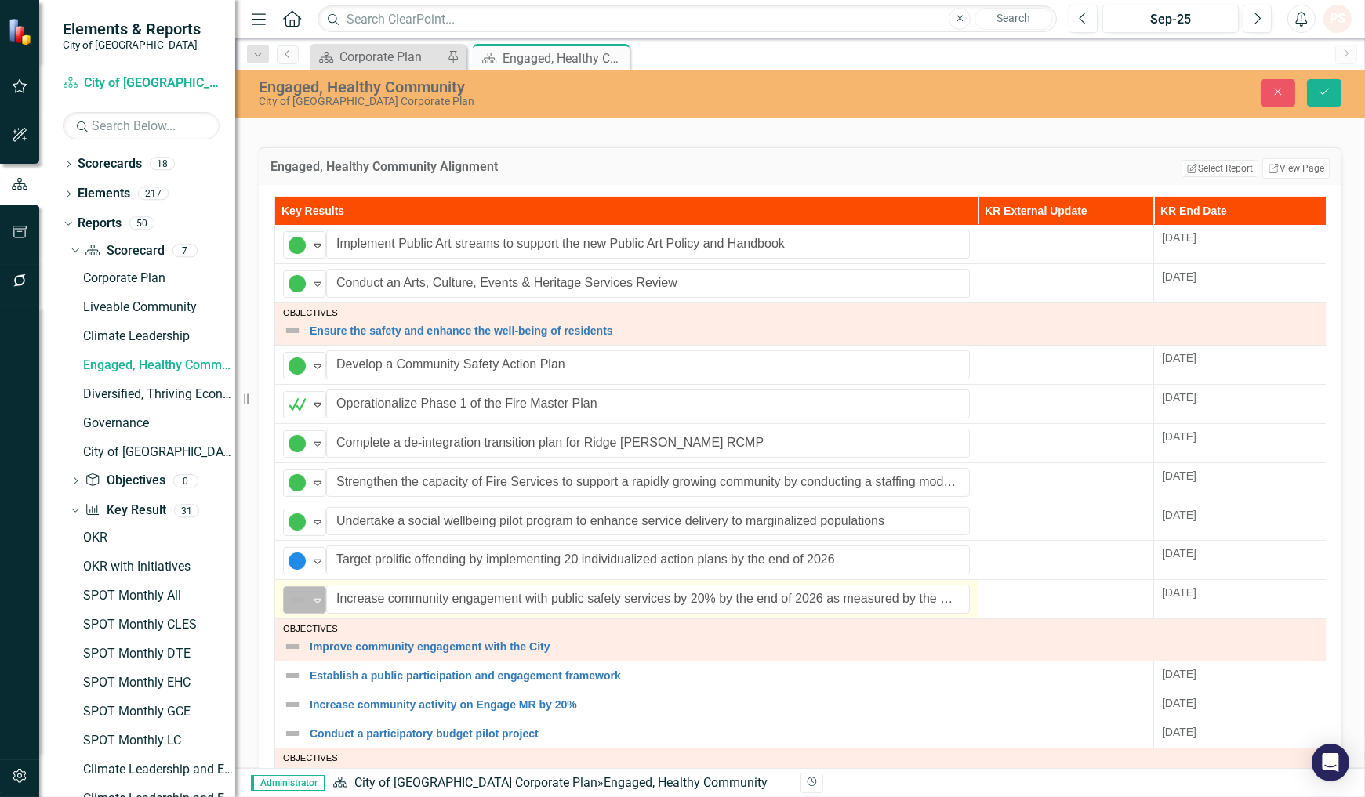
click at [319, 596] on icon "Expand" at bounding box center [318, 600] width 16 height 13
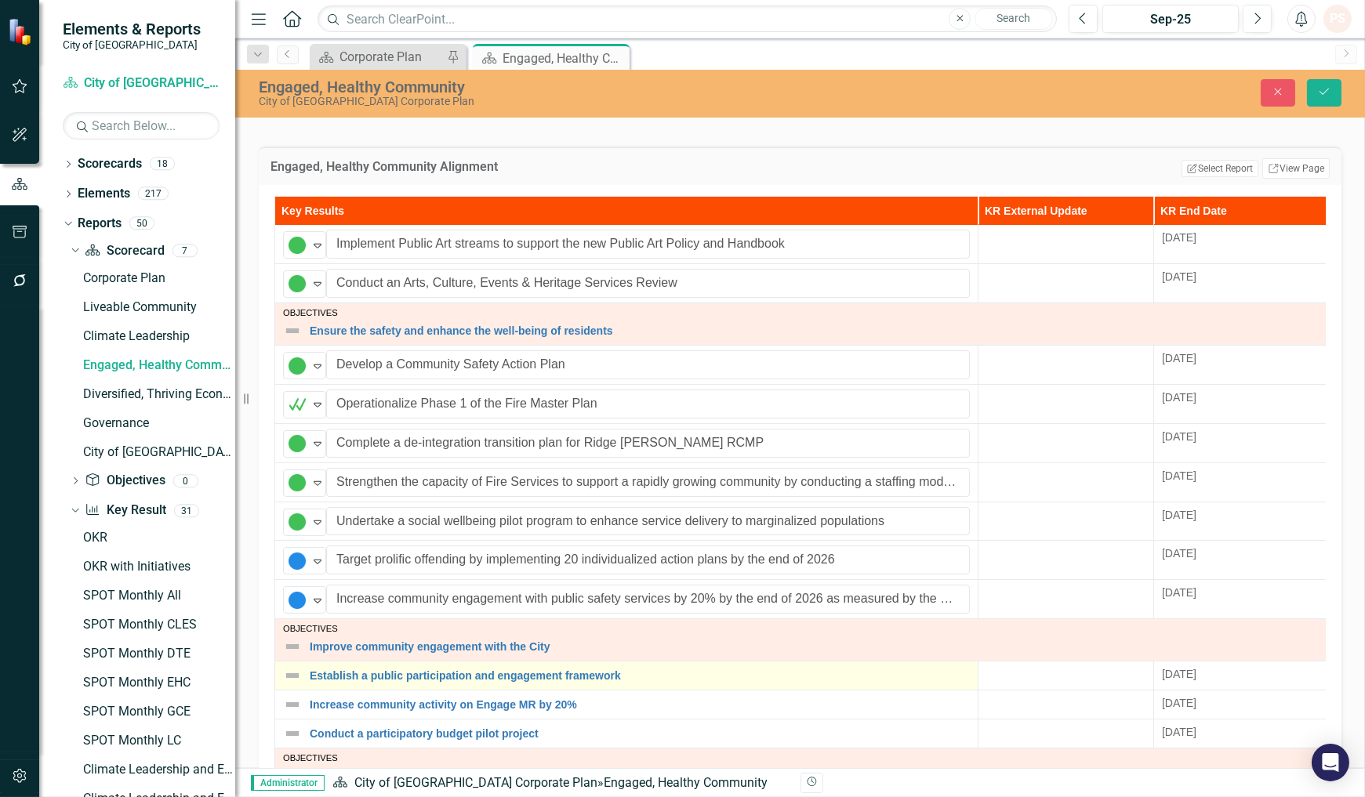
click at [292, 683] on img at bounding box center [292, 675] width 19 height 19
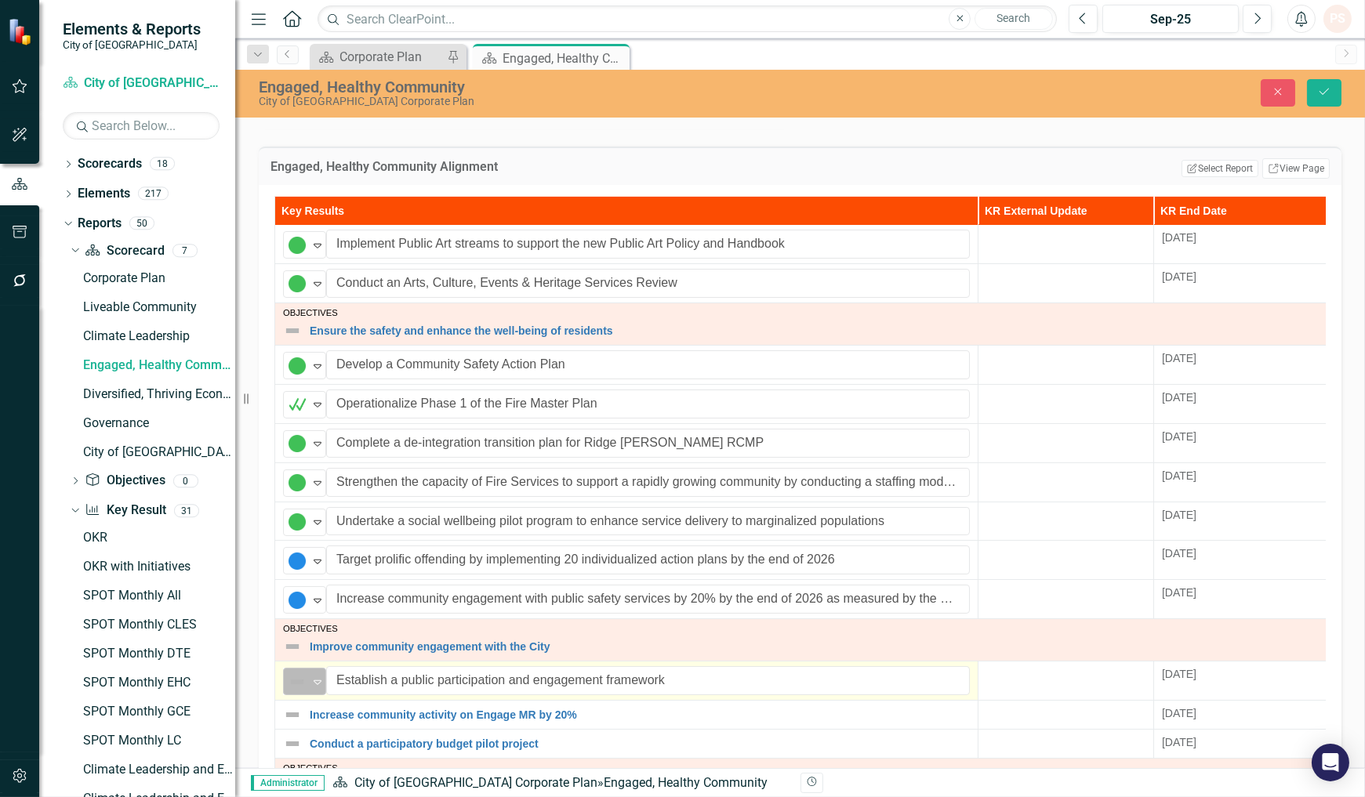
click at [315, 683] on icon "Expand" at bounding box center [318, 682] width 16 height 13
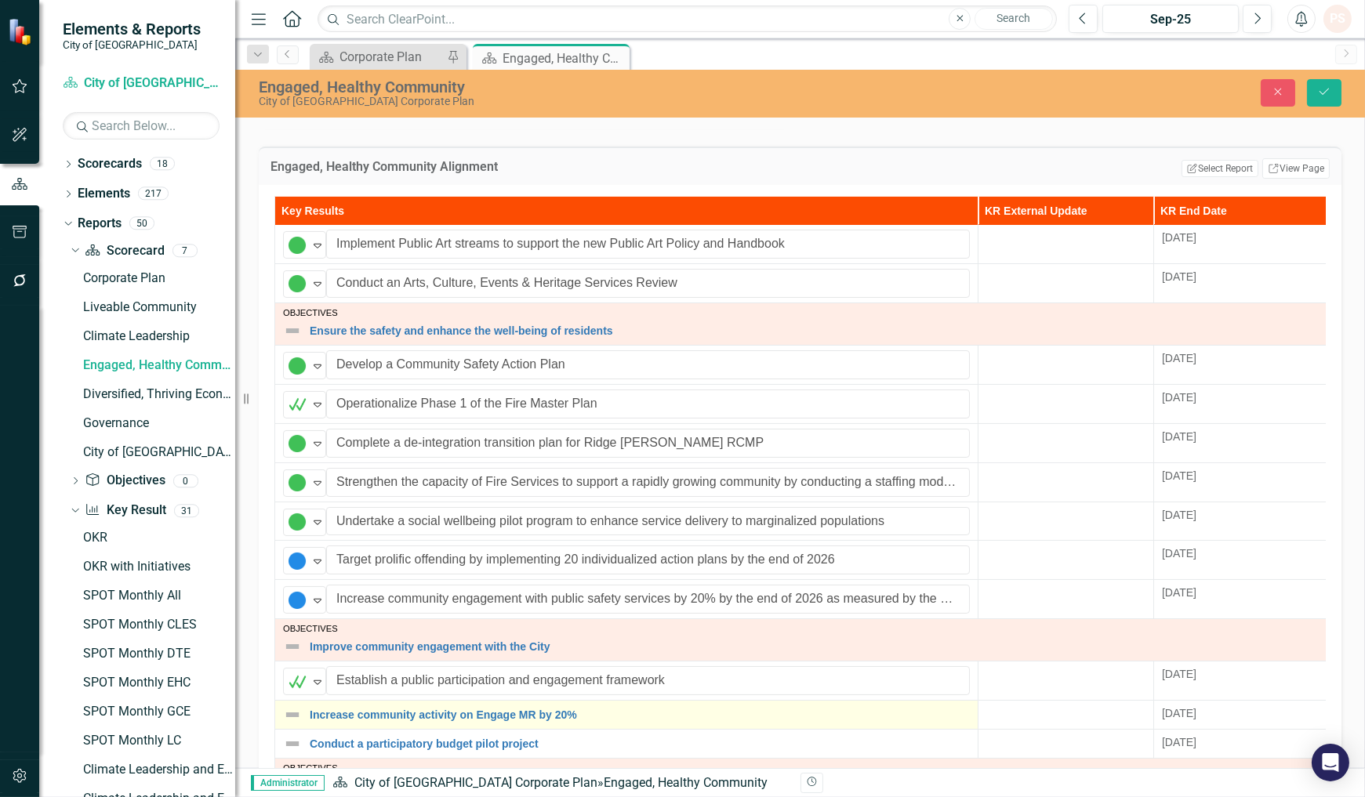
click at [293, 716] on img at bounding box center [292, 714] width 19 height 19
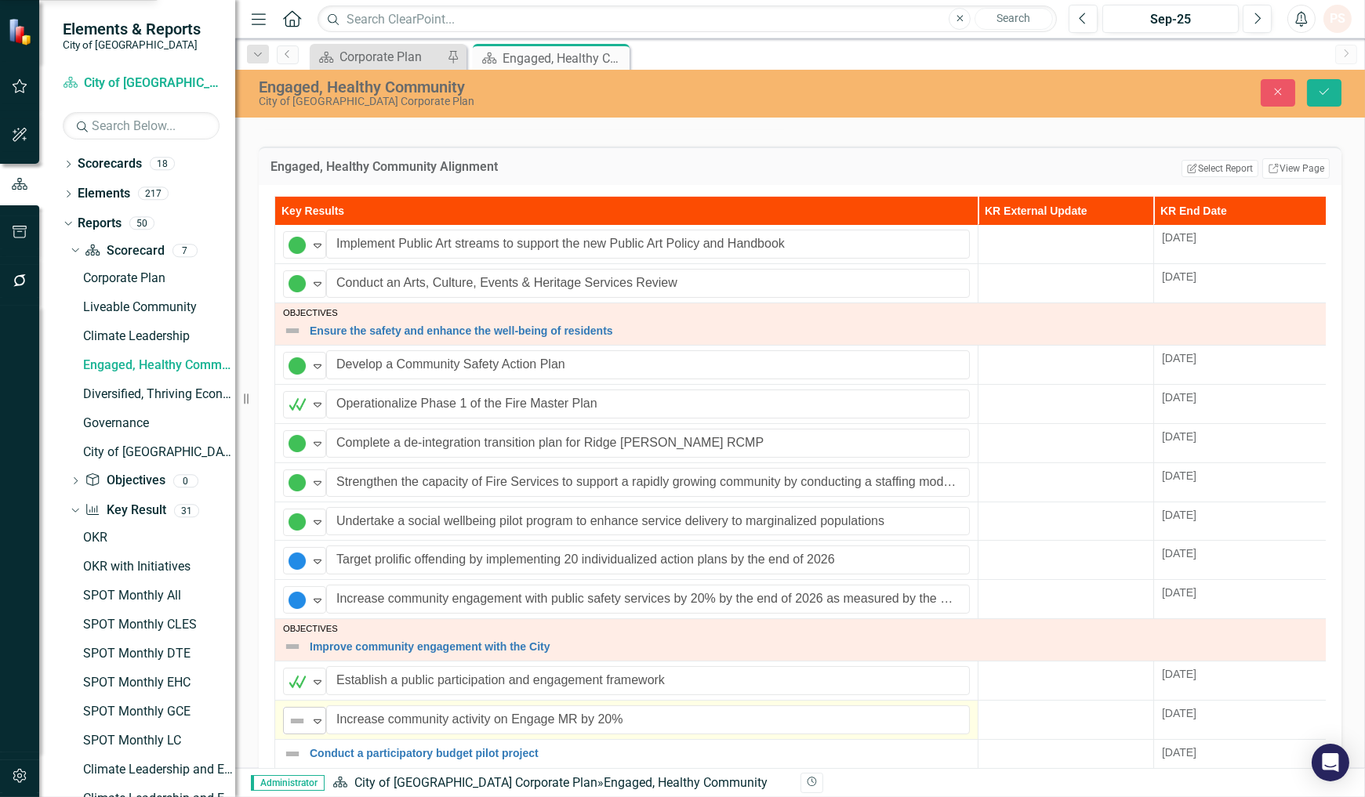
click at [314, 725] on icon "Expand" at bounding box center [318, 721] width 16 height 13
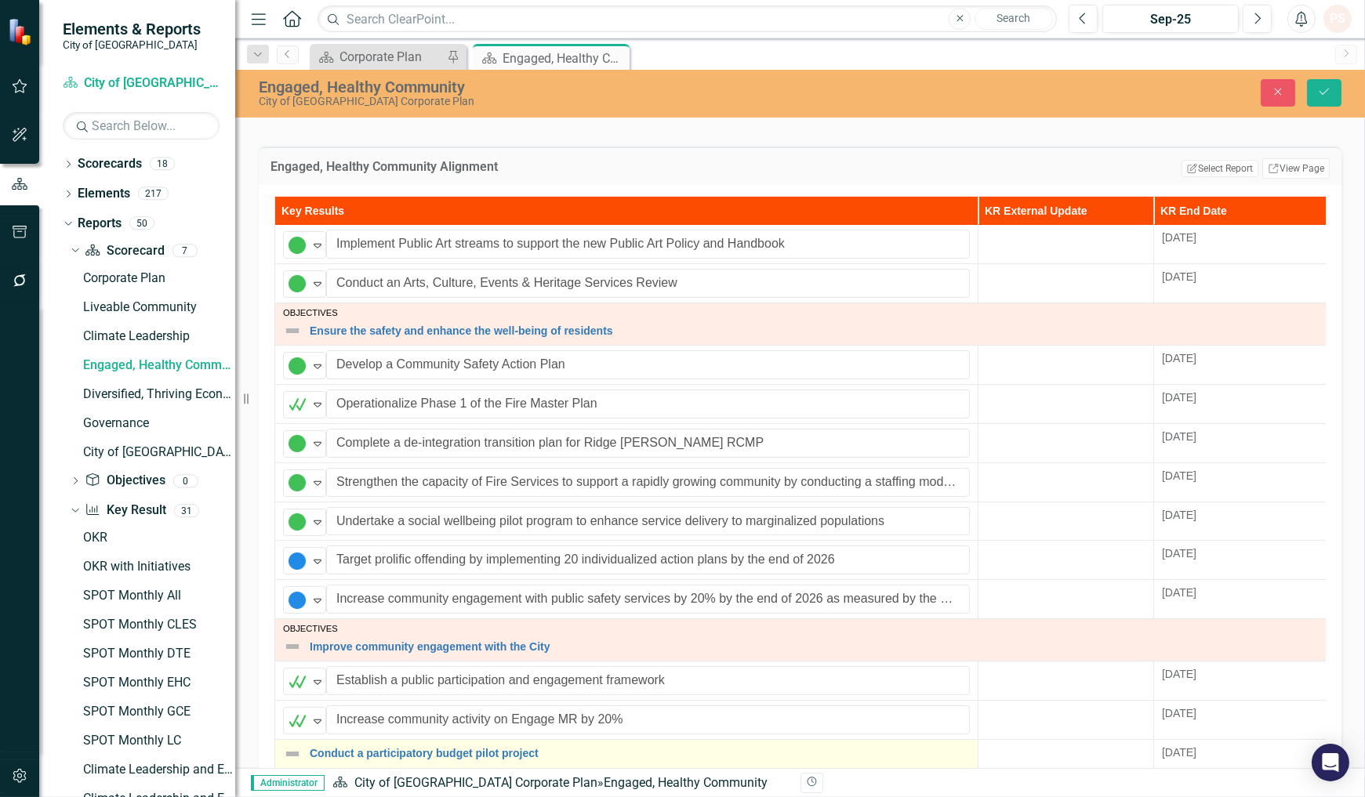
click at [301, 760] on img at bounding box center [292, 754] width 19 height 19
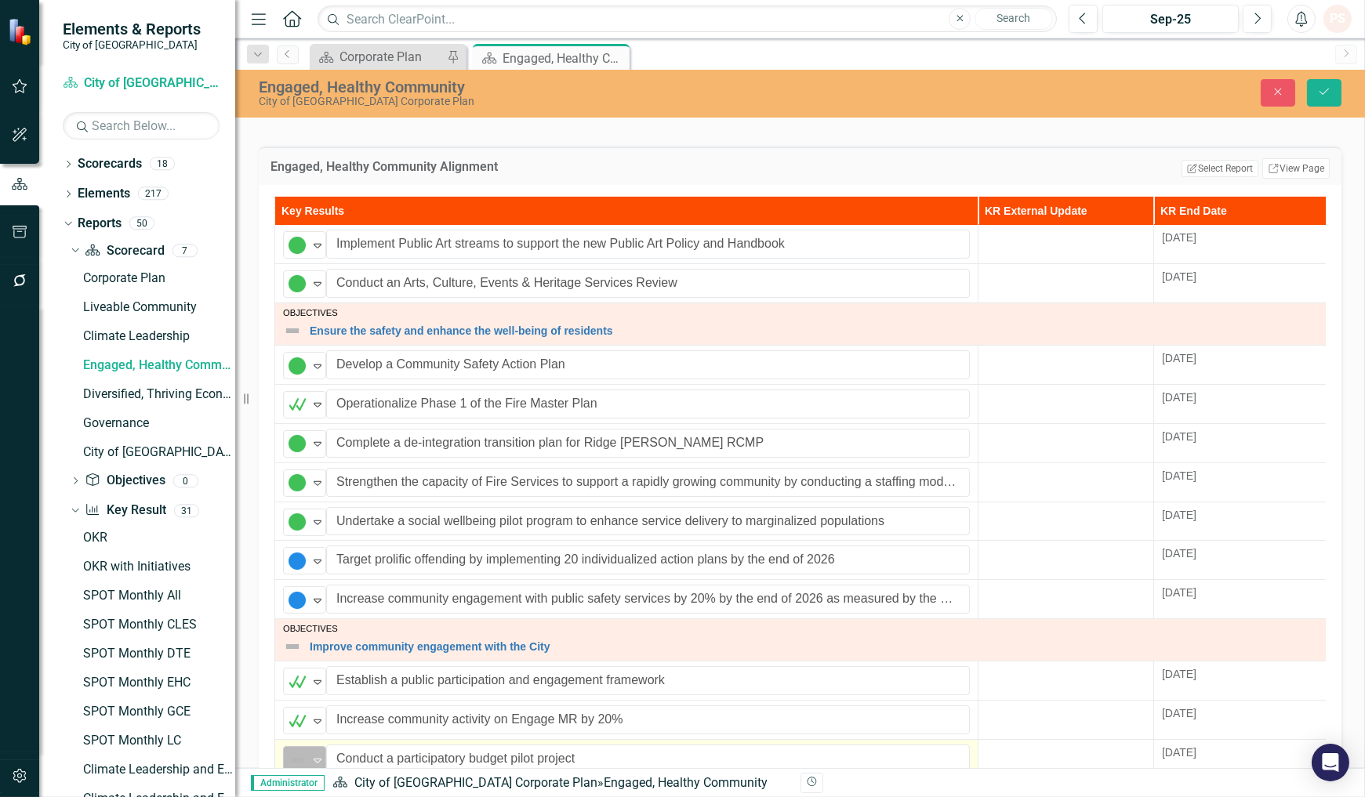
click at [322, 755] on div "Expand" at bounding box center [318, 760] width 16 height 26
click at [1320, 102] on button "Save" at bounding box center [1324, 92] width 34 height 27
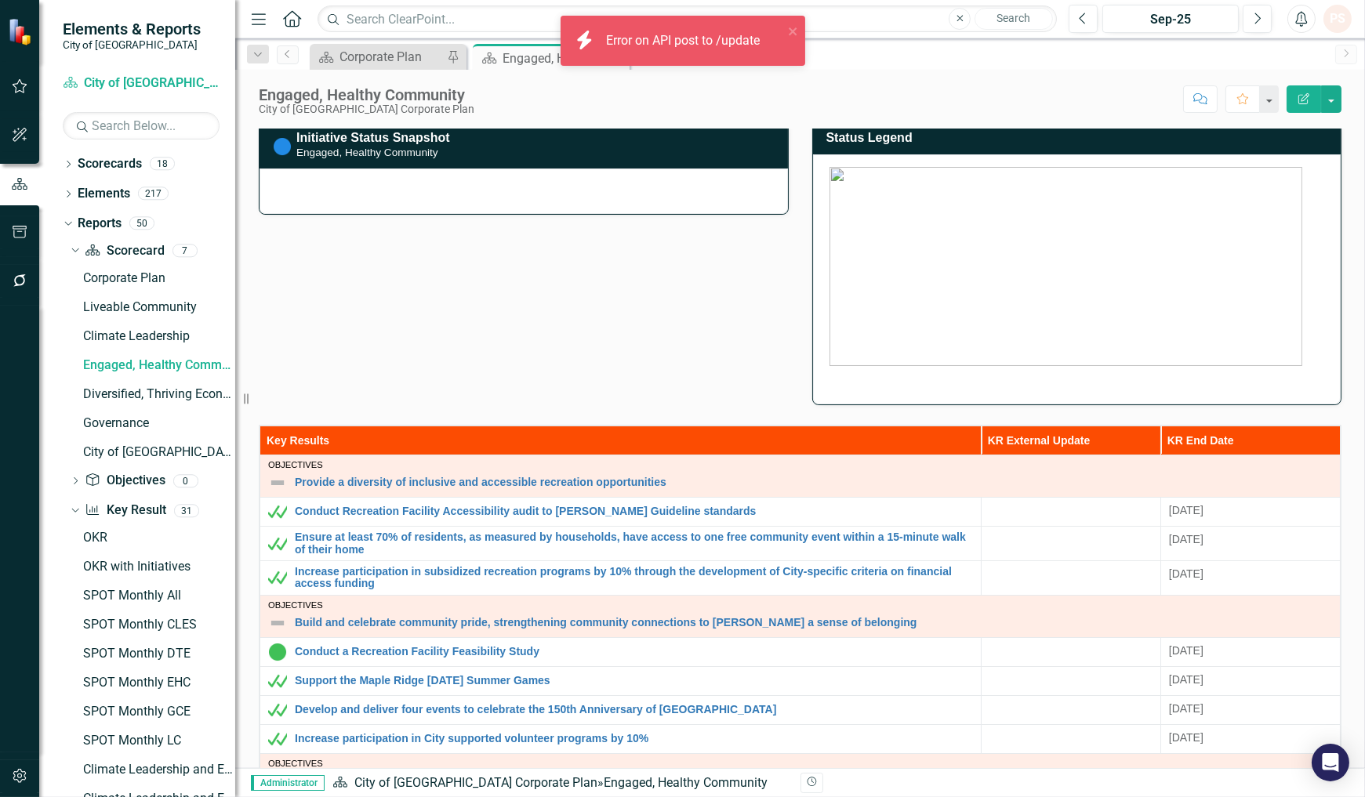
scroll to position [0, 0]
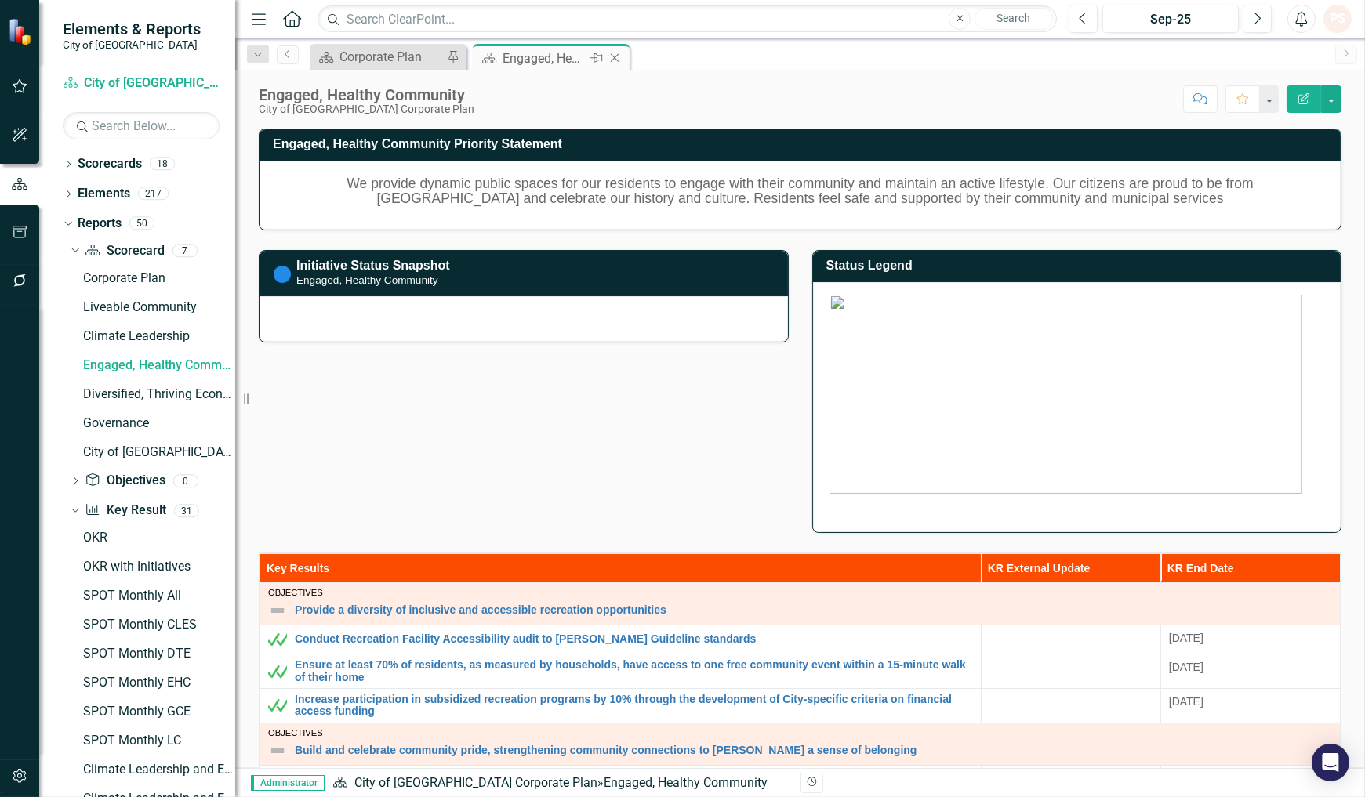
click at [618, 60] on div "Elements & Reports City of Maple Ridge Scorecard City of Maple Ridge Corporate …" at bounding box center [682, 398] width 1365 height 797
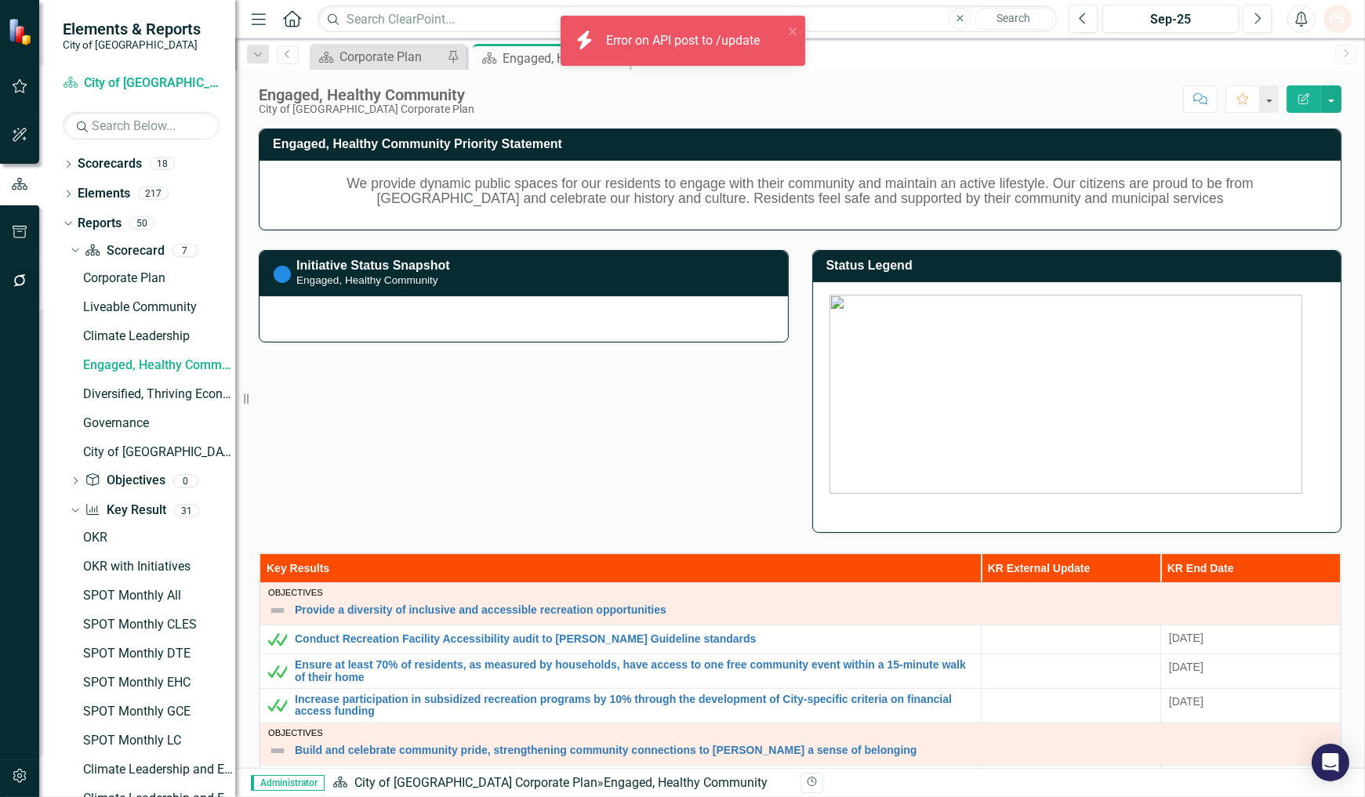
click at [369, 67] on div "Scorecard Corporate Plan Pin" at bounding box center [388, 57] width 157 height 26
click at [793, 31] on icon "close" at bounding box center [792, 31] width 8 height 8
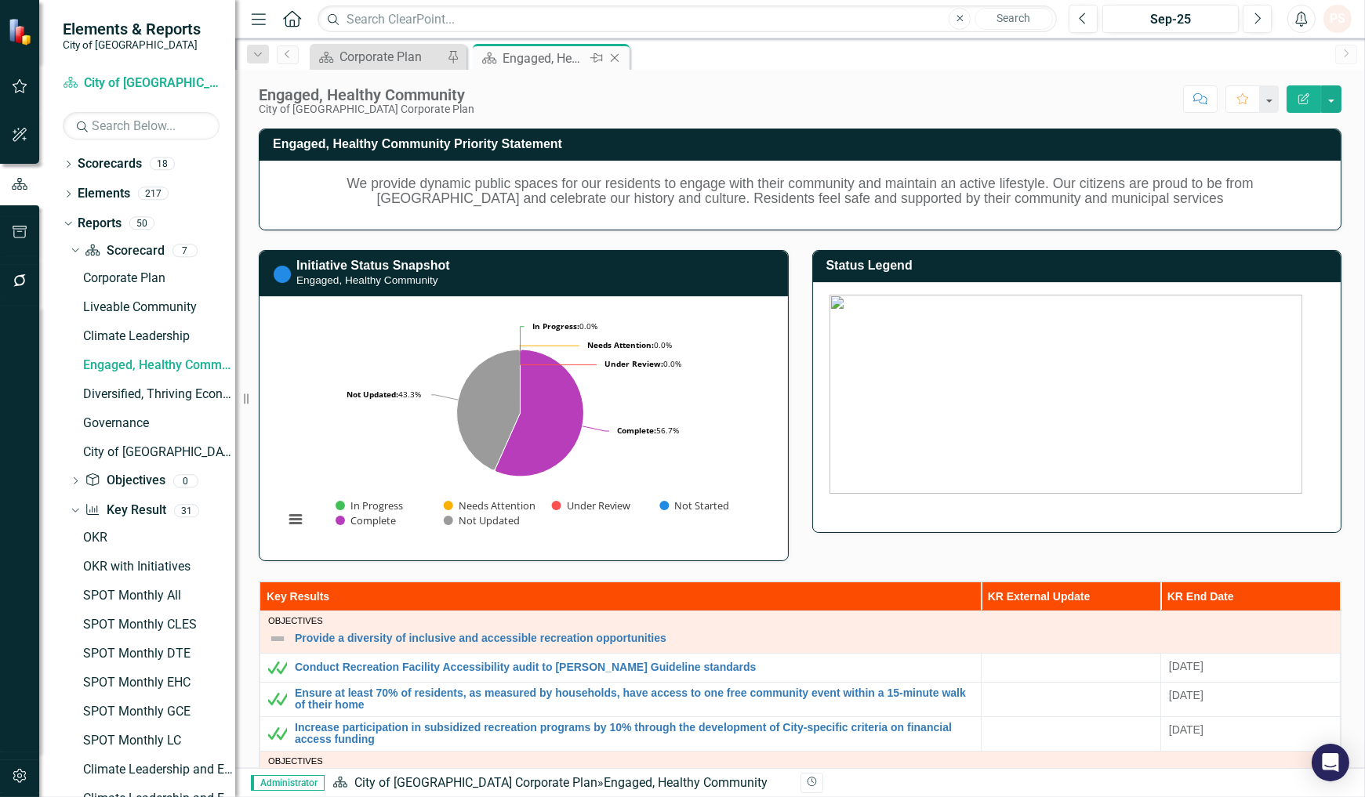
click at [558, 57] on div "Engaged, Healthy Community" at bounding box center [544, 59] width 84 height 20
click at [617, 59] on icon "Close" at bounding box center [615, 58] width 16 height 13
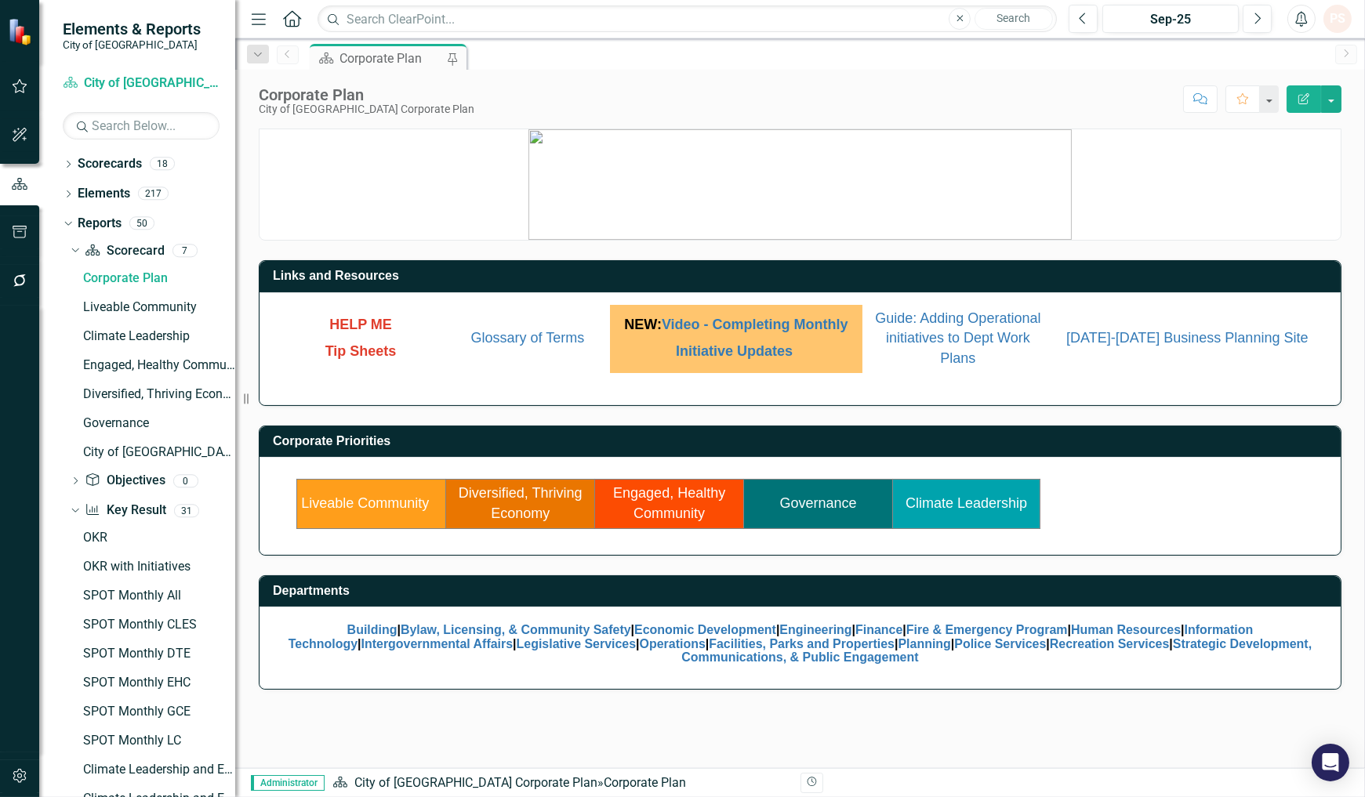
click at [676, 503] on td "Engaged, Healthy Community" at bounding box center [669, 504] width 149 height 49
click at [704, 482] on td "Engaged, Healthy Community" at bounding box center [669, 504] width 149 height 49
click at [701, 491] on link "Engaged, Healthy Community" at bounding box center [669, 503] width 112 height 36
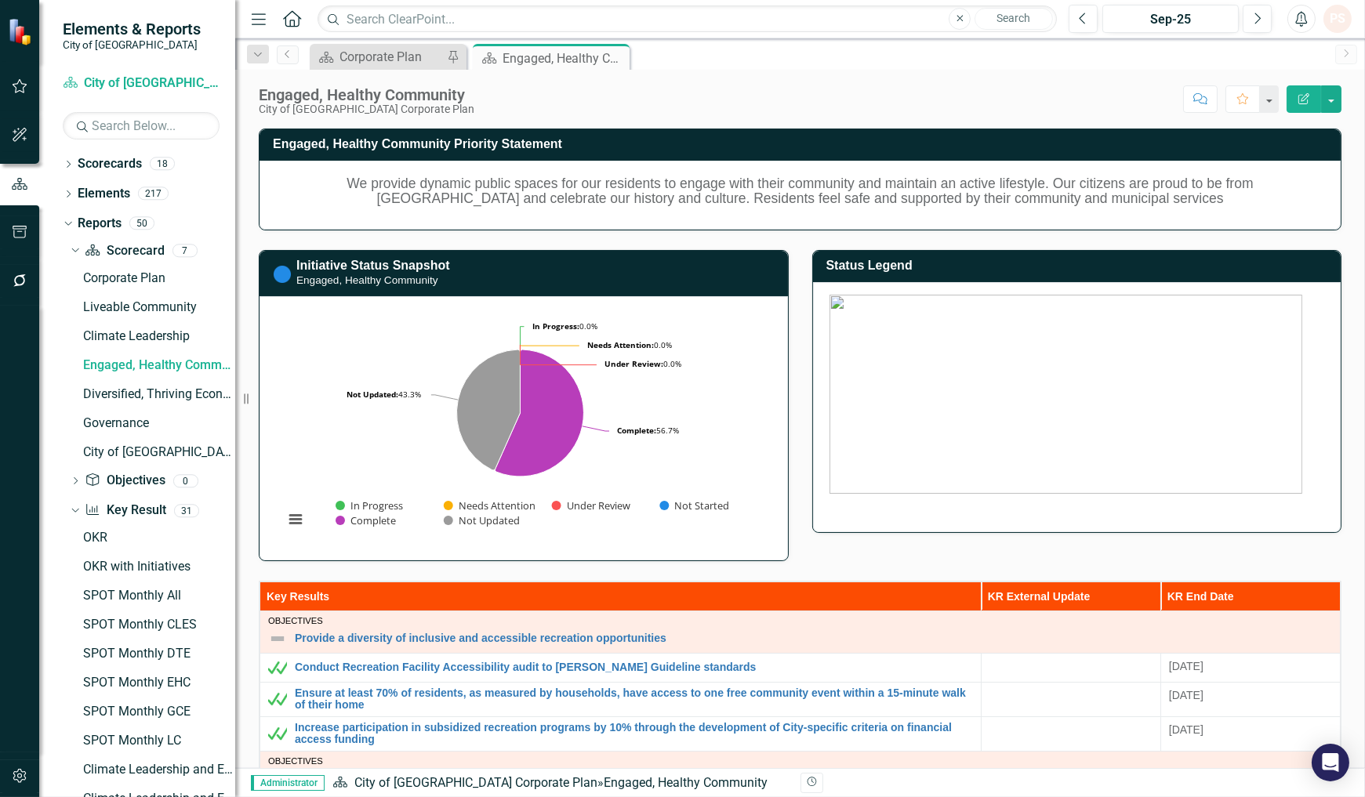
click at [0, 0] on icon "Close" at bounding box center [0, 0] width 0 height 0
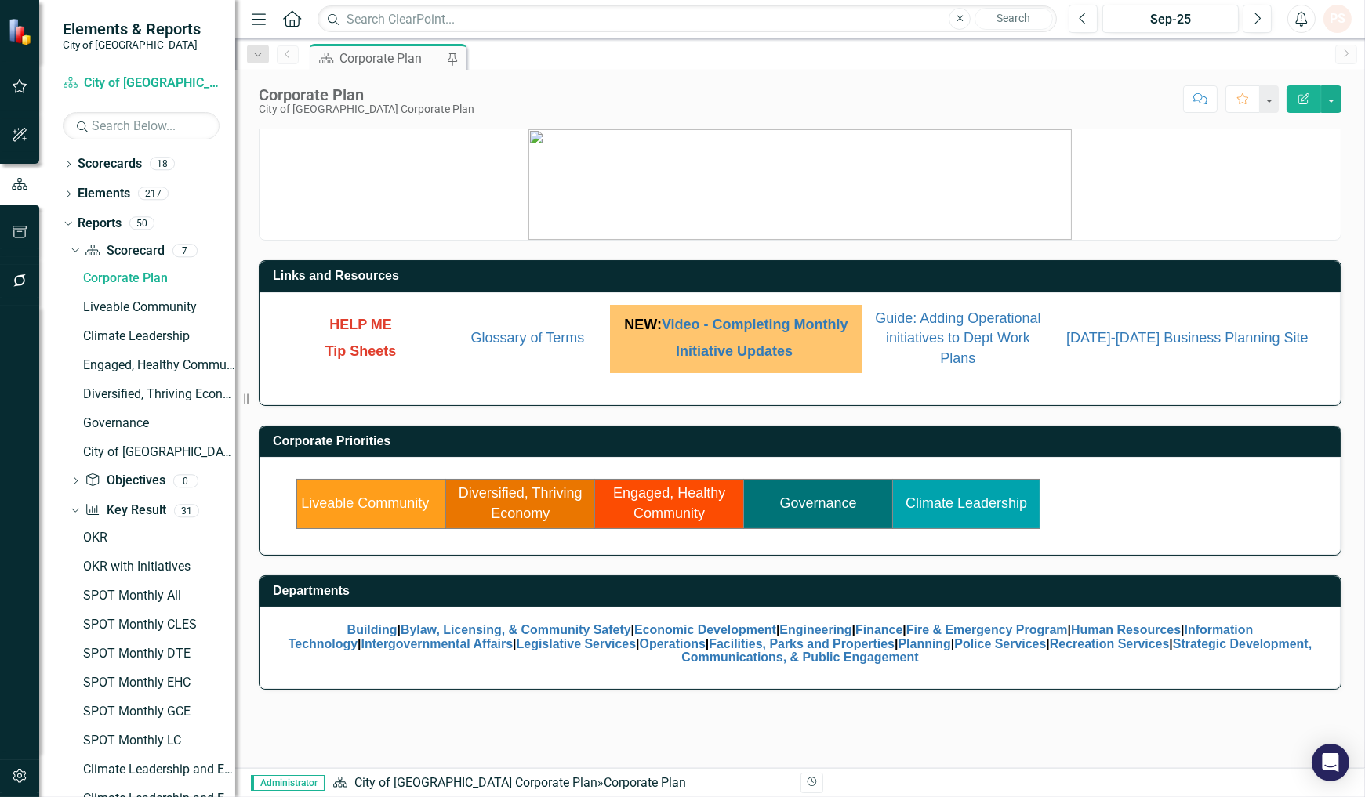
click at [390, 57] on div "Corporate Plan" at bounding box center [390, 59] width 103 height 20
click at [515, 491] on link "Diversified, Thriving Economy" at bounding box center [521, 503] width 124 height 36
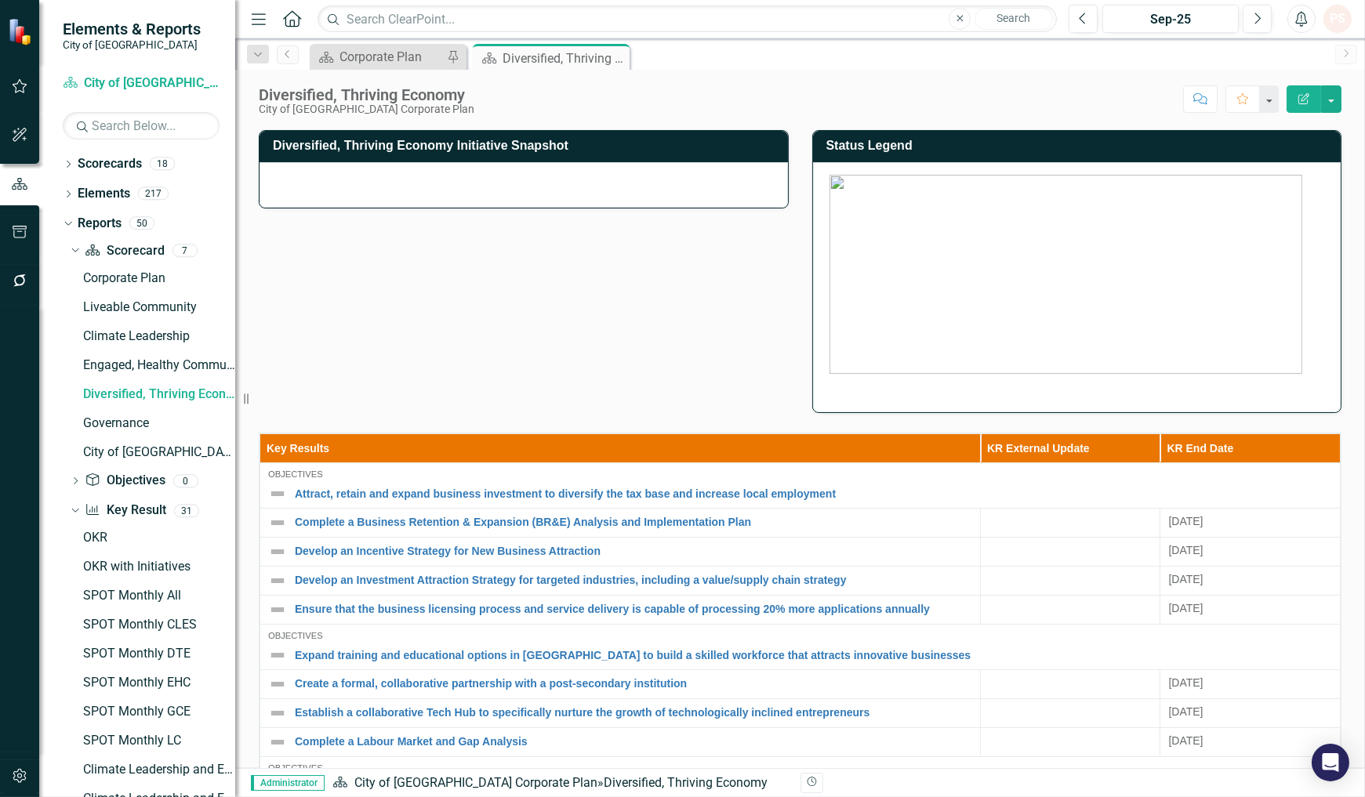
scroll to position [121, 0]
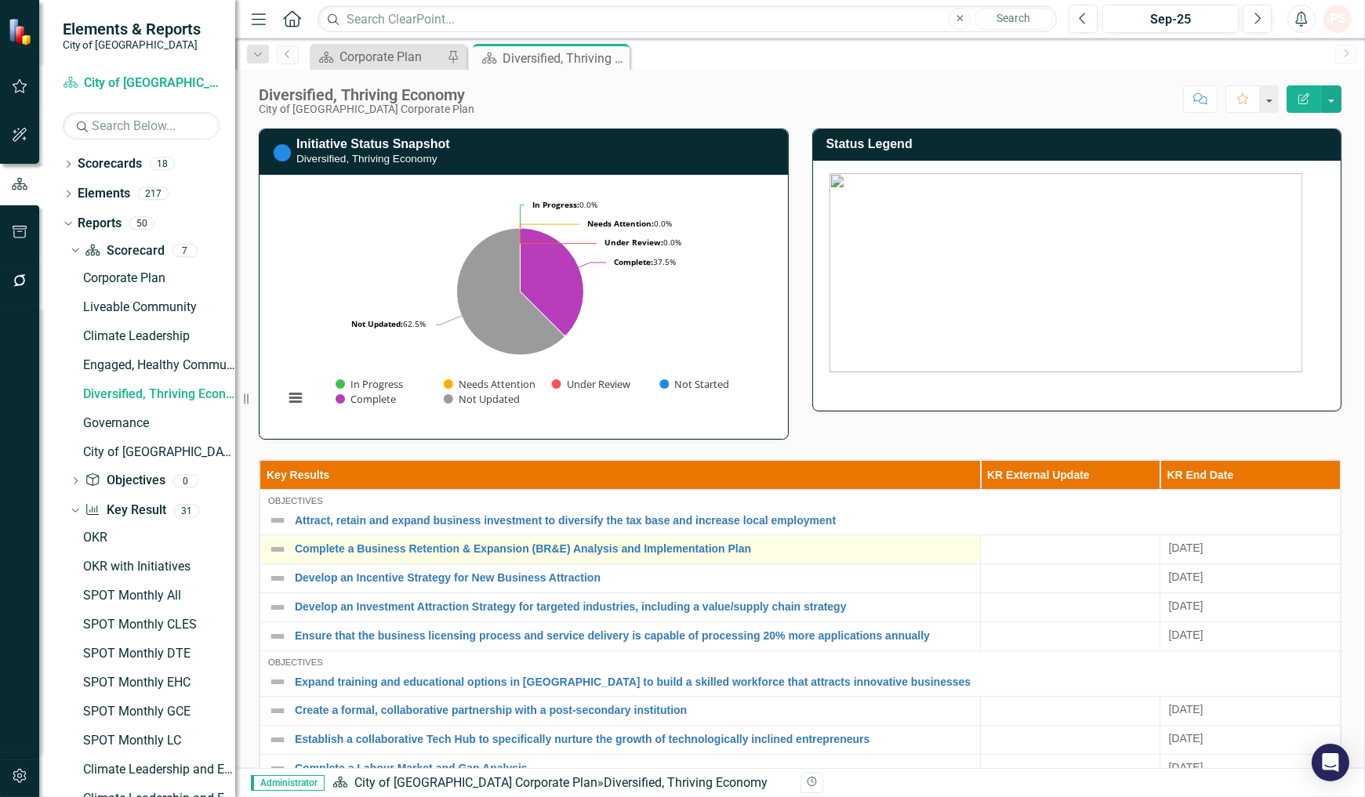
click at [282, 547] on img at bounding box center [277, 549] width 19 height 19
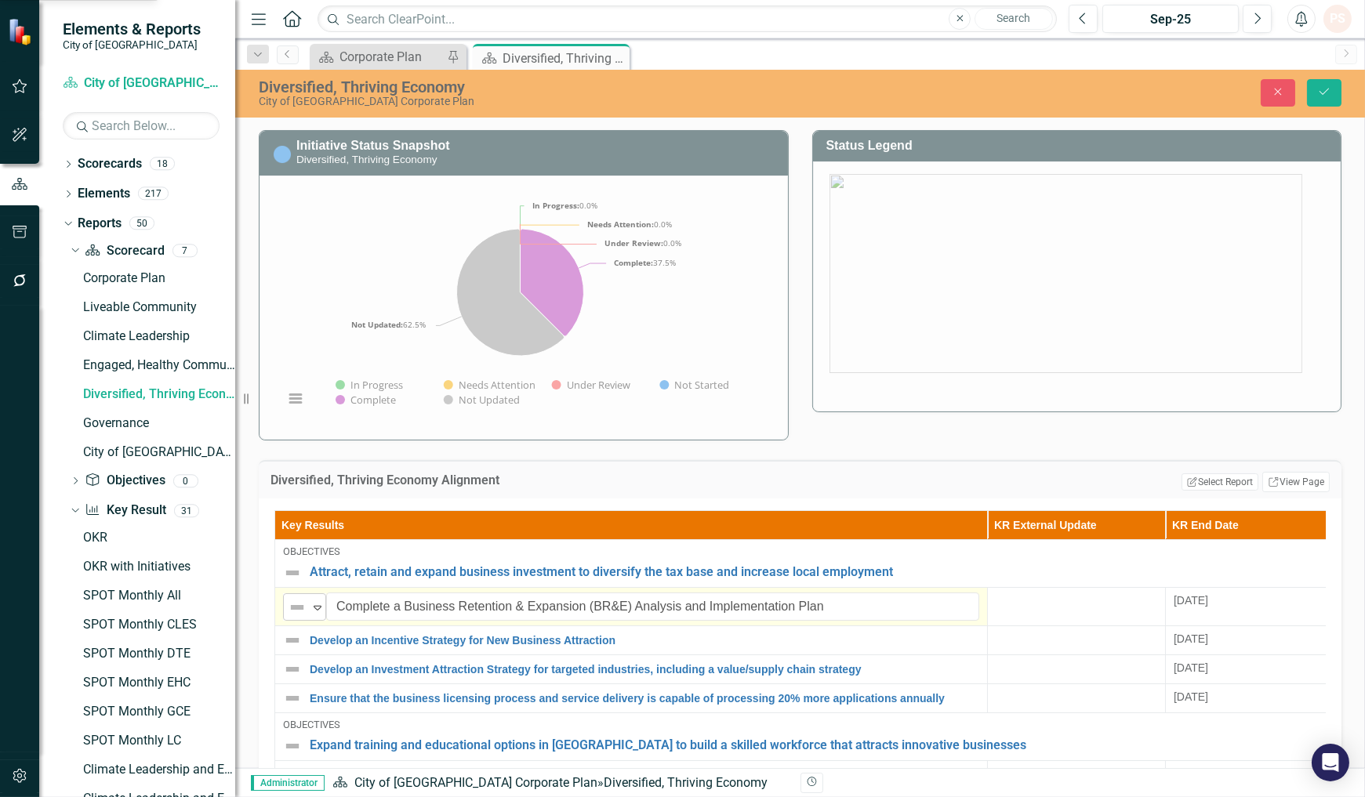
click at [310, 604] on icon "Expand" at bounding box center [318, 607] width 16 height 13
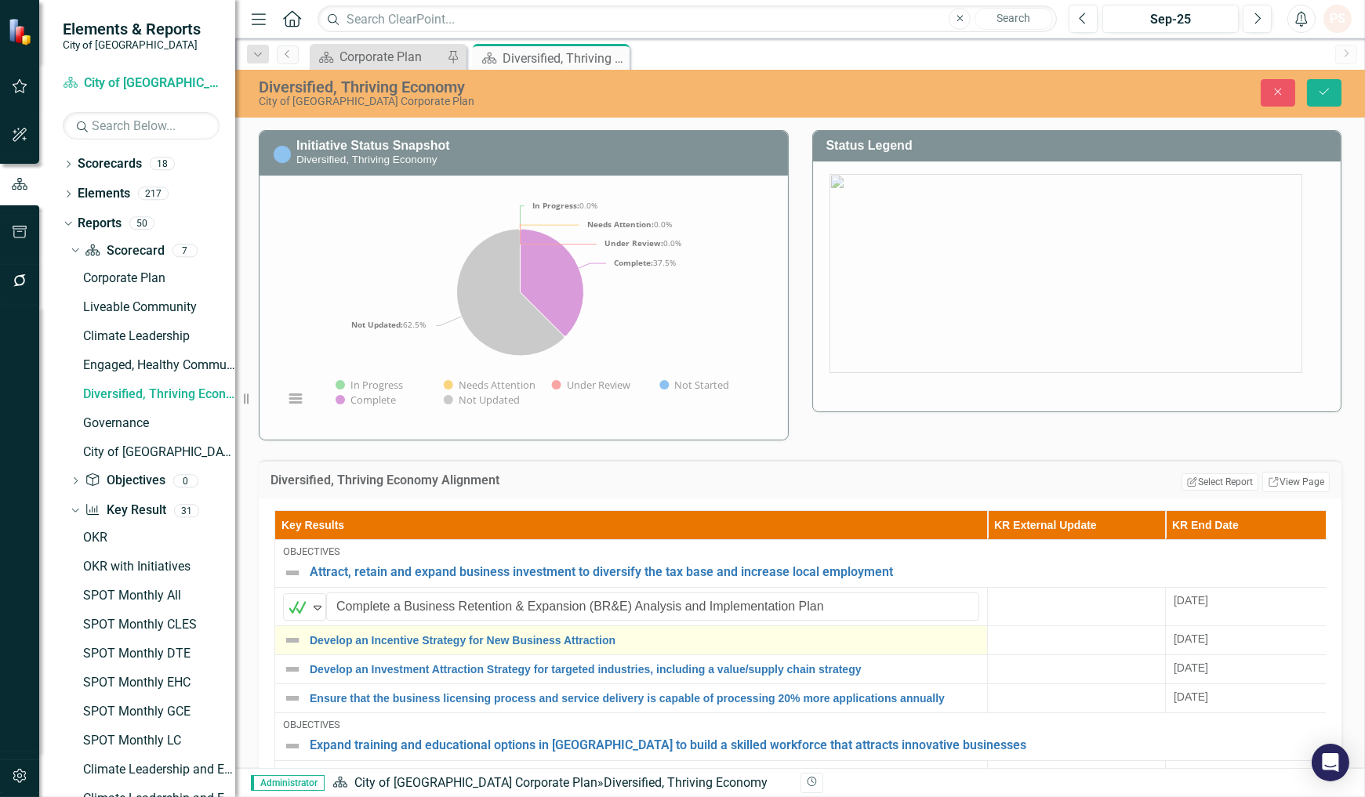
click at [292, 635] on img at bounding box center [292, 640] width 19 height 19
click at [300, 636] on img at bounding box center [292, 640] width 19 height 19
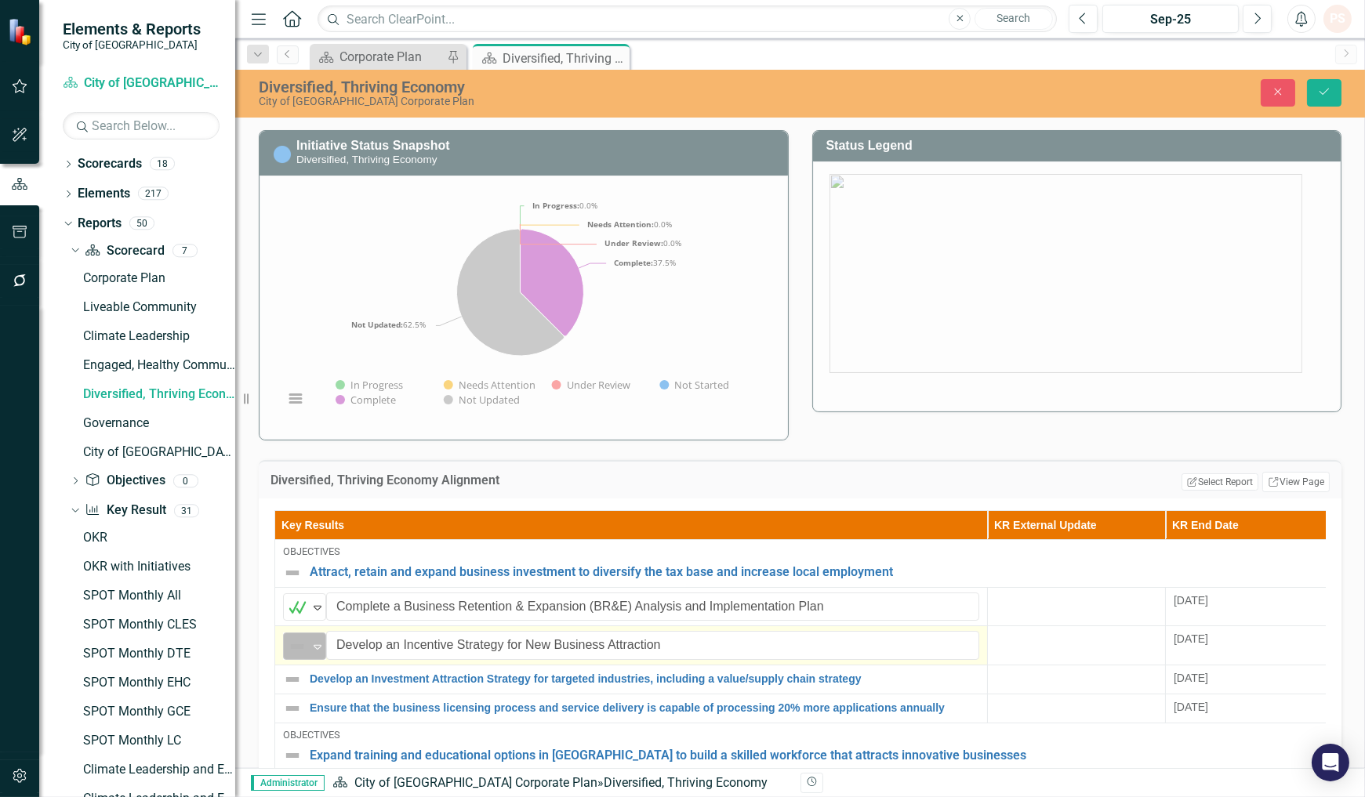
click at [311, 640] on icon "Expand" at bounding box center [318, 646] width 16 height 13
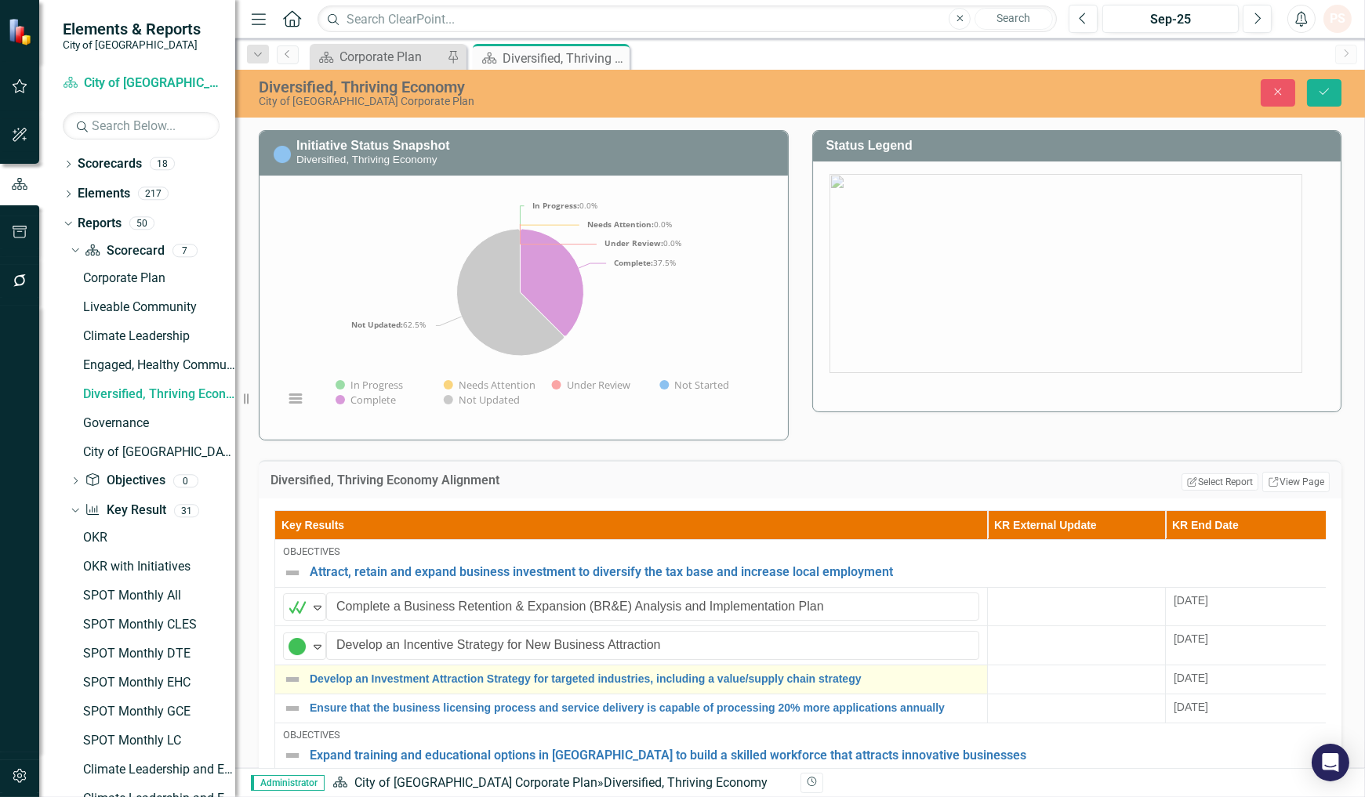
click at [295, 680] on img at bounding box center [292, 679] width 19 height 19
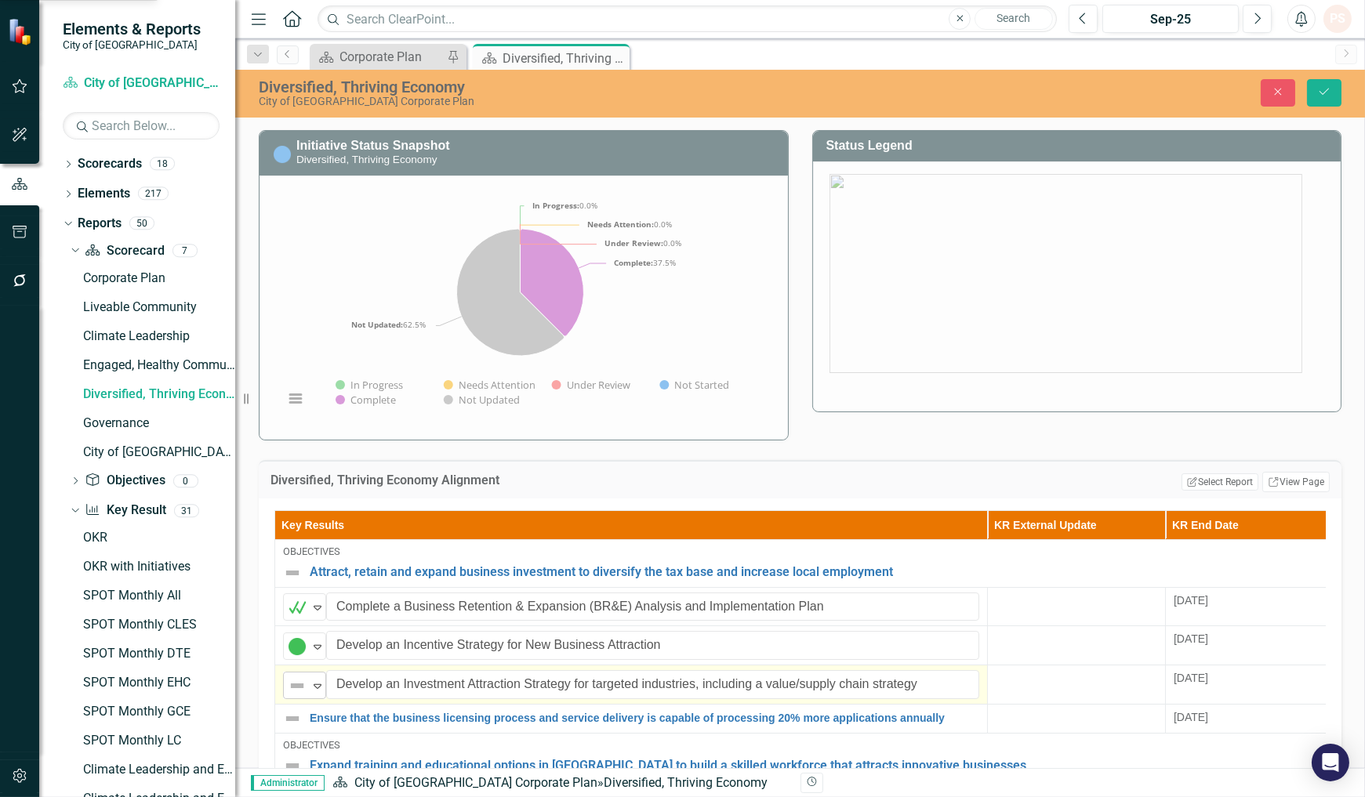
click at [310, 683] on icon "Expand" at bounding box center [318, 686] width 16 height 13
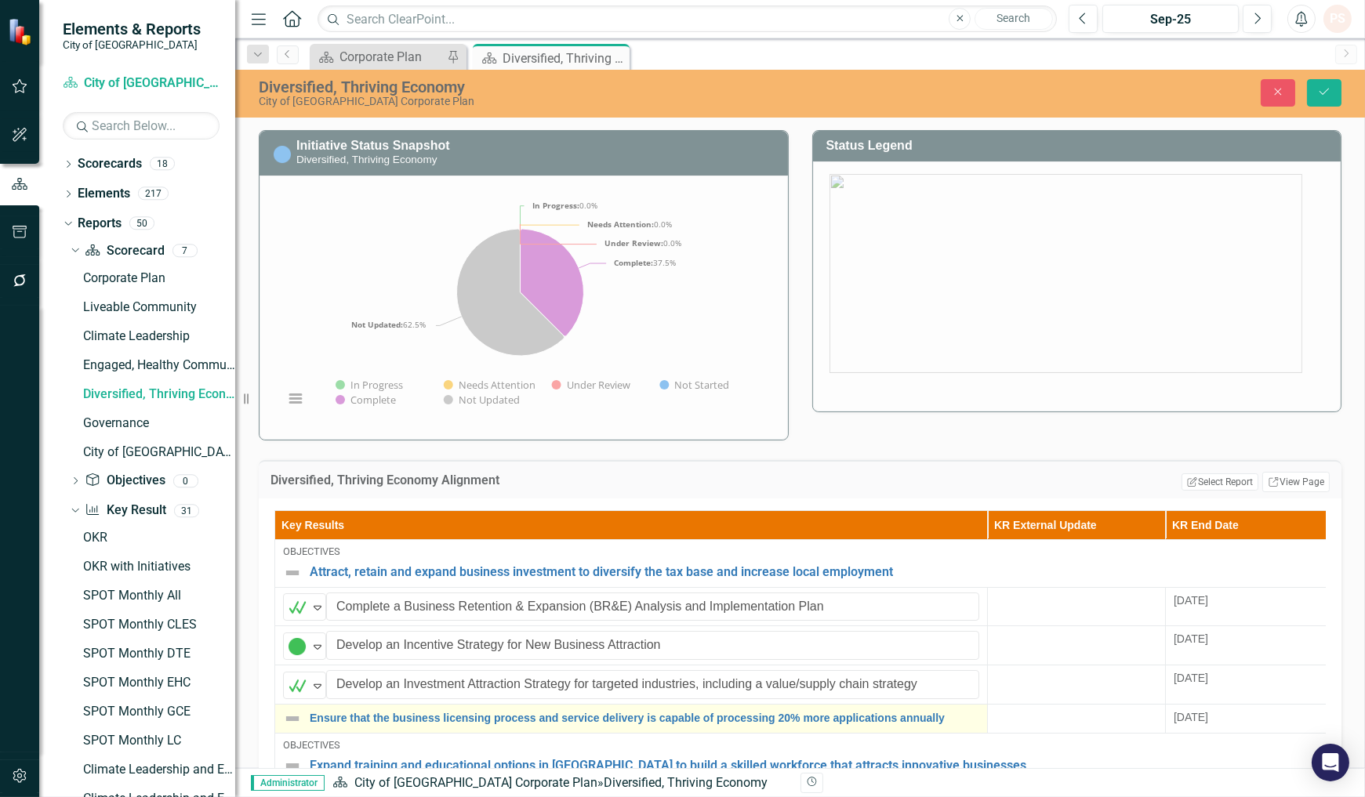
click at [295, 715] on img at bounding box center [292, 718] width 19 height 19
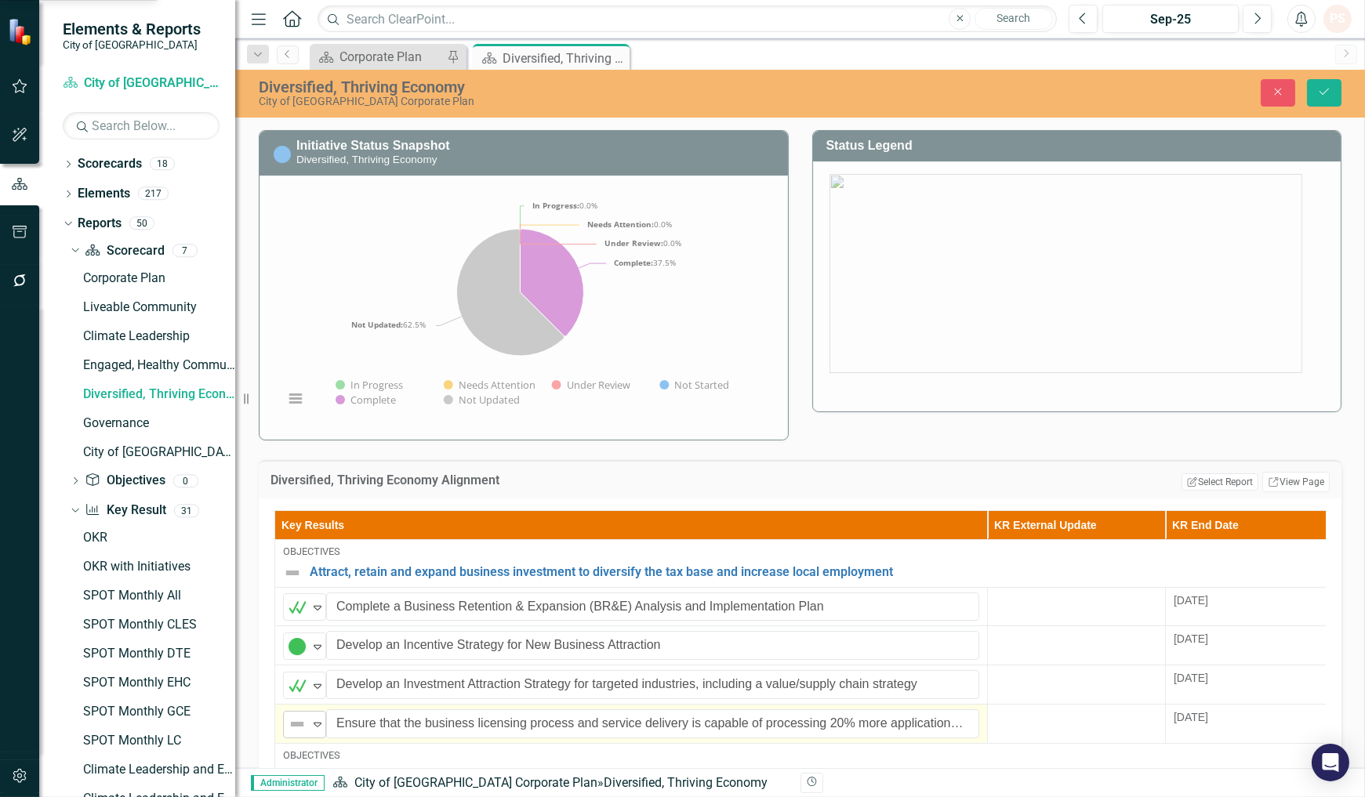
click at [311, 718] on icon "Expand" at bounding box center [318, 724] width 16 height 13
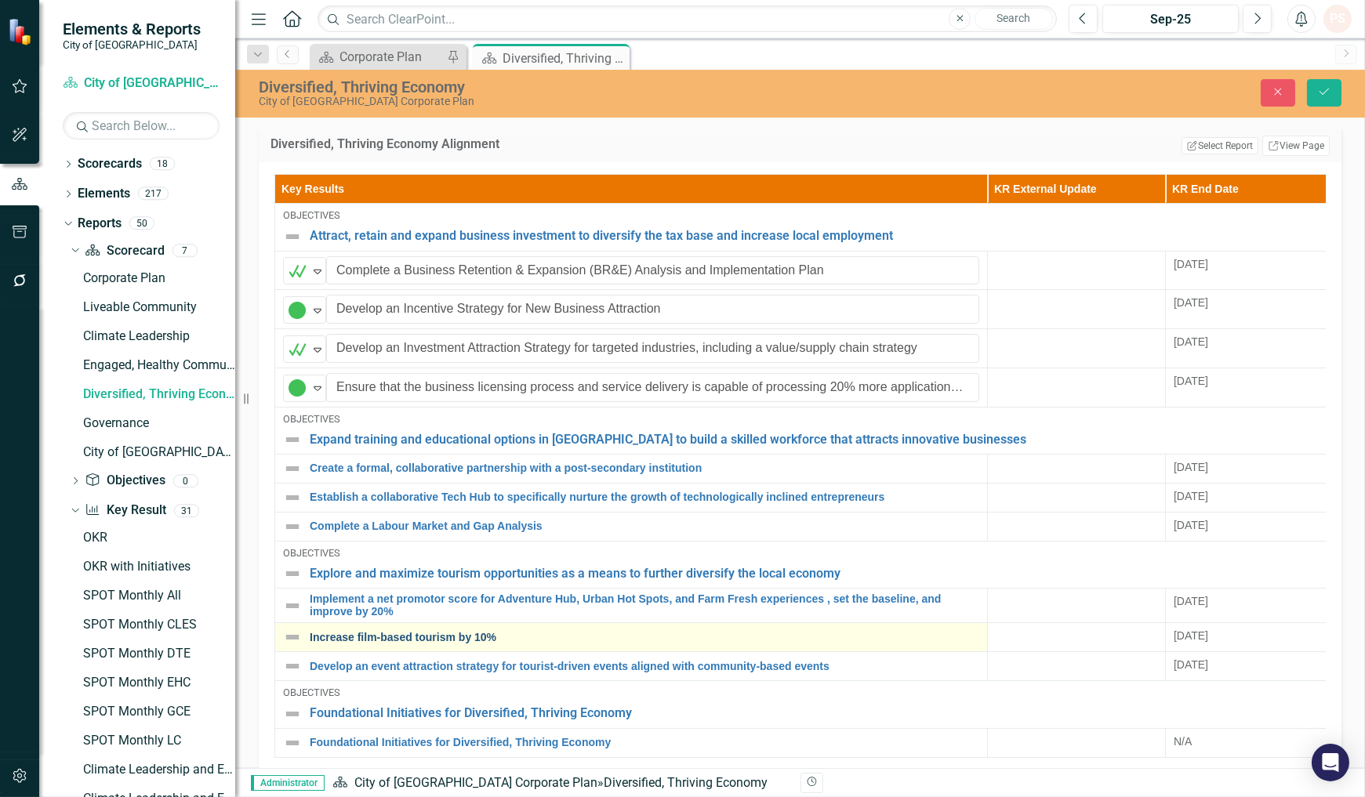
scroll to position [470, 0]
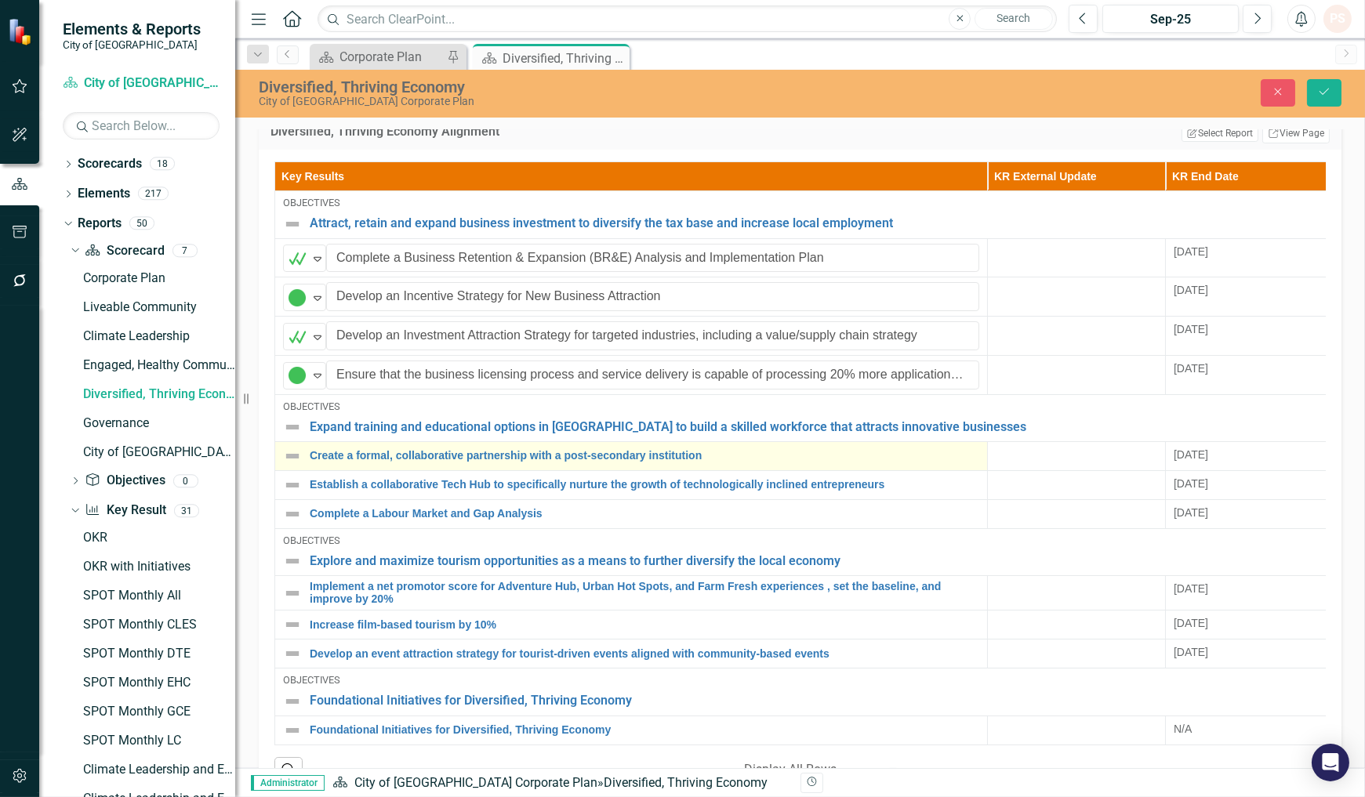
click at [292, 451] on img at bounding box center [292, 456] width 19 height 19
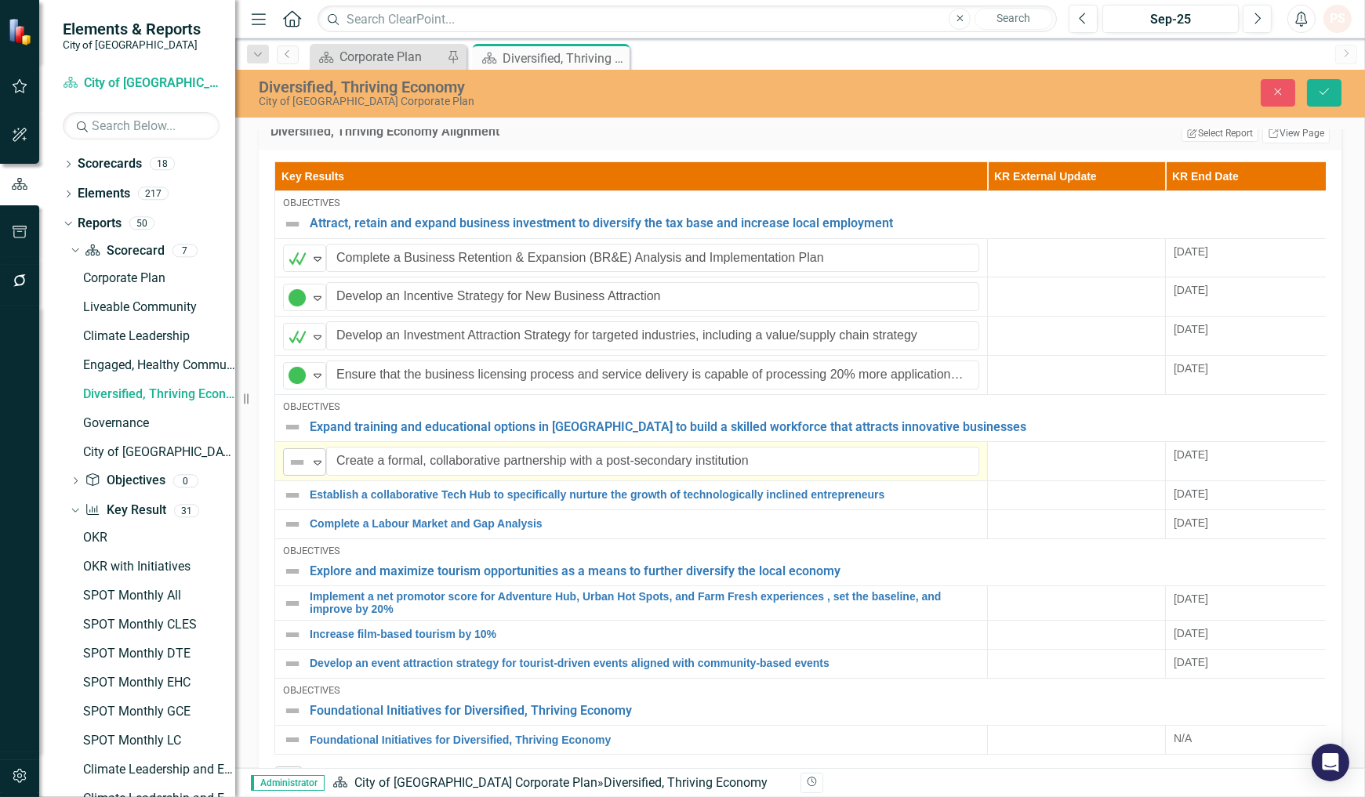
click at [314, 456] on icon "Expand" at bounding box center [318, 462] width 16 height 13
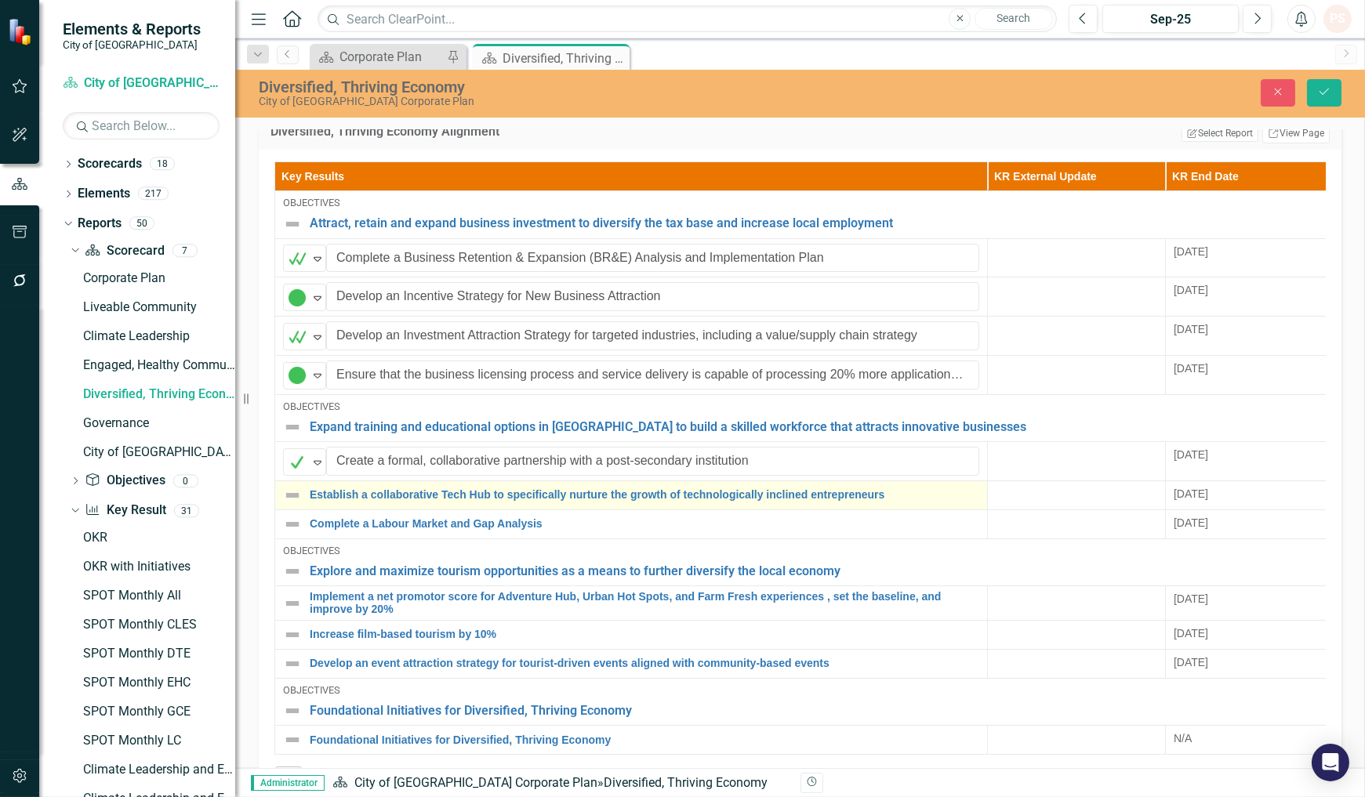
click at [306, 488] on div "Establish a collaborative Tech Hub to specifically nurture the growth of techno…" at bounding box center [631, 495] width 696 height 19
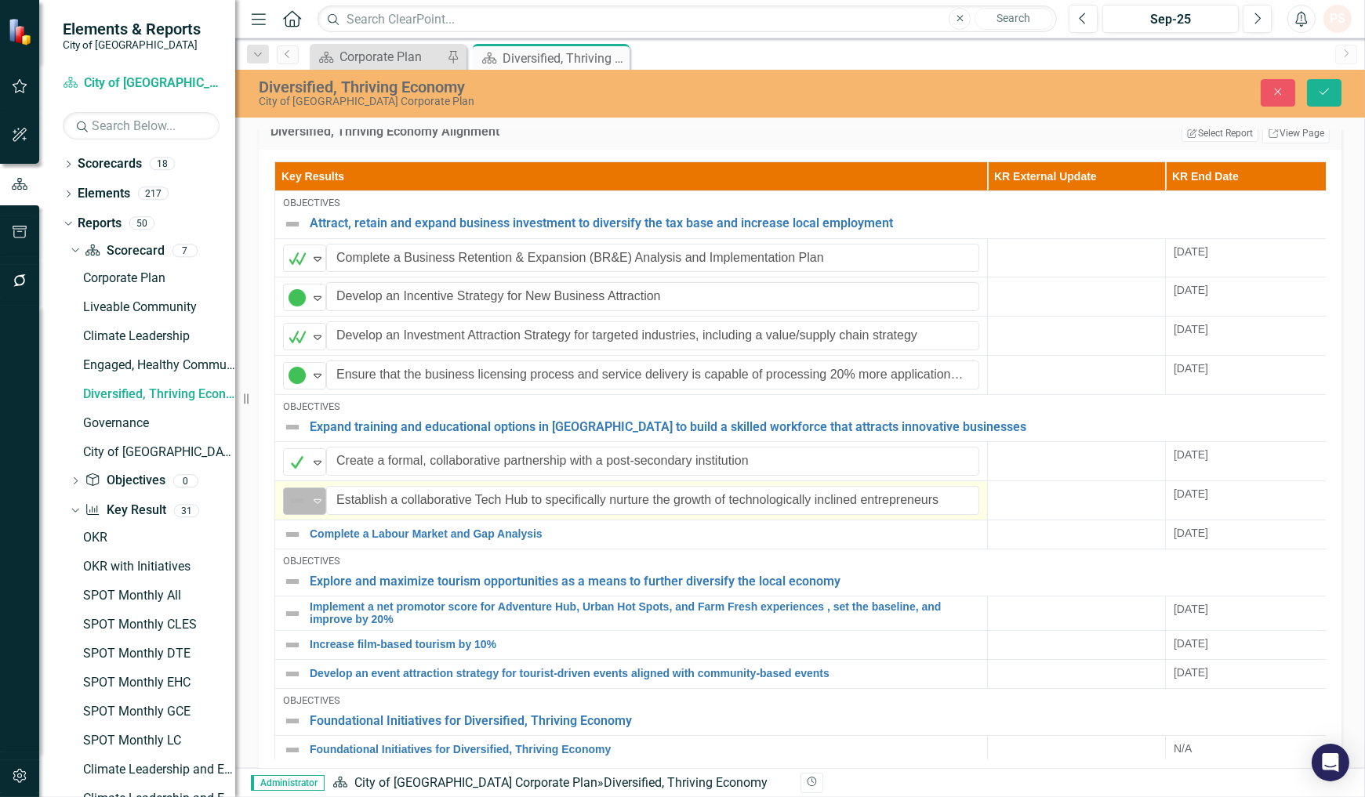
click at [310, 495] on icon "Expand" at bounding box center [318, 501] width 16 height 13
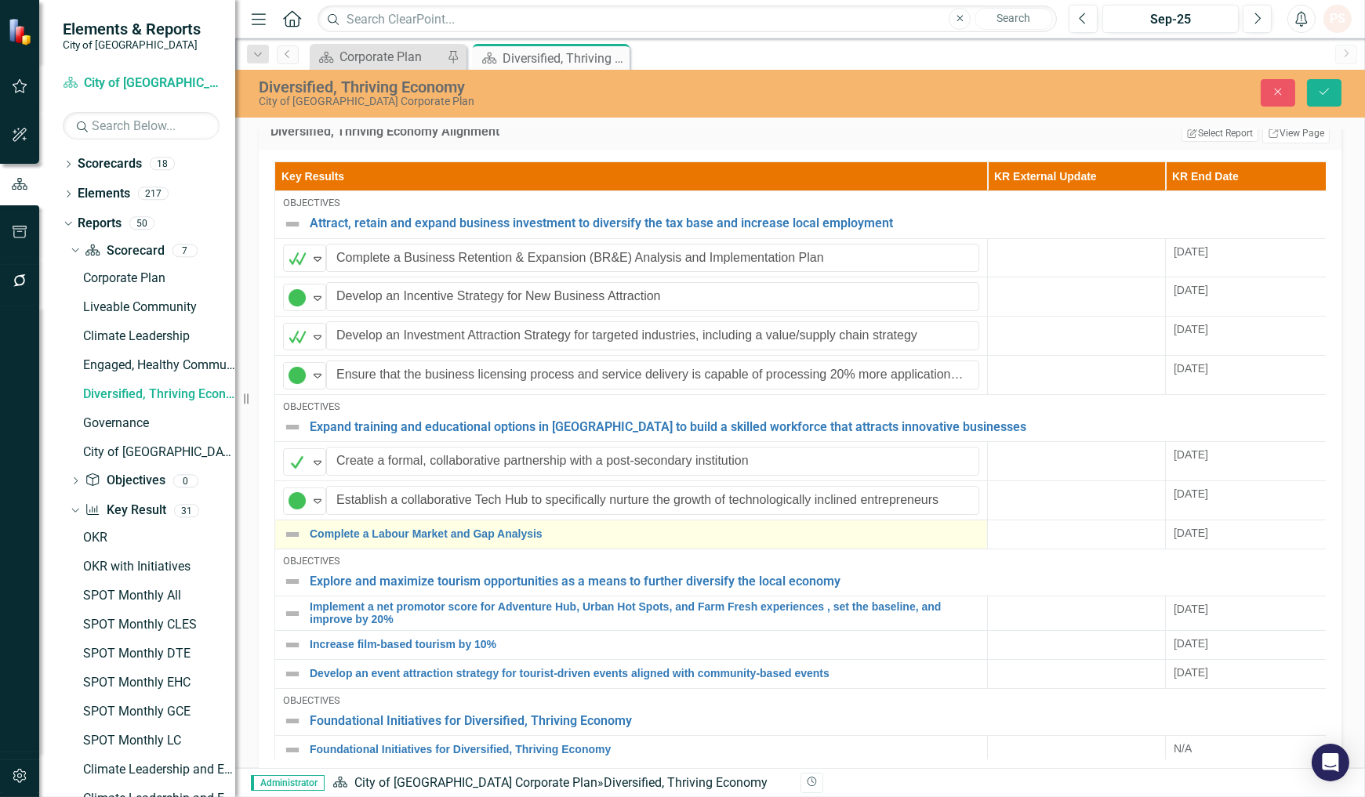
click at [291, 525] on img at bounding box center [292, 534] width 19 height 19
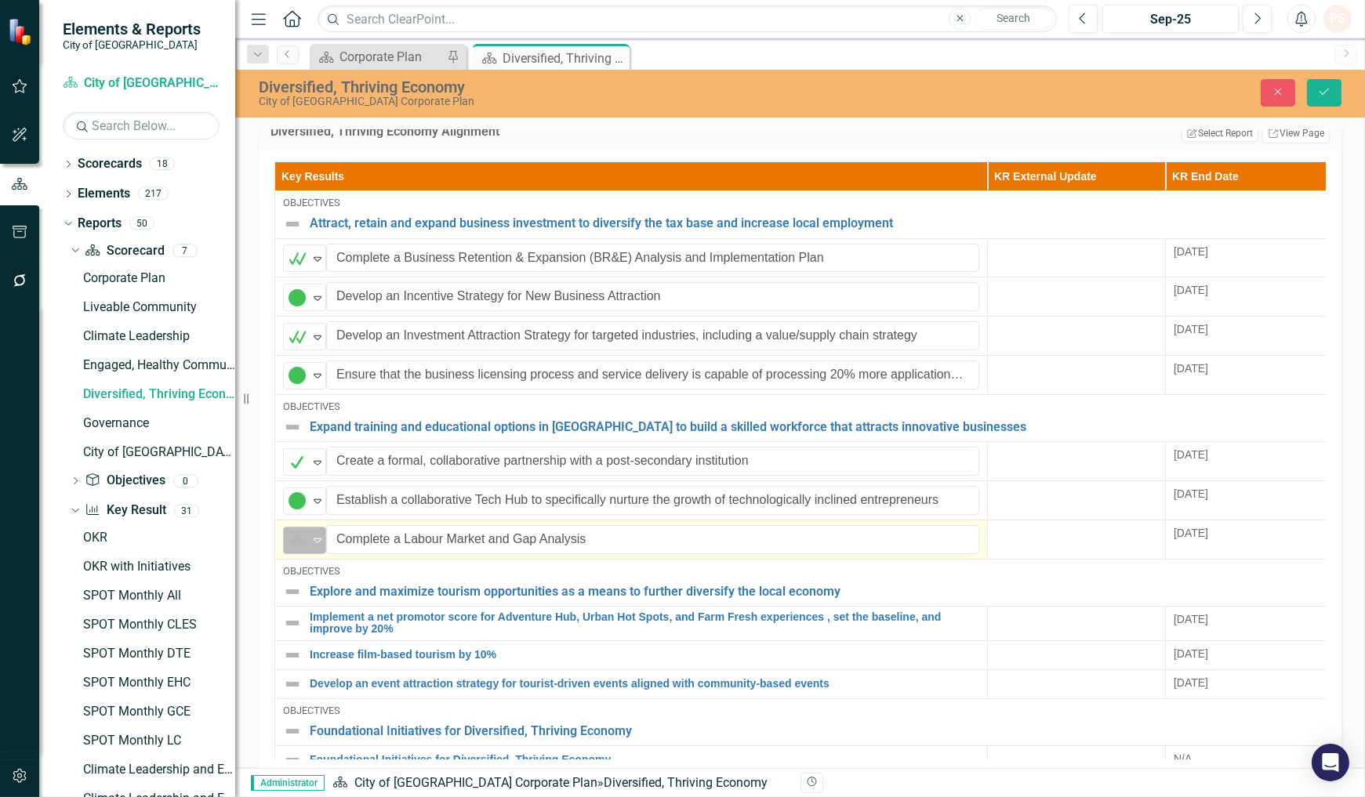
click at [311, 527] on div "Expand" at bounding box center [318, 540] width 16 height 26
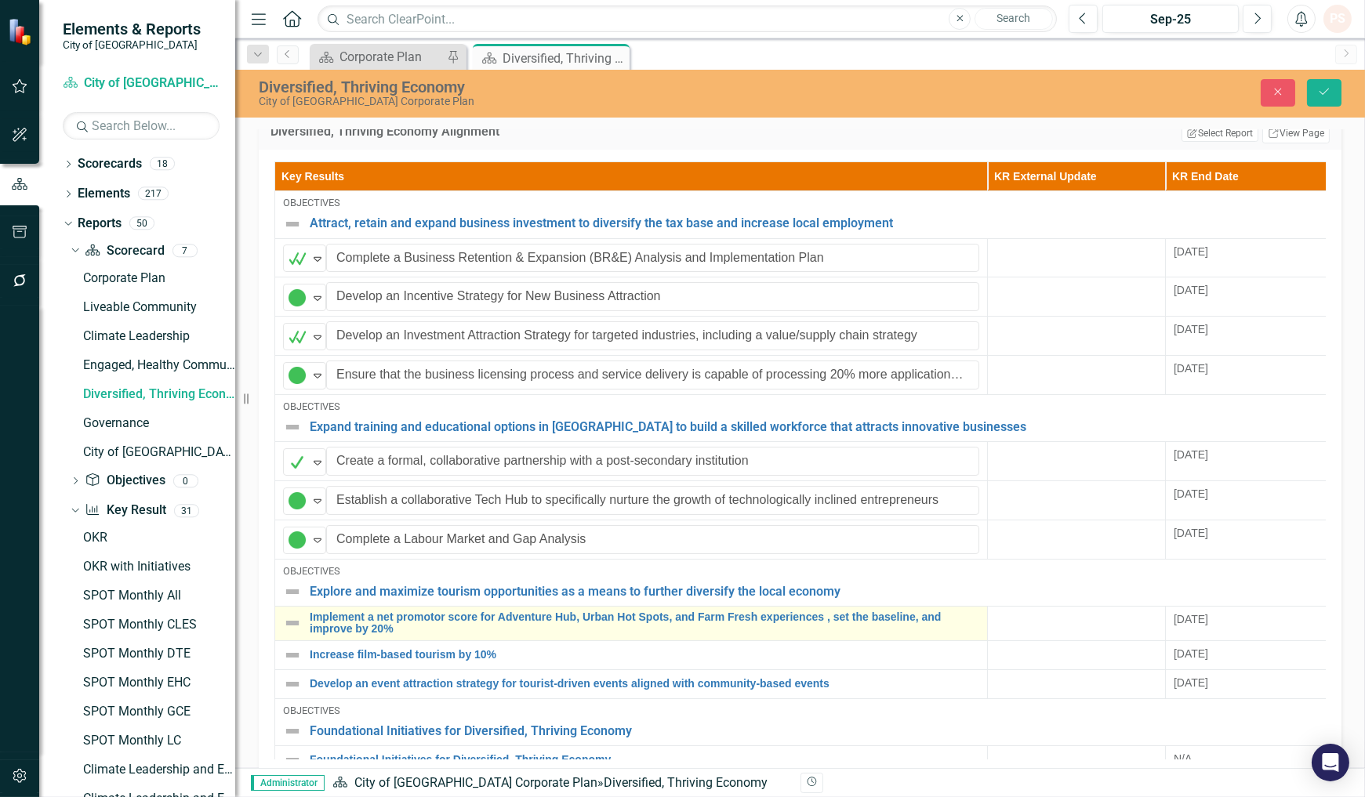
click at [292, 617] on img at bounding box center [292, 623] width 19 height 19
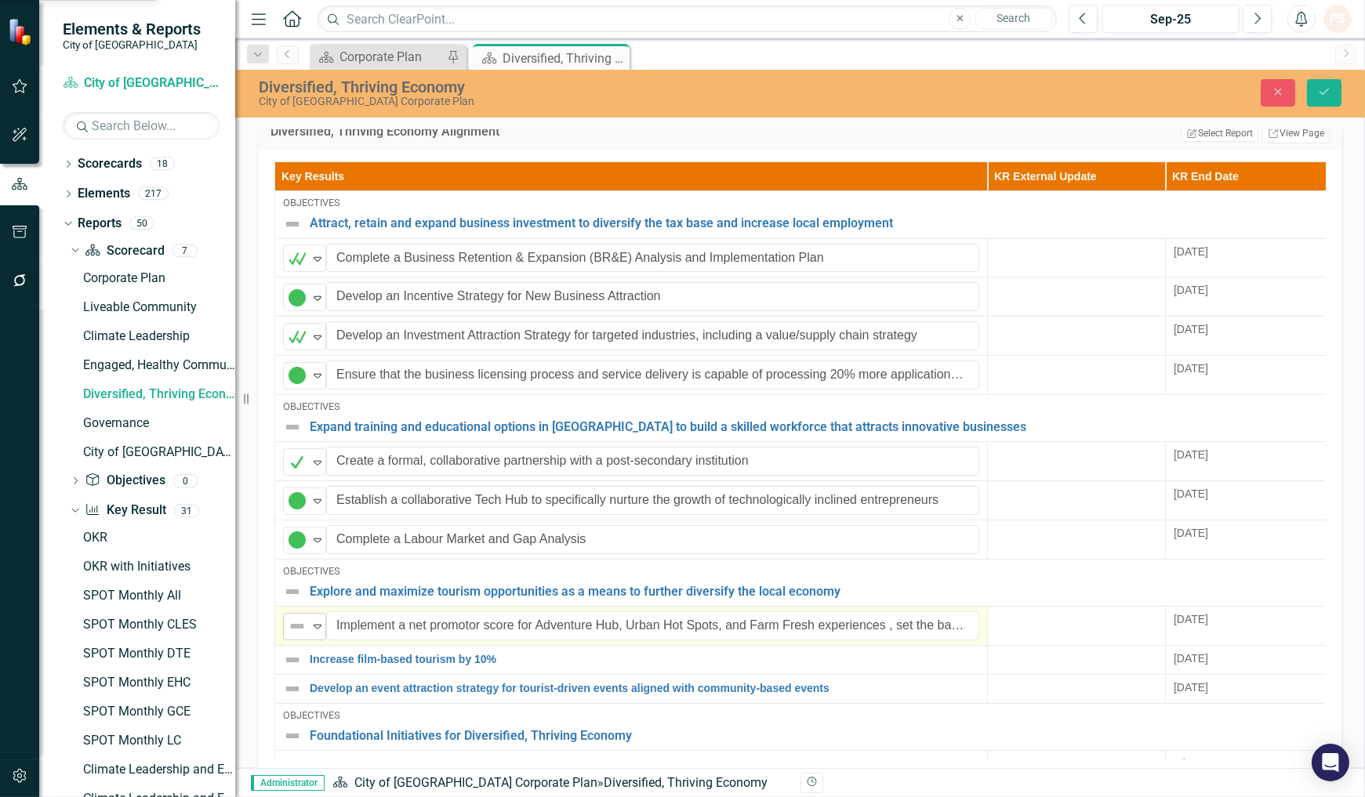
click at [310, 620] on icon "Expand" at bounding box center [318, 626] width 16 height 13
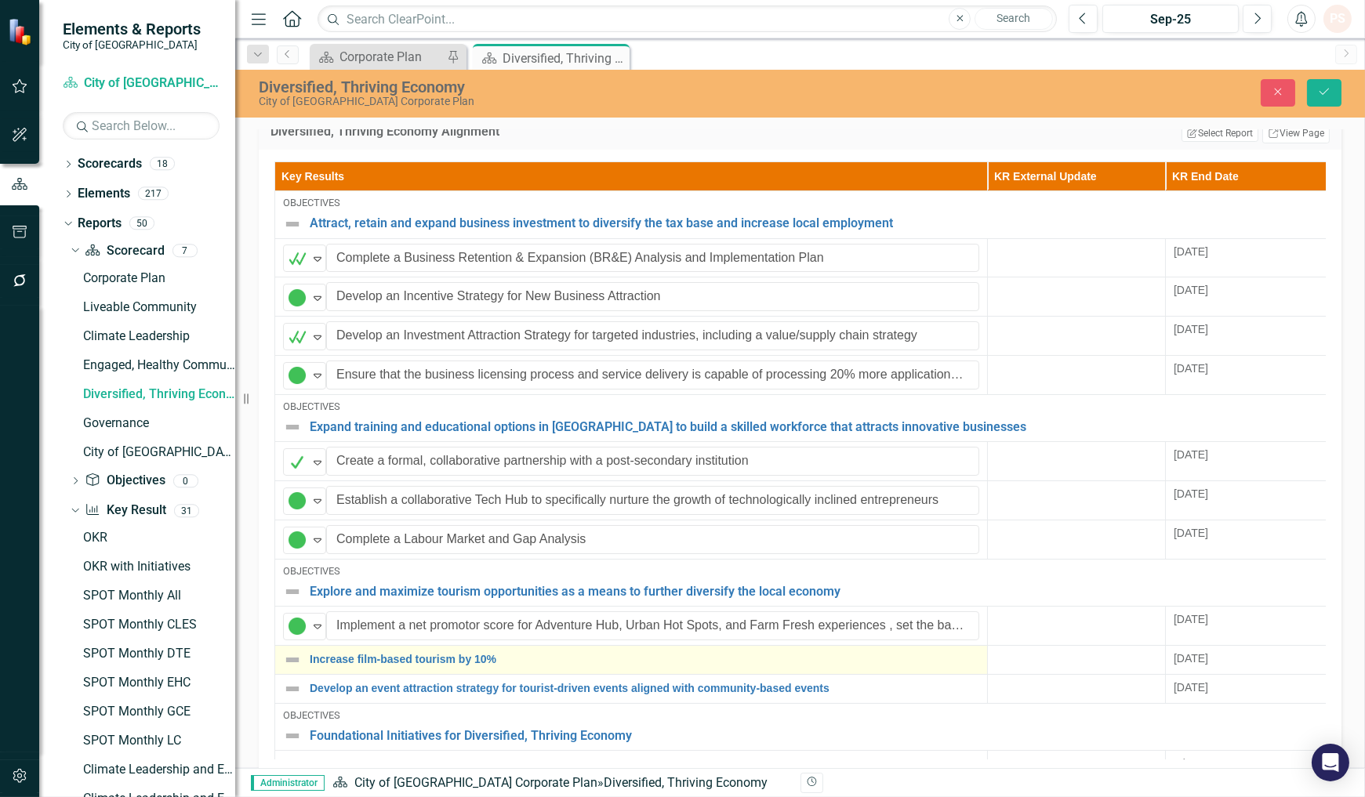
click at [292, 651] on img at bounding box center [292, 660] width 19 height 19
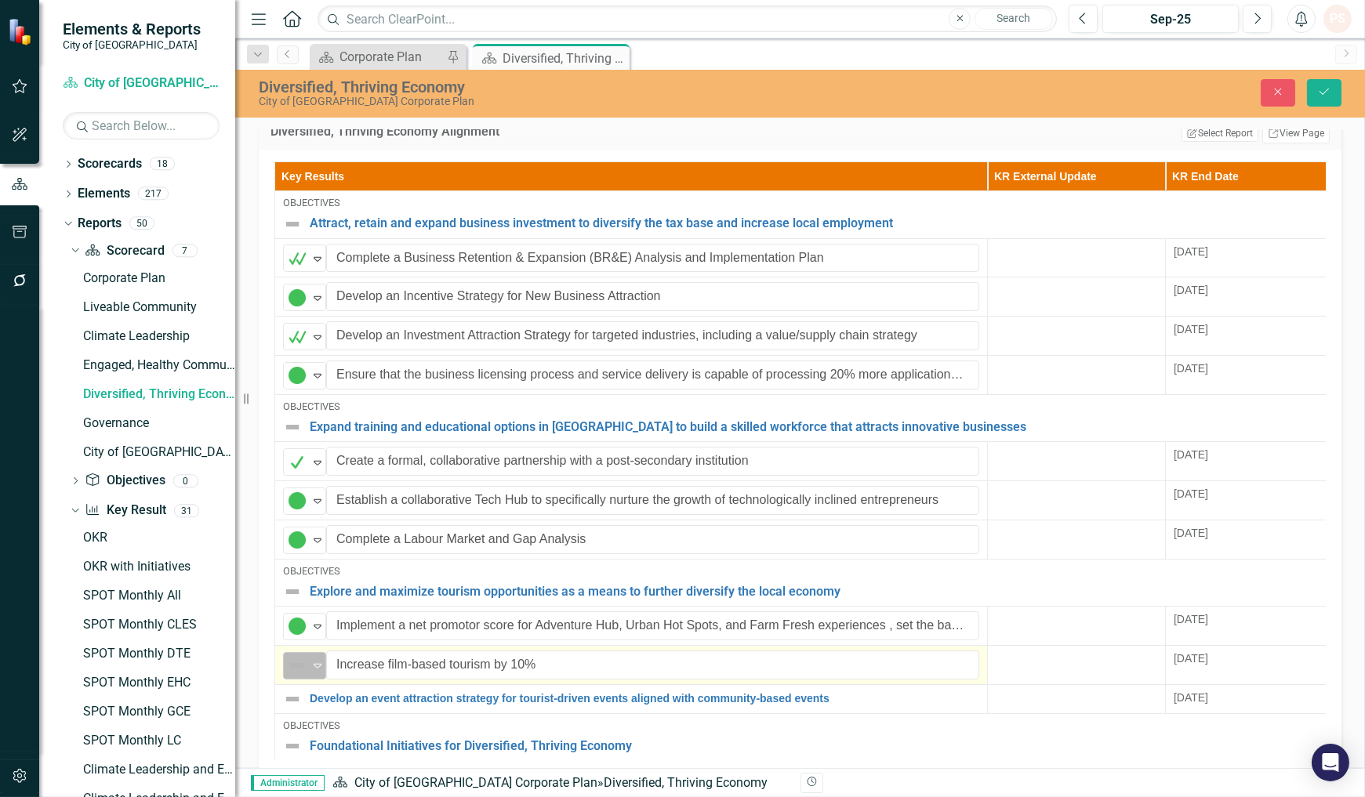
click at [317, 659] on icon "Expand" at bounding box center [318, 665] width 16 height 13
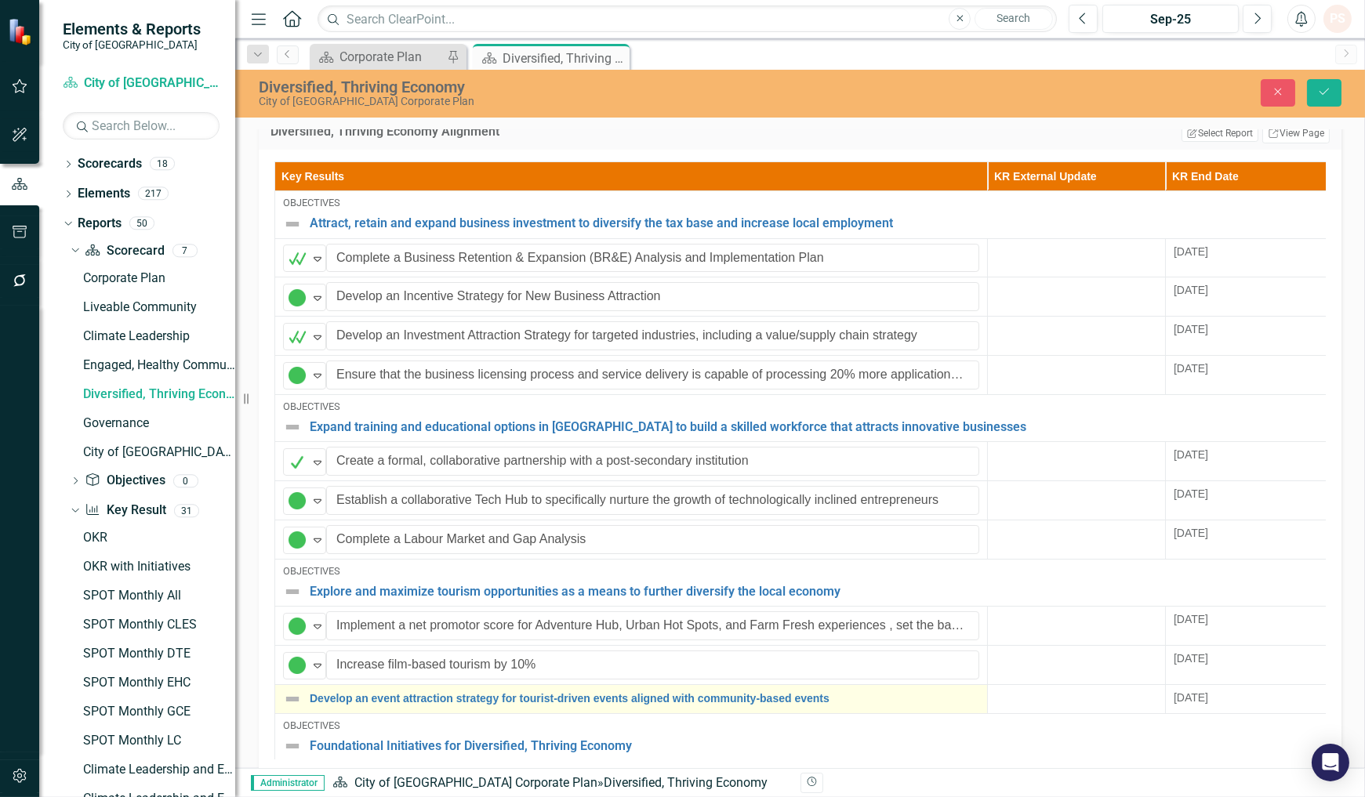
click at [285, 692] on img at bounding box center [292, 699] width 19 height 19
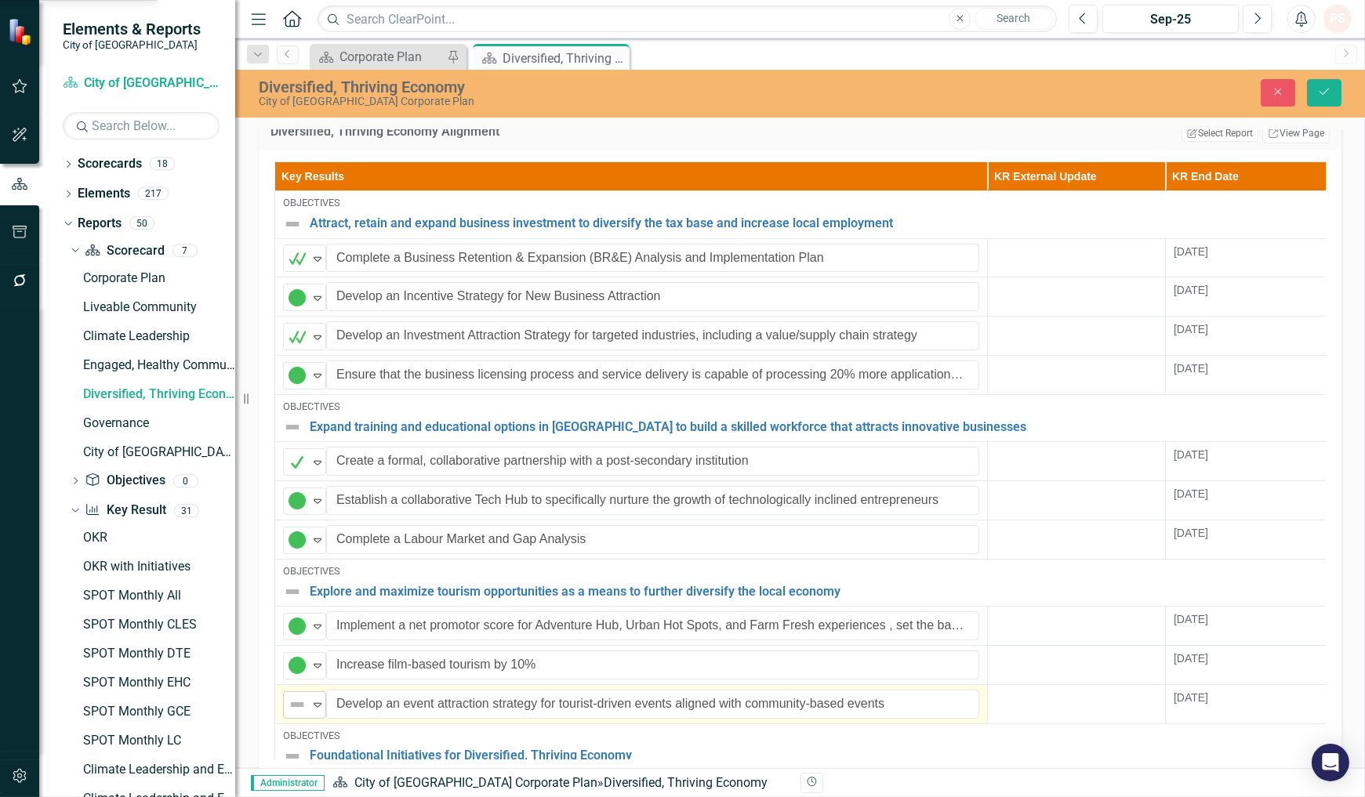
click at [312, 698] on icon "Expand" at bounding box center [318, 704] width 16 height 13
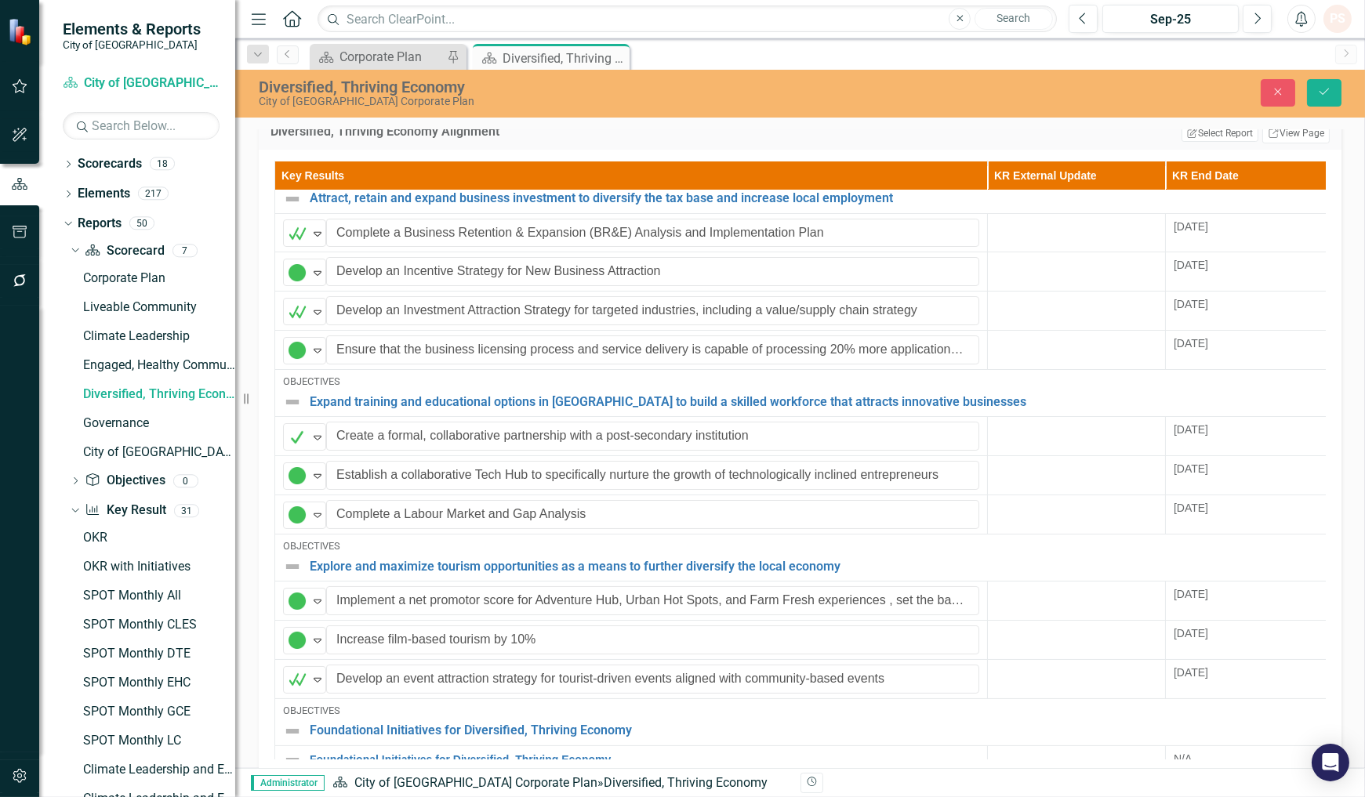
scroll to position [35, 0]
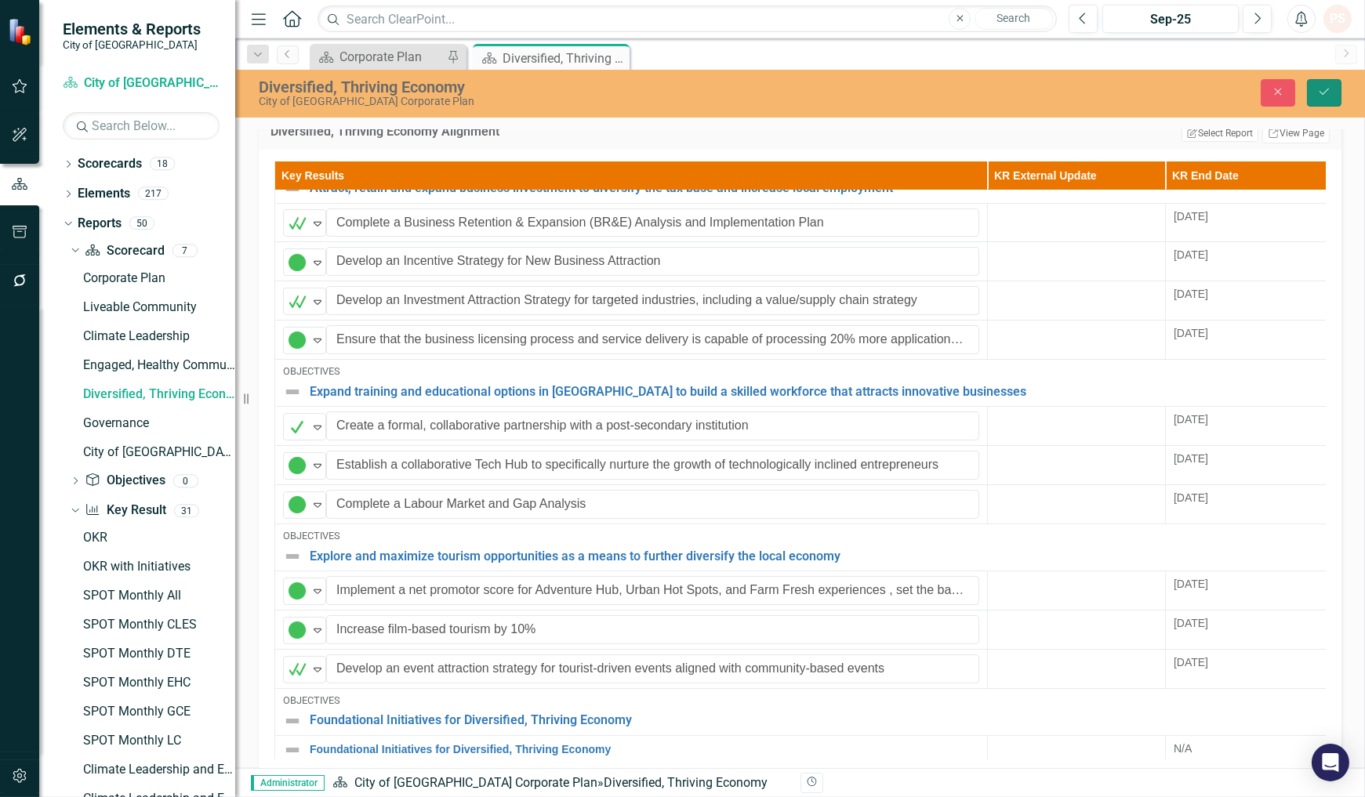
click at [1318, 86] on icon "Save" at bounding box center [1324, 91] width 14 height 11
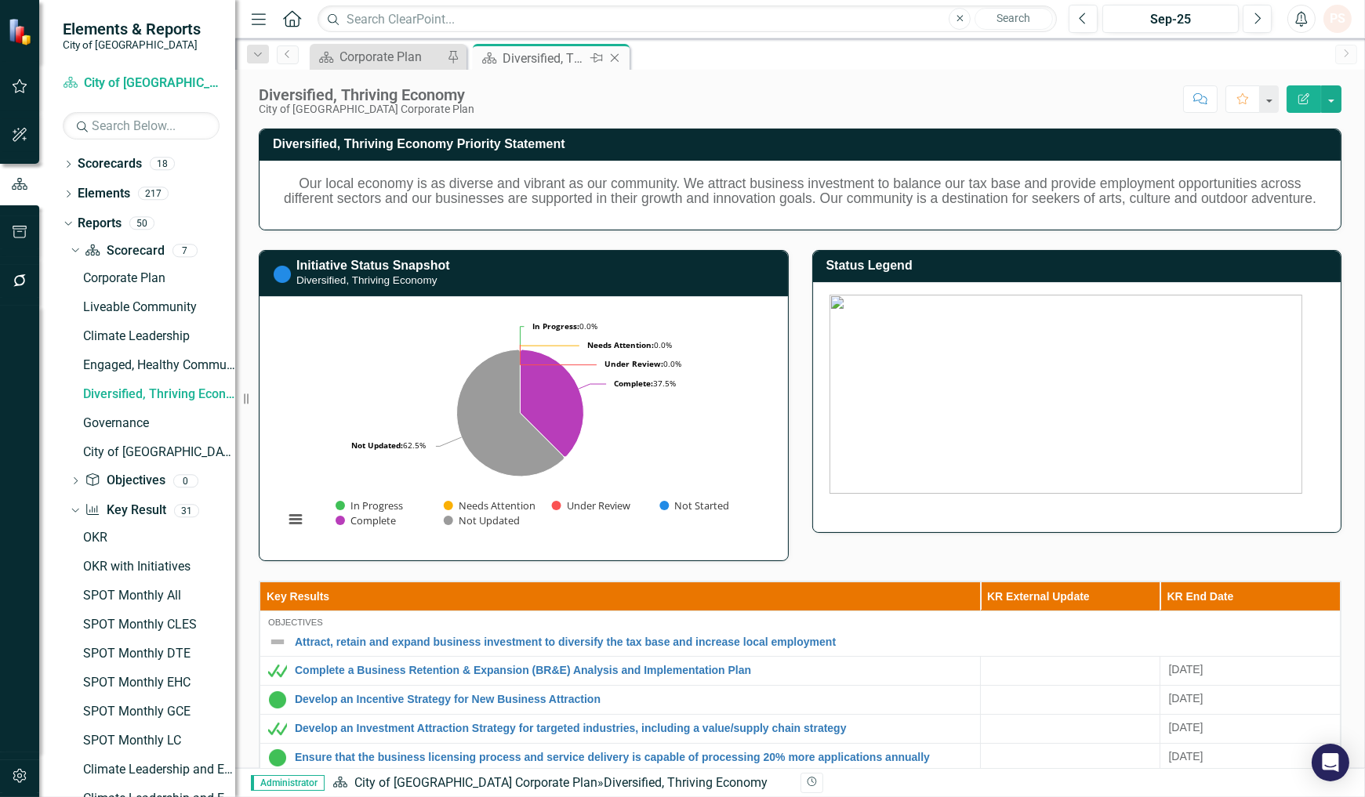
click at [612, 56] on icon "Close" at bounding box center [615, 58] width 16 height 13
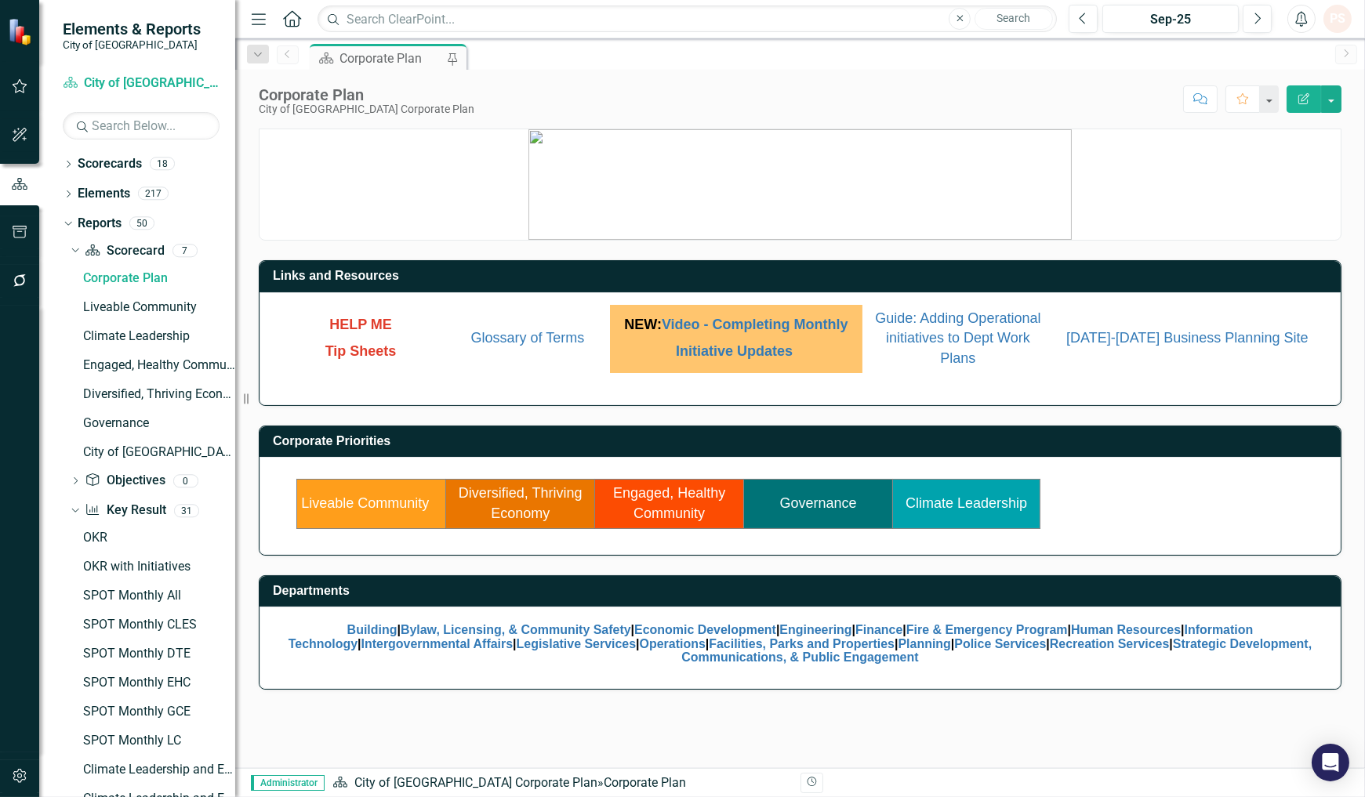
click at [809, 497] on link "Governance" at bounding box center [818, 503] width 77 height 16
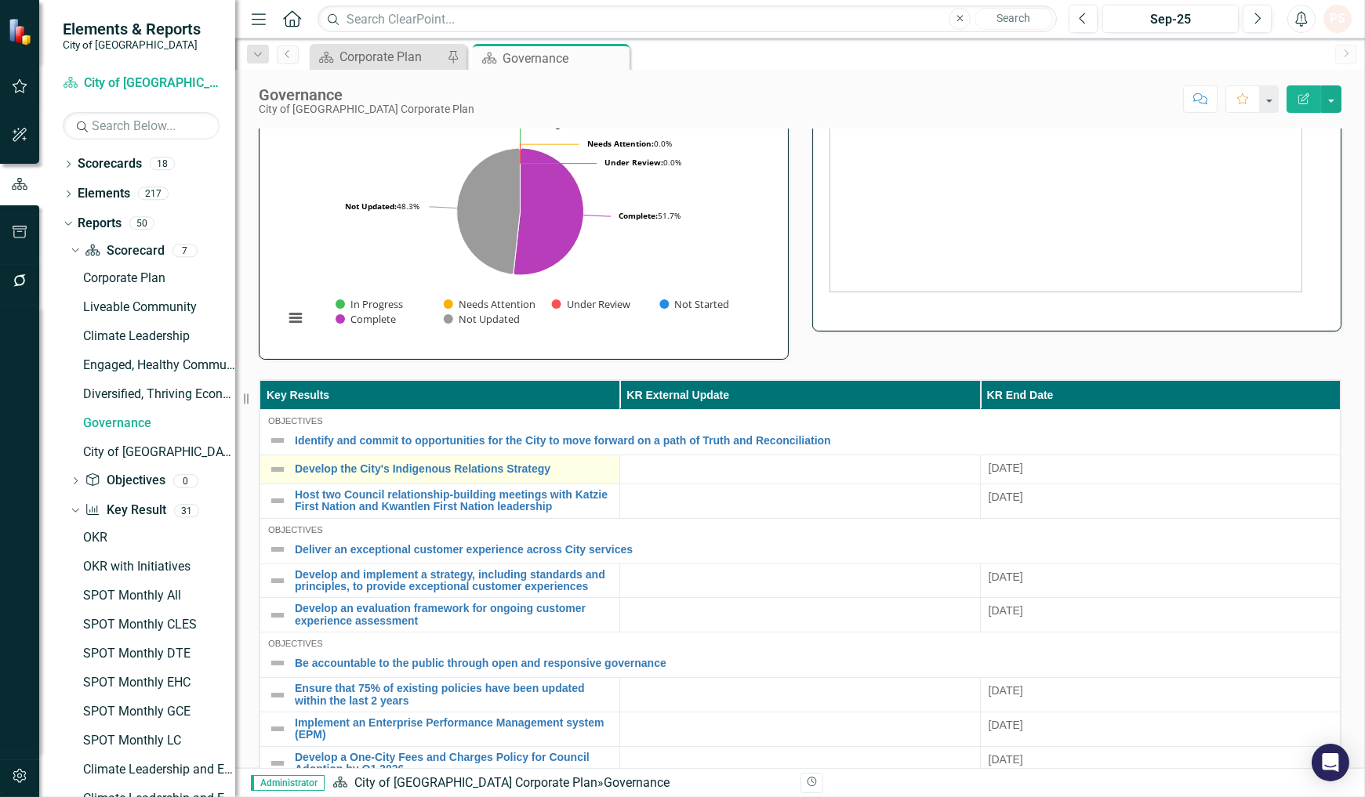
click at [278, 479] on img at bounding box center [277, 469] width 19 height 19
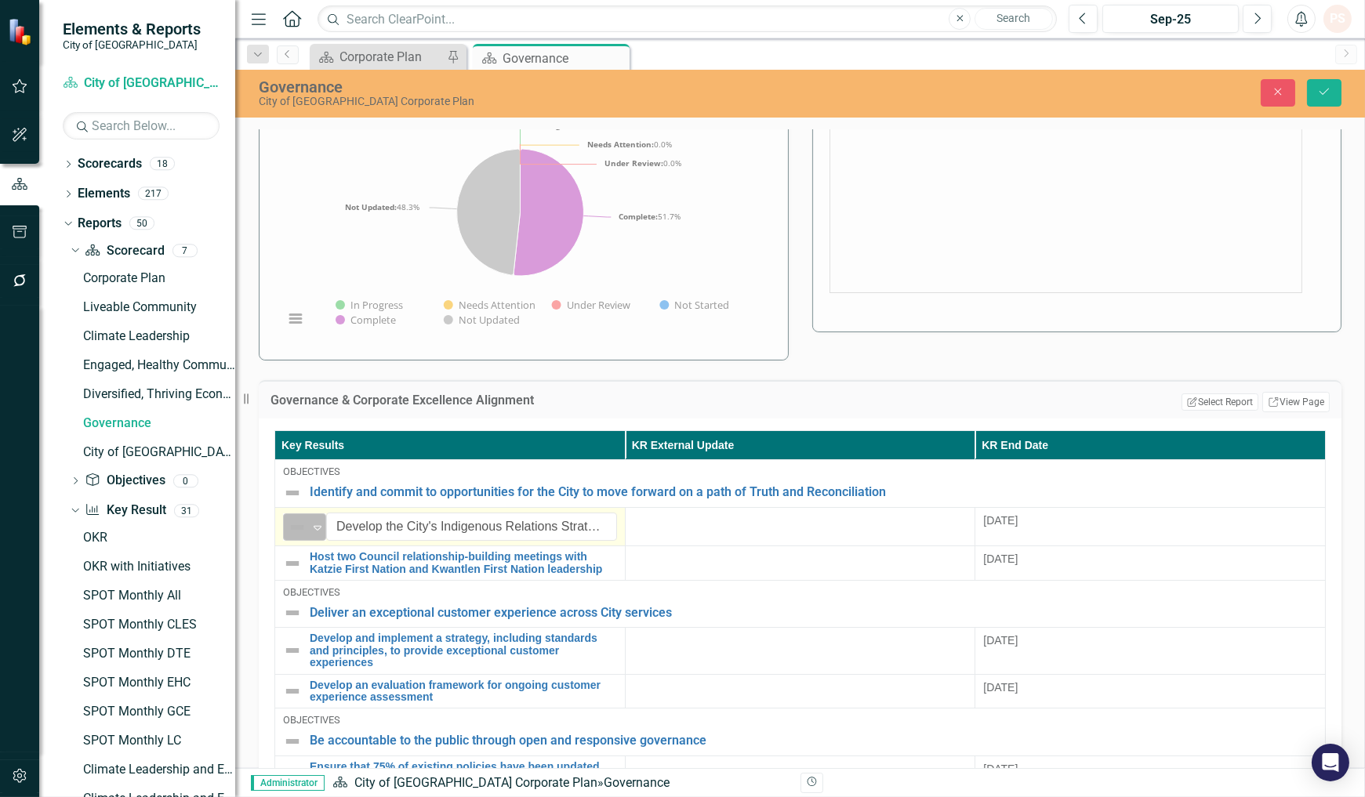
click at [314, 534] on icon "Expand" at bounding box center [318, 527] width 16 height 13
click at [292, 573] on img at bounding box center [292, 563] width 19 height 19
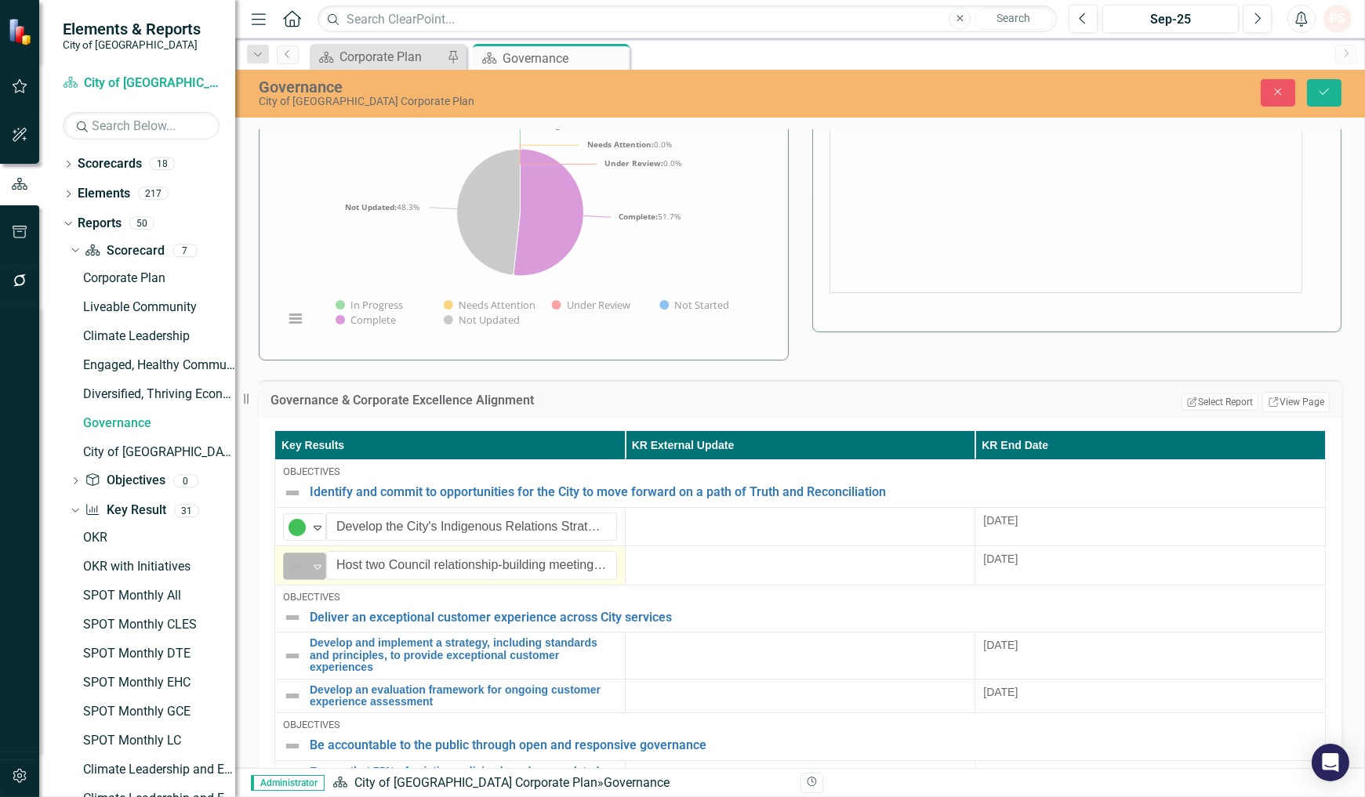
click at [314, 573] on icon "Expand" at bounding box center [318, 566] width 16 height 13
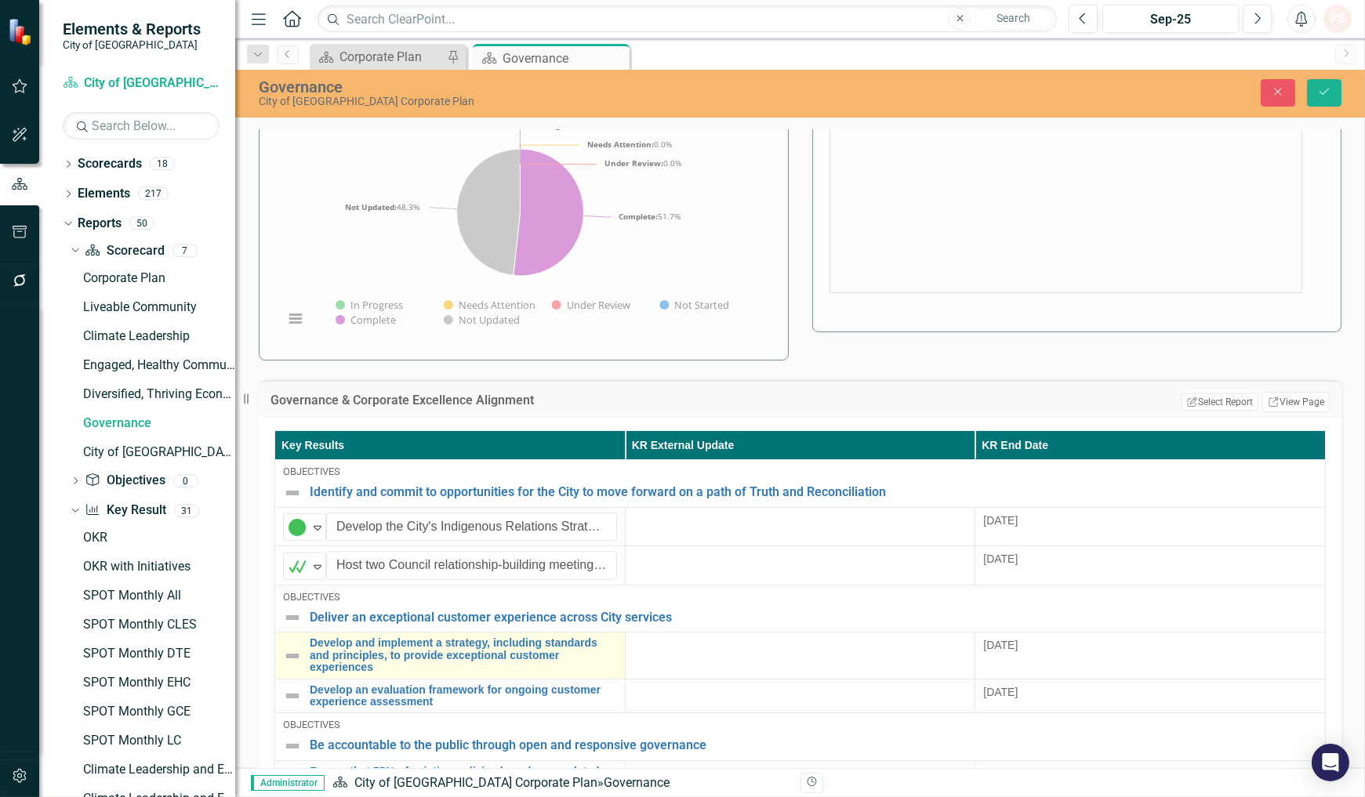
click at [293, 656] on img at bounding box center [292, 656] width 19 height 19
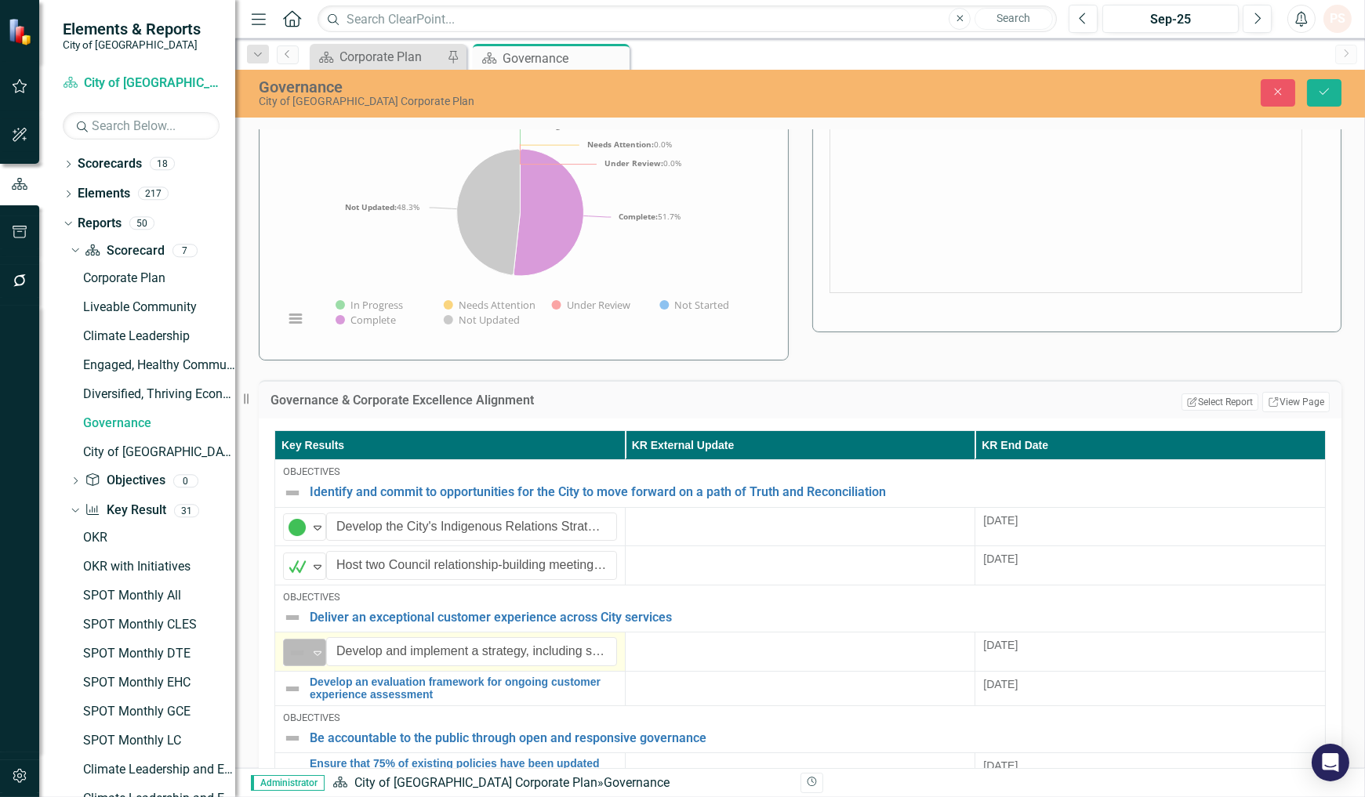
click at [314, 656] on icon at bounding box center [318, 653] width 8 height 5
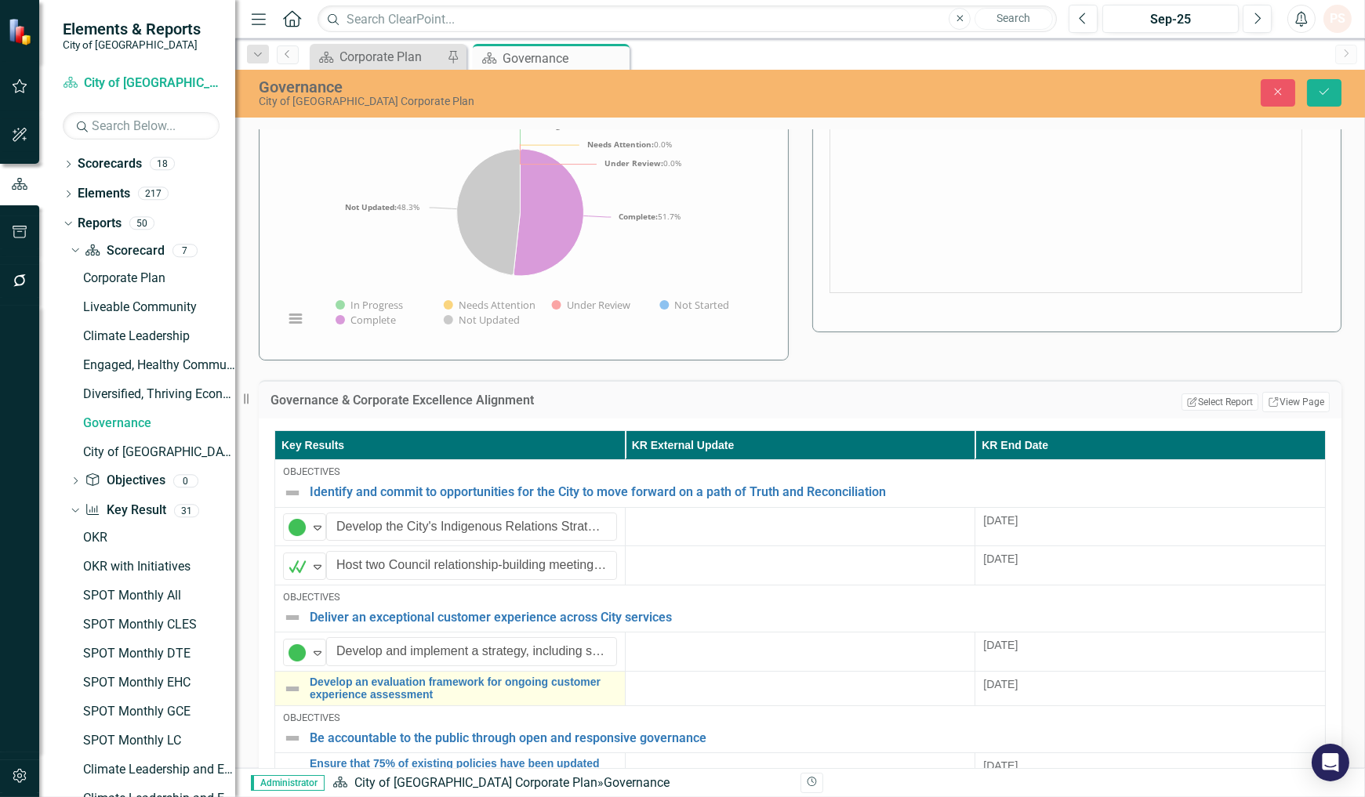
click at [290, 693] on img at bounding box center [292, 689] width 19 height 19
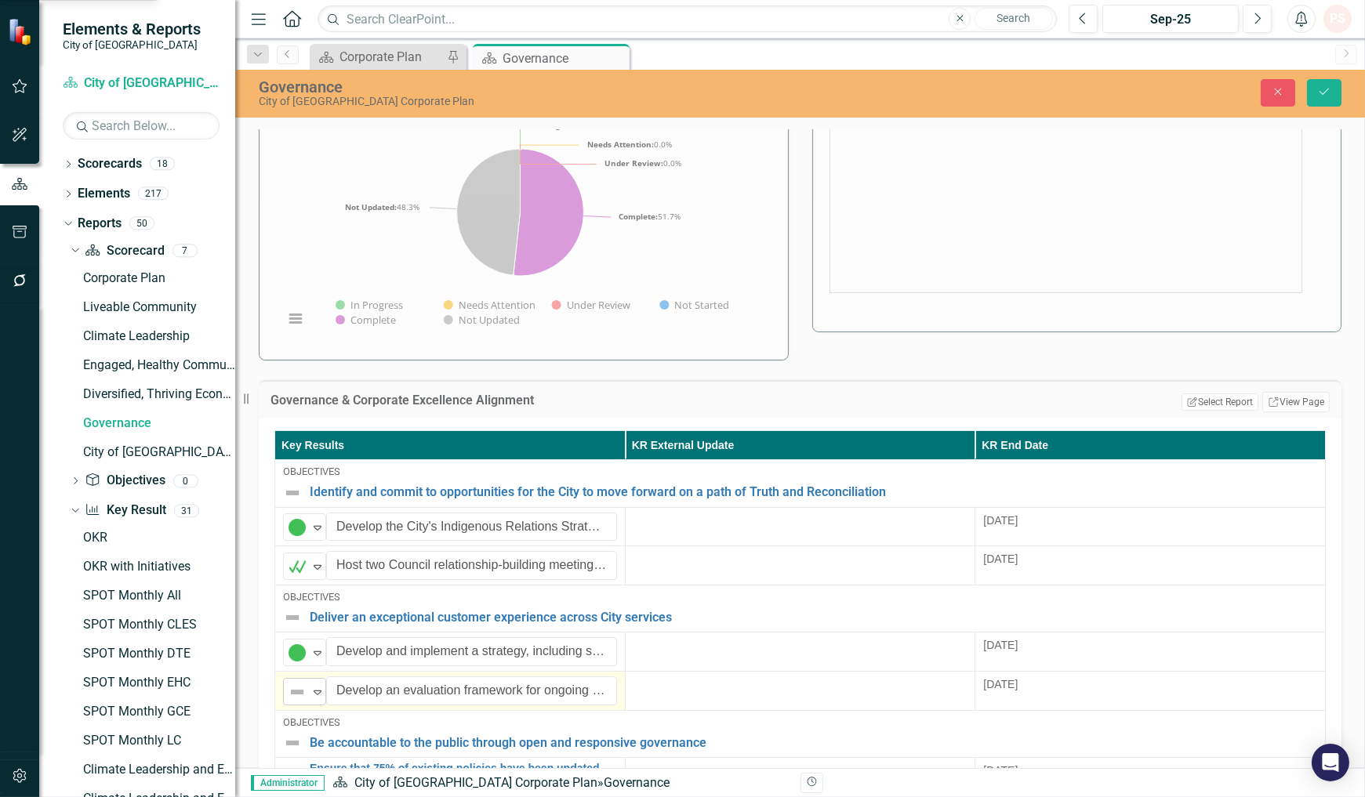
click at [315, 695] on icon at bounding box center [318, 692] width 8 height 5
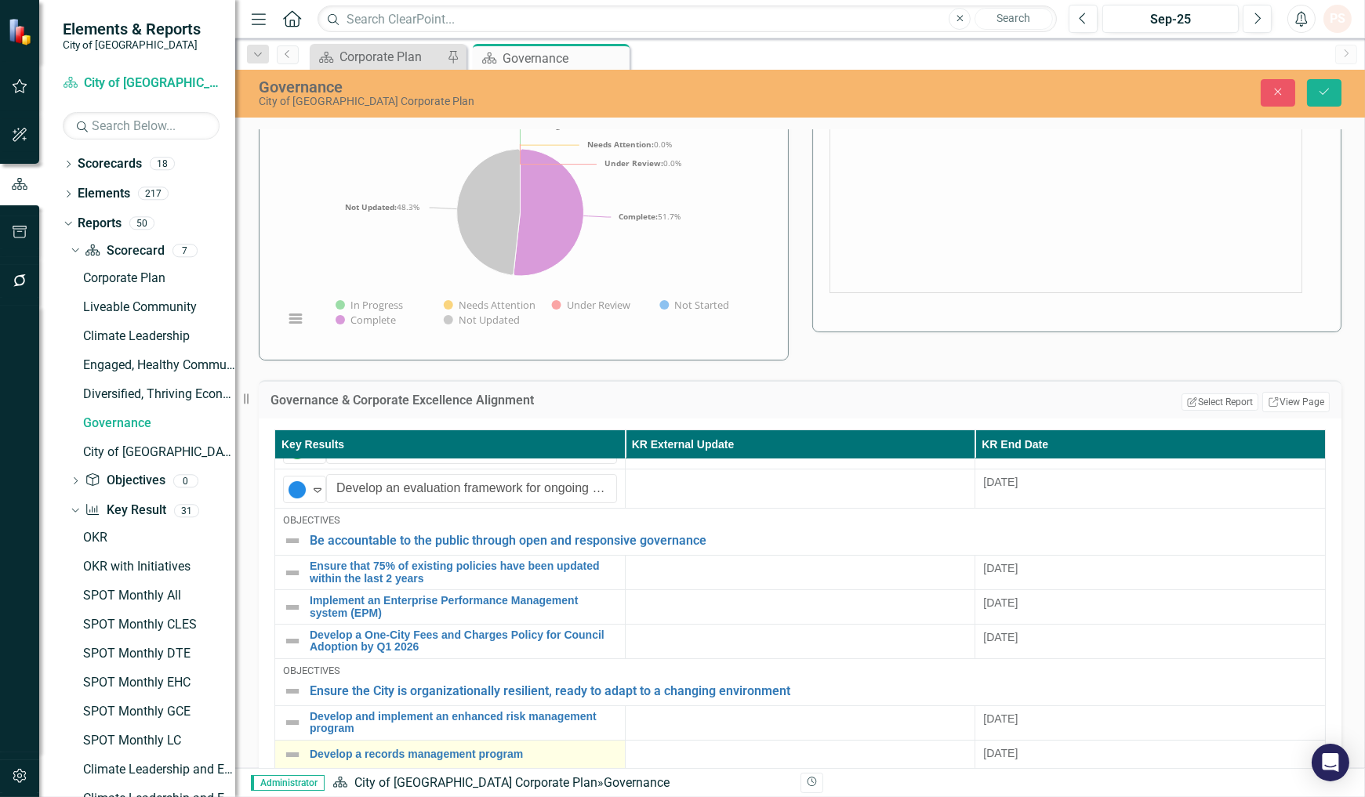
scroll to position [261, 0]
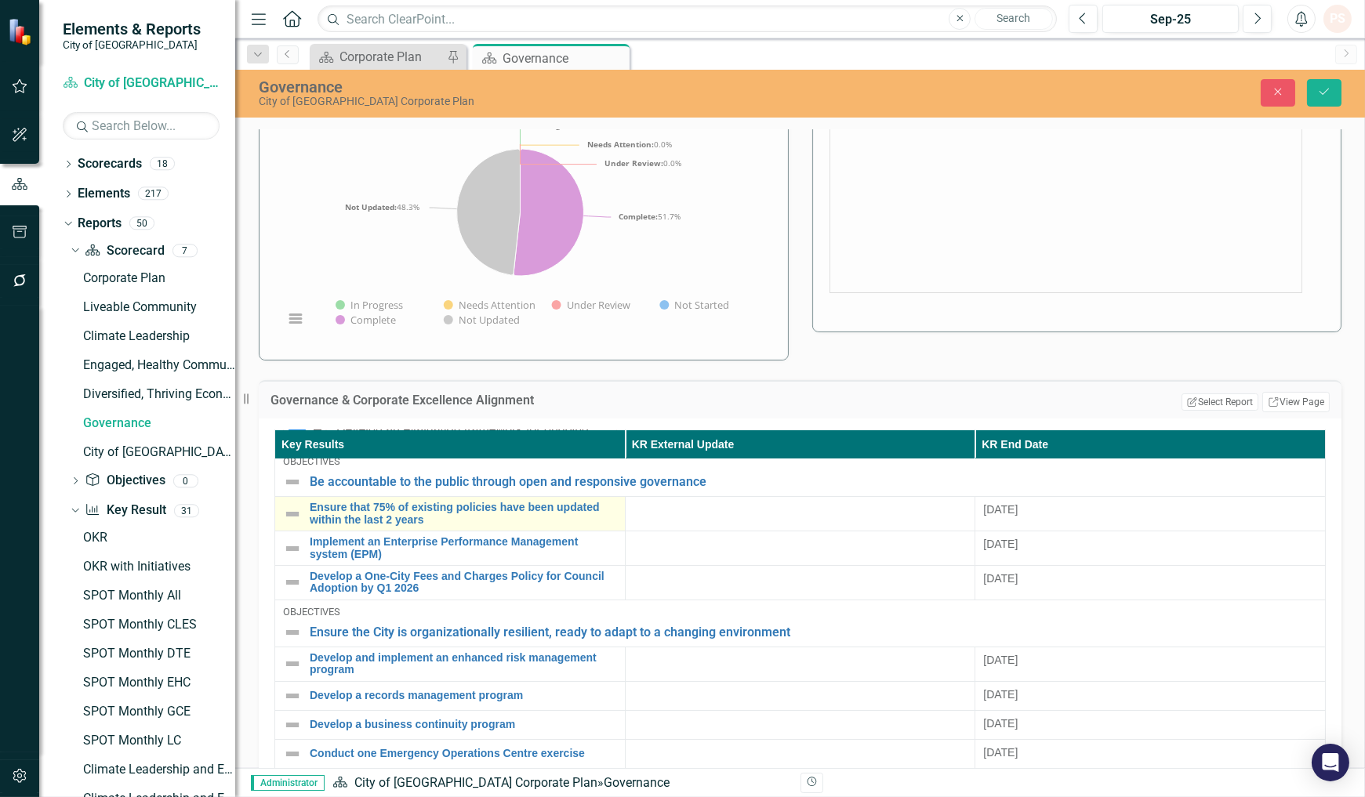
click at [290, 518] on img at bounding box center [292, 514] width 19 height 19
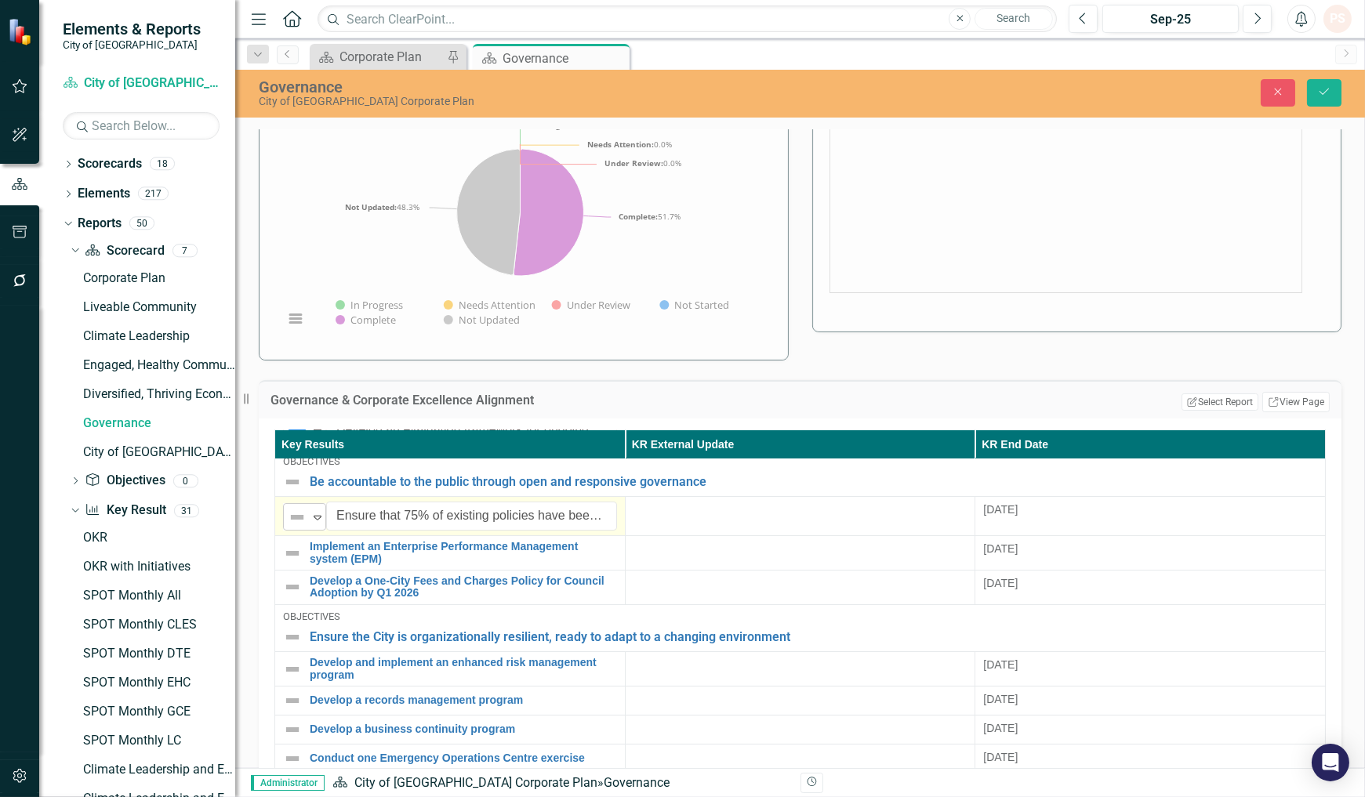
click at [318, 520] on icon "Expand" at bounding box center [318, 517] width 16 height 13
click at [290, 551] on img at bounding box center [292, 553] width 19 height 19
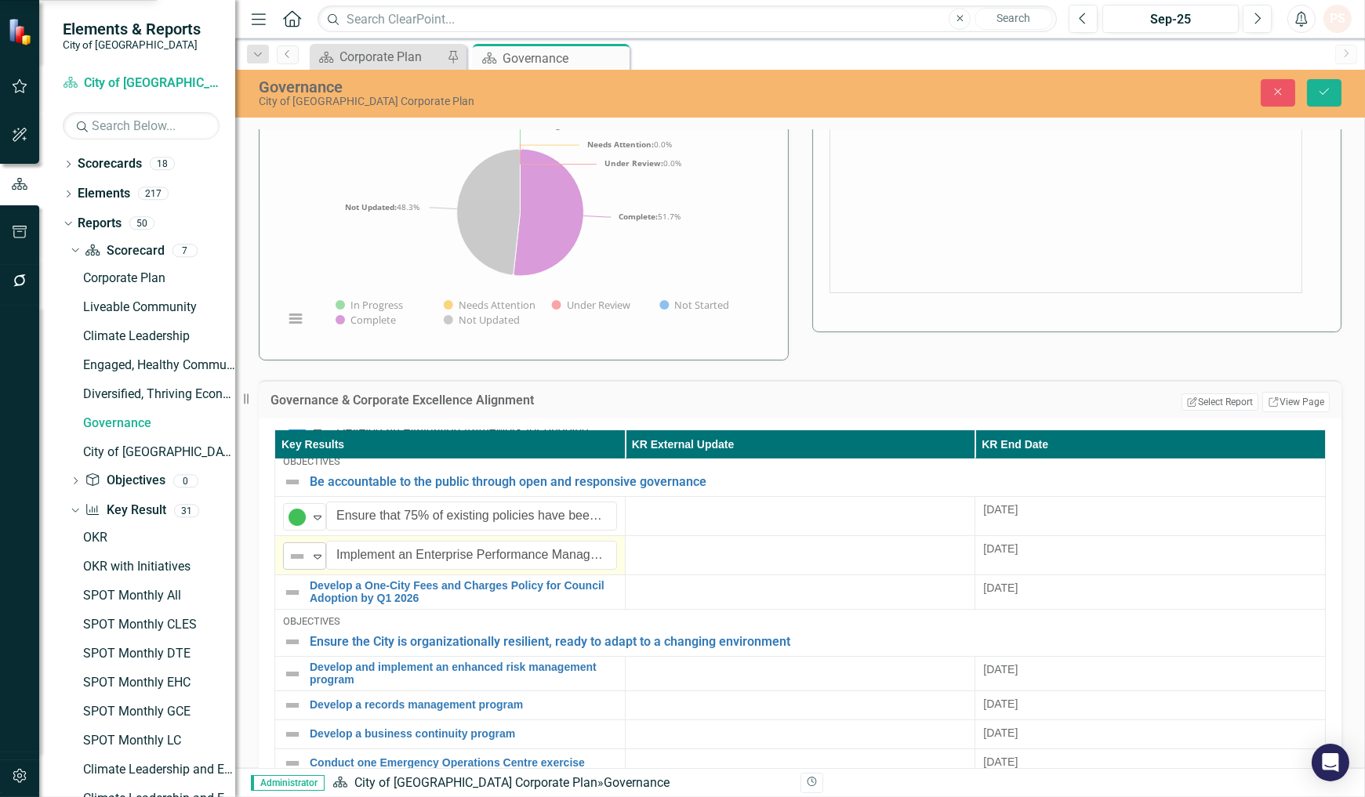
click at [310, 557] on icon "Expand" at bounding box center [318, 556] width 16 height 13
click at [286, 591] on img at bounding box center [292, 592] width 19 height 19
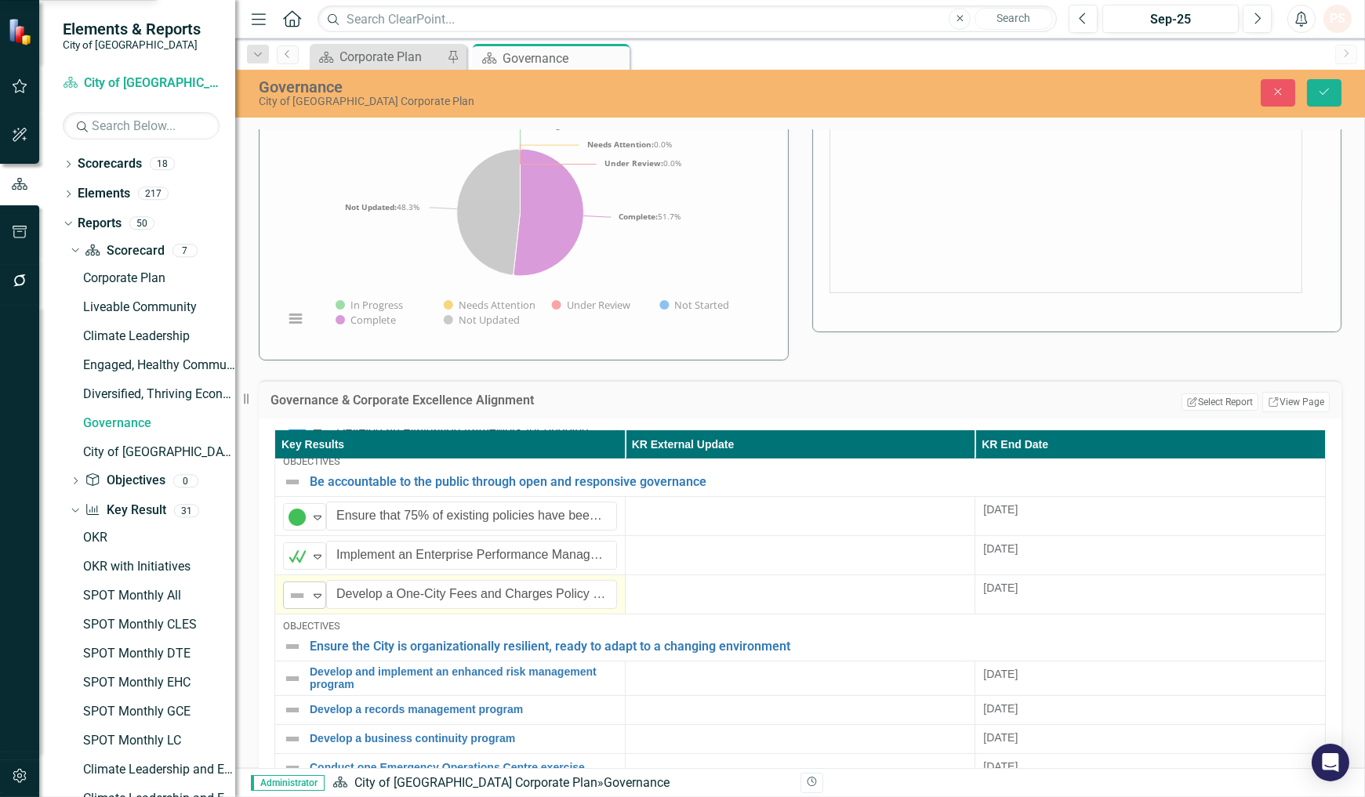
click at [315, 593] on icon "Expand" at bounding box center [318, 595] width 16 height 13
click at [312, 597] on icon "Expand" at bounding box center [318, 595] width 16 height 13
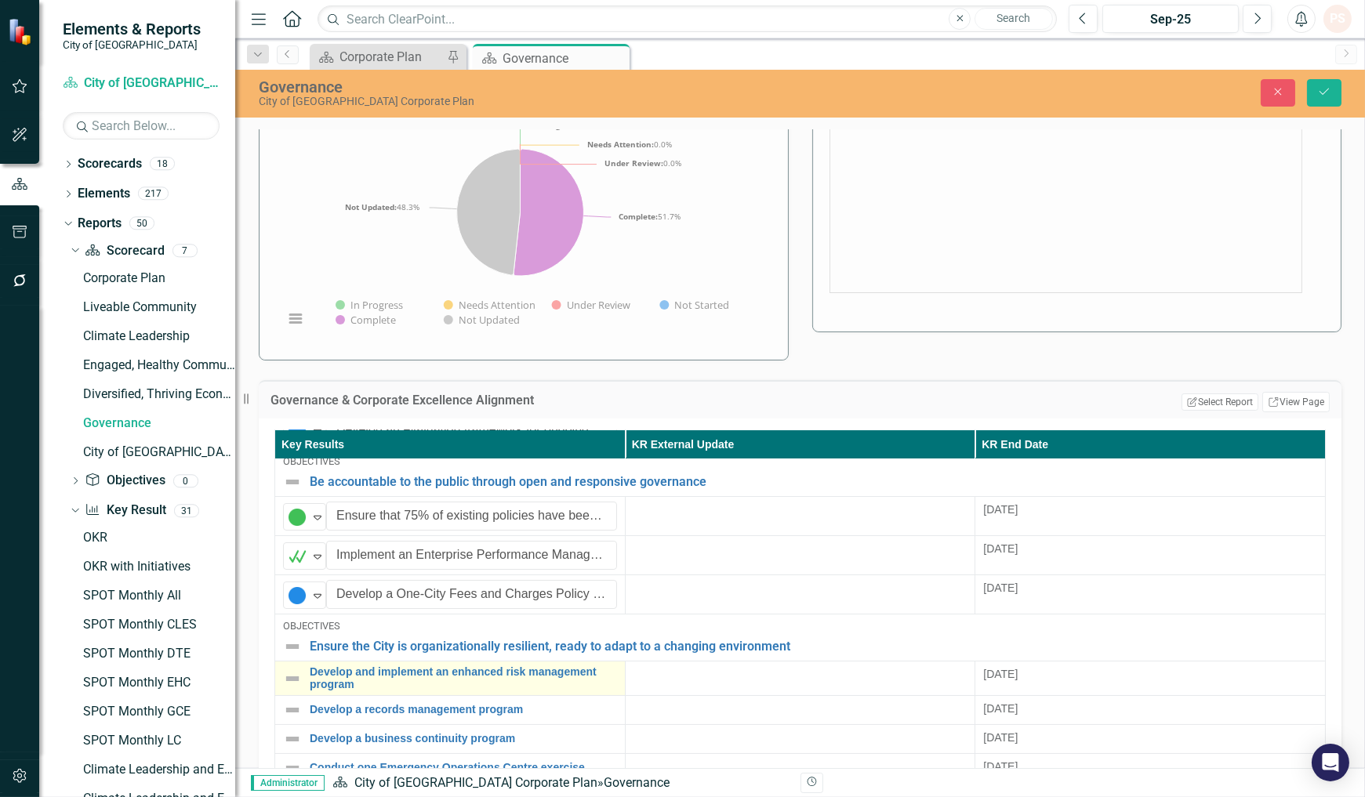
click at [288, 672] on img at bounding box center [292, 678] width 19 height 19
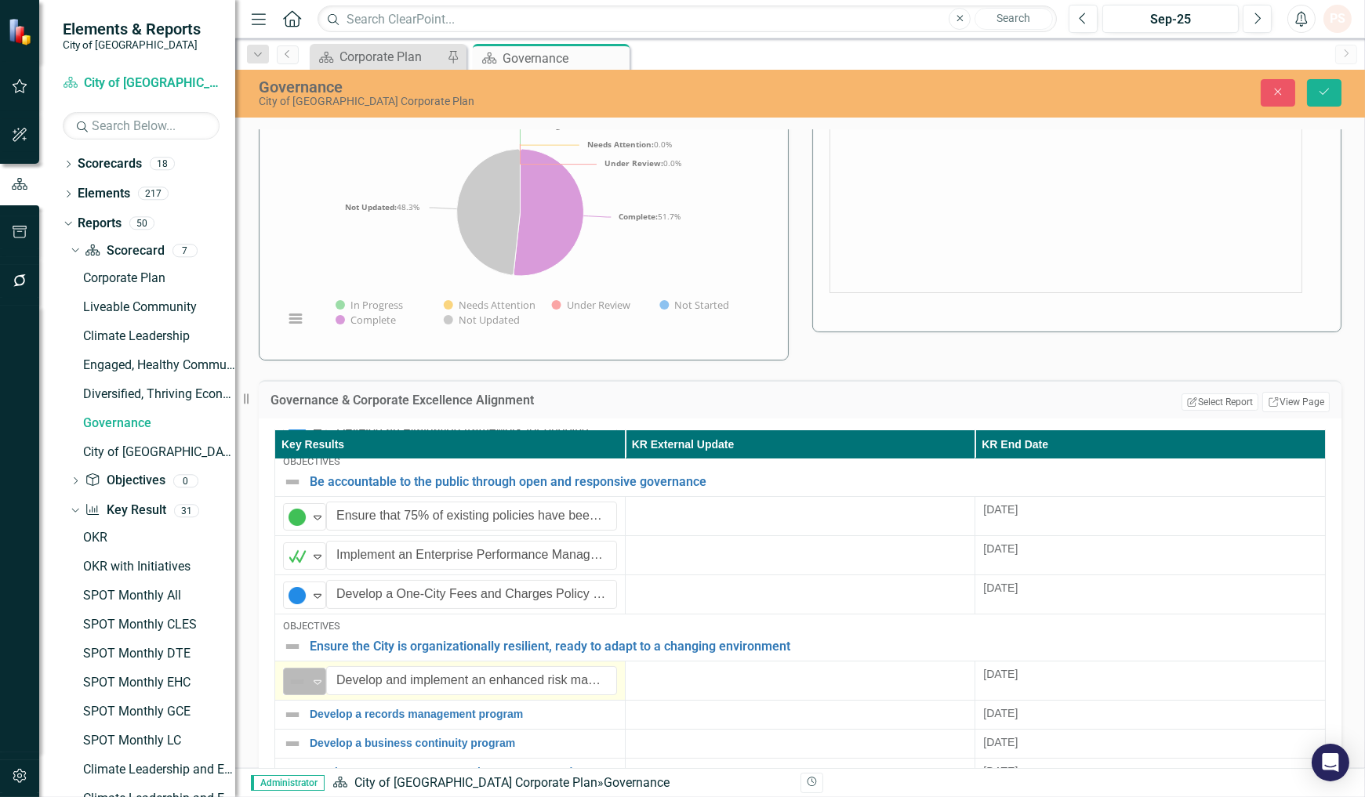
click at [317, 680] on icon at bounding box center [318, 682] width 8 height 5
click at [288, 712] on img at bounding box center [292, 714] width 19 height 19
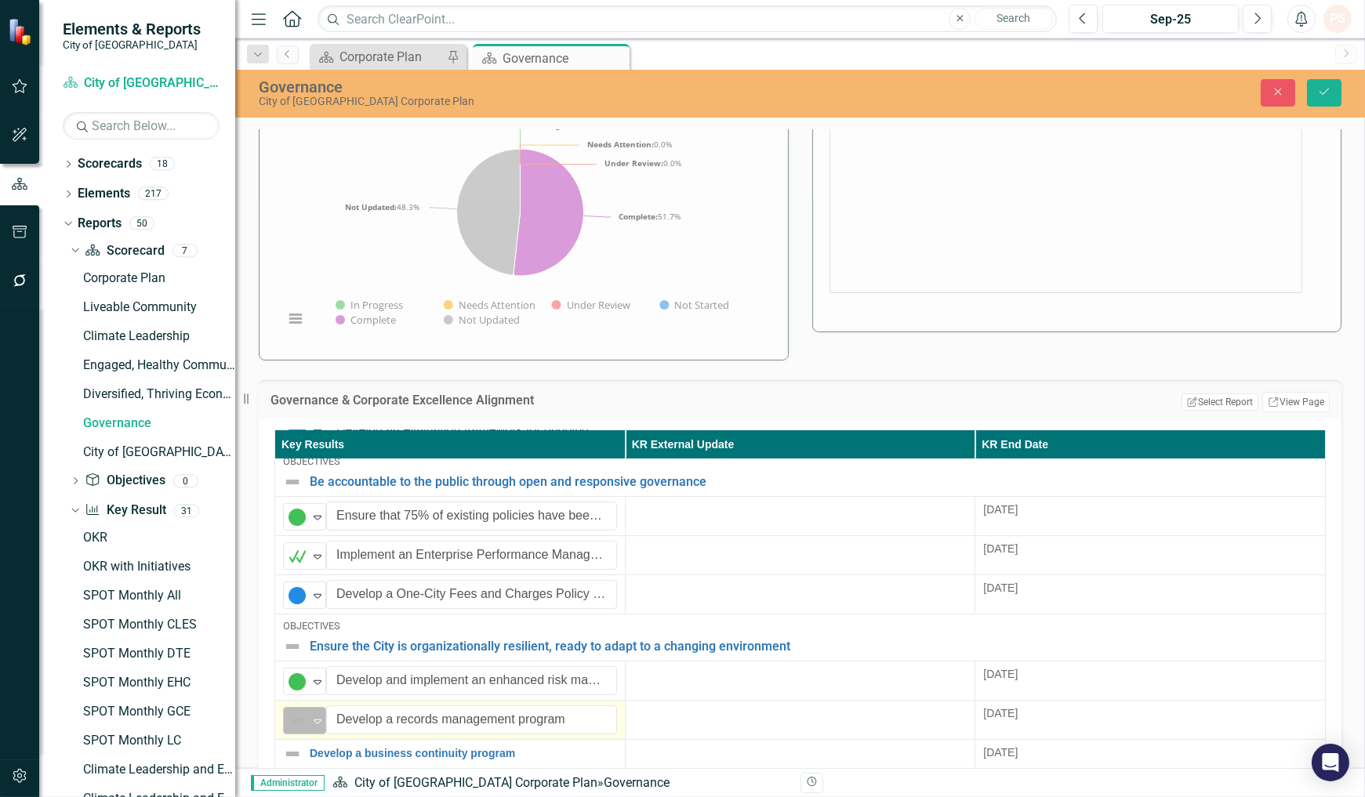
click at [315, 719] on icon at bounding box center [318, 721] width 8 height 5
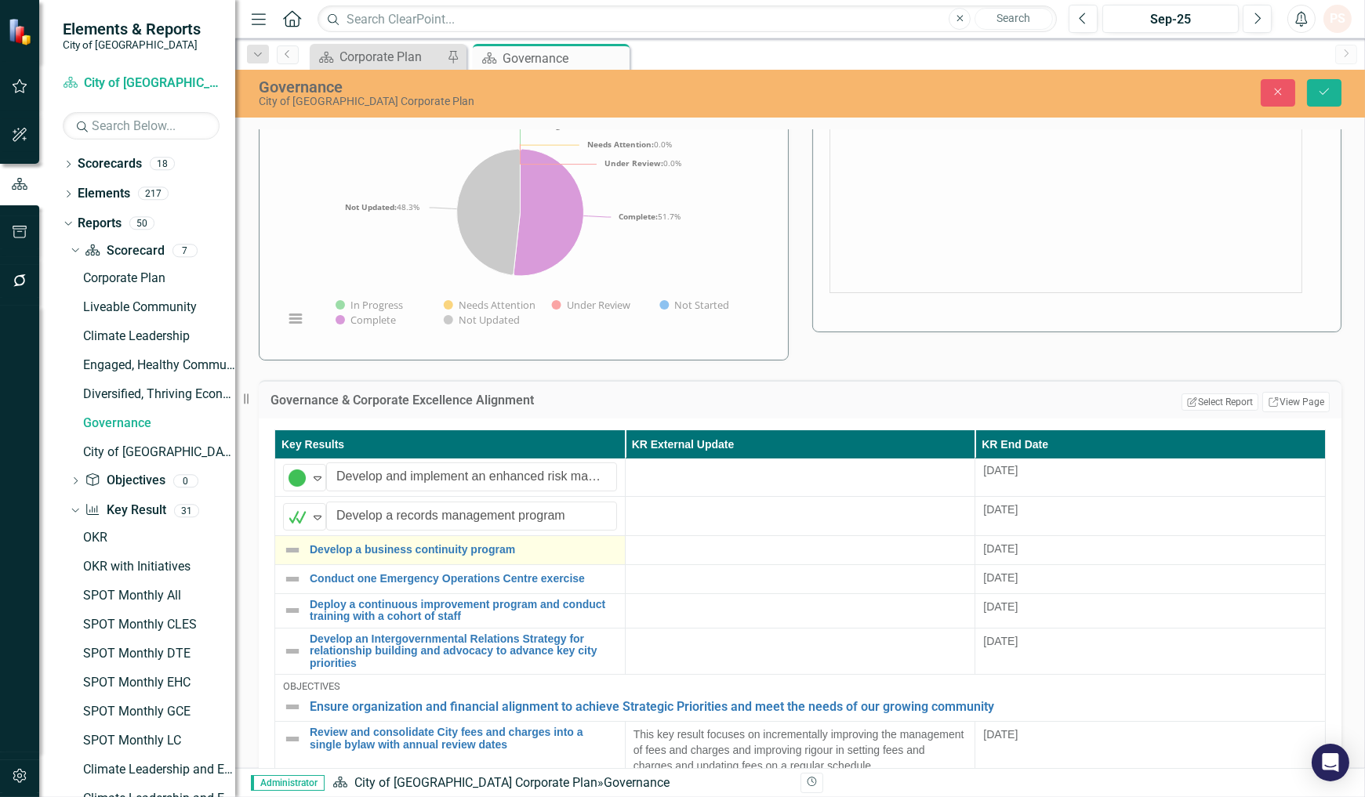
scroll to position [435, 0]
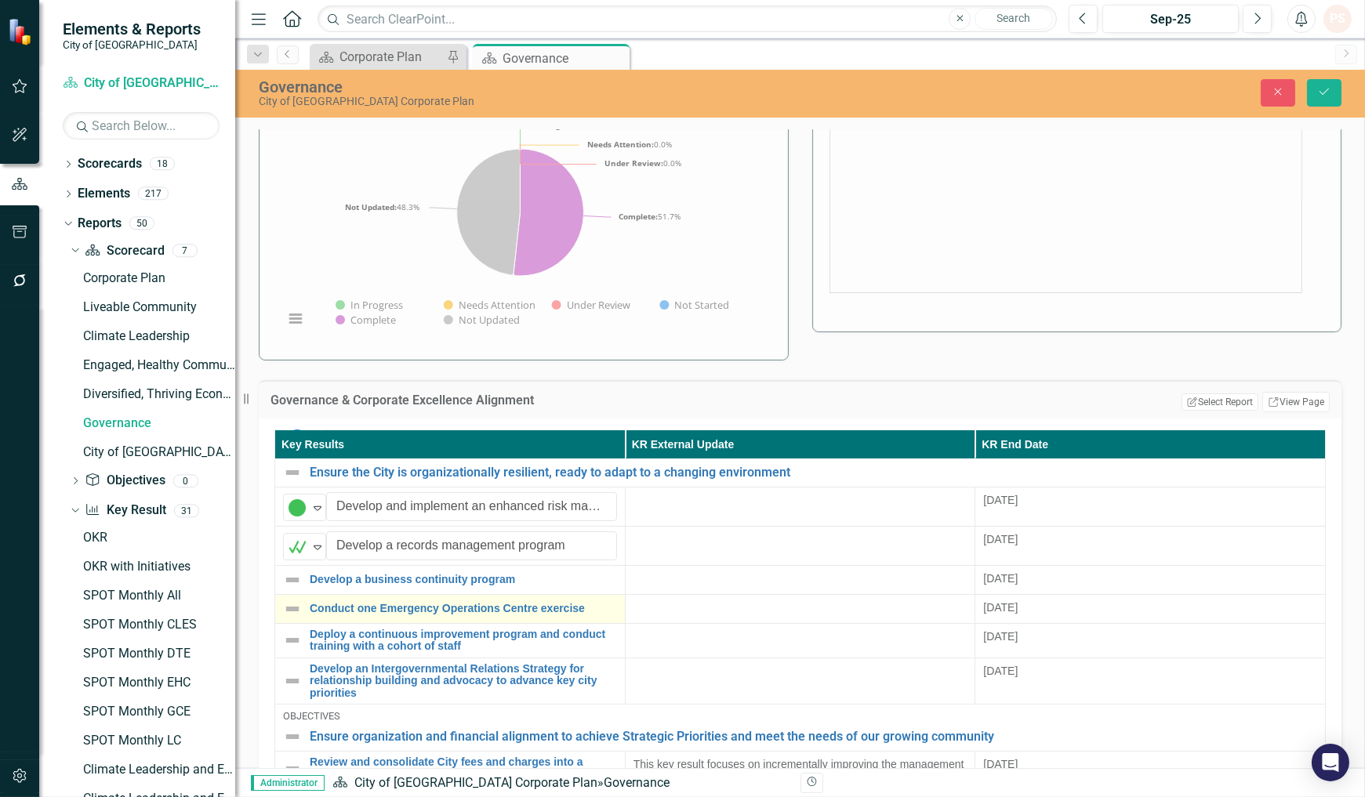
click at [290, 594] on td "Conduct one Emergency Operations Centre exercise Link Map View Link Map Edit Ed…" at bounding box center [450, 608] width 350 height 29
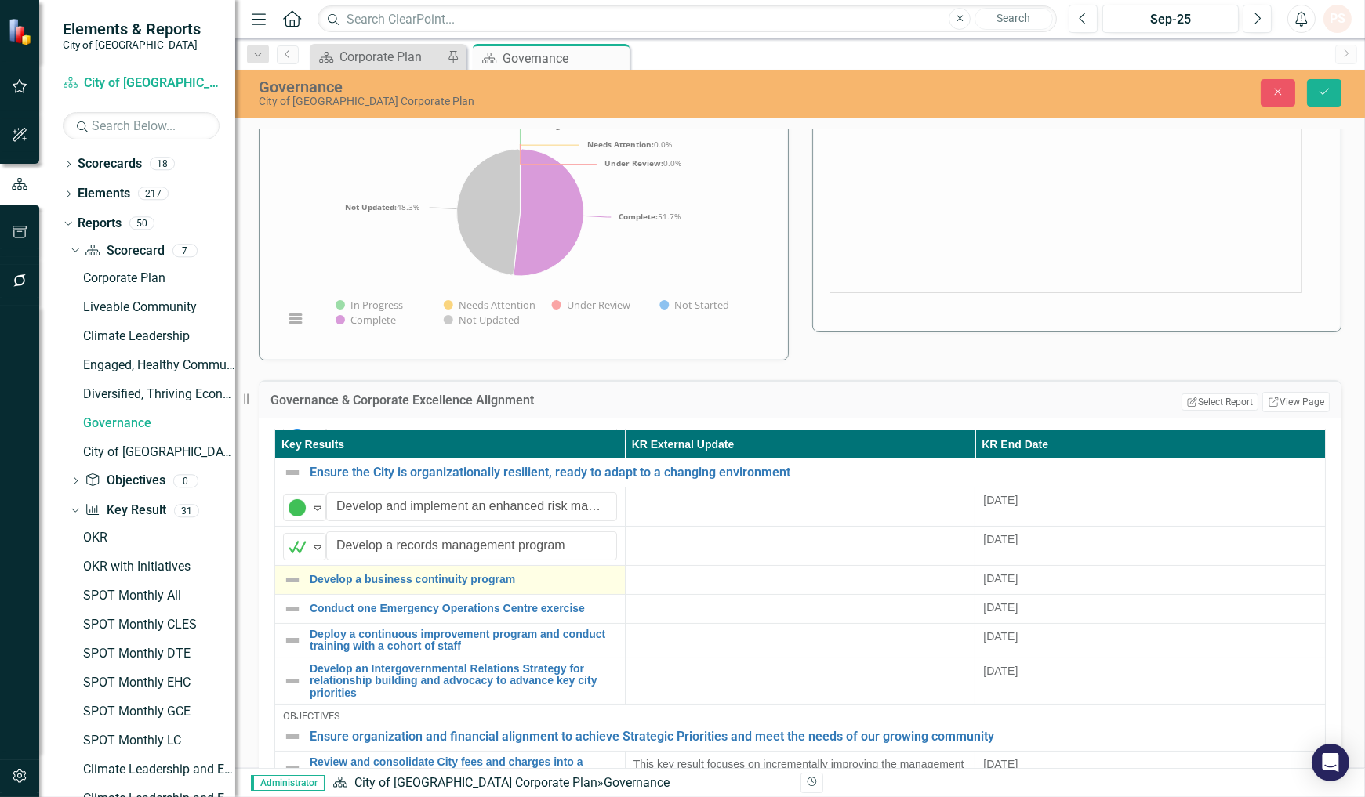
click at [285, 580] on img at bounding box center [292, 580] width 19 height 19
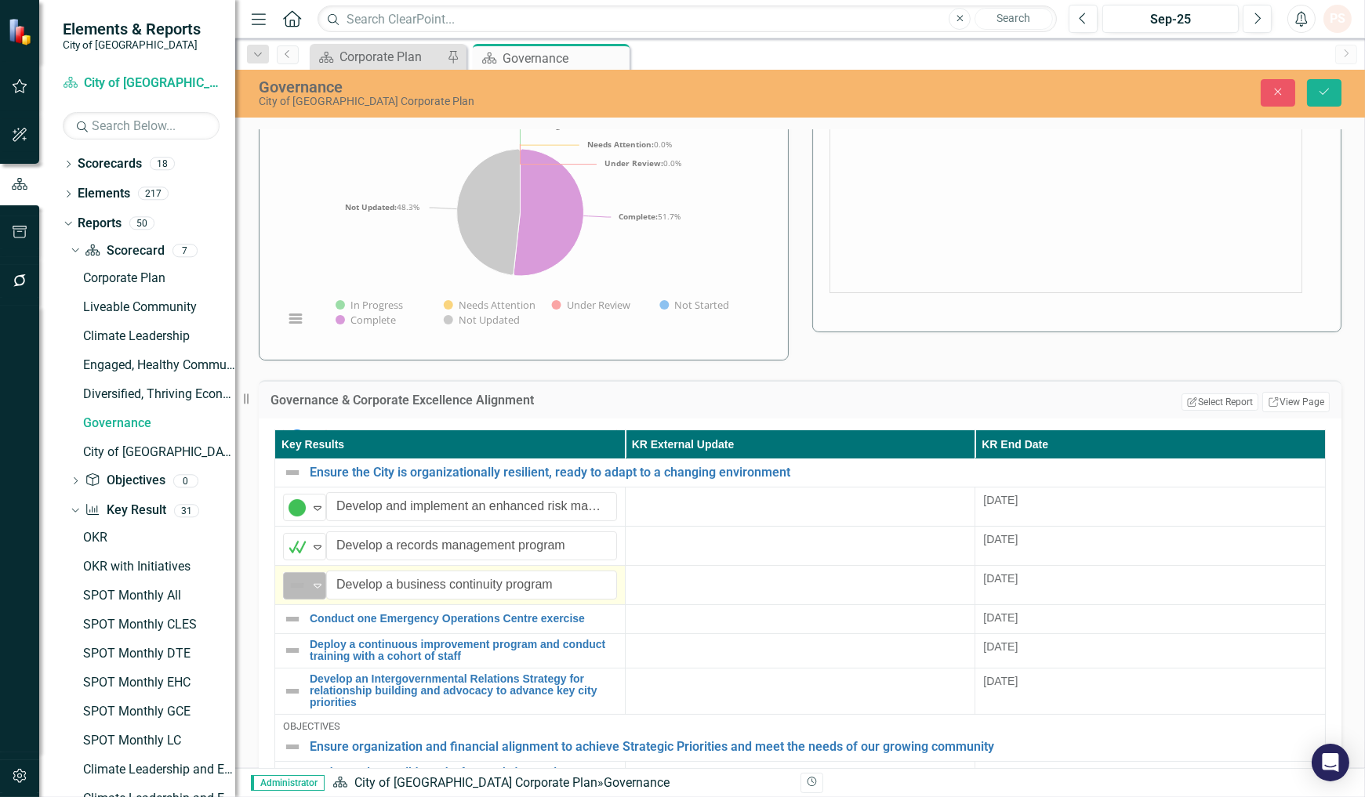
click at [310, 583] on icon "Expand" at bounding box center [318, 585] width 16 height 13
click at [294, 620] on img at bounding box center [292, 619] width 19 height 19
click at [294, 619] on img at bounding box center [292, 619] width 19 height 19
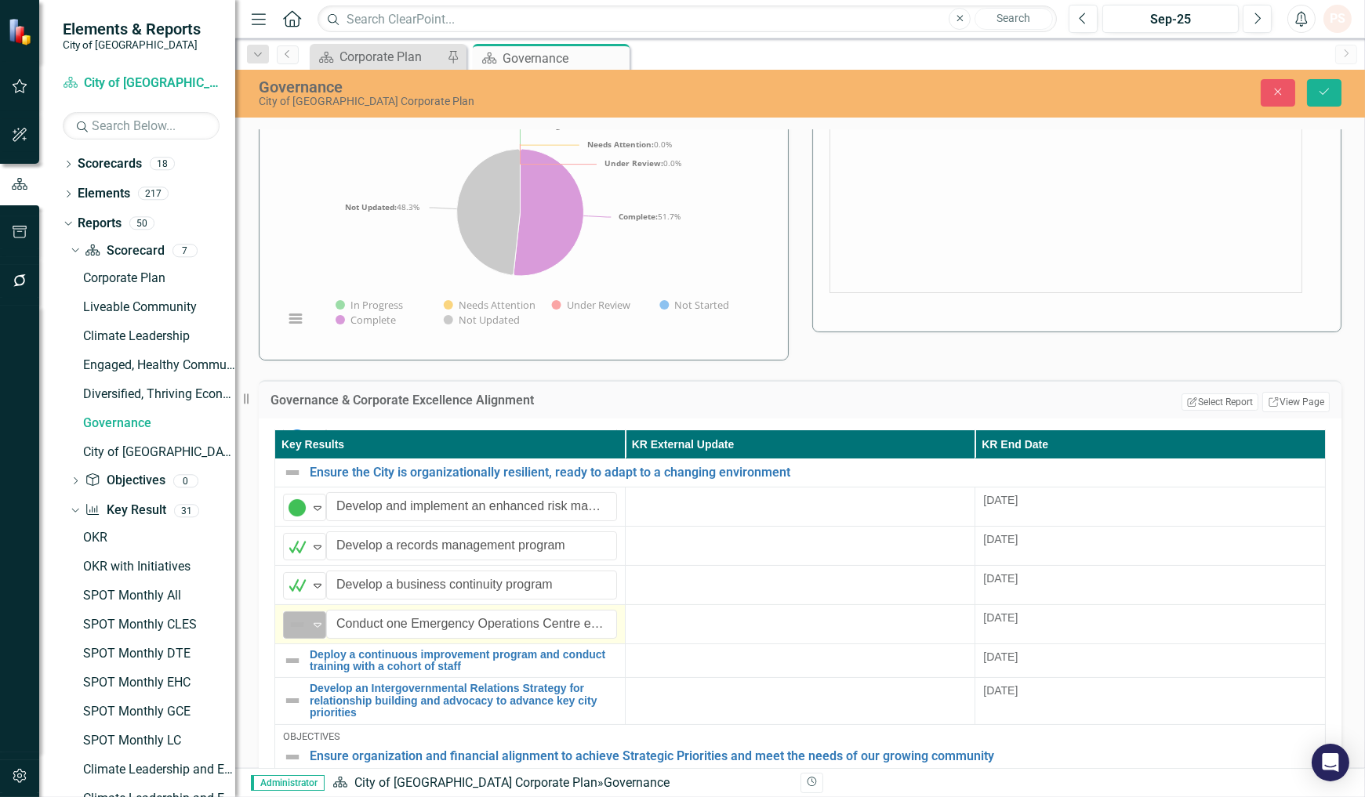
click at [317, 618] on icon "Expand" at bounding box center [318, 624] width 16 height 13
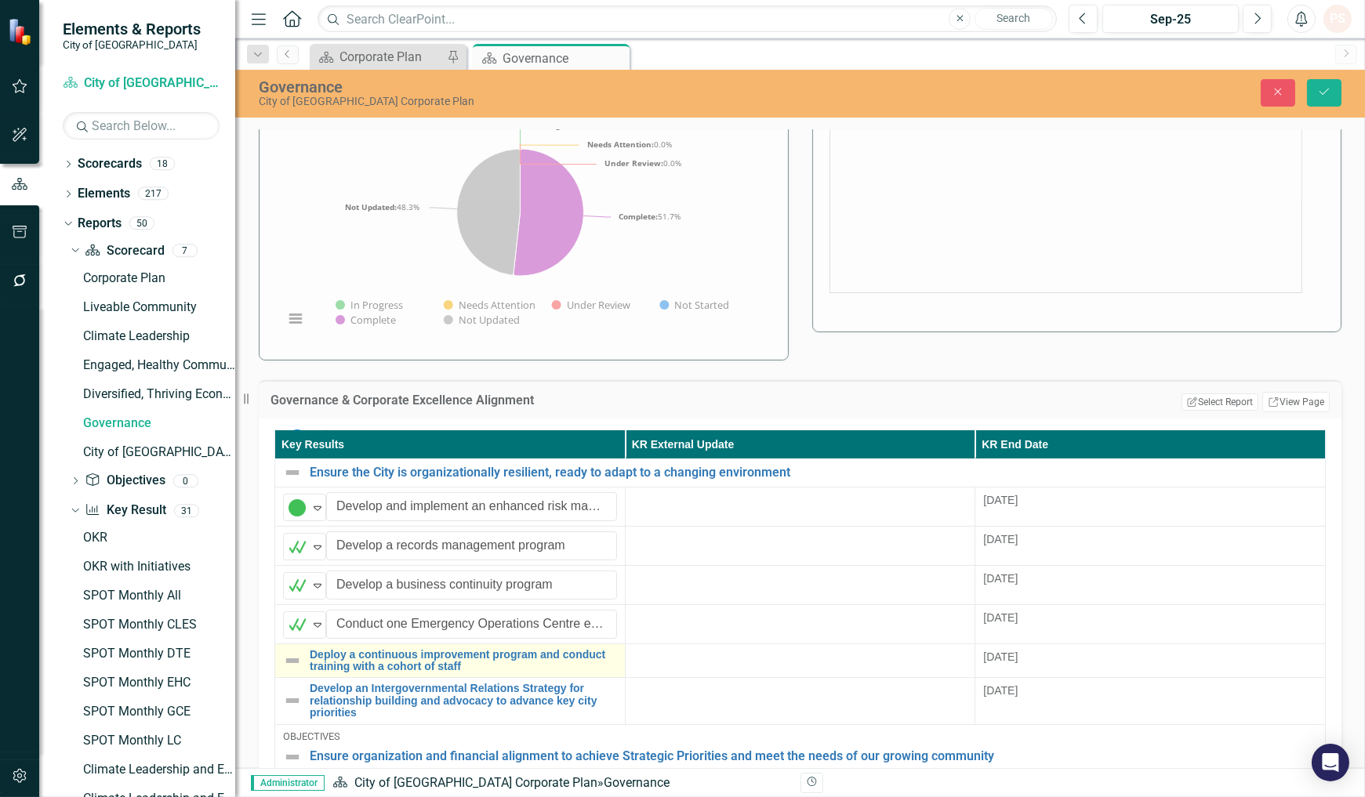
click at [295, 655] on img at bounding box center [292, 660] width 19 height 19
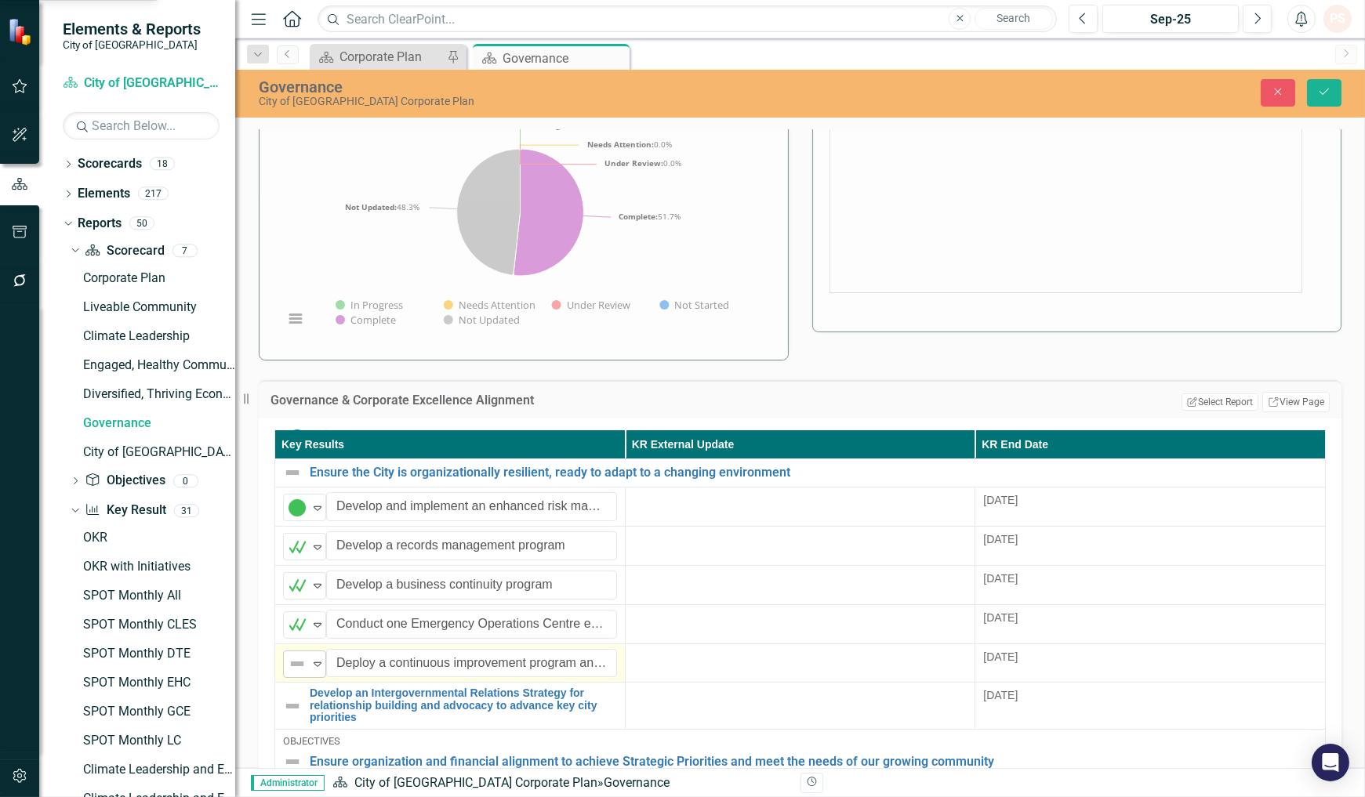
click at [314, 659] on icon "Expand" at bounding box center [318, 664] width 16 height 13
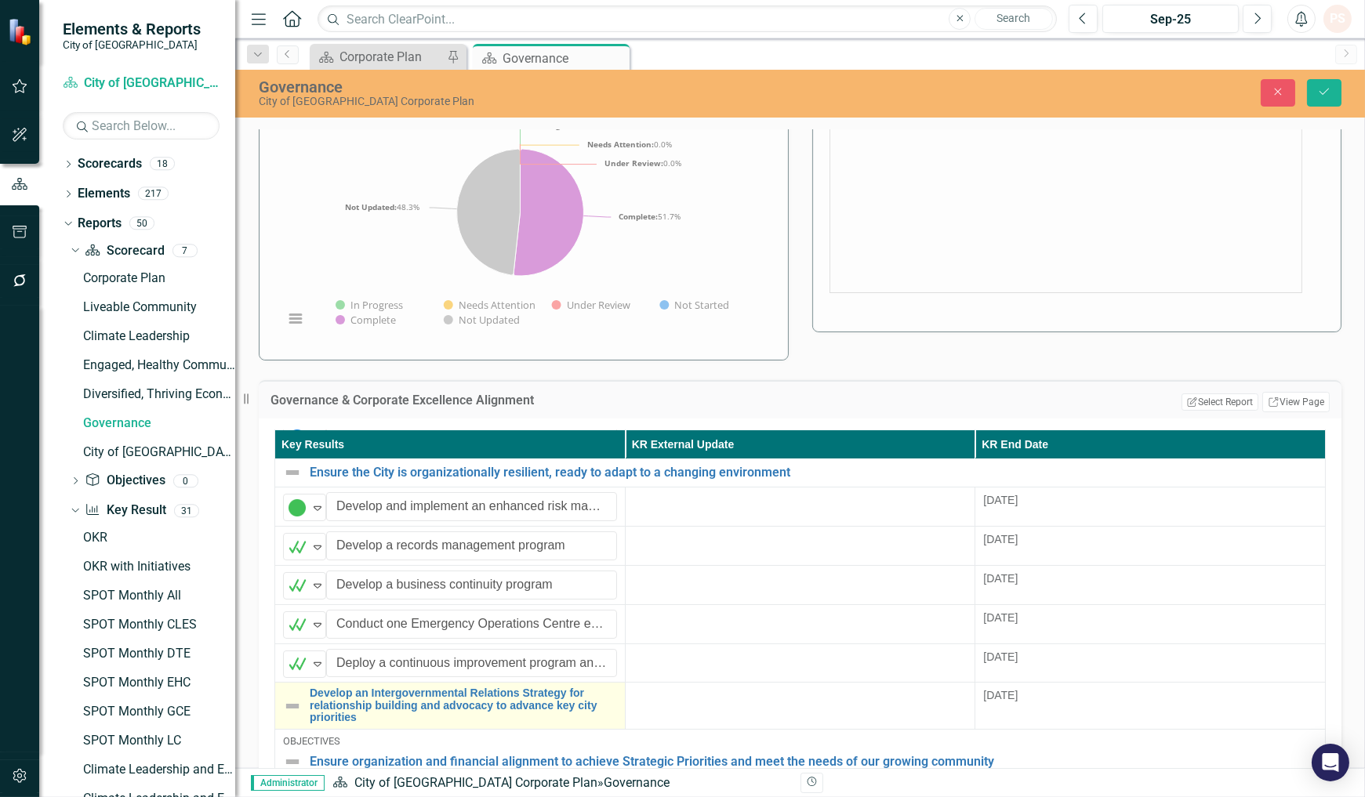
click at [290, 698] on img at bounding box center [292, 706] width 19 height 19
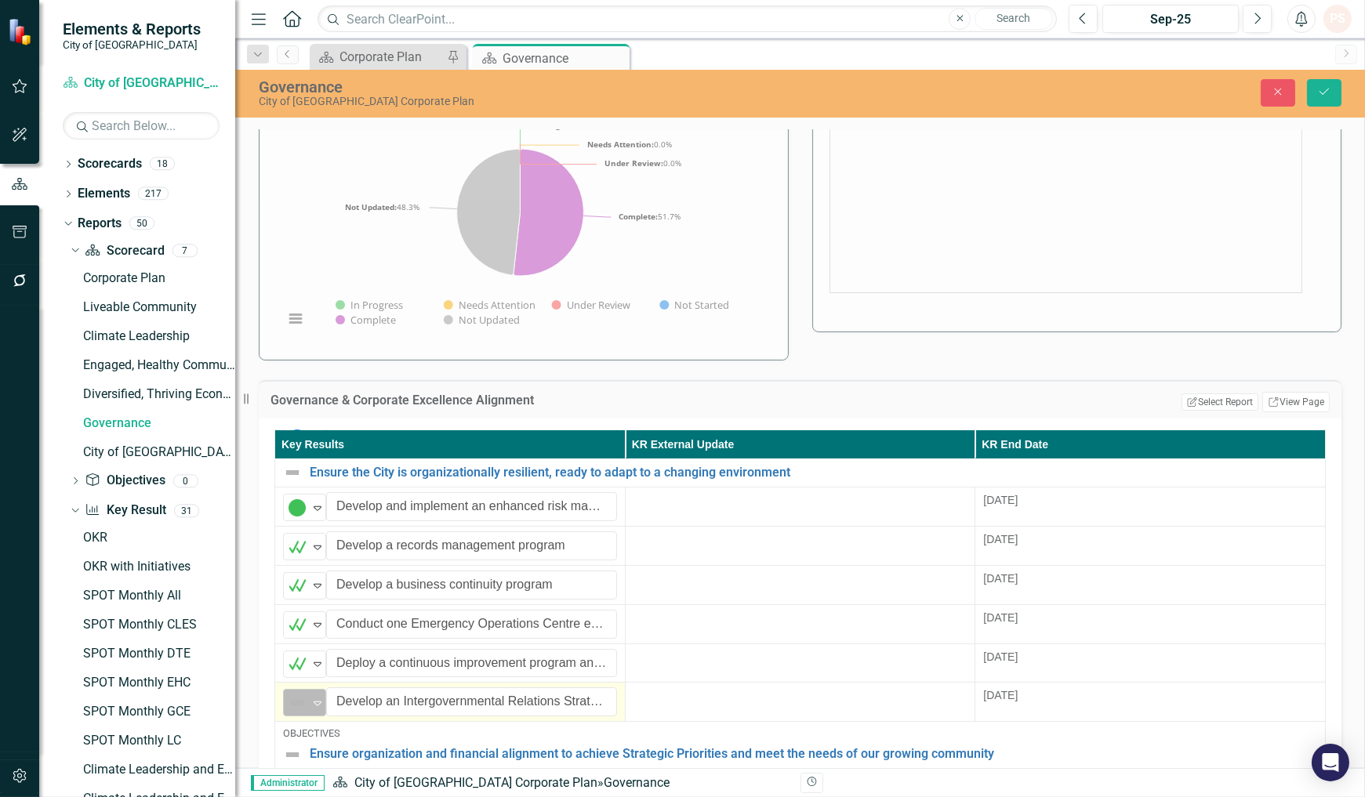
click at [309, 701] on div "Not Defined" at bounding box center [298, 703] width 24 height 22
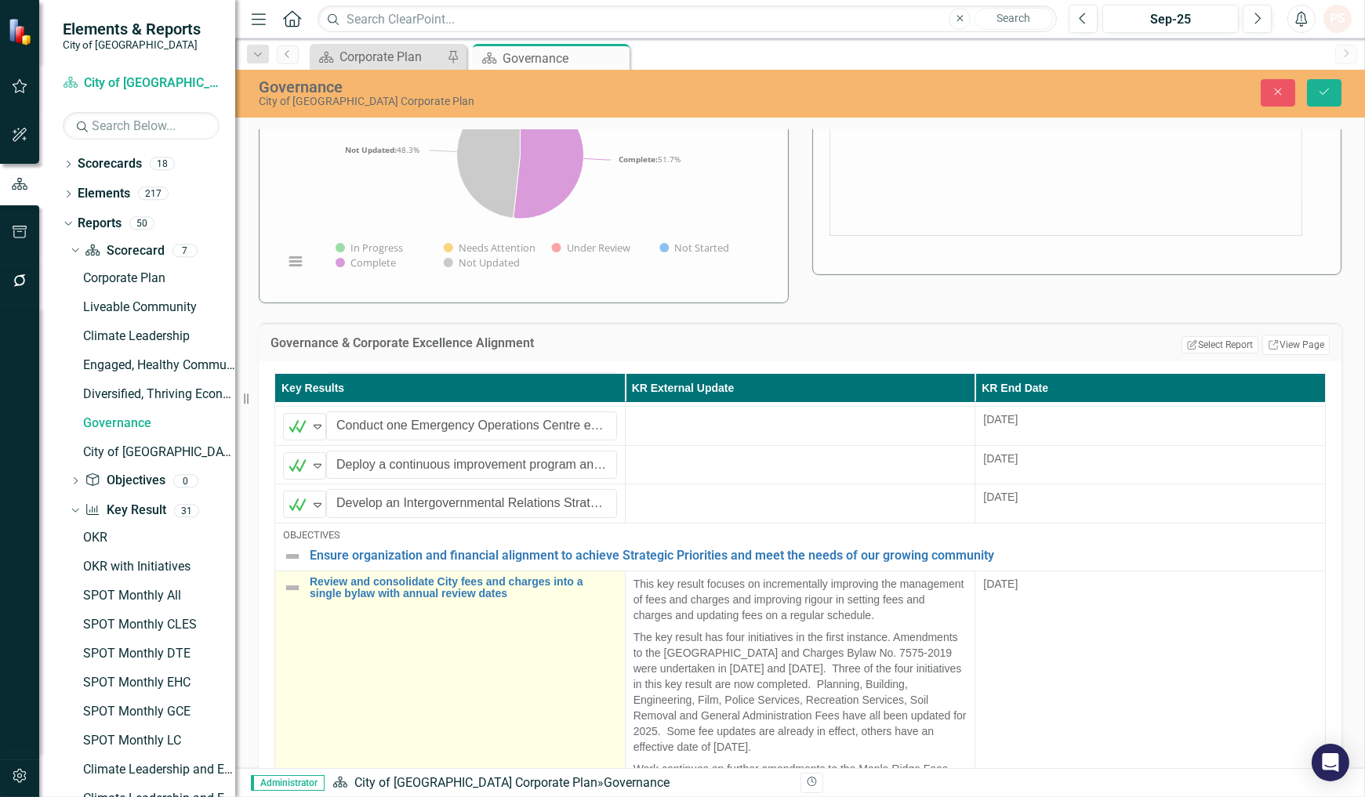
scroll to position [288, 0]
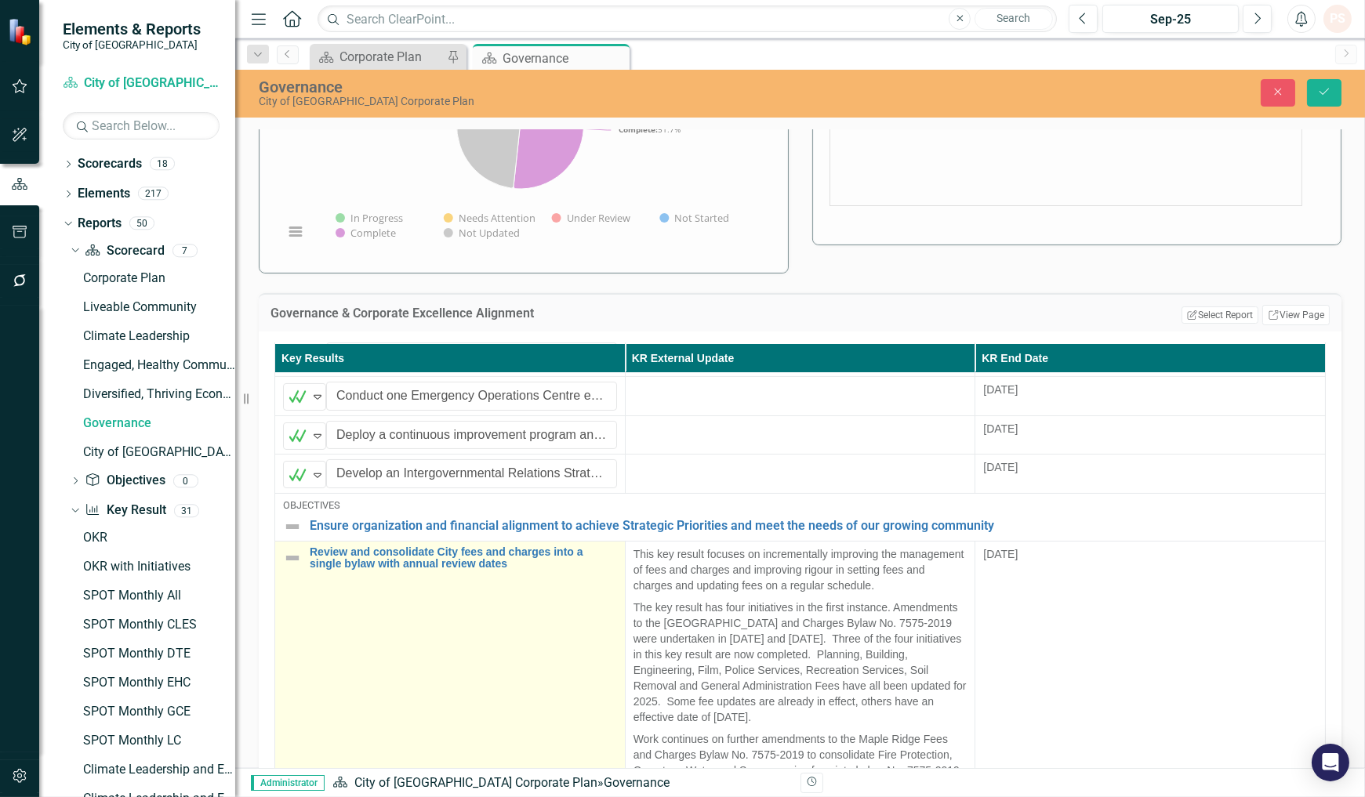
click at [292, 550] on img at bounding box center [292, 558] width 19 height 19
click at [327, 555] on input "Review and consolidate City fees and charges into a single bylaw with annual re…" at bounding box center [471, 560] width 291 height 29
click at [315, 558] on icon "Expand" at bounding box center [318, 561] width 16 height 13
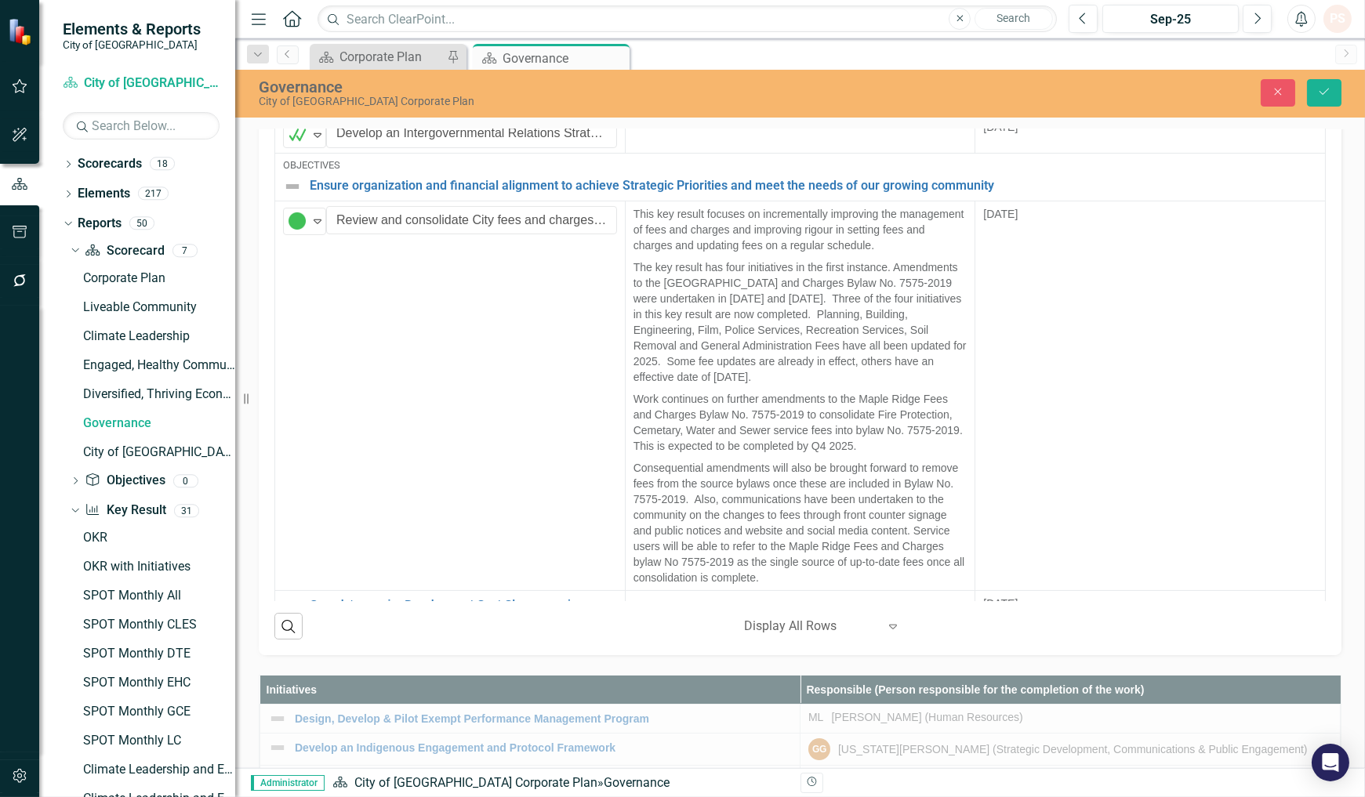
scroll to position [637, 0]
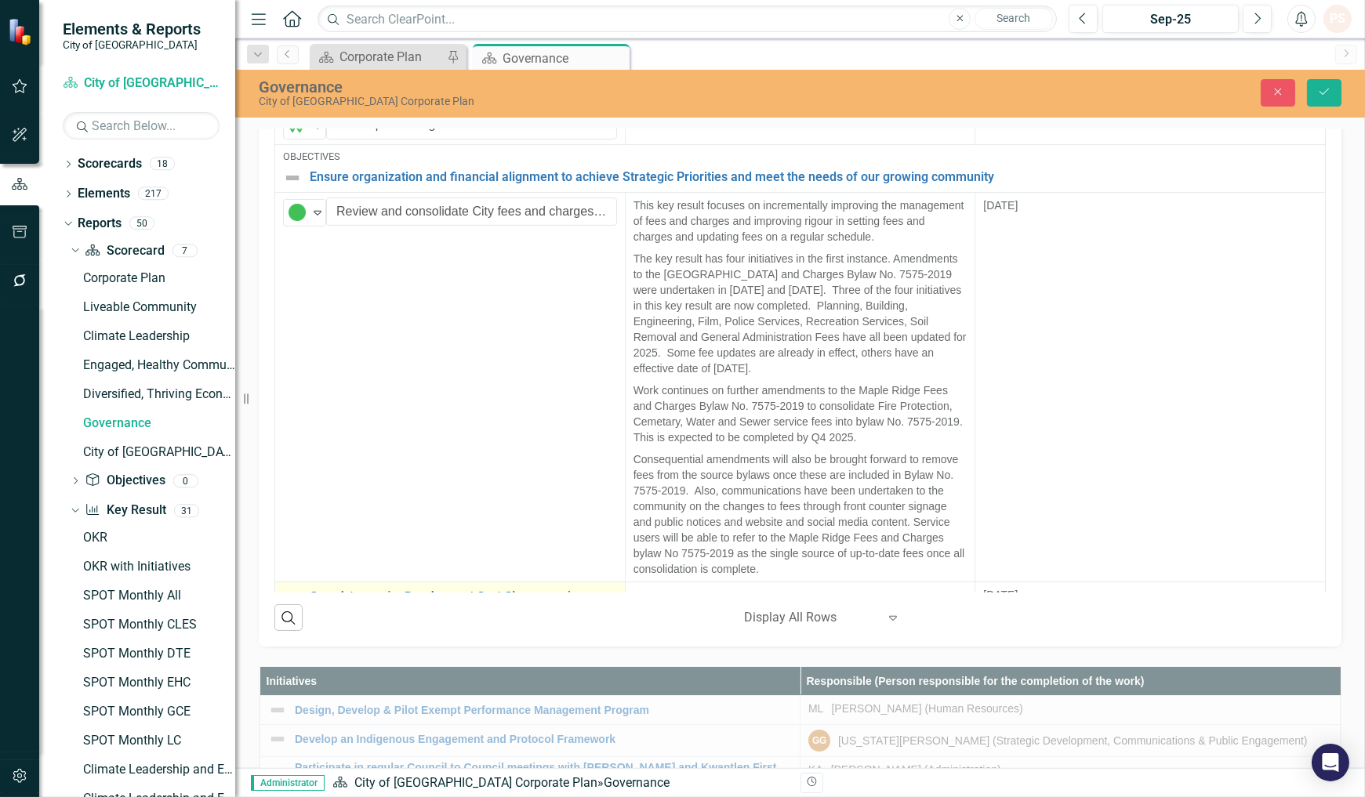
click at [302, 587] on div "Complete a major Development Cost Charges review" at bounding box center [450, 596] width 334 height 19
click at [288, 587] on img at bounding box center [292, 596] width 19 height 19
click at [312, 596] on icon "Expand" at bounding box center [318, 602] width 16 height 13
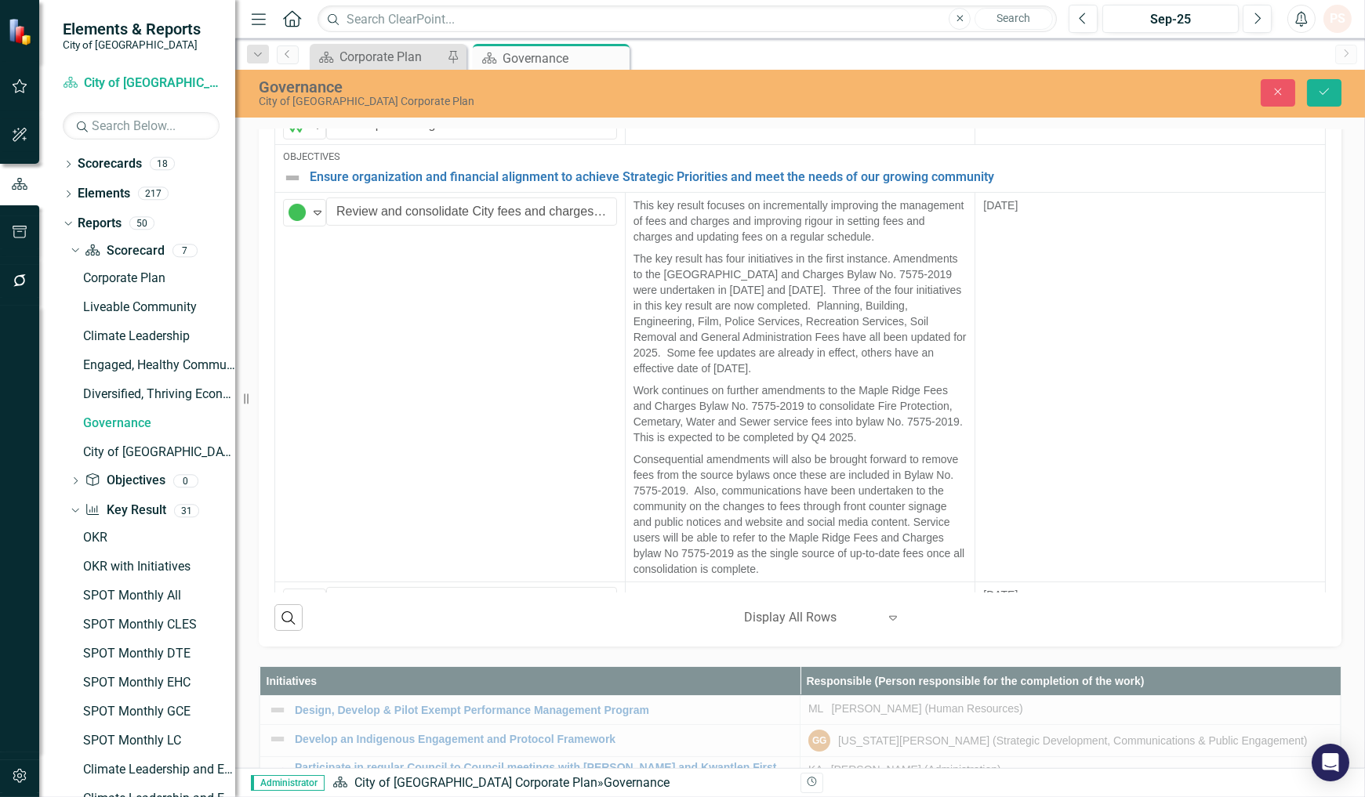
click at [295, 629] on img at bounding box center [292, 638] width 19 height 19
click at [317, 635] on icon "Expand" at bounding box center [318, 641] width 16 height 13
click at [1318, 100] on button "Save" at bounding box center [1324, 92] width 34 height 27
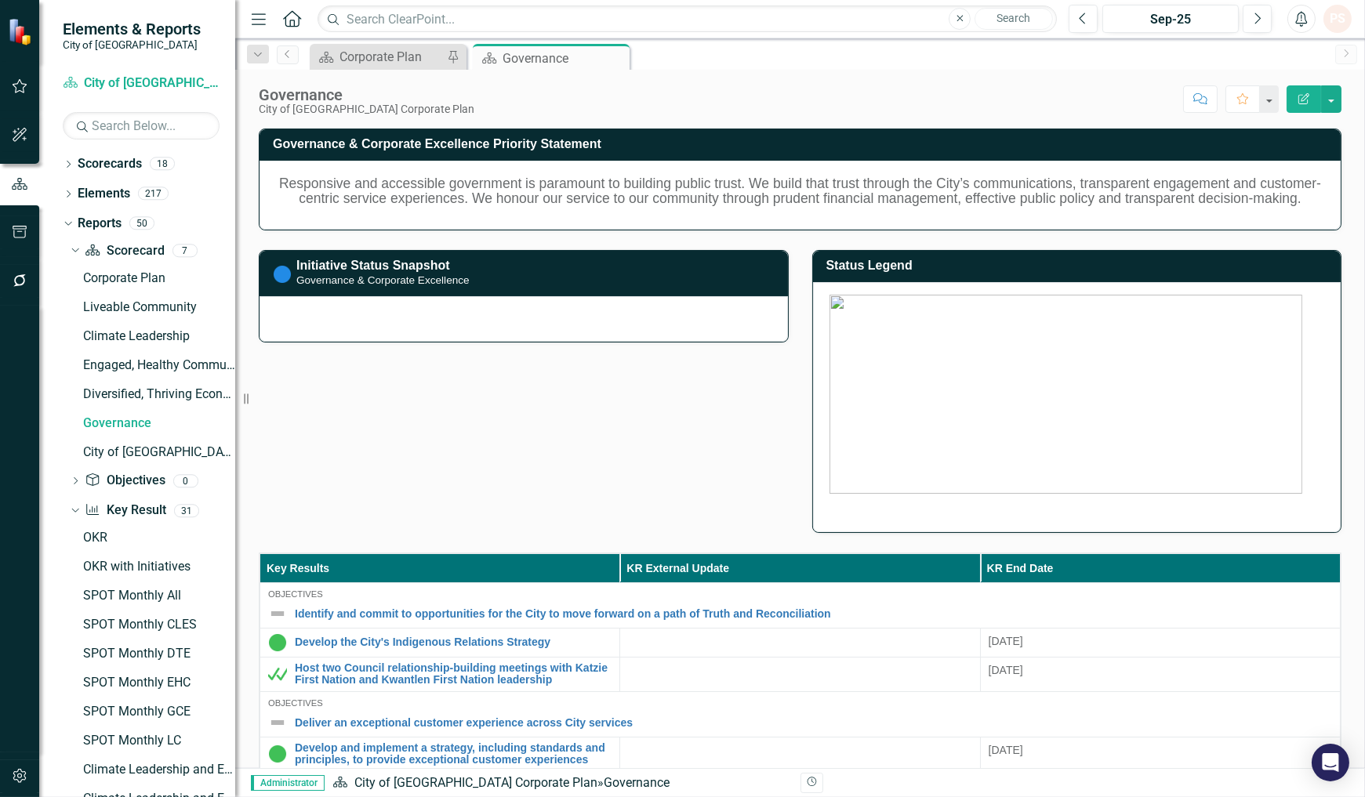
click at [445, 455] on div "Governance & Corporate Excellence Priority Statement Responsive and accessible …" at bounding box center [800, 321] width 1106 height 424
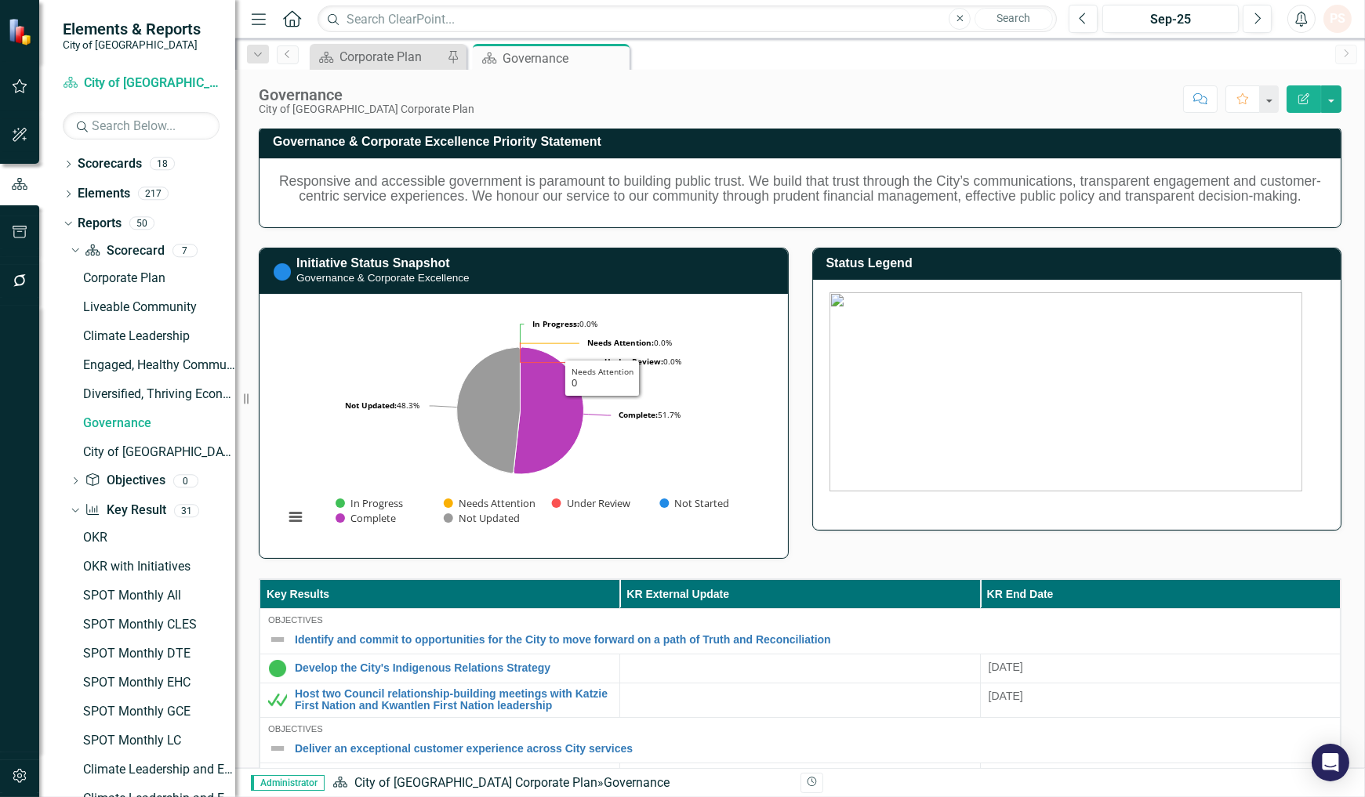
scroll to position [0, 0]
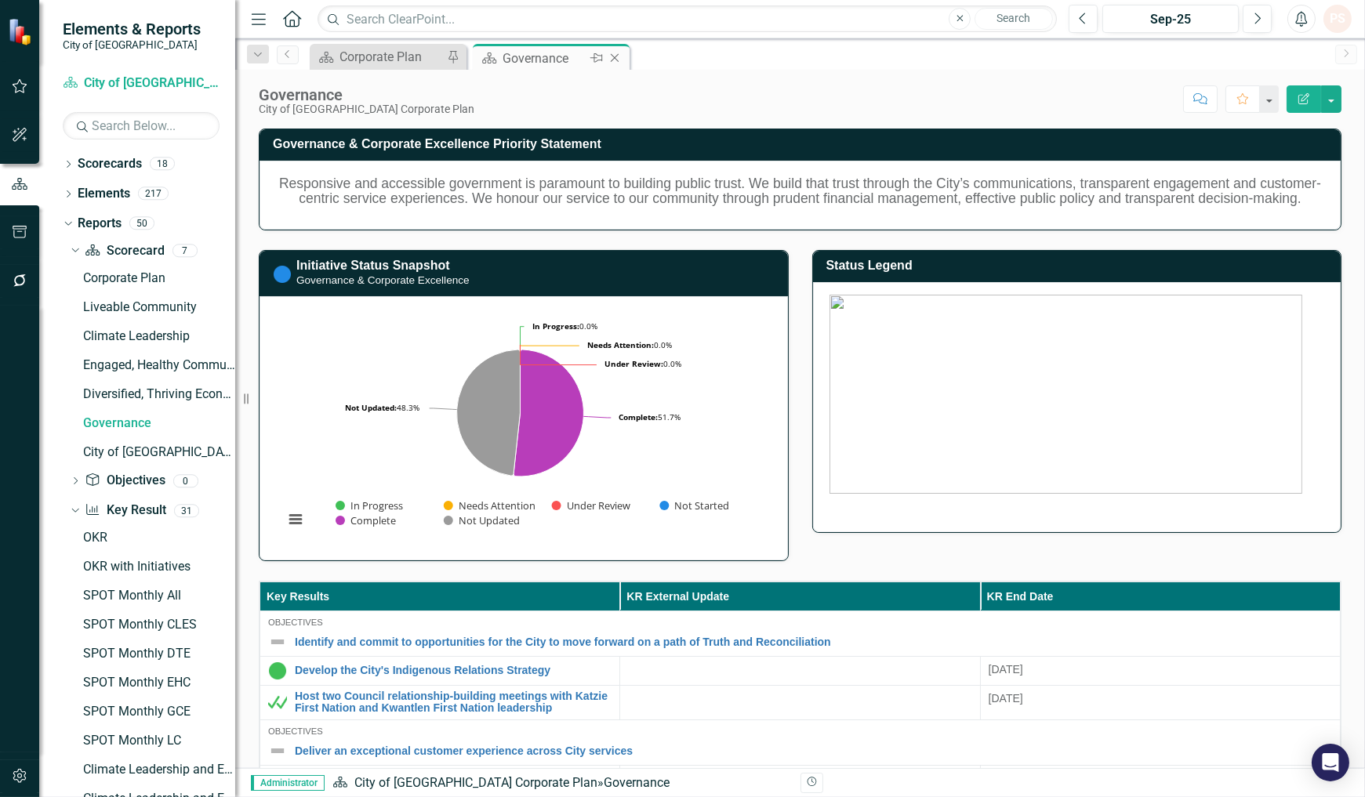
click at [612, 58] on icon "Close" at bounding box center [615, 58] width 16 height 13
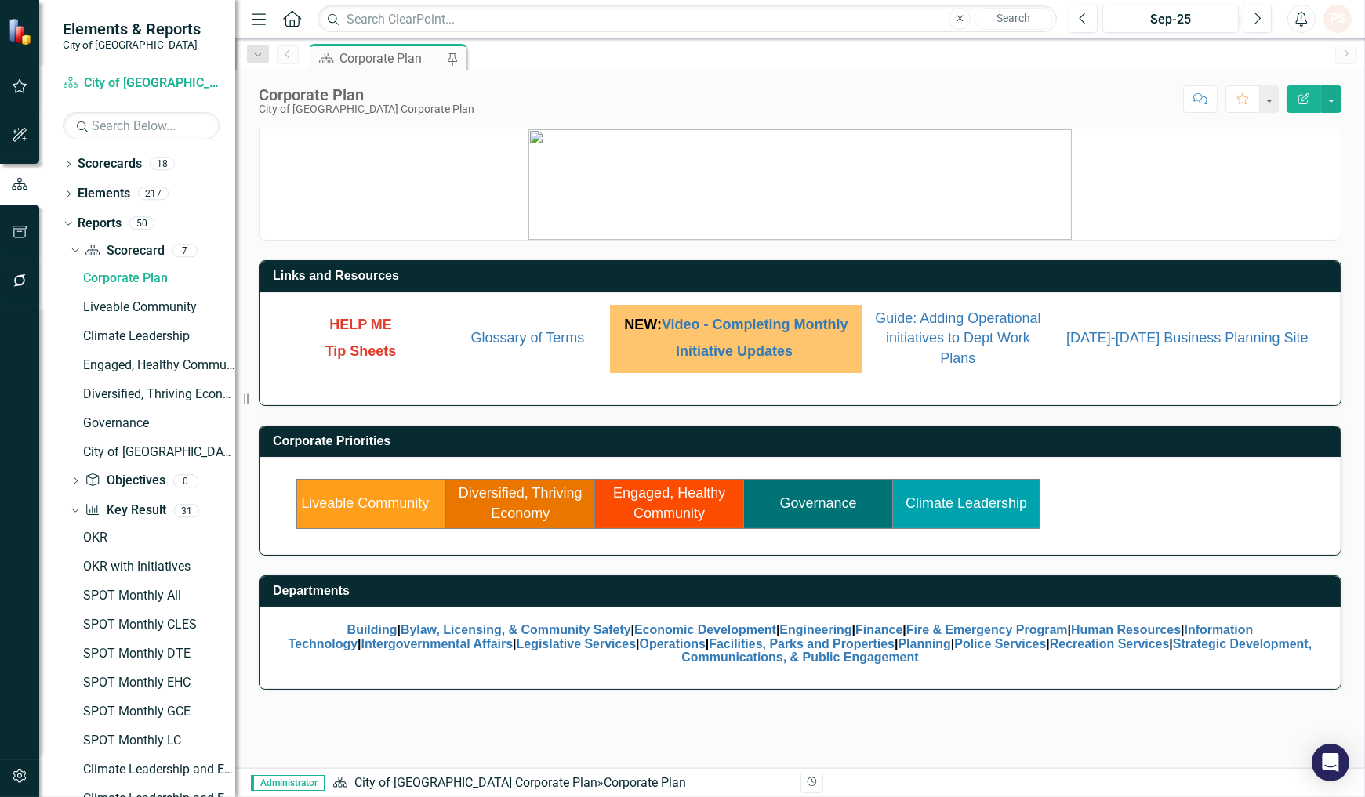
click at [348, 340] on p "Tip Sheets" at bounding box center [360, 351] width 161 height 24
click at [354, 330] on span "HELP ME" at bounding box center [360, 325] width 63 height 16
